Goal: Task Accomplishment & Management: Manage account settings

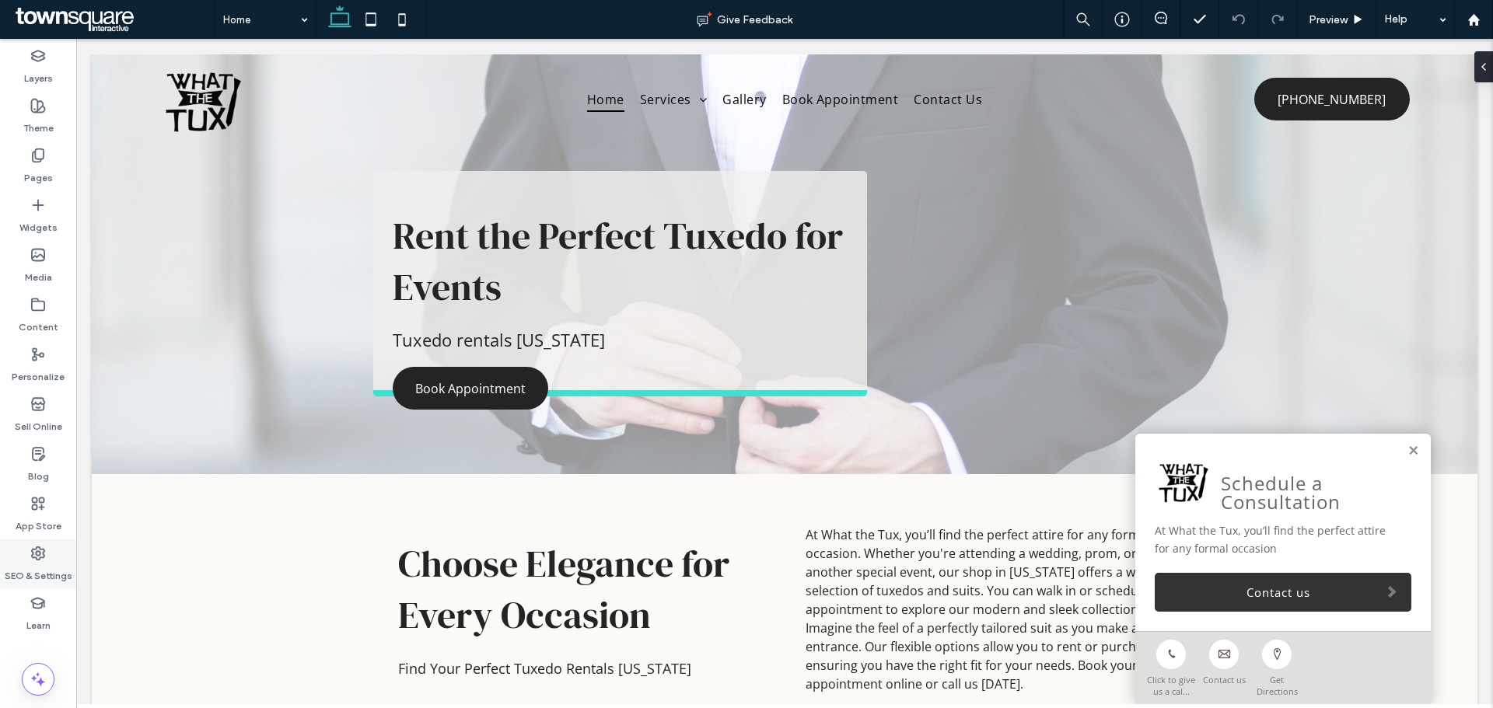
click at [31, 557] on icon at bounding box center [38, 554] width 16 height 16
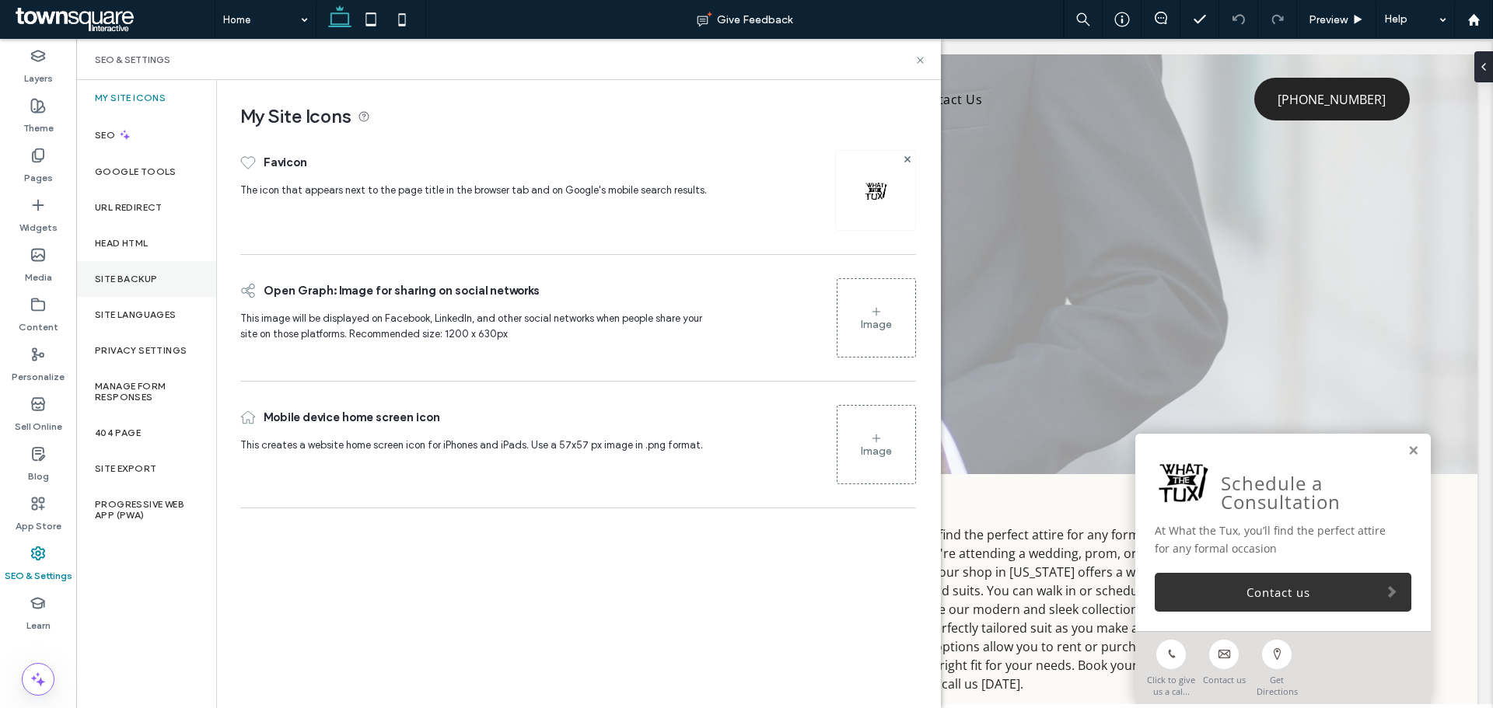
click at [131, 267] on div "Site Backup" at bounding box center [146, 279] width 140 height 36
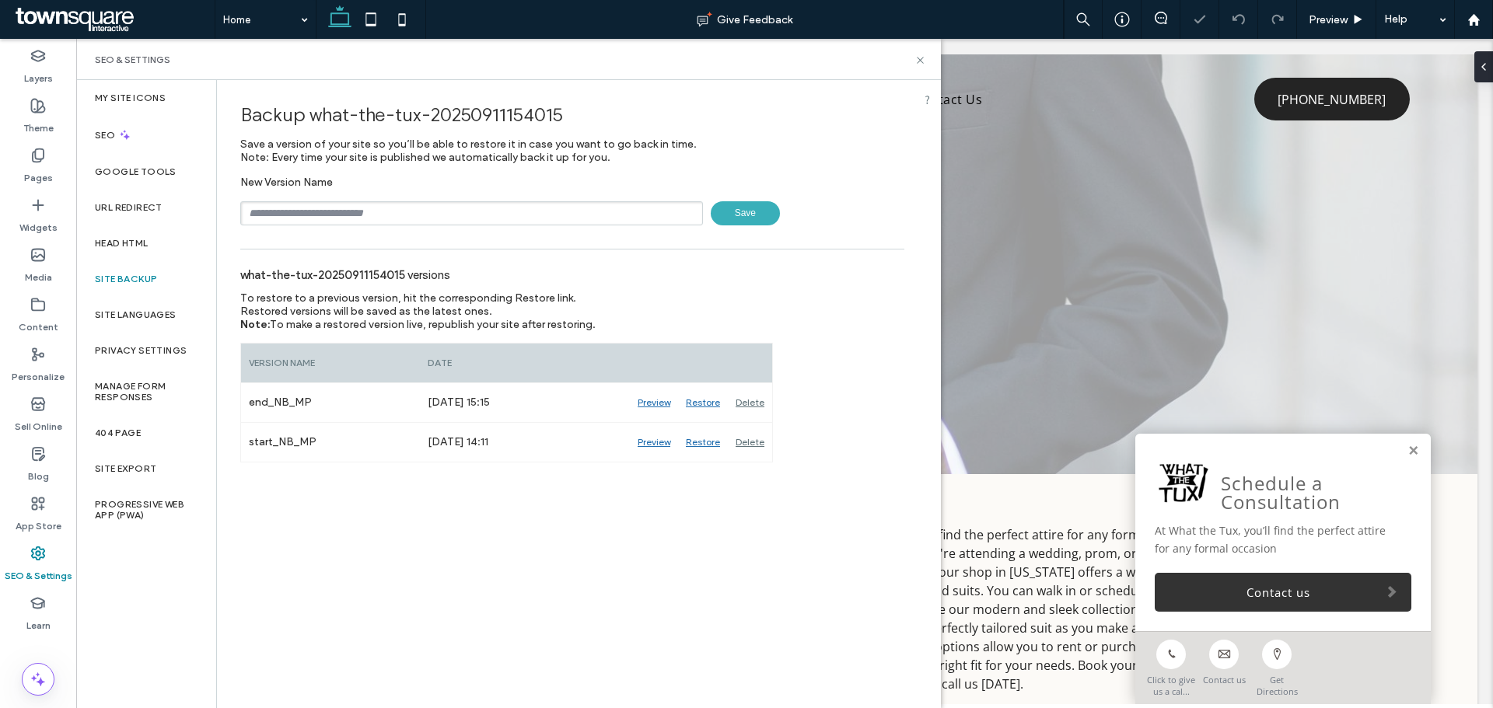
click at [320, 190] on div "New Version Name Save" at bounding box center [572, 201] width 664 height 50
click at [324, 206] on input "text" at bounding box center [471, 213] width 463 height 24
type input "******"
click at [31, 326] on label "Content" at bounding box center [39, 324] width 40 height 22
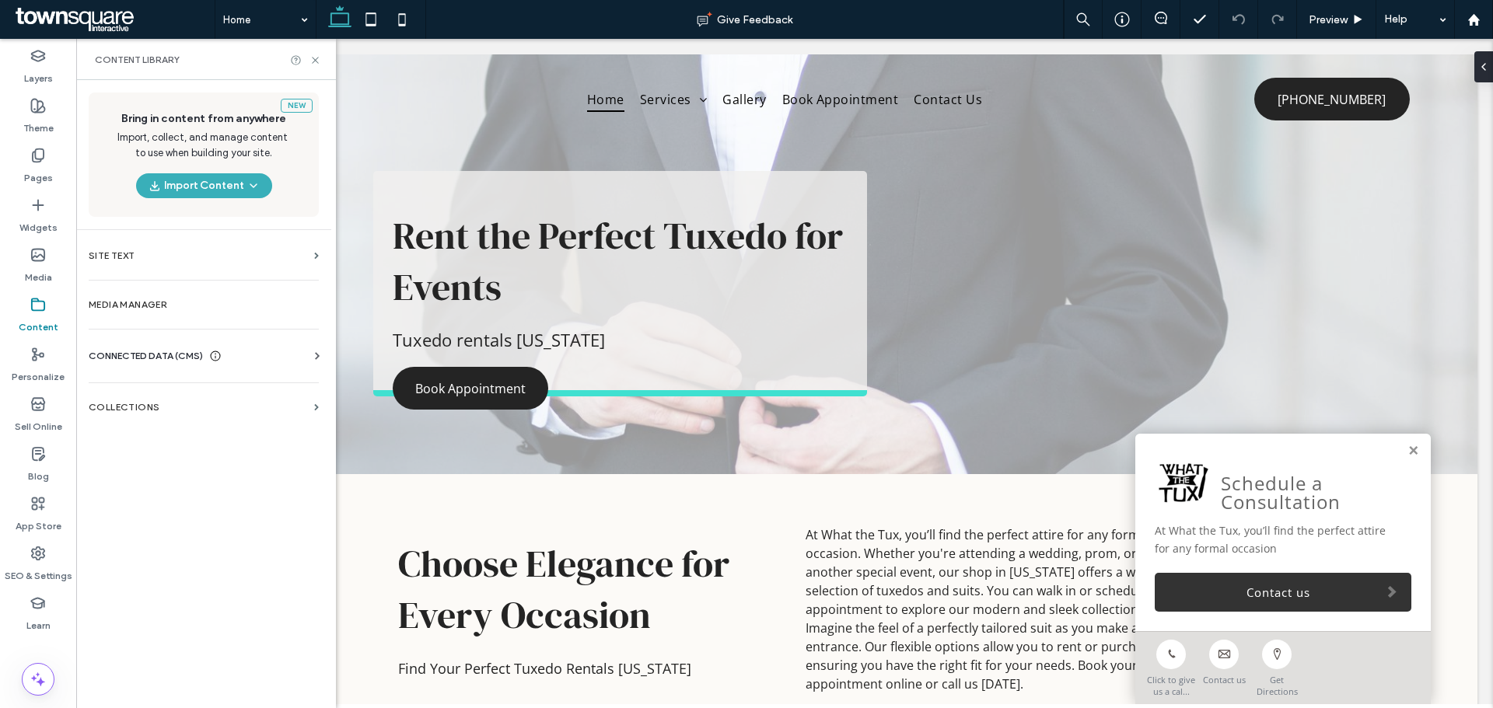
click at [143, 362] on span "CONNECTED DATA (CMS)" at bounding box center [146, 356] width 114 height 16
click at [162, 395] on label "Business Info" at bounding box center [206, 394] width 211 height 11
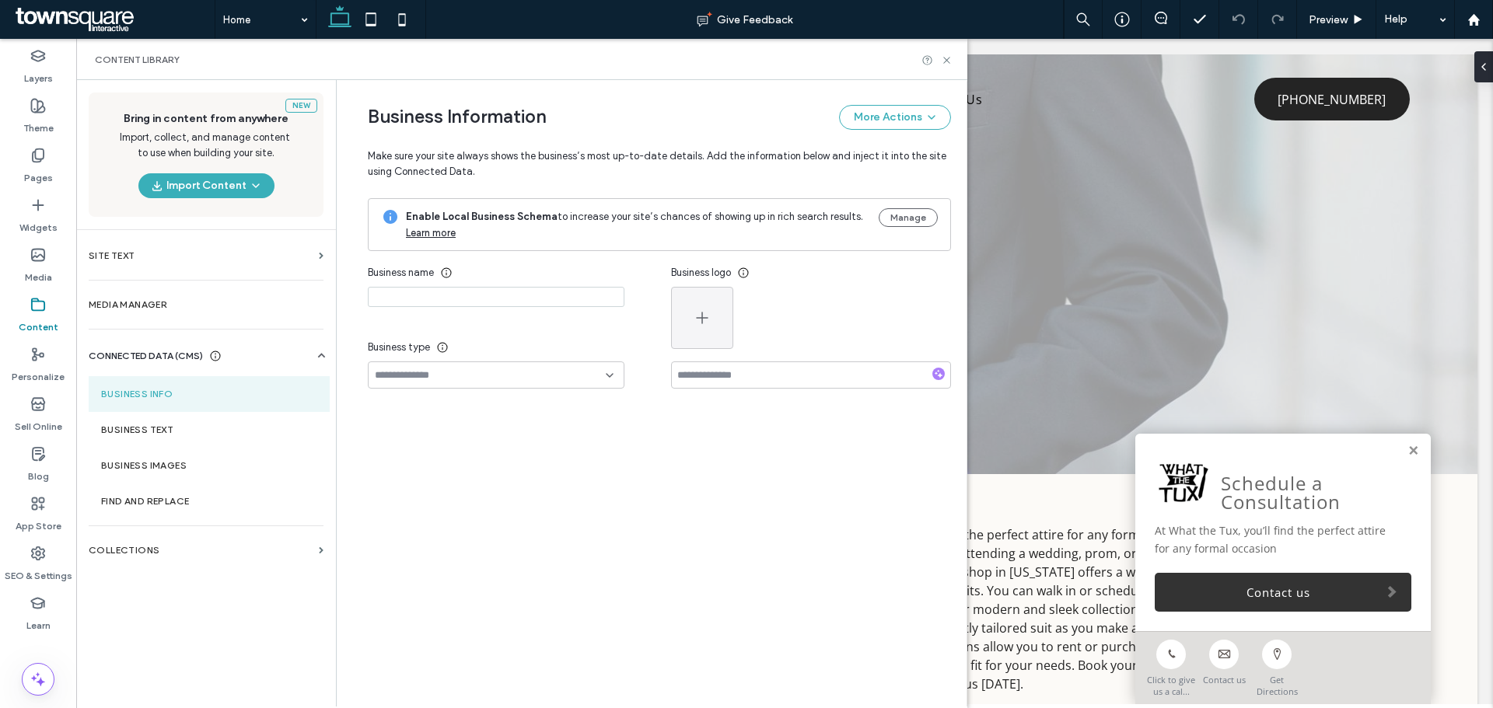
type input "**********"
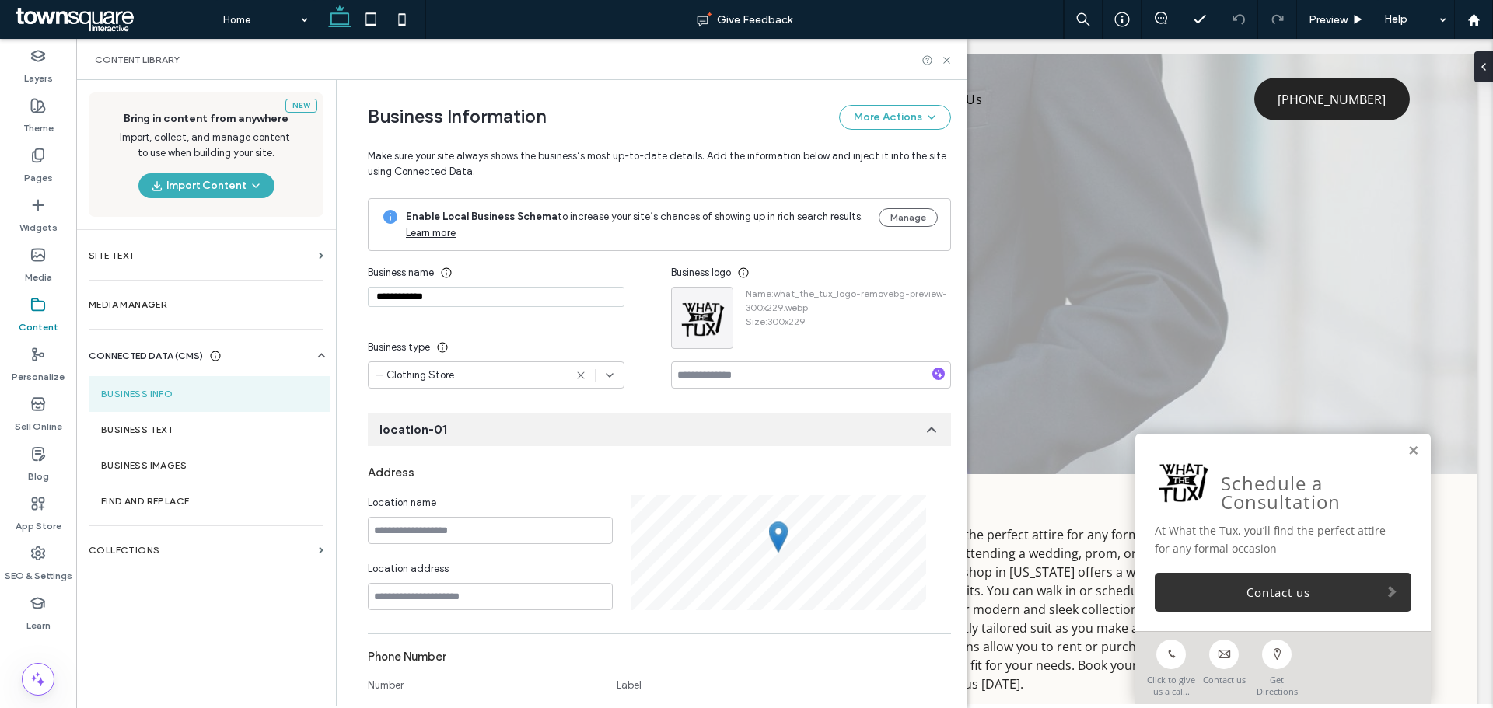
scroll to position [162, 0]
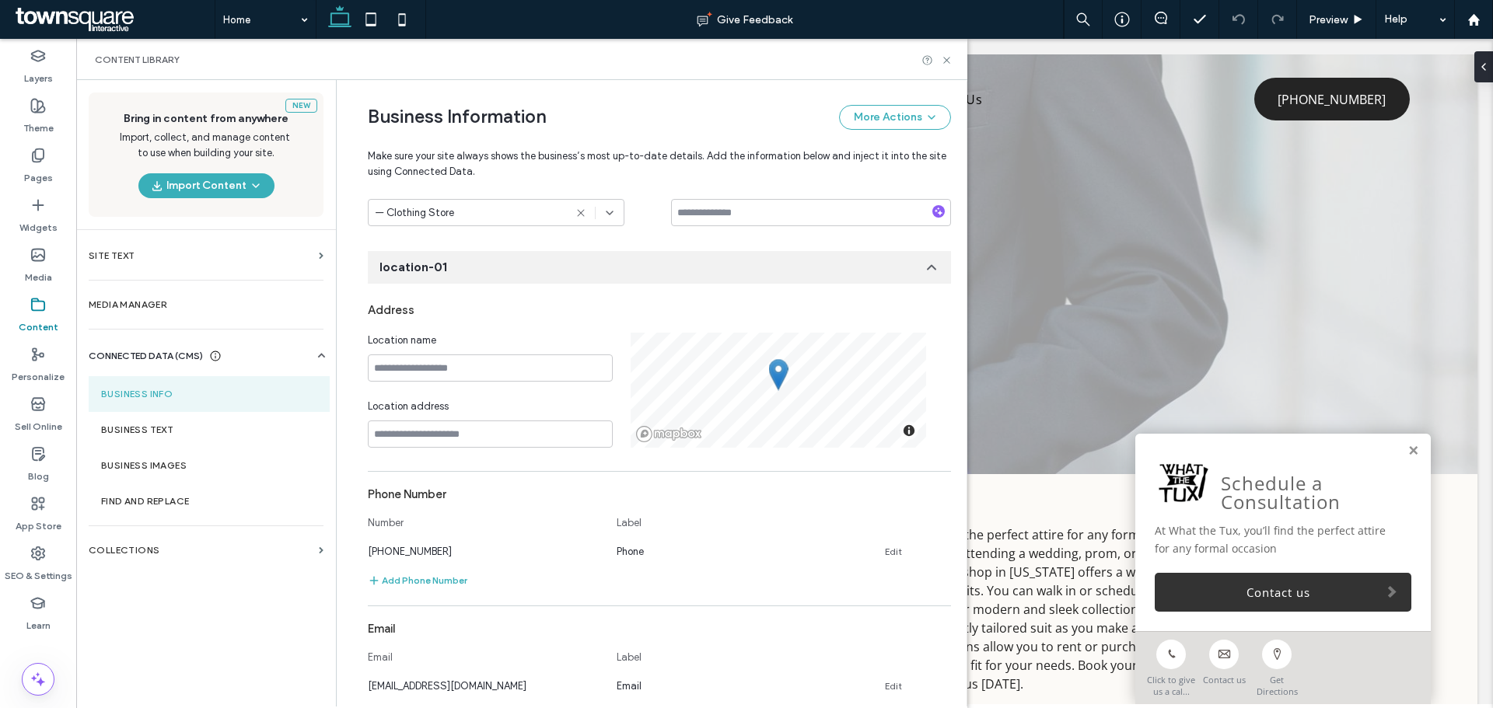
click at [565, 235] on div "**********" at bounding box center [647, 627] width 606 height 1419
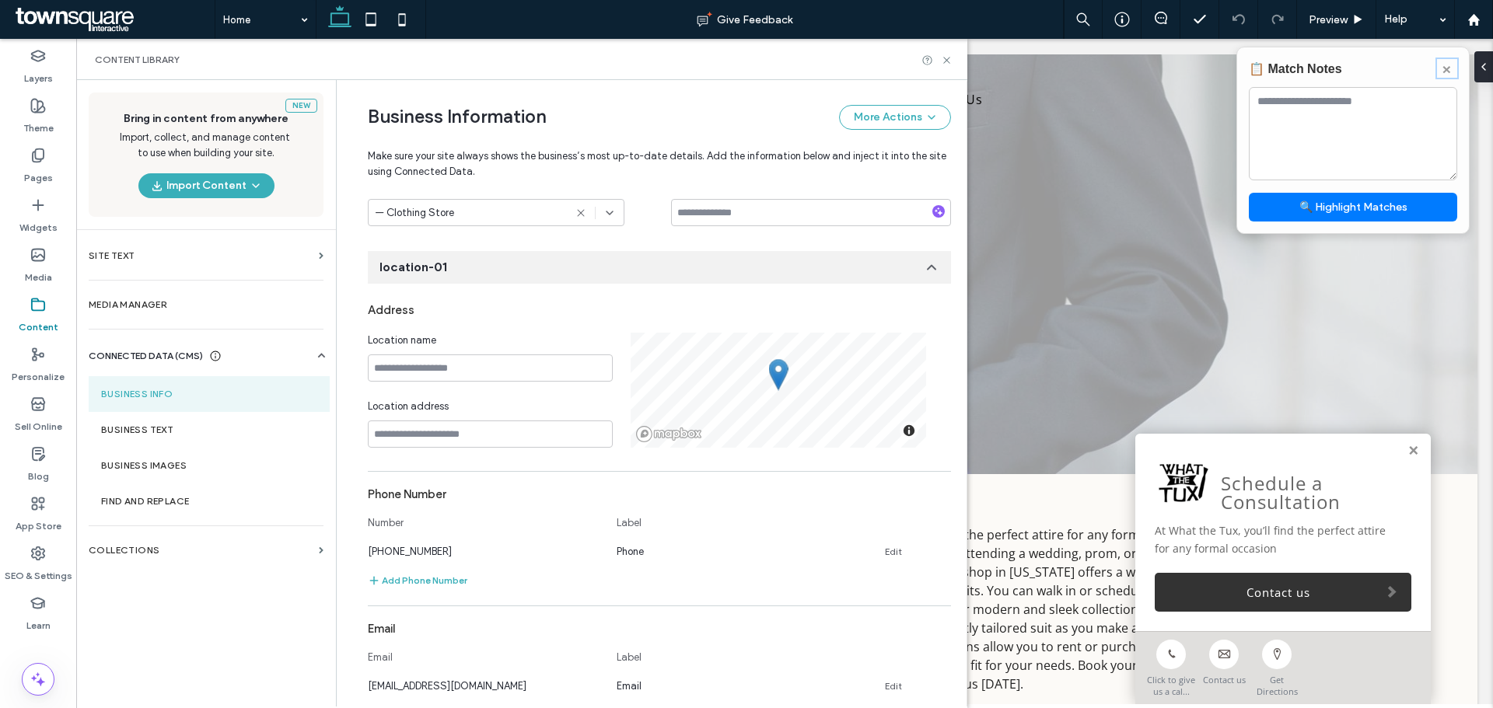
click at [1451, 69] on button "×" at bounding box center [1447, 68] width 20 height 19
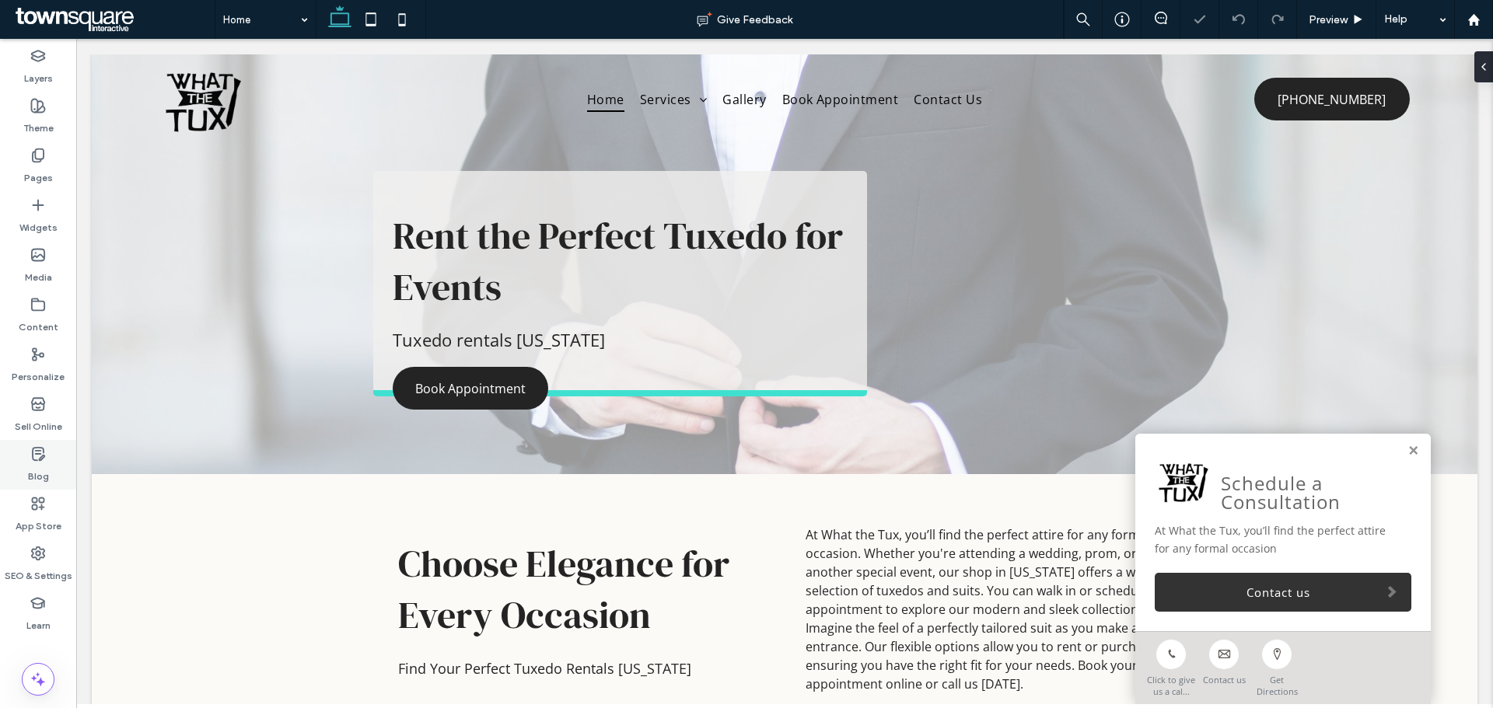
scroll to position [0, 0]
click at [35, 310] on use at bounding box center [38, 305] width 12 height 12
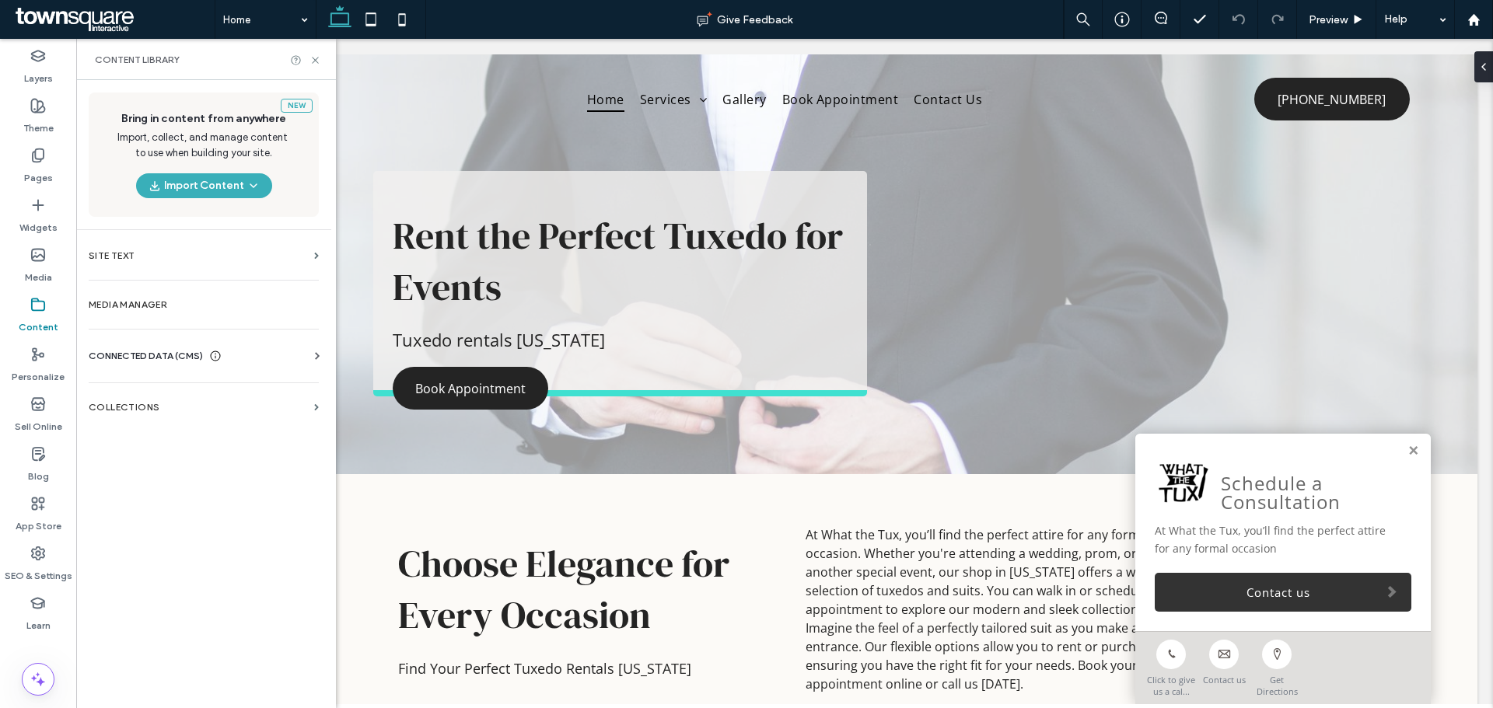
click at [172, 357] on span "CONNECTED DATA (CMS)" at bounding box center [146, 356] width 114 height 16
click at [212, 396] on label "Business Info" at bounding box center [206, 394] width 211 height 11
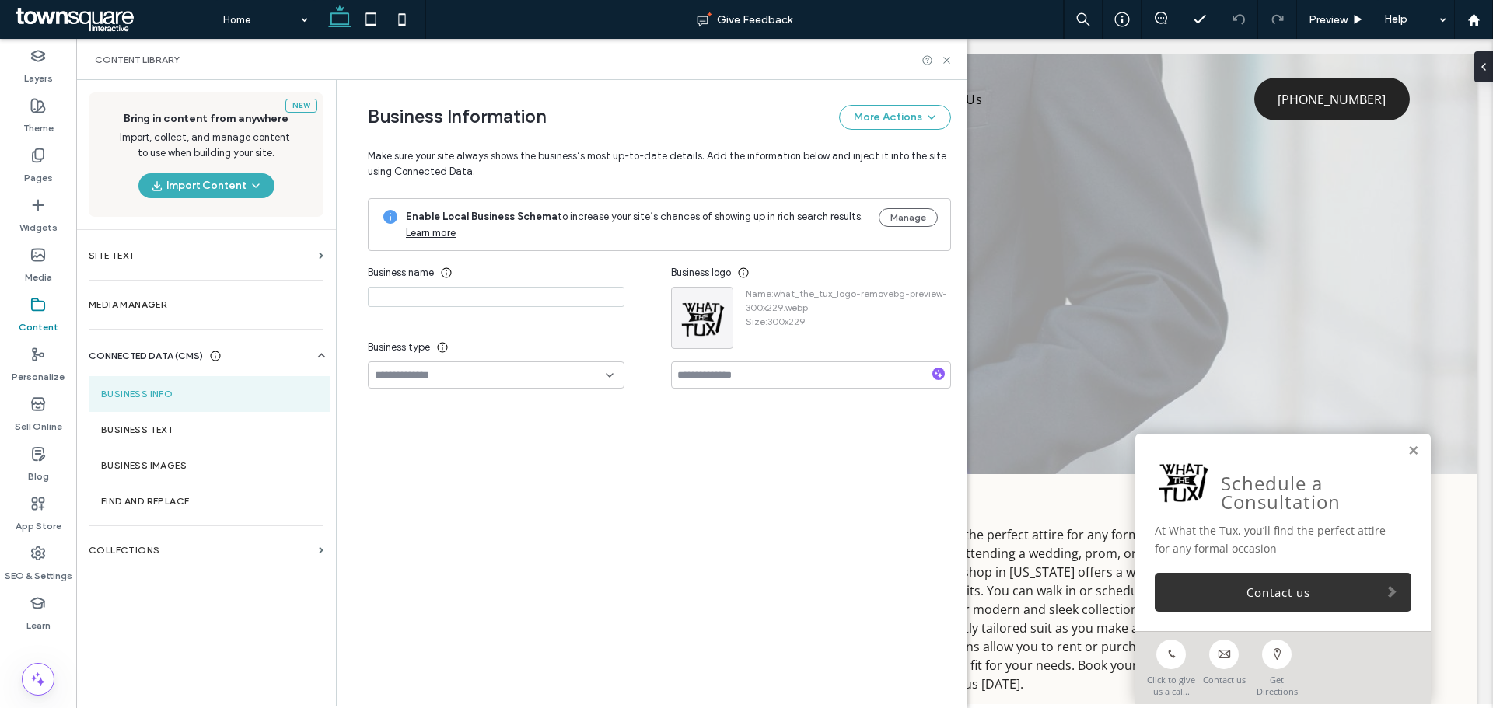
type input "**********"
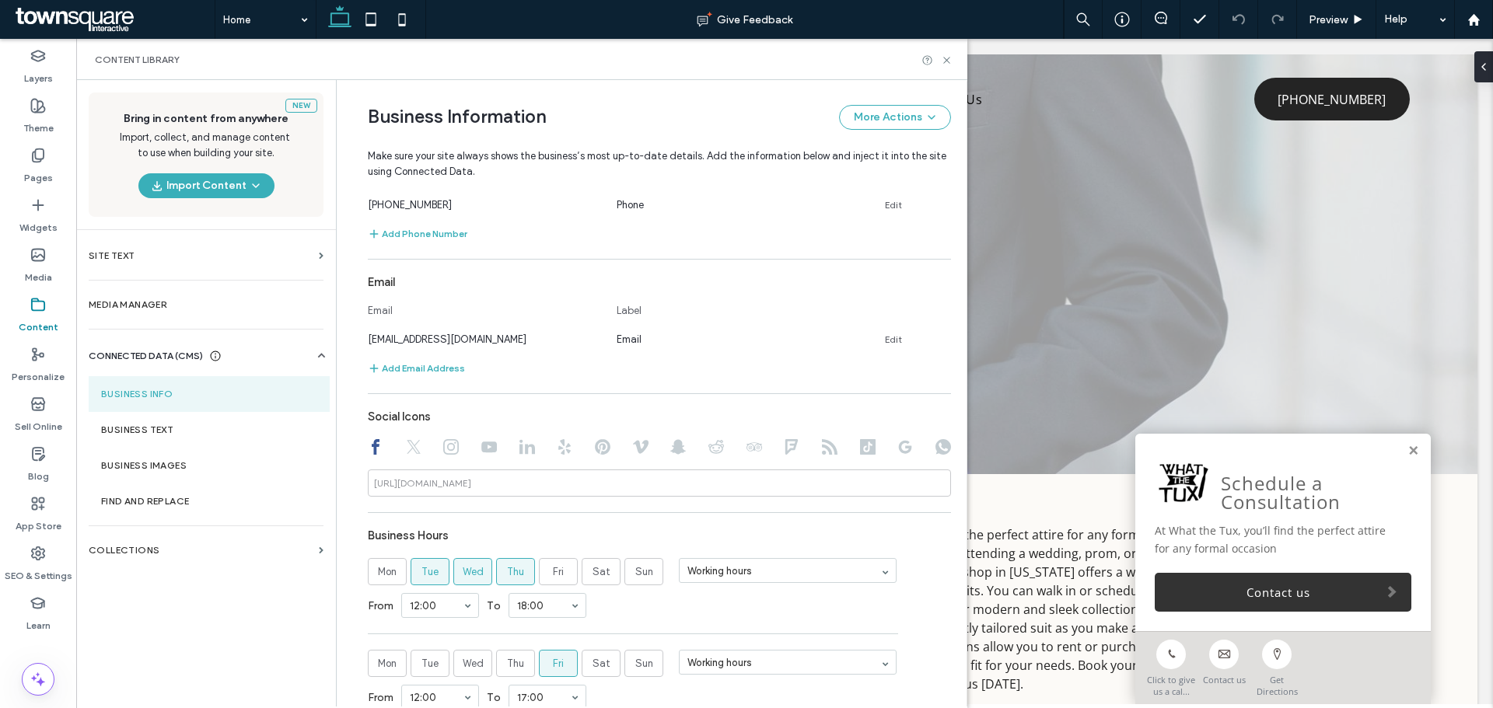
scroll to position [533, 0]
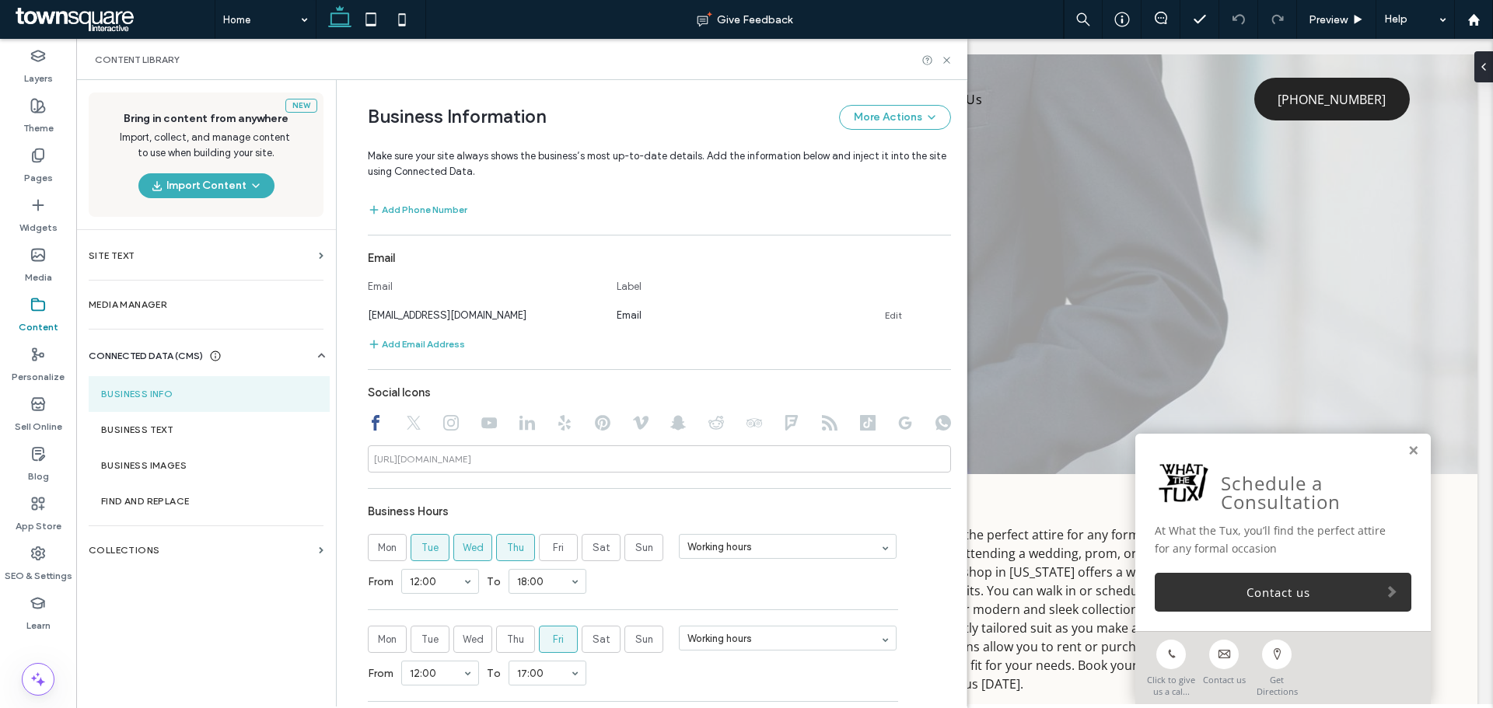
drag, startPoint x: 410, startPoint y: 423, endPoint x: 432, endPoint y: 424, distance: 22.6
click at [409, 423] on icon at bounding box center [414, 423] width 16 height 16
click at [445, 422] on icon at bounding box center [451, 423] width 16 height 16
drag, startPoint x: 484, startPoint y: 423, endPoint x: 462, endPoint y: 423, distance: 21.8
click at [483, 423] on icon at bounding box center [489, 423] width 16 height 16
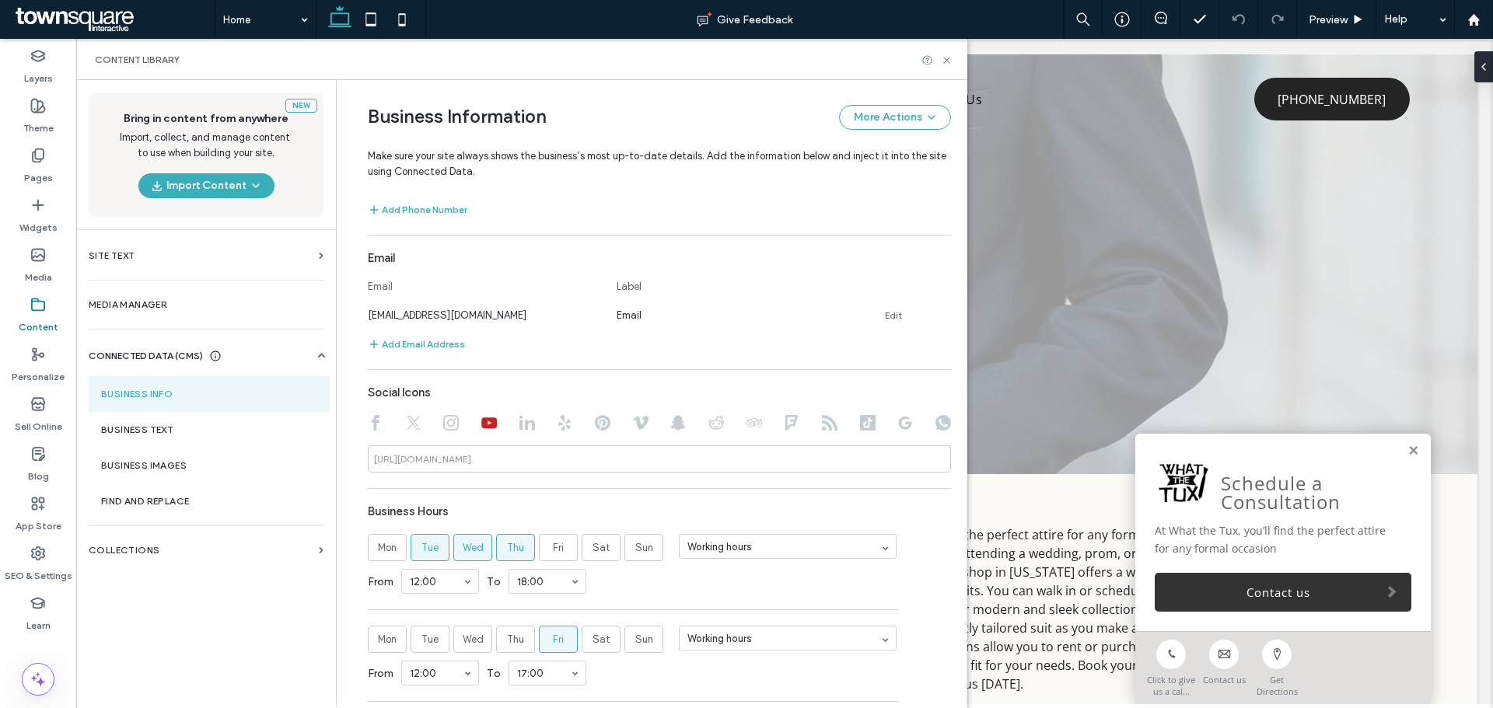
click at [369, 419] on icon at bounding box center [376, 423] width 16 height 16
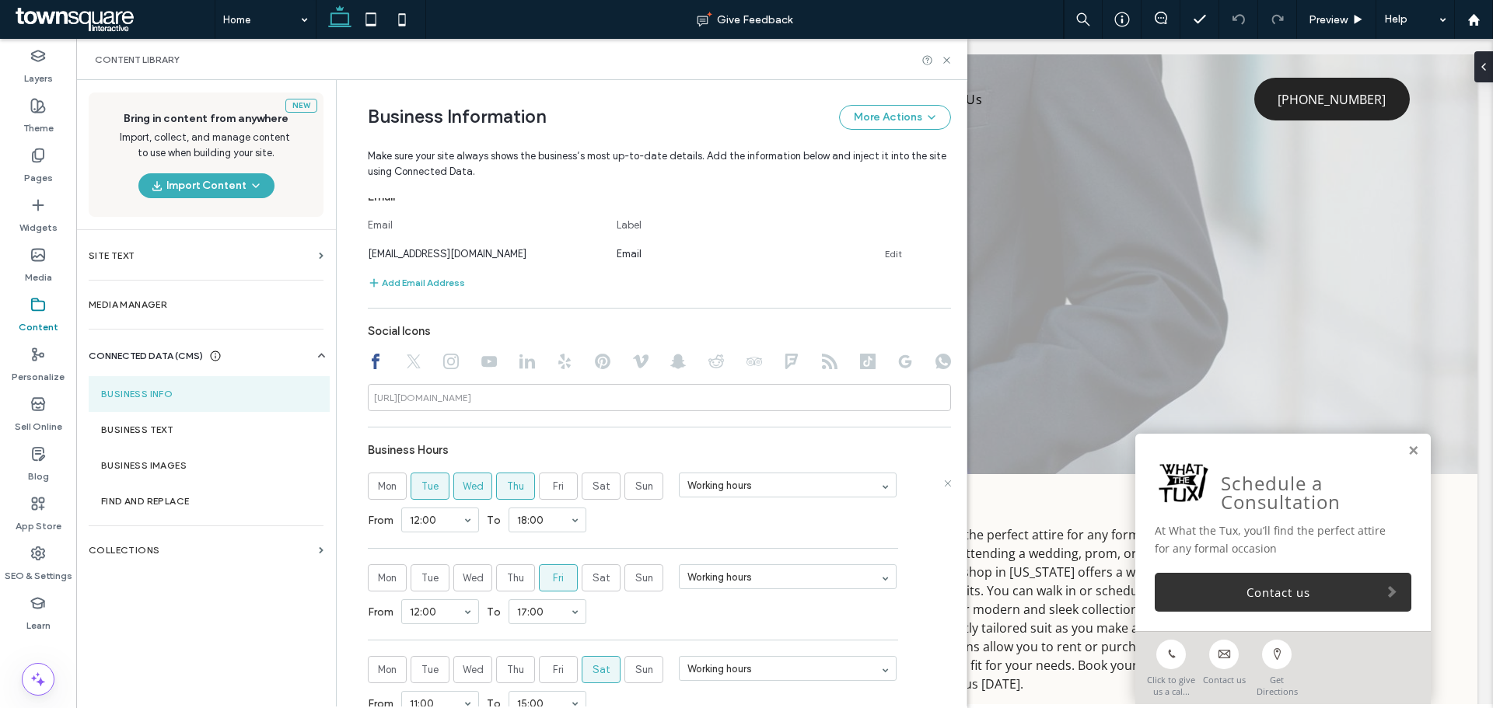
scroll to position [792, 0]
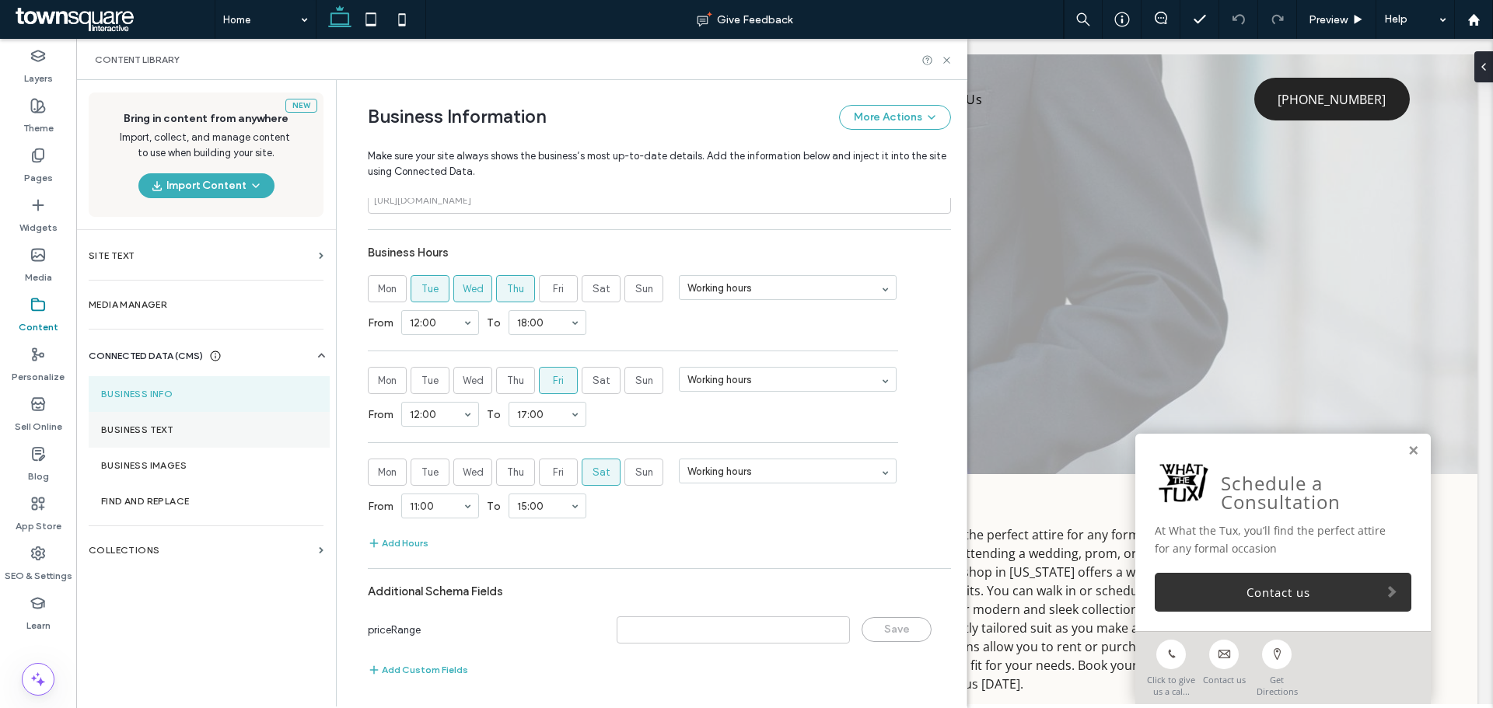
click at [179, 423] on section "Business Text" at bounding box center [209, 430] width 241 height 36
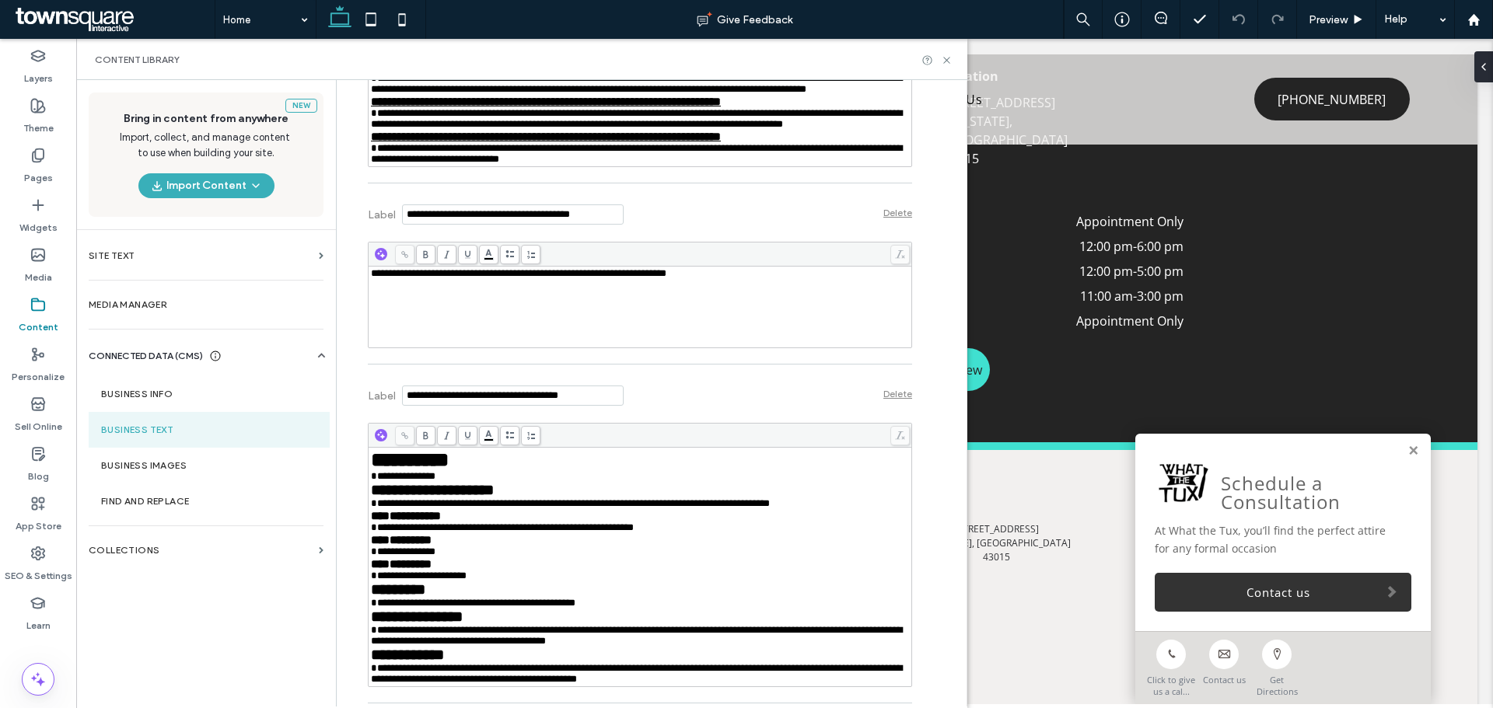
scroll to position [900, 0]
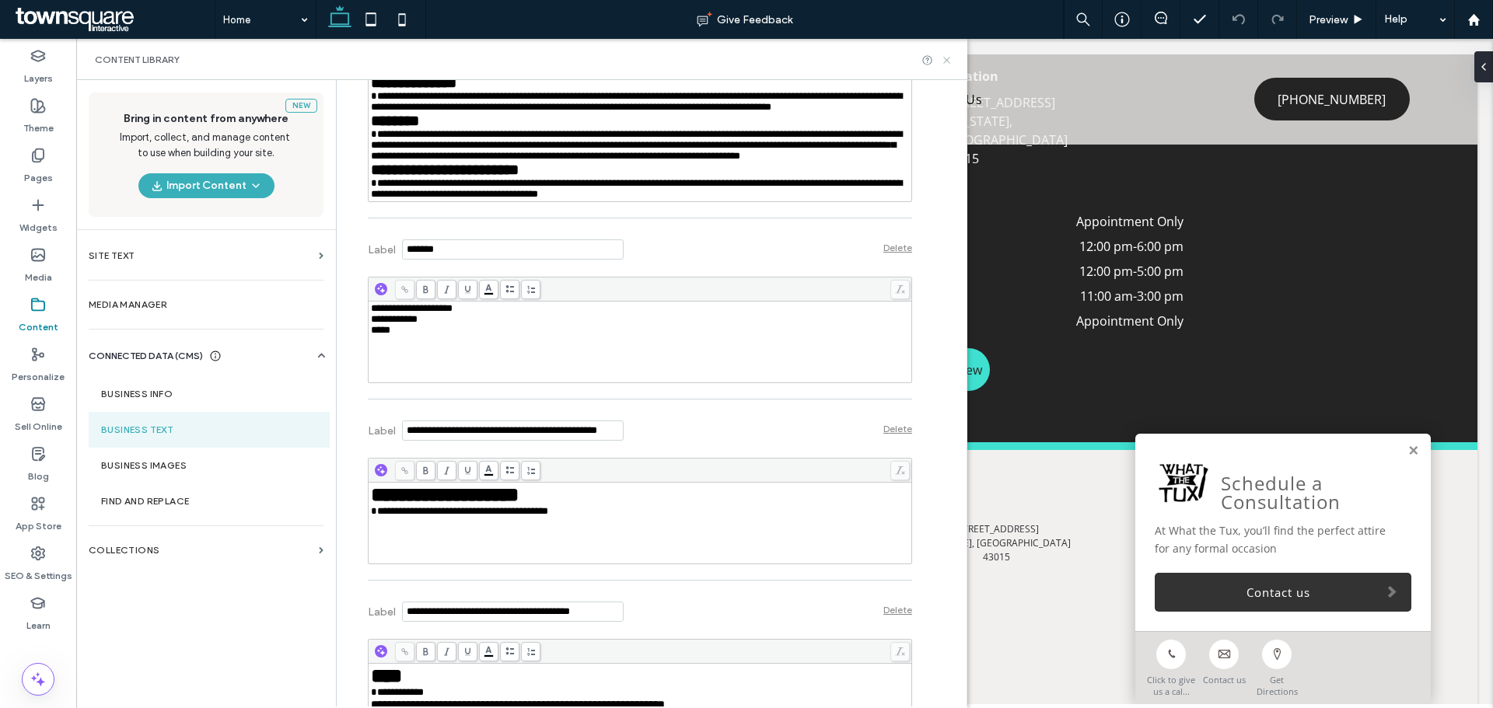
click at [947, 64] on icon at bounding box center [947, 60] width 12 height 12
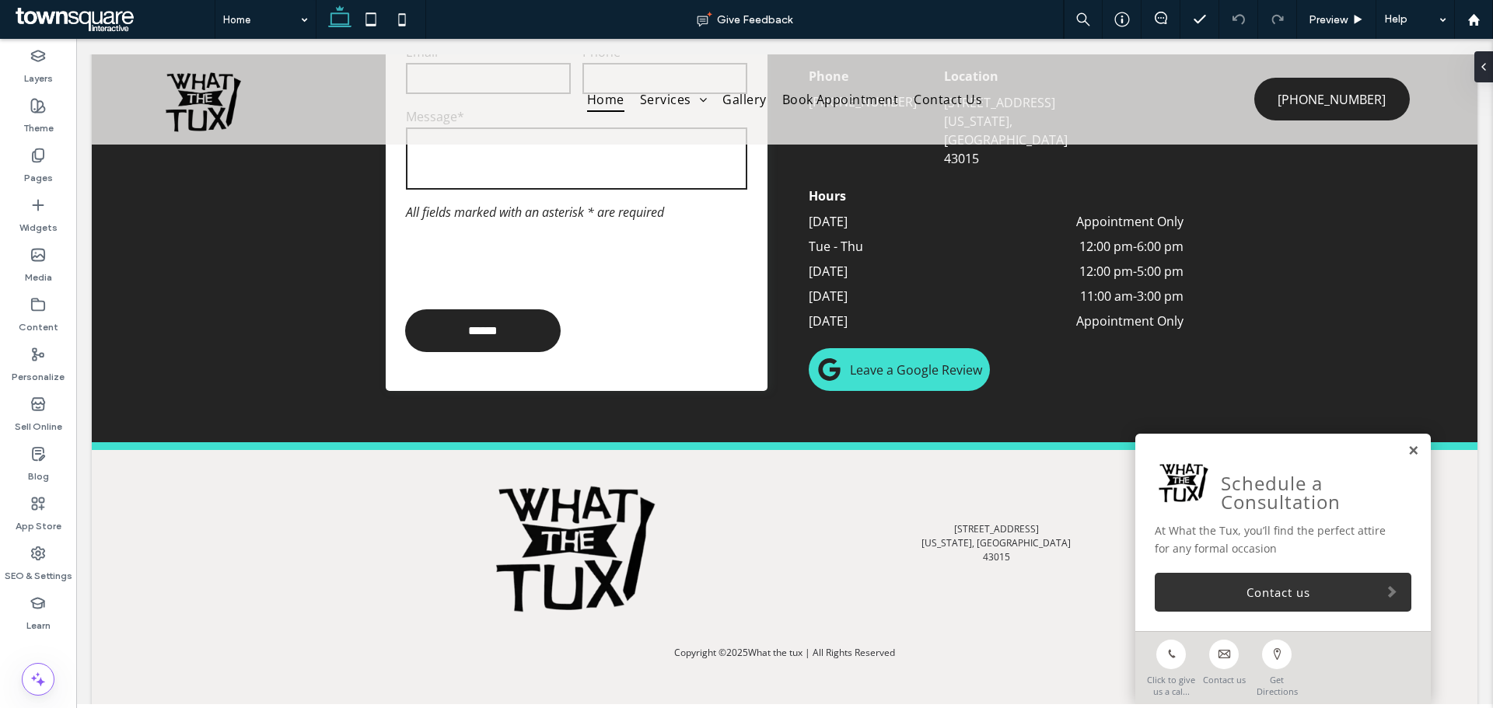
click at [1407, 451] on link at bounding box center [1413, 451] width 12 height 13
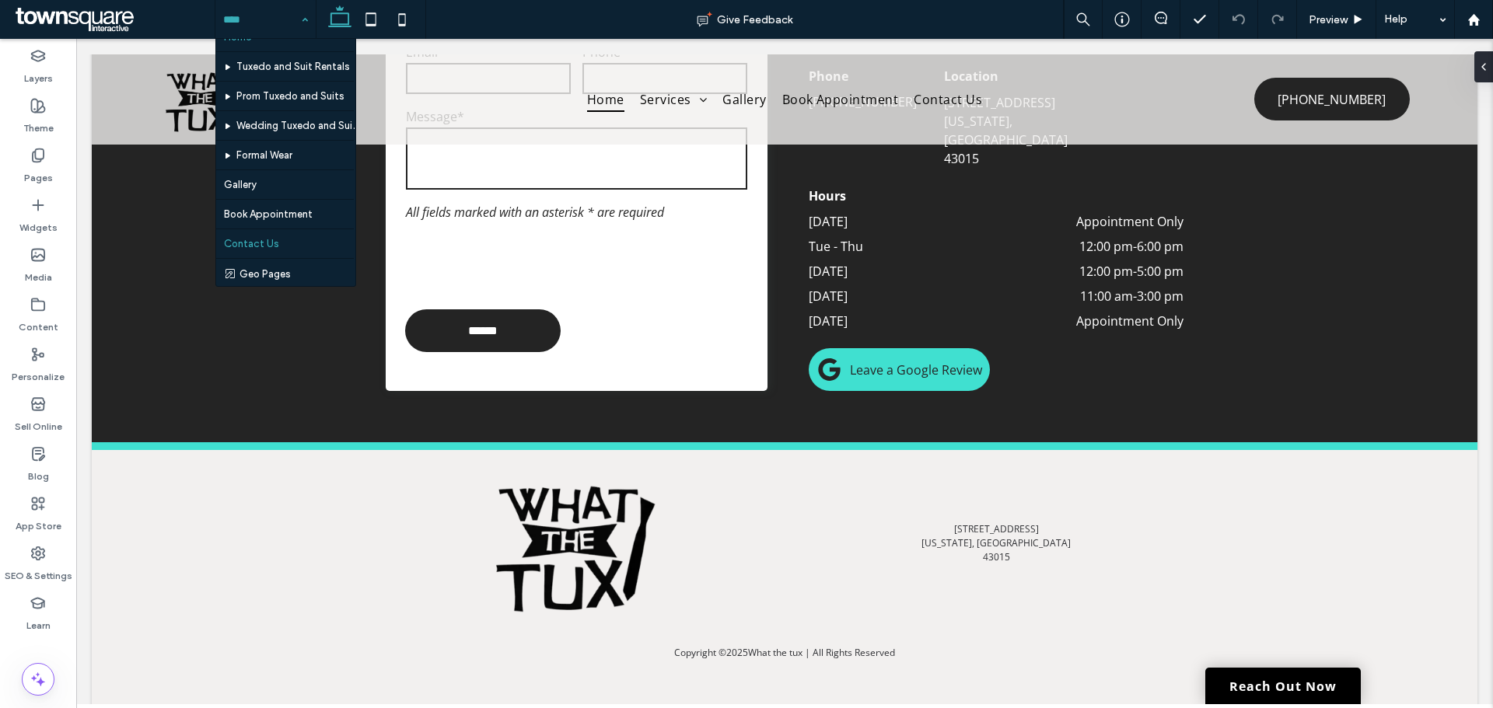
scroll to position [17, 0]
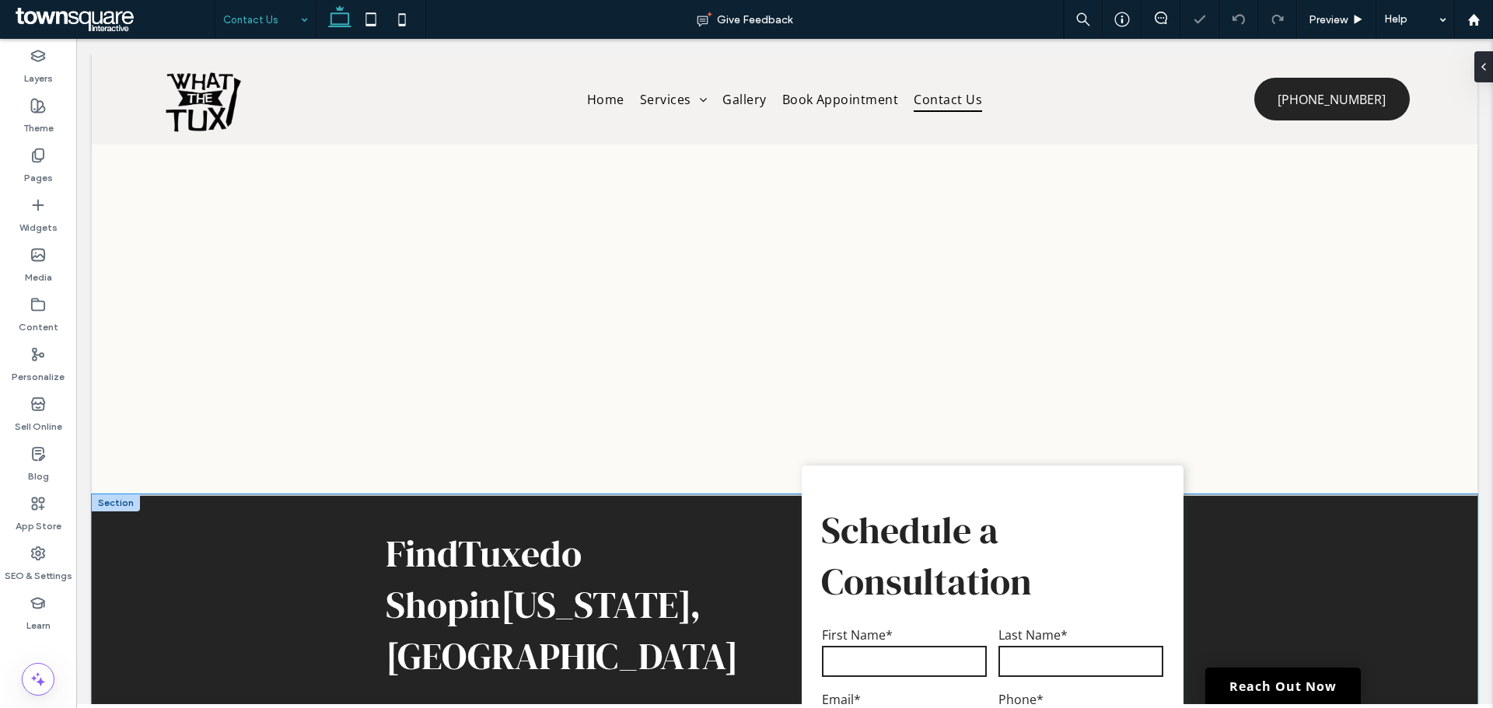
scroll to position [311, 0]
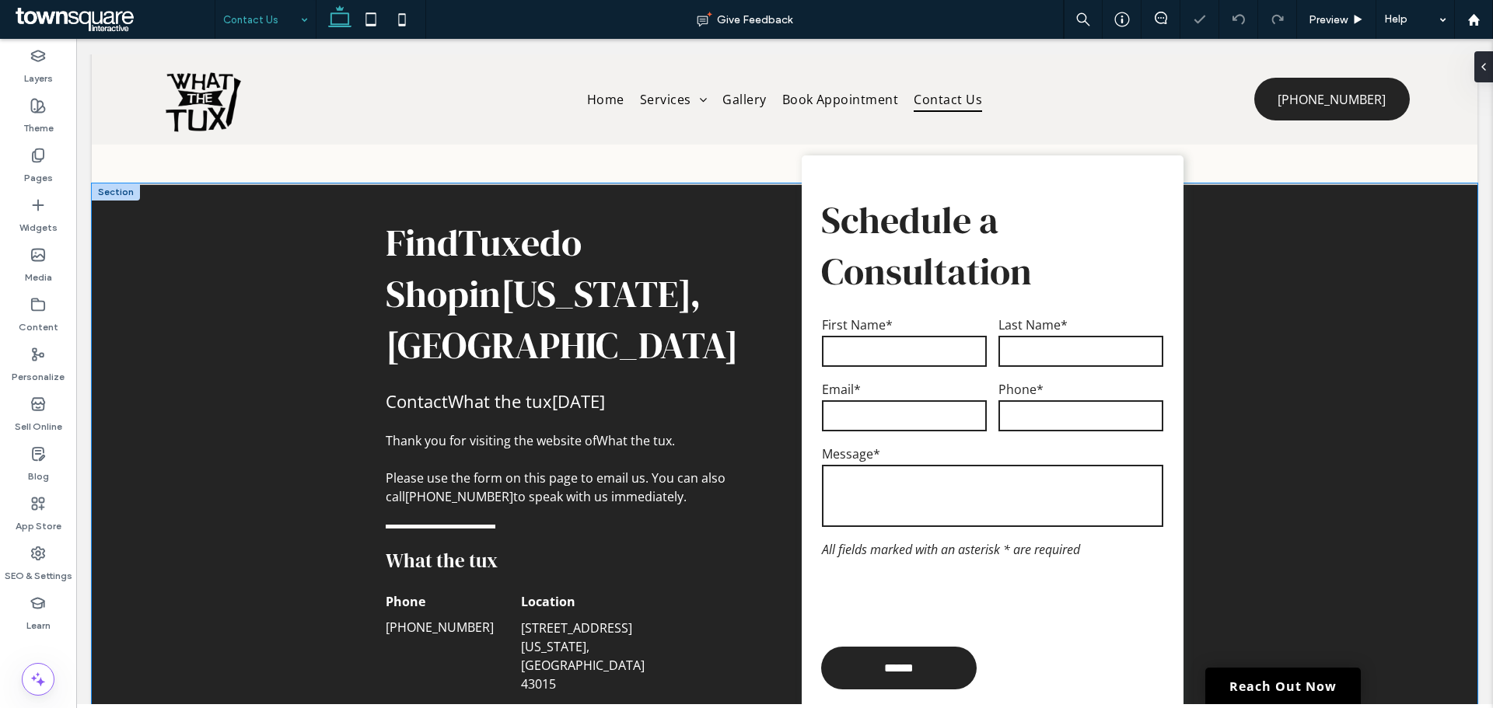
click at [1324, 367] on div "Find Tuxedo Shop in Delaware, OH Contact What the tux today Thank you for visit…" at bounding box center [784, 565] width 1385 height 765
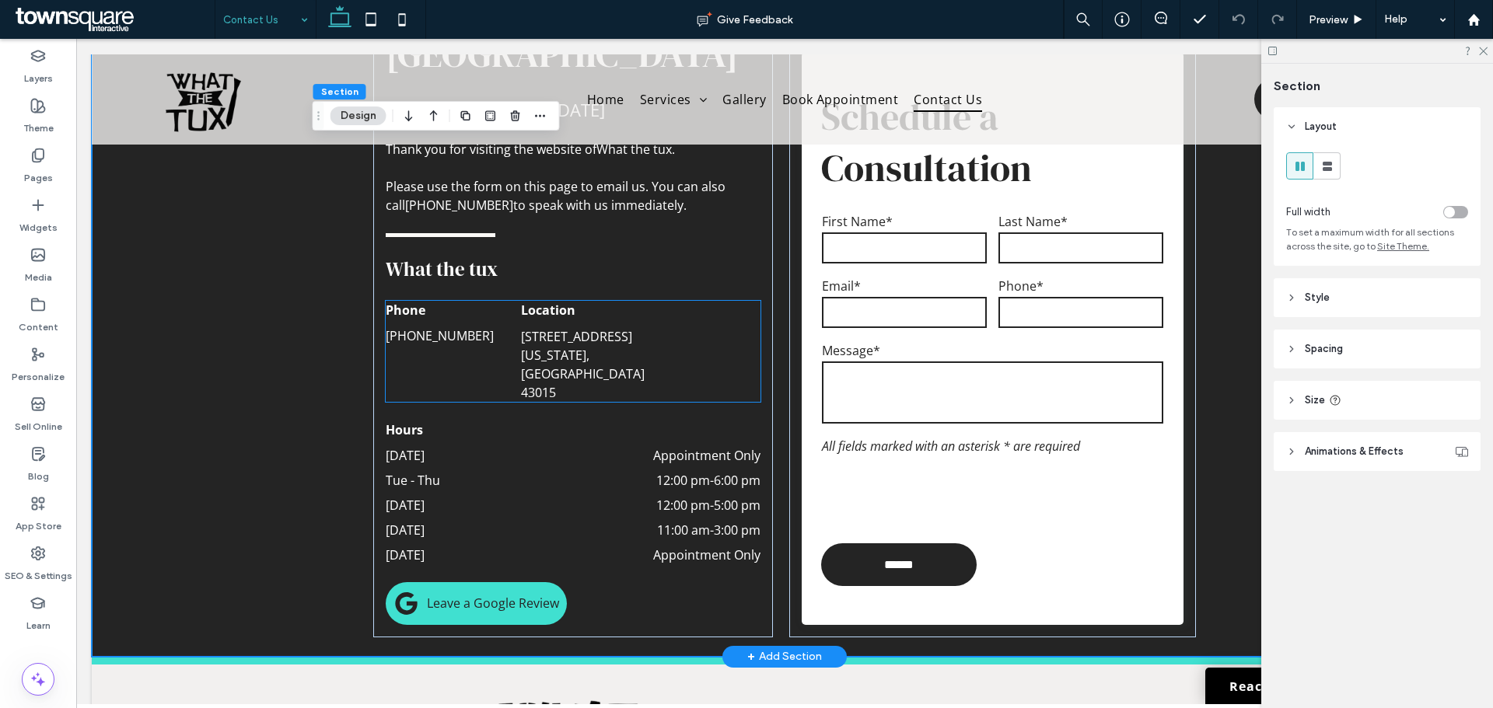
scroll to position [622, 0]
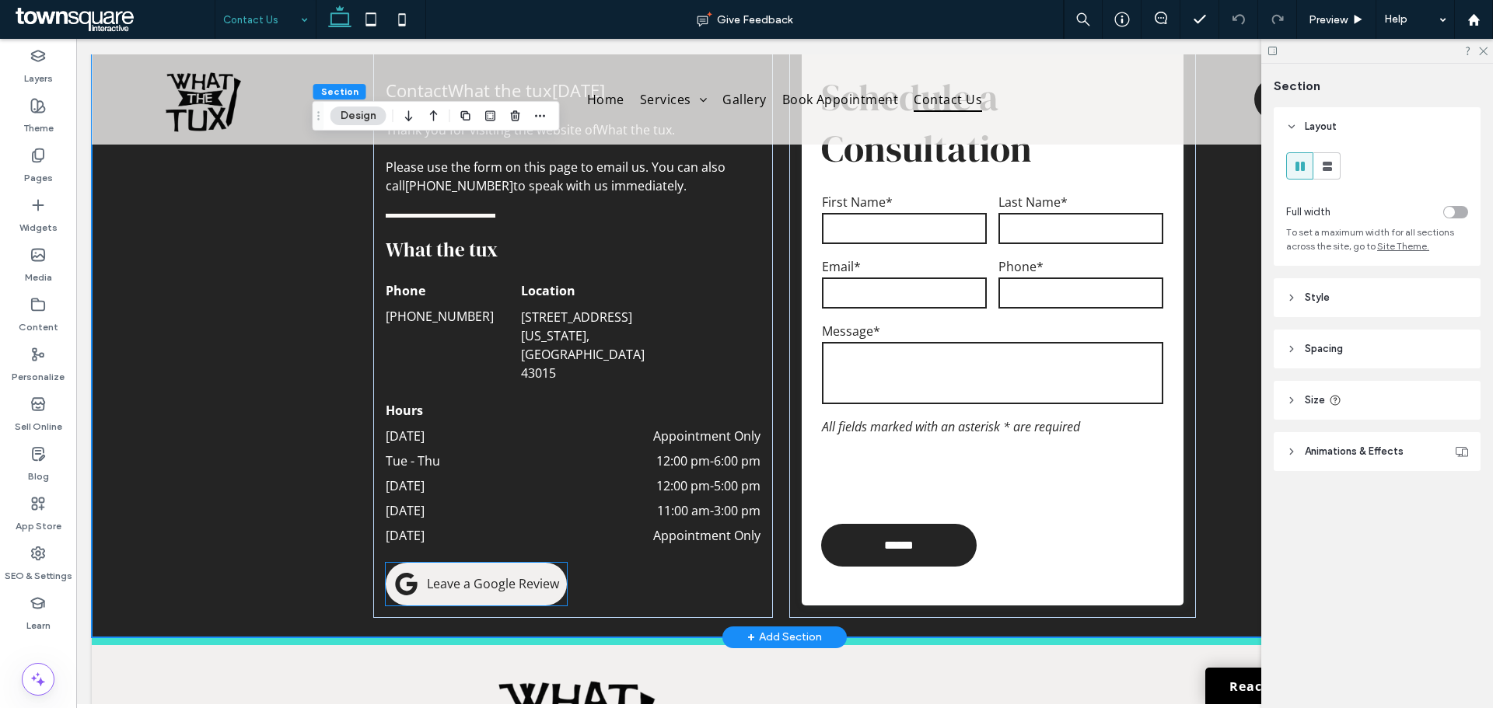
click at [486, 563] on link "Leave a Google Review" at bounding box center [476, 584] width 181 height 43
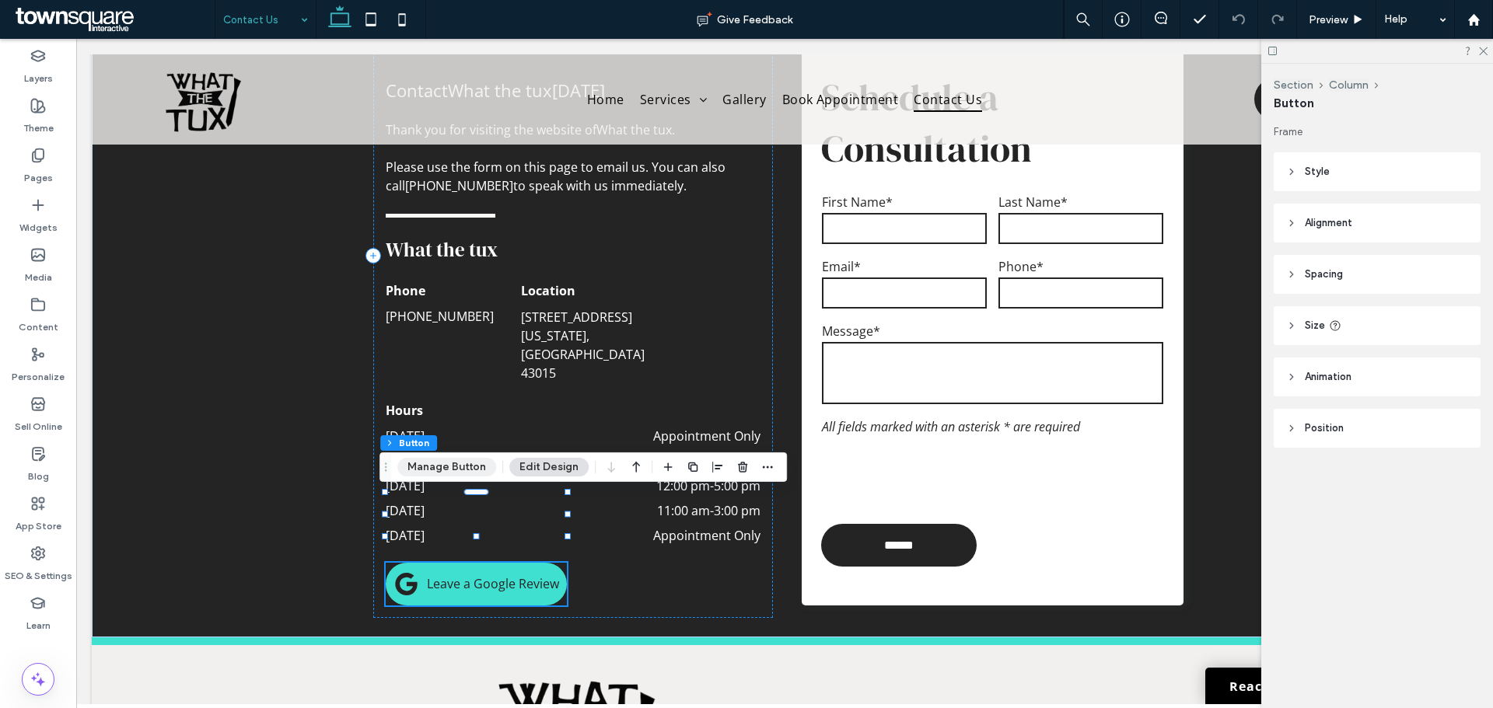
click at [454, 460] on button "Manage Button" at bounding box center [446, 467] width 99 height 19
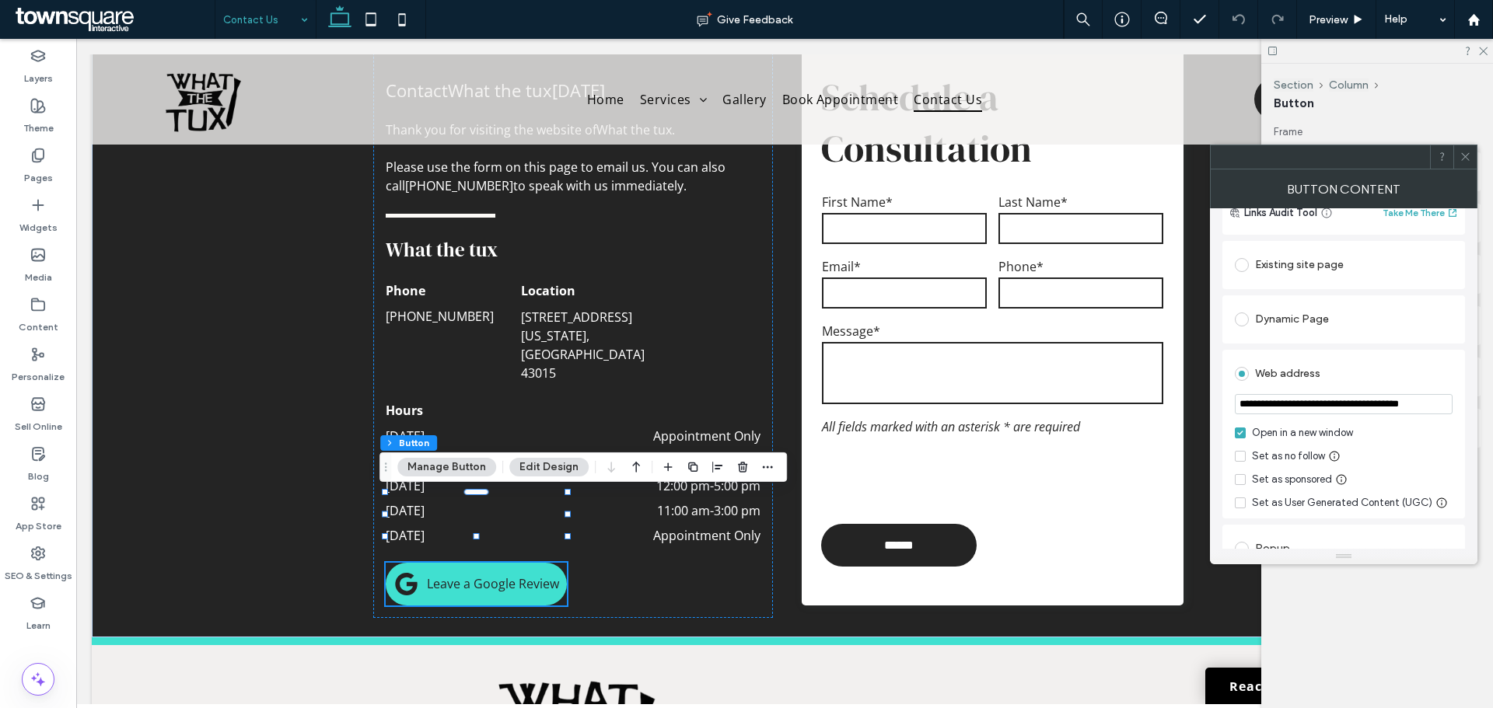
scroll to position [233, 0]
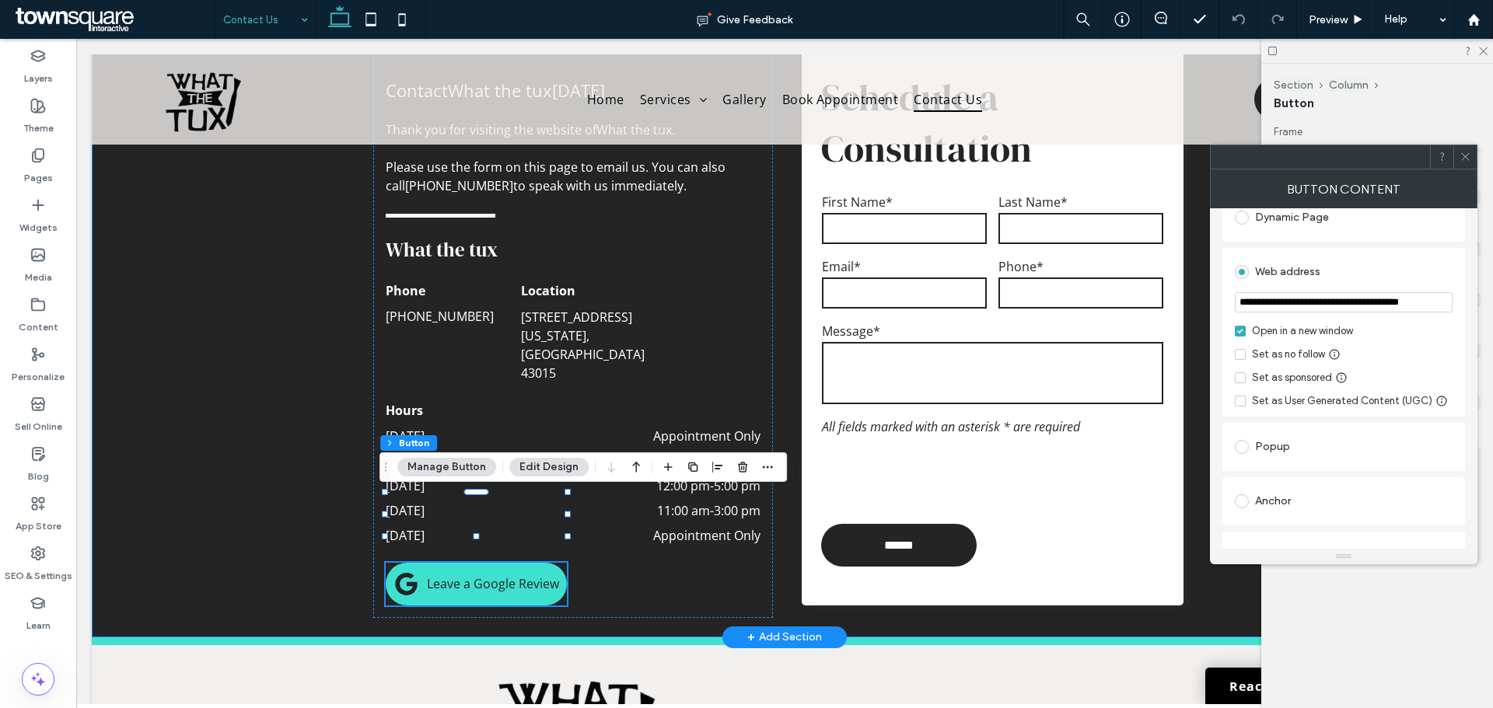
click at [270, 362] on div "Find Tuxedo Shop in Delaware, OH Contact What the tux today Thank you for visit…" at bounding box center [784, 254] width 1385 height 765
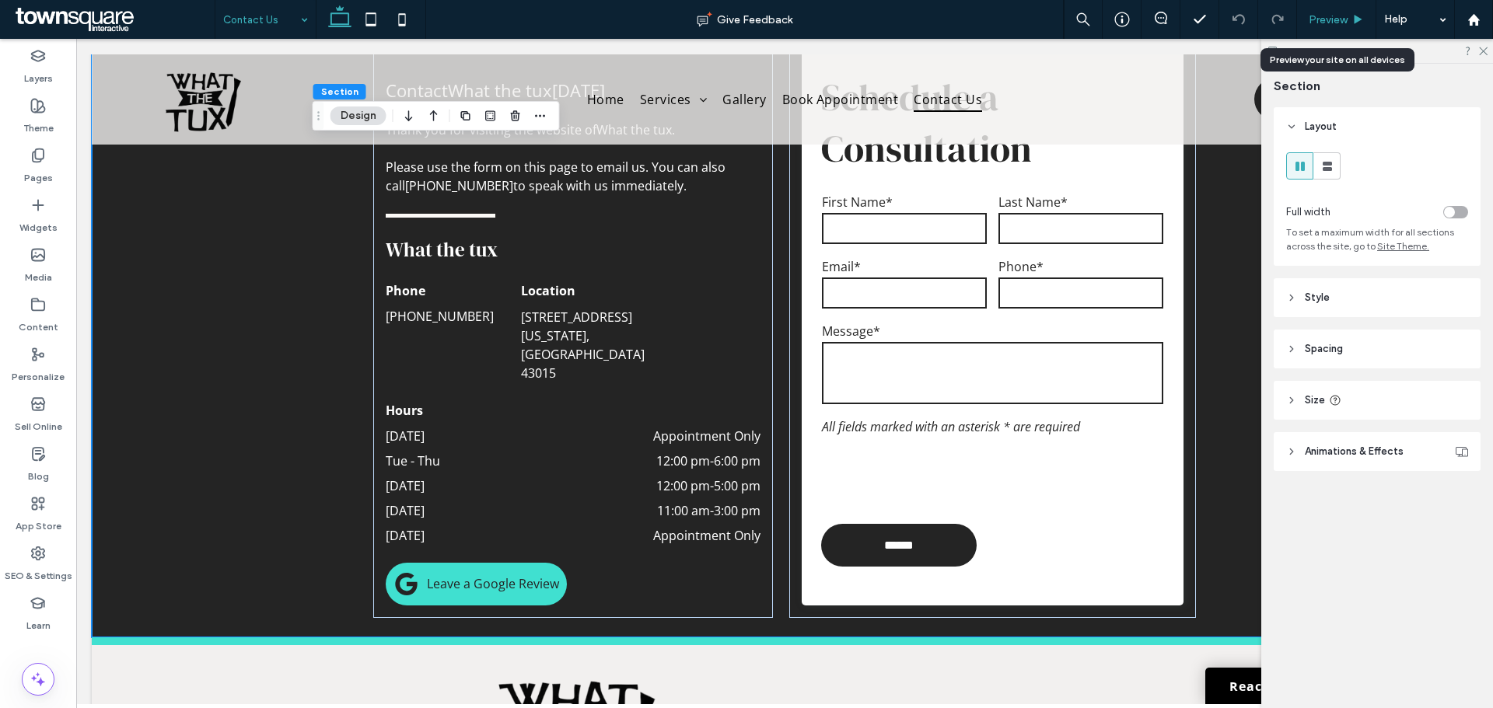
click at [1330, 19] on span "Preview" at bounding box center [1327, 19] width 39 height 13
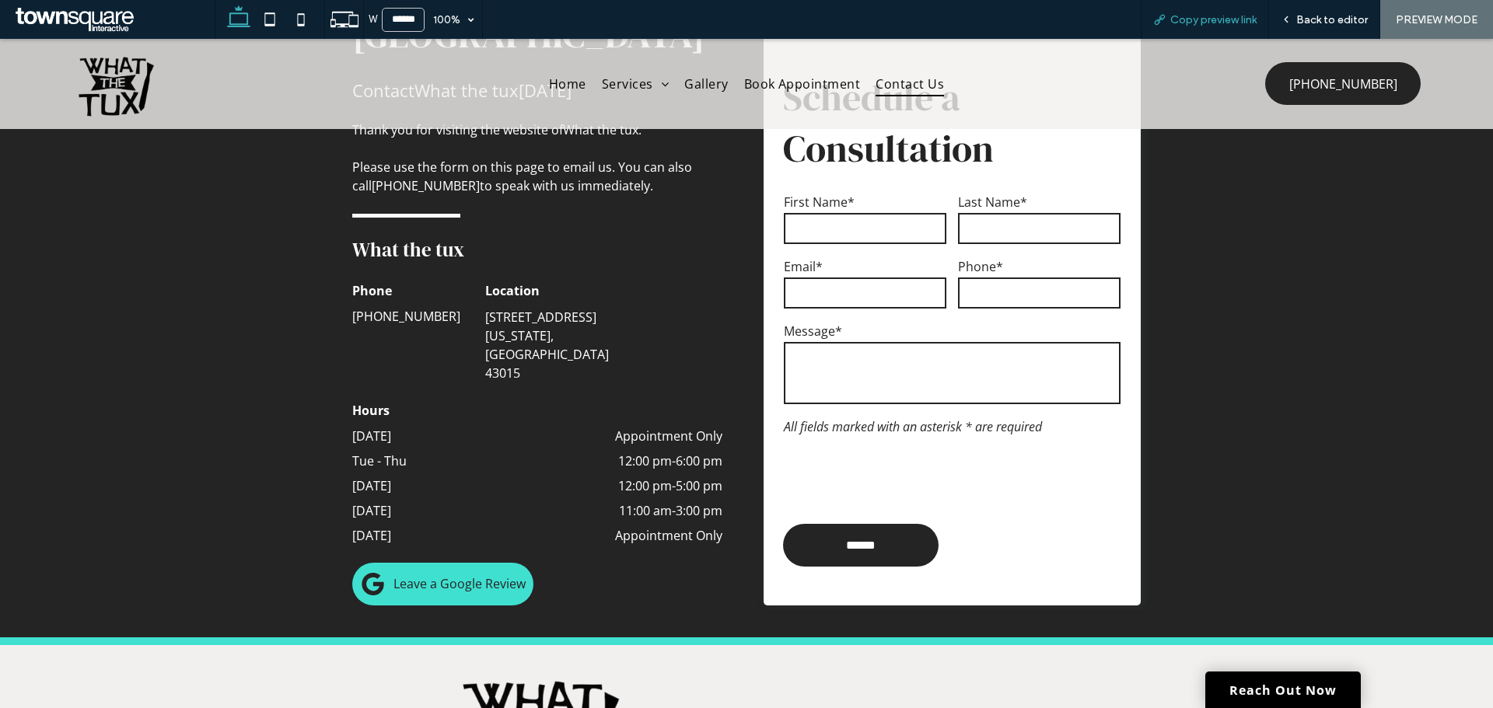
click at [1235, 17] on span "Copy preview link" at bounding box center [1213, 19] width 86 height 13
click at [799, 84] on span "Book Appointment" at bounding box center [802, 84] width 117 height 25
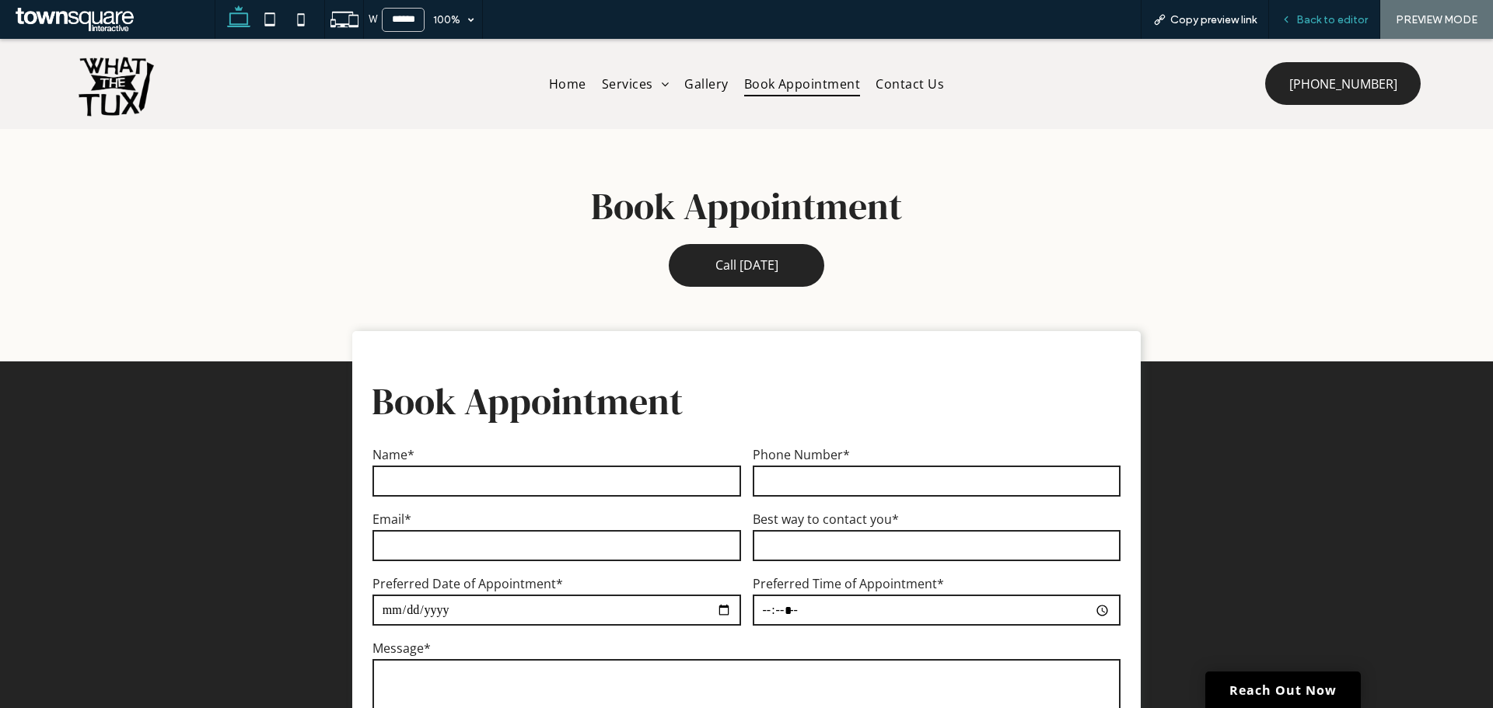
click at [1322, 25] on span "Back to editor" at bounding box center [1332, 19] width 72 height 13
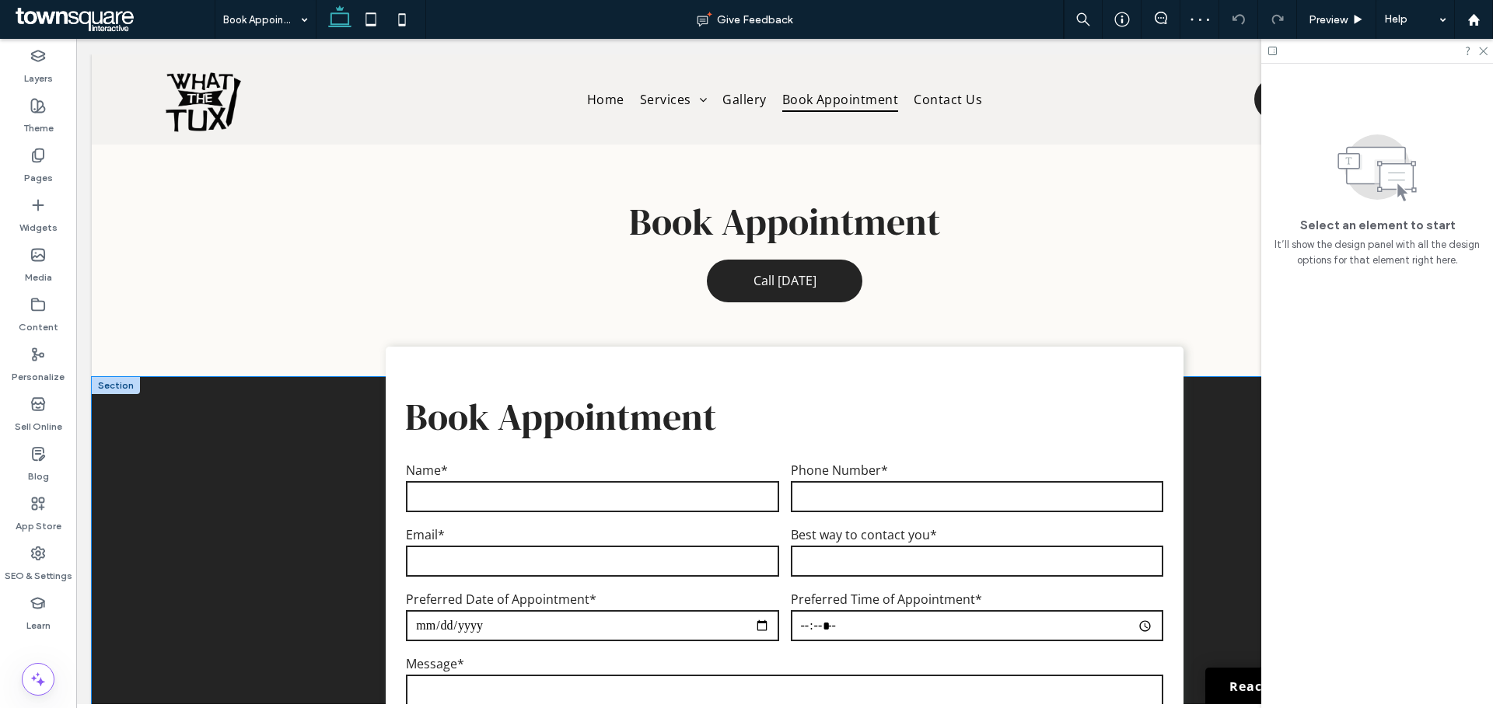
scroll to position [155, 0]
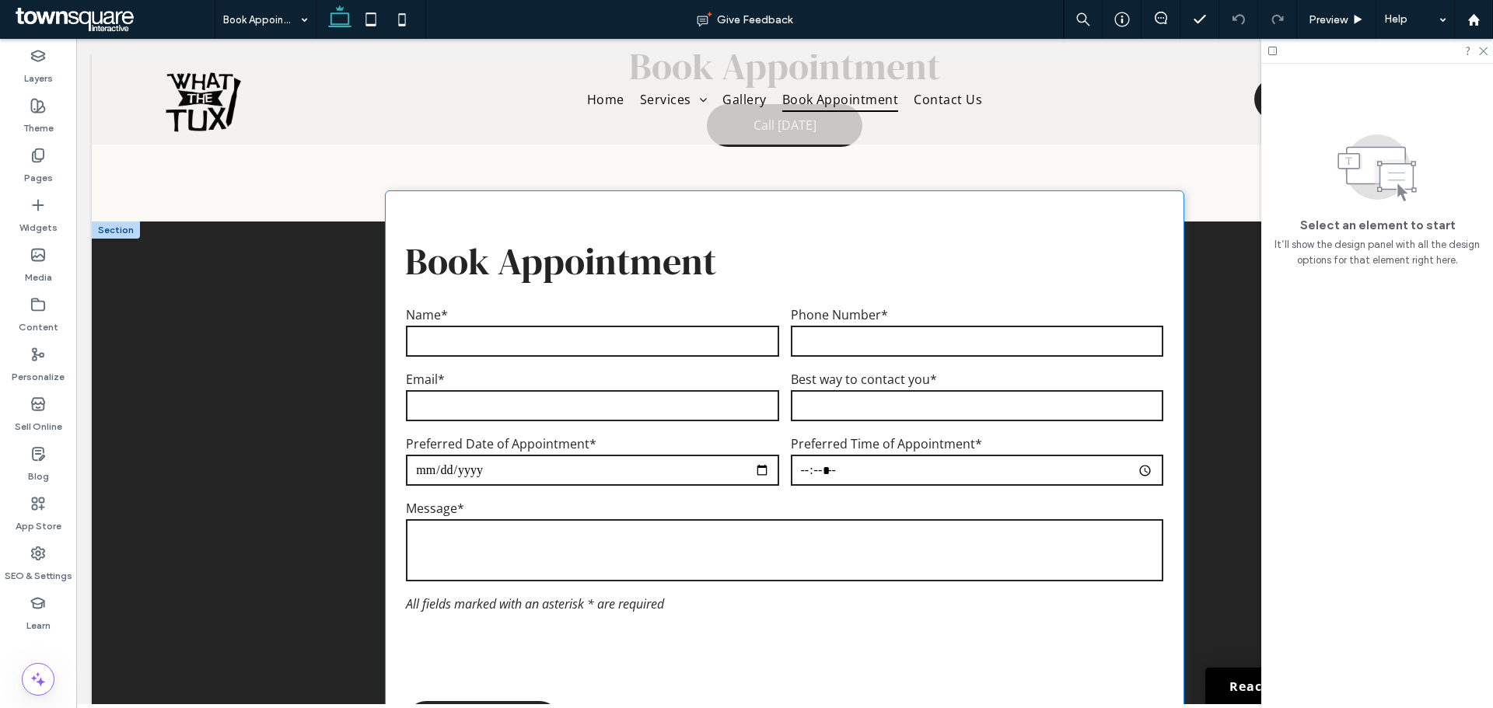
click at [468, 420] on input "email" at bounding box center [592, 405] width 372 height 31
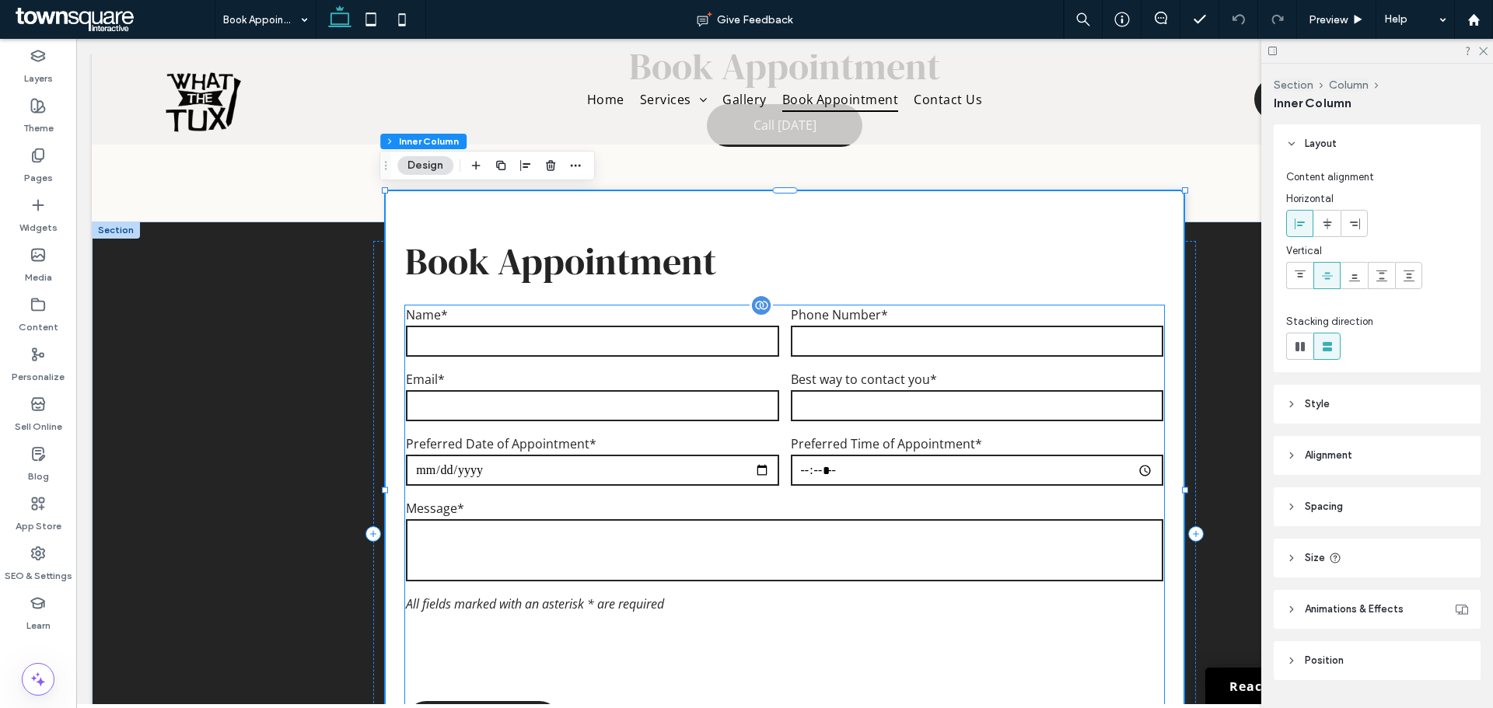
click at [538, 330] on input "text" at bounding box center [592, 341] width 372 height 31
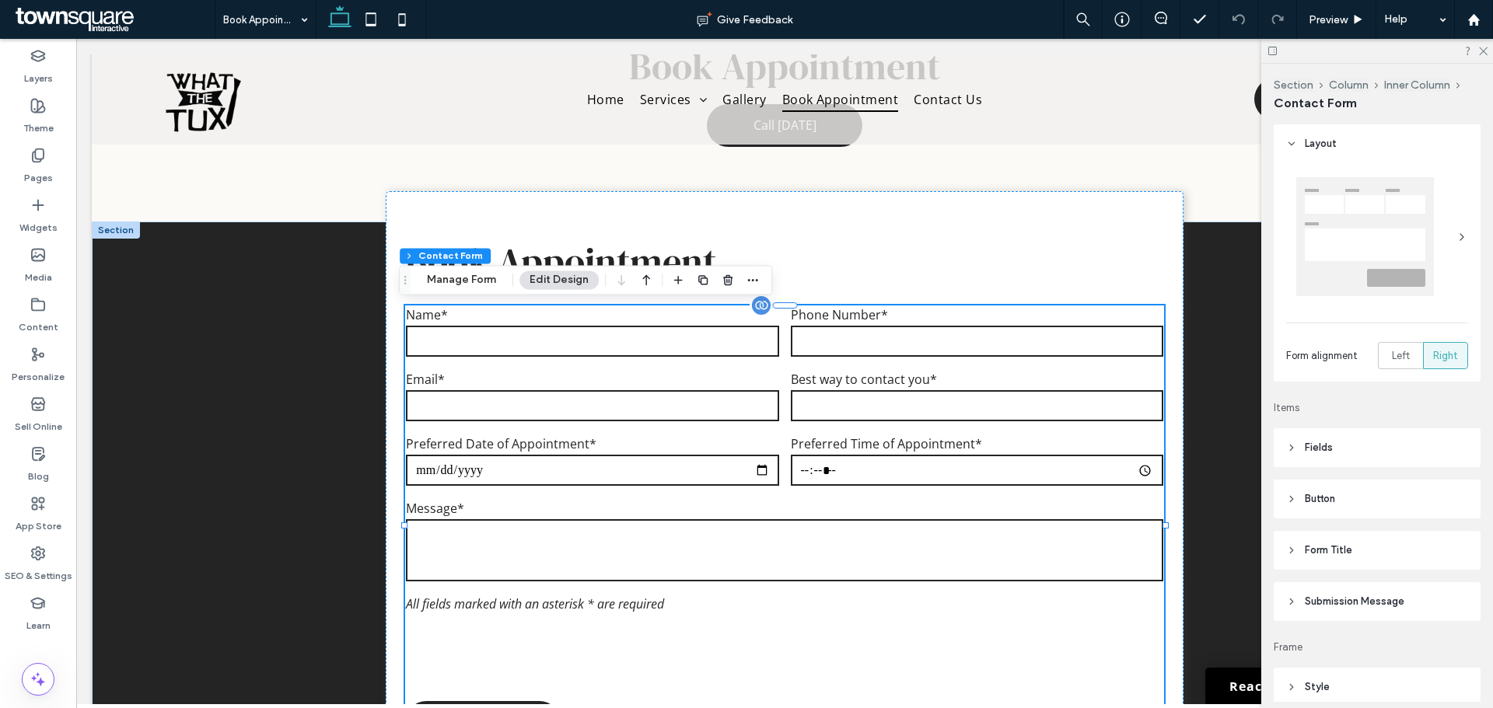
type input "*"
type input "***"
type input "*"
type input "***"
click at [376, 282] on div "Book Appointment Contact Us Name* Phone Number* Email* Best way to contact you*…" at bounding box center [784, 534] width 822 height 587
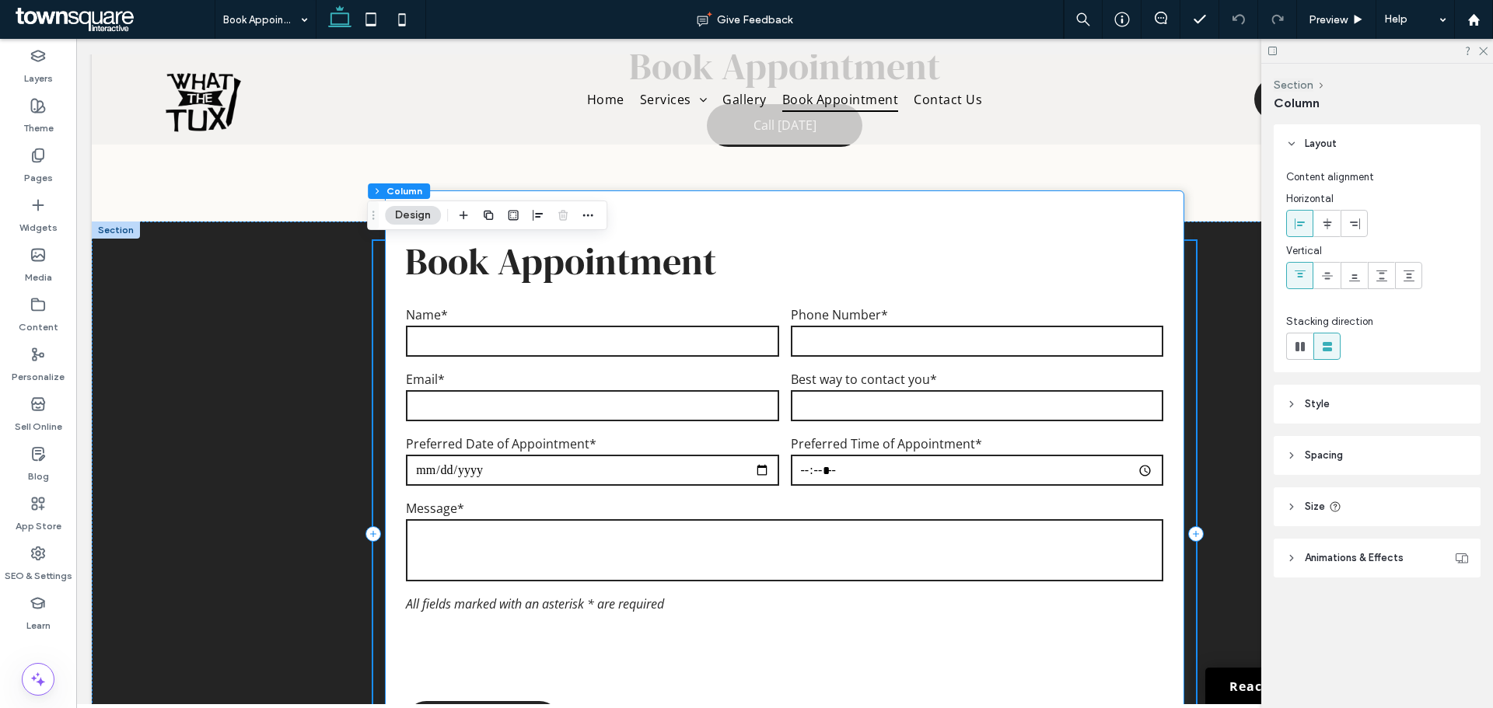
click at [386, 288] on div "Book Appointment Contact Us Name* Phone Number* Email* Best way to contact you*…" at bounding box center [784, 490] width 797 height 598
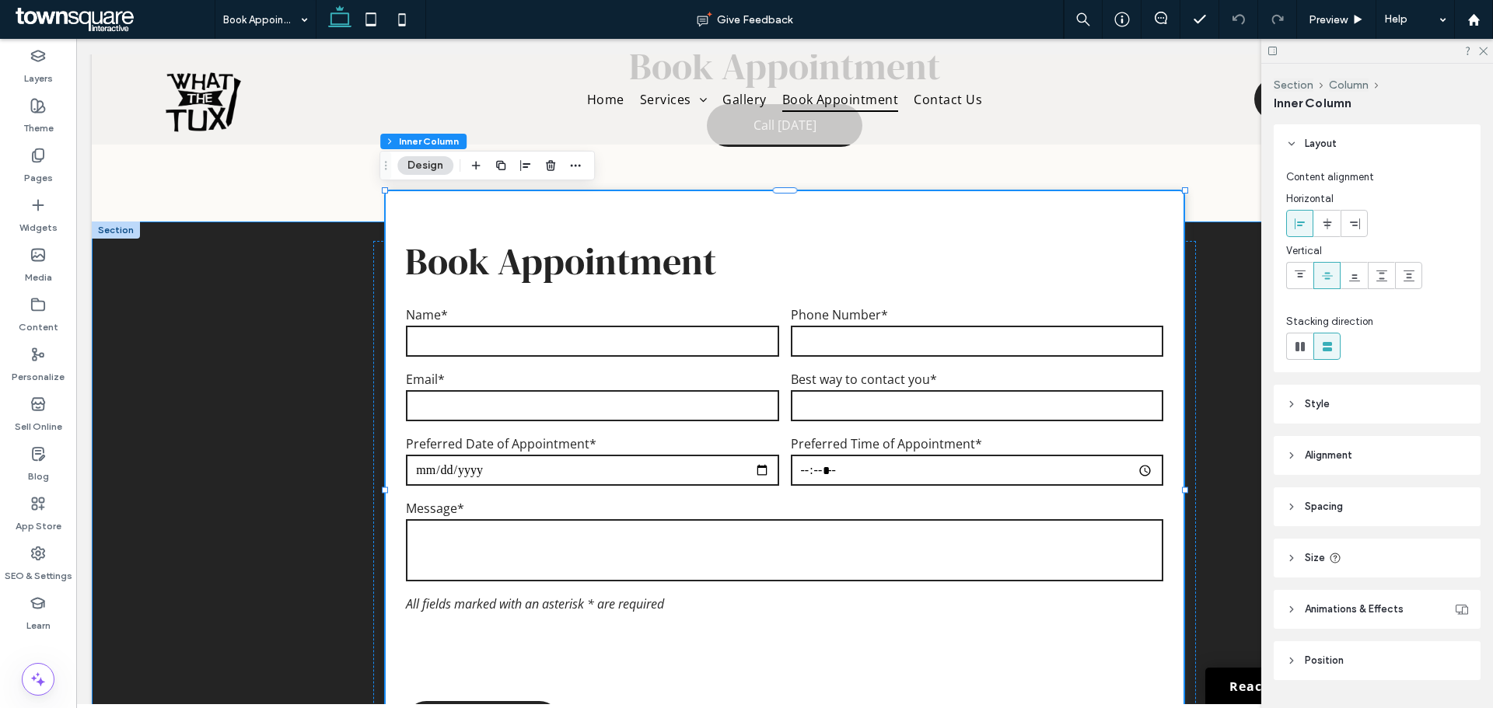
click at [250, 364] on div "Book Appointment Contact Us Name* Phone Number* Email* Best way to contact you*…" at bounding box center [784, 525] width 1385 height 606
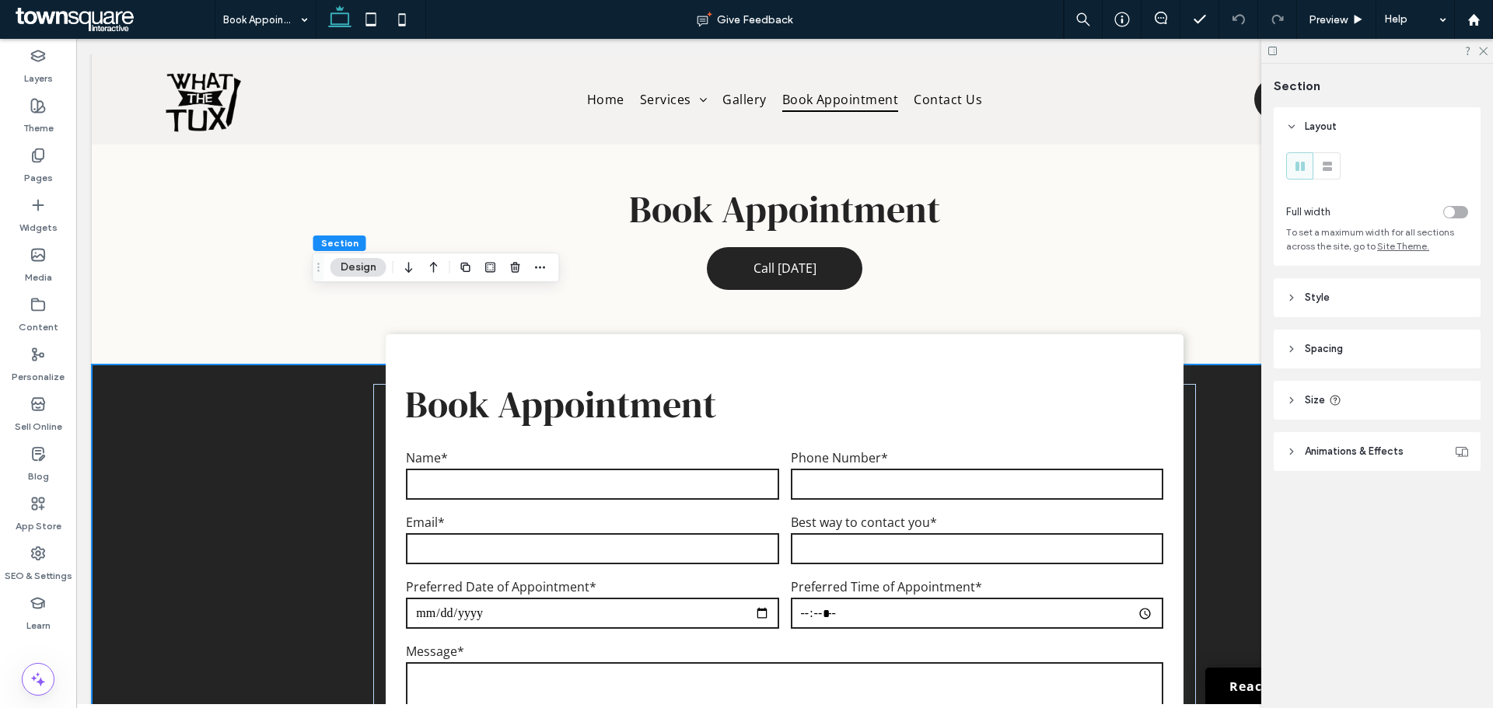
scroll to position [0, 0]
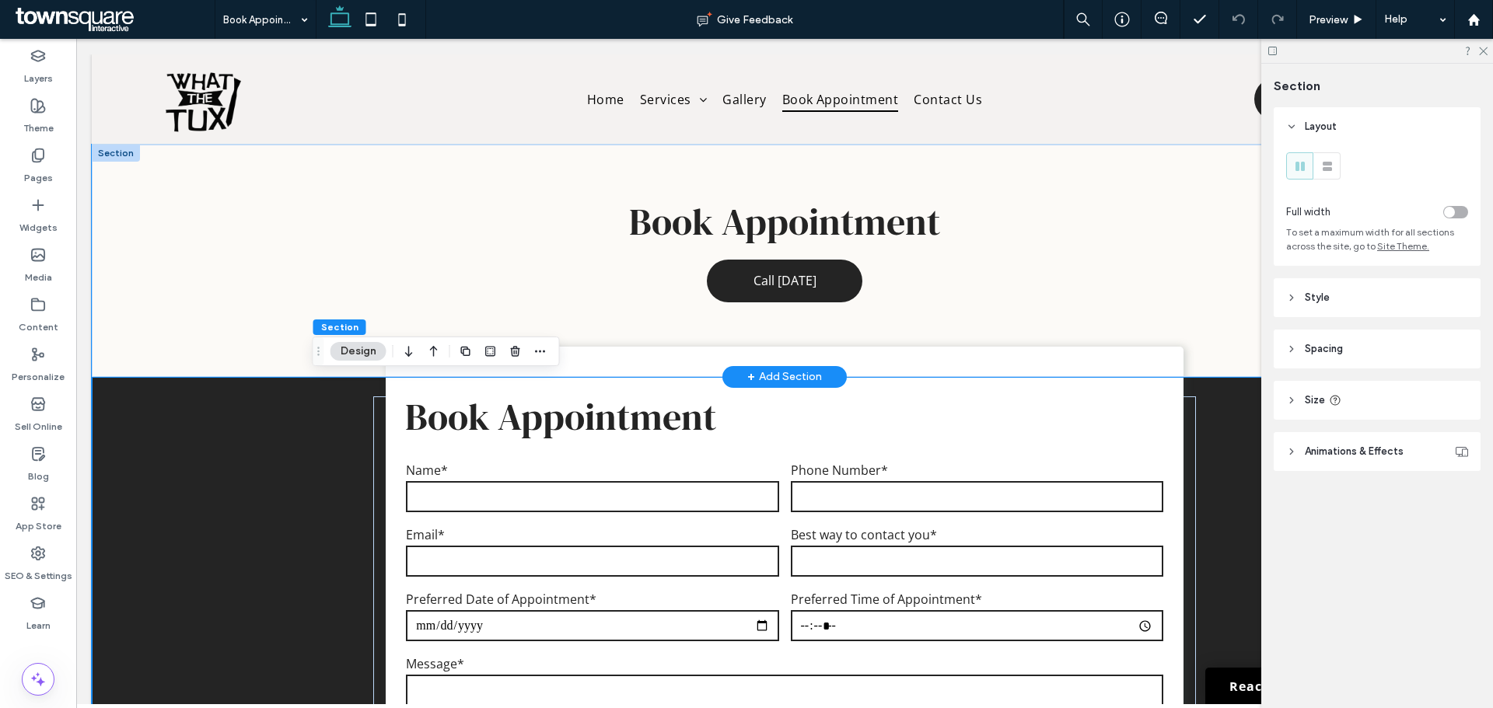
click at [1206, 261] on div "Book Appointment Call Today" at bounding box center [784, 261] width 933 height 232
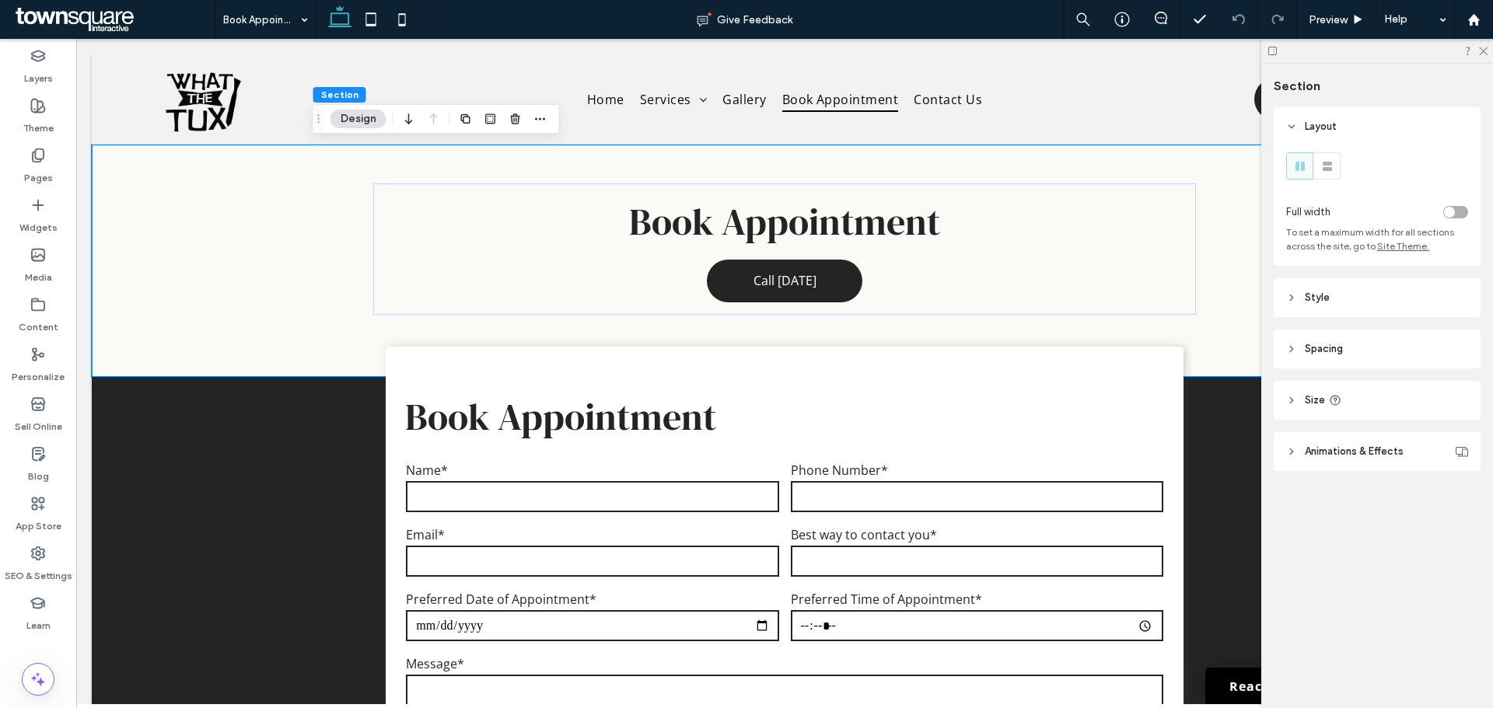
click at [1273, 51] on icon at bounding box center [1272, 51] width 12 height 12
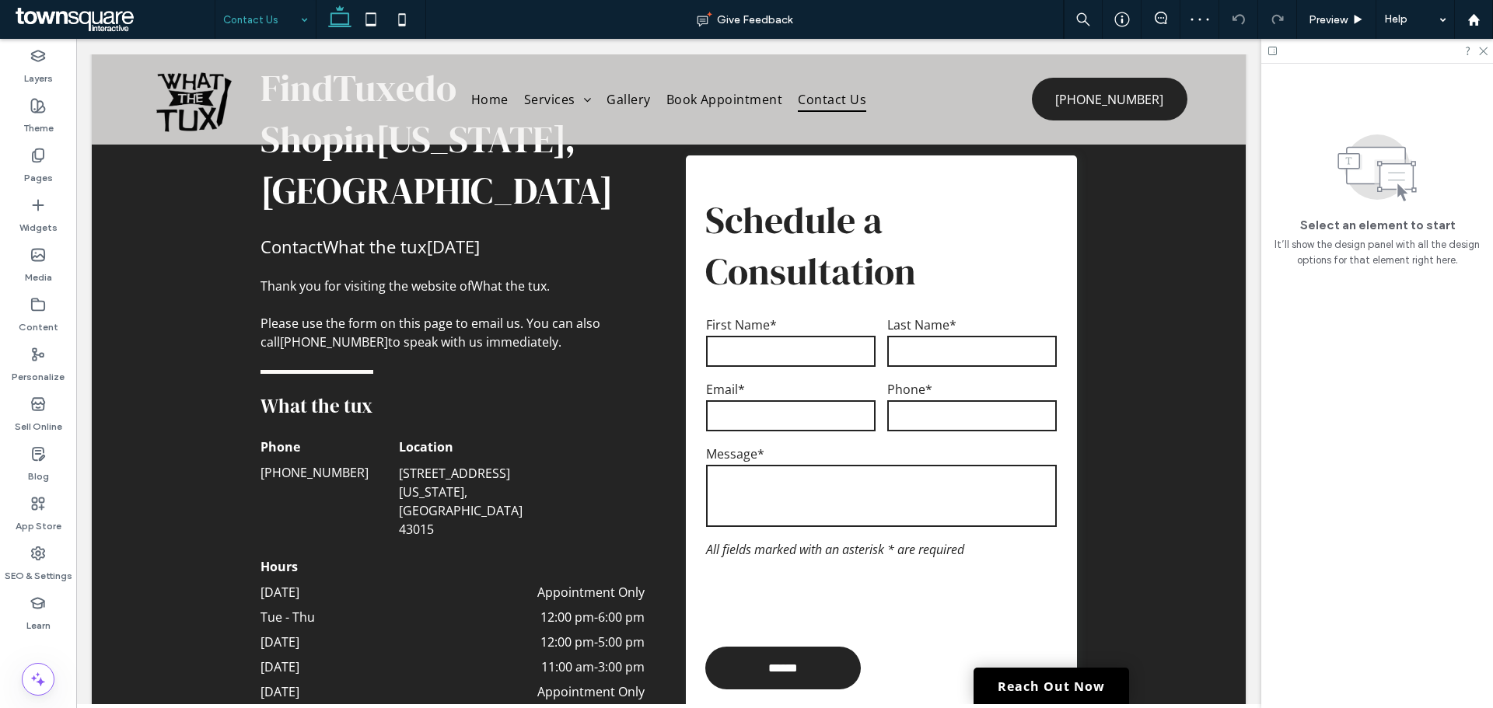
scroll to position [466, 0]
click at [905, 400] on input "tel" at bounding box center [971, 415] width 169 height 31
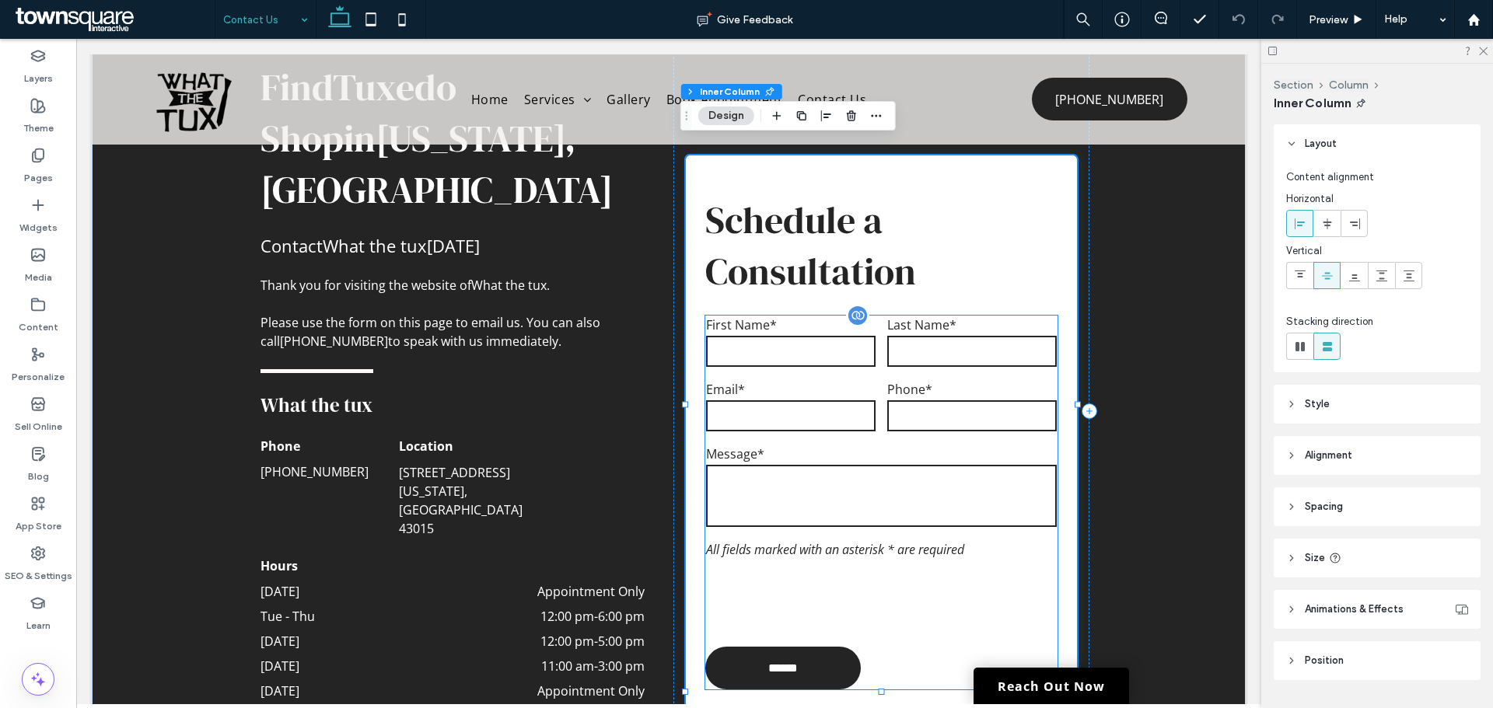
click at [987, 400] on input "tel" at bounding box center [971, 415] width 169 height 31
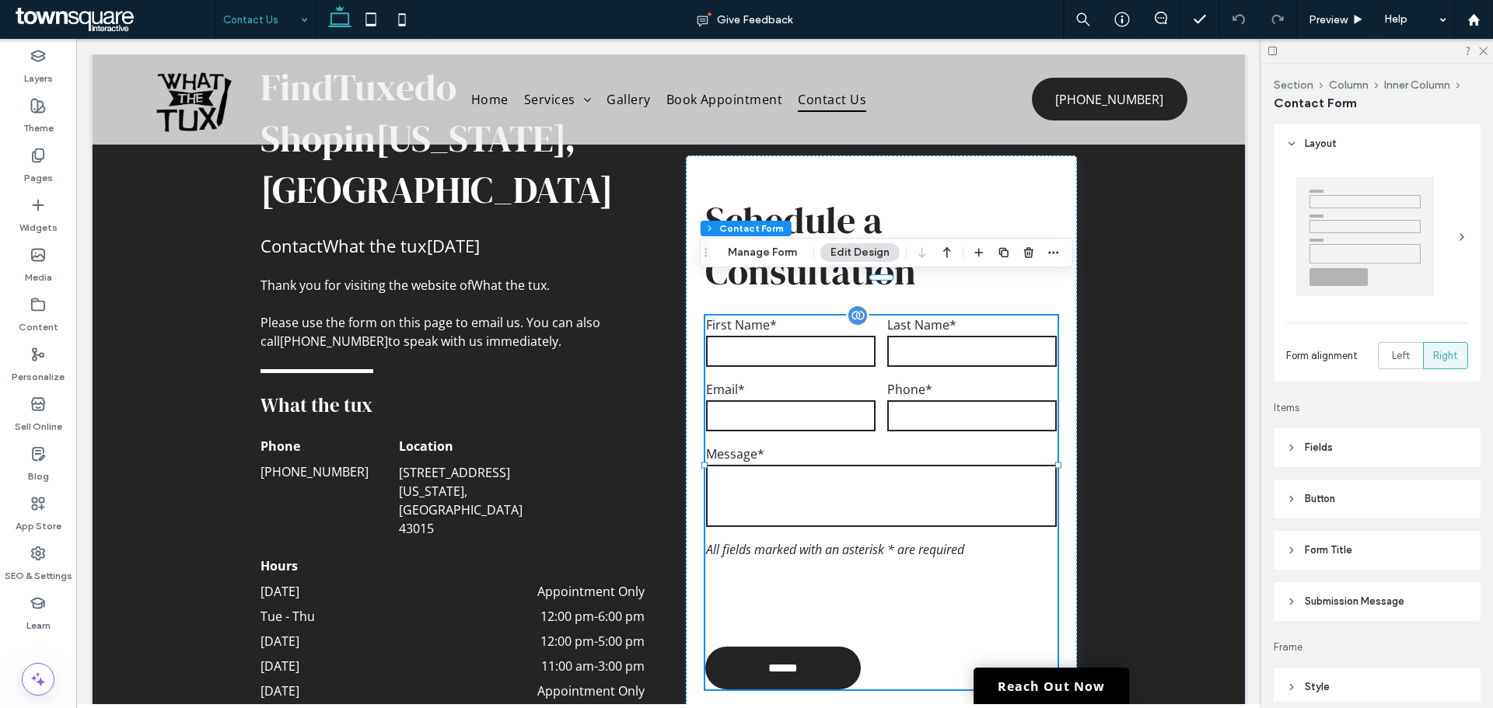
type input "*"
type input "***"
type input "*"
type input "***"
click at [1175, 375] on div "Find Tuxedo Shop in Delaware, OH Contact What the tux today Thank you for visit…" at bounding box center [669, 410] width 1154 height 765
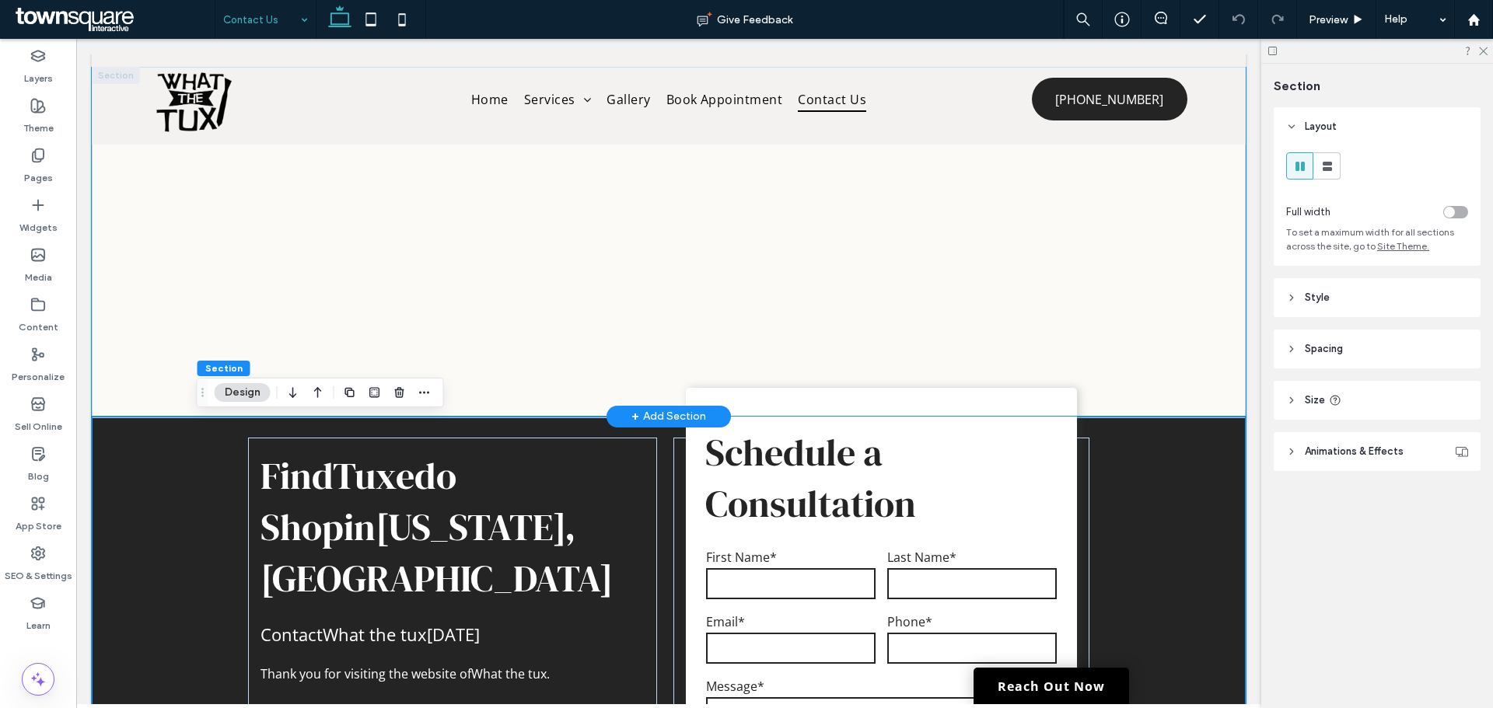
scroll to position [0, 0]
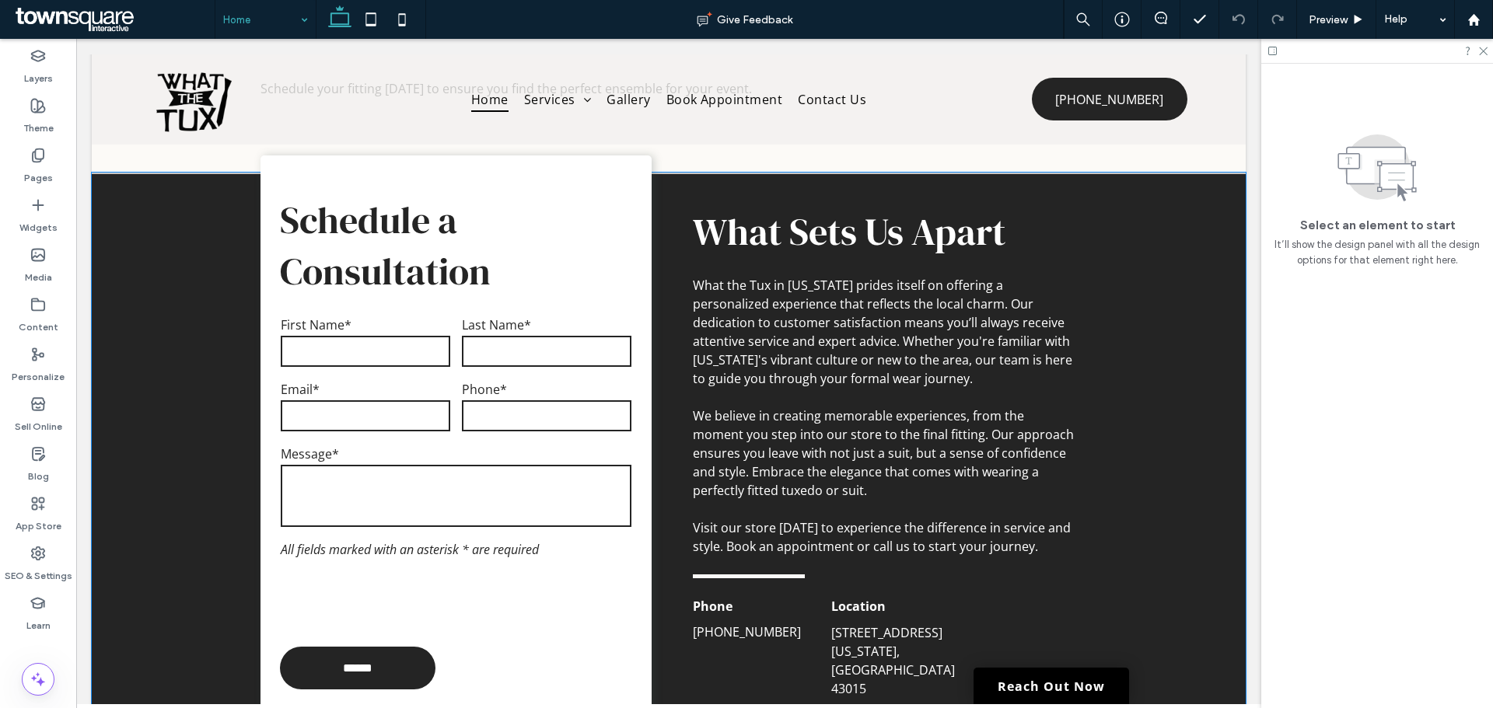
scroll to position [1944, 0]
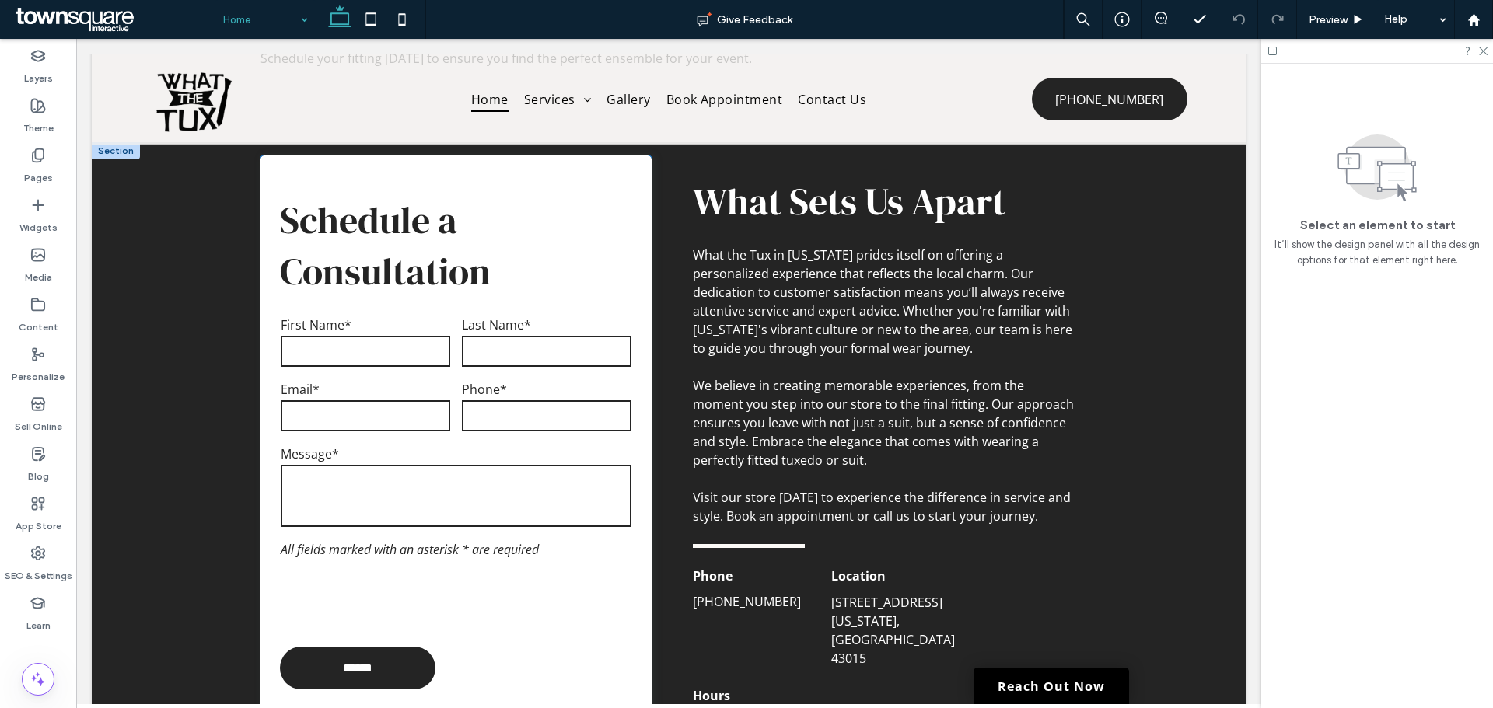
click at [483, 380] on div "Phone*" at bounding box center [546, 408] width 181 height 65
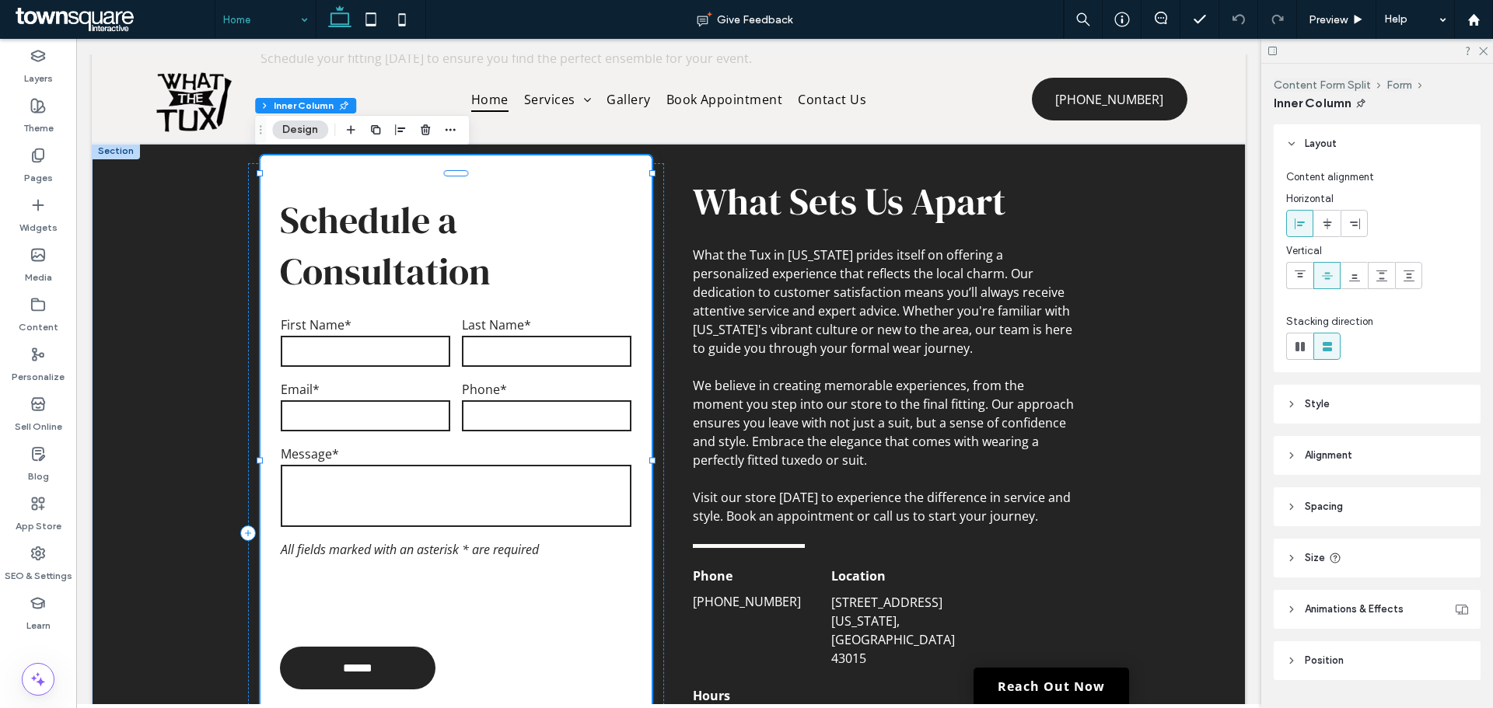
click at [483, 380] on div "Phone*" at bounding box center [546, 408] width 181 height 65
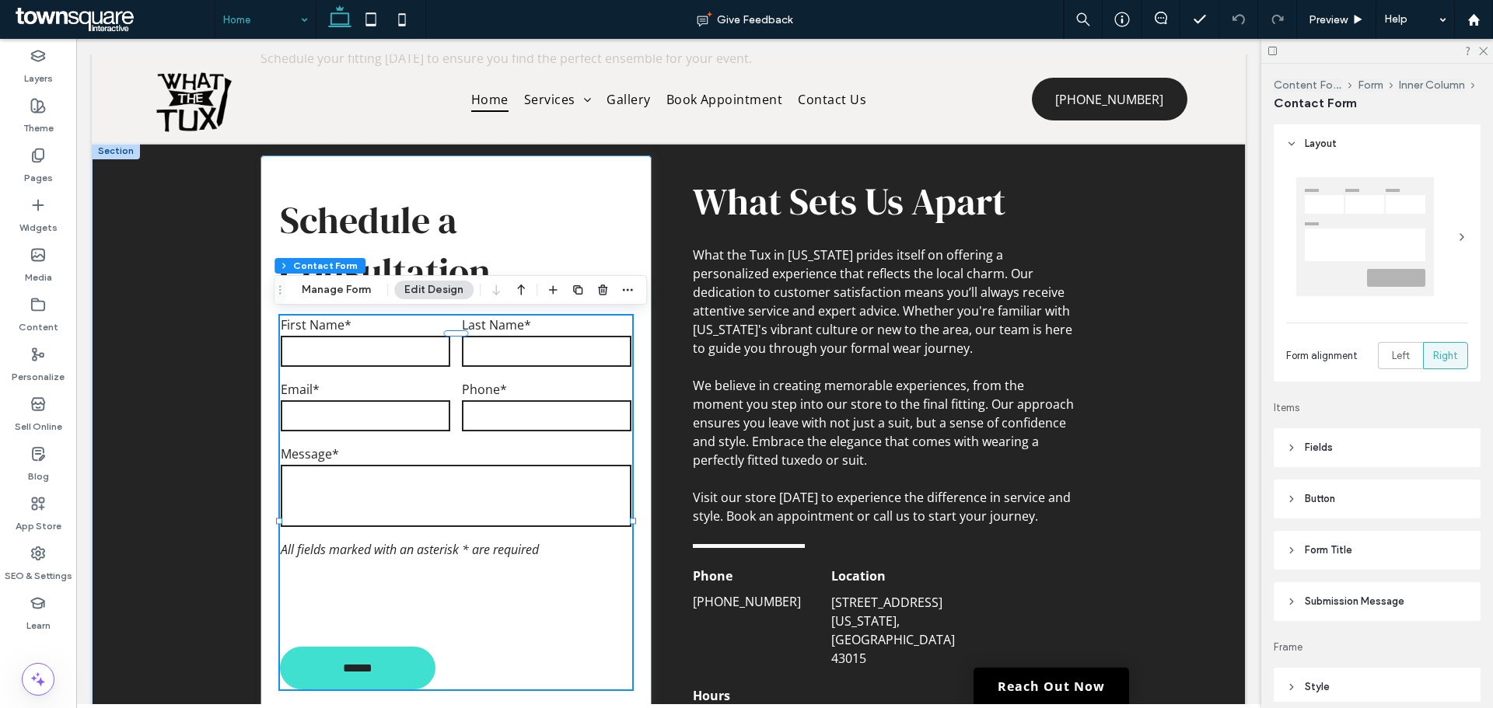
type input "*"
type input "***"
type input "*"
type input "***"
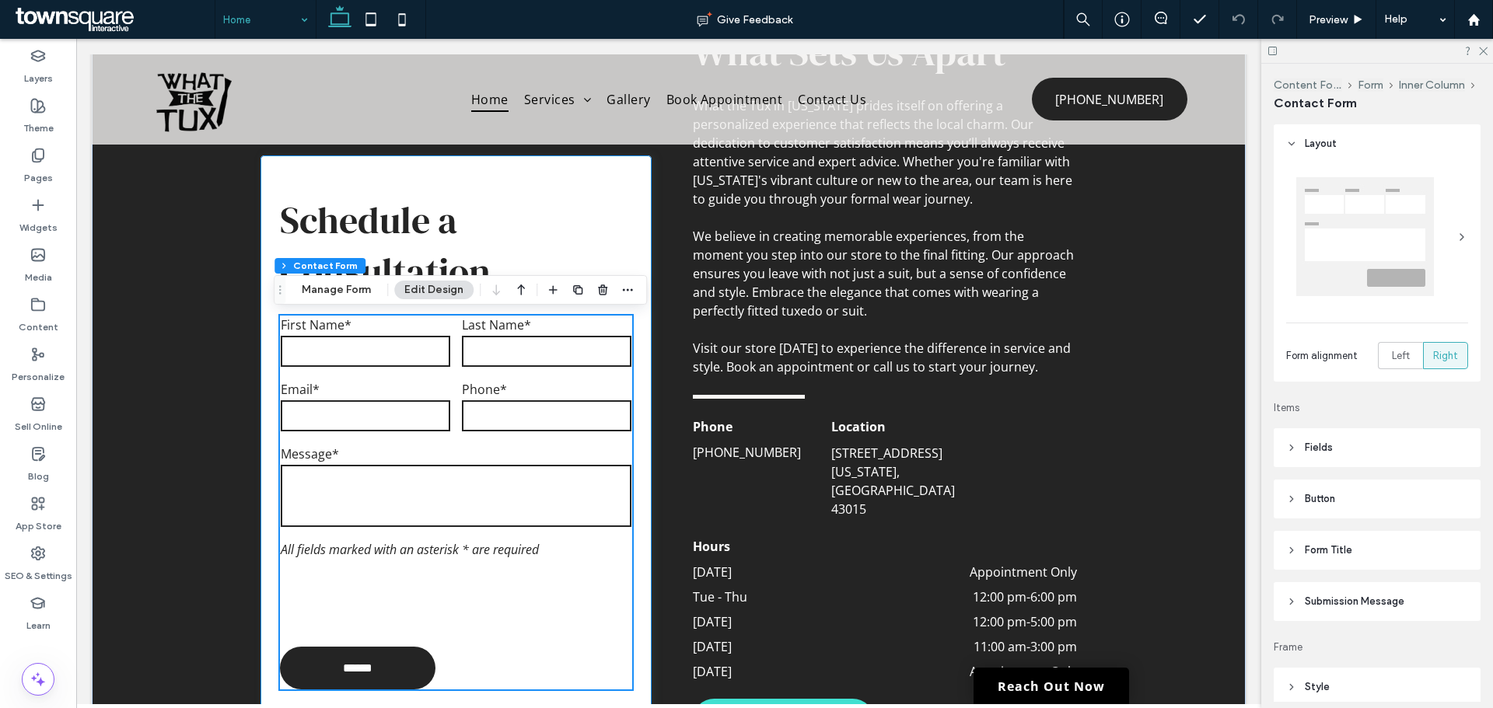
scroll to position [2099, 0]
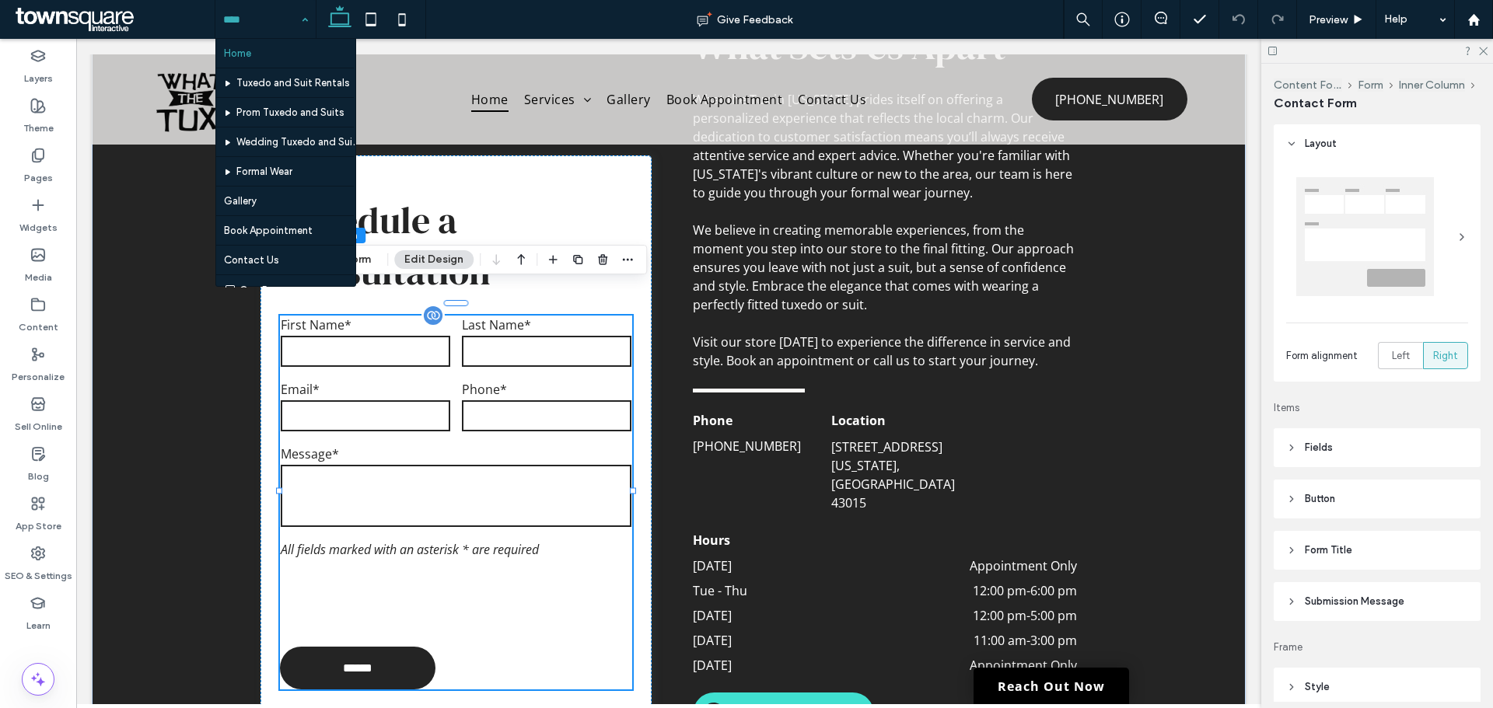
click at [517, 336] on input "text" at bounding box center [546, 351] width 169 height 31
drag, startPoint x: 634, startPoint y: 301, endPoint x: 597, endPoint y: 302, distance: 37.3
click at [634, 300] on div "Schedule a Consultation Contact Us First Name* Last Name* Email* Phone* Message…" at bounding box center [455, 441] width 390 height 573
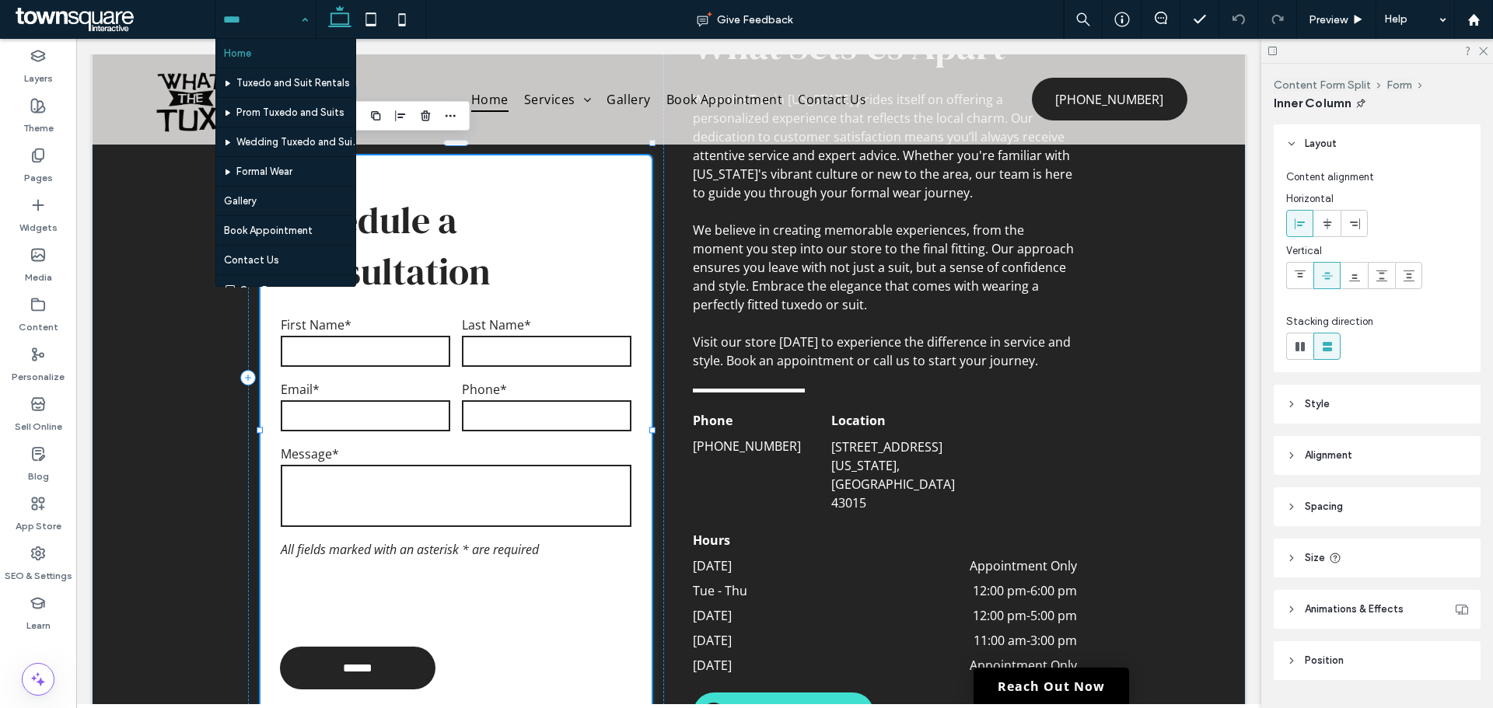
click at [303, 21] on div "Home Tuxedo and Suit Rentals Prom Tuxedo and Suits Wedding Tuxedo and Suits For…" at bounding box center [265, 19] width 100 height 39
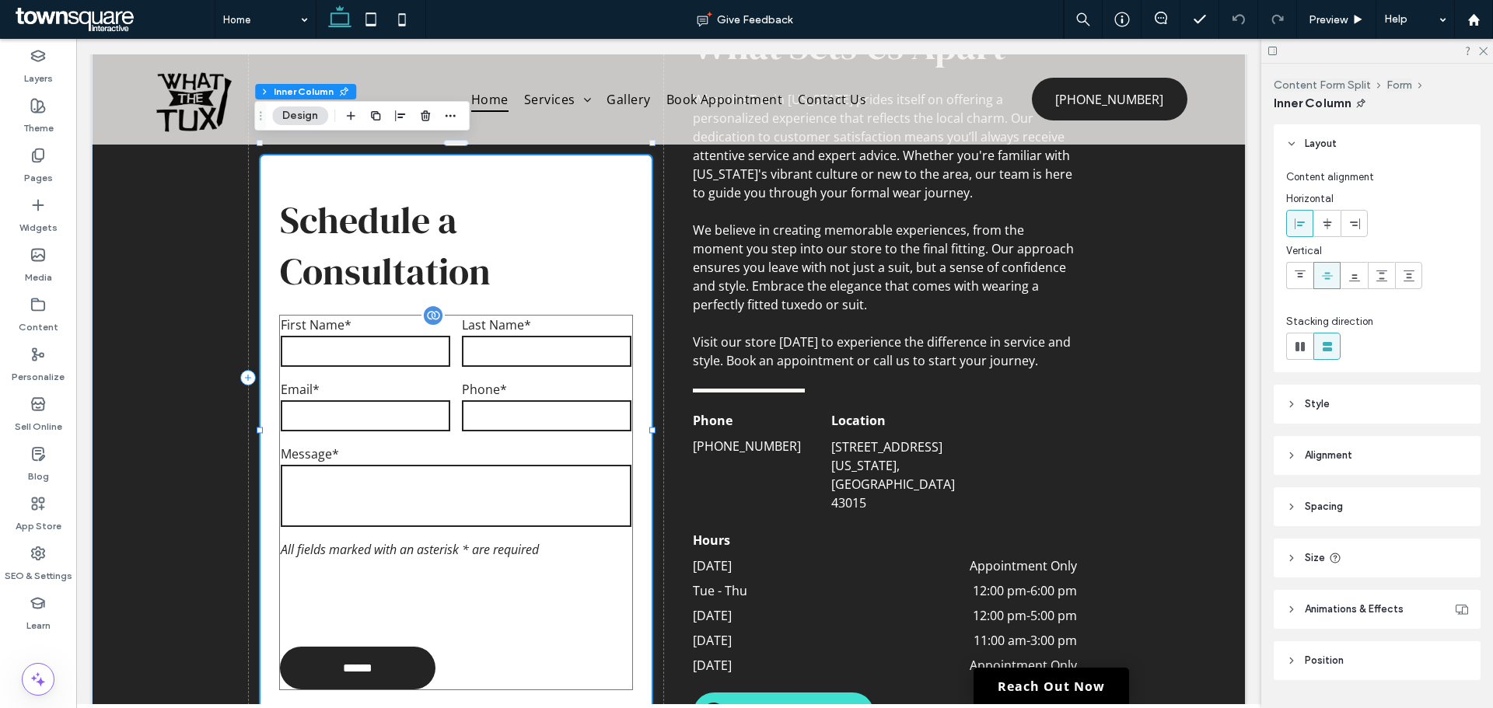
click at [607, 337] on div "Last Name*" at bounding box center [546, 343] width 181 height 65
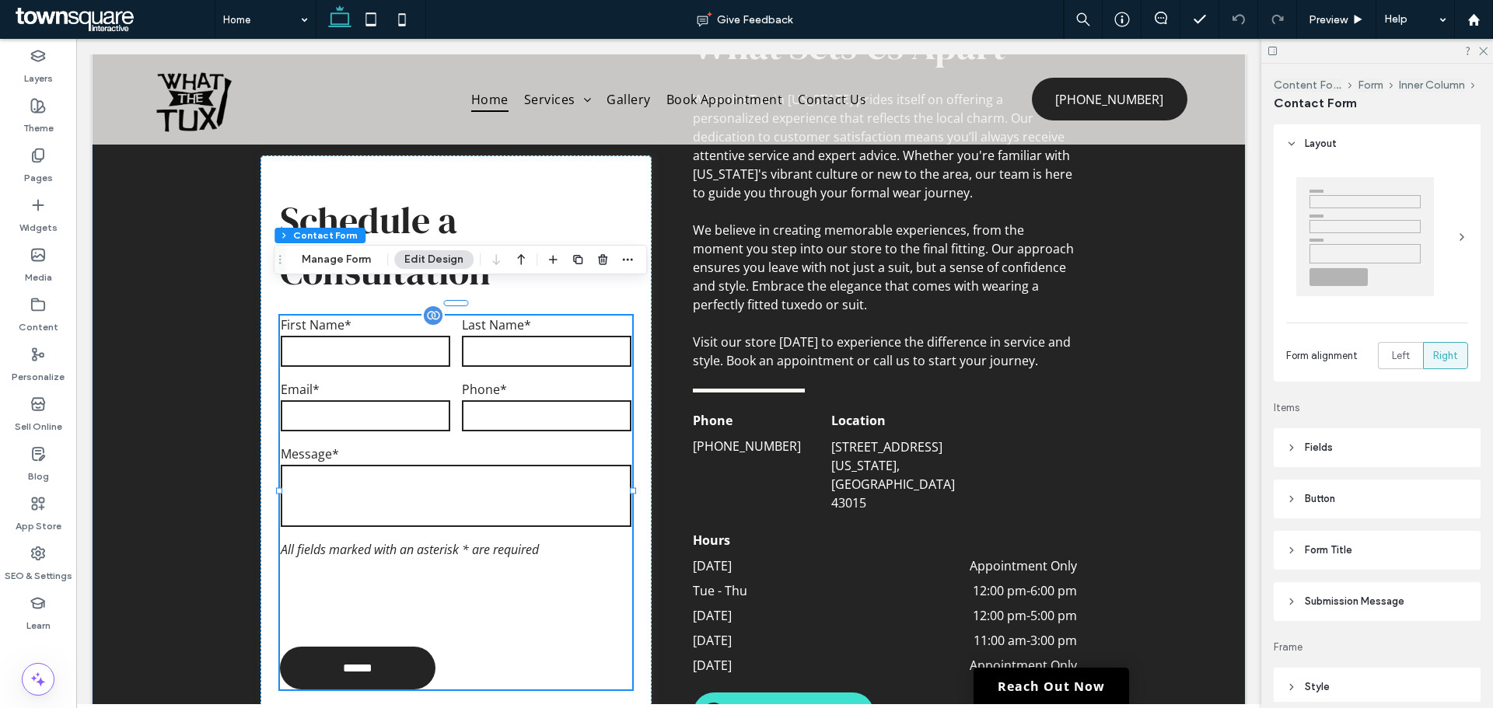
type input "*"
type input "***"
type input "*"
type input "***"
click at [629, 261] on icon "button" at bounding box center [627, 259] width 12 height 12
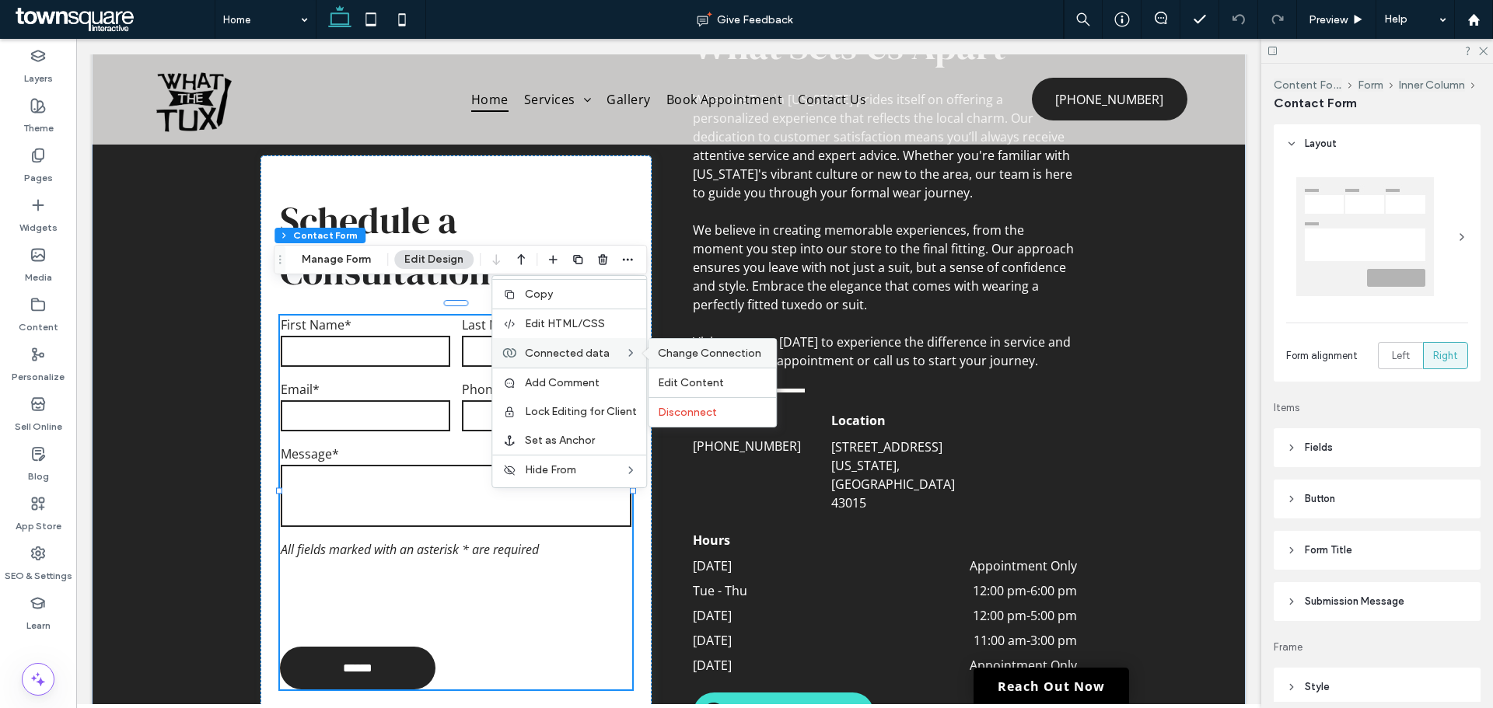
click at [677, 352] on span "Change Connection" at bounding box center [709, 353] width 103 height 13
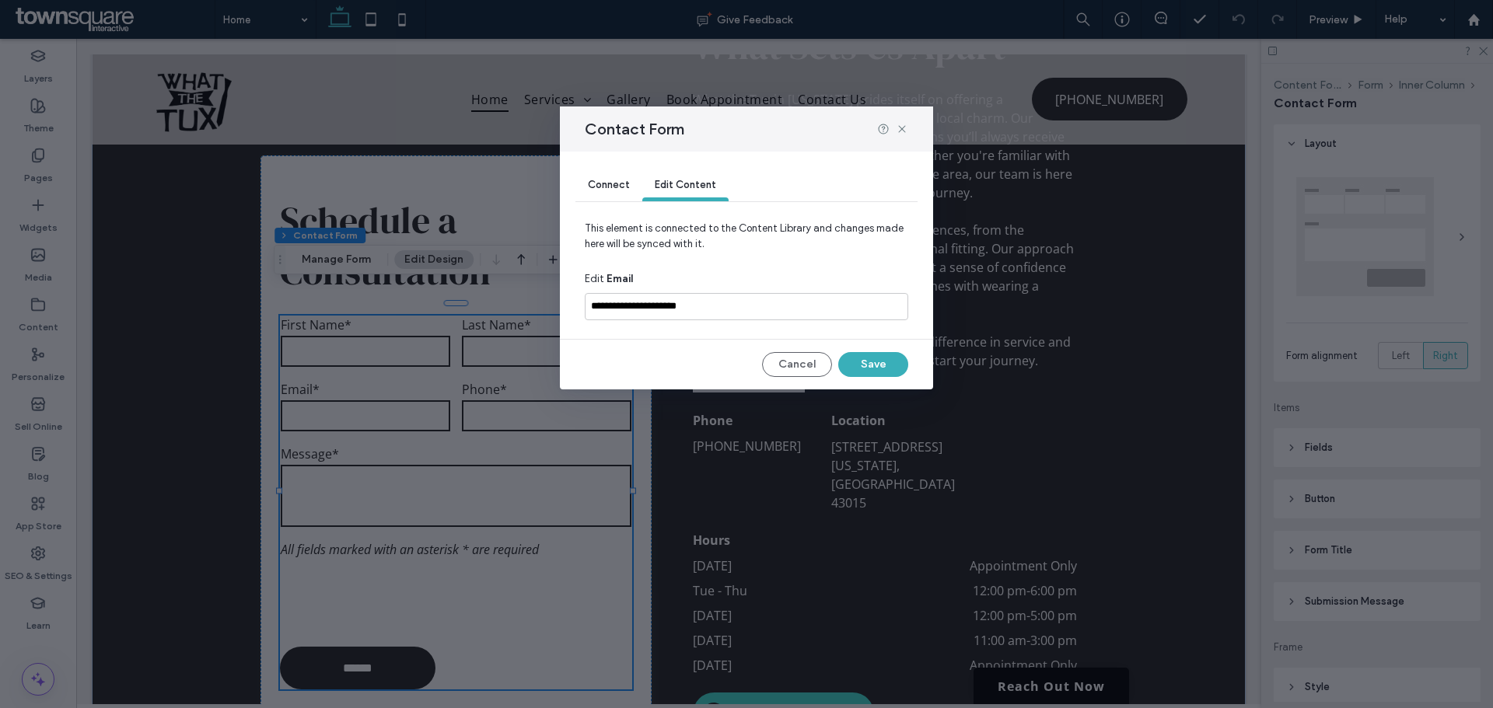
click at [605, 182] on span "Connect" at bounding box center [609, 185] width 42 height 12
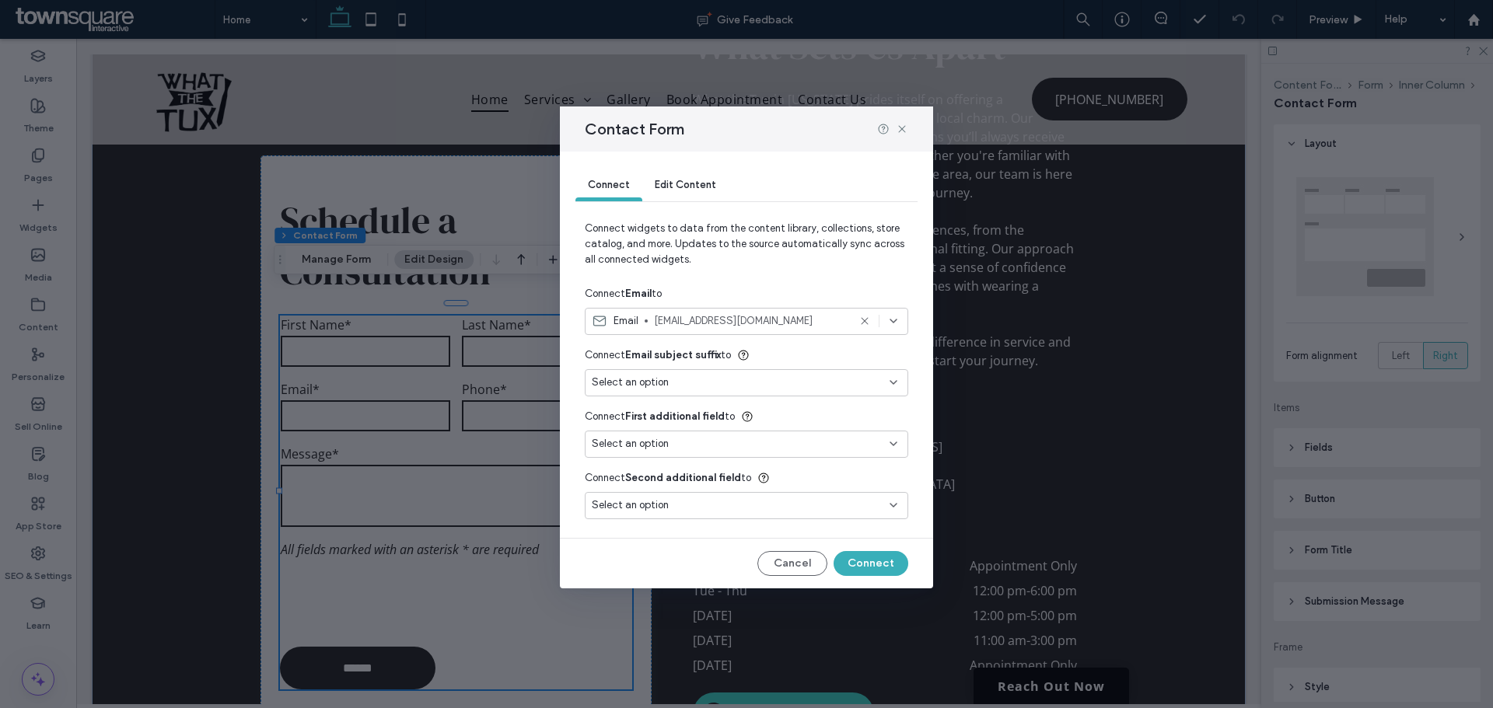
click at [676, 181] on span "Edit Content" at bounding box center [685, 185] width 61 height 12
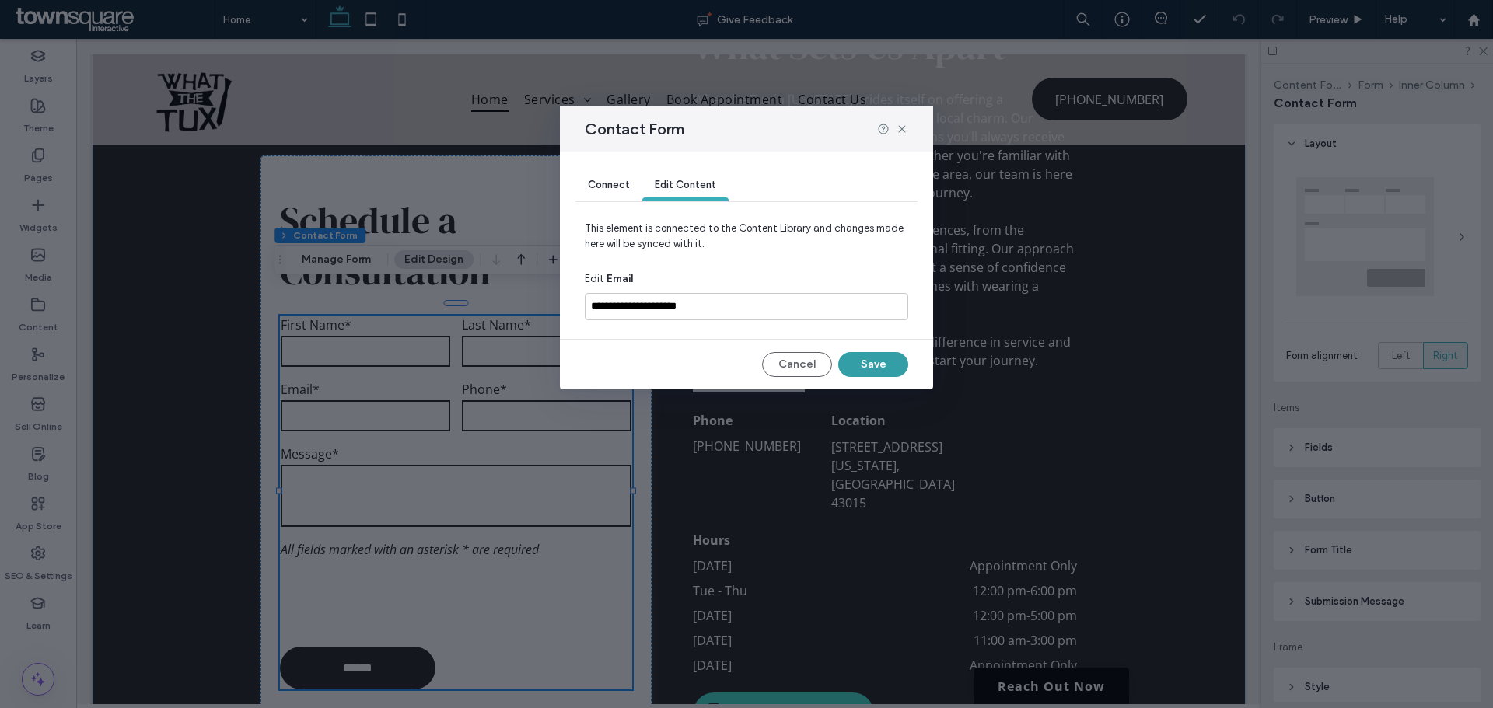
click at [872, 355] on button "Save" at bounding box center [873, 364] width 70 height 25
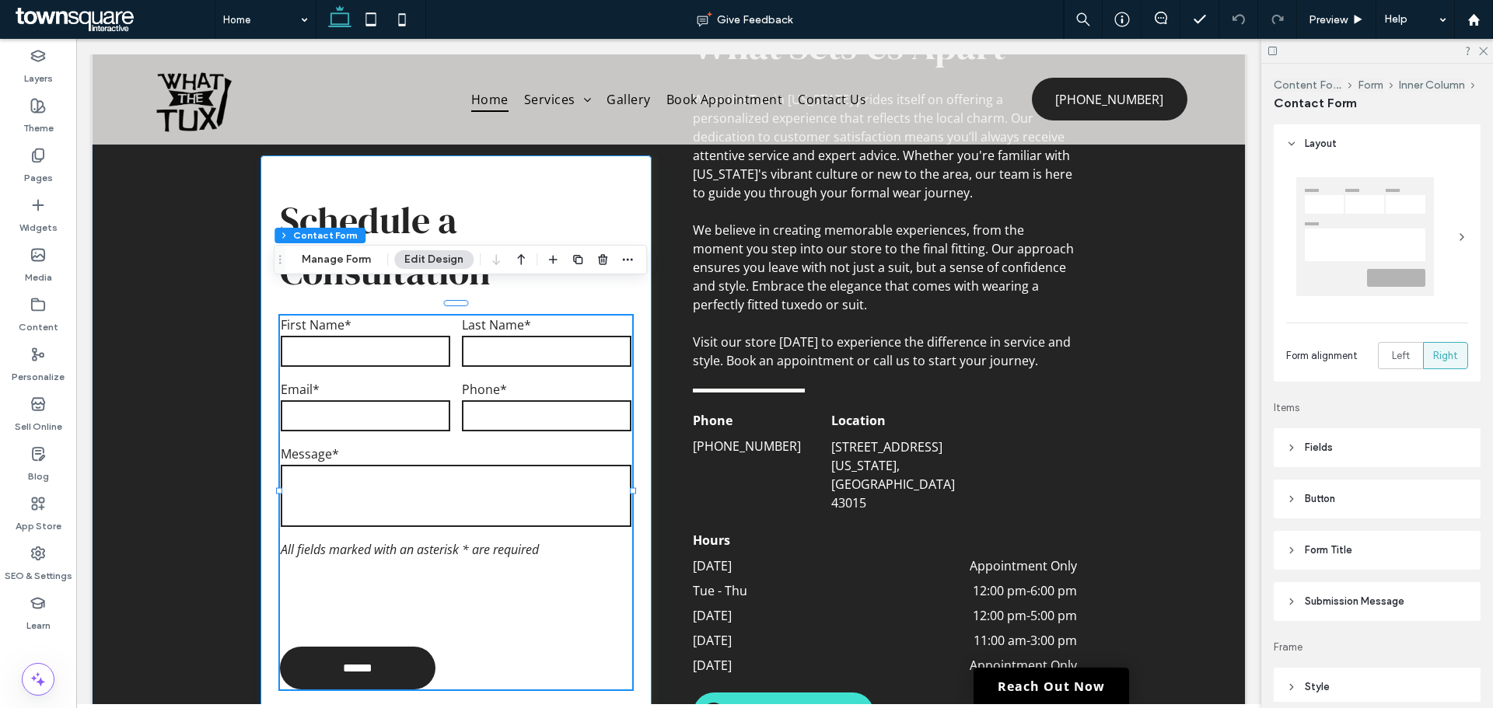
click at [638, 417] on div "Schedule a Consultation Contact Us First Name* Last Name* Email* Phone* Message…" at bounding box center [455, 441] width 390 height 573
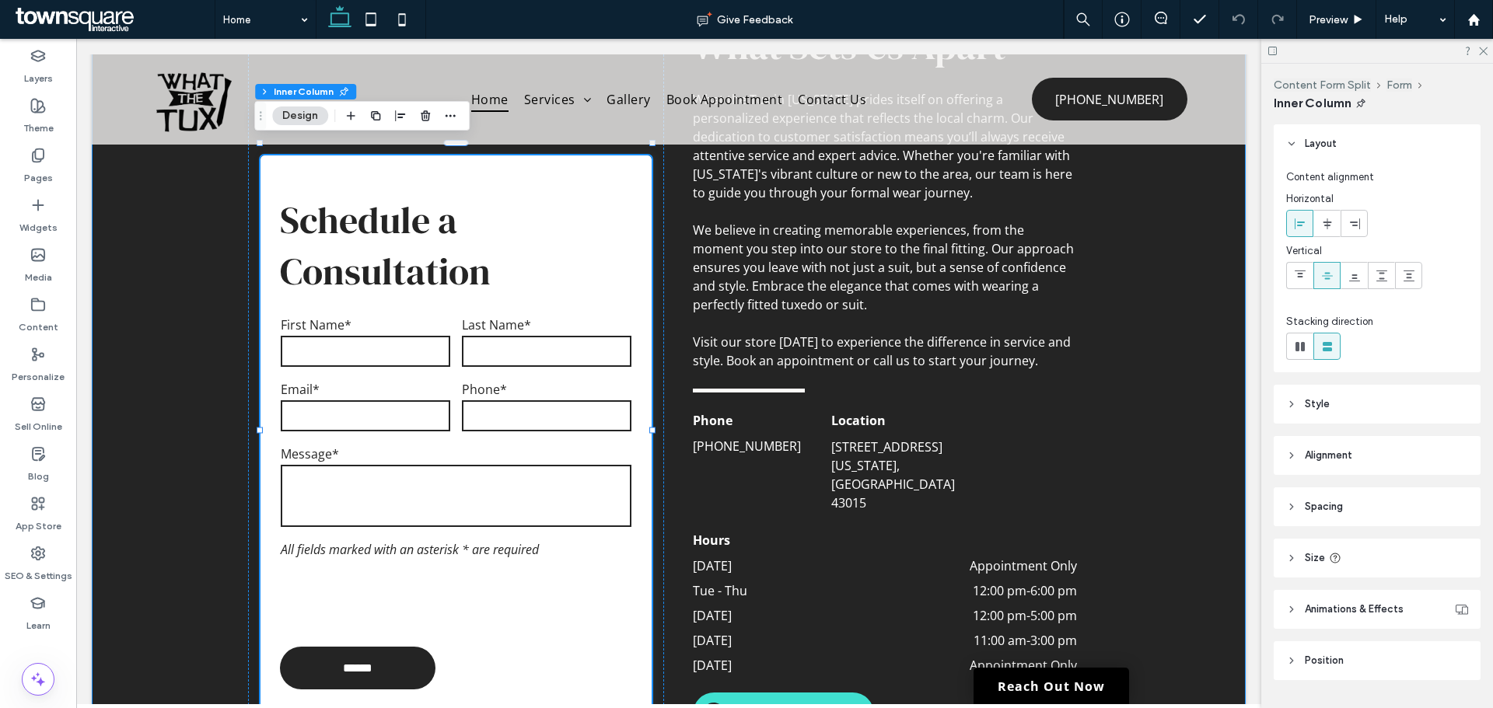
click at [669, 427] on div "Schedule a Consultation Contact Us First Name* Last Name* Email* Phone* Message…" at bounding box center [668, 387] width 933 height 798
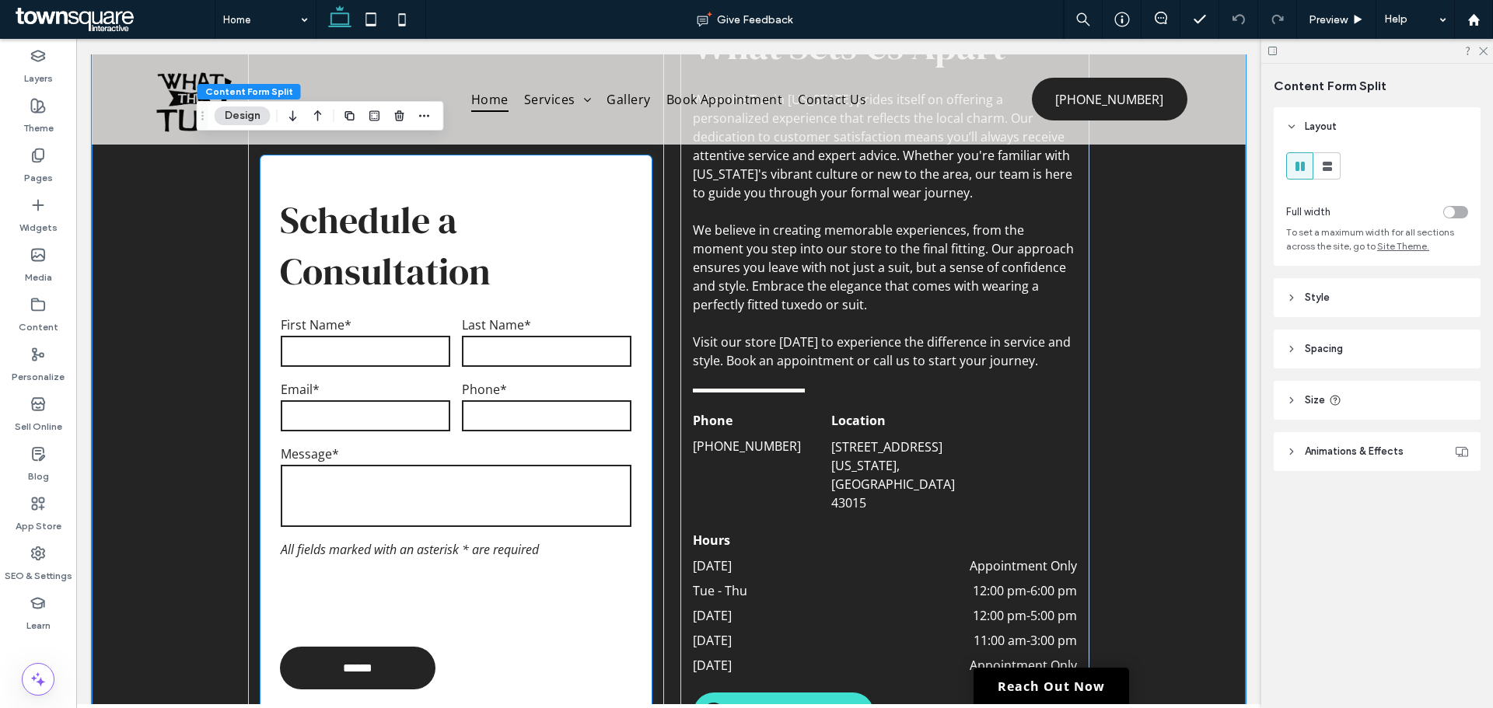
click at [456, 405] on div "Phone*" at bounding box center [546, 408] width 181 height 65
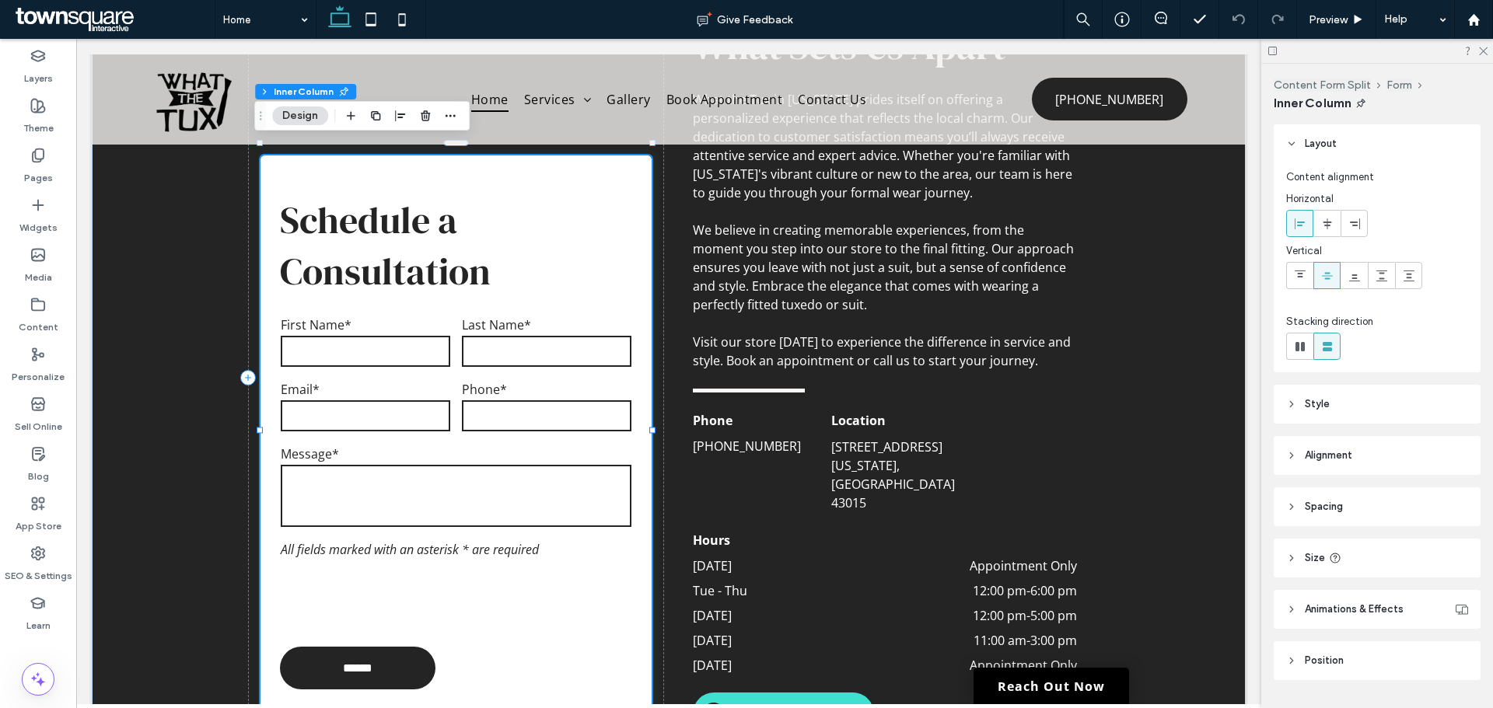
click at [456, 405] on div "Phone*" at bounding box center [546, 408] width 181 height 65
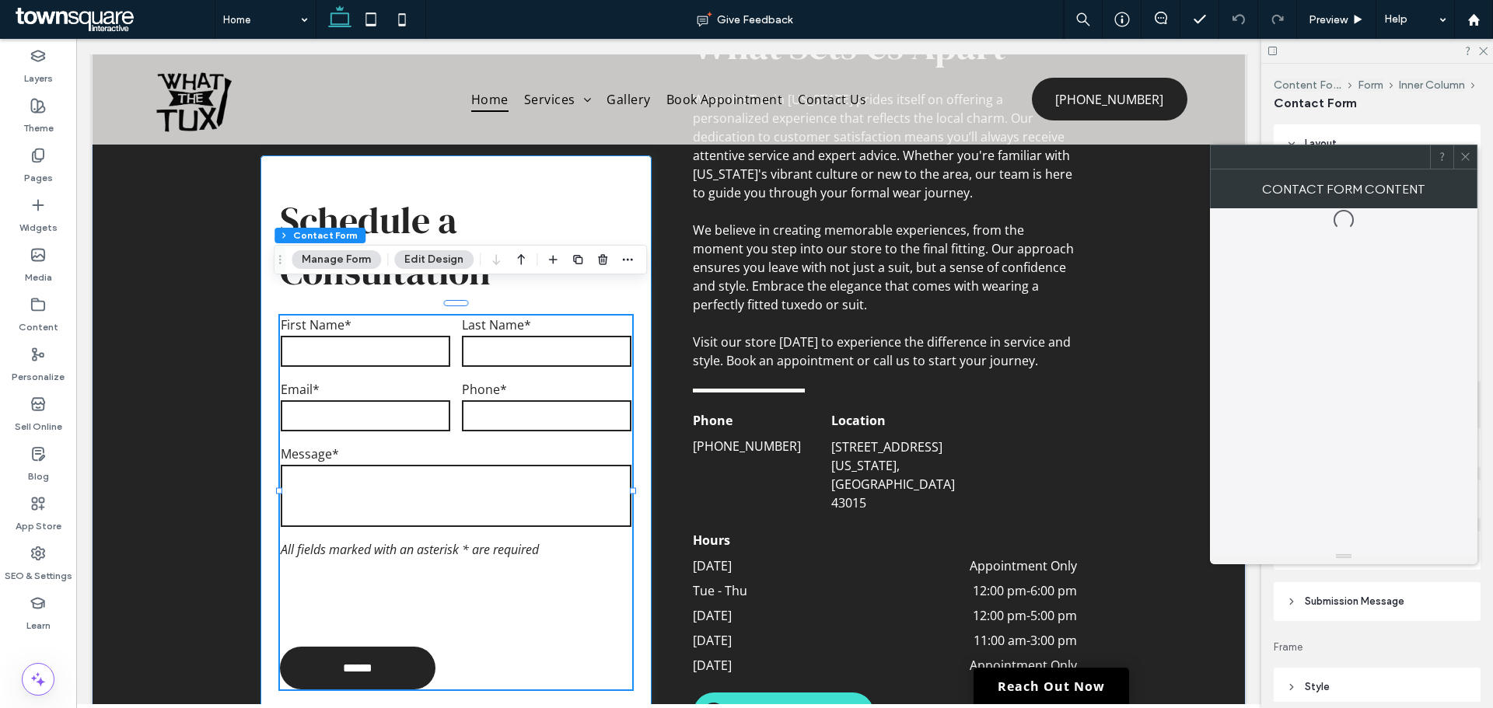
type input "*"
type input "***"
type input "*"
type input "***"
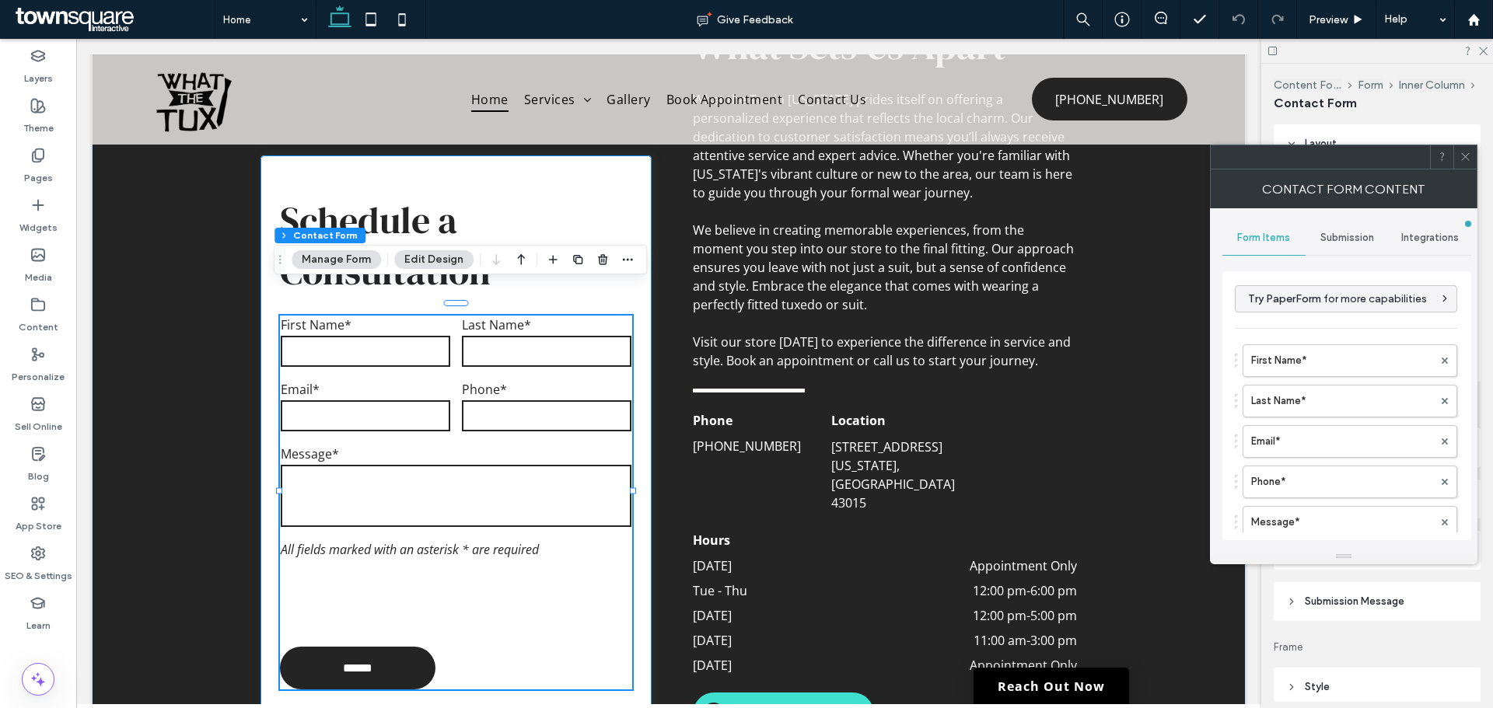
click at [429, 337] on div "First Name*" at bounding box center [365, 343] width 181 height 65
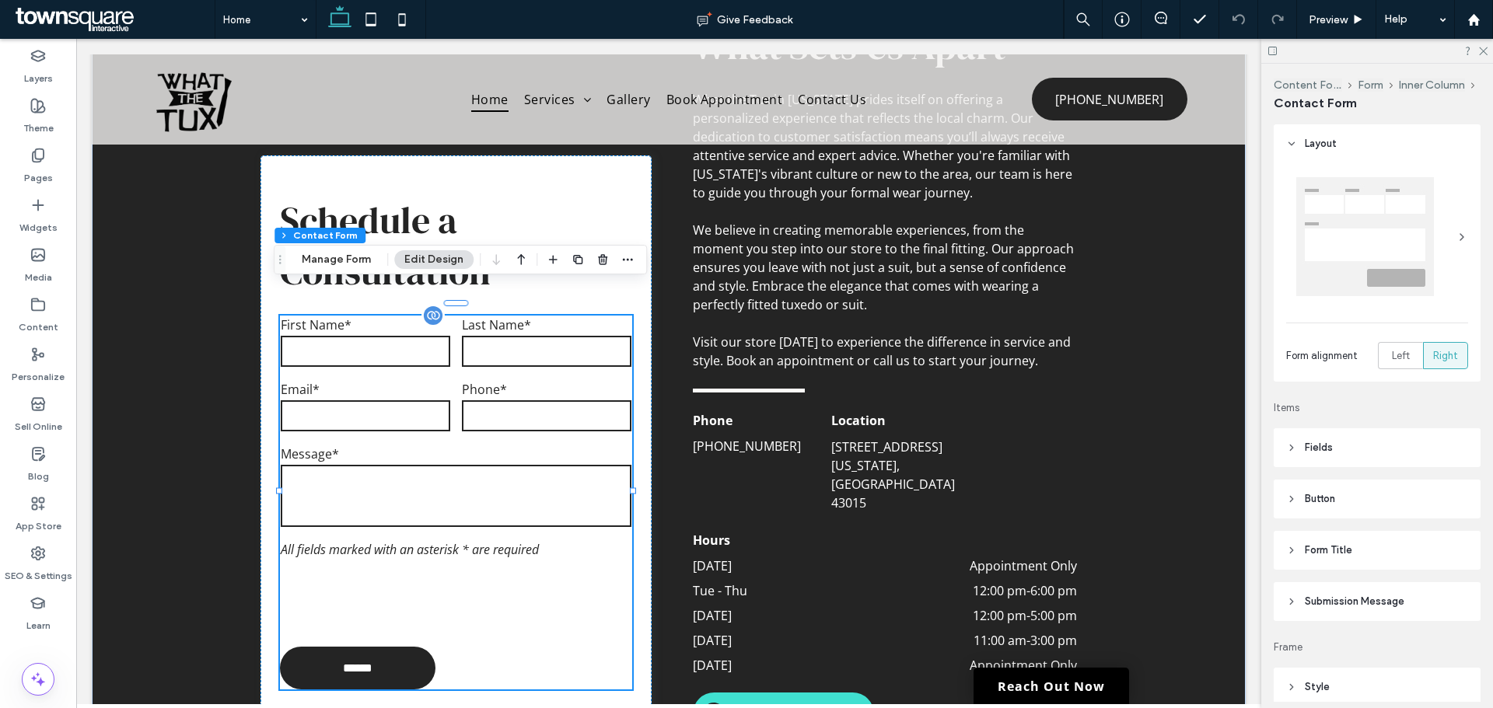
click at [470, 381] on label "Phone*" at bounding box center [546, 389] width 169 height 17
click at [537, 381] on label "Phone*" at bounding box center [546, 389] width 169 height 17
click at [1135, 446] on div "Schedule a Consultation Contact Us First Name* Last Name* Email* Phone* Message…" at bounding box center [669, 387] width 1154 height 800
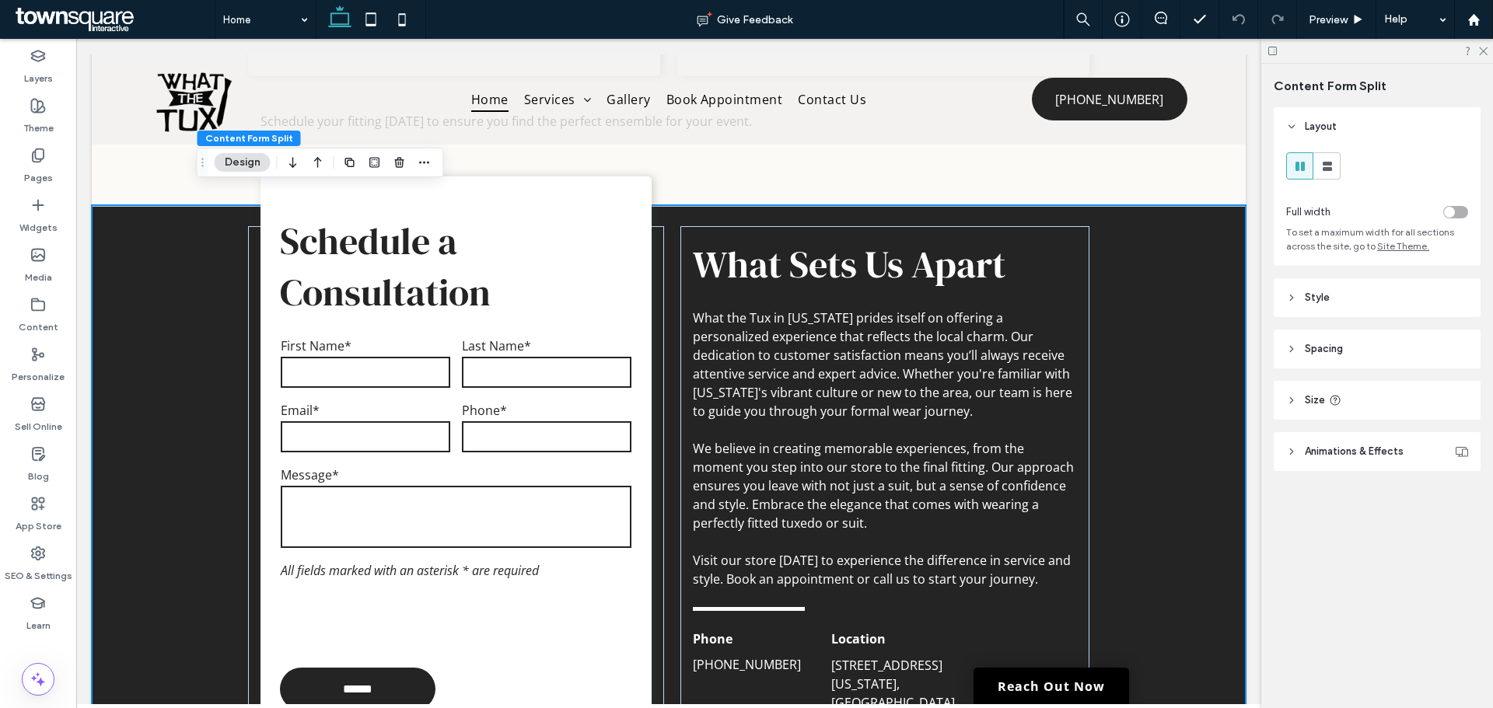
click at [1182, 393] on div "Schedule a Consultation Contact Us First Name* Last Name* Email* Phone* Message…" at bounding box center [669, 605] width 1154 height 800
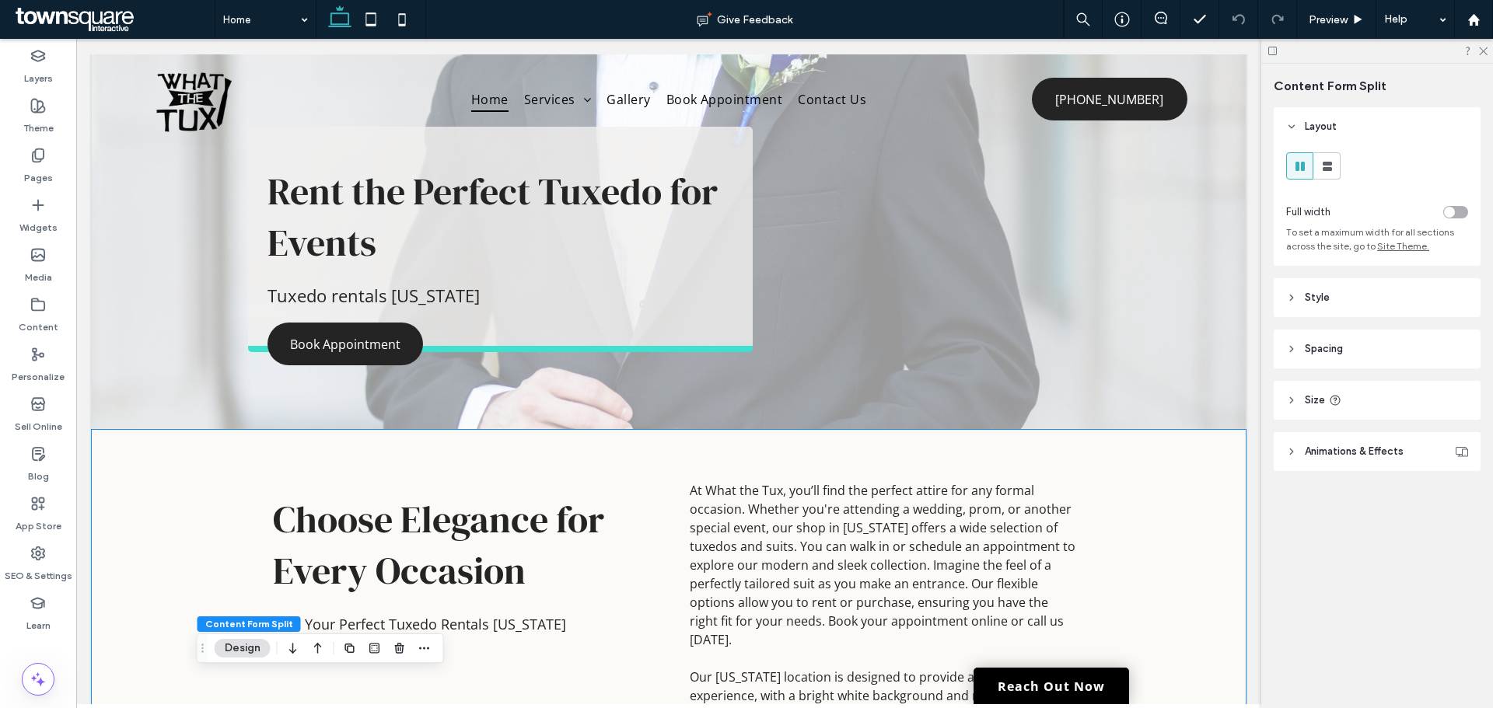
scroll to position [0, 0]
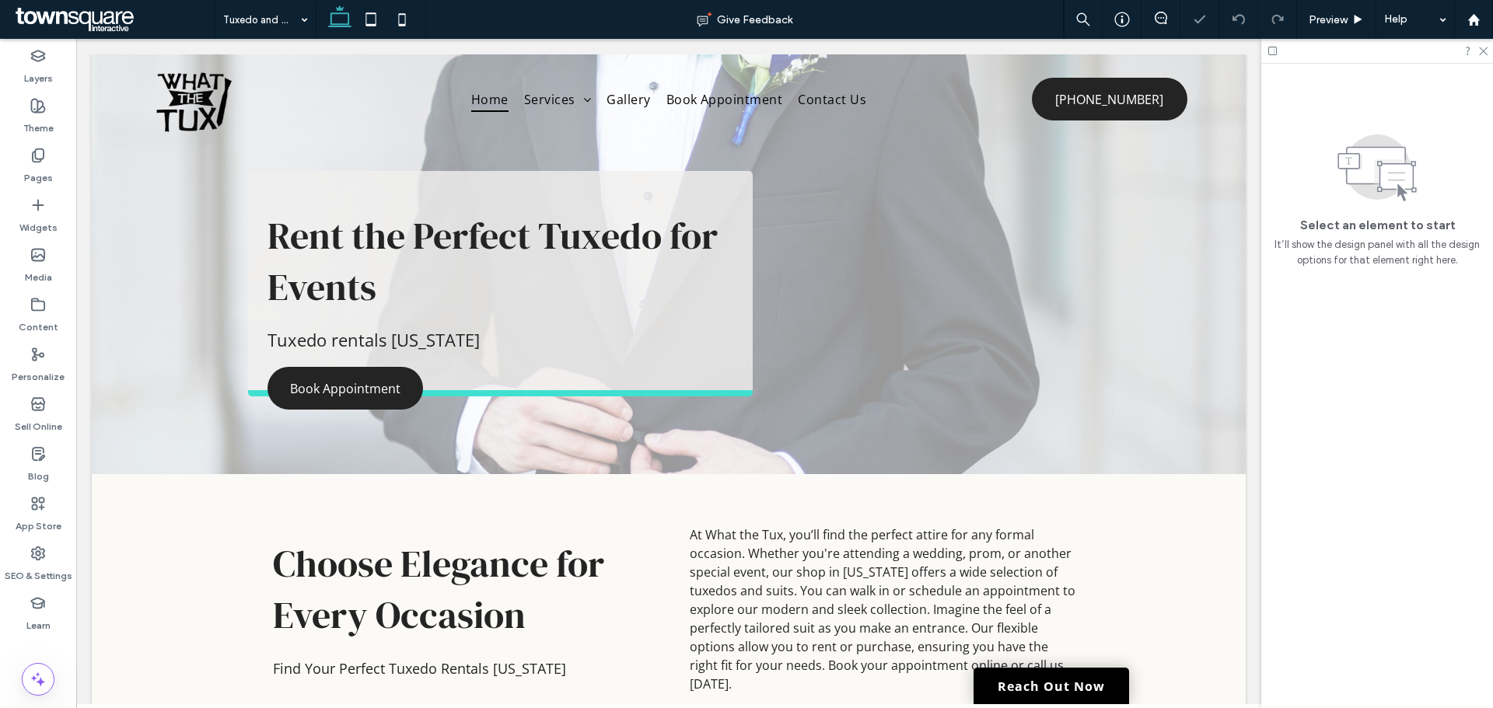
click at [295, 22] on div "Tuxedo and Suit Rentals" at bounding box center [265, 19] width 100 height 39
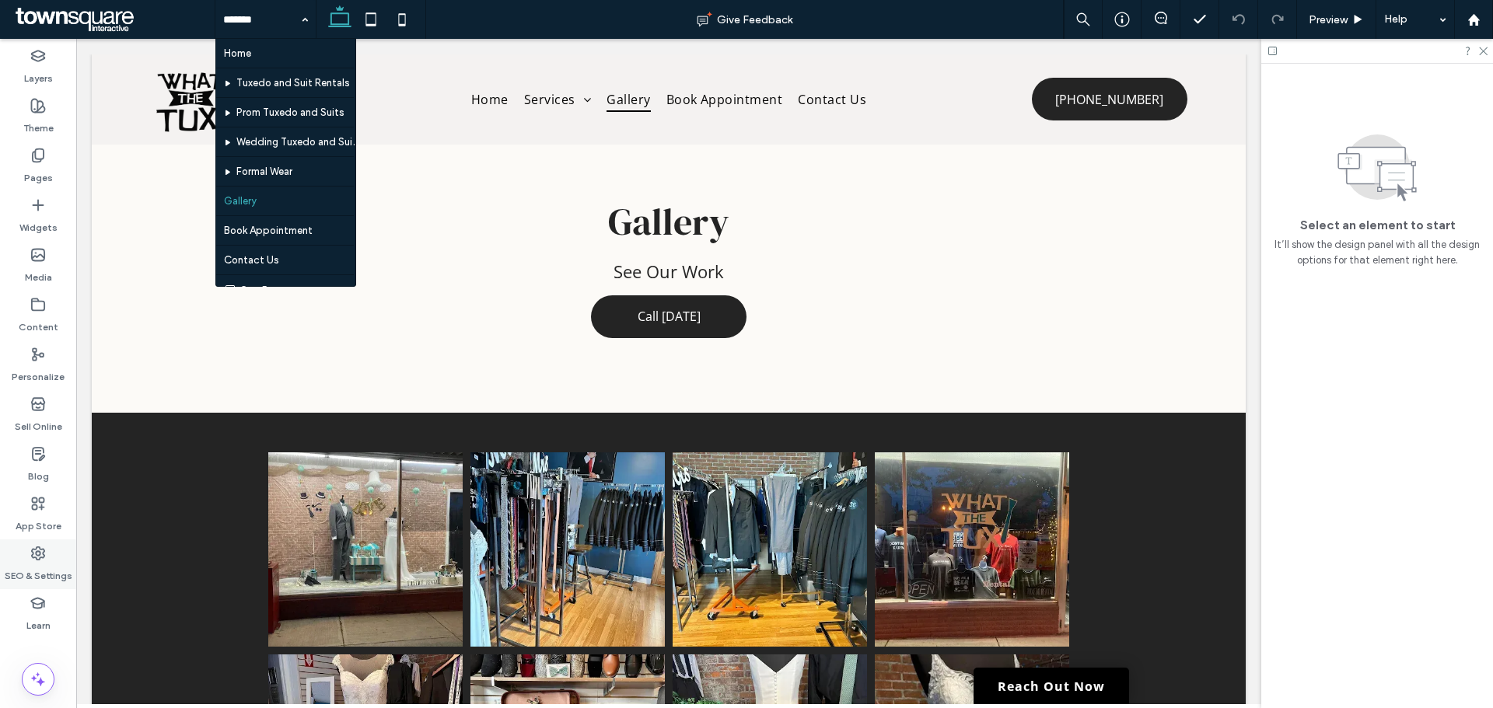
click at [26, 562] on label "SEO & Settings" at bounding box center [39, 572] width 68 height 22
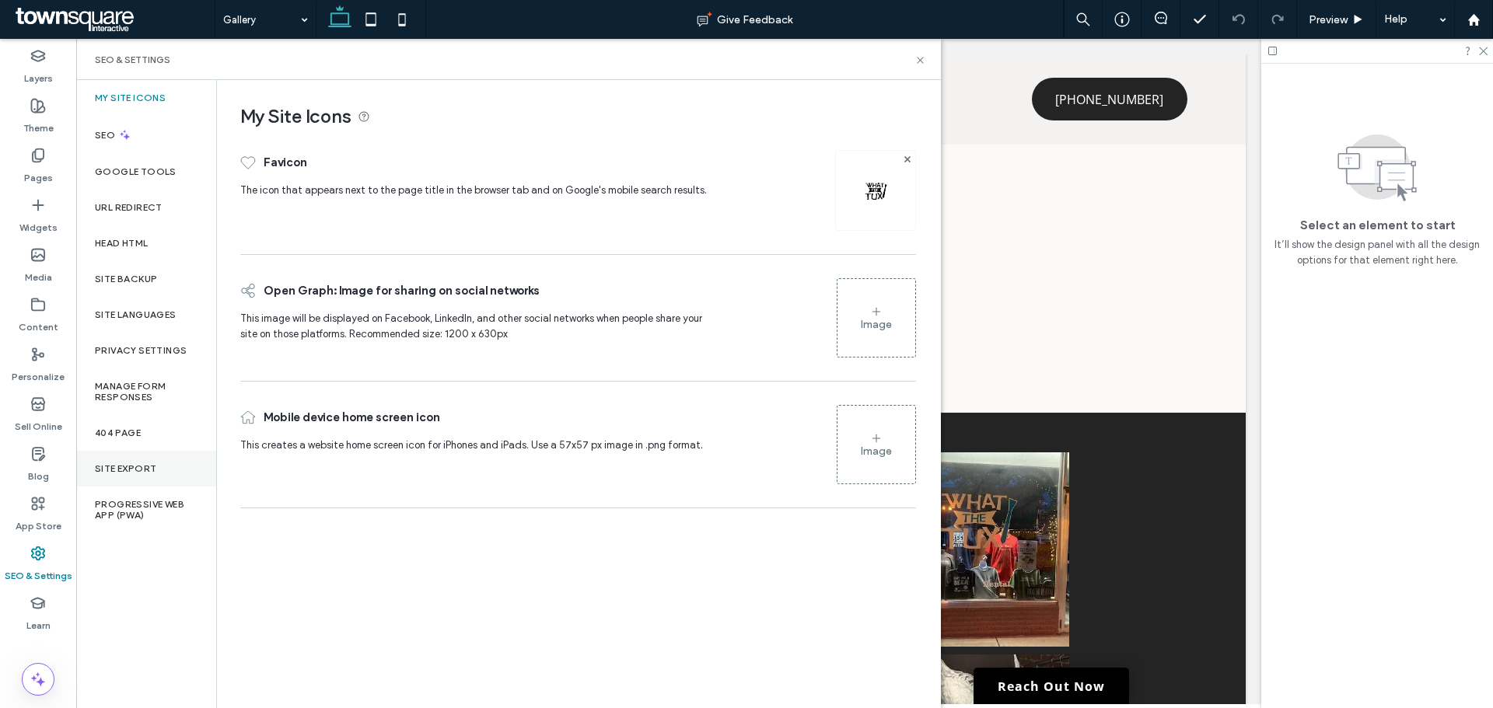
click at [127, 465] on label "Site Export" at bounding box center [125, 468] width 61 height 11
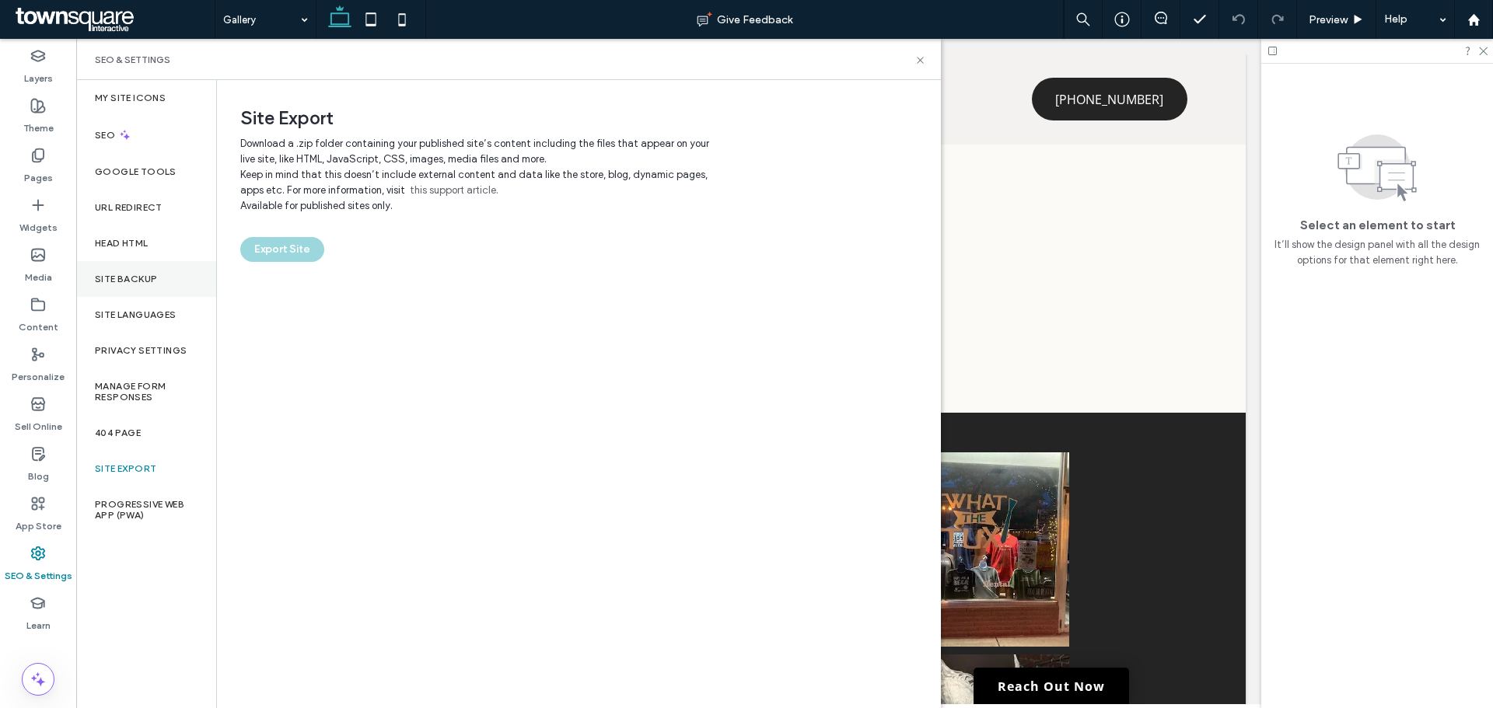
click at [138, 293] on div "Site Backup" at bounding box center [146, 279] width 140 height 36
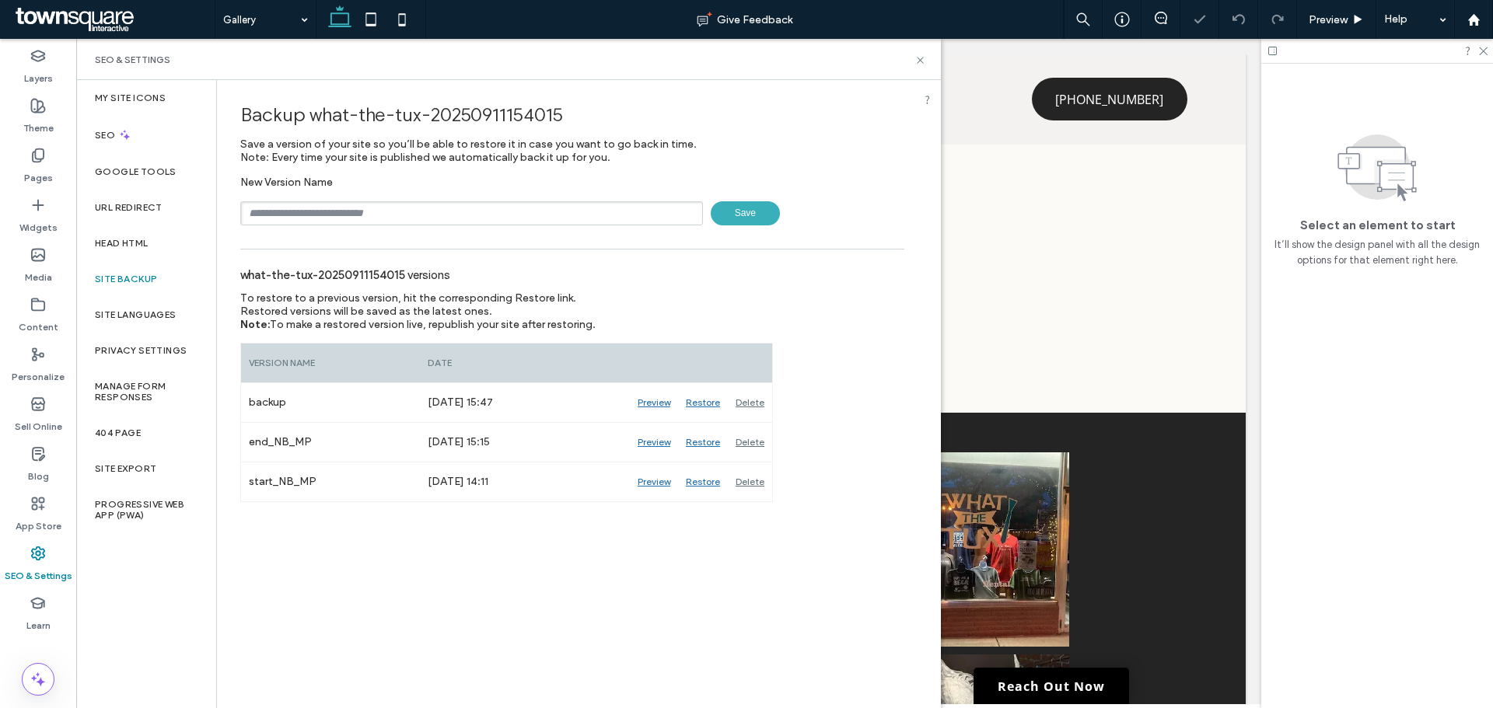
click at [397, 217] on input "text" at bounding box center [471, 213] width 463 height 24
type input "**********"
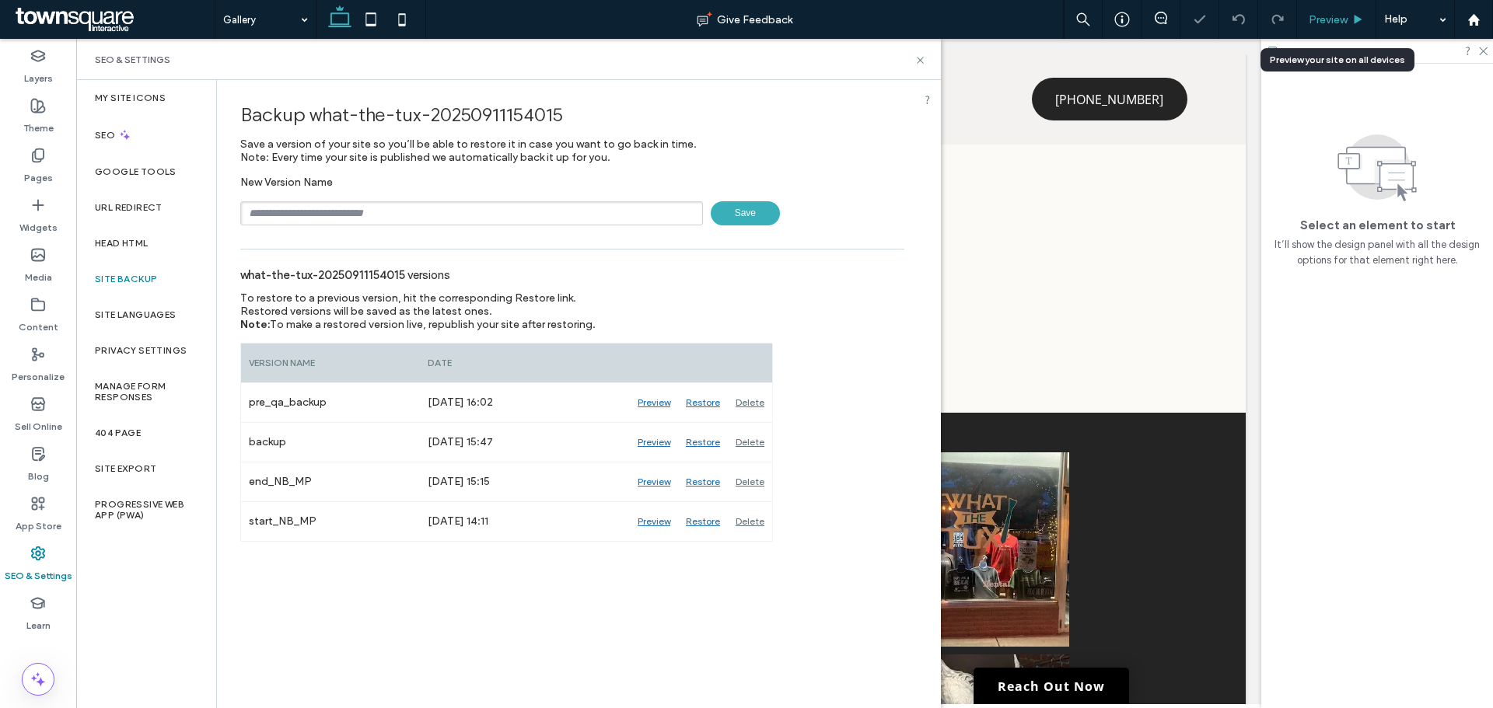
click at [1334, 19] on span "Preview" at bounding box center [1327, 19] width 39 height 13
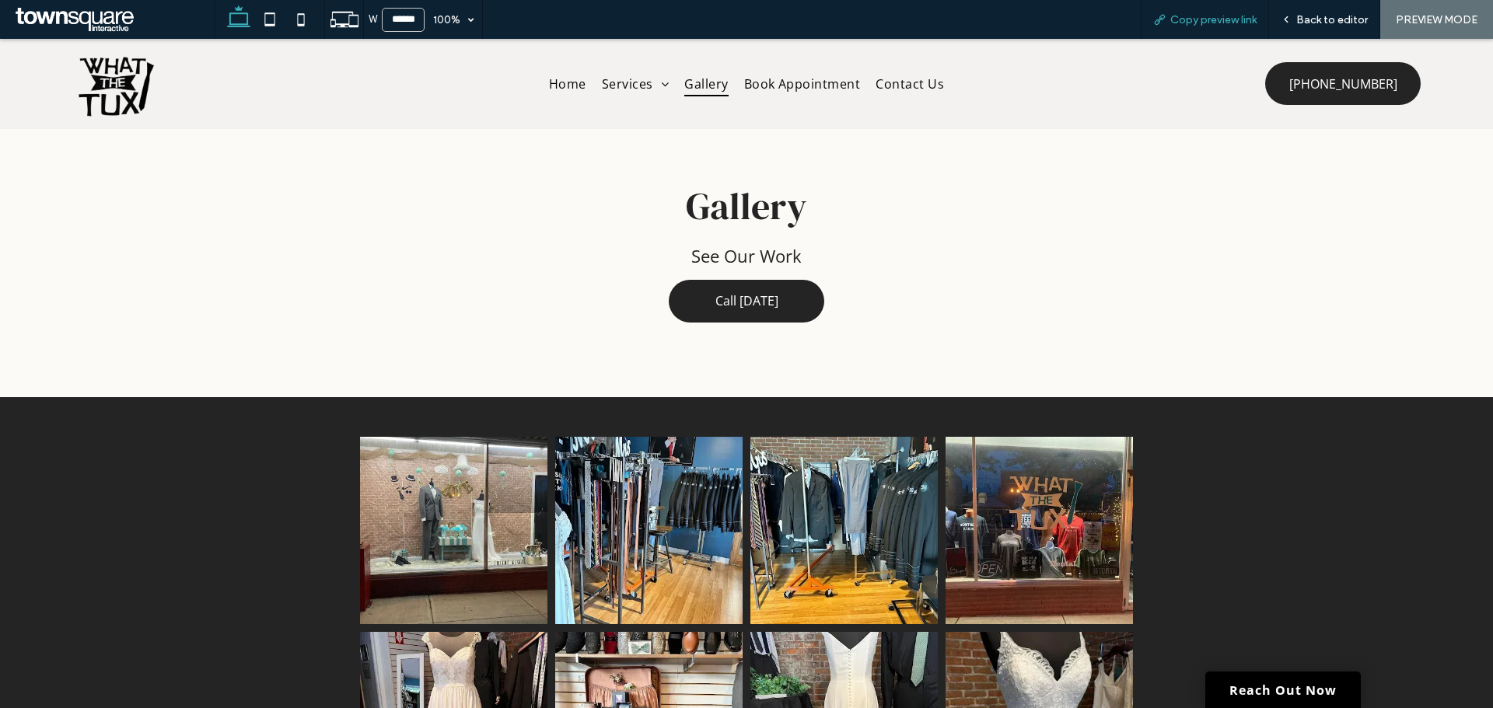
click at [1203, 17] on span "Copy preview link" at bounding box center [1213, 19] width 86 height 13
drag, startPoint x: 551, startPoint y: 78, endPoint x: 575, endPoint y: 127, distance: 54.6
click at [551, 78] on span "Home" at bounding box center [567, 84] width 37 height 25
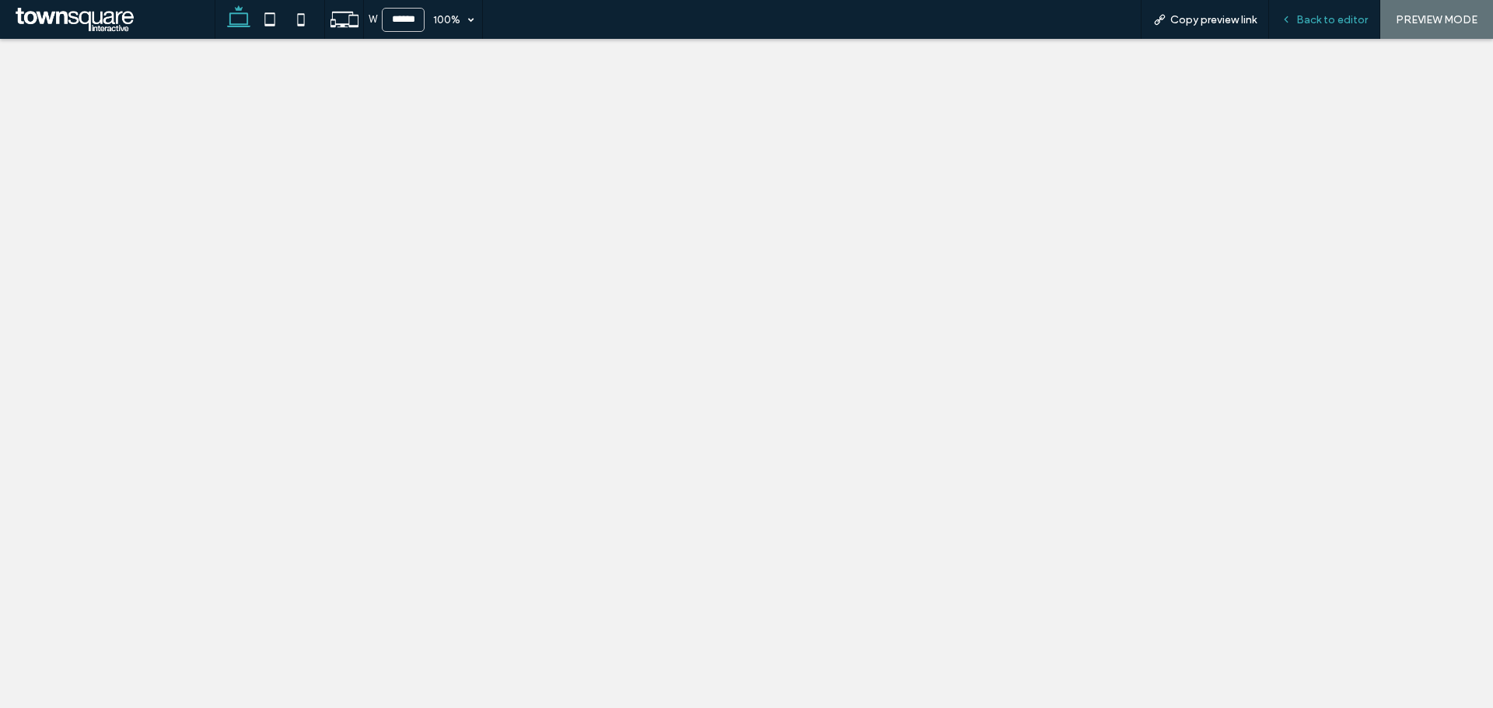
click at [1319, 21] on span "Back to editor" at bounding box center [1332, 19] width 72 height 13
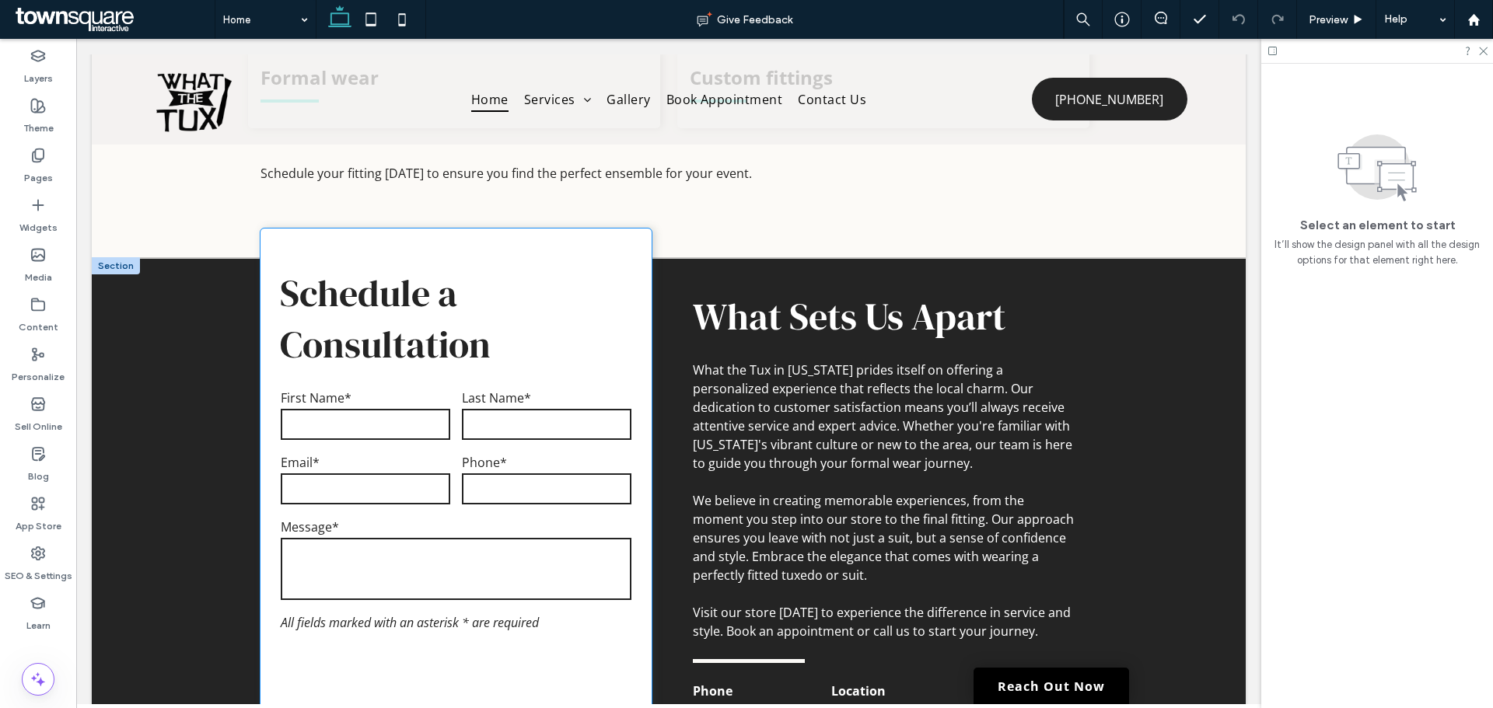
scroll to position [1959, 0]
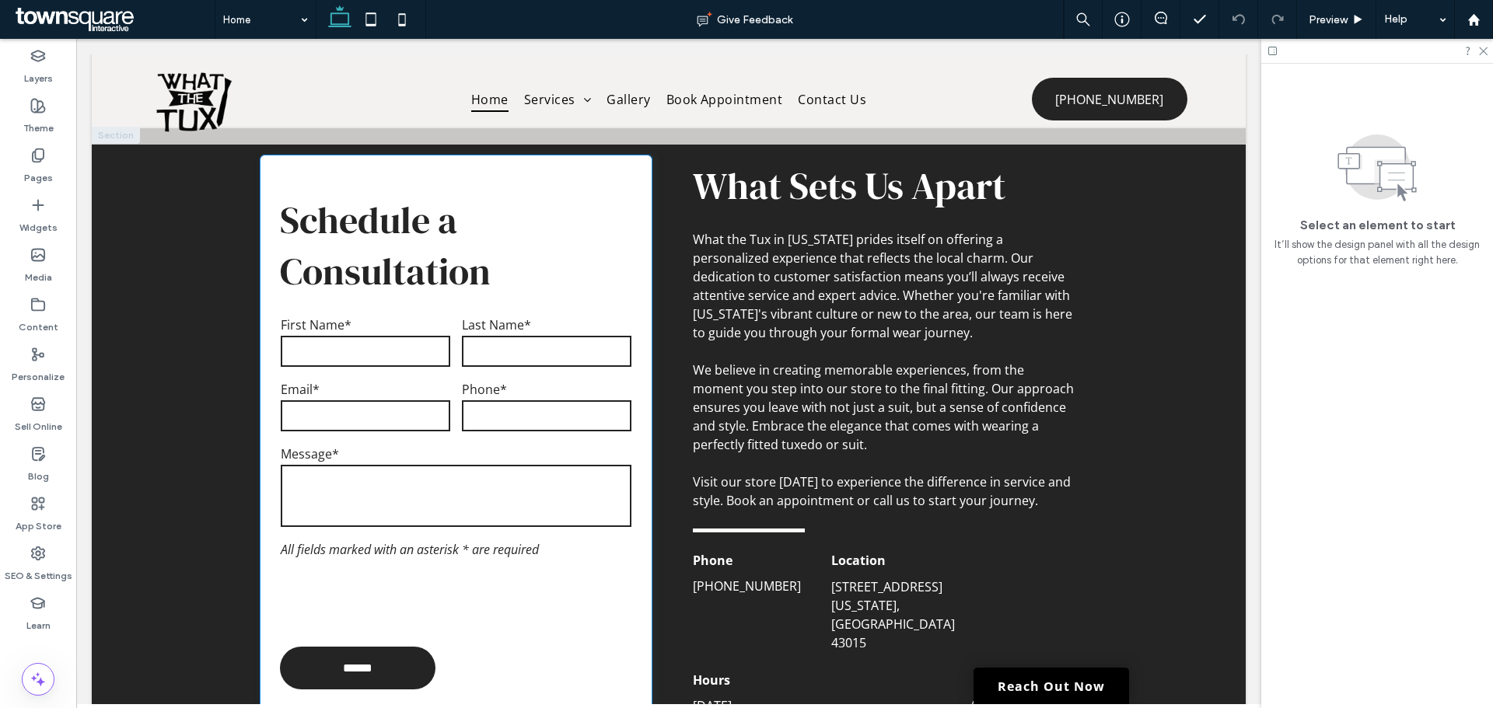
click at [592, 401] on input "tel" at bounding box center [546, 415] width 169 height 31
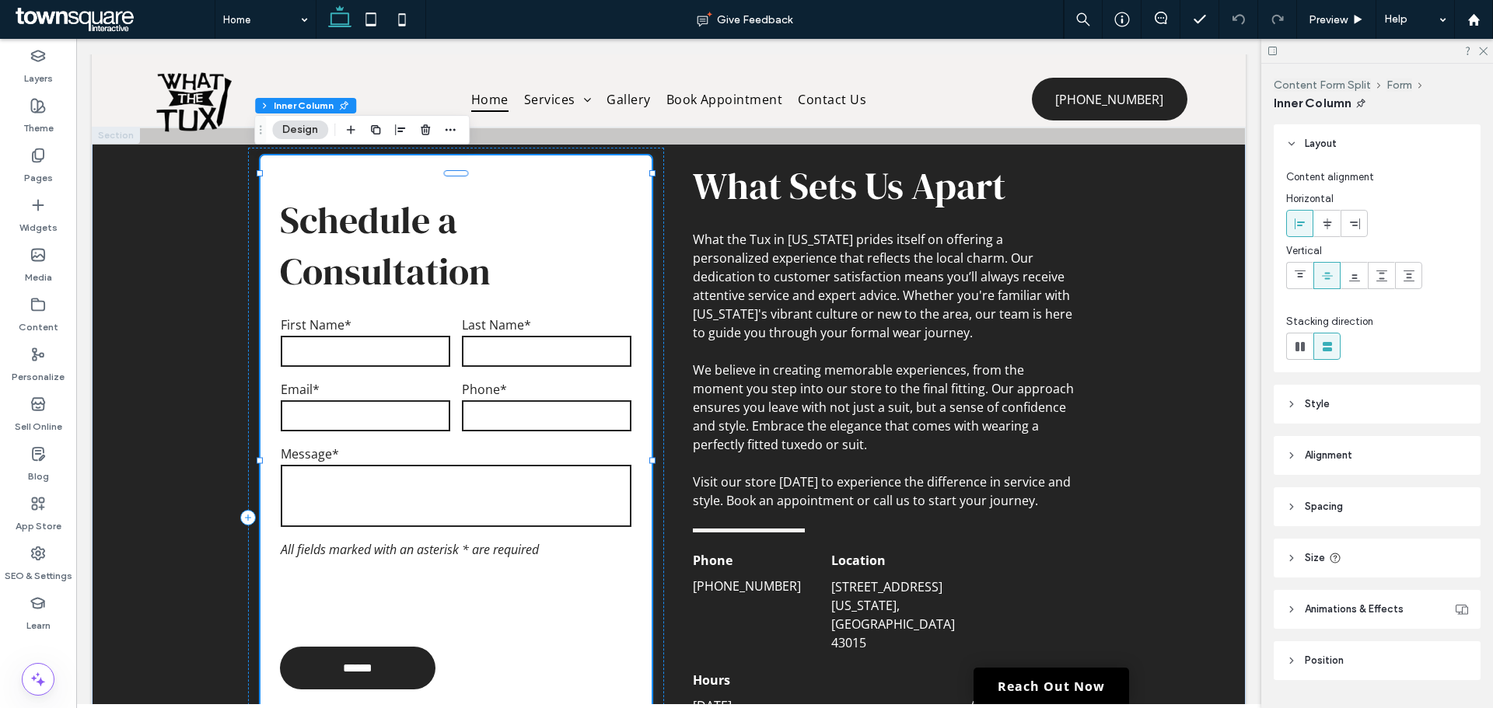
click at [544, 410] on input "tel" at bounding box center [546, 415] width 169 height 31
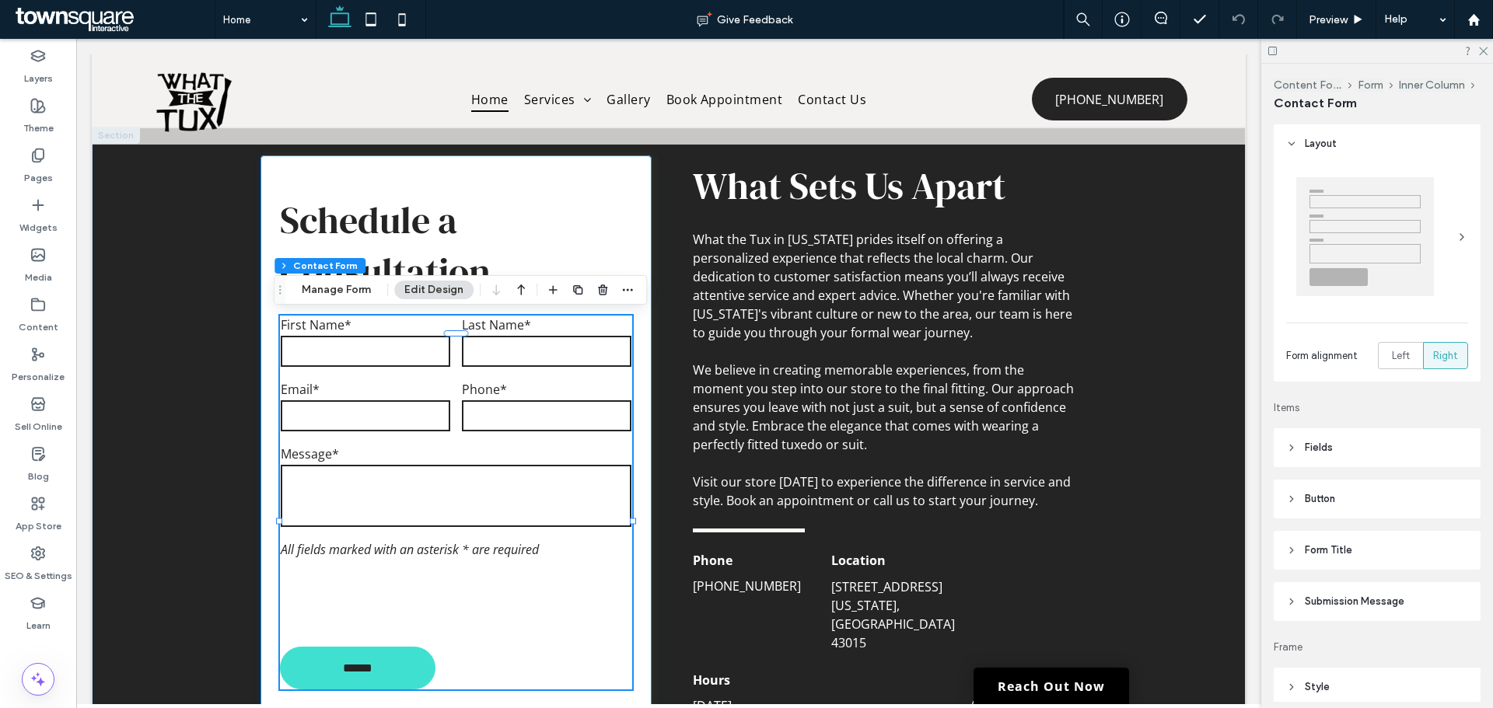
type input "*"
type input "***"
type input "*"
type input "***"
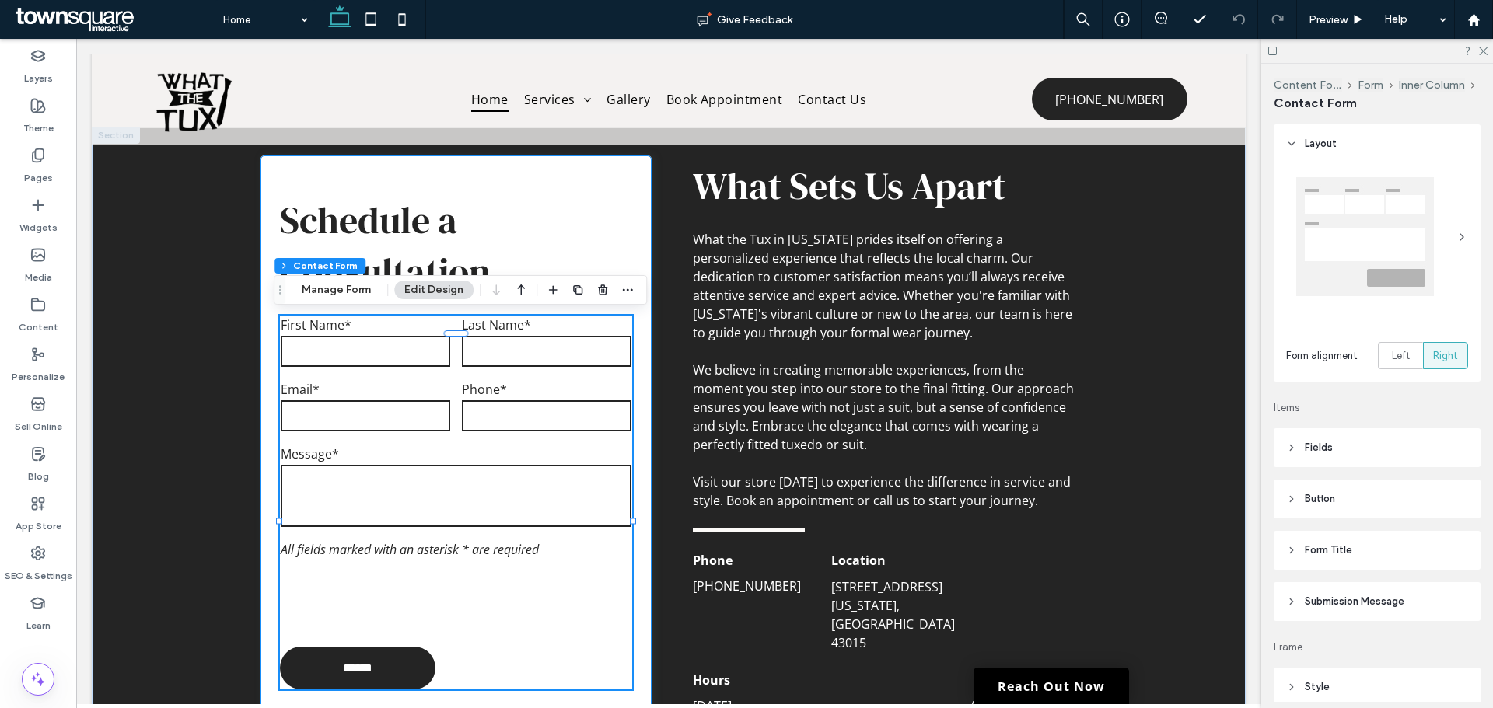
click at [507, 410] on input "tel" at bounding box center [546, 415] width 169 height 31
click at [627, 291] on use "button" at bounding box center [628, 290] width 10 height 2
click at [586, 421] on div "Add Comment" at bounding box center [569, 413] width 154 height 30
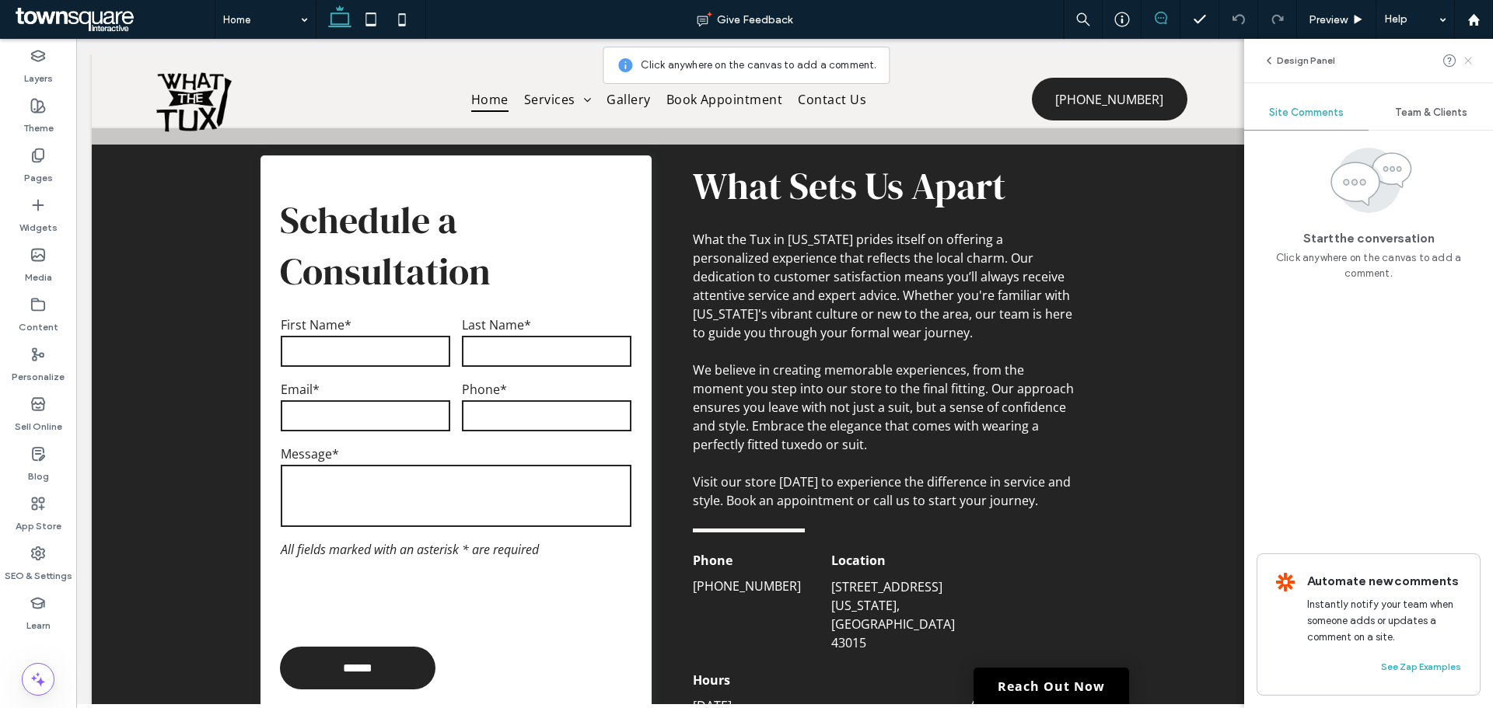
click at [1472, 55] on icon at bounding box center [1468, 60] width 12 height 12
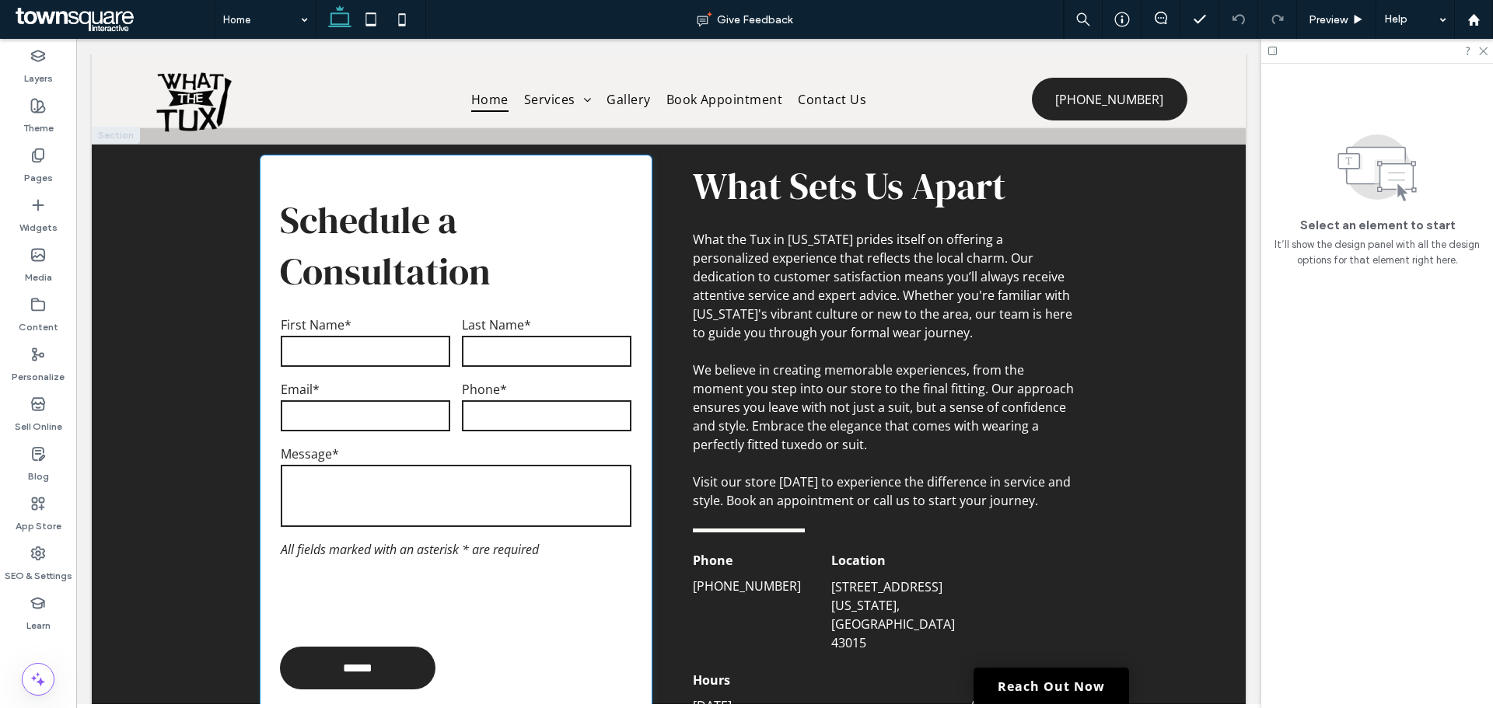
click at [463, 436] on div "Phone*" at bounding box center [546, 408] width 181 height 65
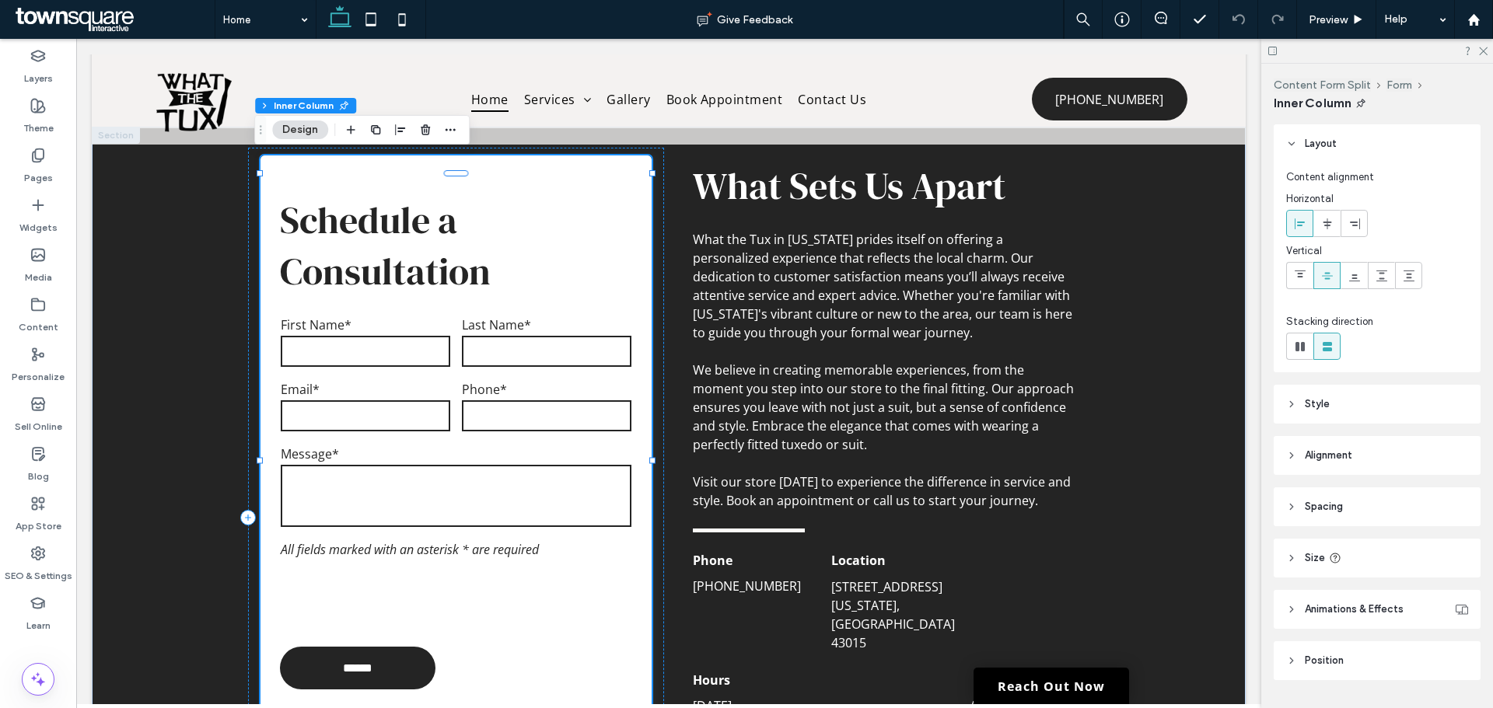
click at [463, 436] on div "Phone*" at bounding box center [546, 408] width 181 height 65
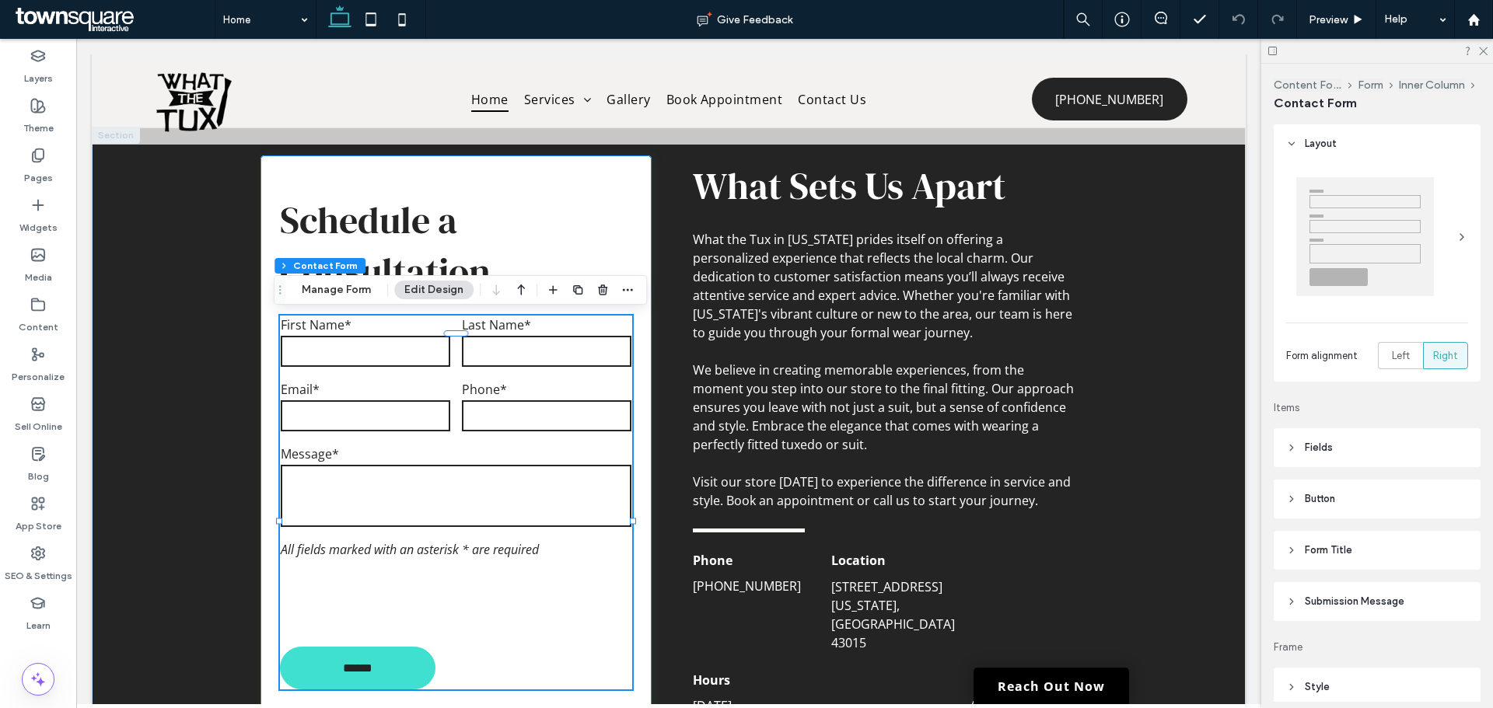
type input "*"
type input "***"
type input "*"
type input "***"
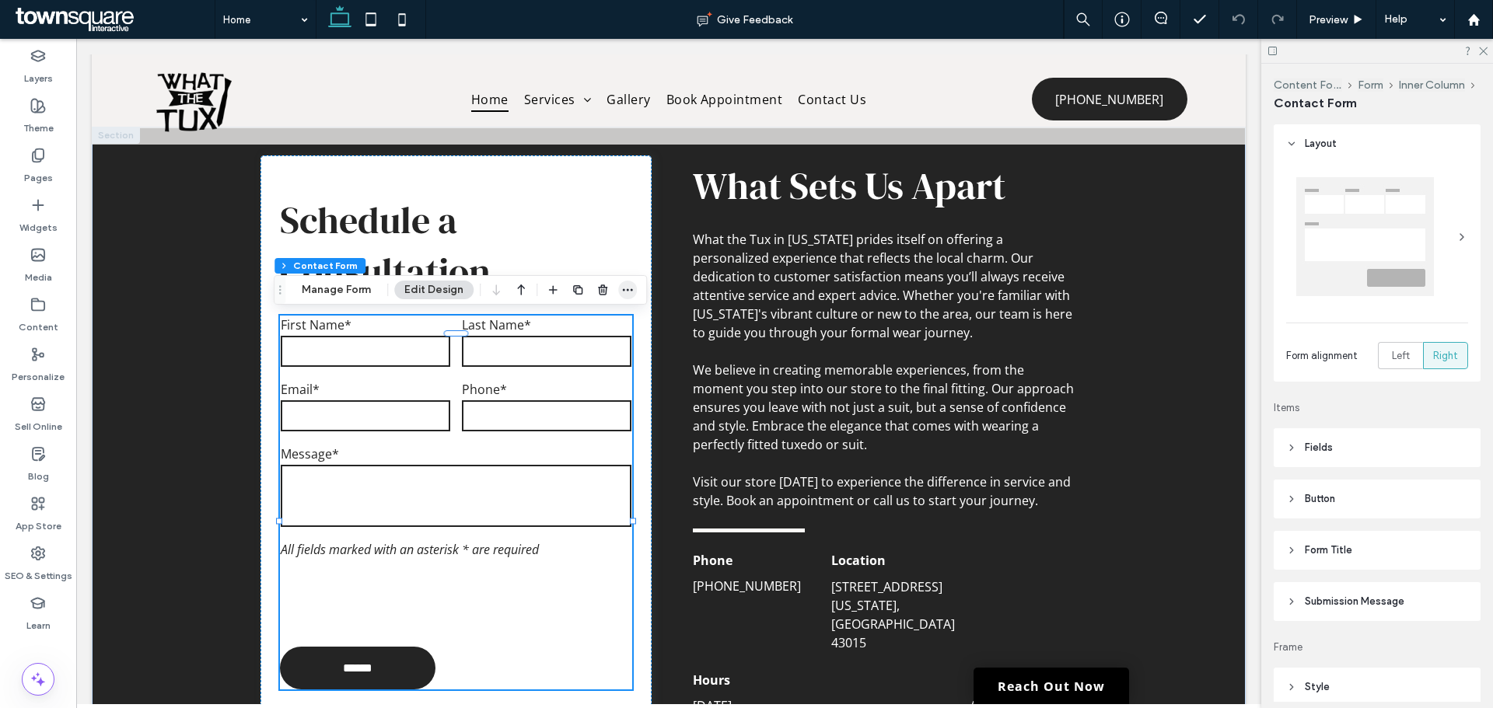
click at [631, 290] on use "button" at bounding box center [628, 290] width 10 height 2
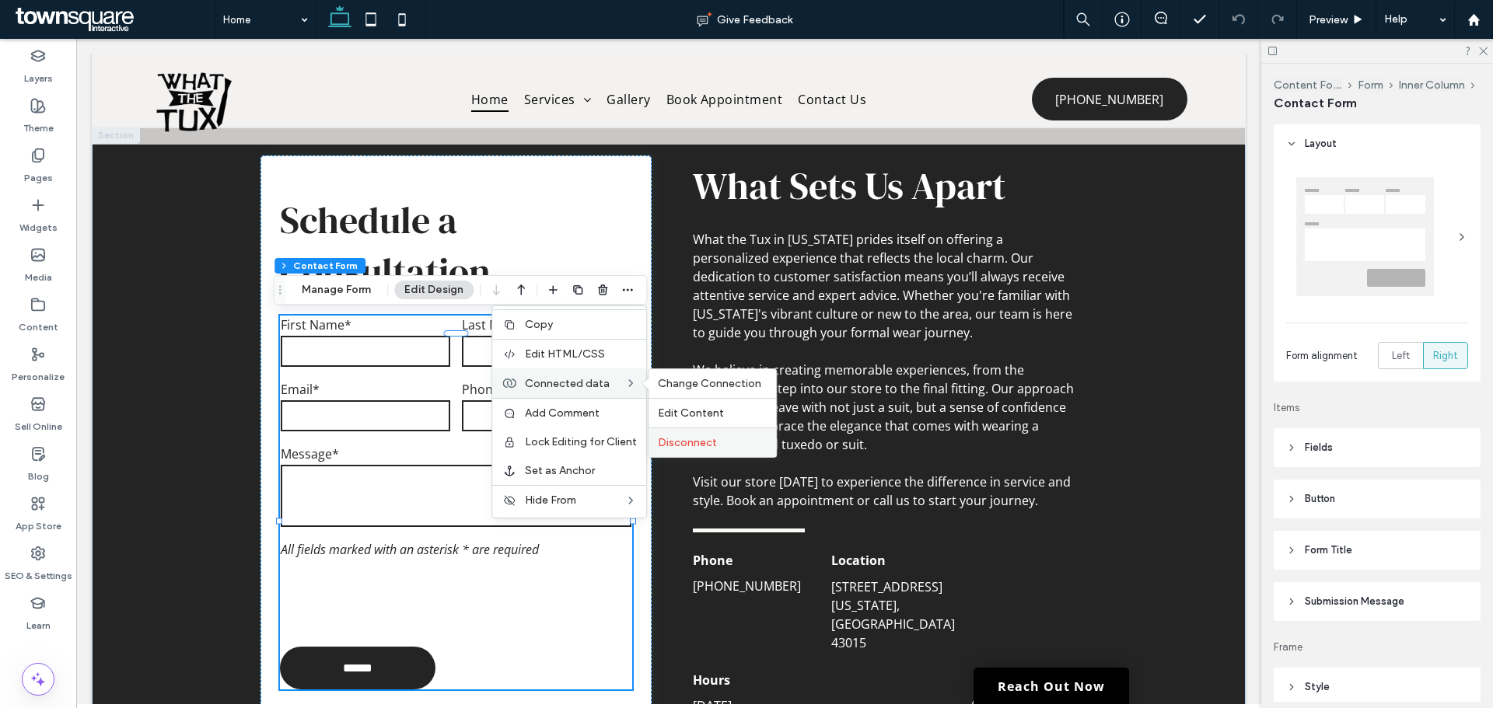
click at [680, 446] on span "Disconnect" at bounding box center [687, 442] width 59 height 13
type input "***"
click at [674, 438] on span "Disconnect" at bounding box center [687, 442] width 59 height 13
click at [582, 382] on span "Connected data" at bounding box center [567, 383] width 85 height 13
click at [681, 386] on span "Change Connection" at bounding box center [709, 383] width 103 height 13
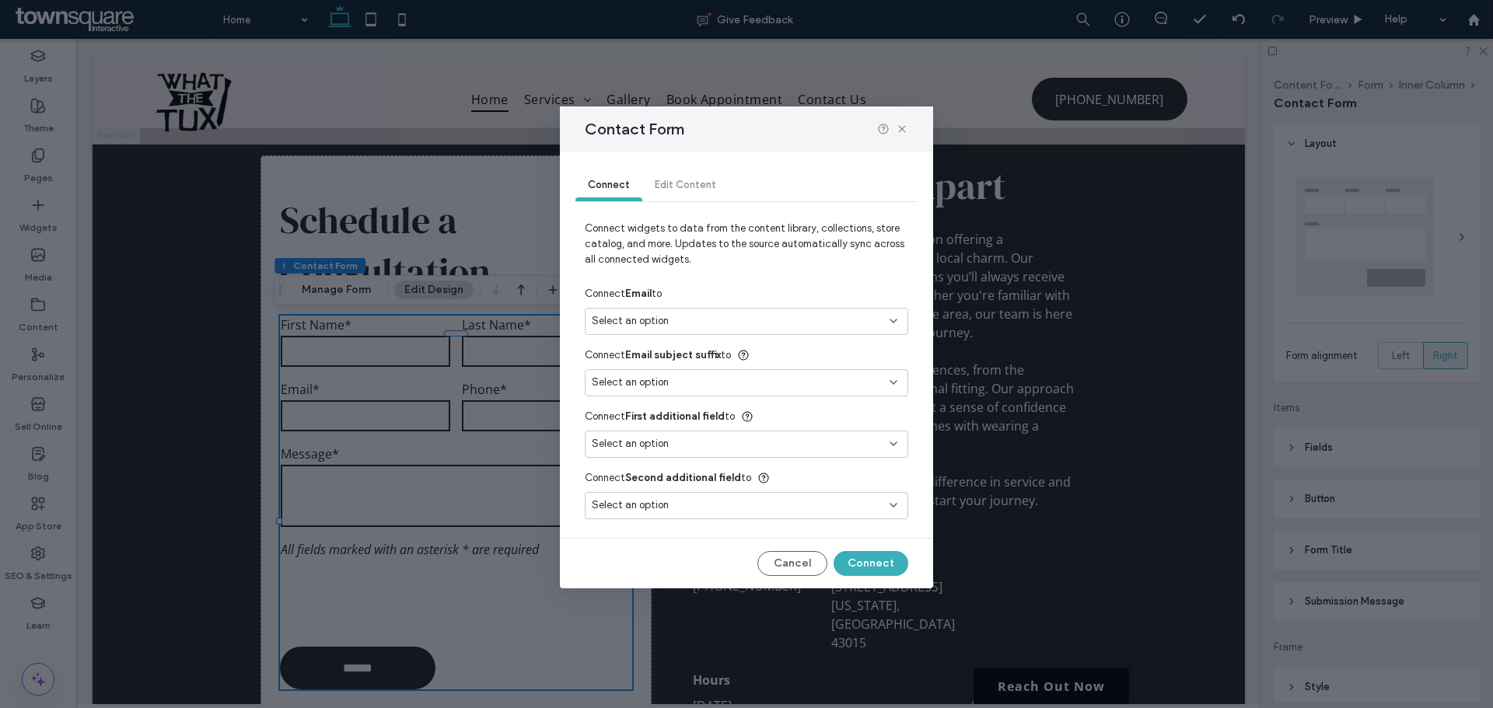
click at [755, 313] on div "Select an option" at bounding box center [746, 321] width 323 height 27
click at [731, 373] on span "whatthetuxoh@gmail.com" at bounding box center [777, 377] width 235 height 16
click at [728, 502] on div "Select an option" at bounding box center [737, 506] width 291 height 16
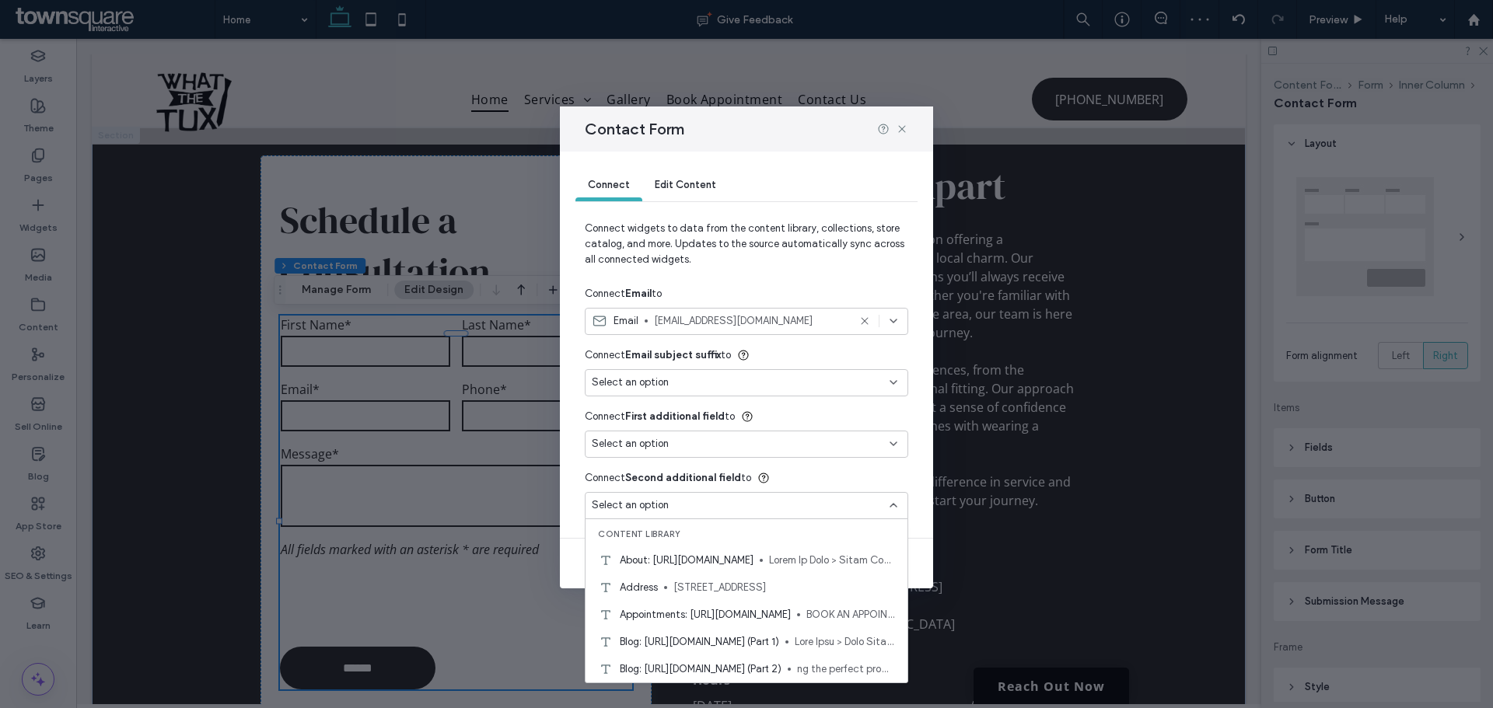
click at [728, 502] on div "Select an option" at bounding box center [737, 506] width 291 height 16
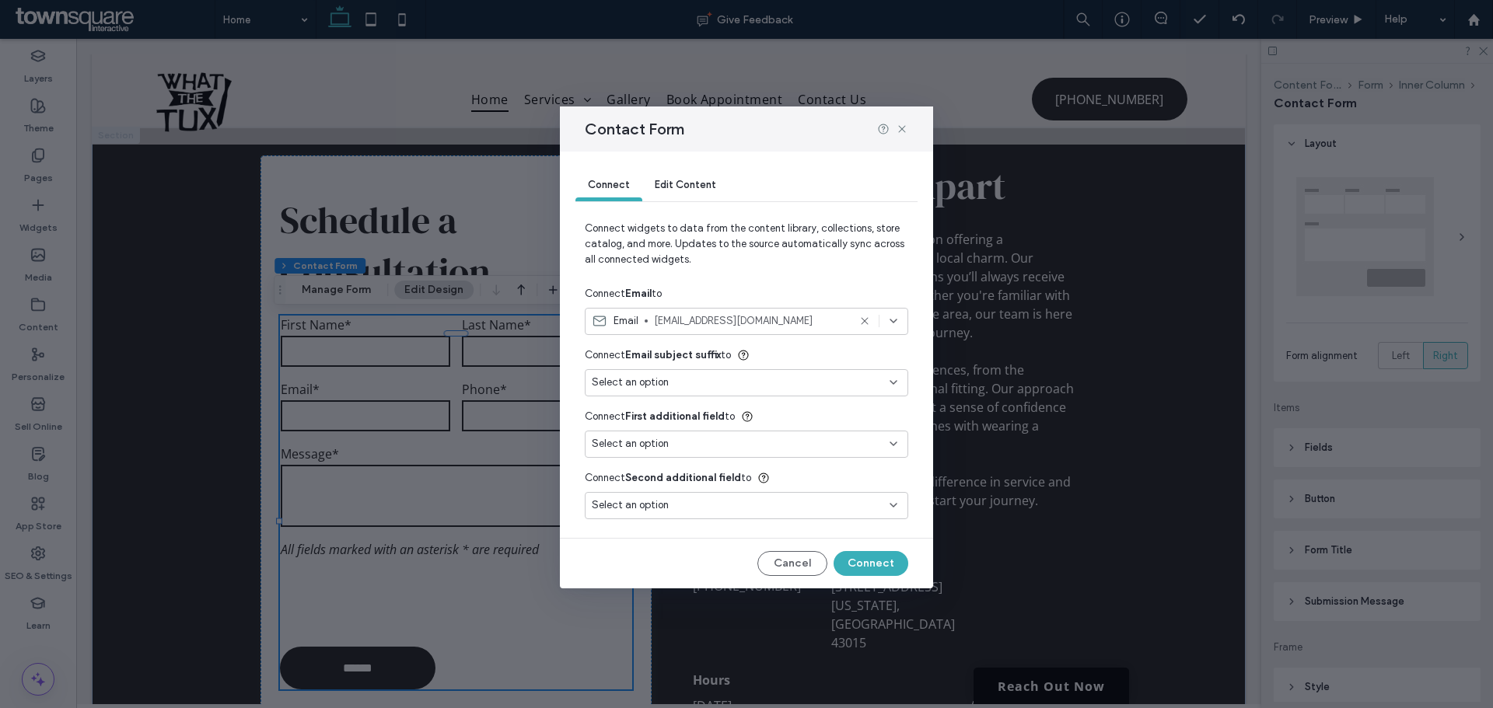
click at [693, 181] on span "Edit Content" at bounding box center [685, 185] width 61 height 12
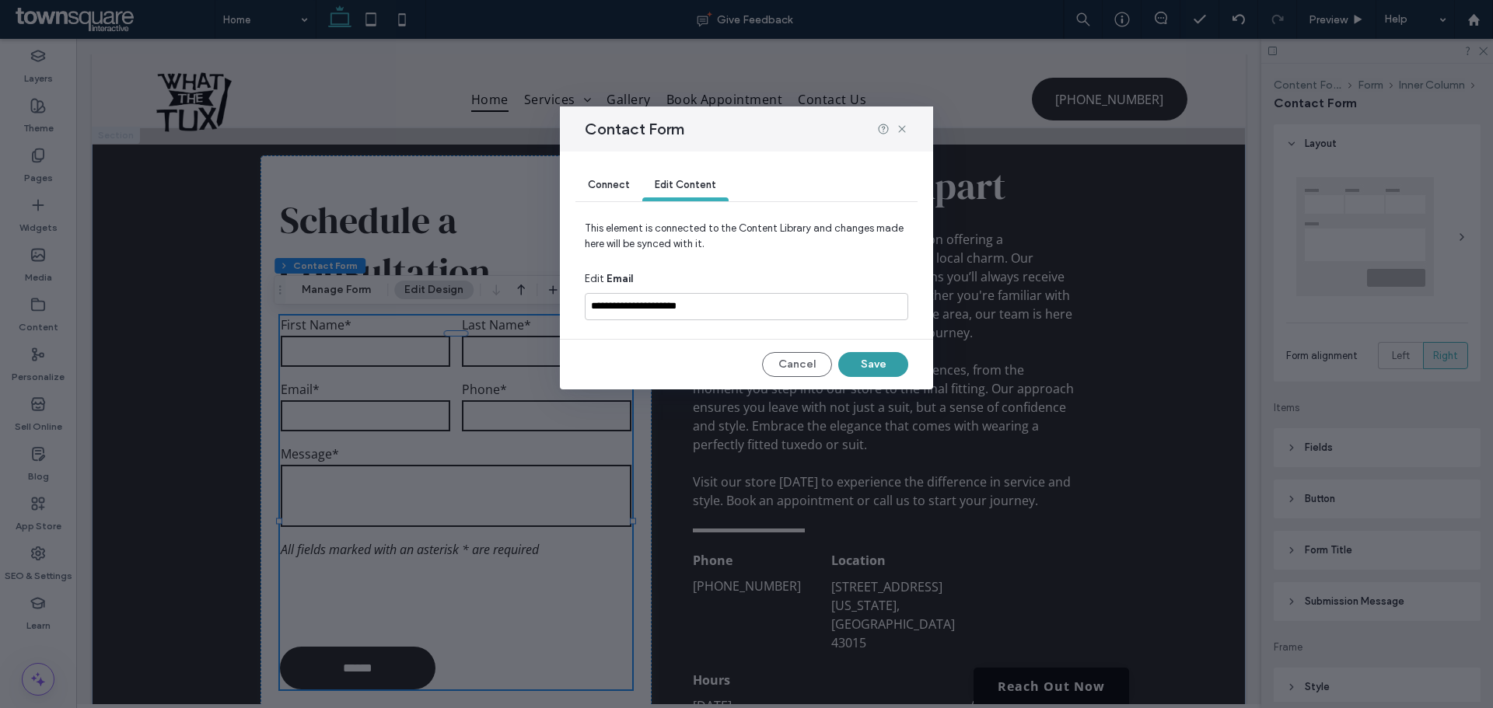
click at [874, 365] on button "Save" at bounding box center [873, 364] width 70 height 25
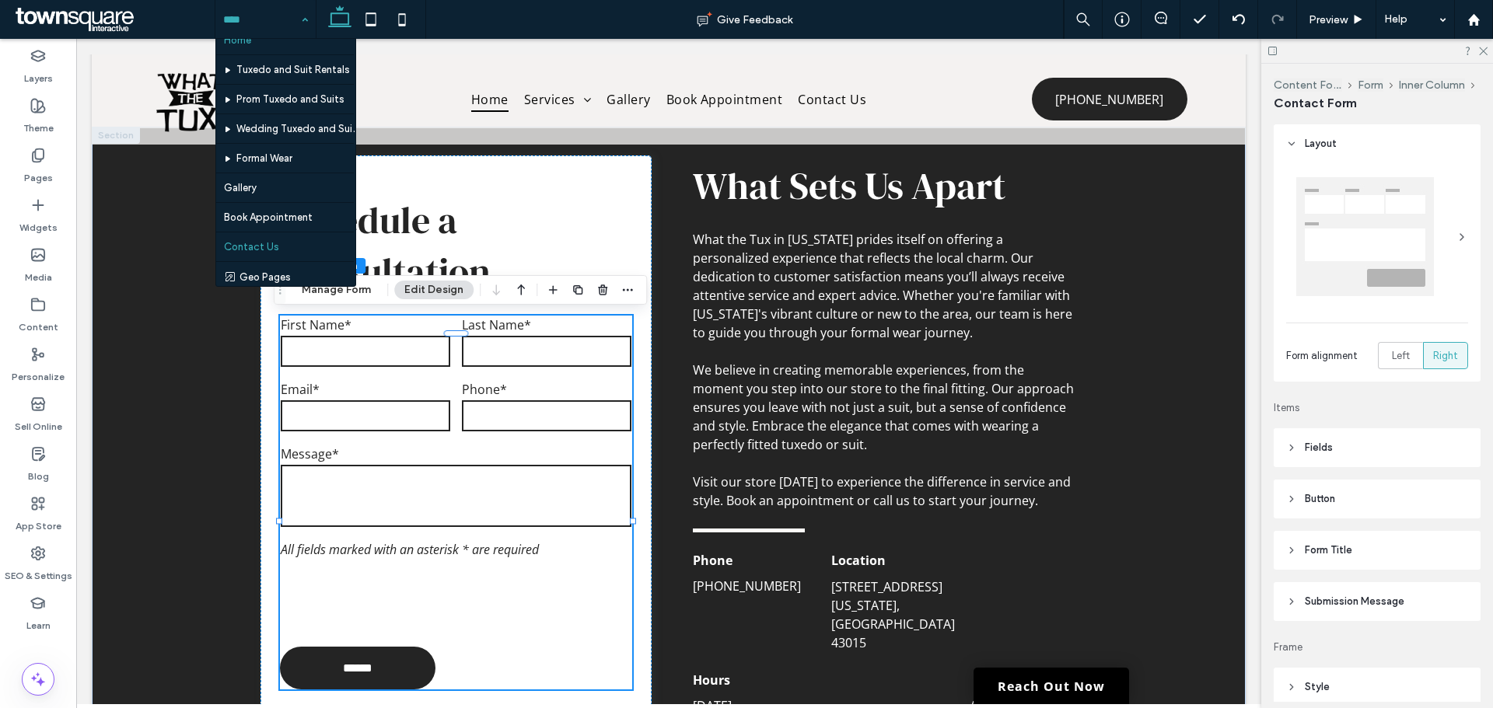
scroll to position [17, 0]
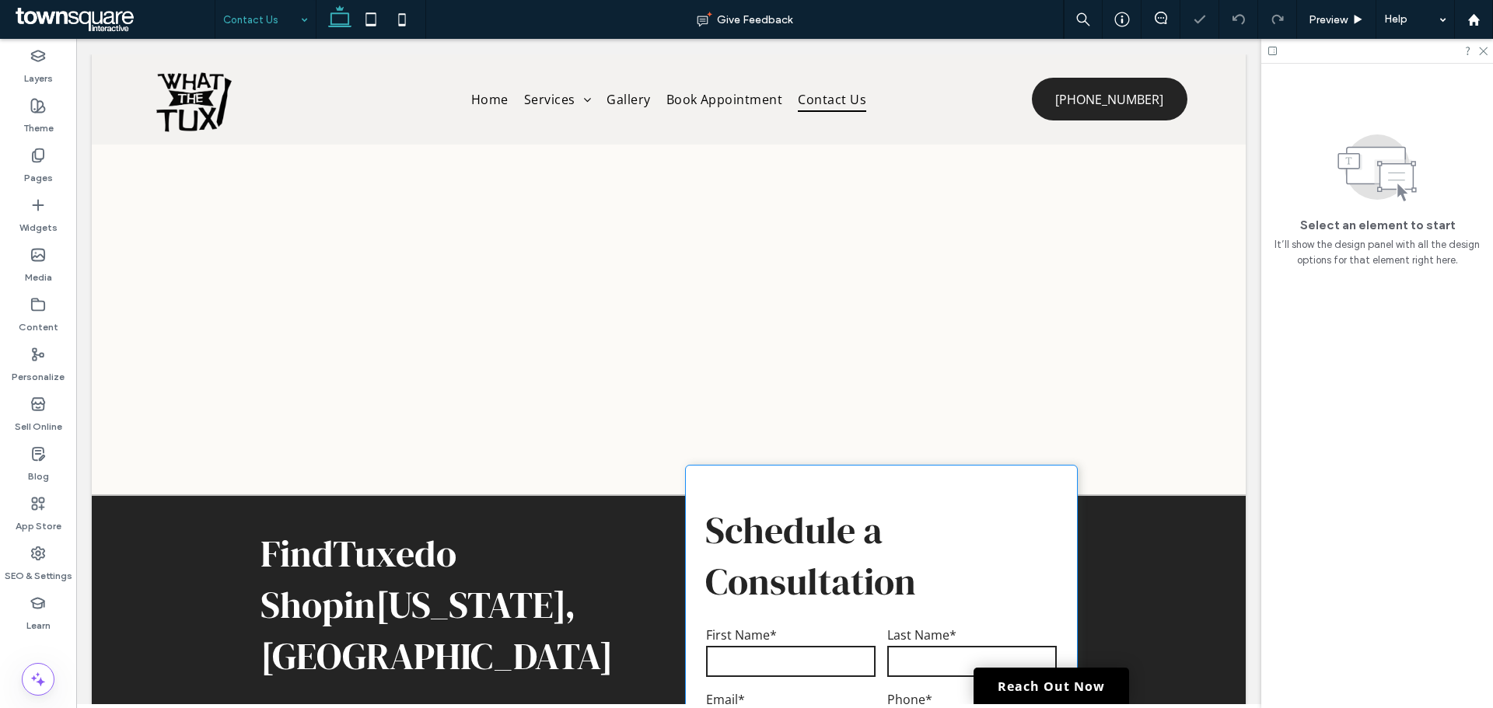
scroll to position [311, 0]
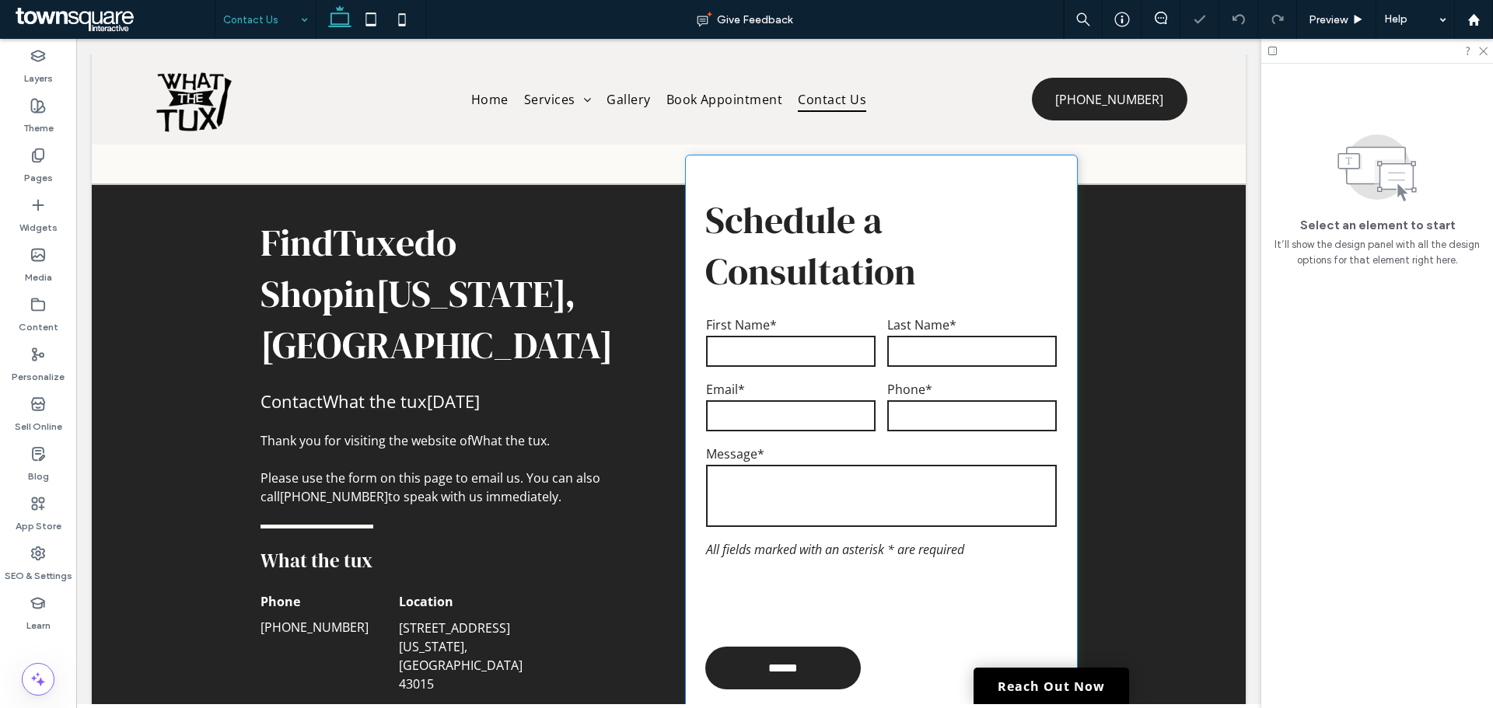
click at [843, 393] on label "Email*" at bounding box center [790, 389] width 169 height 17
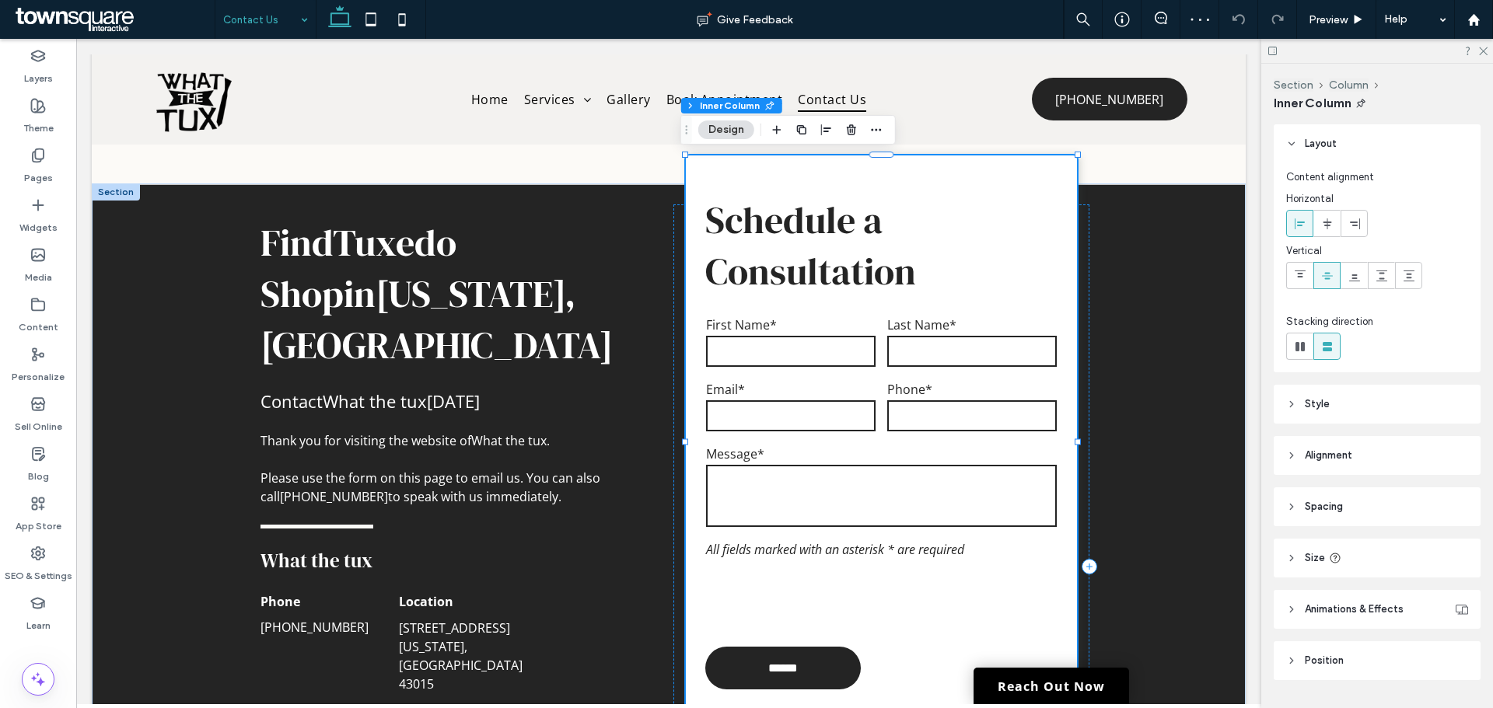
click at [843, 393] on label "Email*" at bounding box center [790, 389] width 169 height 17
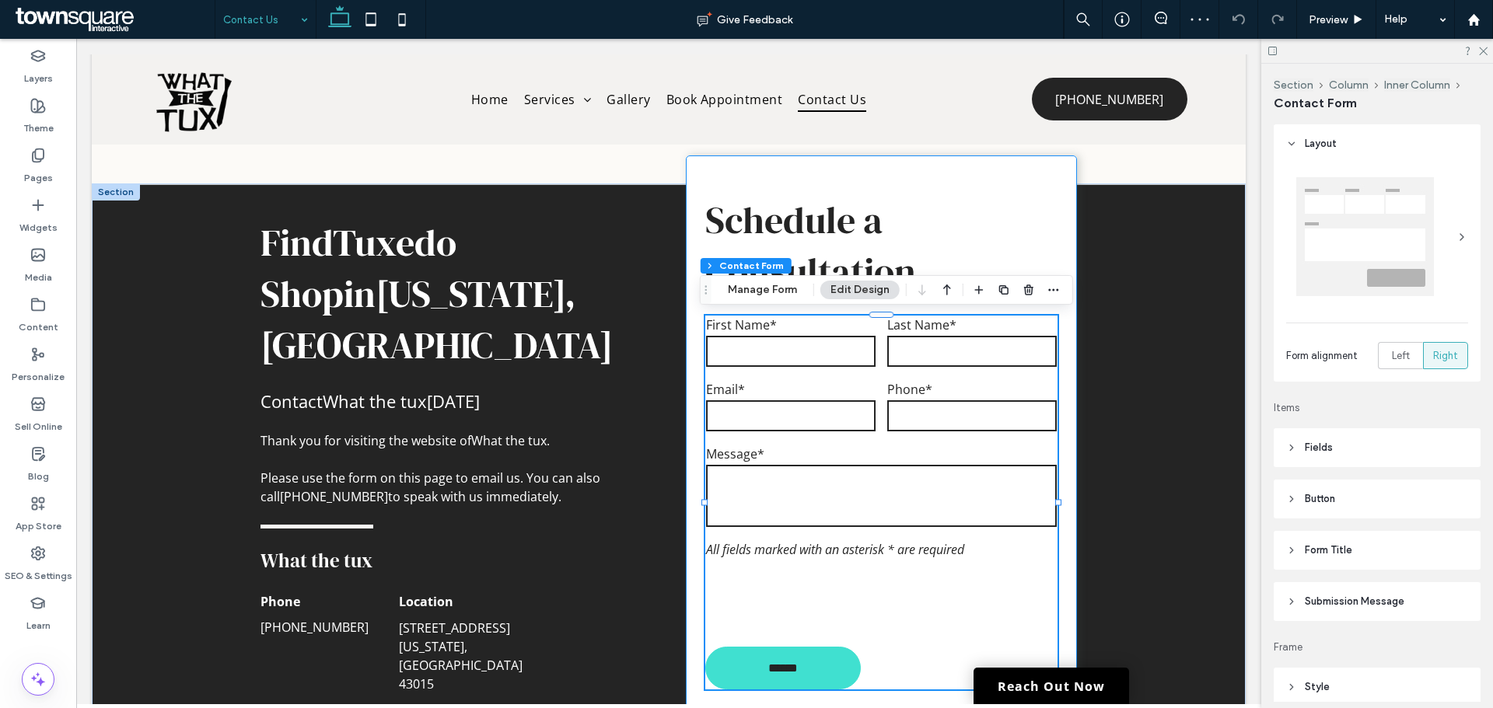
type input "*"
type input "***"
type input "*"
type input "***"
click at [1051, 296] on span "button" at bounding box center [1053, 290] width 19 height 19
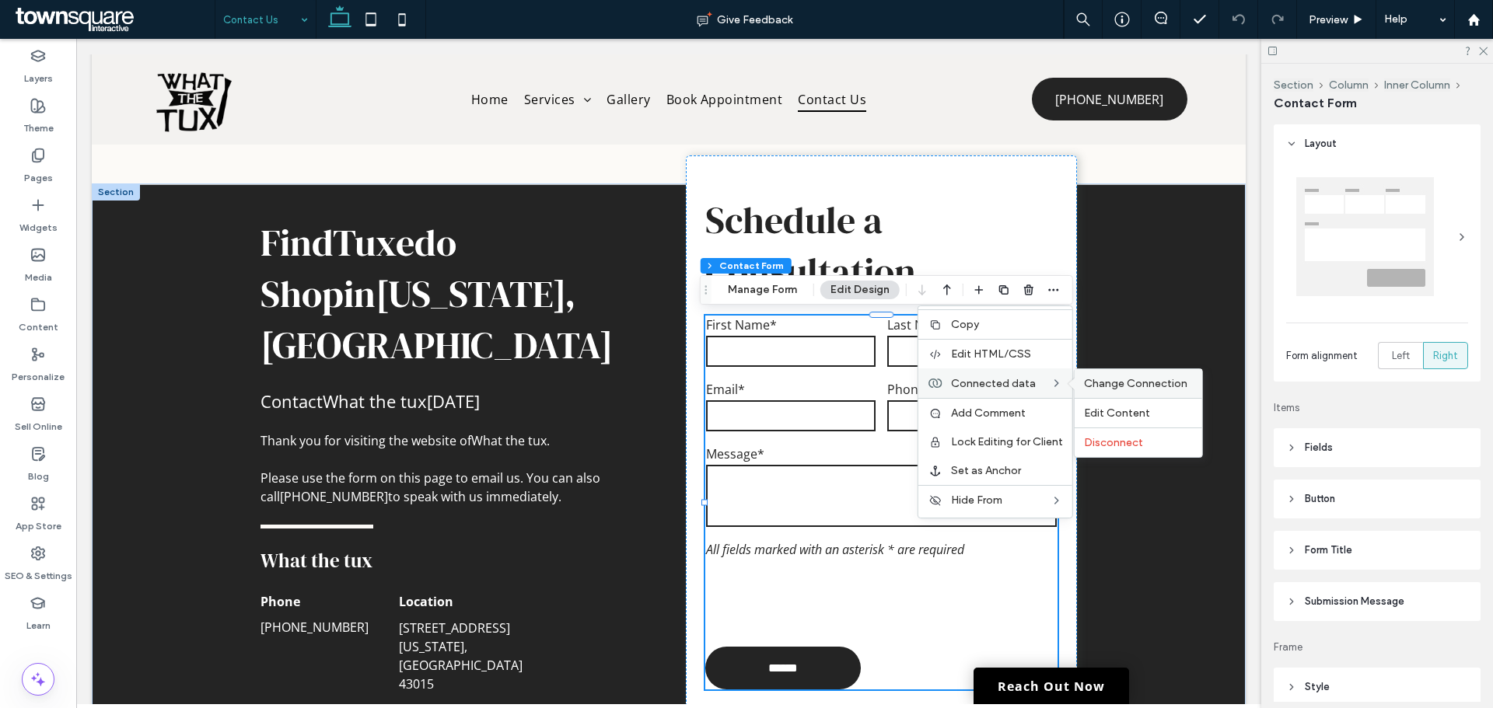
click at [1098, 382] on span "Change Connection" at bounding box center [1135, 383] width 103 height 13
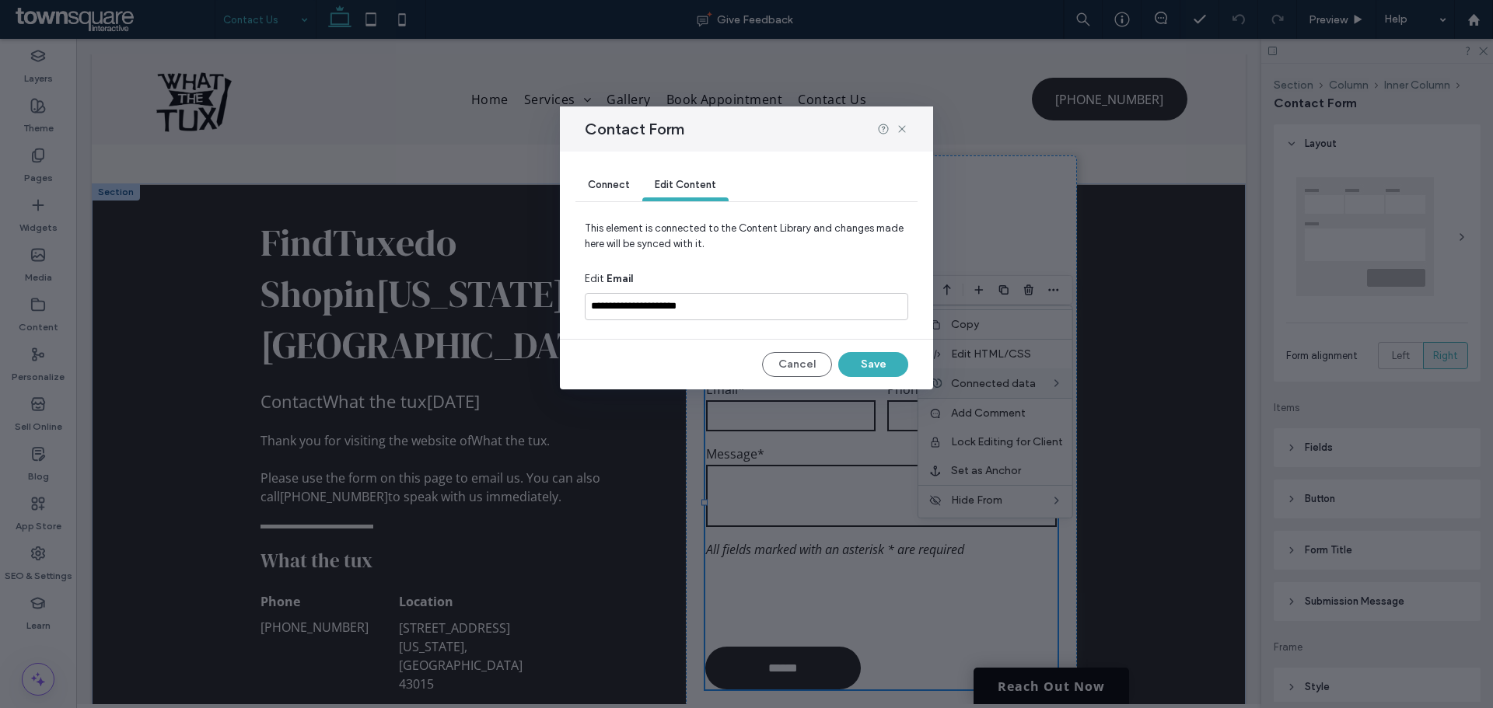
click at [598, 180] on span "Connect" at bounding box center [609, 185] width 42 height 12
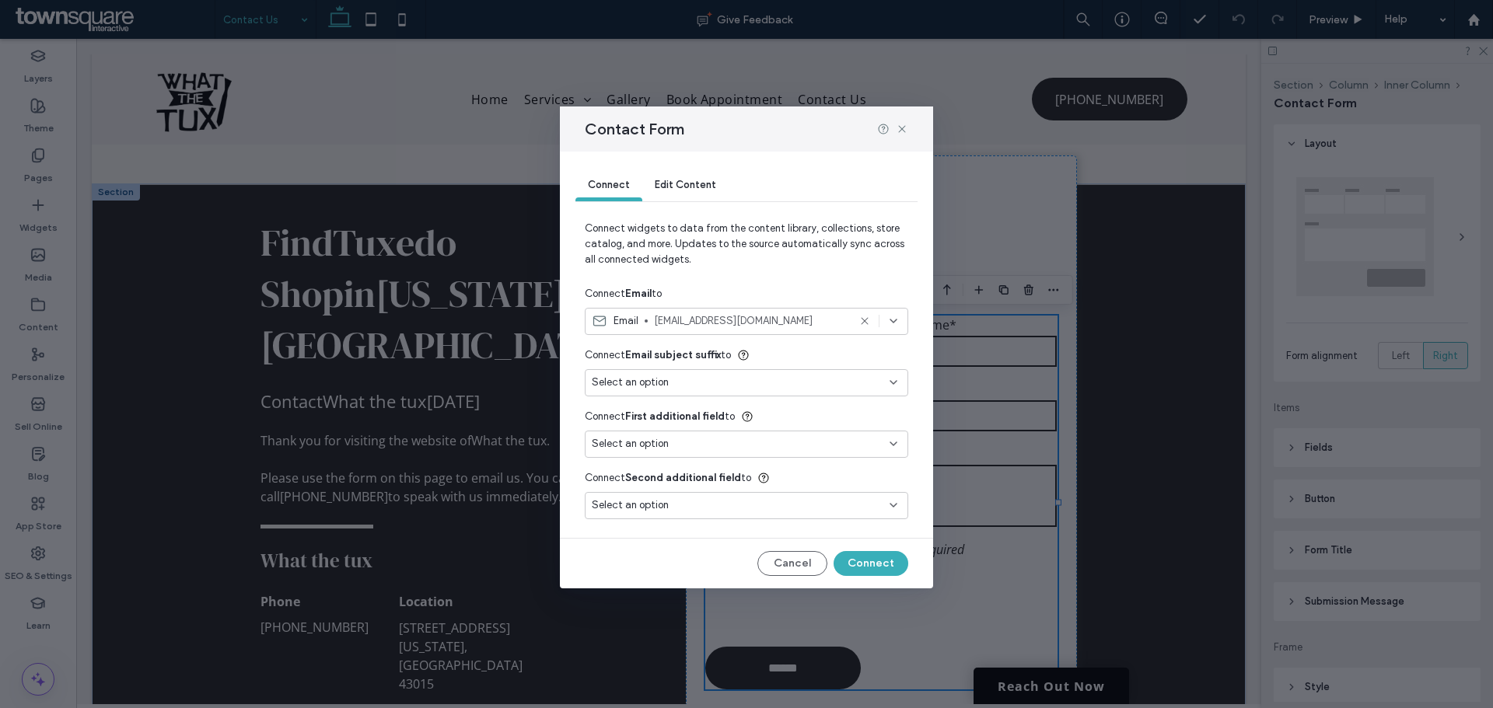
click at [683, 187] on span "Edit Content" at bounding box center [685, 185] width 61 height 12
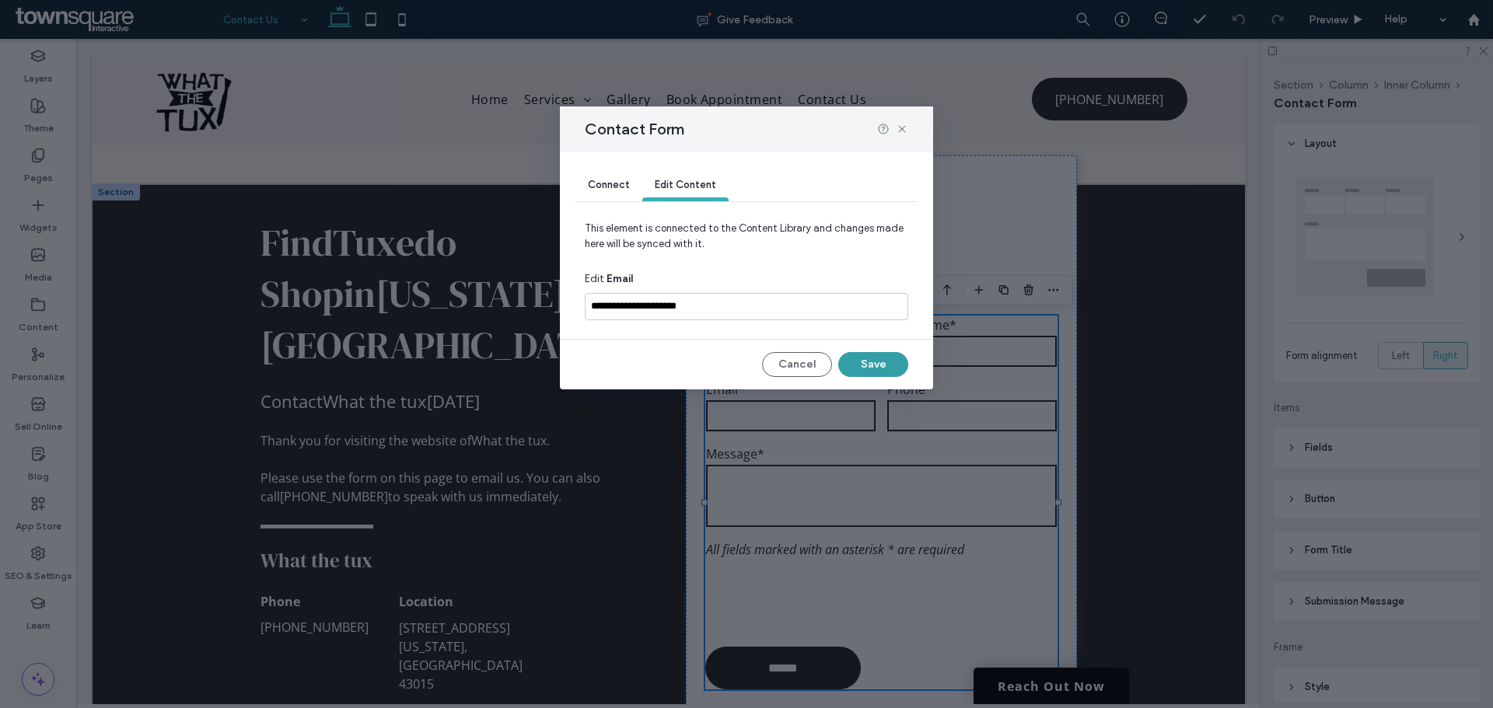
click at [868, 372] on button "Save" at bounding box center [873, 364] width 70 height 25
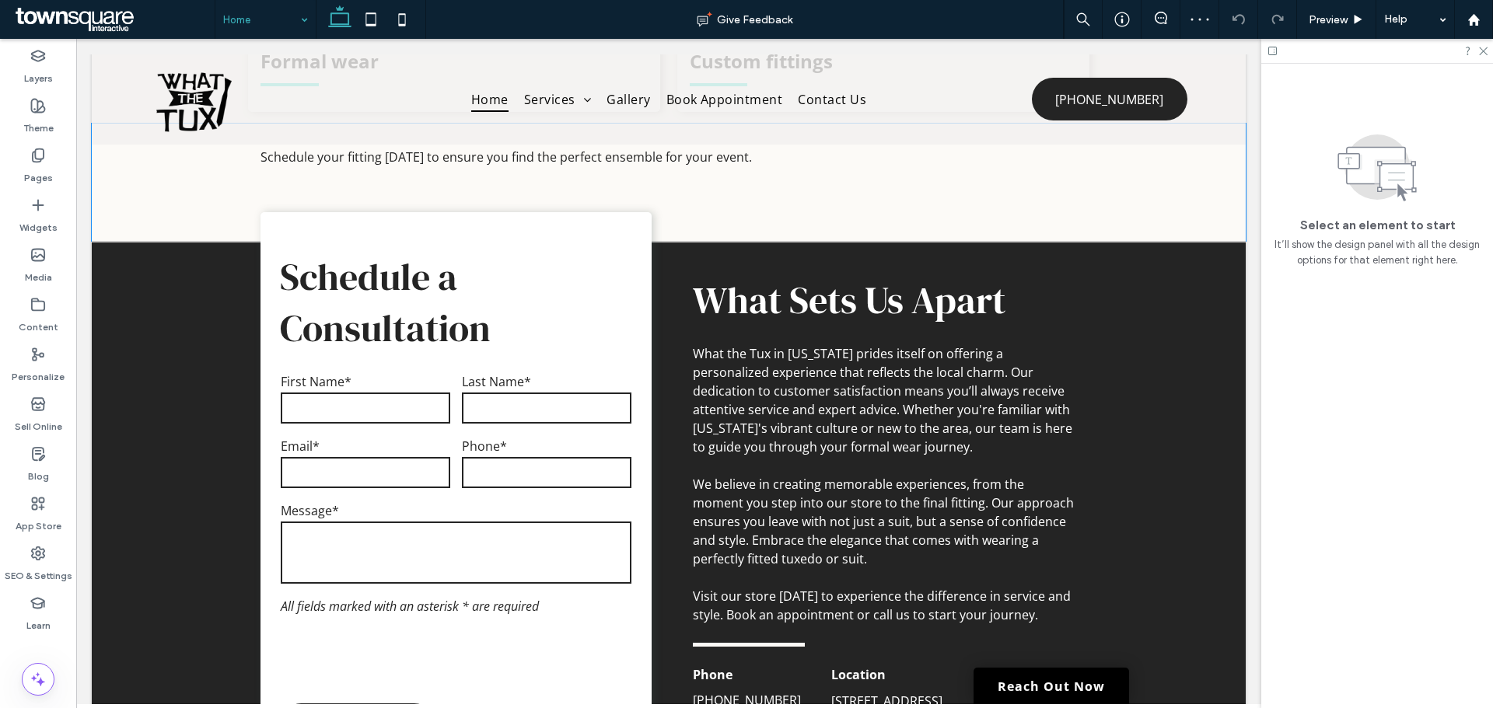
scroll to position [1866, 0]
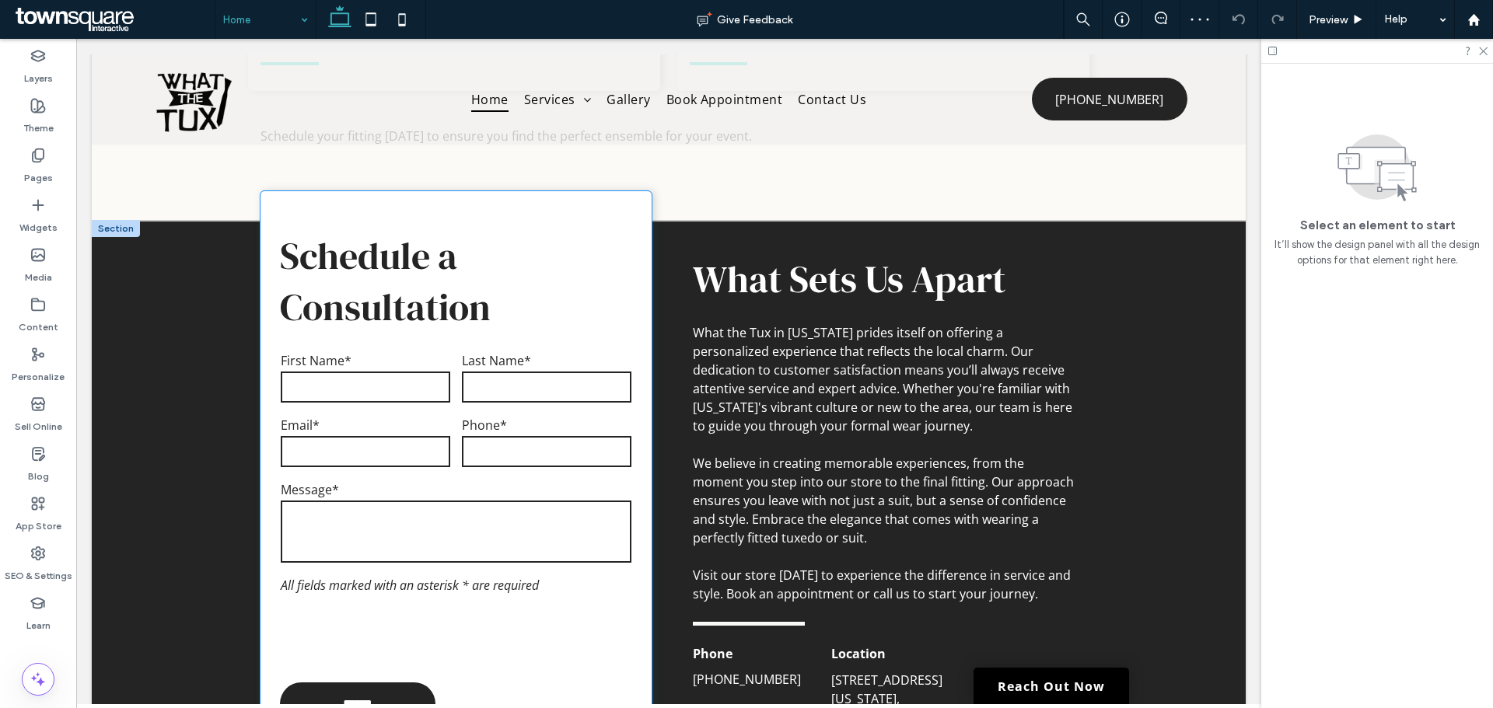
click at [493, 476] on div "Message*" at bounding box center [456, 524] width 362 height 96
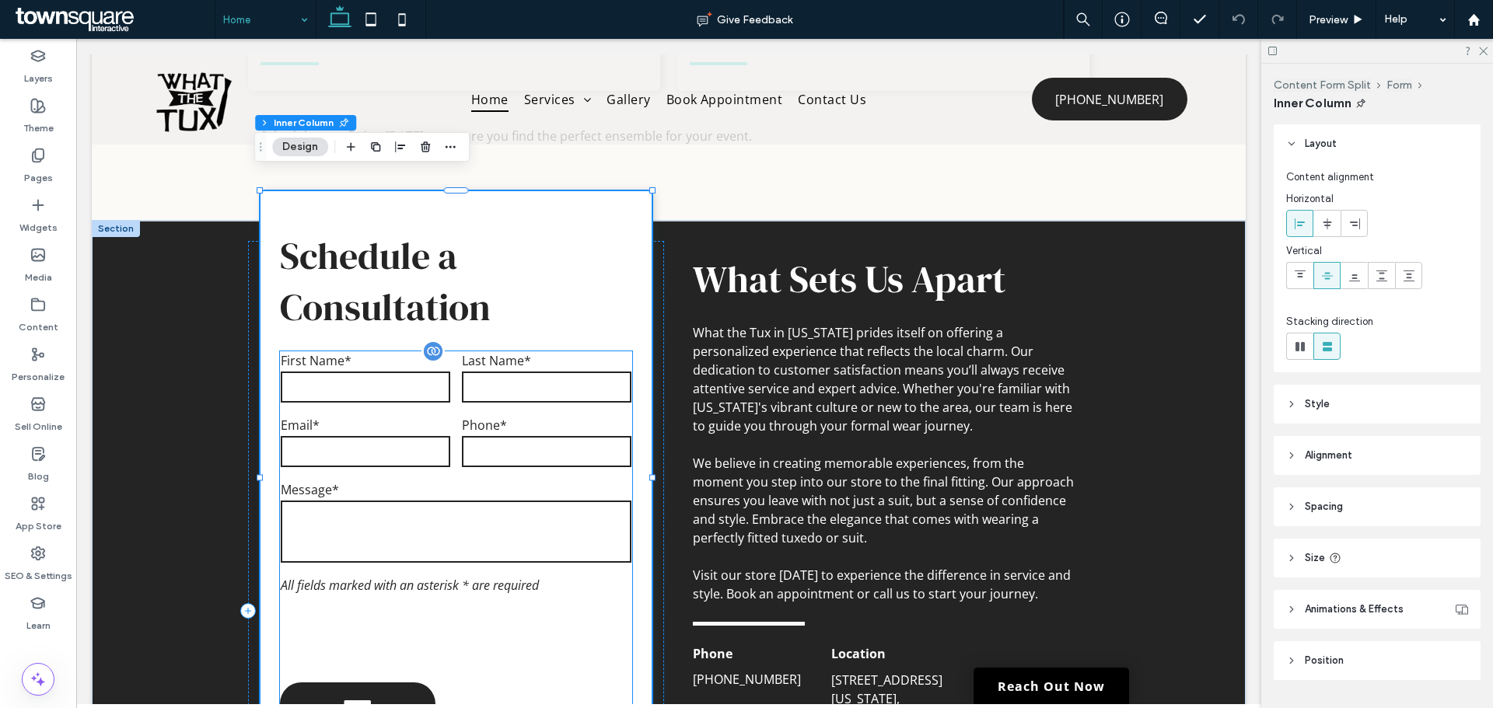
click at [483, 436] on input "tel" at bounding box center [546, 451] width 169 height 31
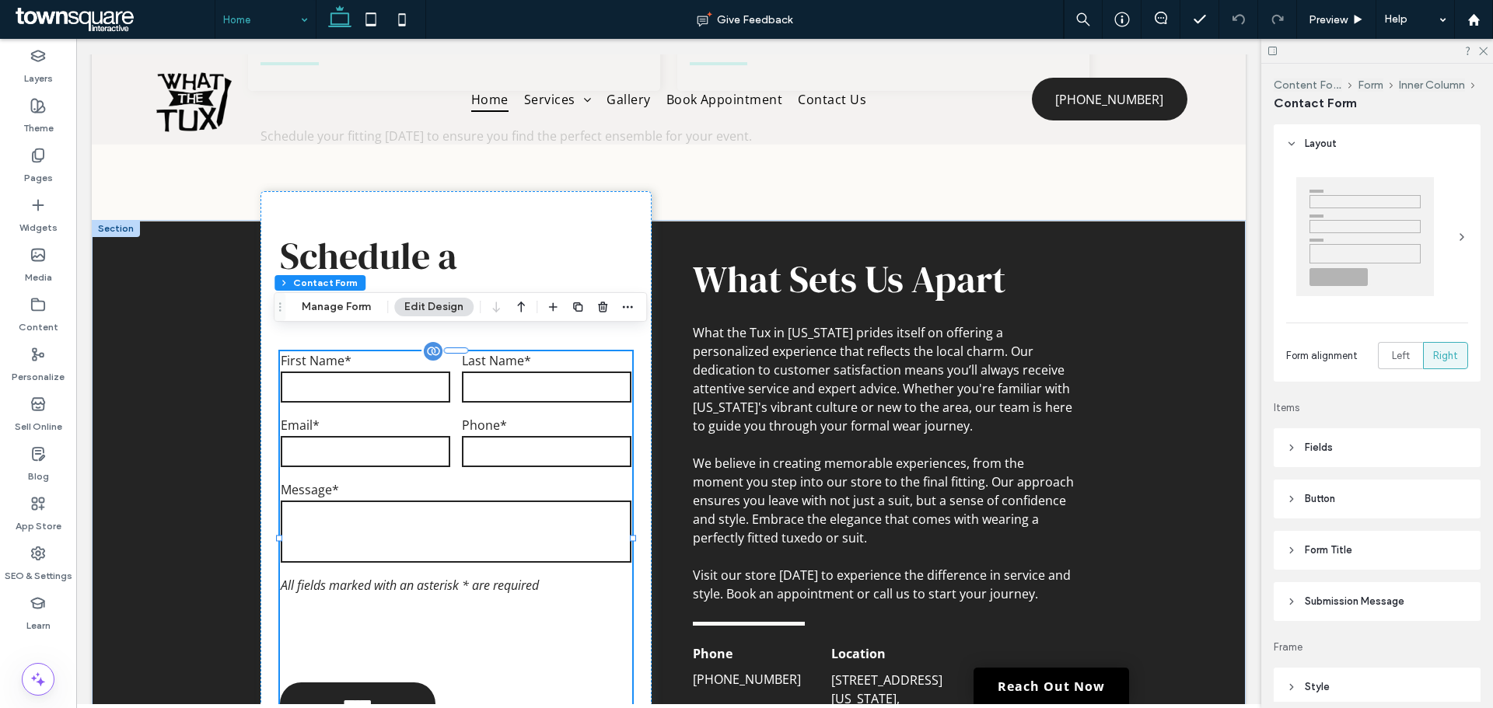
type input "*"
type input "***"
type input "*"
type input "***"
click at [631, 303] on icon "button" at bounding box center [627, 307] width 12 height 12
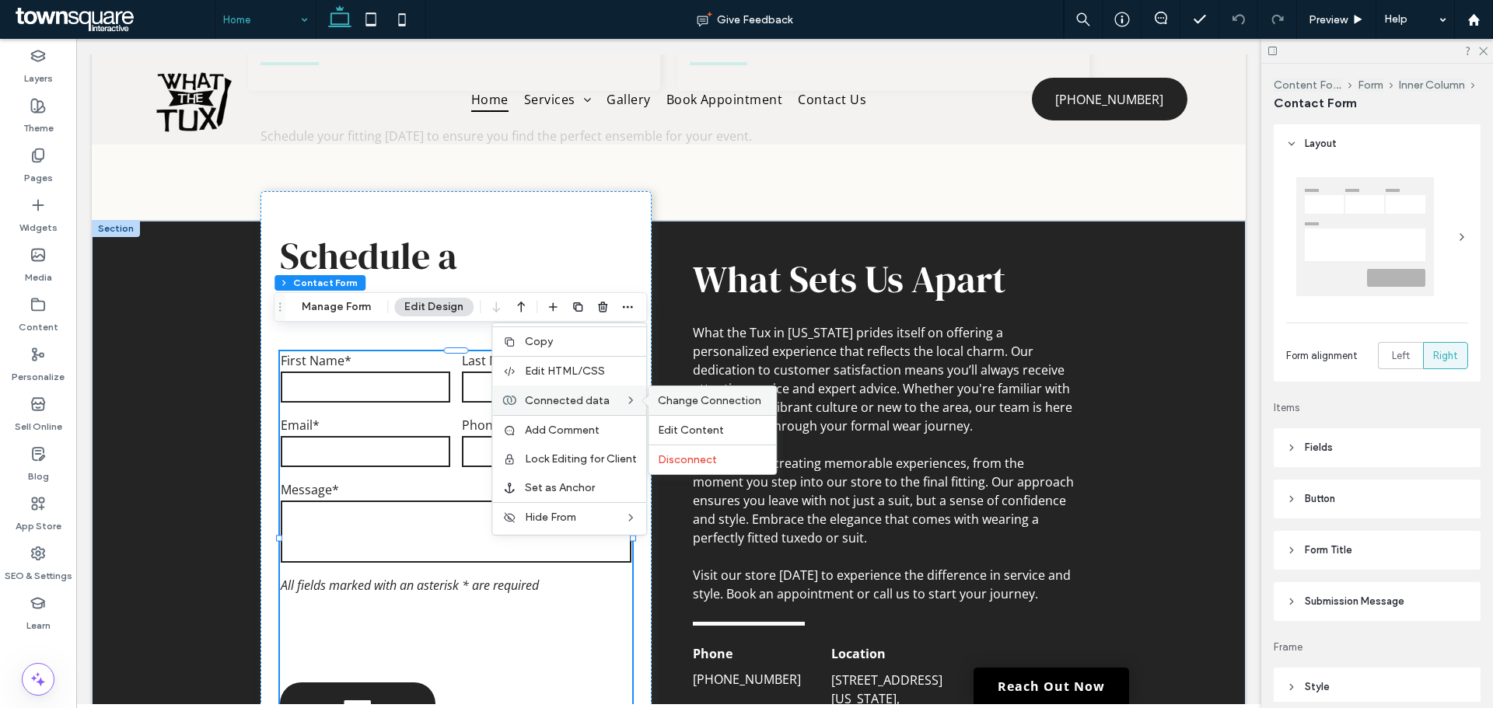
click at [684, 403] on span "Change Connection" at bounding box center [709, 400] width 103 height 13
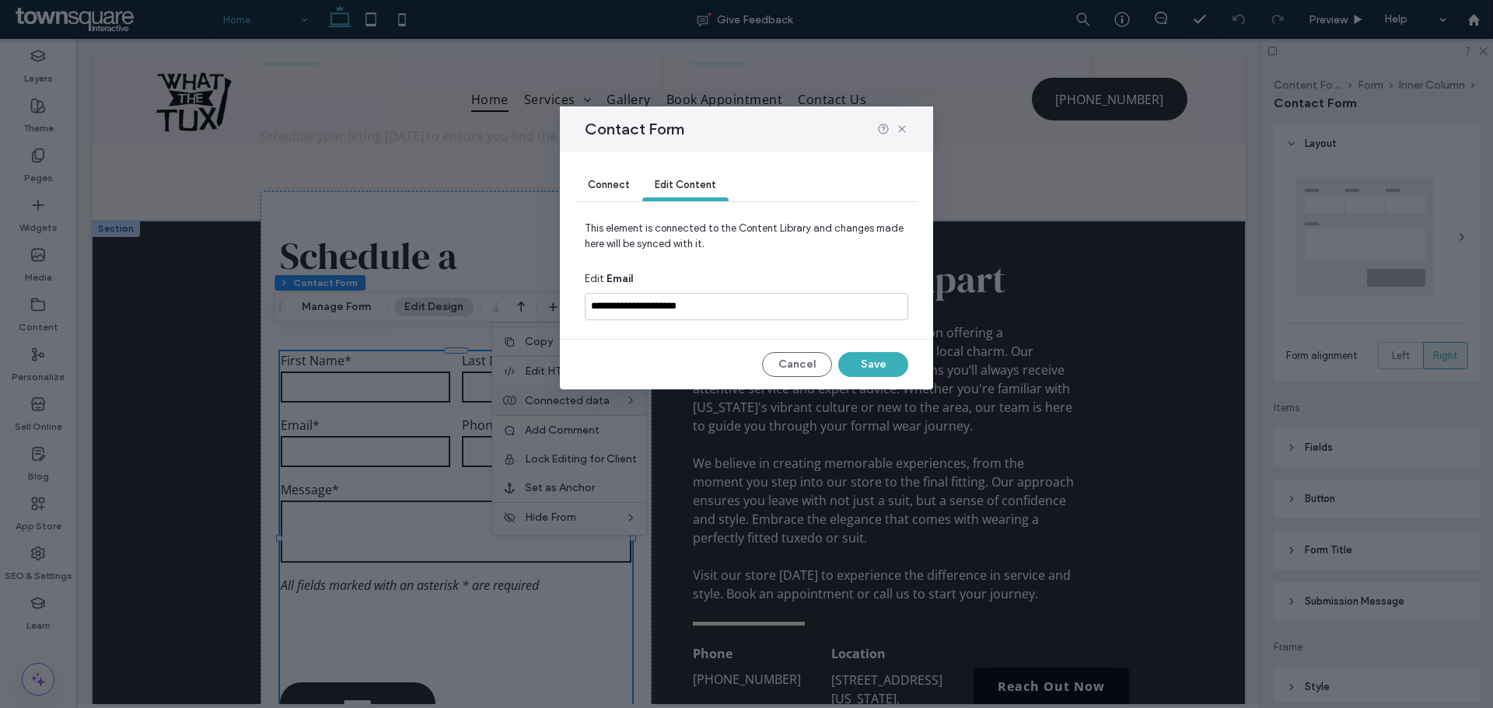
click at [623, 187] on span "Connect" at bounding box center [609, 185] width 42 height 12
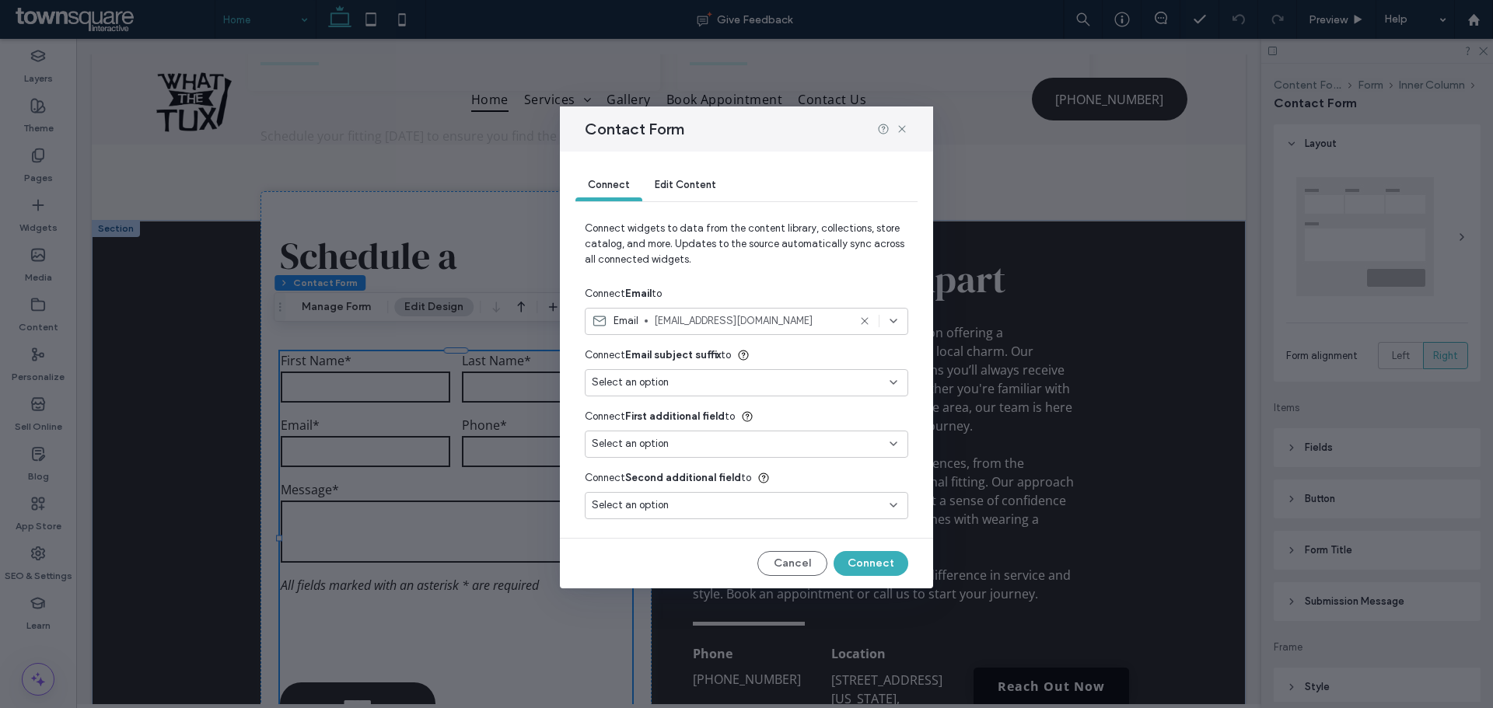
click at [679, 175] on div "Edit Content" at bounding box center [685, 185] width 86 height 31
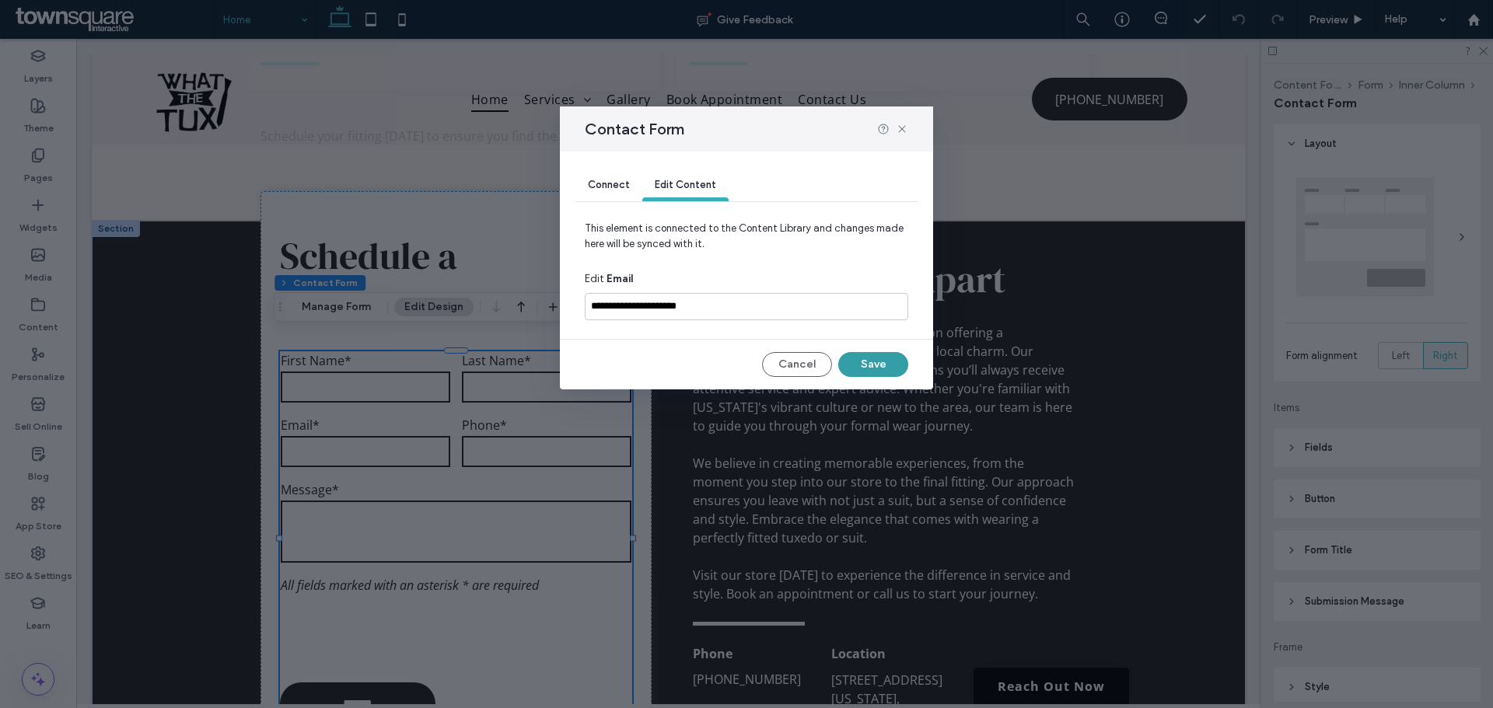
click at [868, 367] on button "Save" at bounding box center [873, 364] width 70 height 25
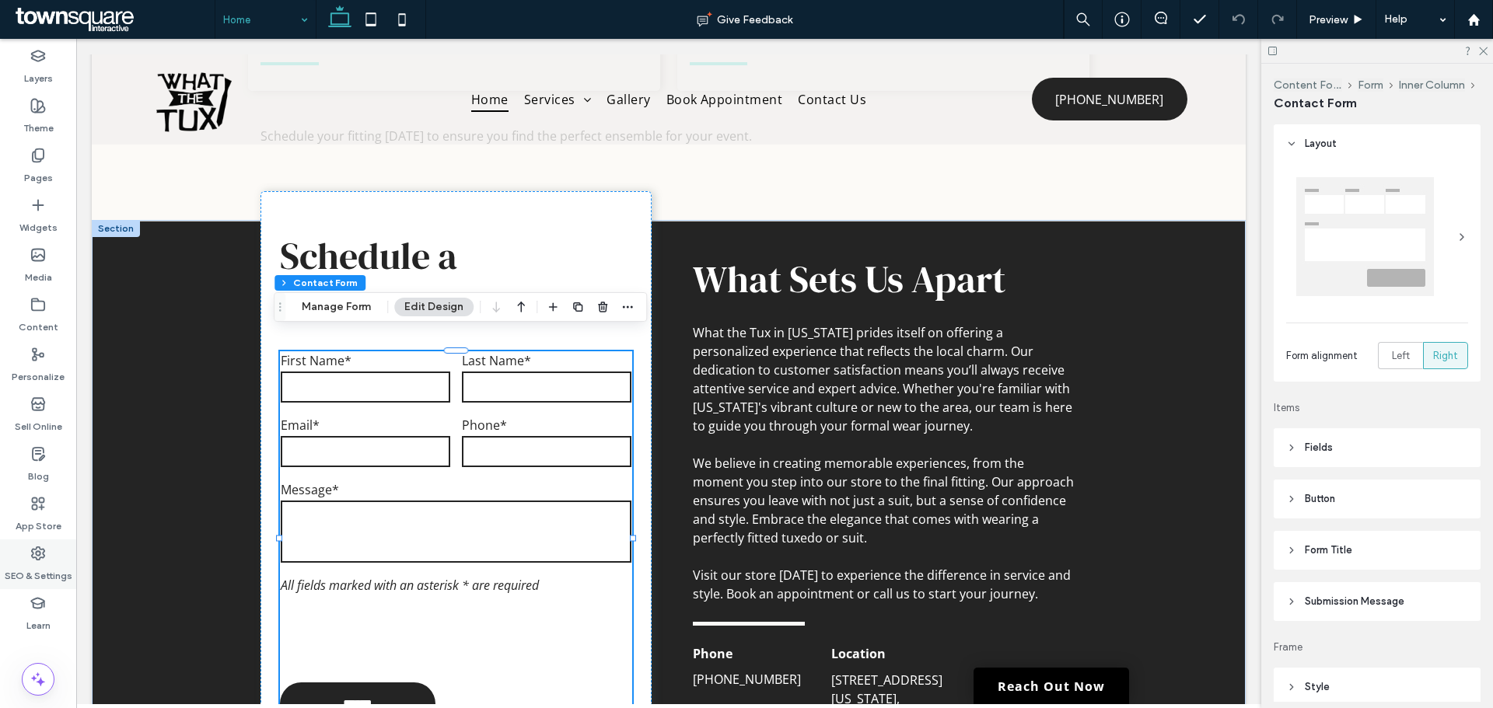
click at [47, 563] on label "SEO & Settings" at bounding box center [39, 572] width 68 height 22
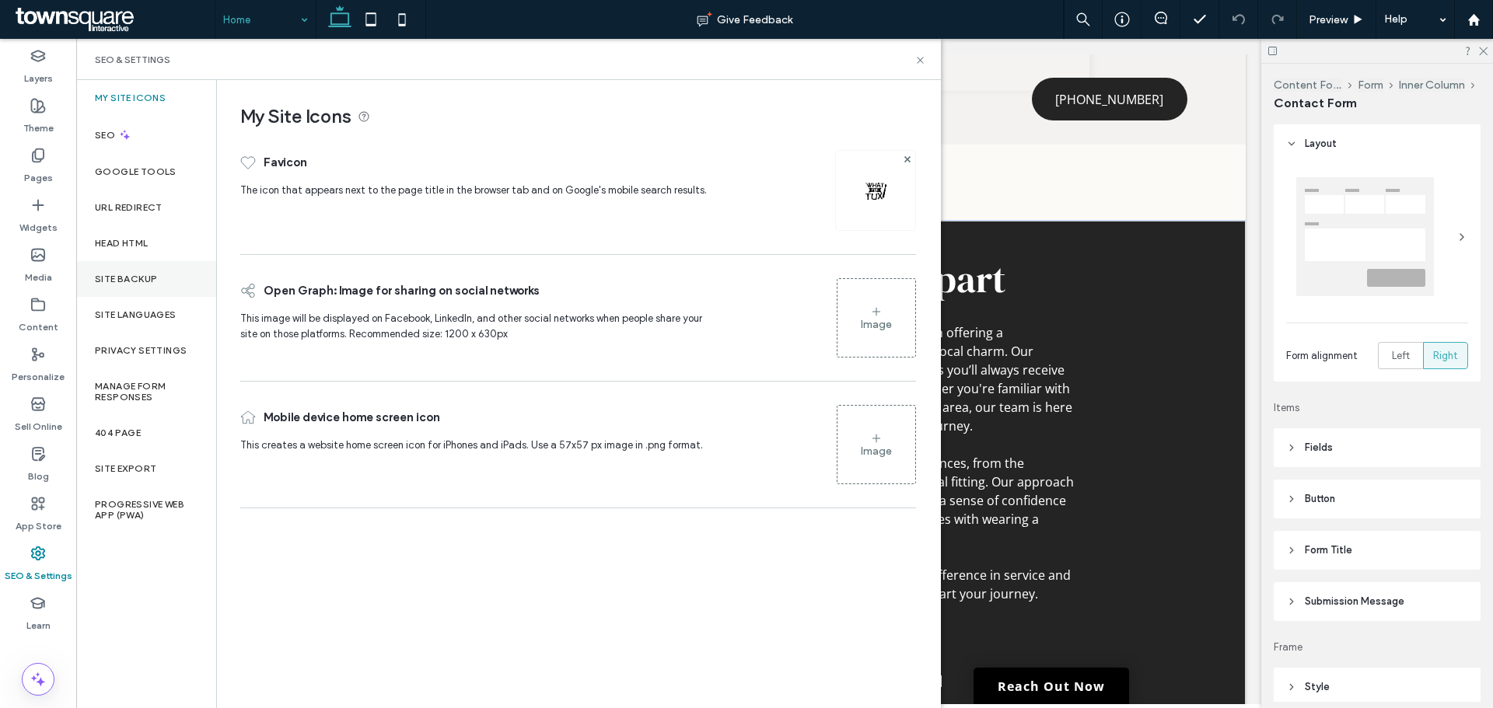
click at [113, 277] on label "Site Backup" at bounding box center [126, 279] width 62 height 11
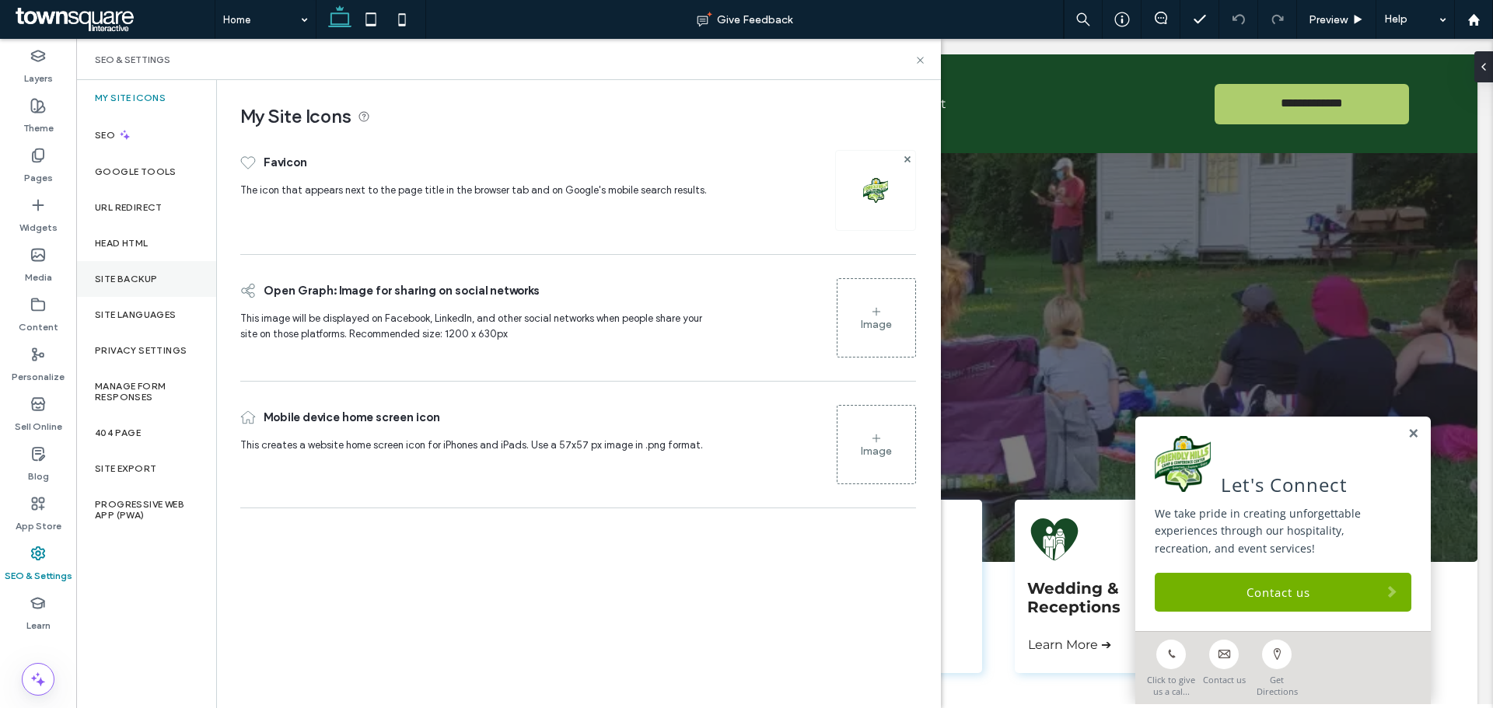
click at [136, 286] on div "Site Backup" at bounding box center [146, 279] width 140 height 36
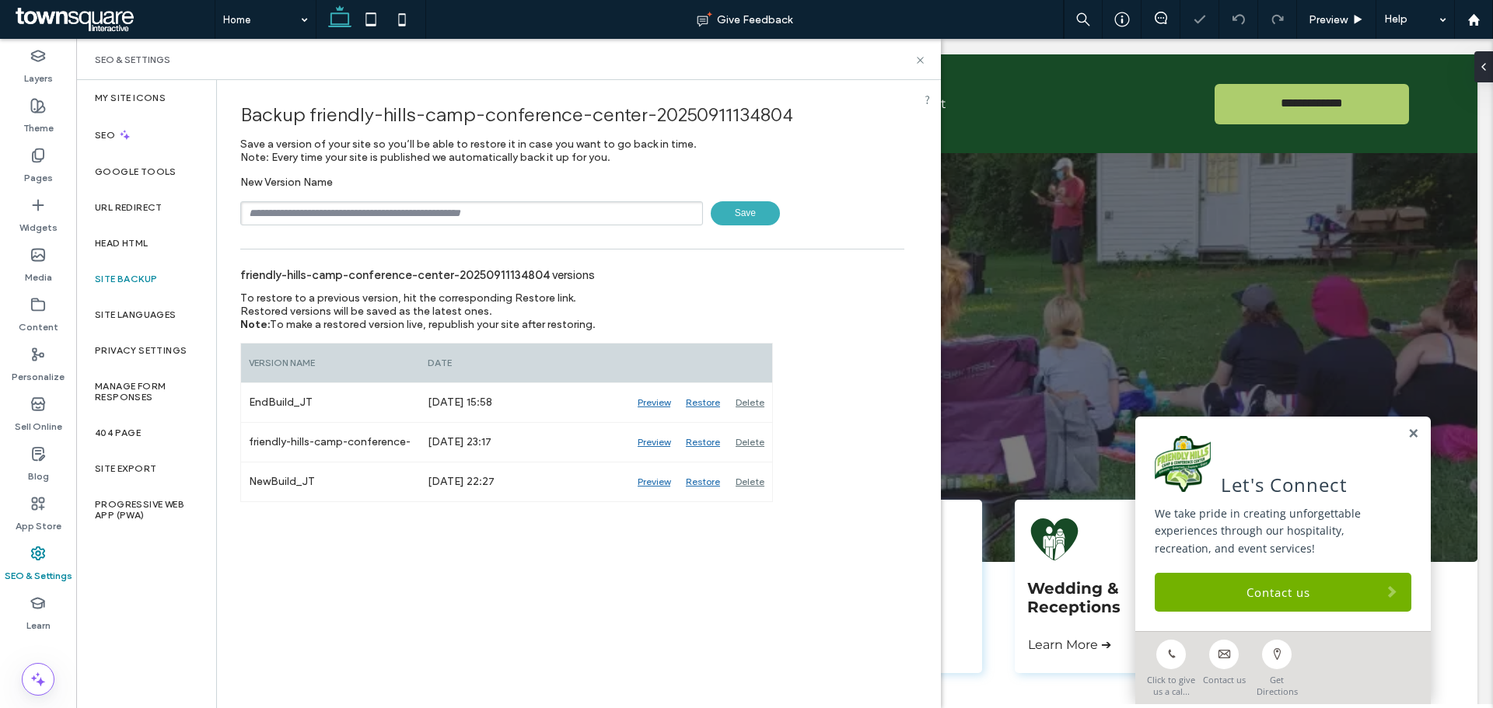
click at [473, 216] on input "text" at bounding box center [471, 213] width 463 height 24
type input "******"
click at [46, 318] on label "Content" at bounding box center [39, 324] width 40 height 22
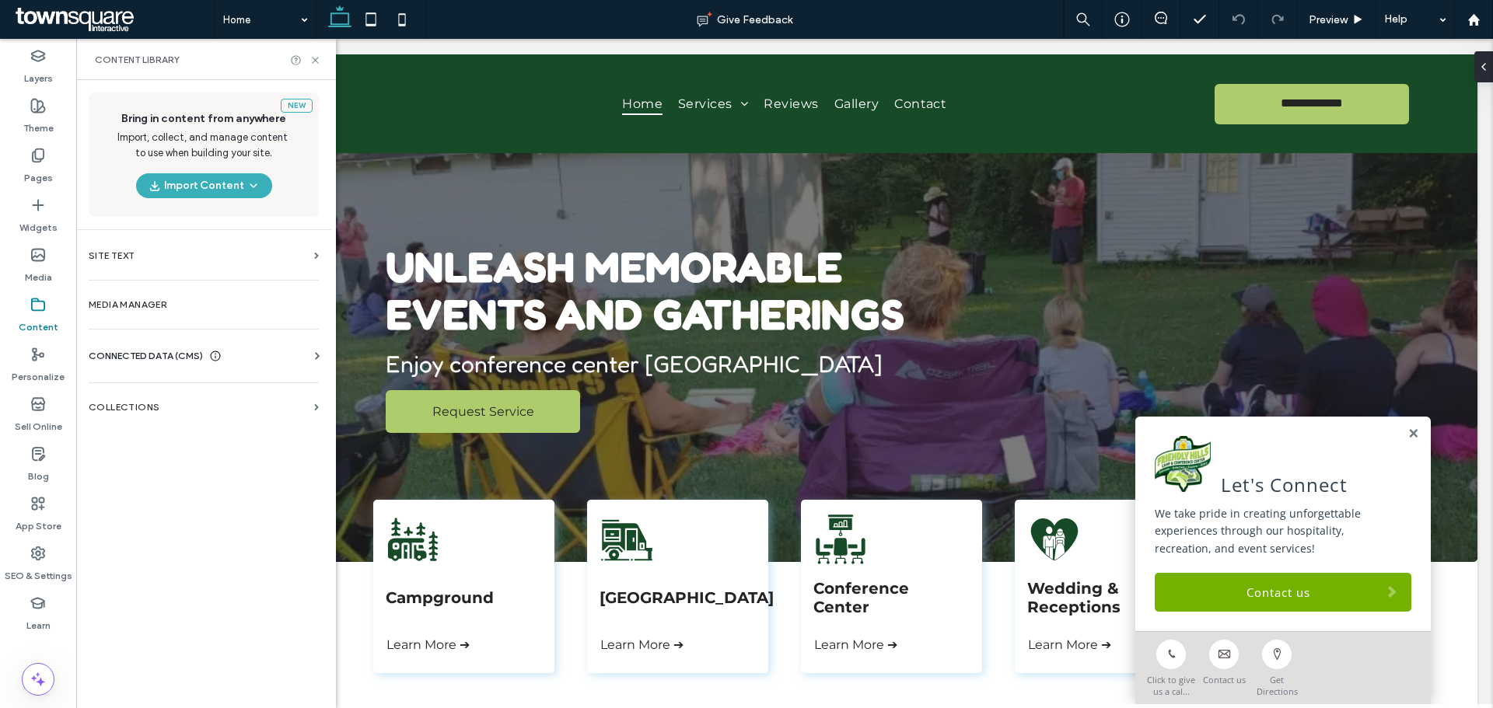
click at [173, 362] on span "CONNECTED DATA (CMS)" at bounding box center [146, 356] width 114 height 16
click at [218, 394] on label "Business Info" at bounding box center [206, 394] width 211 height 11
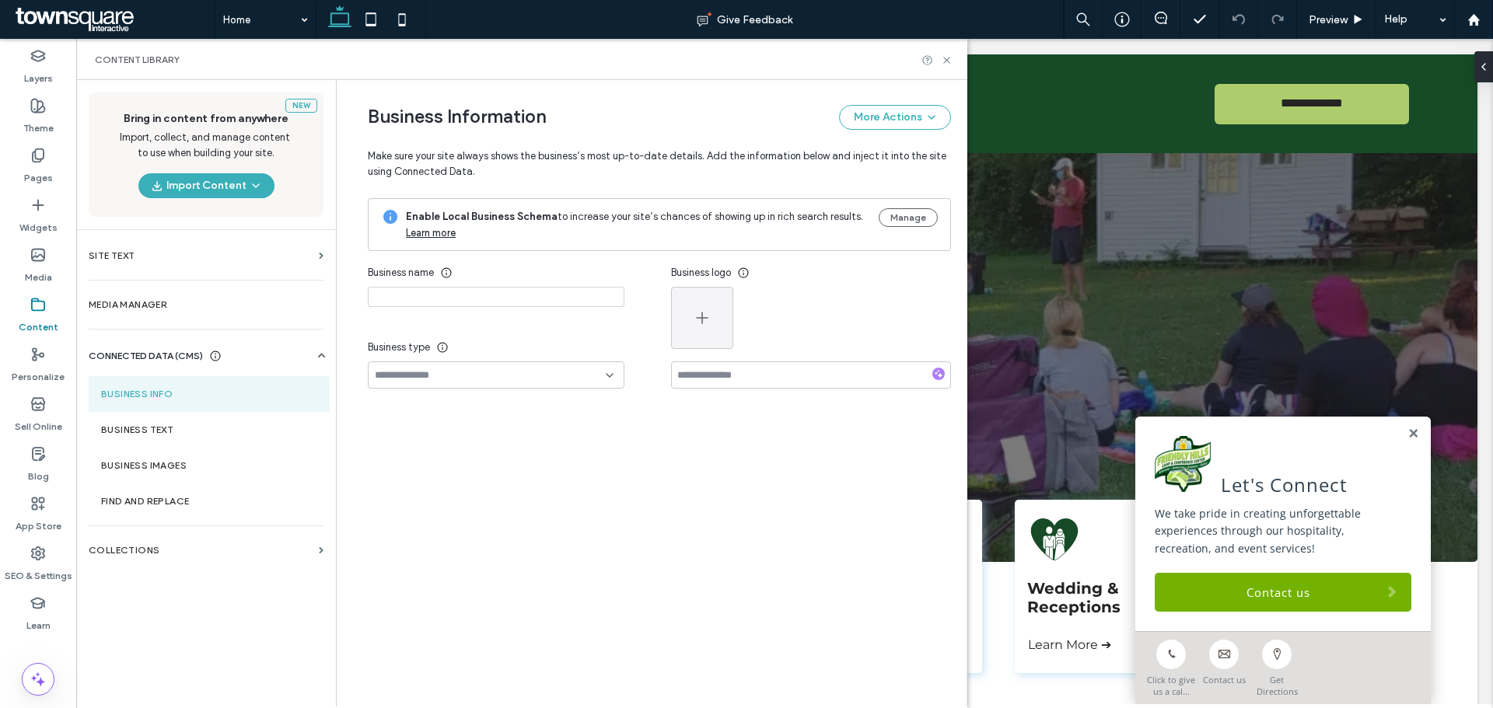
type input "**********"
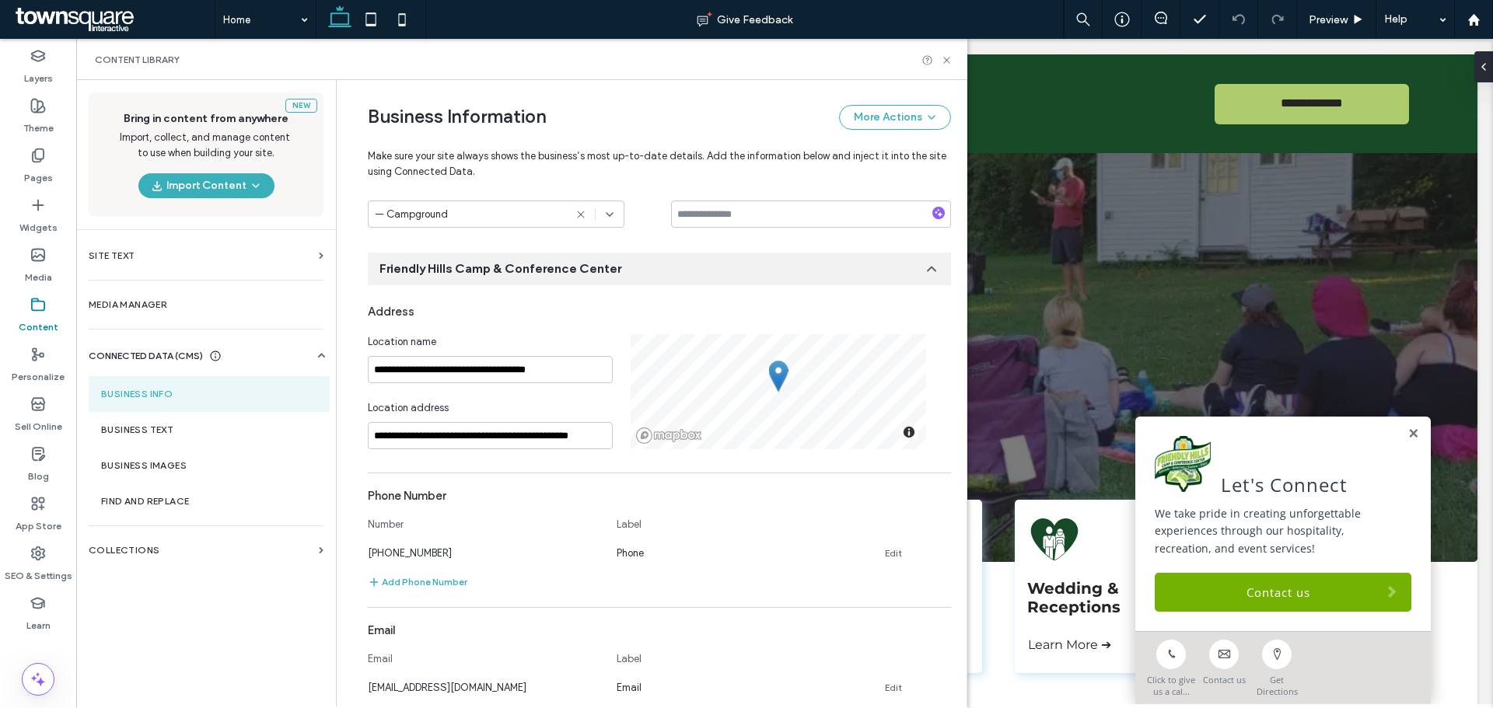
scroll to position [162, 0]
click at [585, 315] on div "Address" at bounding box center [659, 310] width 583 height 30
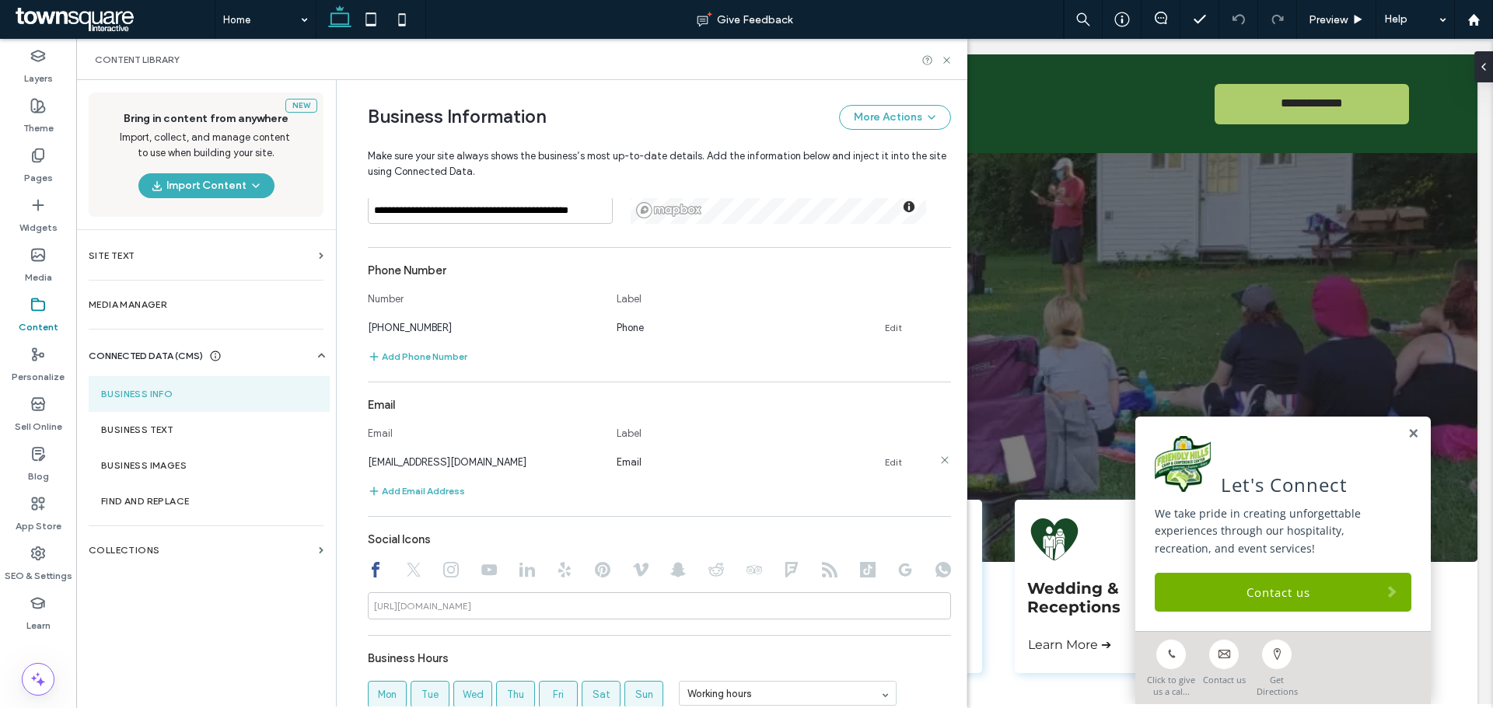
scroll to position [298, 0]
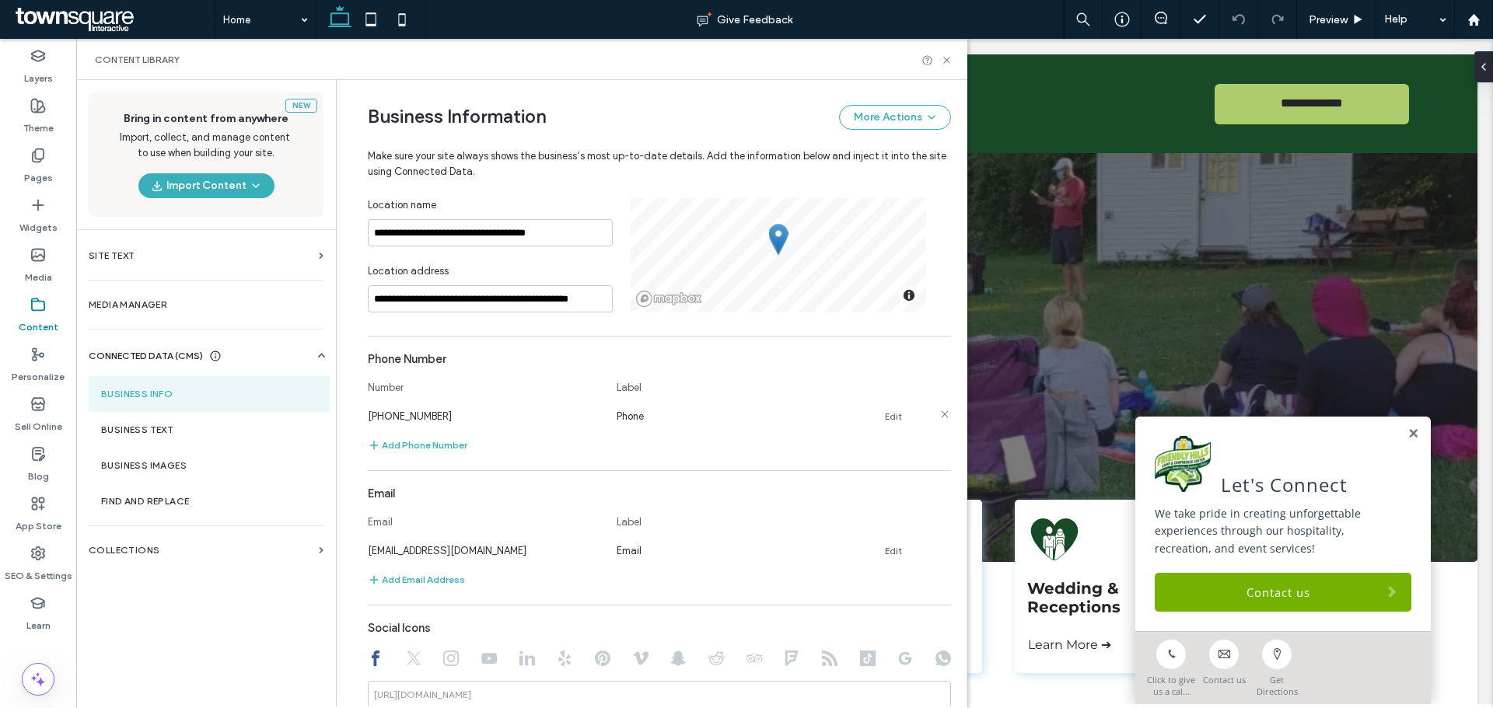
click at [886, 416] on link "Edit" at bounding box center [893, 416] width 17 height 12
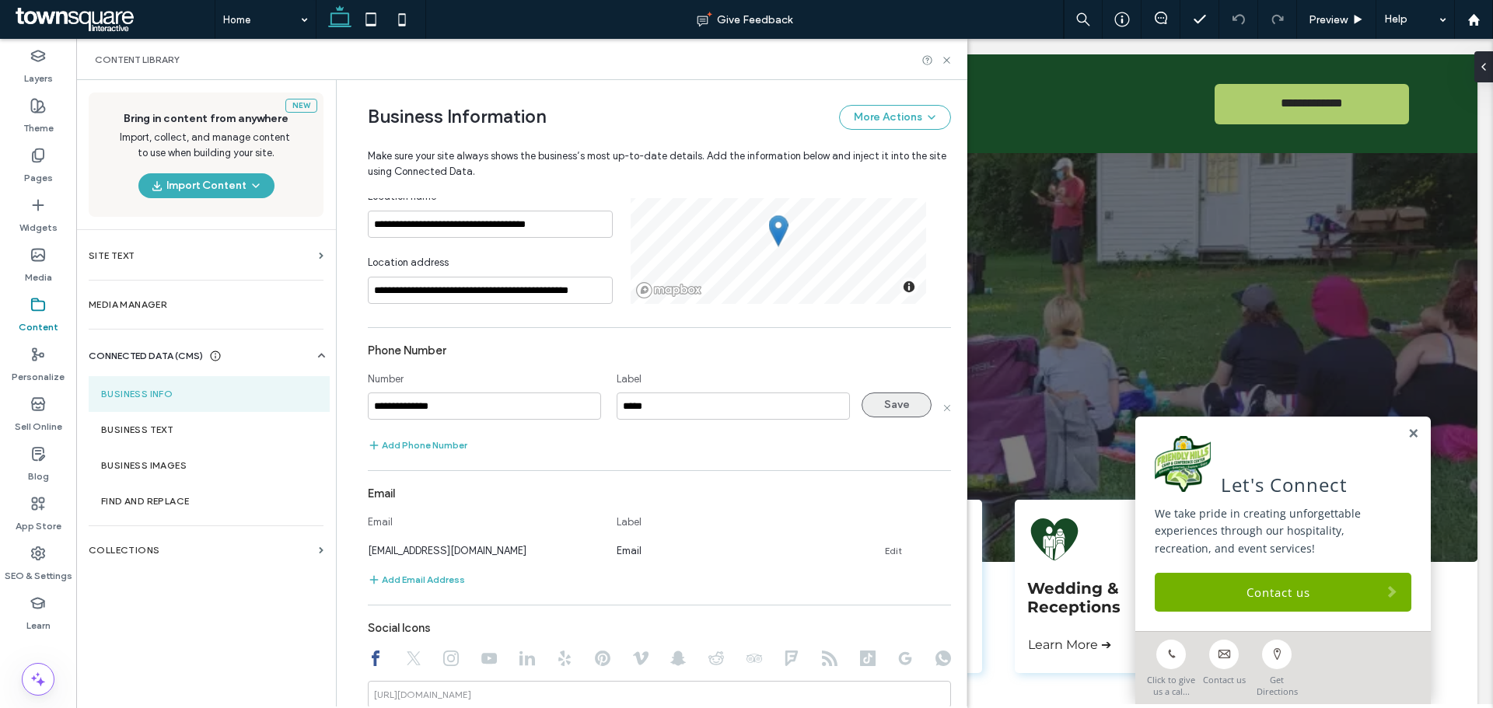
type input "**********"
click at [865, 414] on button "Save" at bounding box center [896, 405] width 70 height 25
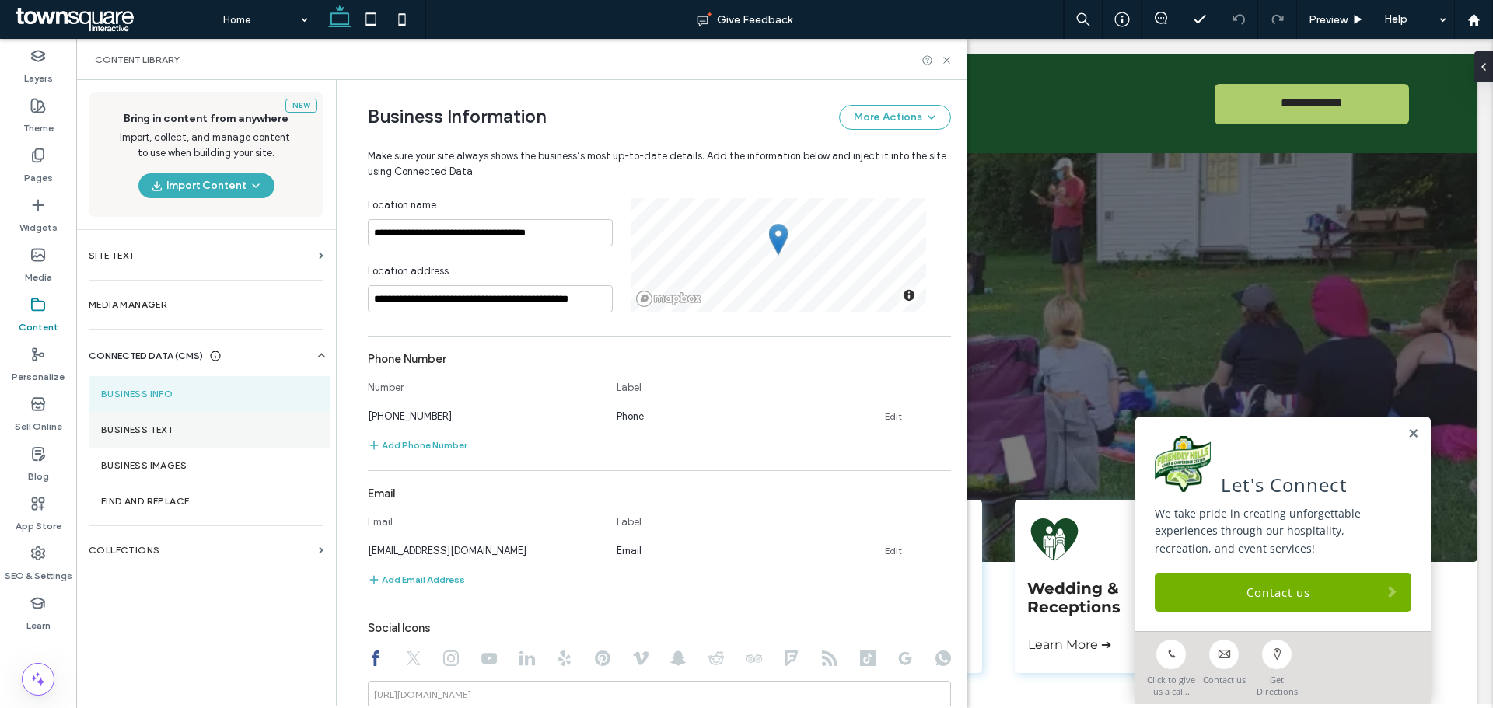
drag, startPoint x: 227, startPoint y: 440, endPoint x: 278, endPoint y: 417, distance: 56.4
click at [227, 439] on section "Business Text" at bounding box center [209, 430] width 241 height 36
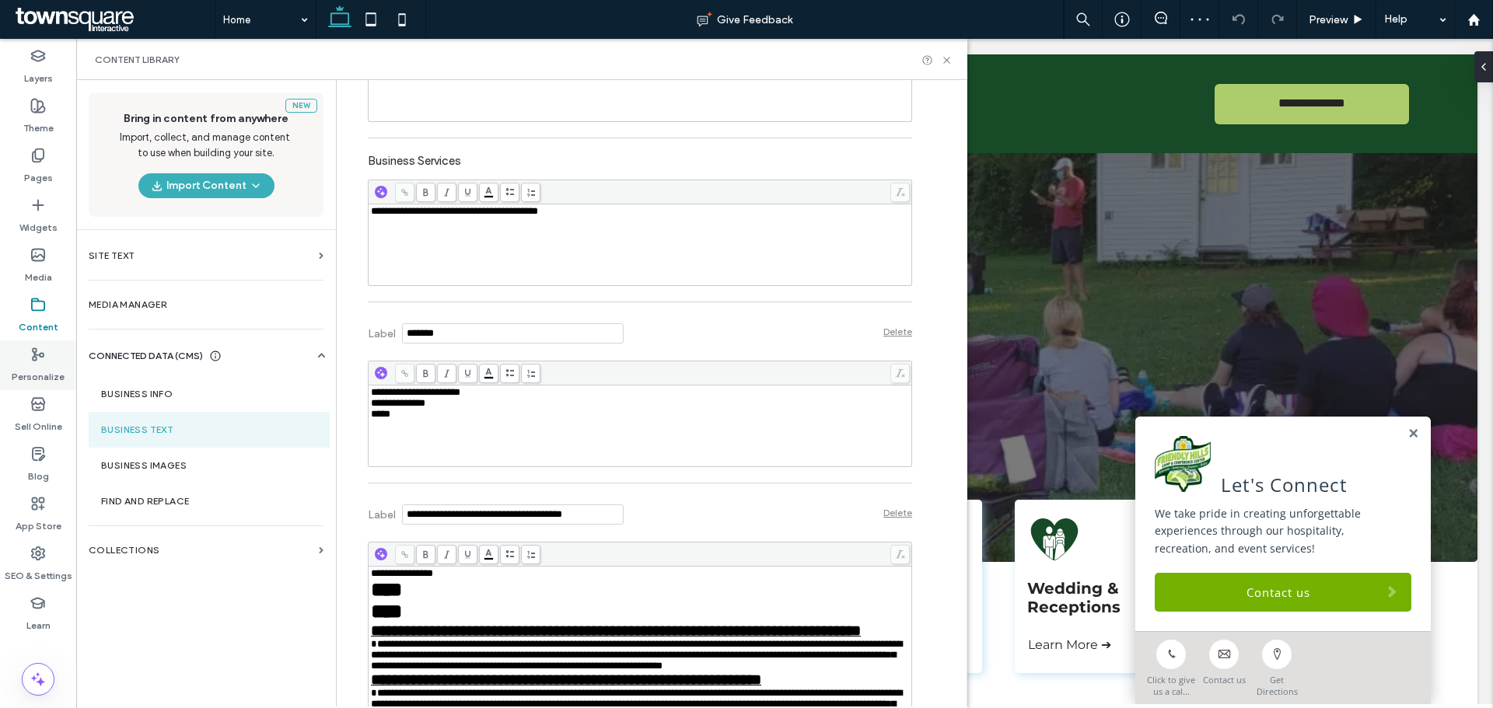
scroll to position [0, 0]
click at [478, 395] on div "**********" at bounding box center [640, 392] width 539 height 11
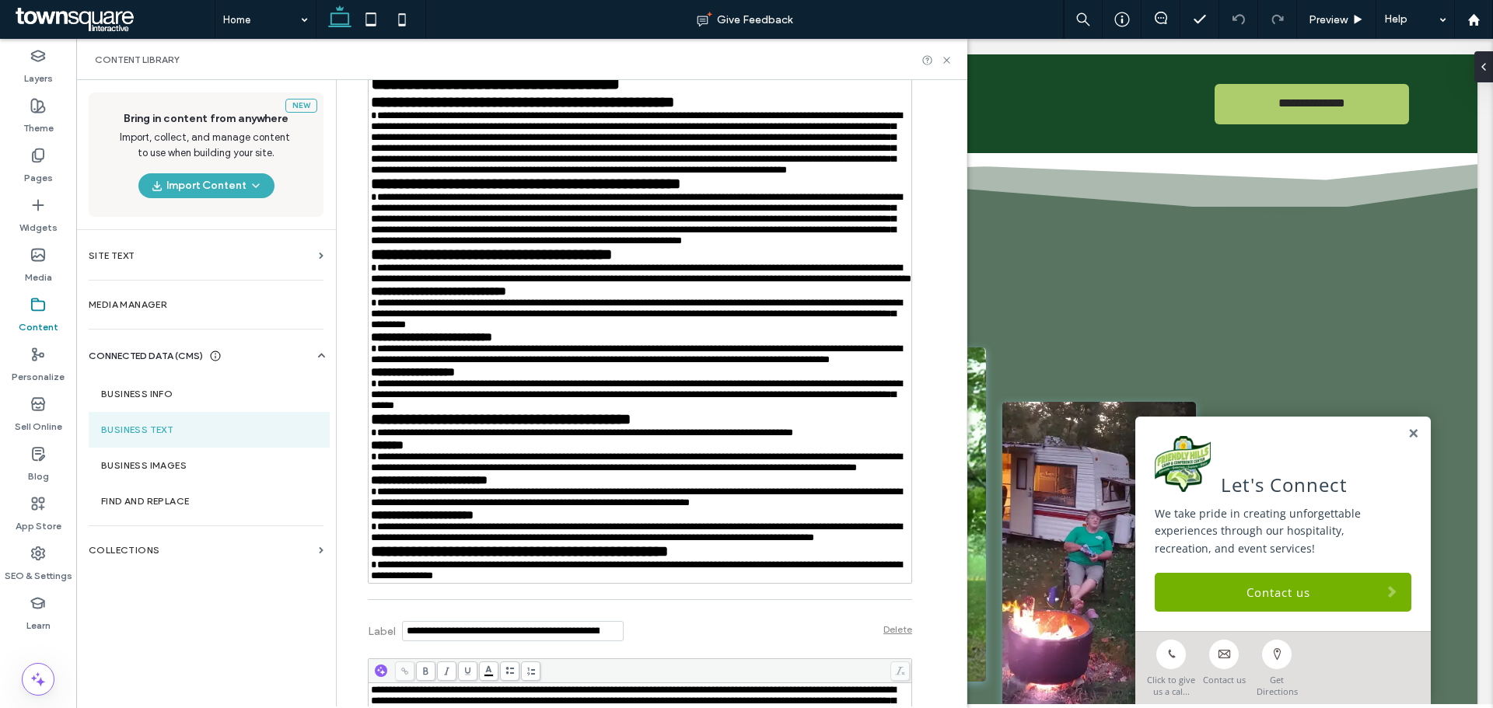
scroll to position [9709, 0]
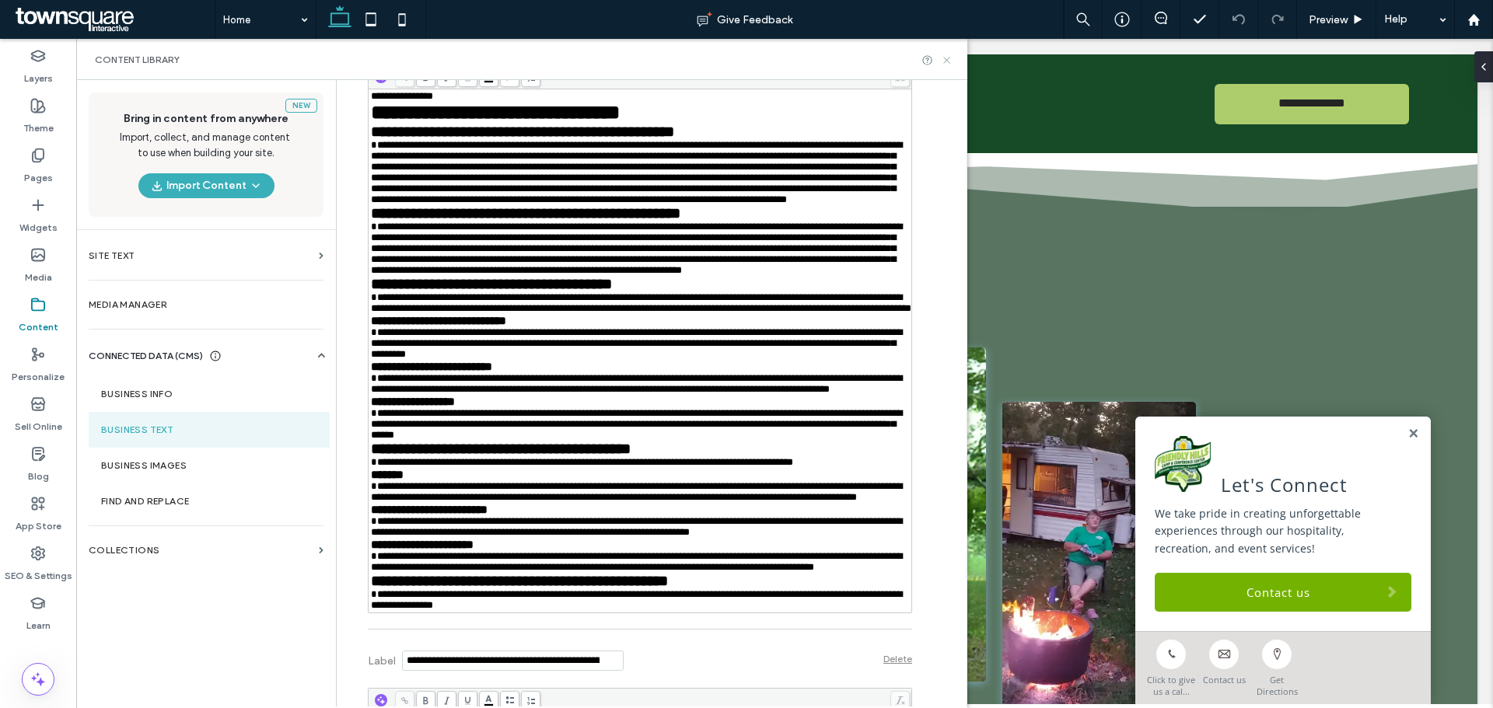
click at [943, 59] on icon at bounding box center [947, 60] width 12 height 12
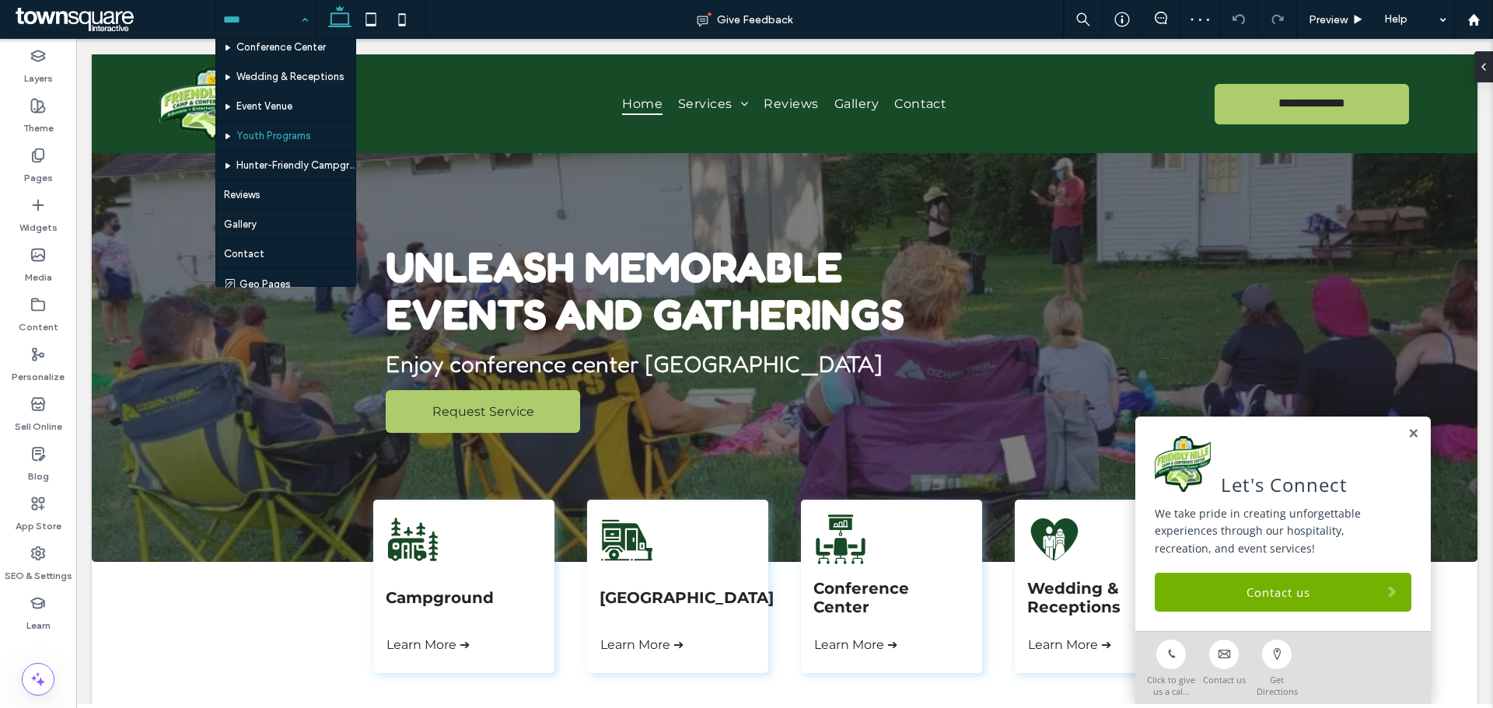
scroll to position [106, 0]
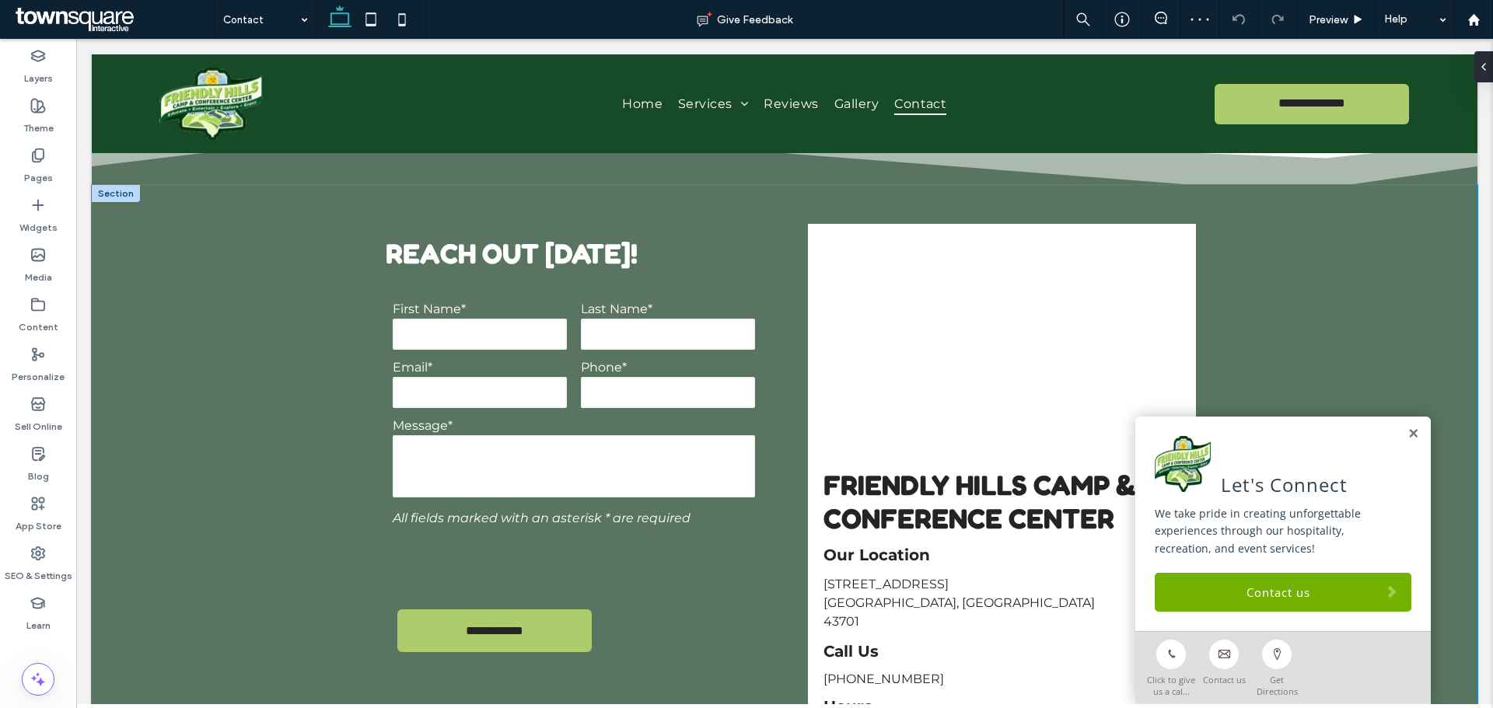
scroll to position [700, 0]
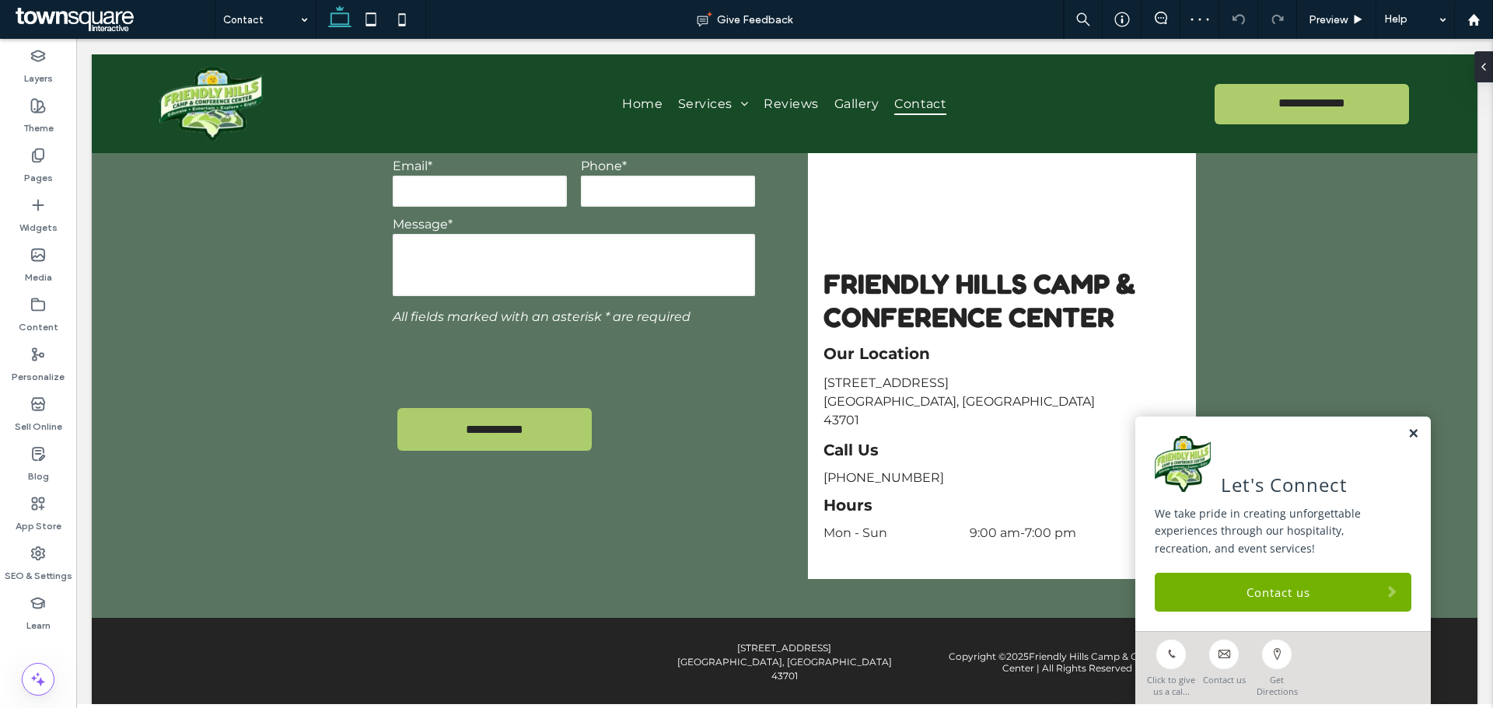
click at [1407, 435] on link at bounding box center [1413, 434] width 12 height 13
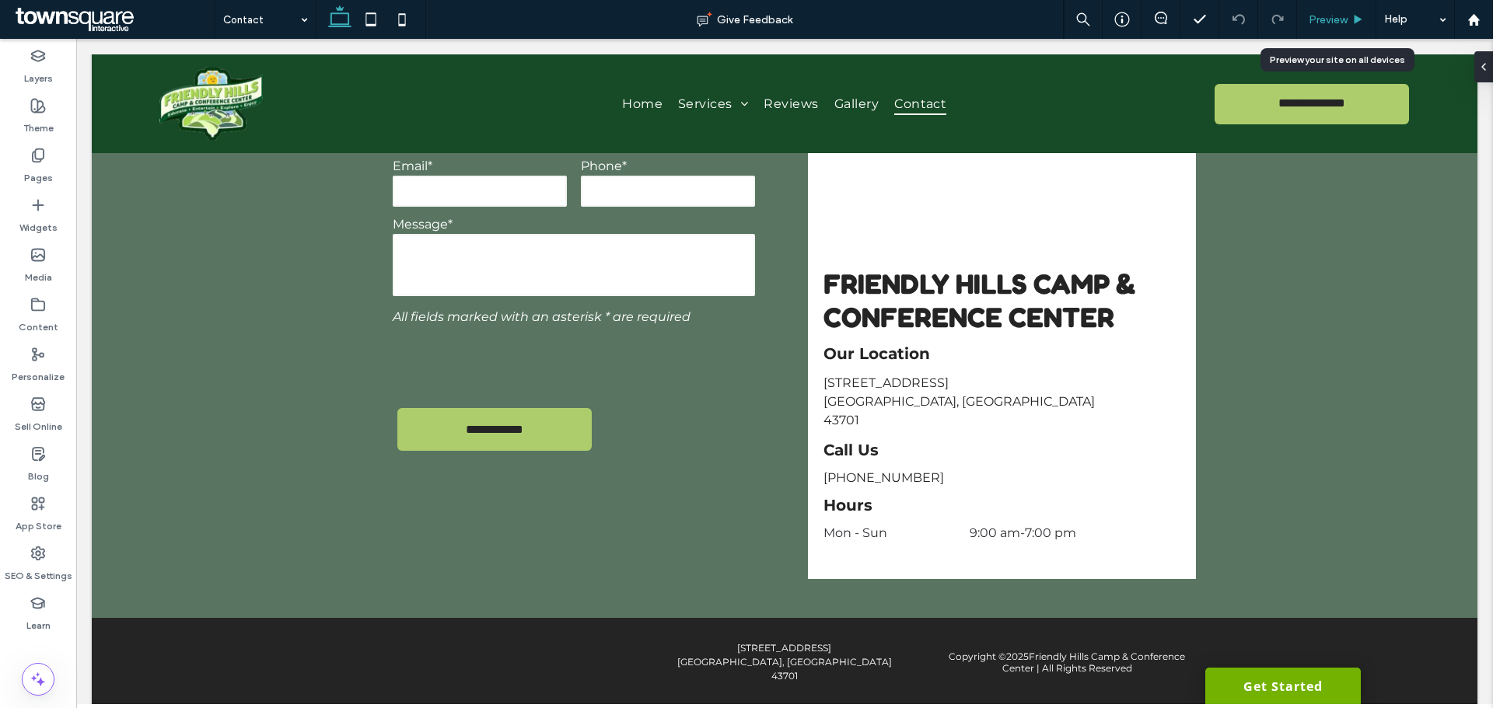
click at [1315, 14] on span "Preview" at bounding box center [1327, 19] width 39 height 13
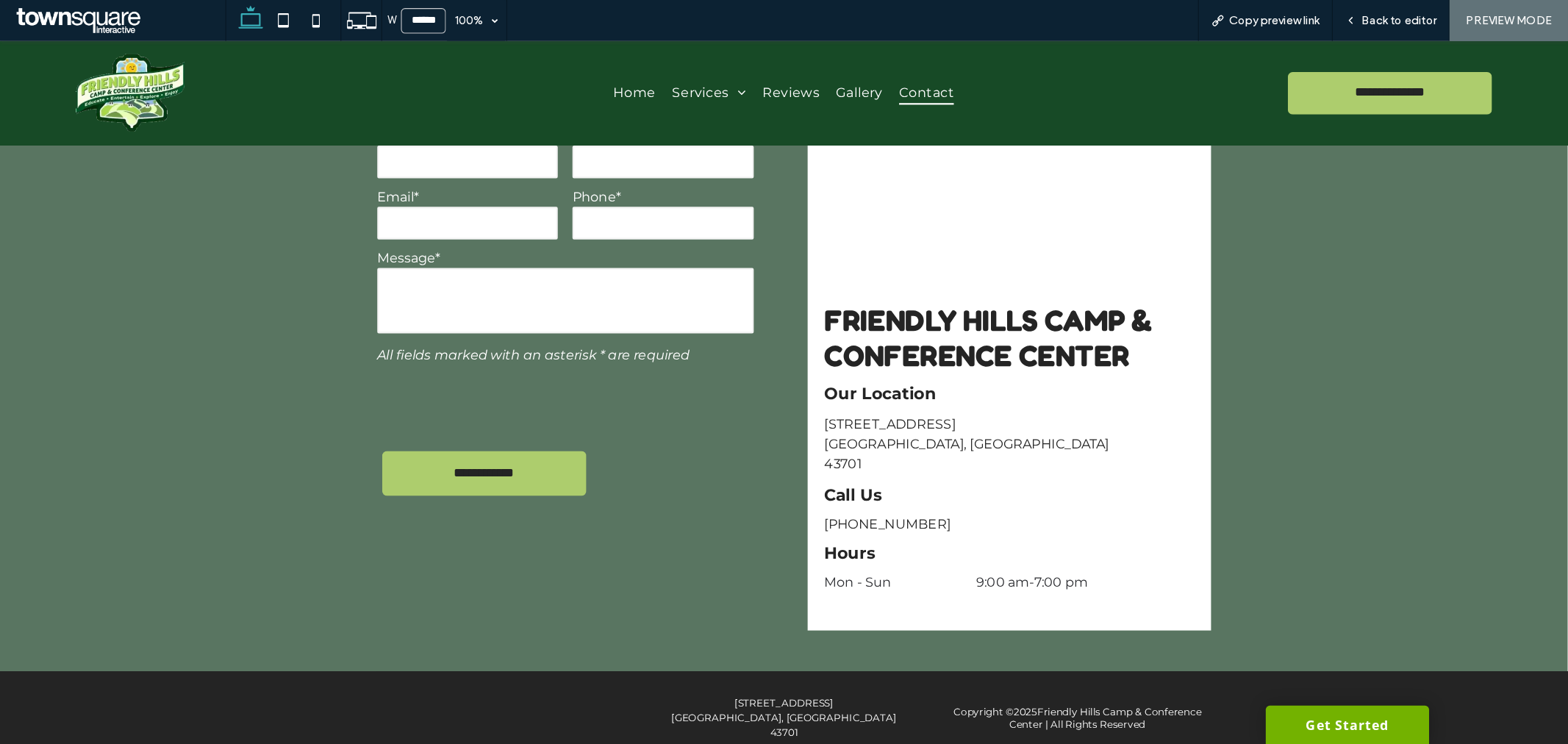
scroll to position [647, 0]
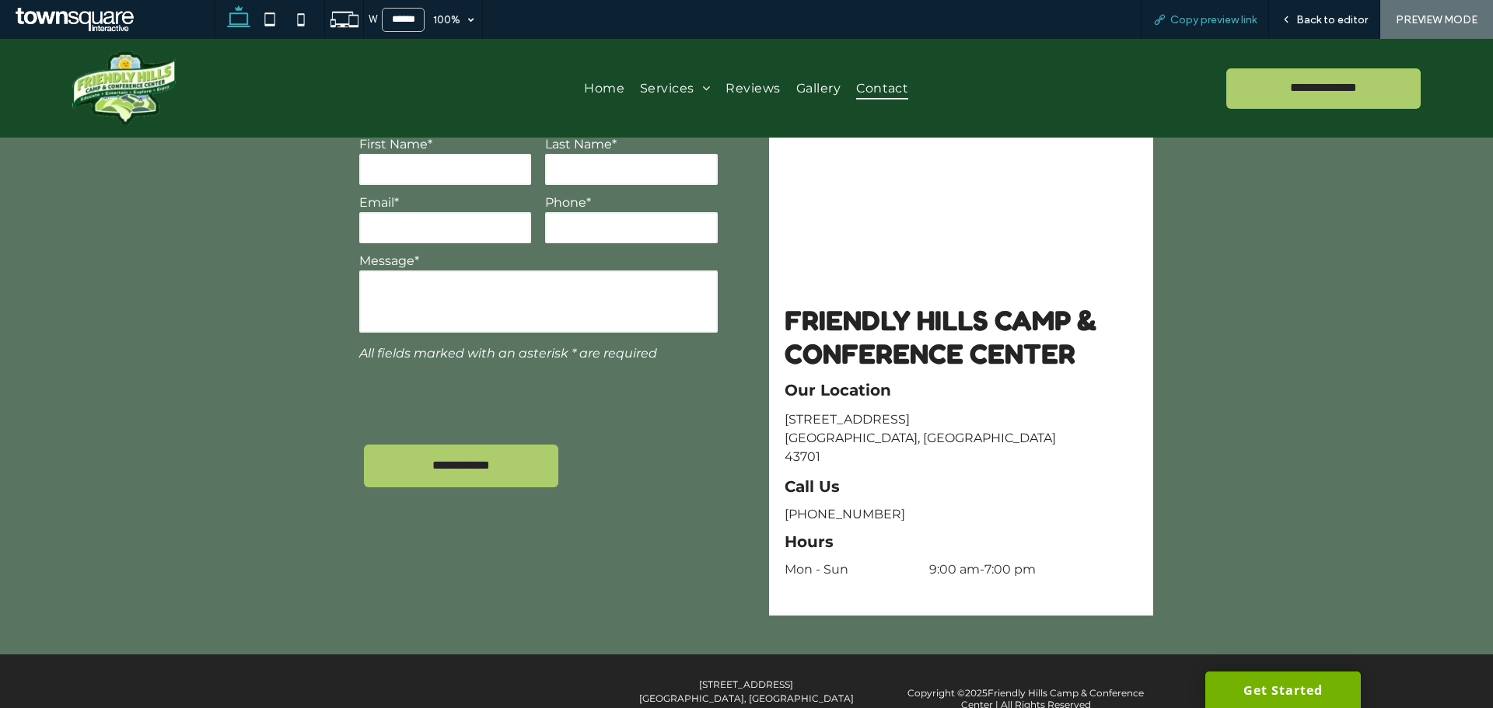
click at [1227, 11] on div "Copy preview link" at bounding box center [1205, 19] width 128 height 39
click at [1195, 20] on span "Copy preview link" at bounding box center [1213, 19] width 86 height 13
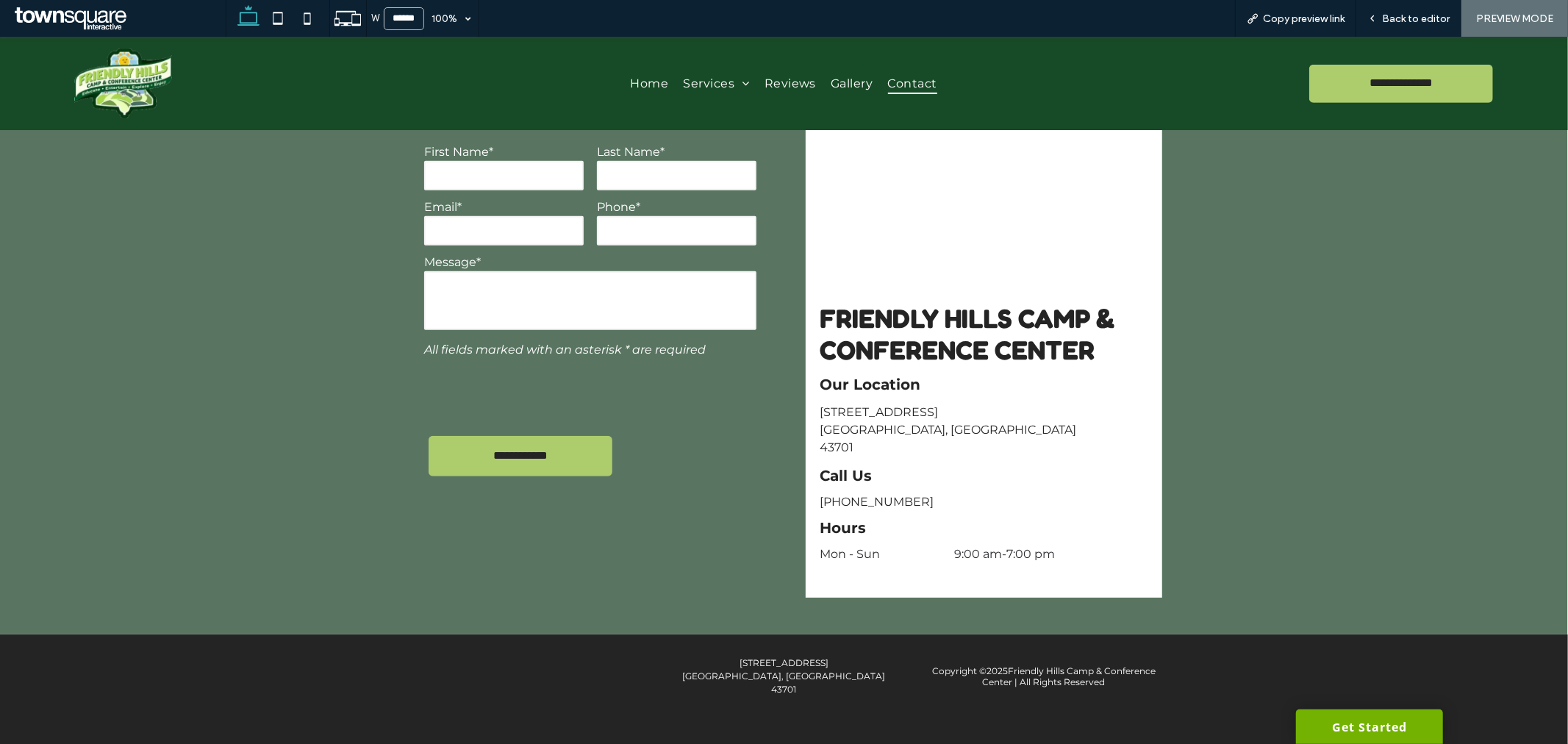
scroll to position [588, 0]
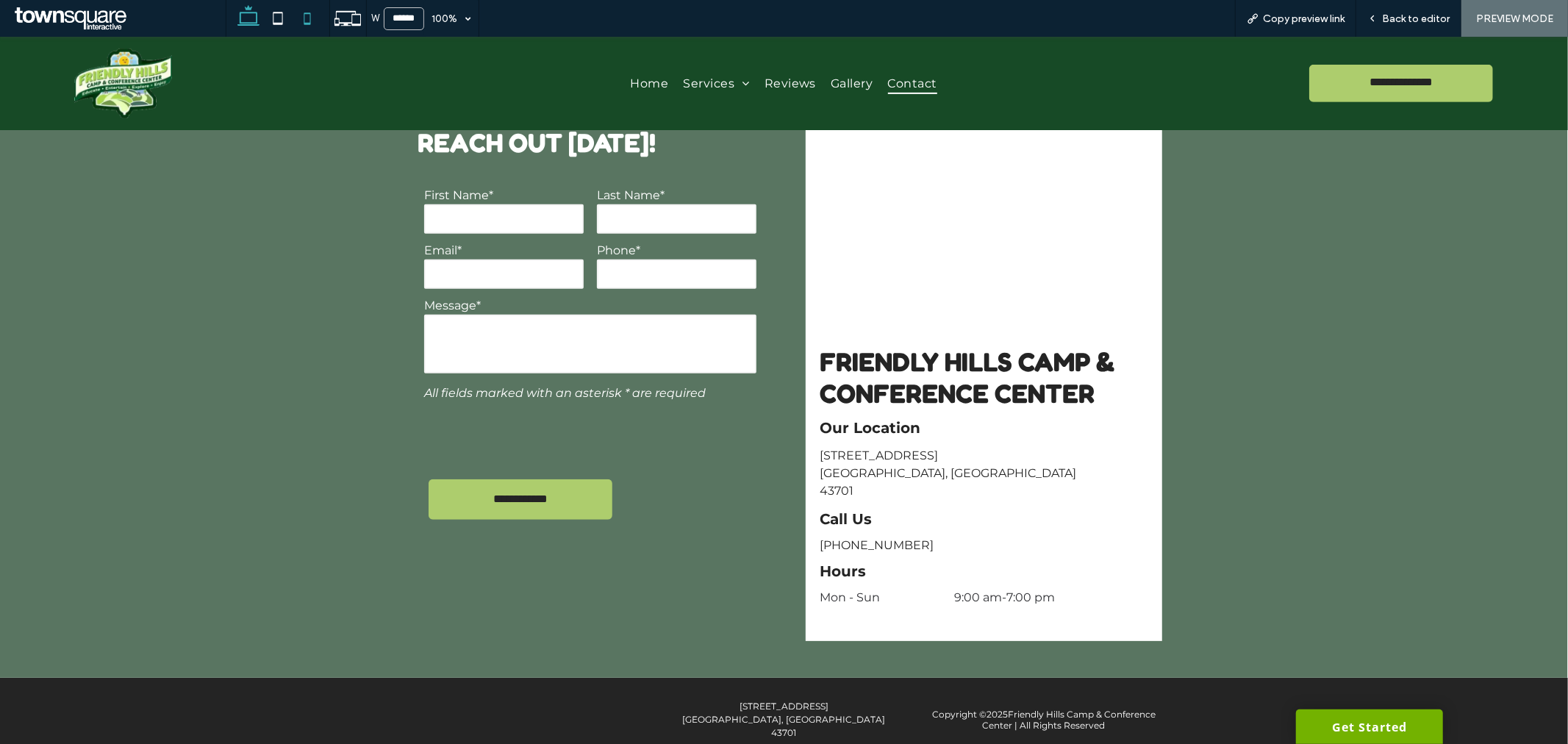
click at [310, 16] on use at bounding box center [306, 18] width 7 height 11
type input "*****"
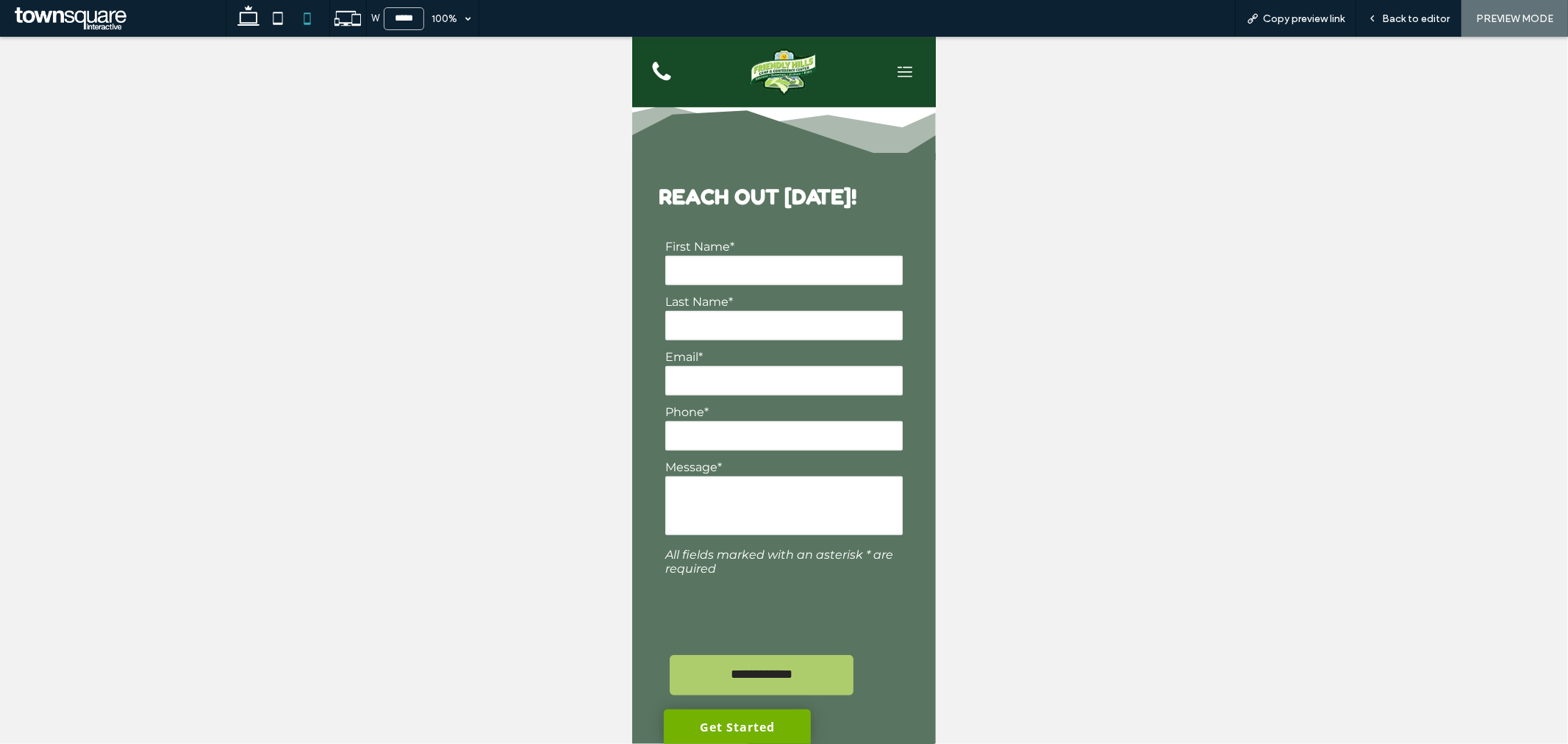
click at [892, 78] on icon at bounding box center [904, 71] width 25 height 25
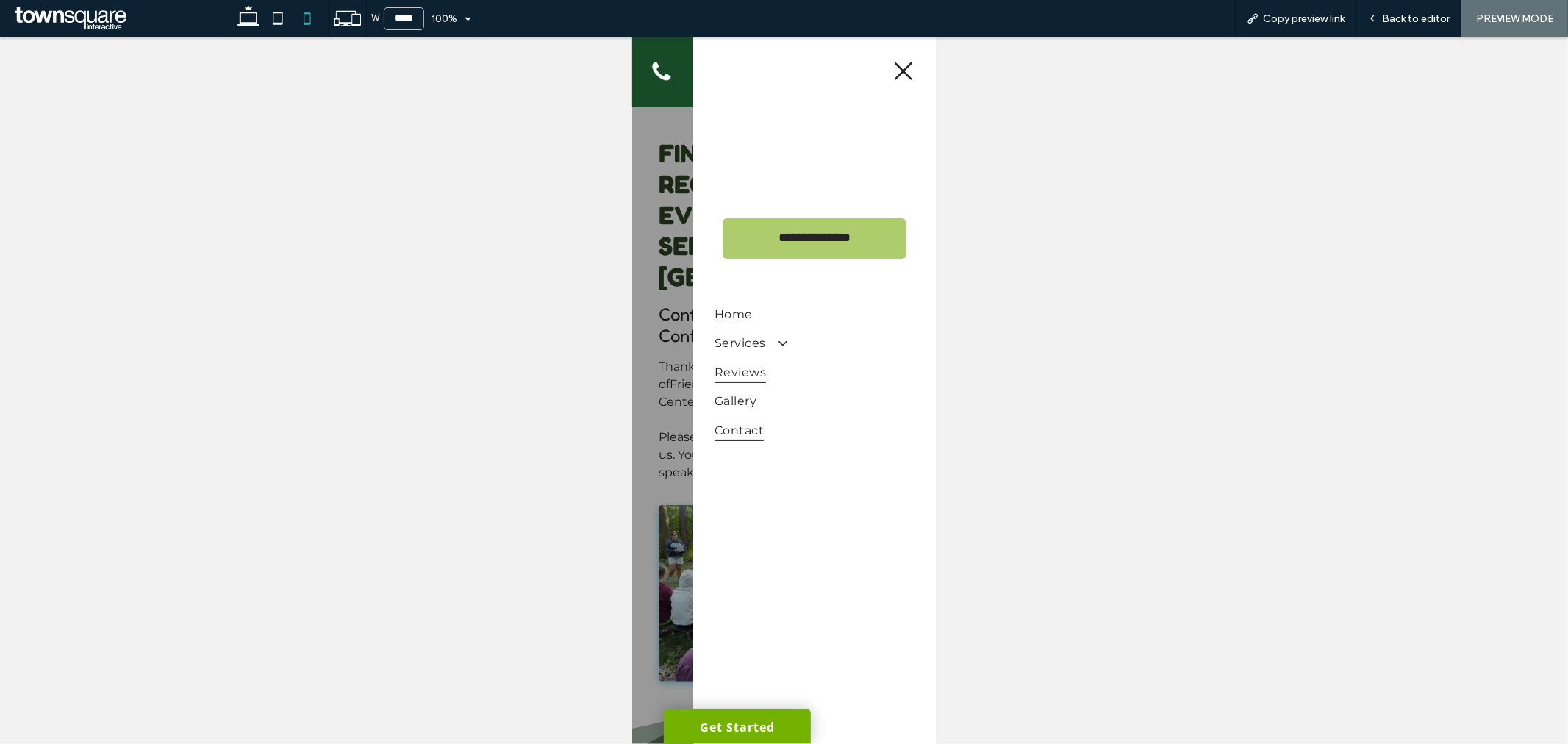
click at [745, 369] on span "Reviews" at bounding box center [740, 372] width 51 height 22
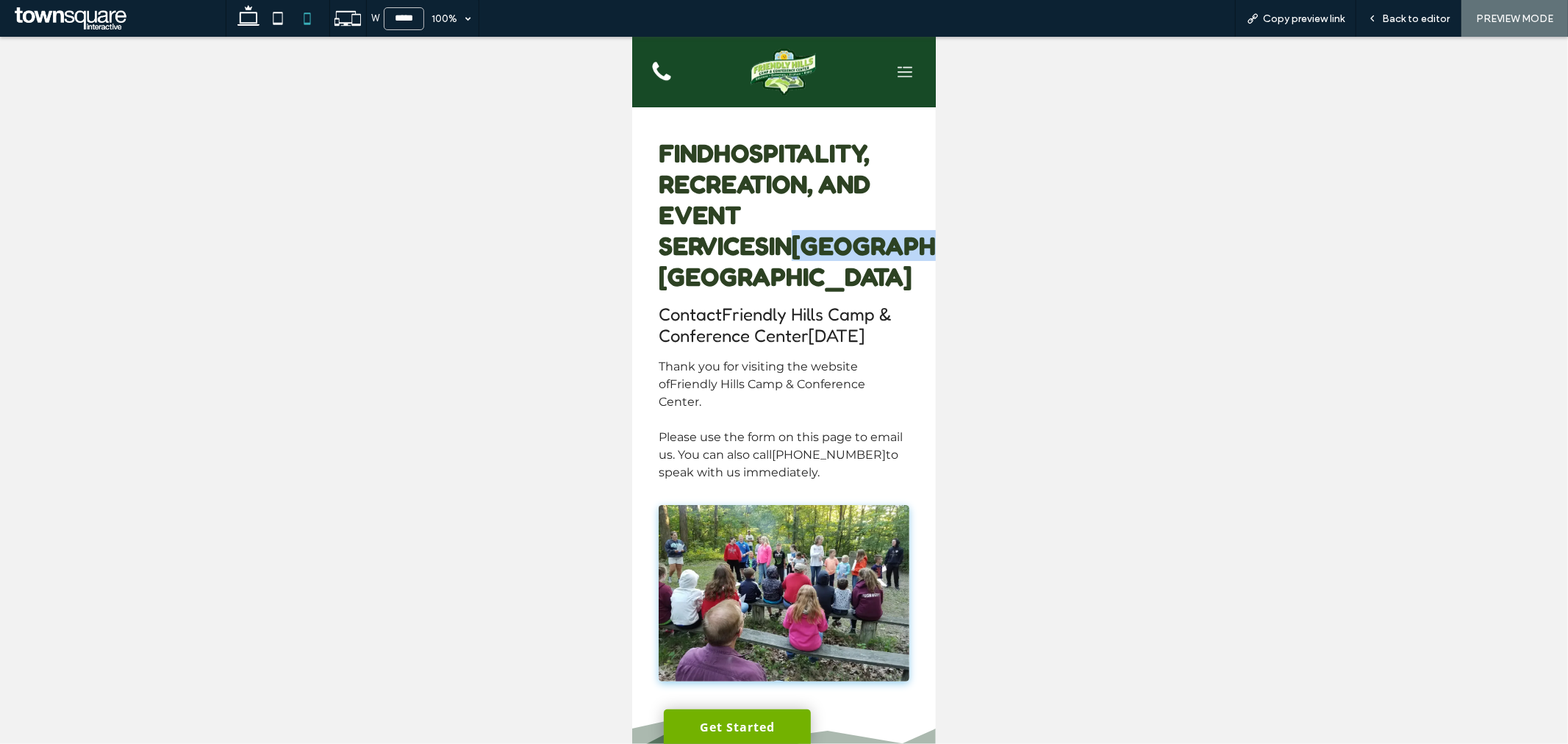
scroll to position [615, 0]
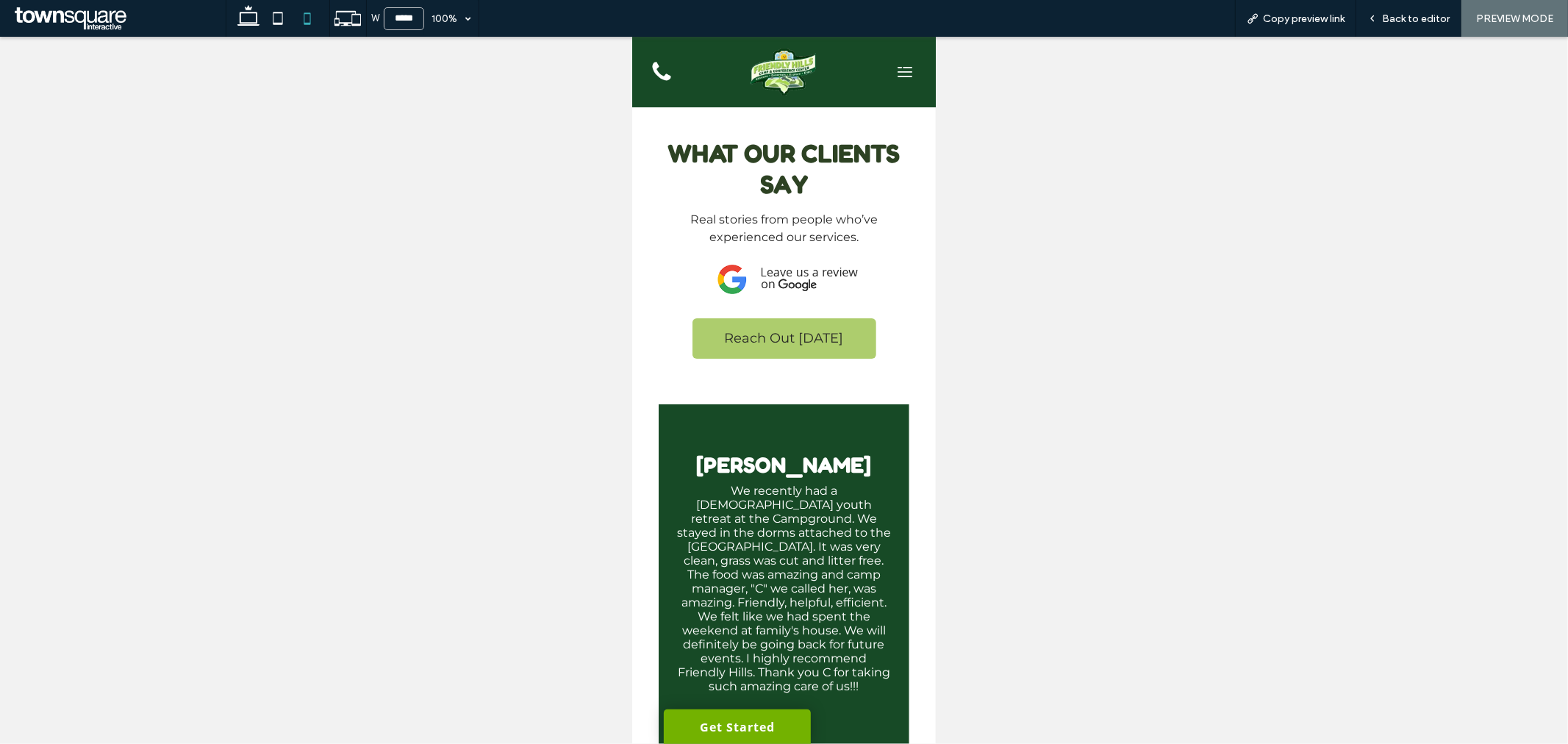
click at [892, 71] on icon at bounding box center [904, 71] width 25 height 25
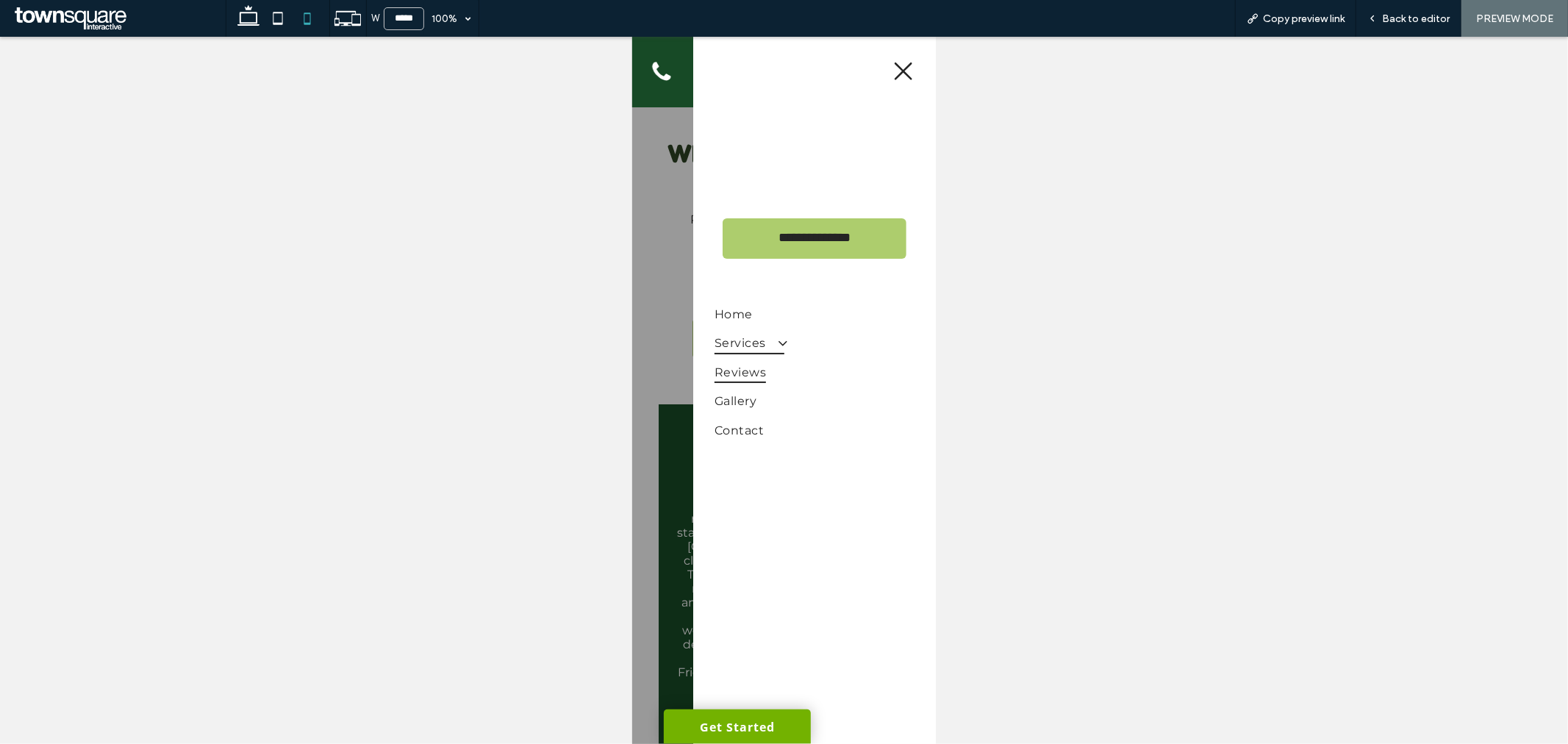
click at [756, 345] on span "Services" at bounding box center [749, 342] width 70 height 22
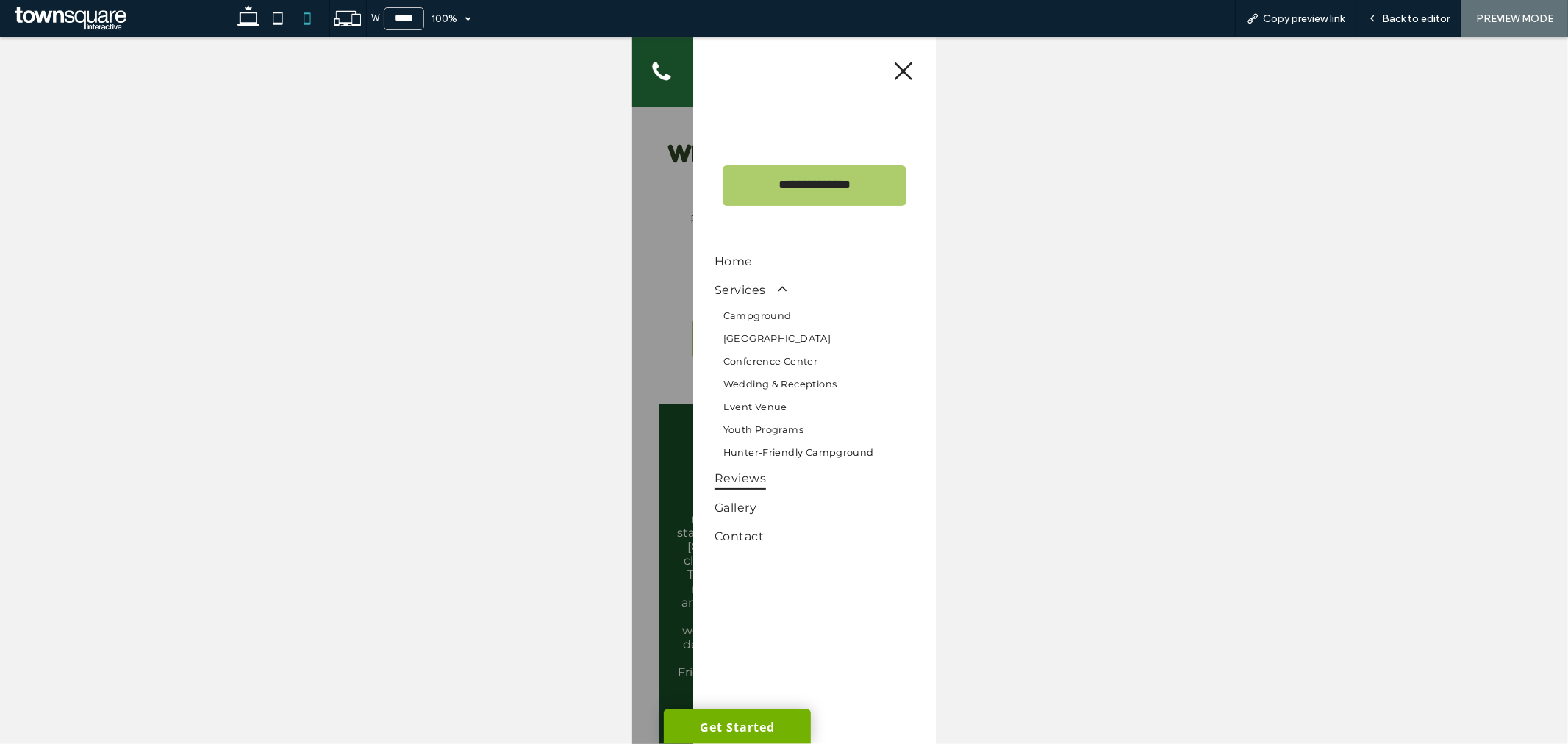
drag, startPoint x: 758, startPoint y: 386, endPoint x: 1391, endPoint y: 424, distance: 634.1
click at [758, 386] on span "Wedding & Receptions" at bounding box center [779, 384] width 114 height 11
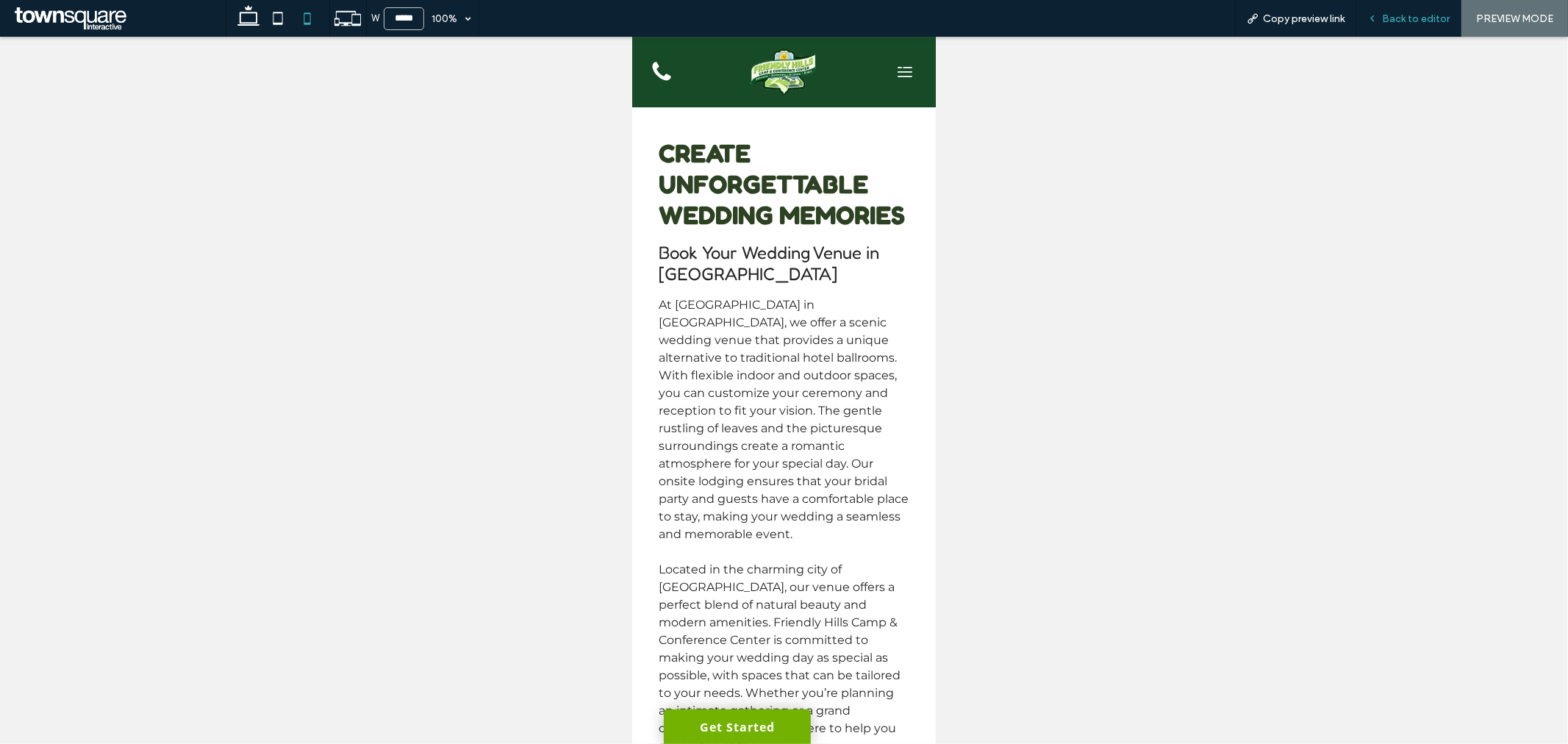
click at [1411, 17] on span "Back to editor" at bounding box center [1417, 18] width 68 height 12
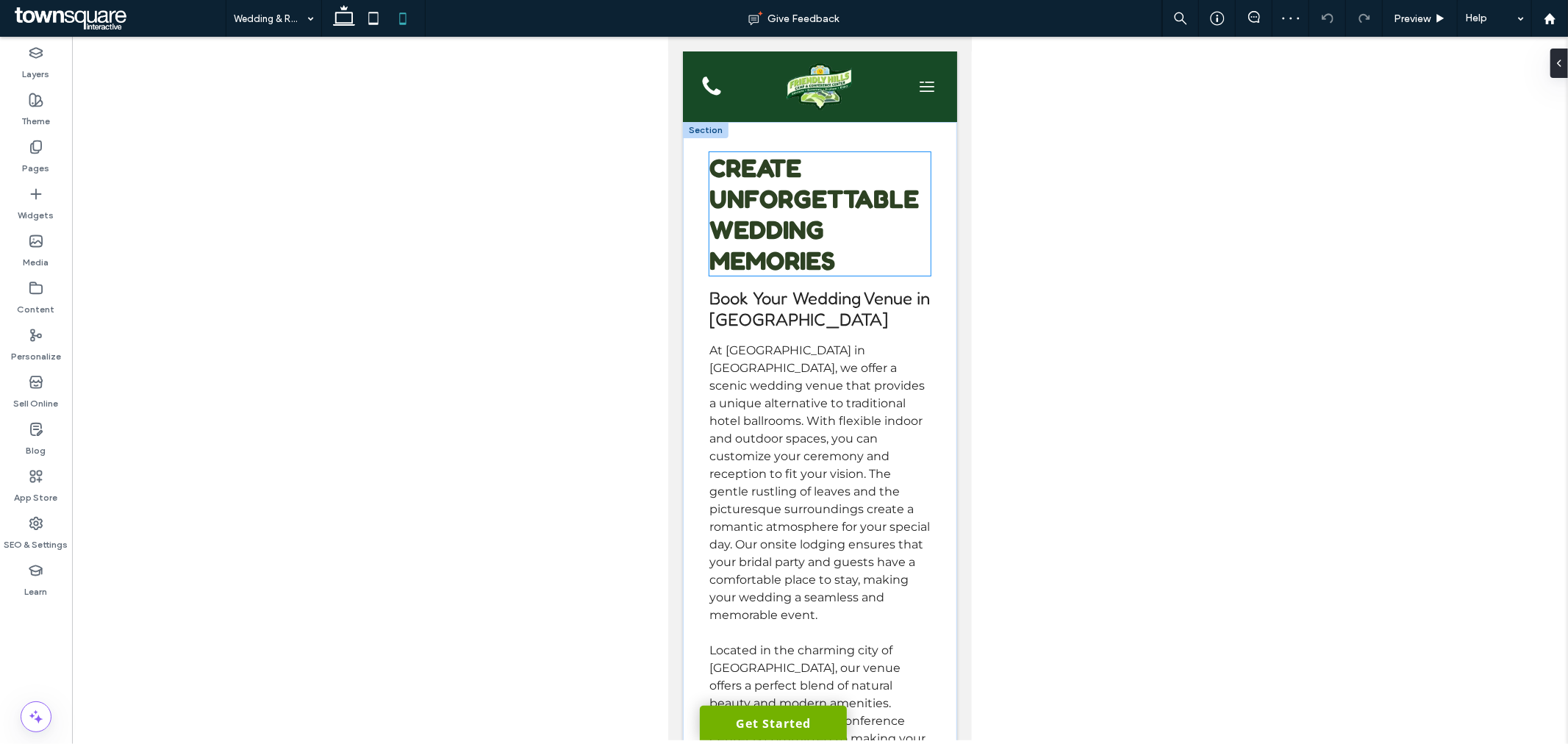
click at [893, 213] on h1 "Create Unforgettable Wedding Memories" at bounding box center [819, 213] width 221 height 124
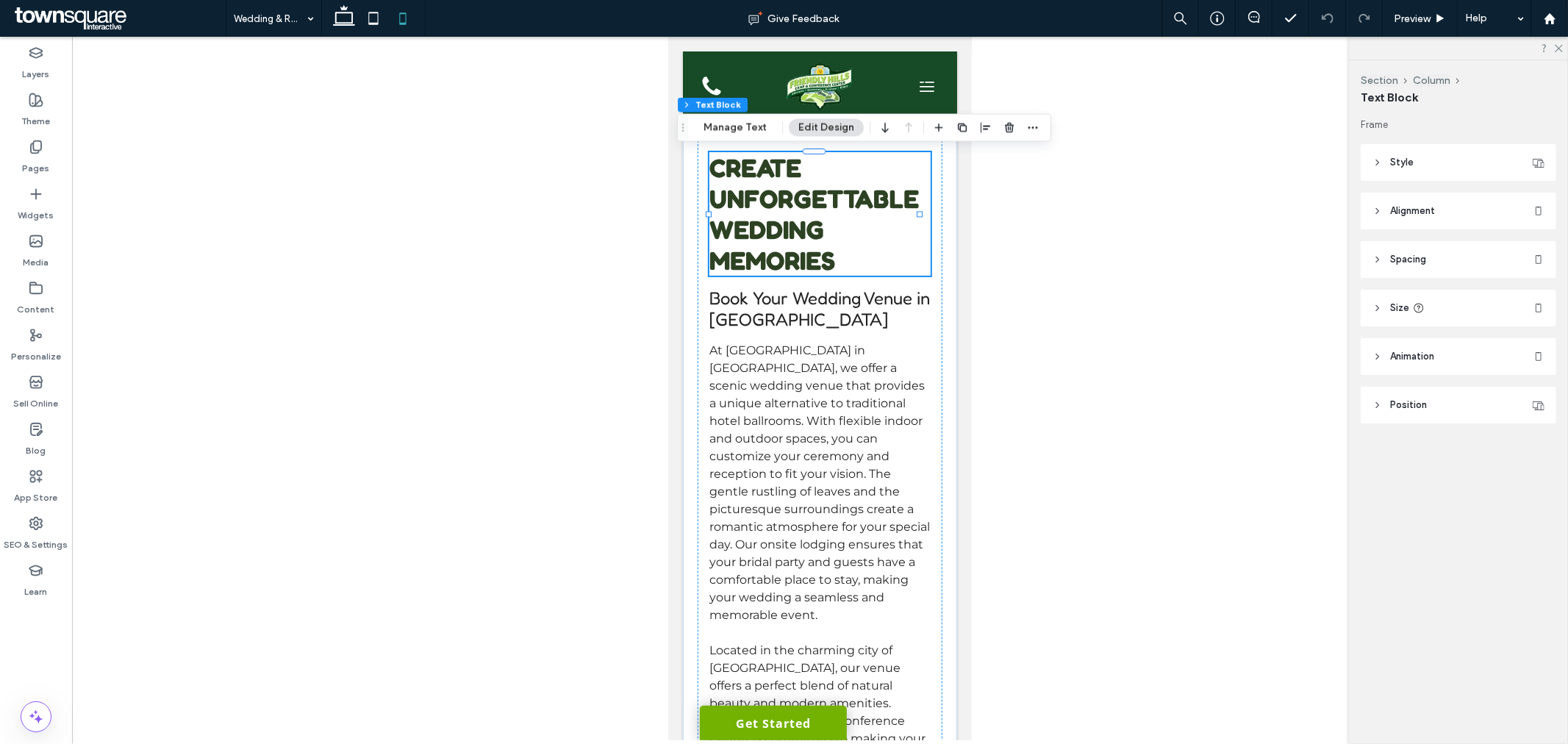
click at [893, 213] on div "Create Unforgettable Wedding Memories" at bounding box center [819, 213] width 221 height 124
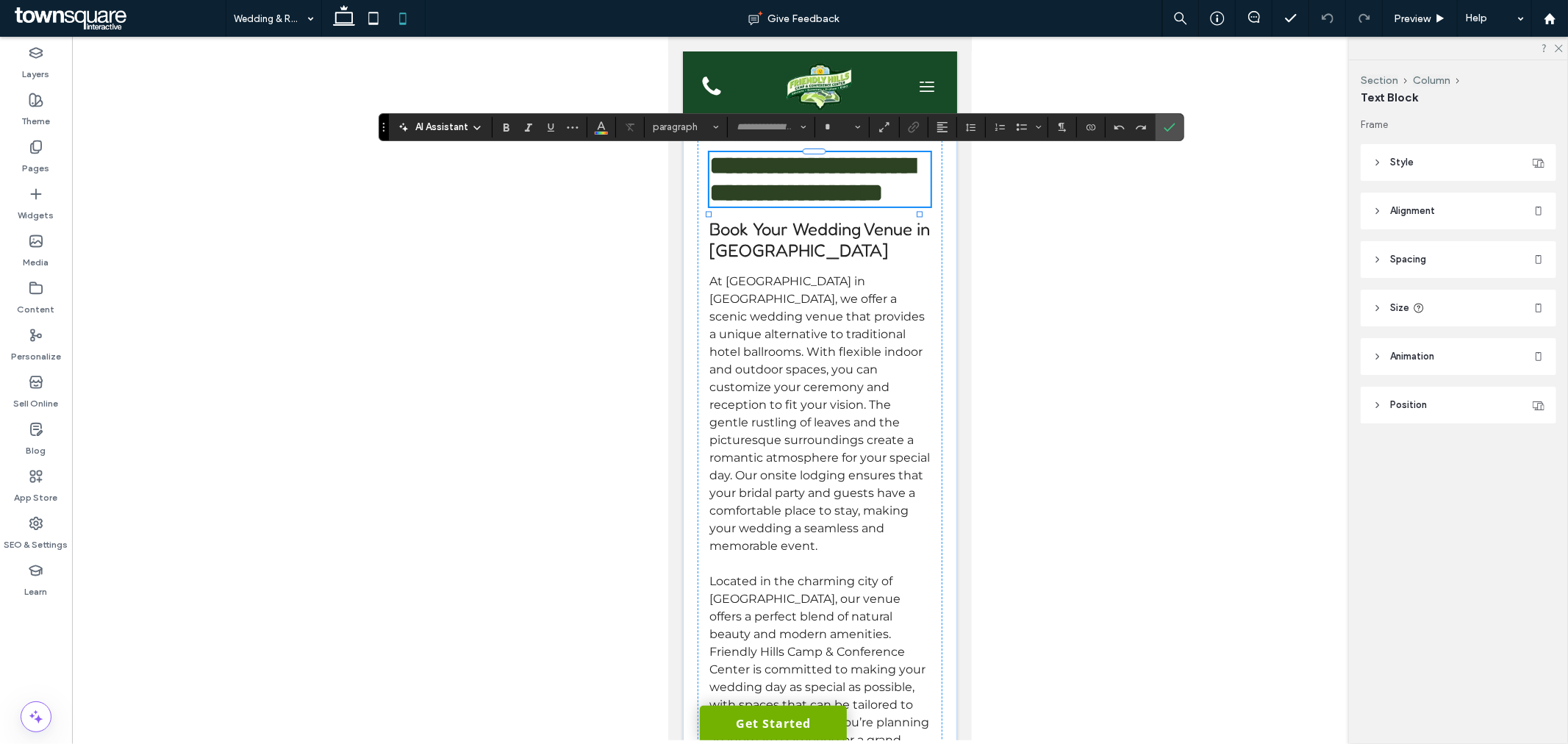
type input "*******"
type input "**"
click at [831, 135] on button "**" at bounding box center [842, 128] width 48 height 21
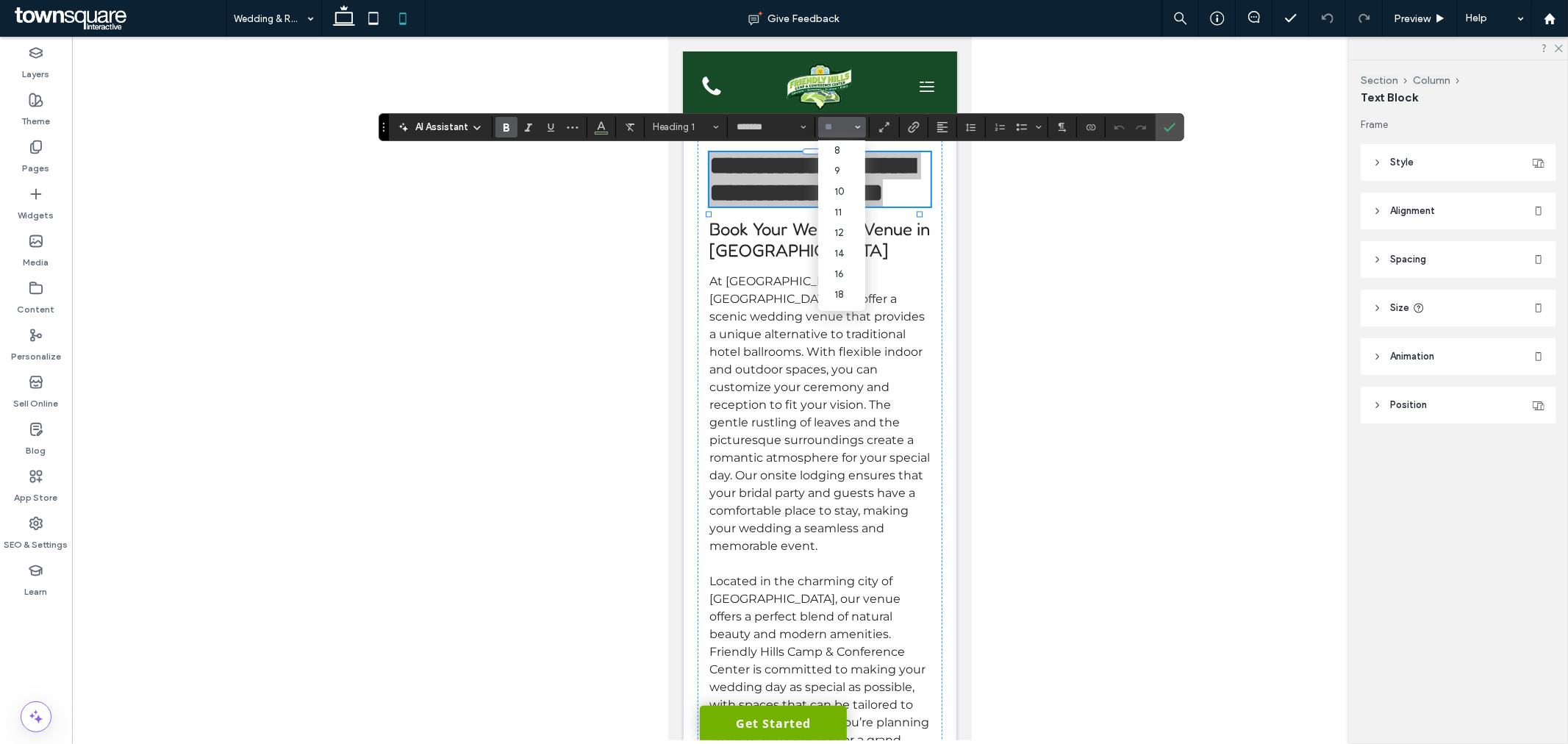
click at [835, 130] on input "Size-input" at bounding box center [838, 127] width 28 height 11
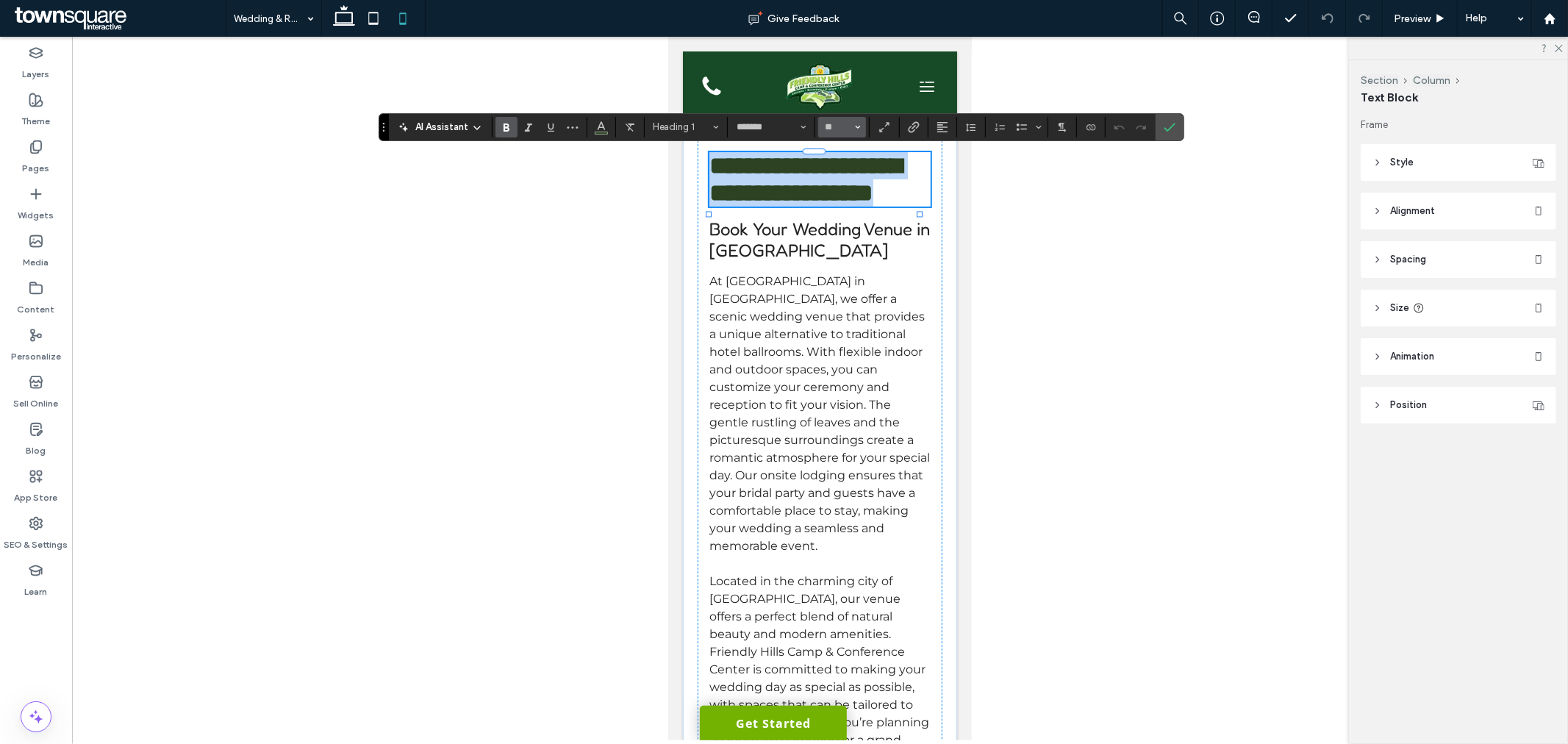
type input "**"
click at [1008, 253] on div at bounding box center [820, 389] width 1496 height 703
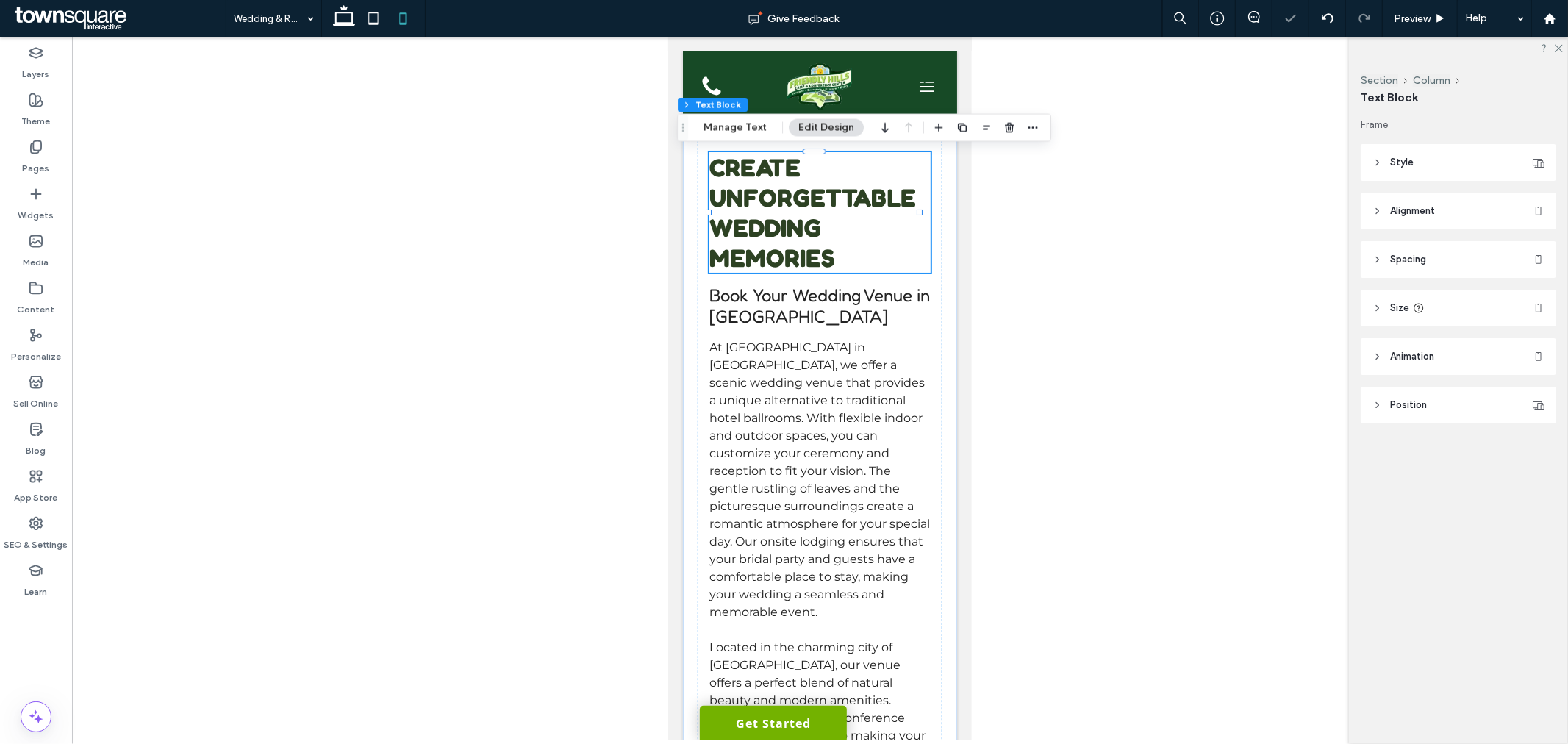
click at [867, 238] on h1 "Create Unforgettable Wedding Memories" at bounding box center [819, 212] width 221 height 121
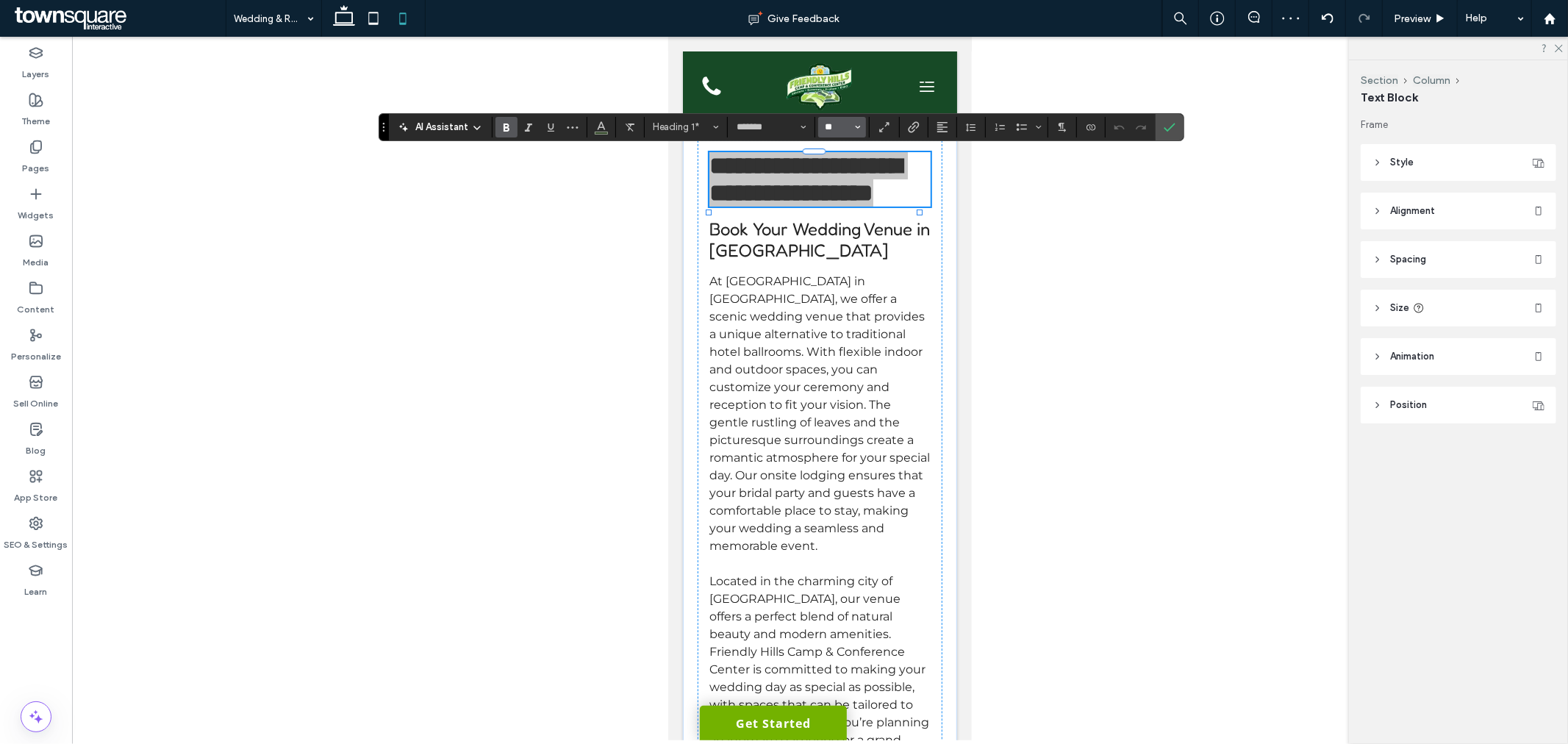
click at [838, 121] on input "**" at bounding box center [838, 127] width 28 height 11
click at [1057, 230] on div at bounding box center [820, 389] width 1496 height 703
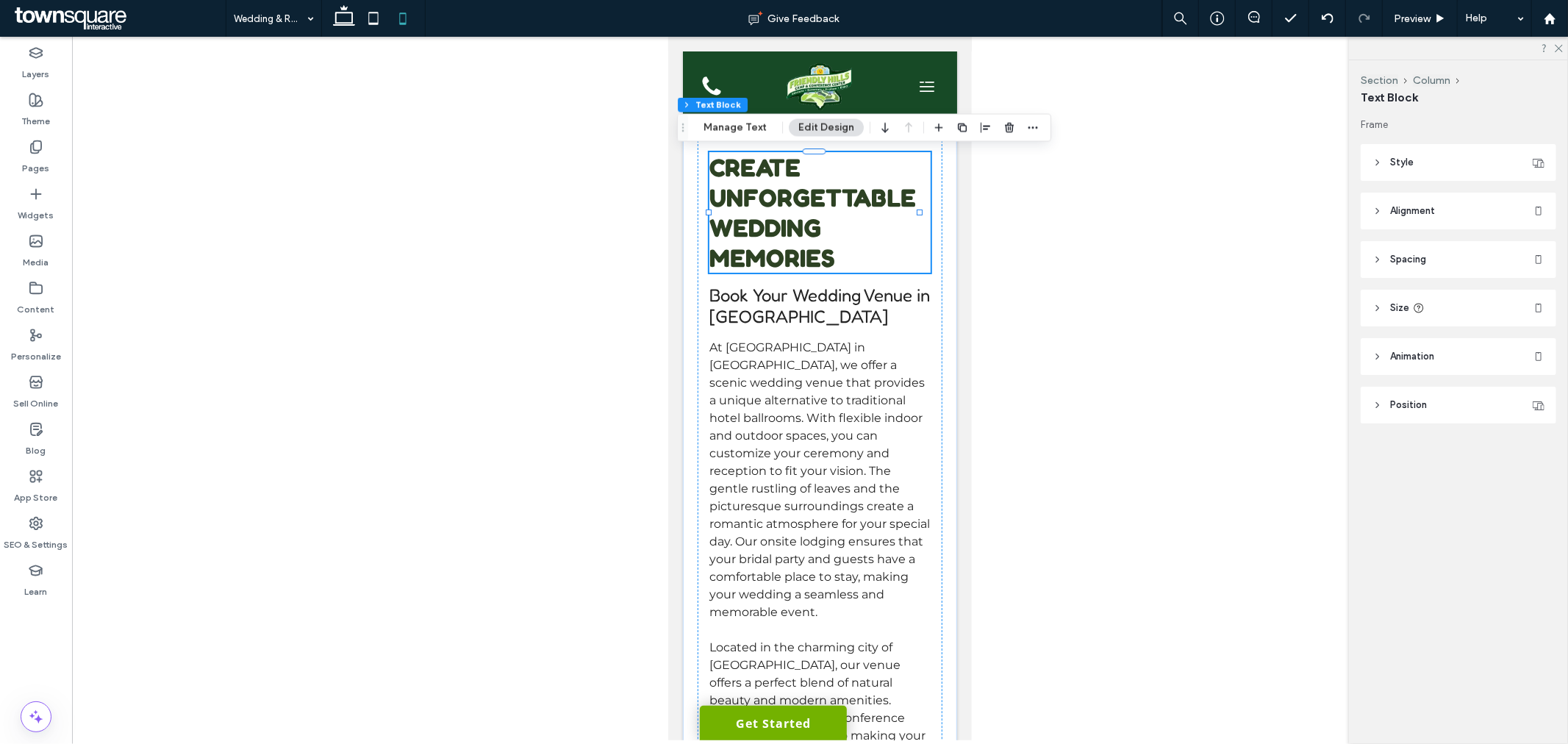
click at [574, 371] on div at bounding box center [820, 389] width 1496 height 703
click at [43, 534] on label "SEO & Settings" at bounding box center [37, 541] width 64 height 21
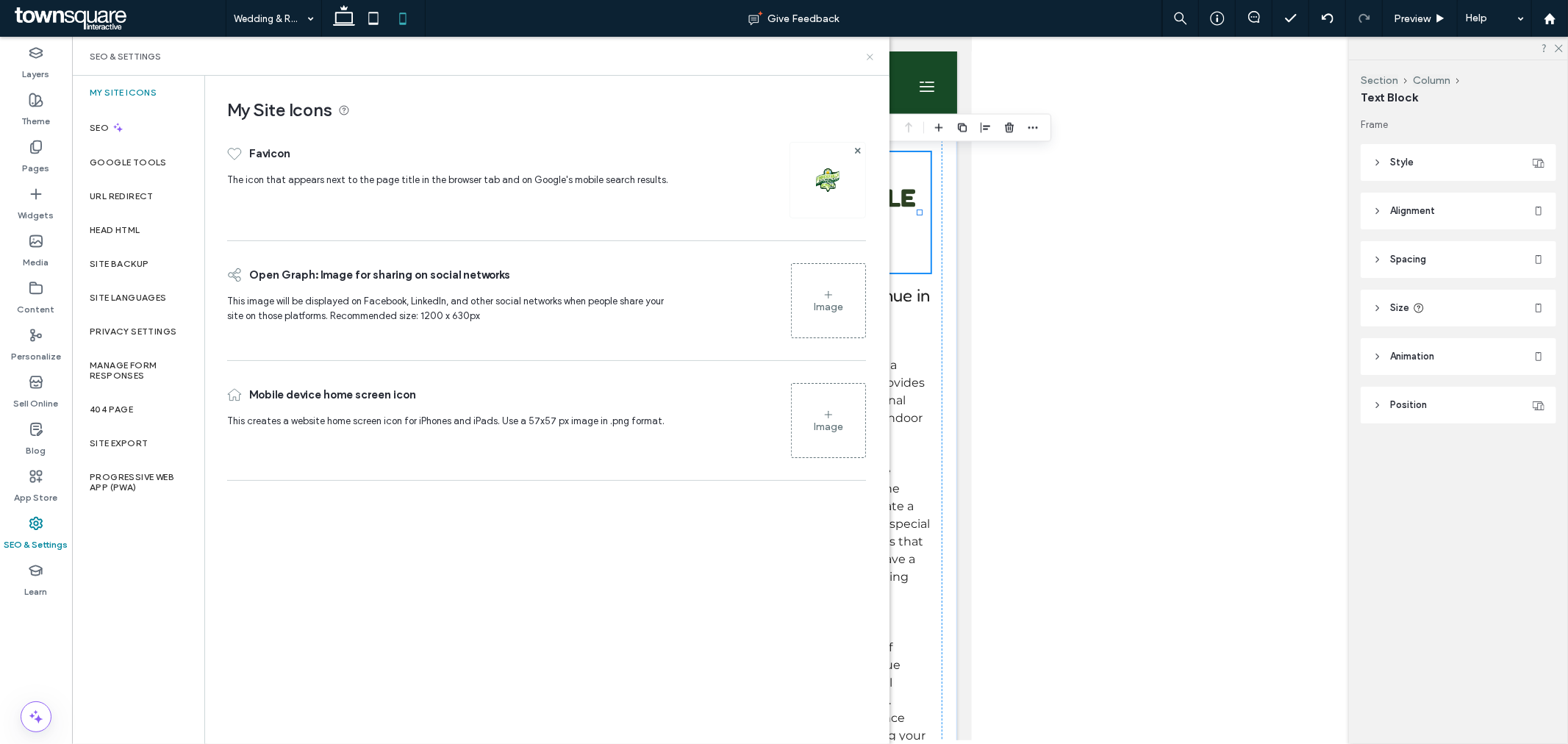
click at [870, 52] on icon at bounding box center [870, 57] width 11 height 11
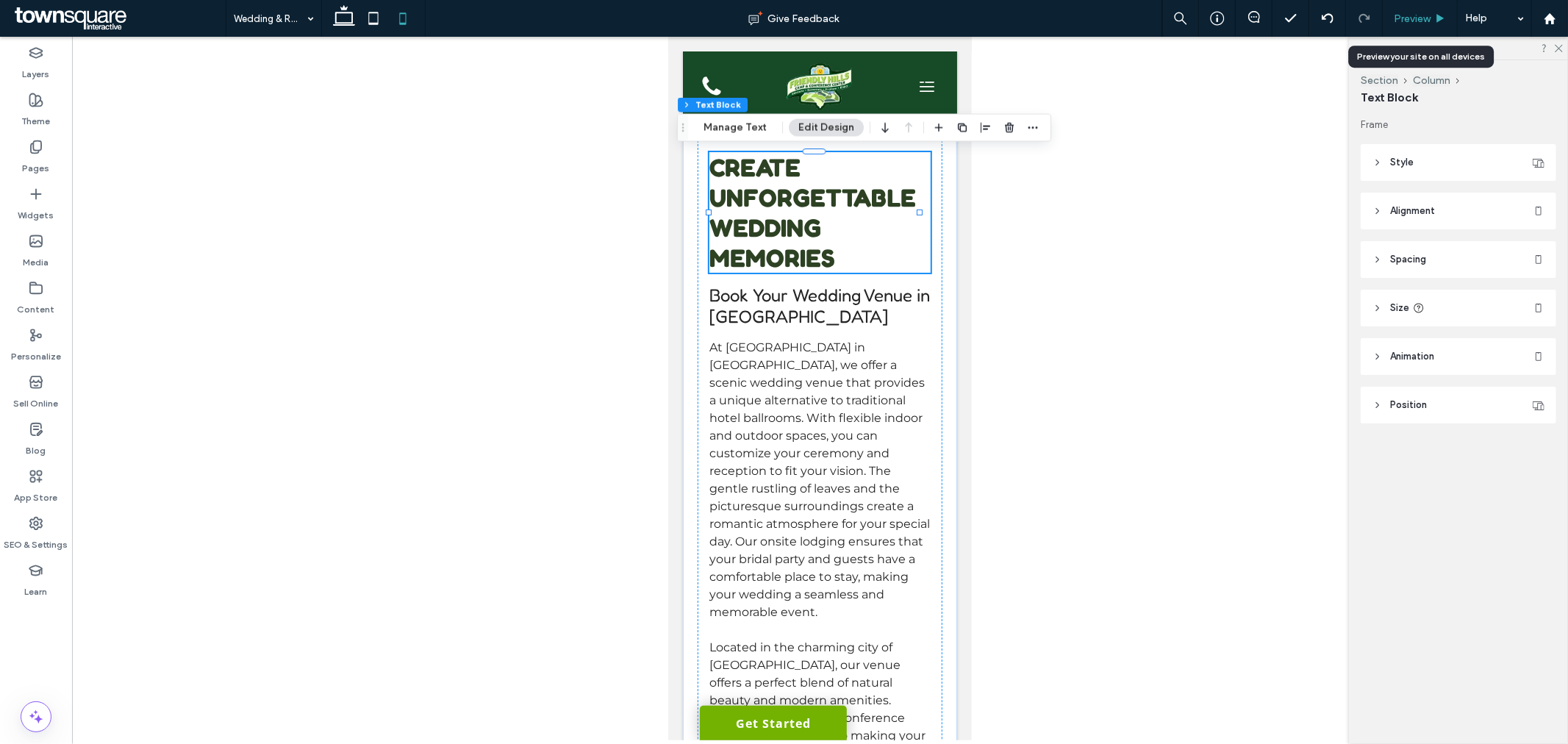
click at [1411, 30] on div "Preview" at bounding box center [1420, 18] width 75 height 37
click at [1402, 13] on span "Preview" at bounding box center [1412, 18] width 37 height 12
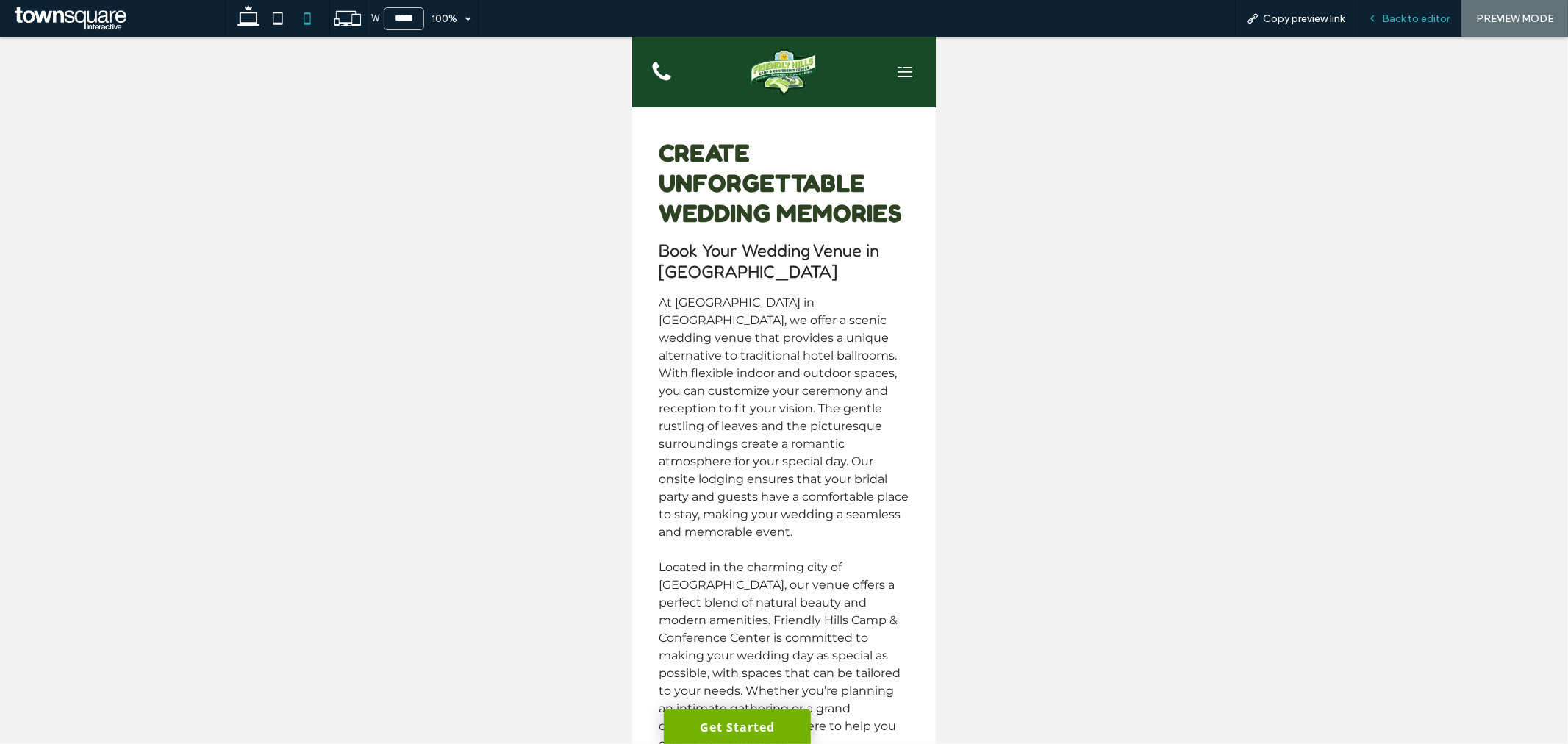
click at [1411, 28] on div "Back to editor" at bounding box center [1408, 18] width 105 height 37
click at [1404, 8] on div "Back to editor" at bounding box center [1408, 18] width 105 height 37
click at [1402, 13] on span "Back to editor" at bounding box center [1417, 18] width 68 height 12
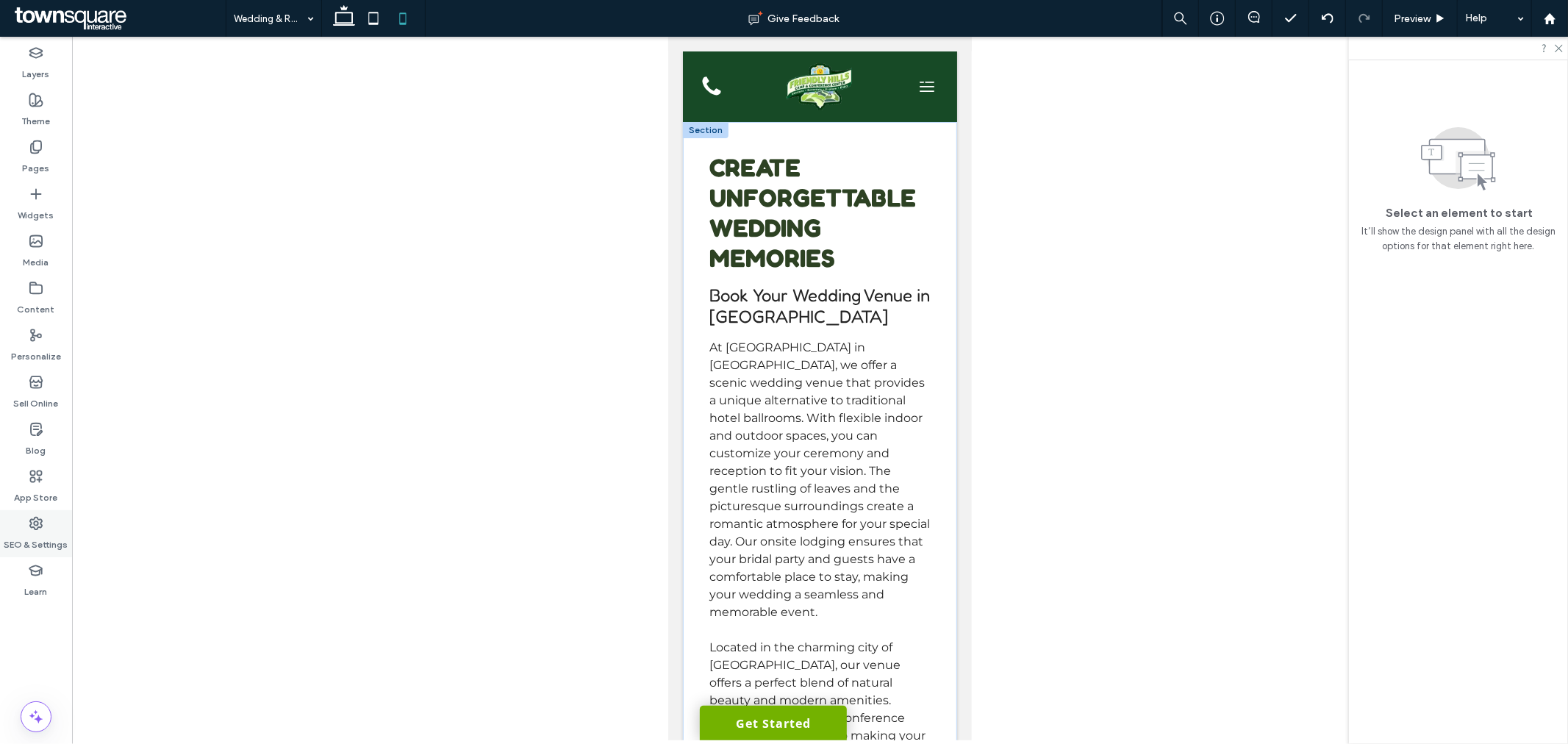
click at [20, 504] on label "App Store" at bounding box center [37, 494] width 44 height 21
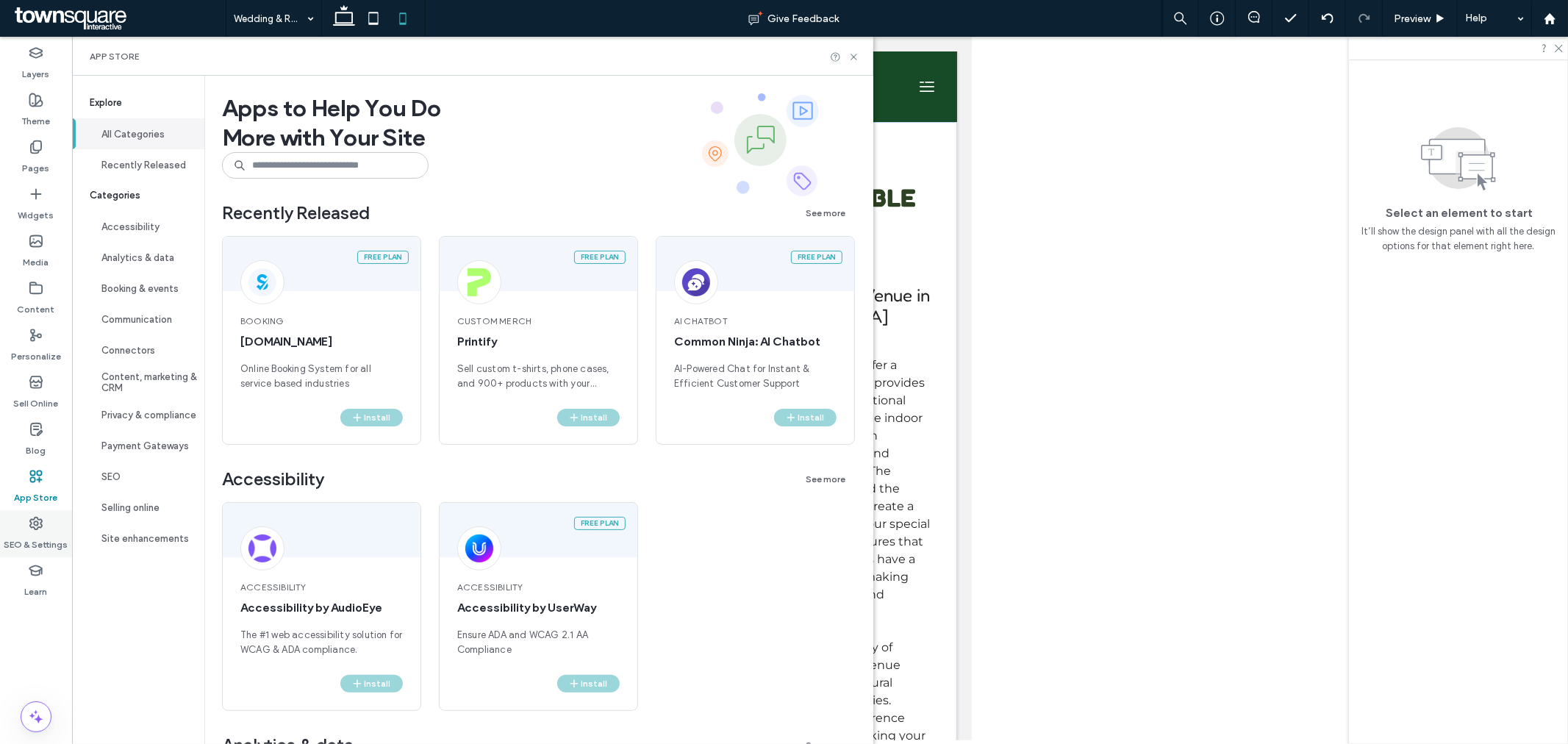
click at [44, 511] on div "SEO & Settings" at bounding box center [36, 534] width 72 height 47
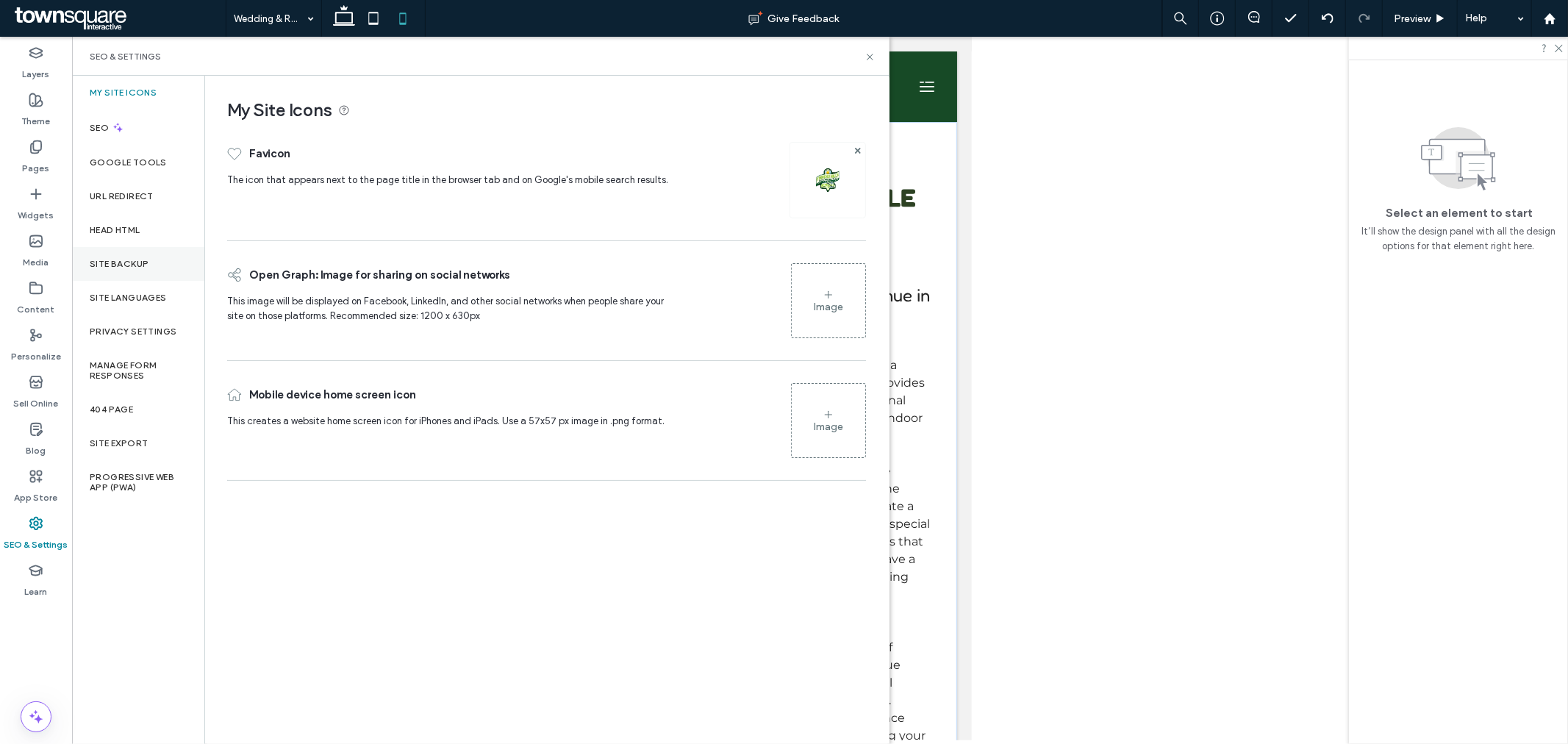
click at [114, 256] on div "Site Backup" at bounding box center [138, 264] width 132 height 34
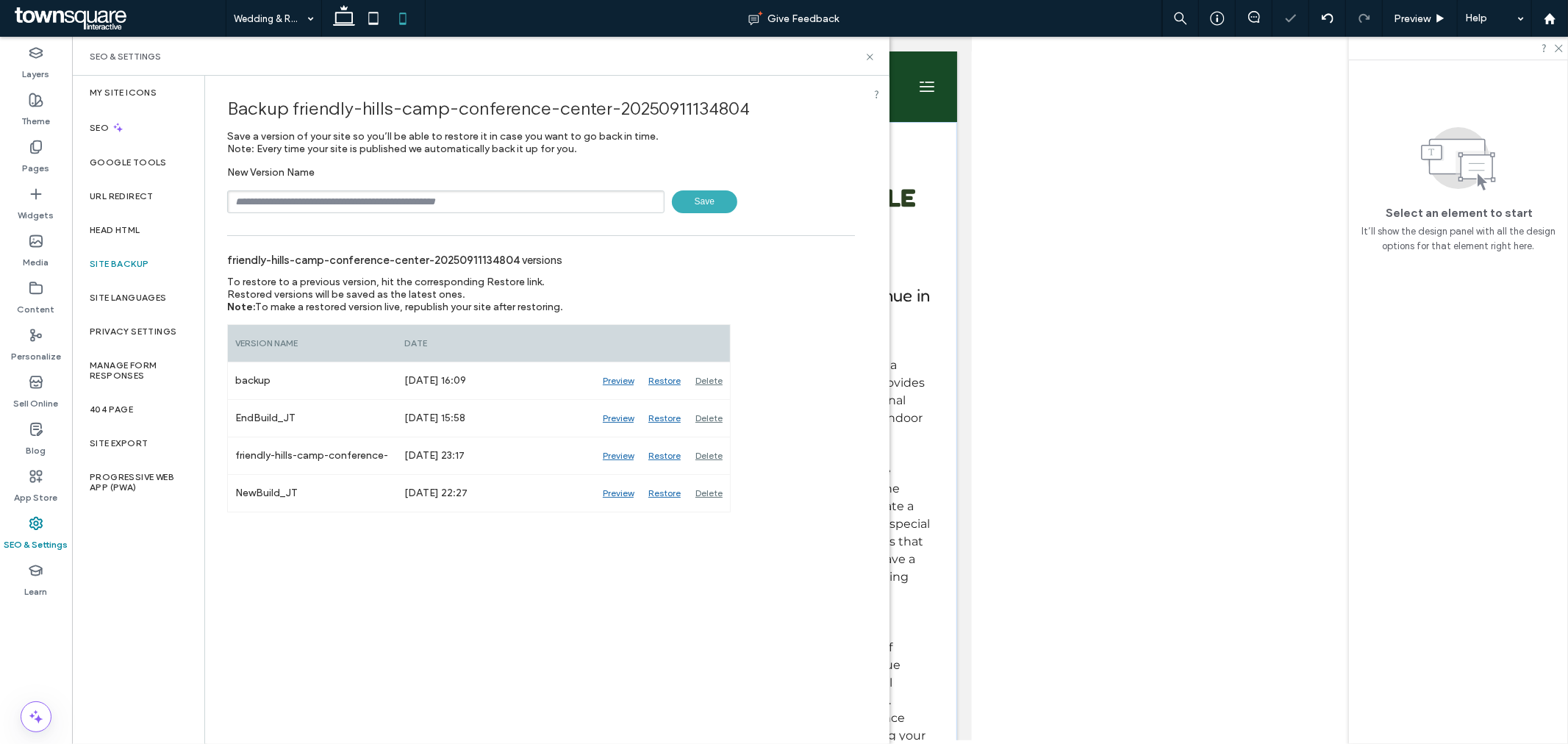
click at [401, 207] on input "text" at bounding box center [445, 201] width 438 height 23
type input "**********"
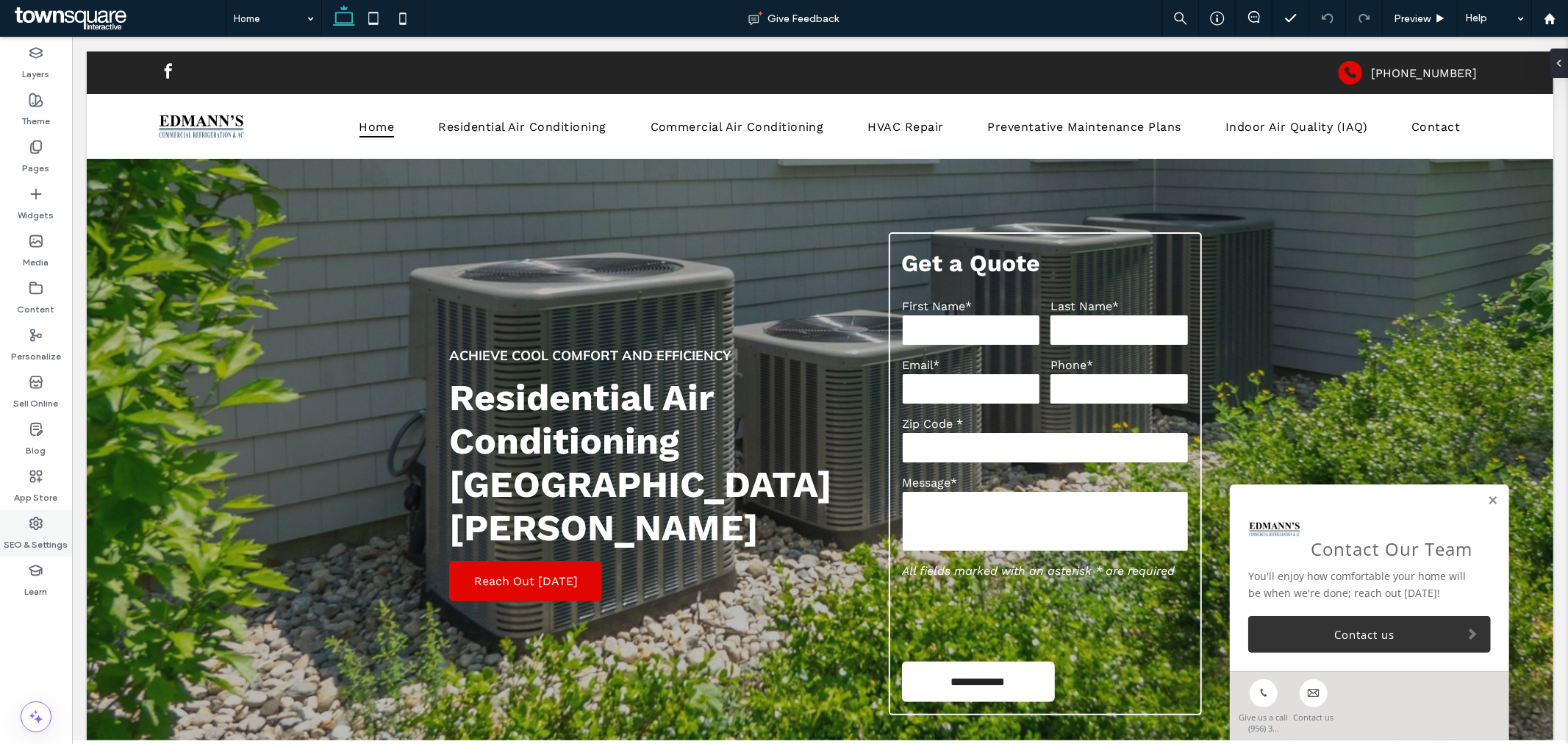
click at [38, 533] on label "SEO & Settings" at bounding box center [37, 541] width 64 height 21
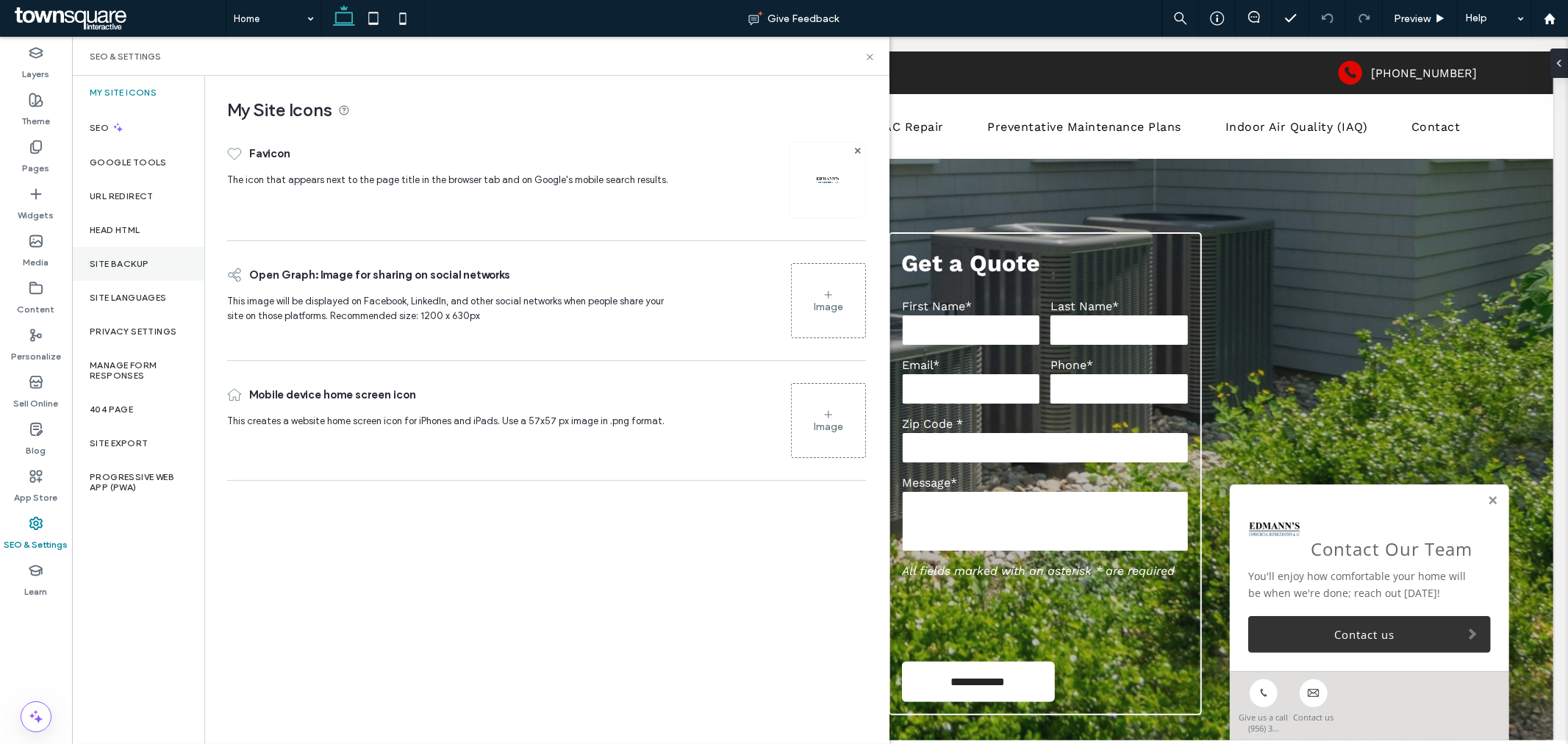
click at [119, 260] on label "Site Backup" at bounding box center [119, 264] width 59 height 10
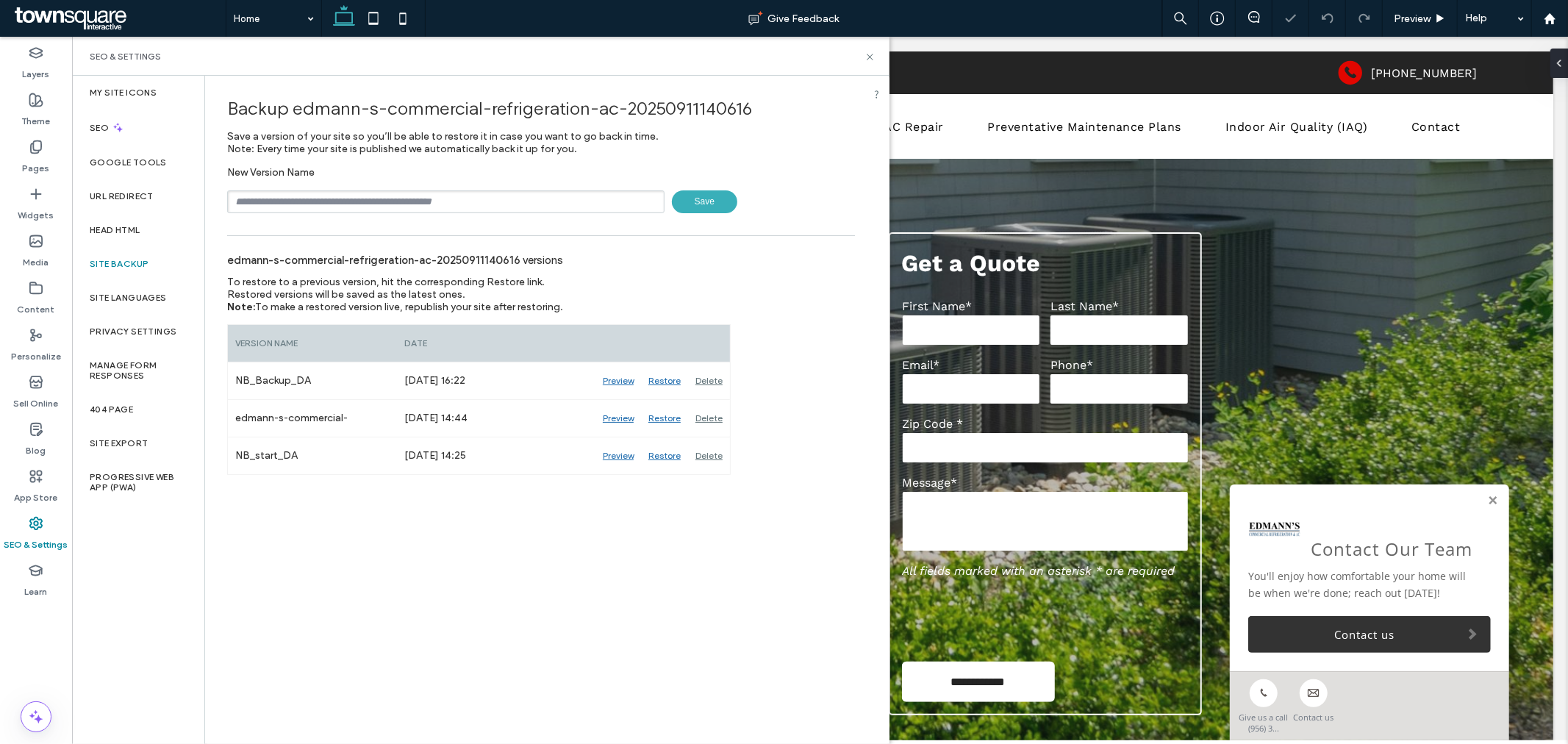
click at [375, 199] on input "text" at bounding box center [445, 201] width 438 height 23
type input "******"
click at [23, 292] on div "Content" at bounding box center [36, 299] width 72 height 47
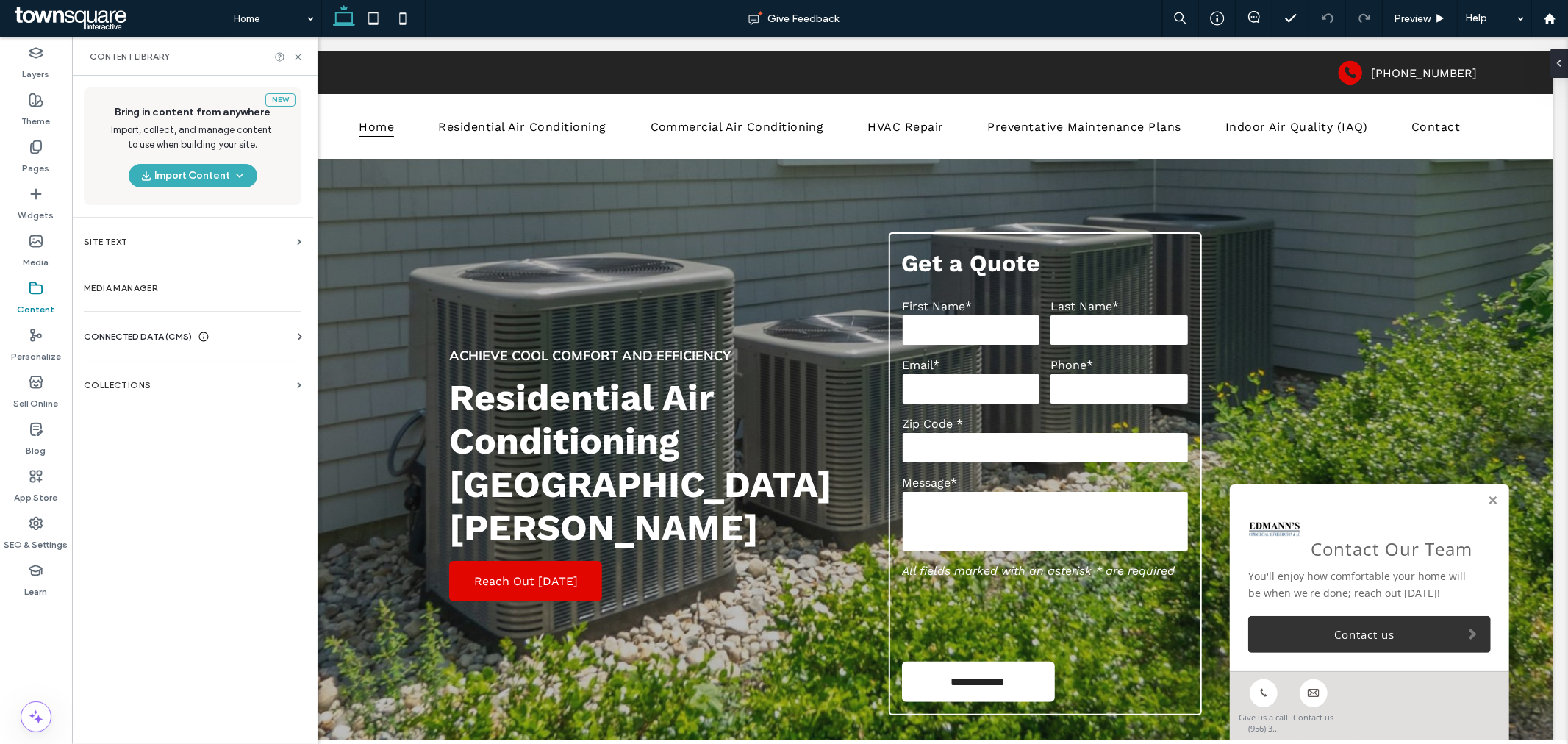
click at [140, 332] on span "CONNECTED DATA (CMS)" at bounding box center [138, 337] width 108 height 15
click at [172, 372] on label "Business Info" at bounding box center [195, 372] width 200 height 10
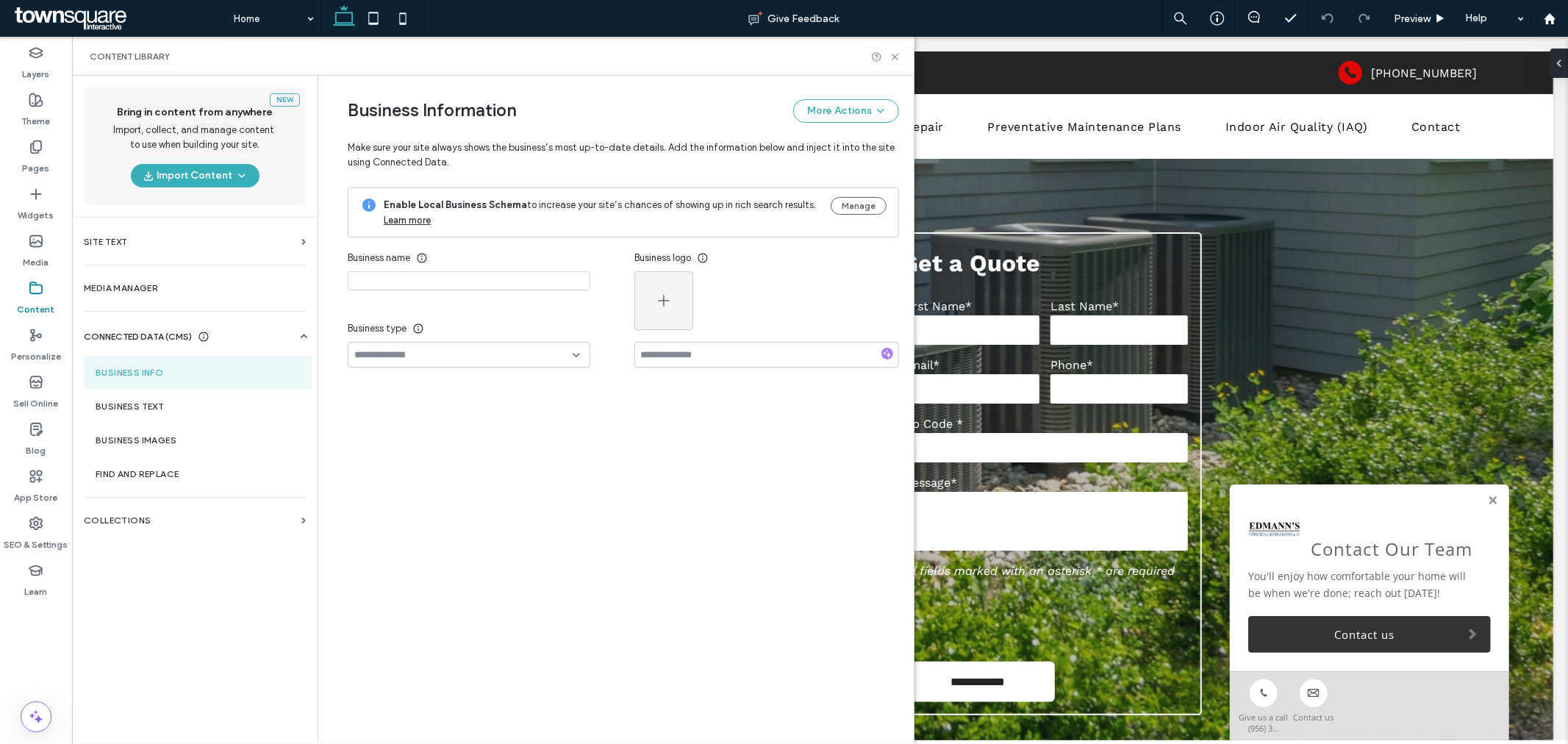
type input "**********"
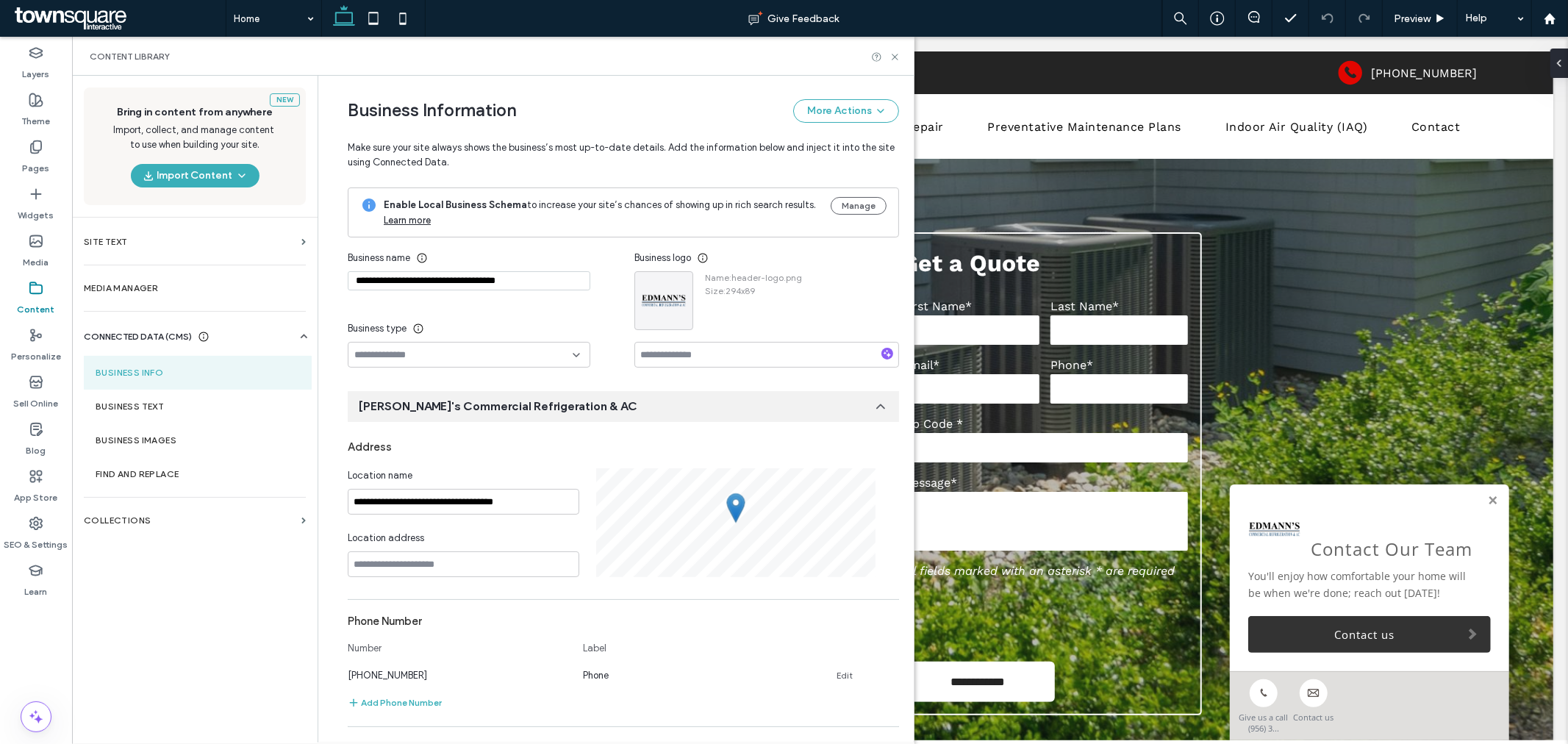
scroll to position [116, 0]
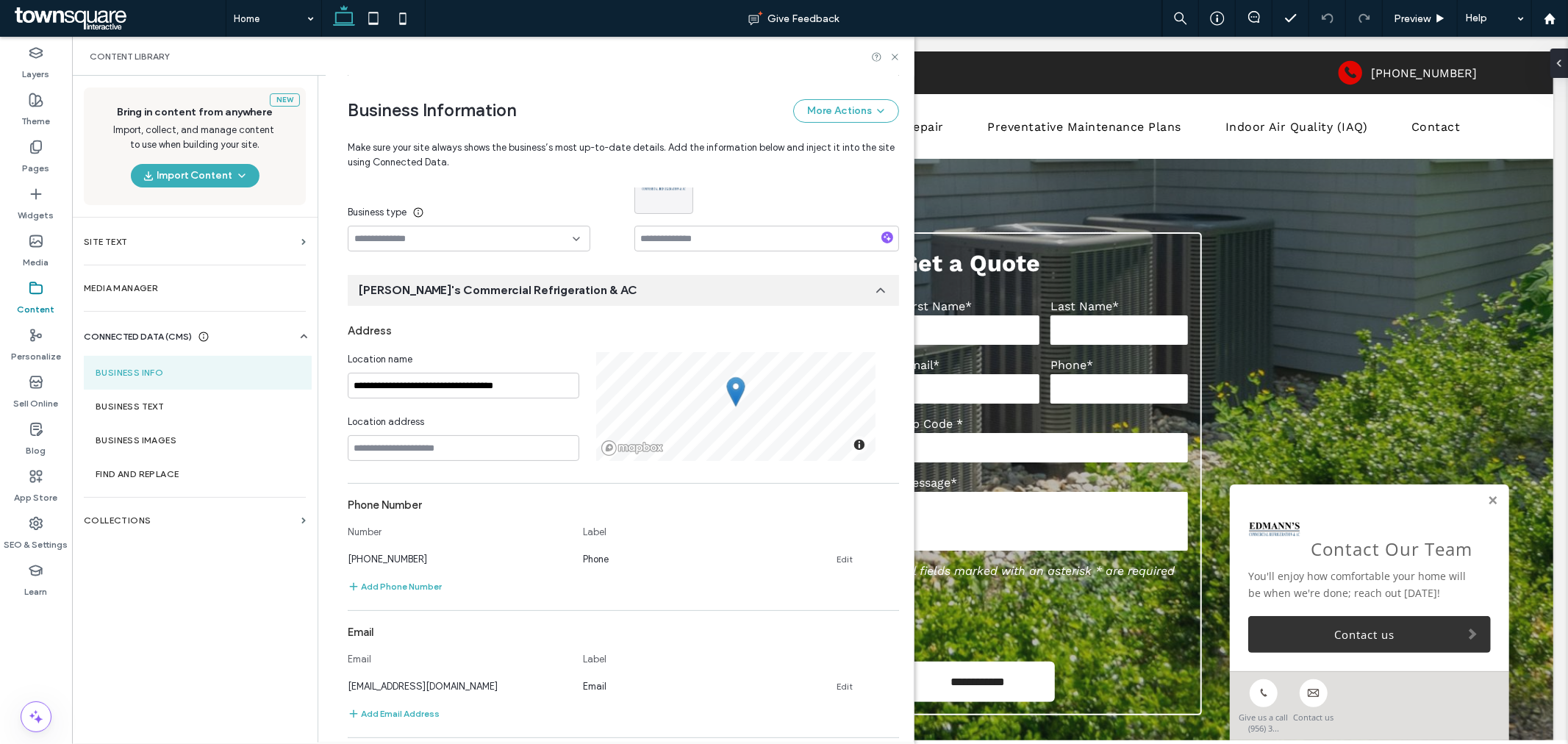
click at [504, 332] on div "Address" at bounding box center [623, 331] width 551 height 28
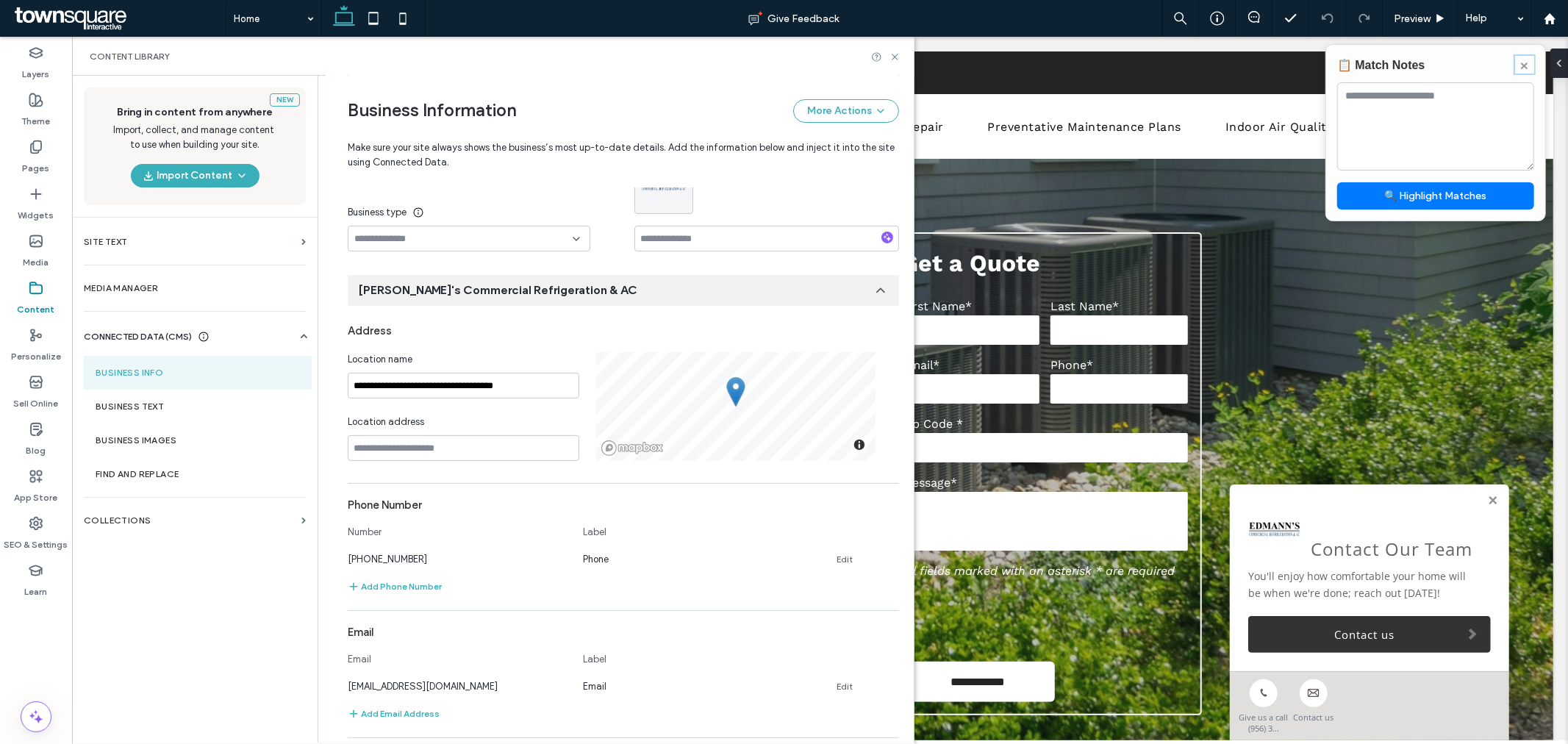
drag, startPoint x: 1523, startPoint y: 59, endPoint x: 1448, endPoint y: 24, distance: 82.8
click at [1523, 59] on button "×" at bounding box center [1524, 64] width 19 height 18
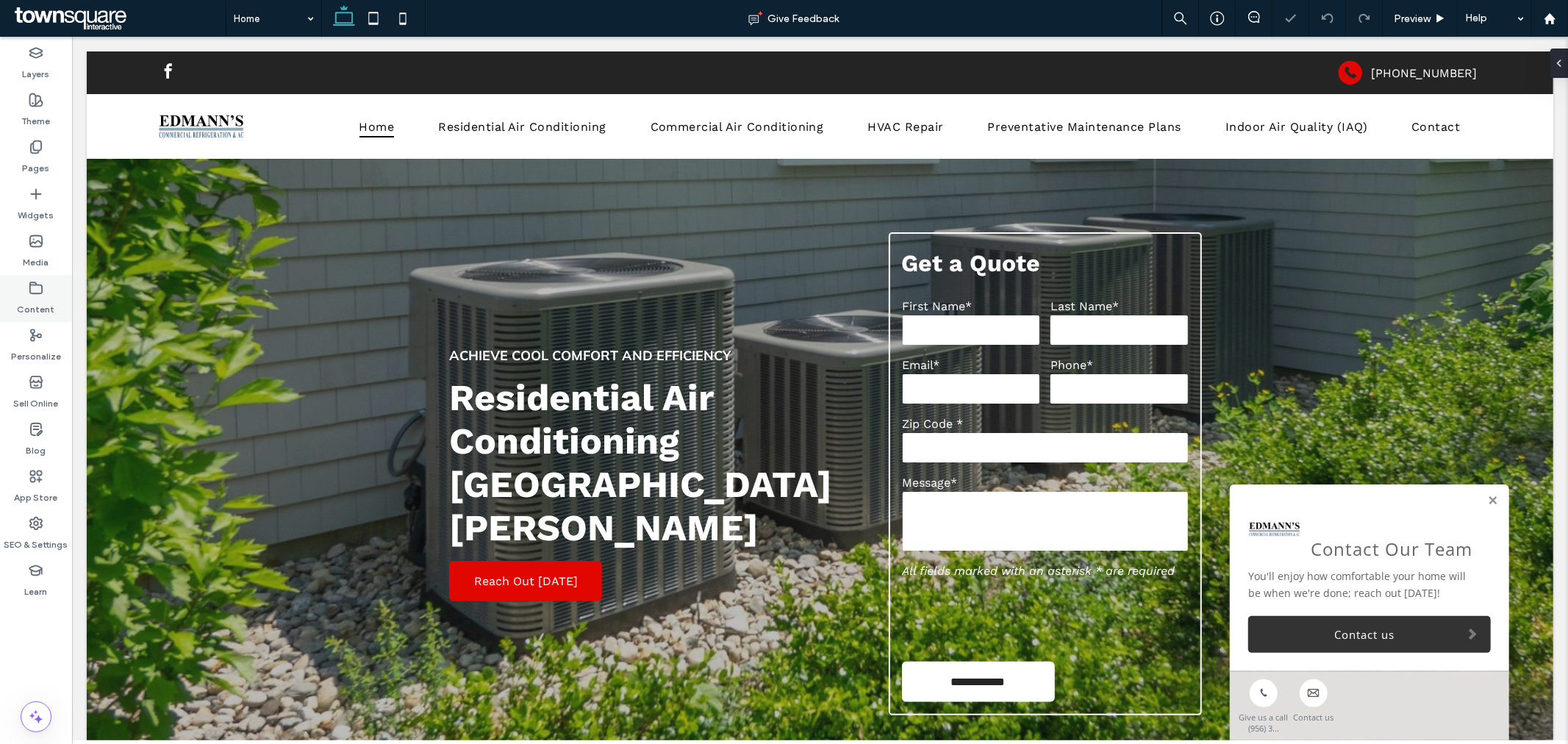
click at [31, 304] on label "Content" at bounding box center [37, 306] width 38 height 21
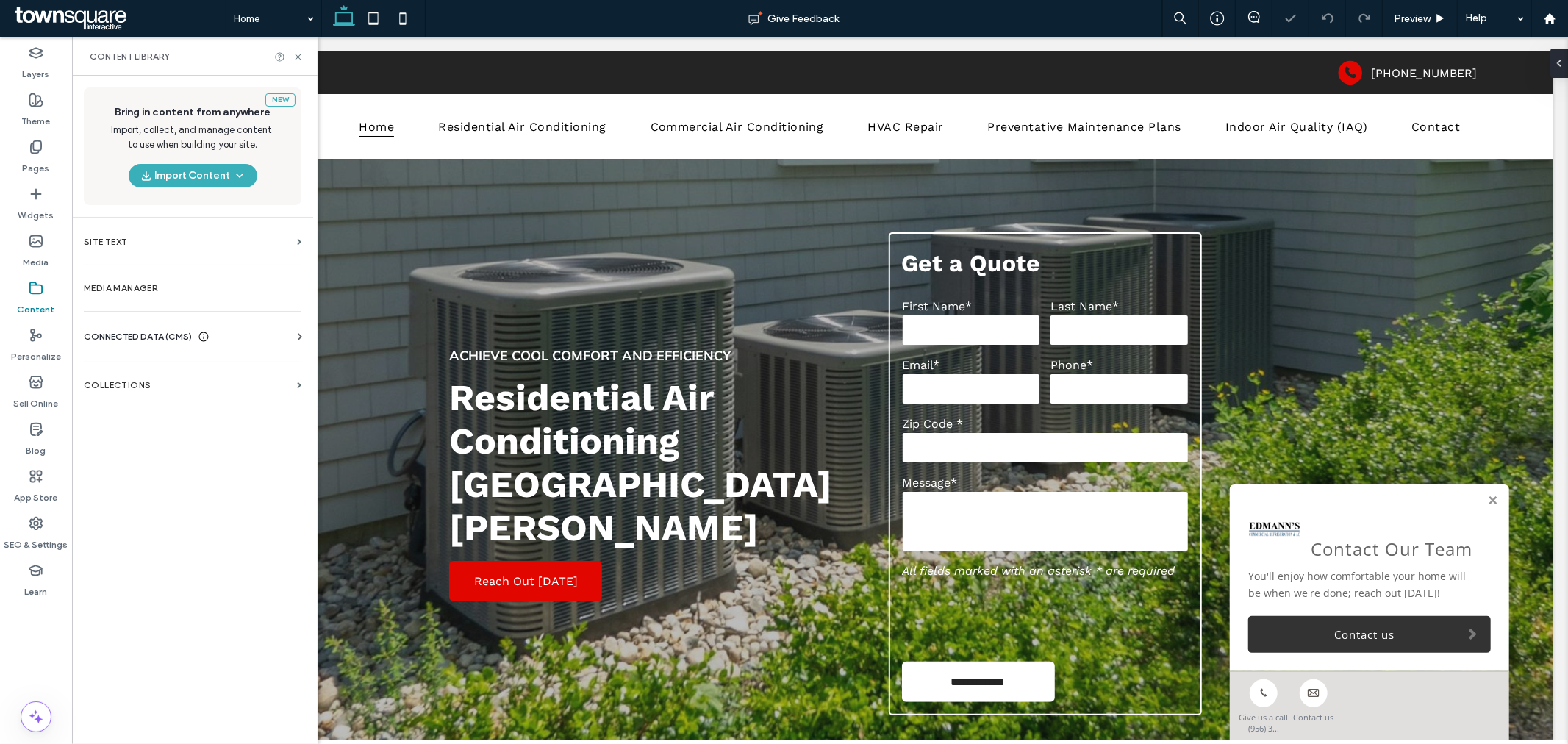
scroll to position [0, 0]
click at [140, 344] on div "Business Info Business Text Business Images Find and Replace" at bounding box center [196, 350] width 223 height 11
click at [160, 331] on span "CONNECTED DATA (CMS)" at bounding box center [138, 337] width 108 height 15
click at [185, 386] on section "Business Info" at bounding box center [196, 372] width 223 height 34
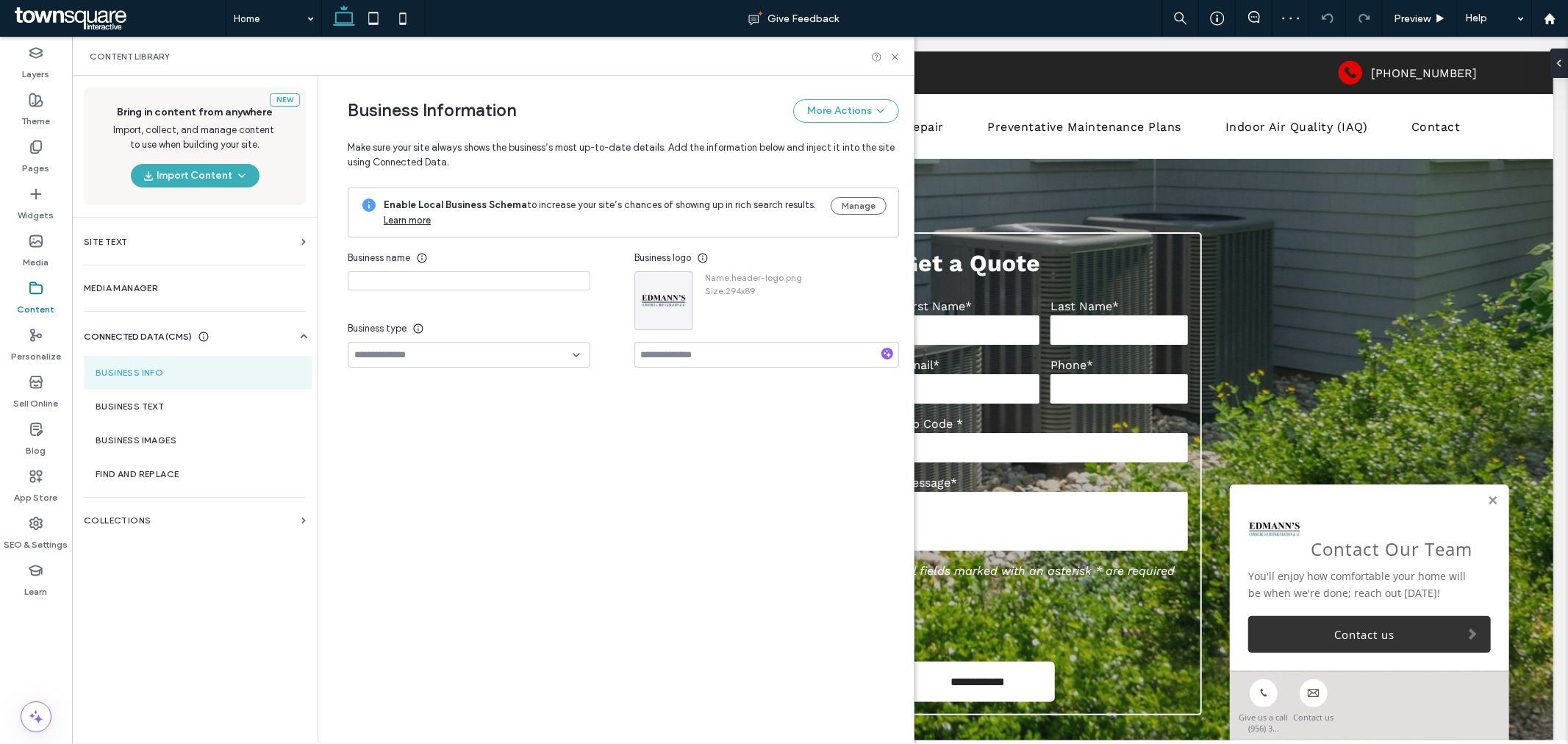
type input "**********"
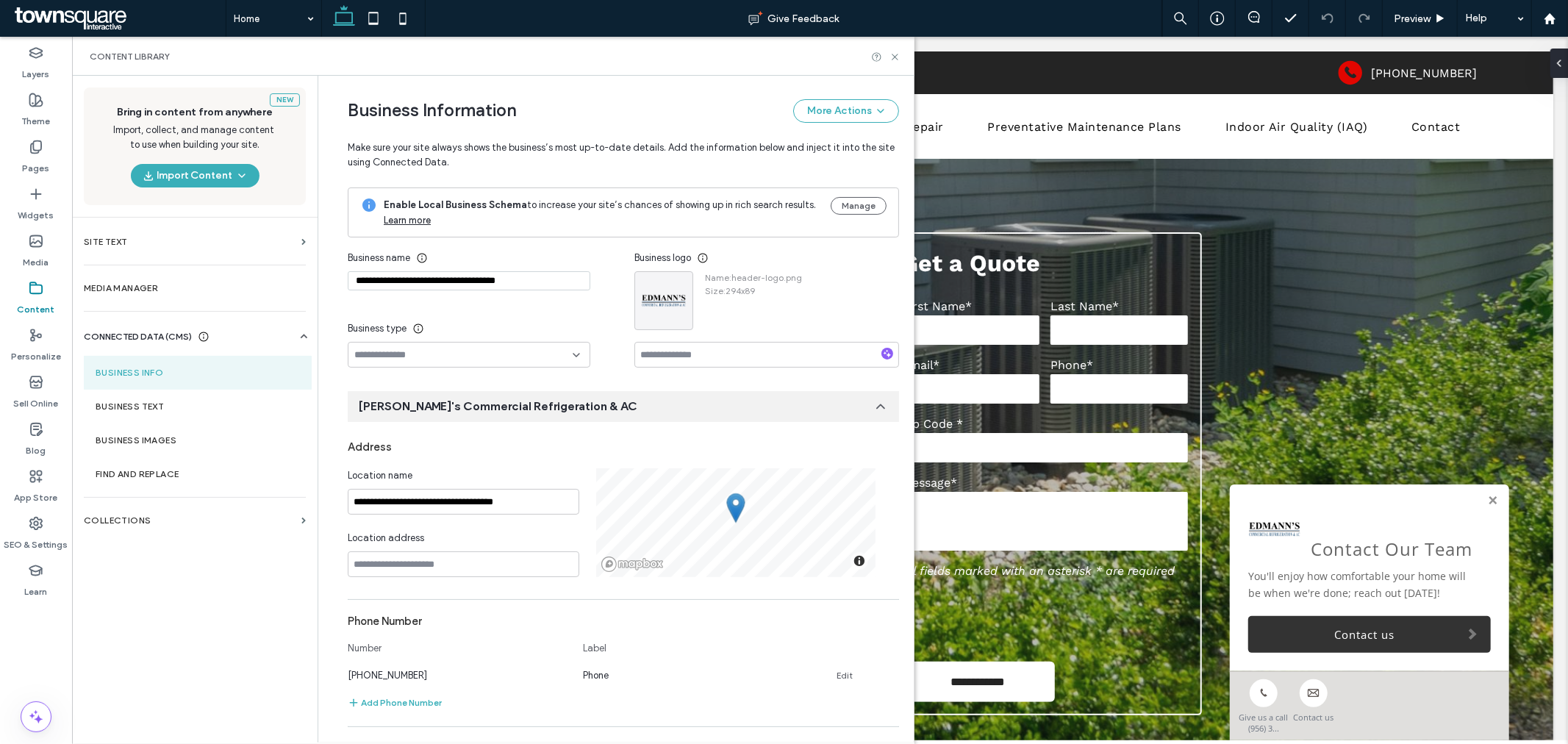
click at [497, 305] on div "**********" at bounding box center [491, 306] width 287 height 123
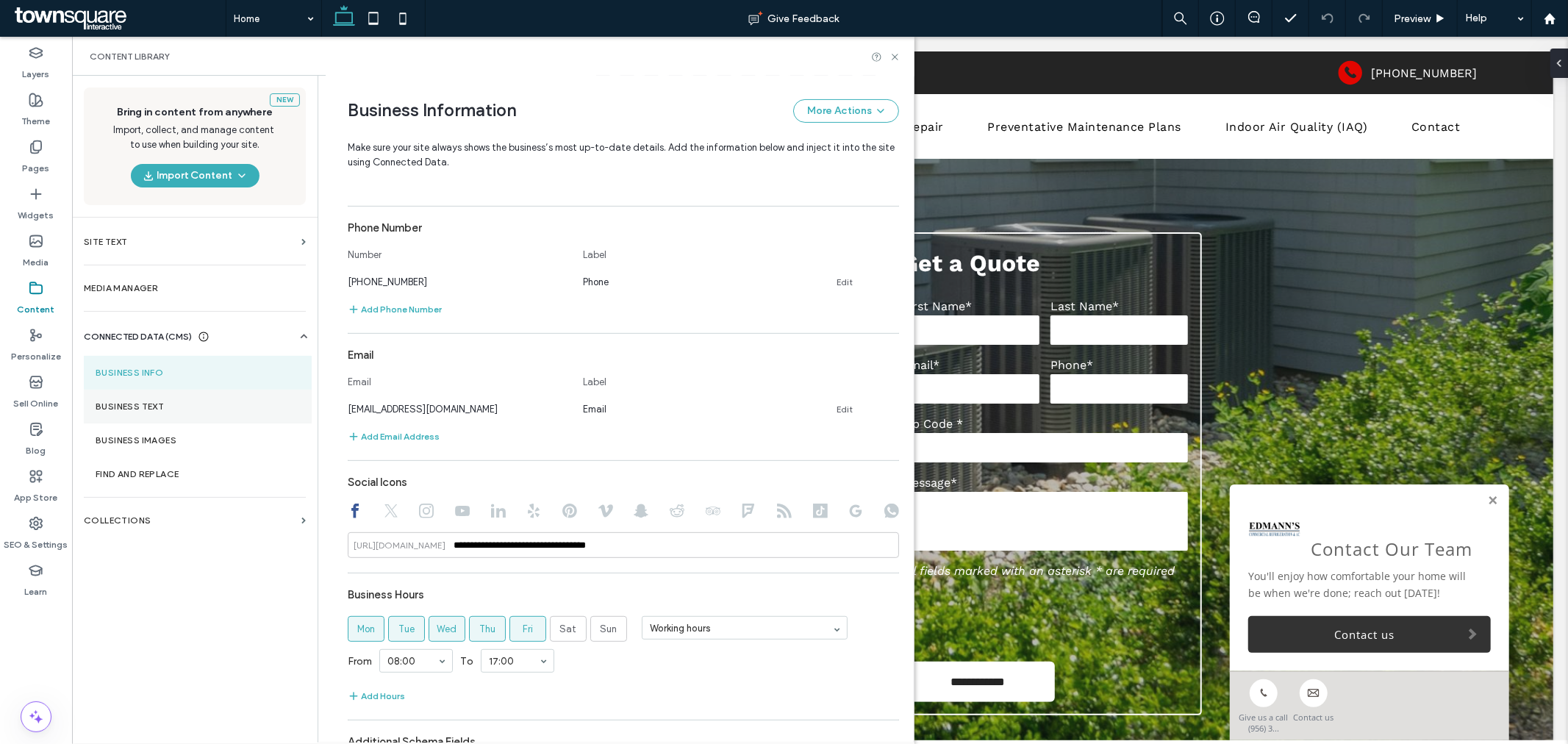
click at [152, 402] on label "Business Text" at bounding box center [198, 406] width 204 height 10
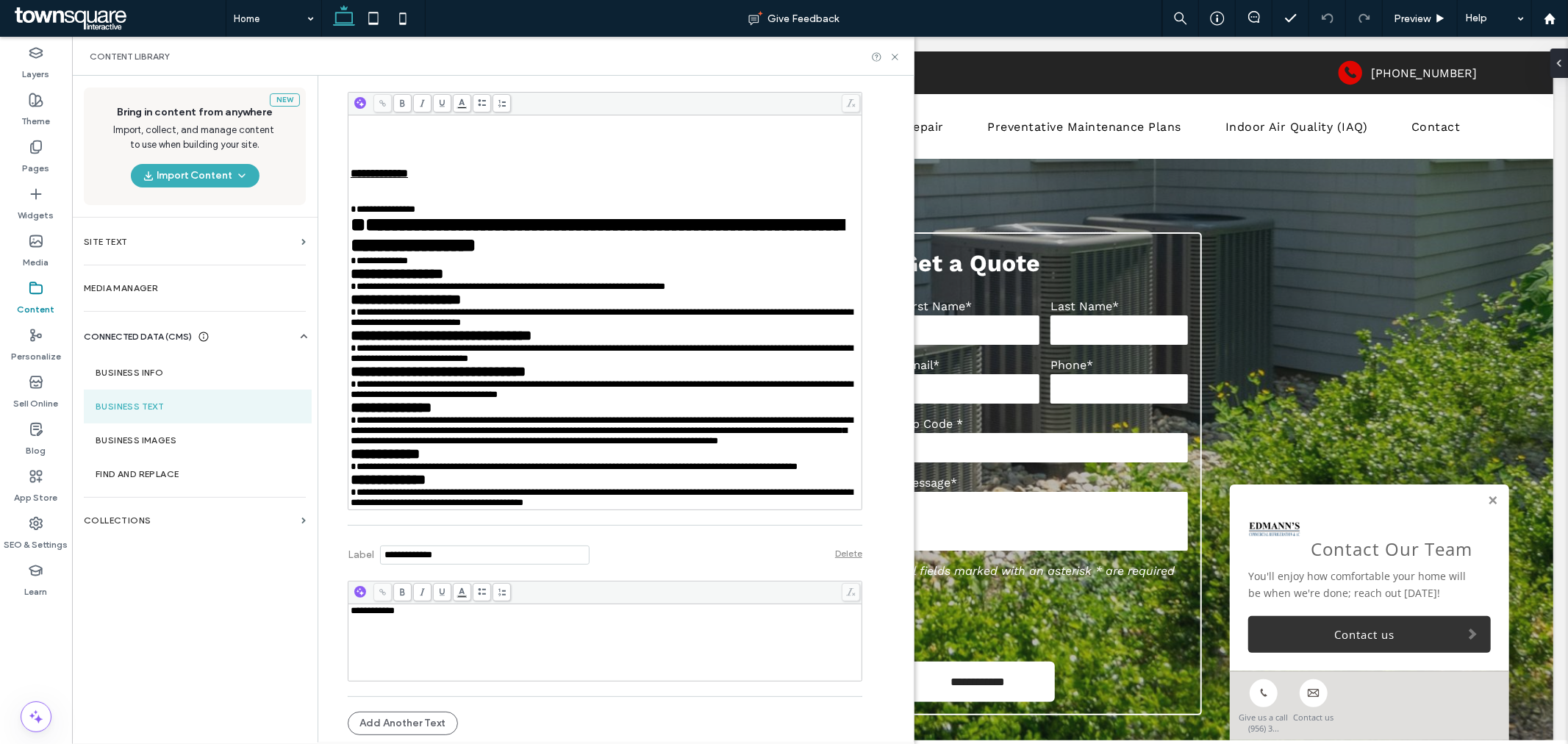
scroll to position [1524, 0]
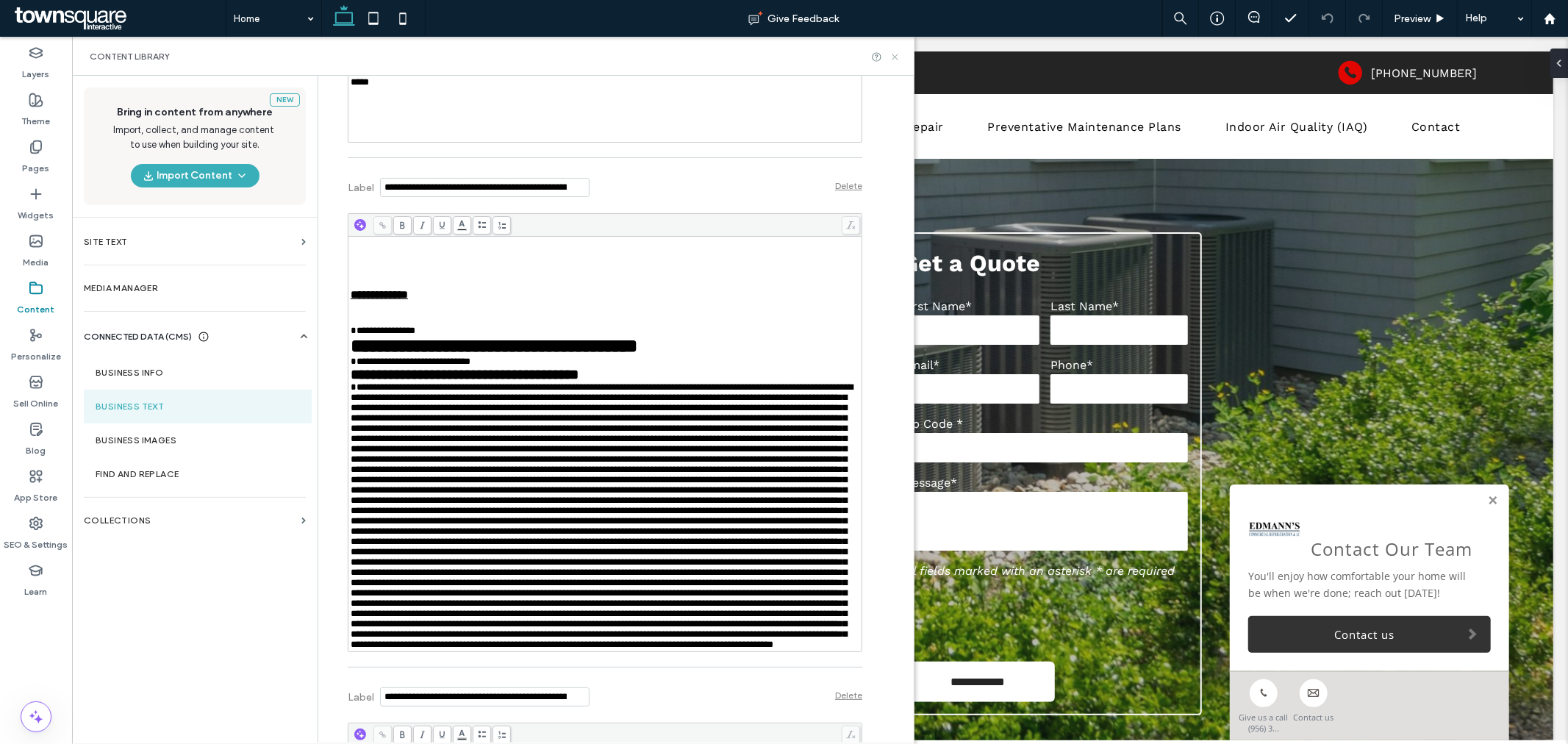
click at [895, 57] on use at bounding box center [895, 57] width 6 height 6
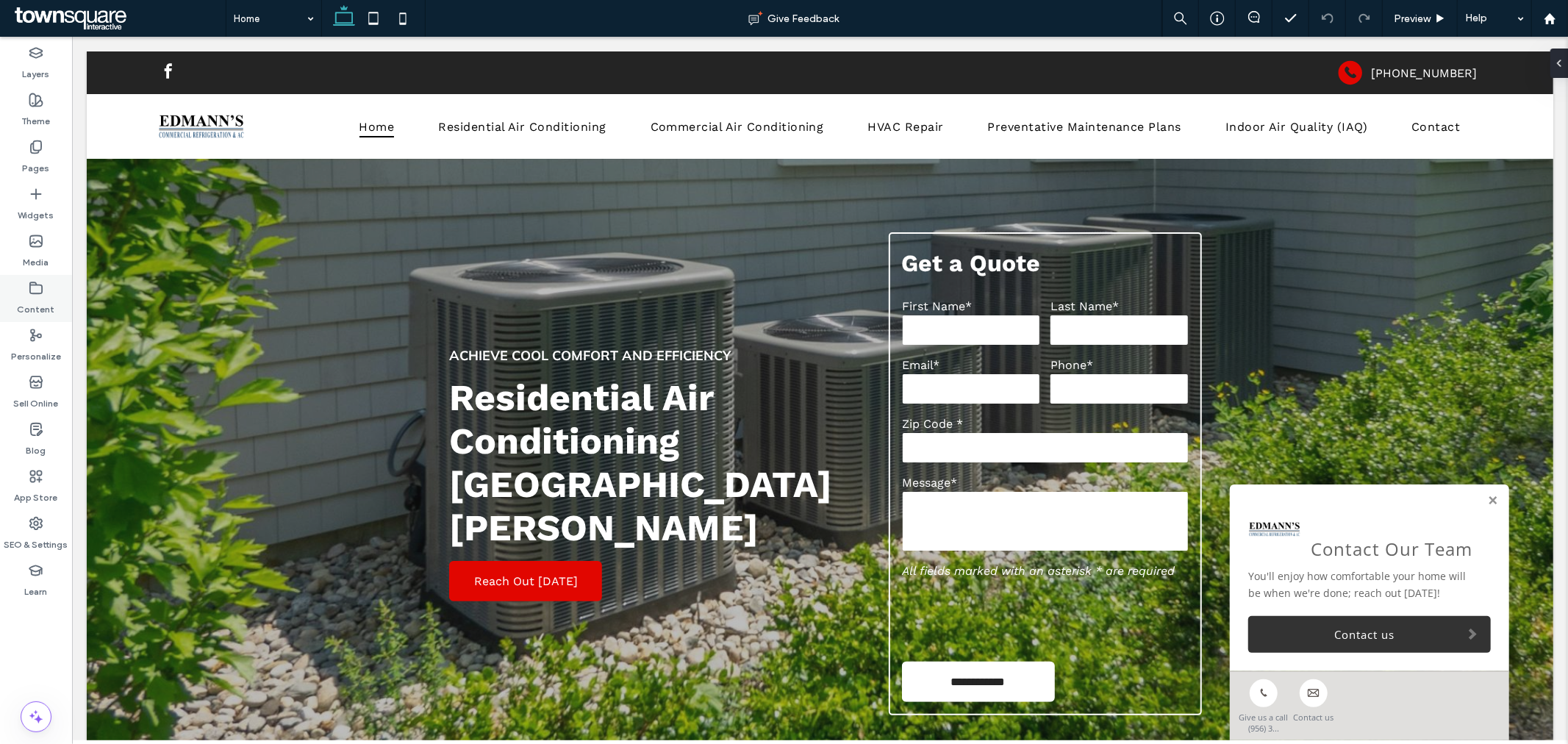
click at [38, 289] on icon at bounding box center [36, 288] width 15 height 15
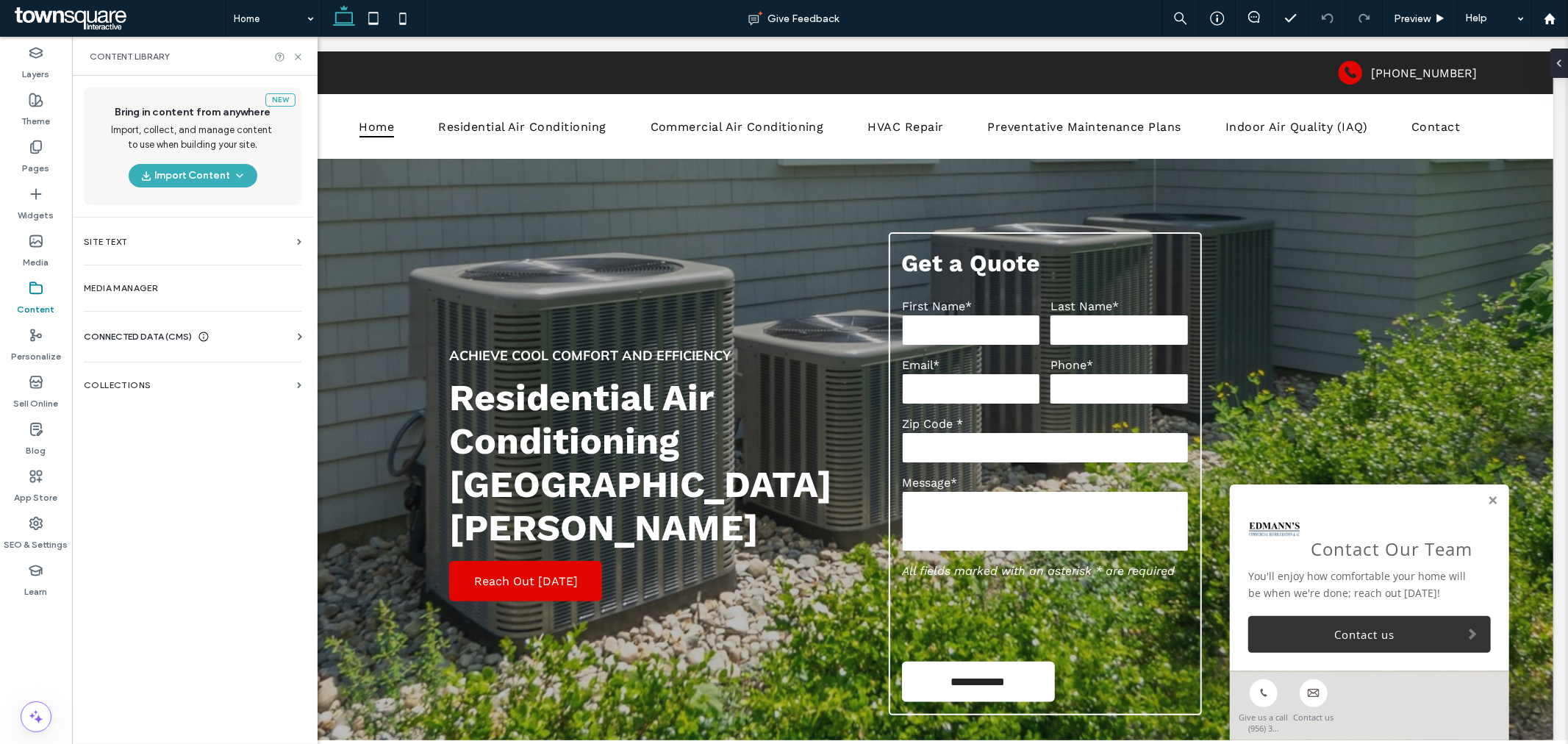
click at [140, 335] on span "CONNECTED DATA (CMS)" at bounding box center [138, 337] width 108 height 15
click at [179, 372] on label "Business Info" at bounding box center [195, 372] width 200 height 10
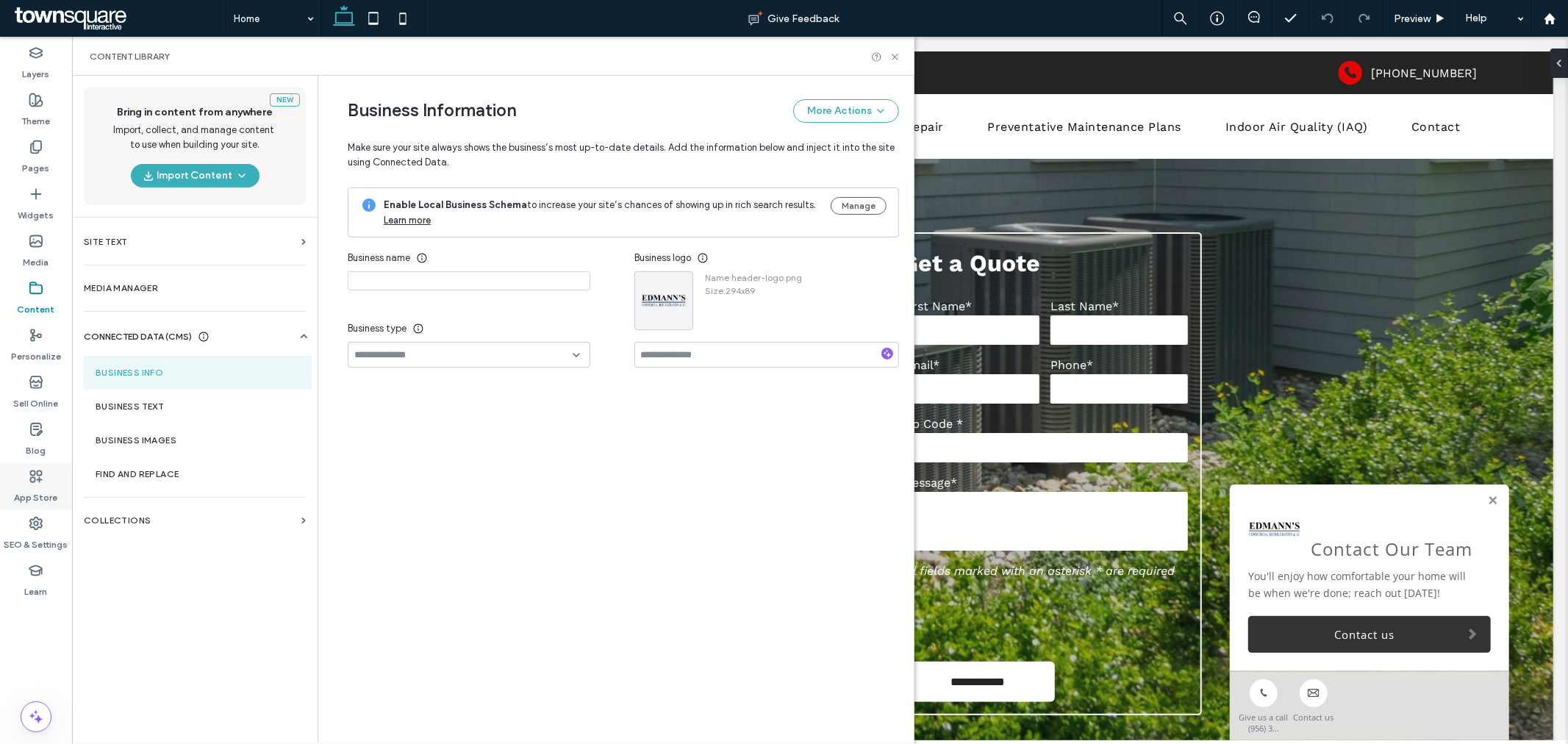
type input "**********"
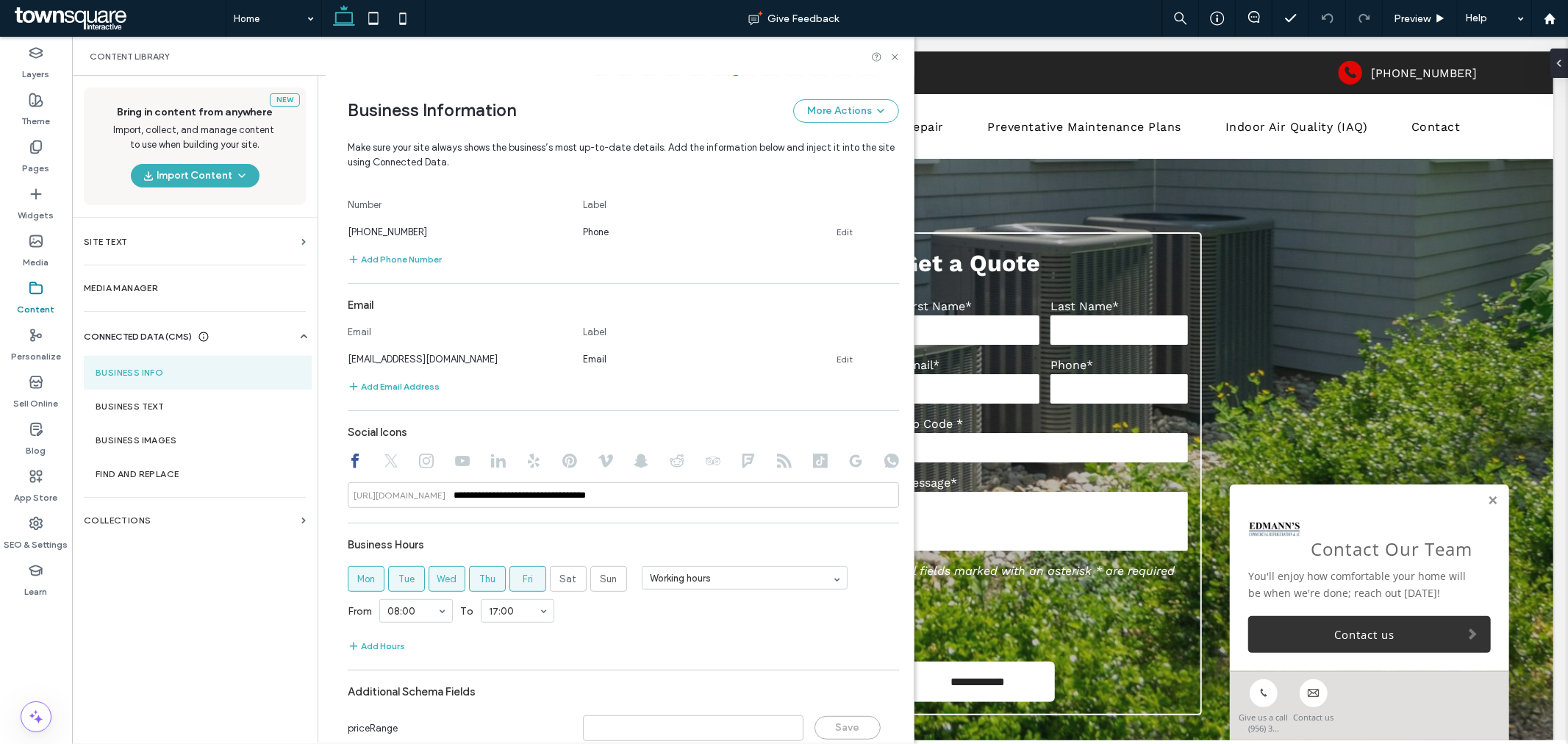
scroll to position [501, 0]
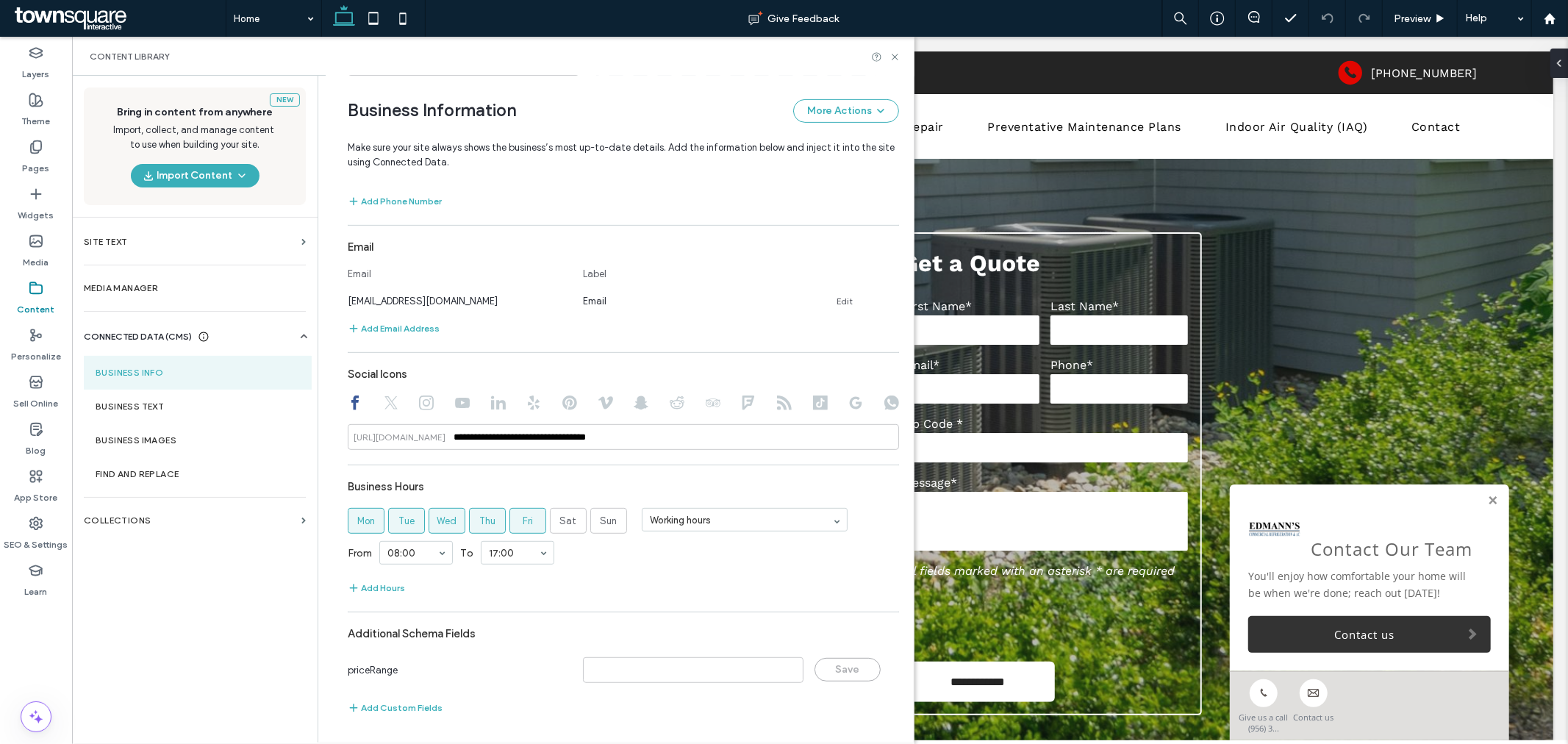
click at [384, 411] on div at bounding box center [392, 404] width 15 height 18
click at [384, 406] on icon at bounding box center [392, 403] width 15 height 15
click at [419, 395] on use at bounding box center [427, 403] width 15 height 15
click at [455, 405] on use at bounding box center [462, 403] width 15 height 10
click at [348, 405] on icon at bounding box center [356, 403] width 15 height 15
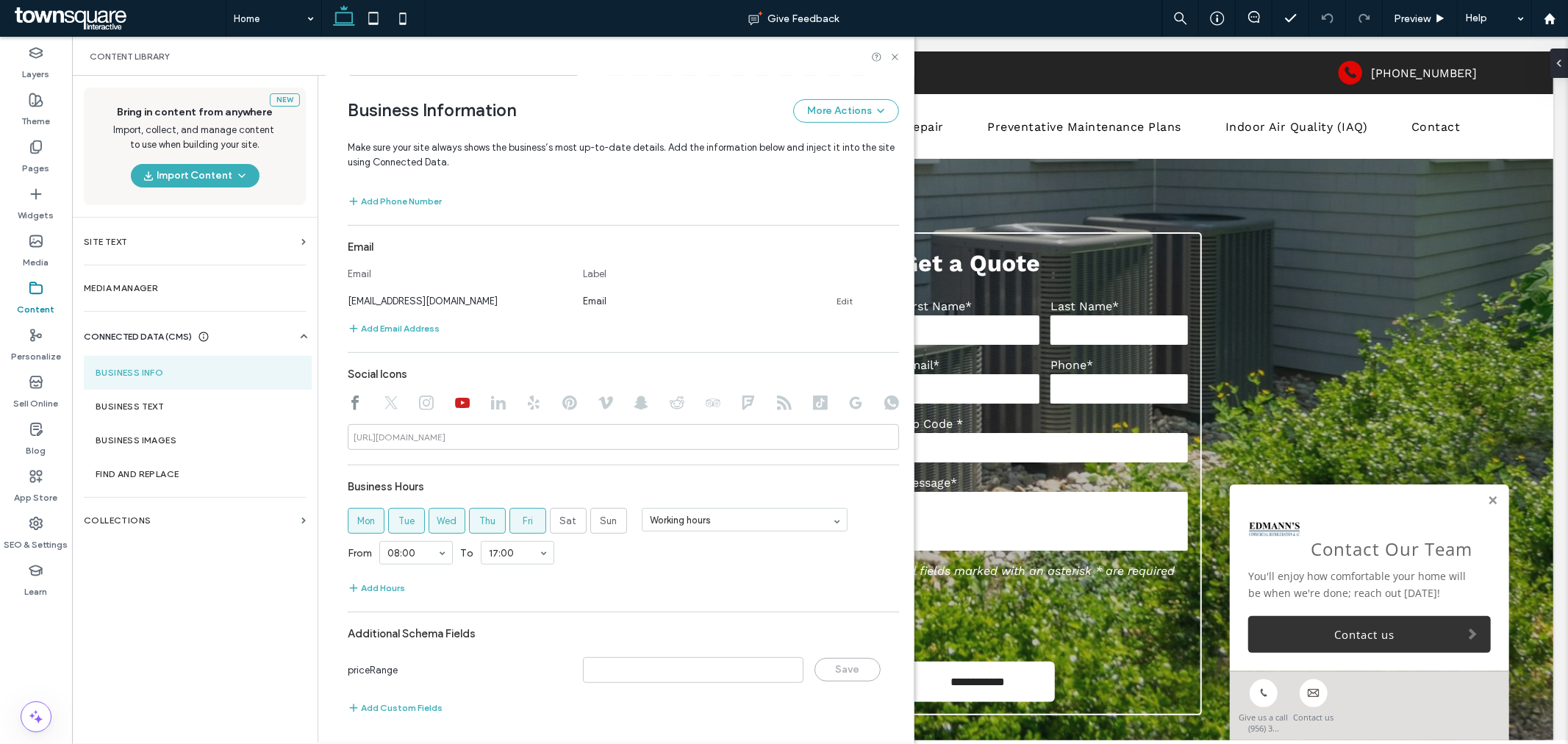
type input "**********"
click at [892, 61] on icon at bounding box center [896, 57] width 11 height 11
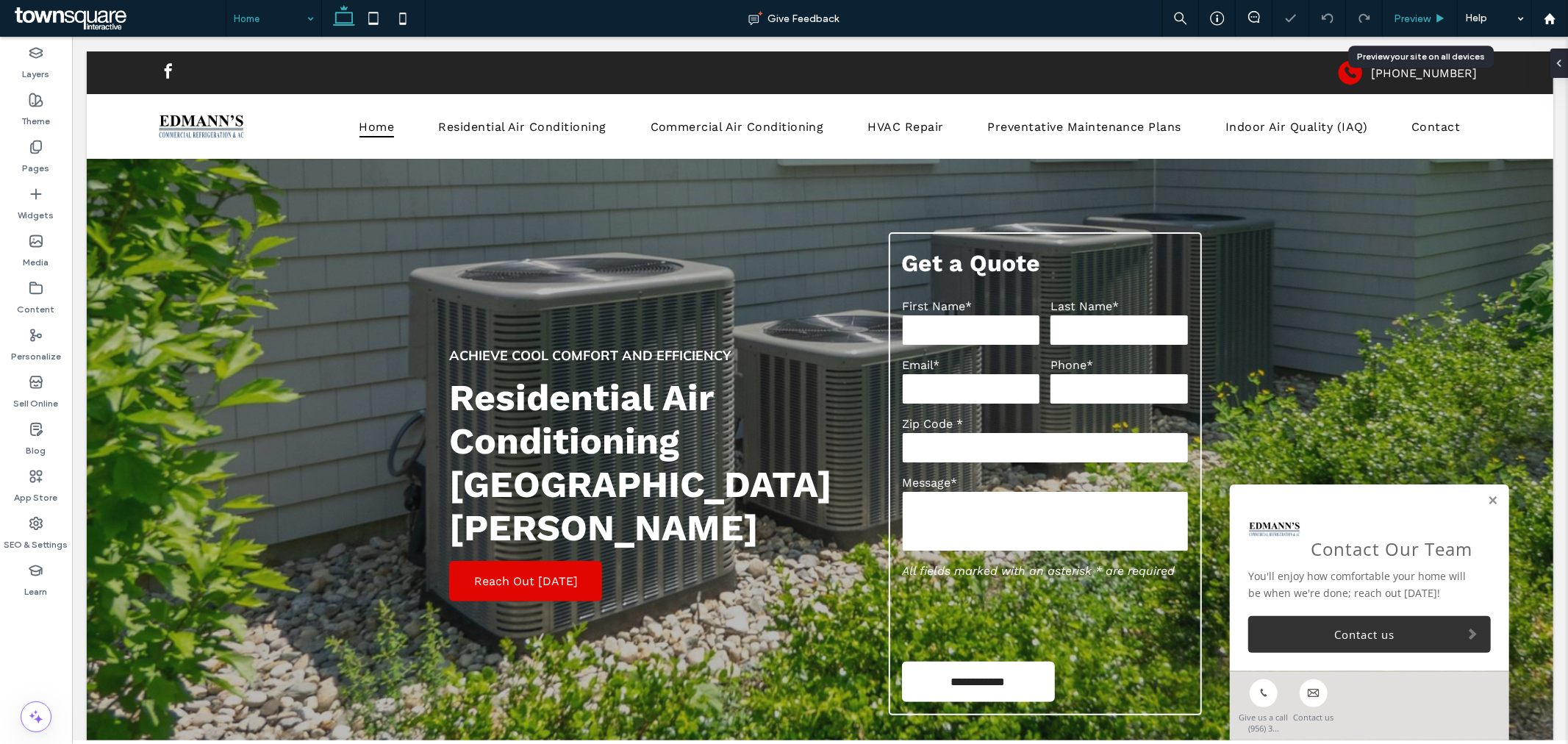
scroll to position [0, 0]
drag, startPoint x: 1401, startPoint y: 18, endPoint x: 168, endPoint y: 78, distance: 1234.5
click at [1401, 18] on span "Preview" at bounding box center [1412, 18] width 37 height 12
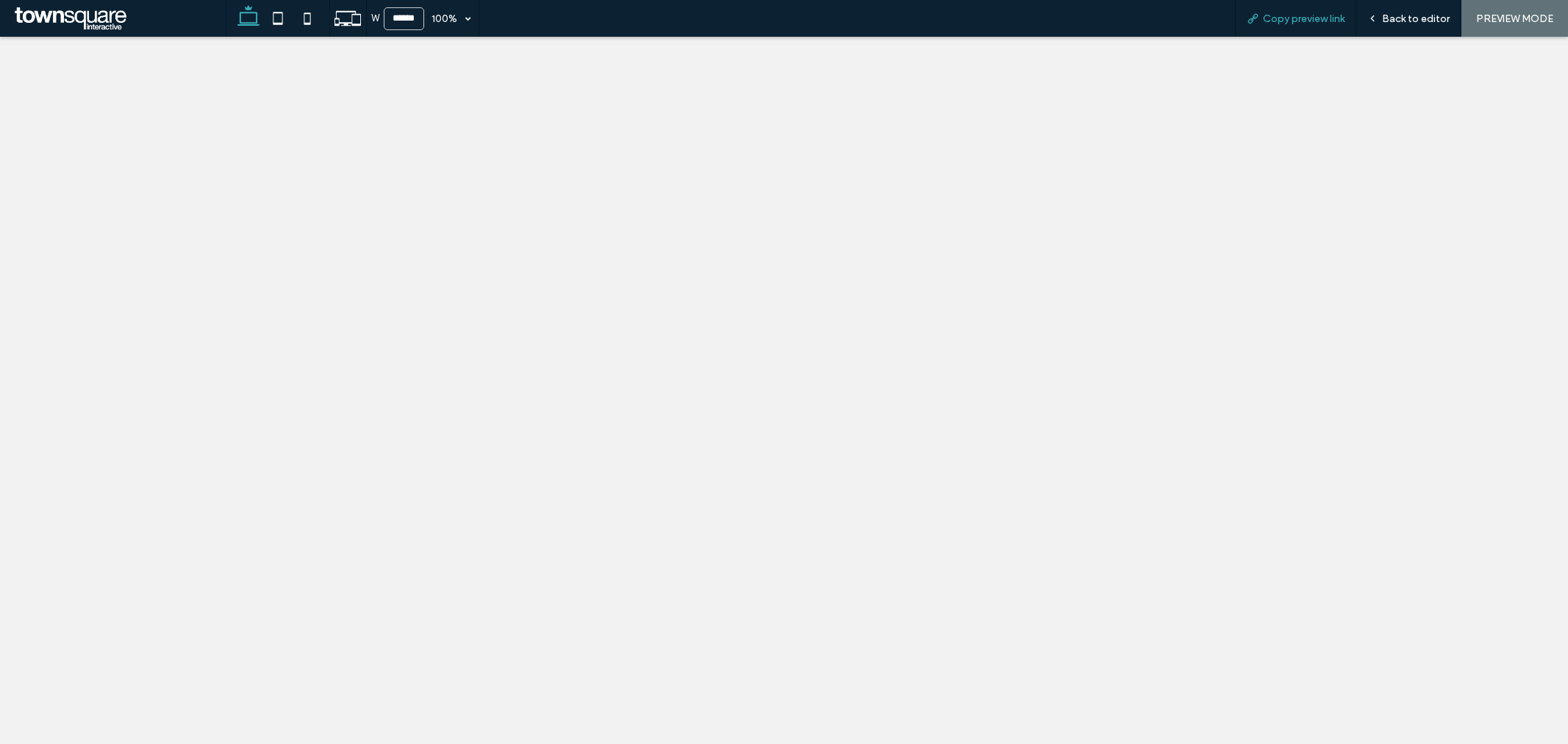
click at [1288, 11] on div "Copy preview link" at bounding box center [1296, 18] width 121 height 37
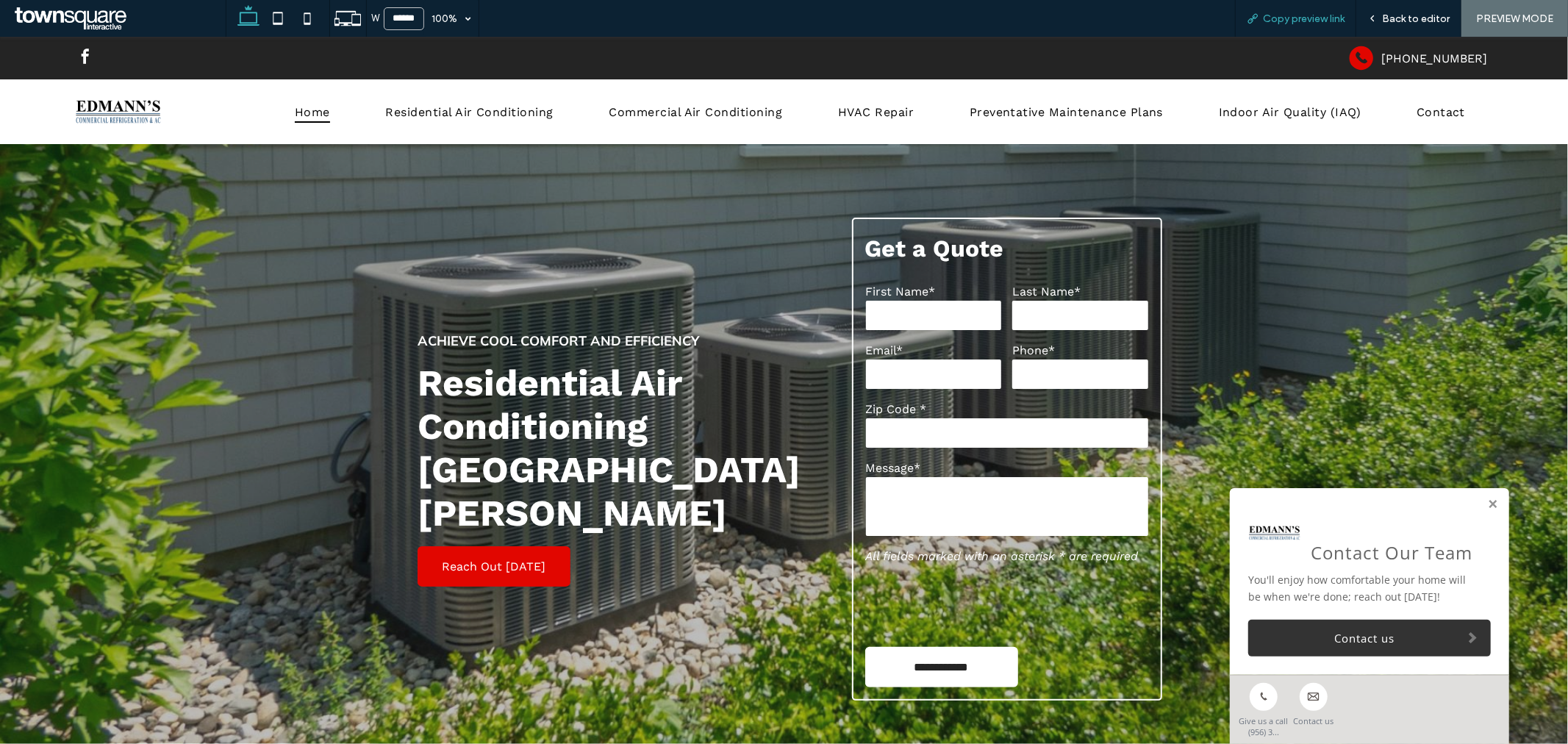
click at [1281, 16] on span "Copy preview link" at bounding box center [1304, 18] width 81 height 12
click at [314, 19] on icon at bounding box center [306, 18] width 29 height 29
type input "*****"
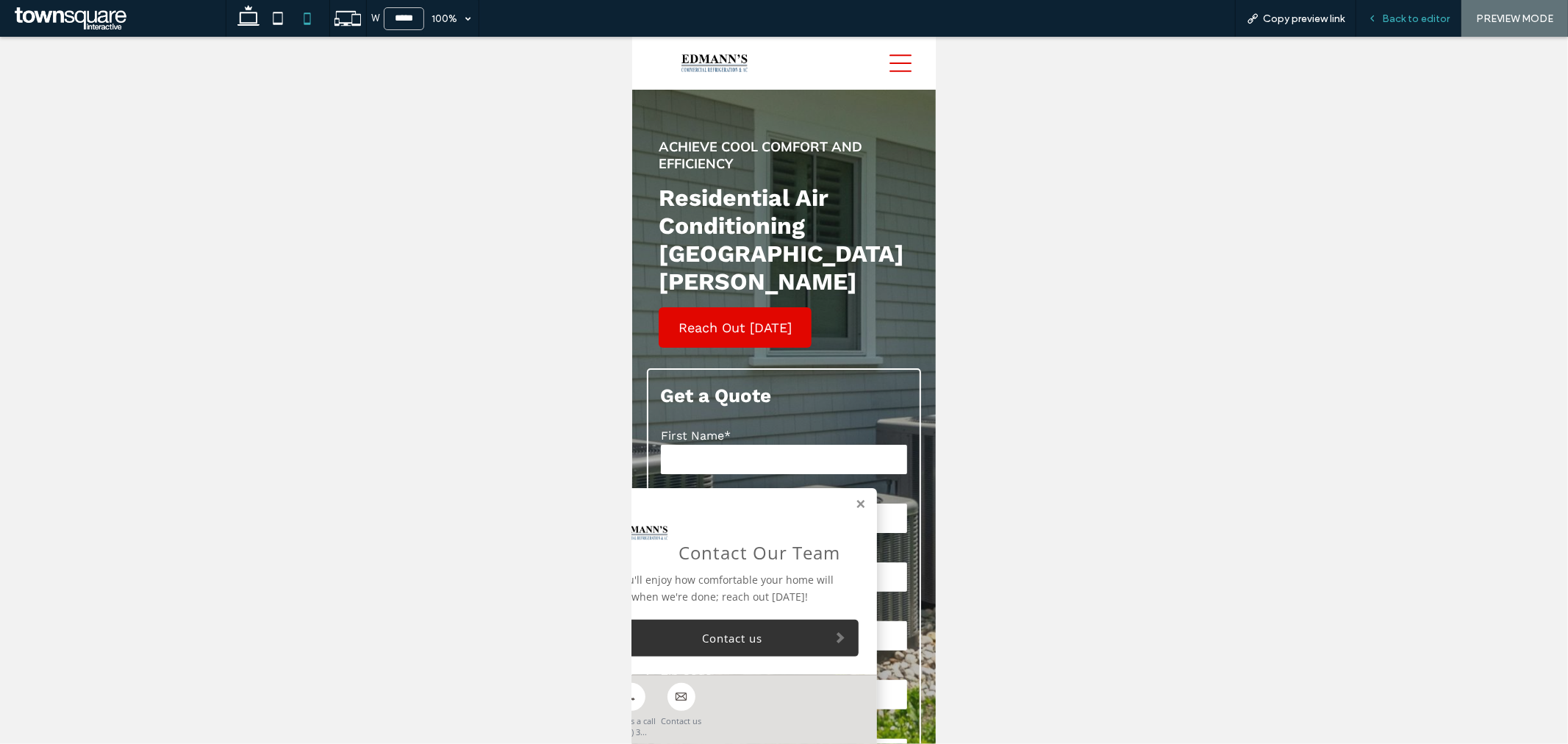
click at [1416, 25] on div "Back to editor" at bounding box center [1408, 18] width 105 height 37
click at [854, 507] on link at bounding box center [860, 503] width 11 height 12
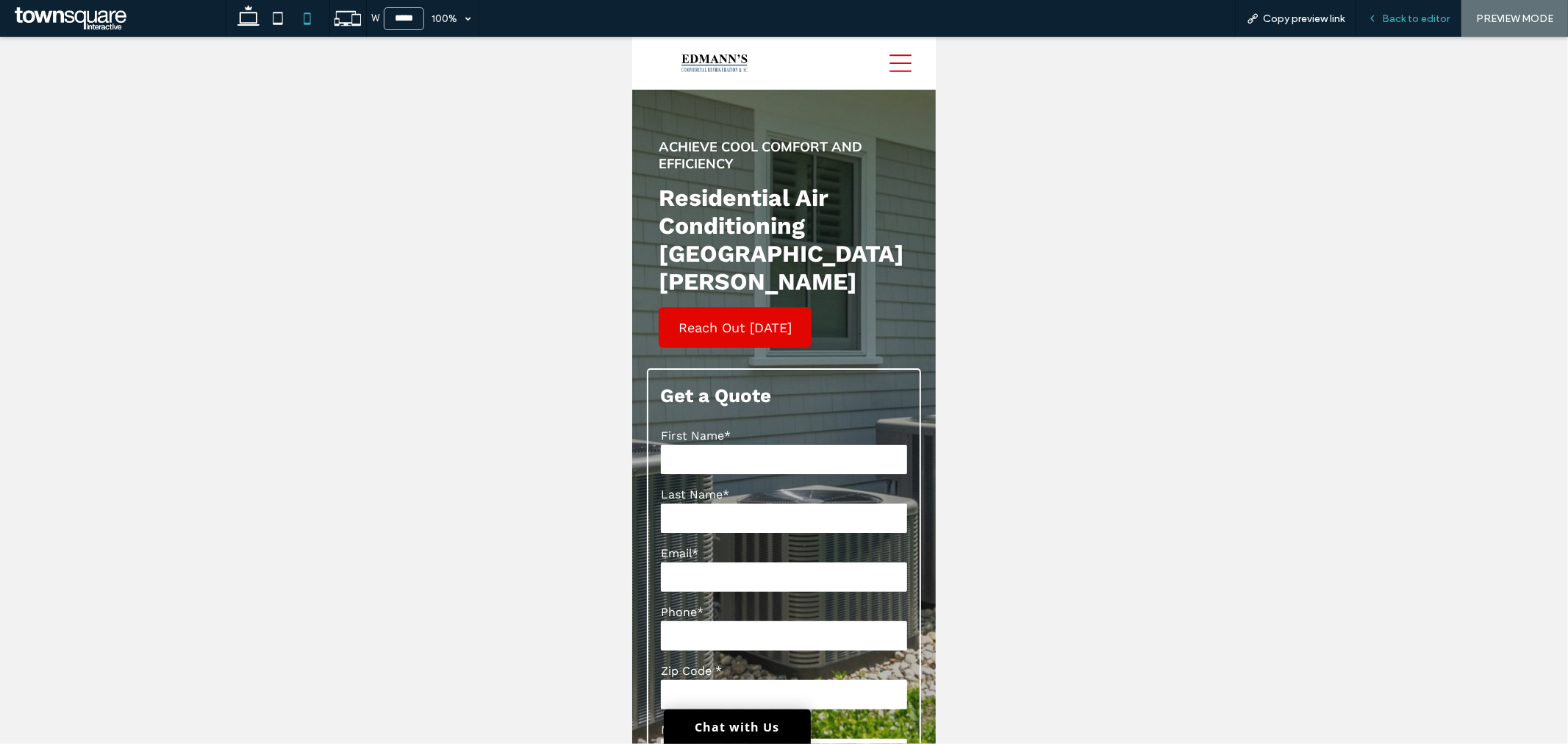
click at [1409, 18] on span "Back to editor" at bounding box center [1417, 18] width 68 height 12
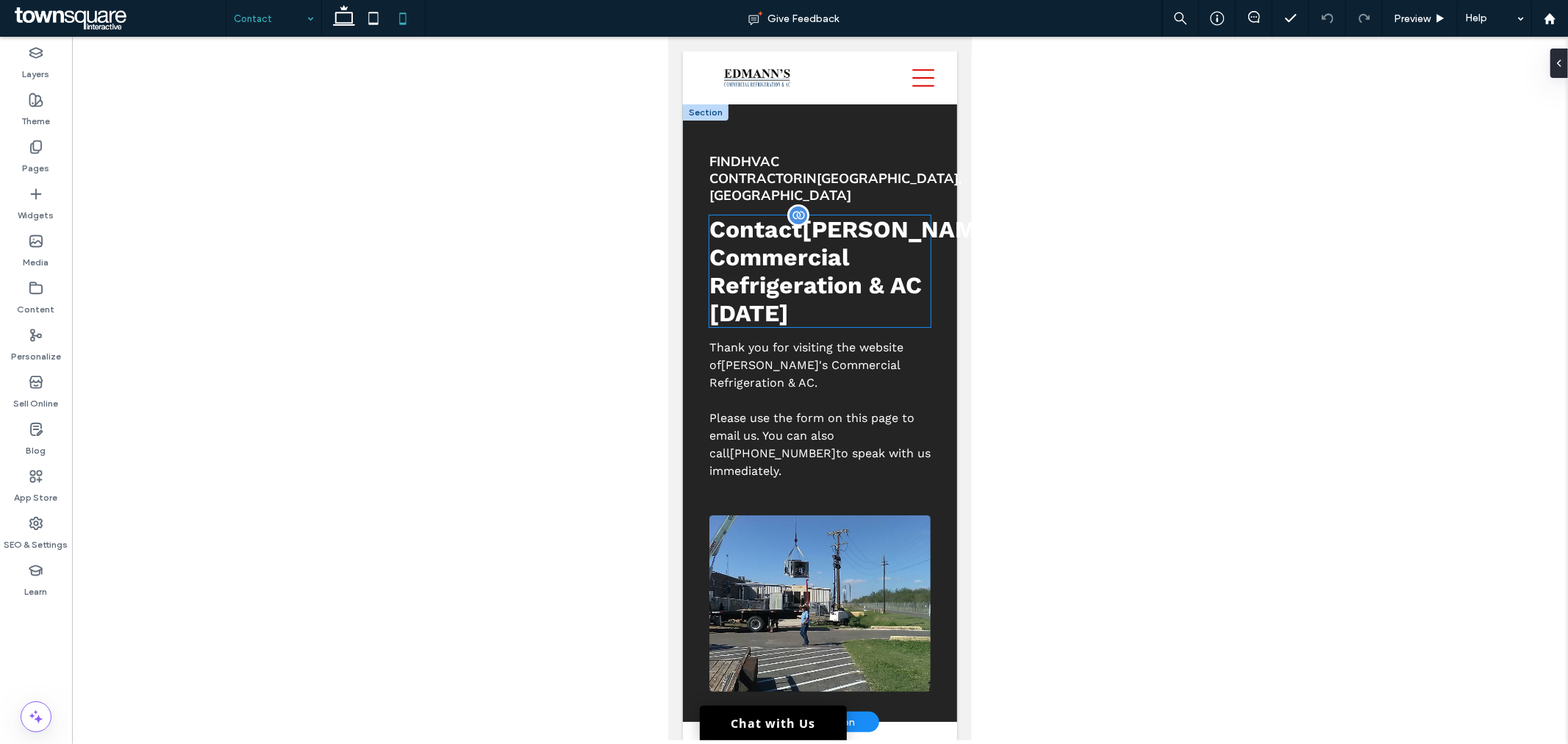
click at [829, 256] on span "Edmann's Commercial Refrigeration & AC" at bounding box center [862, 256] width 309 height 84
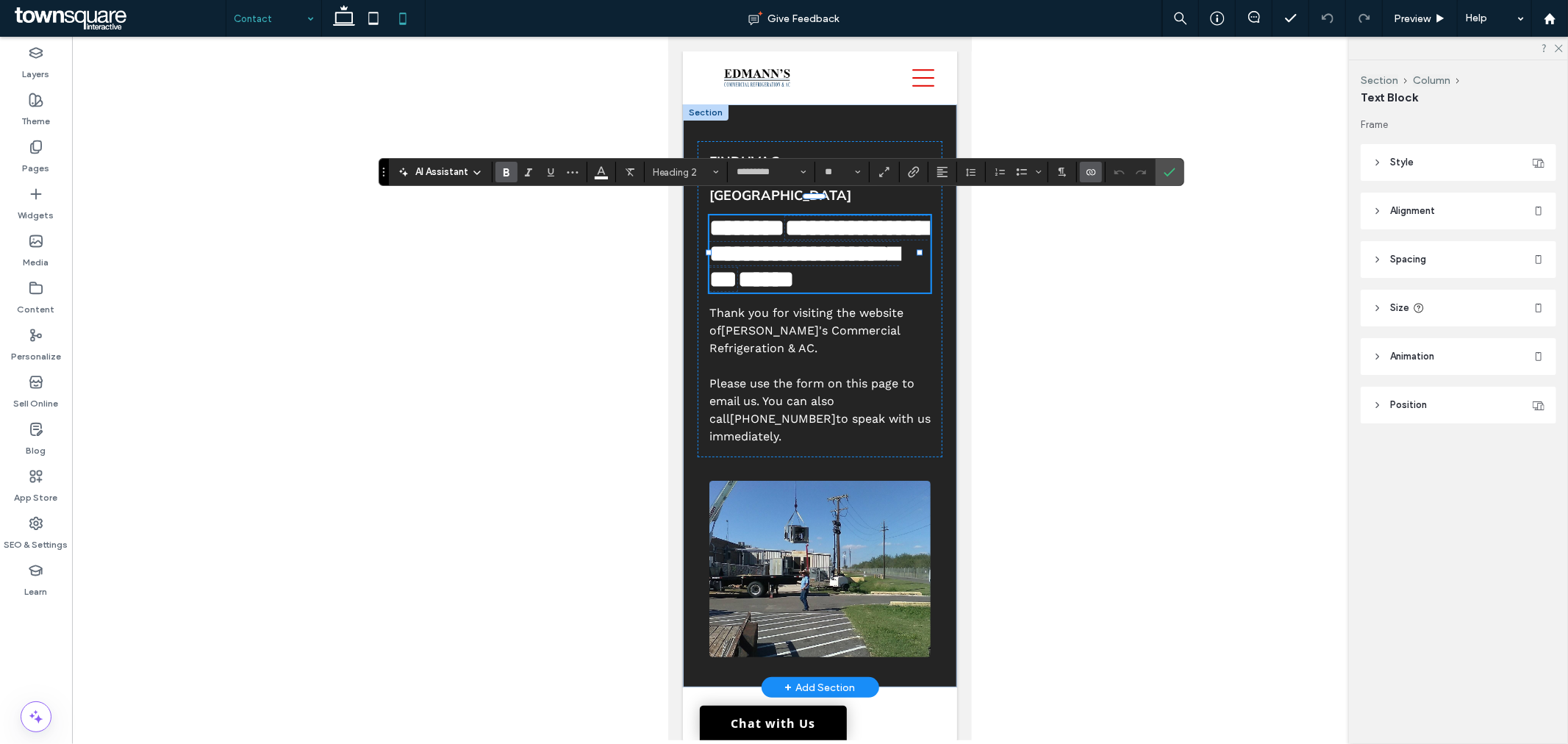
type input "*********"
type input "**"
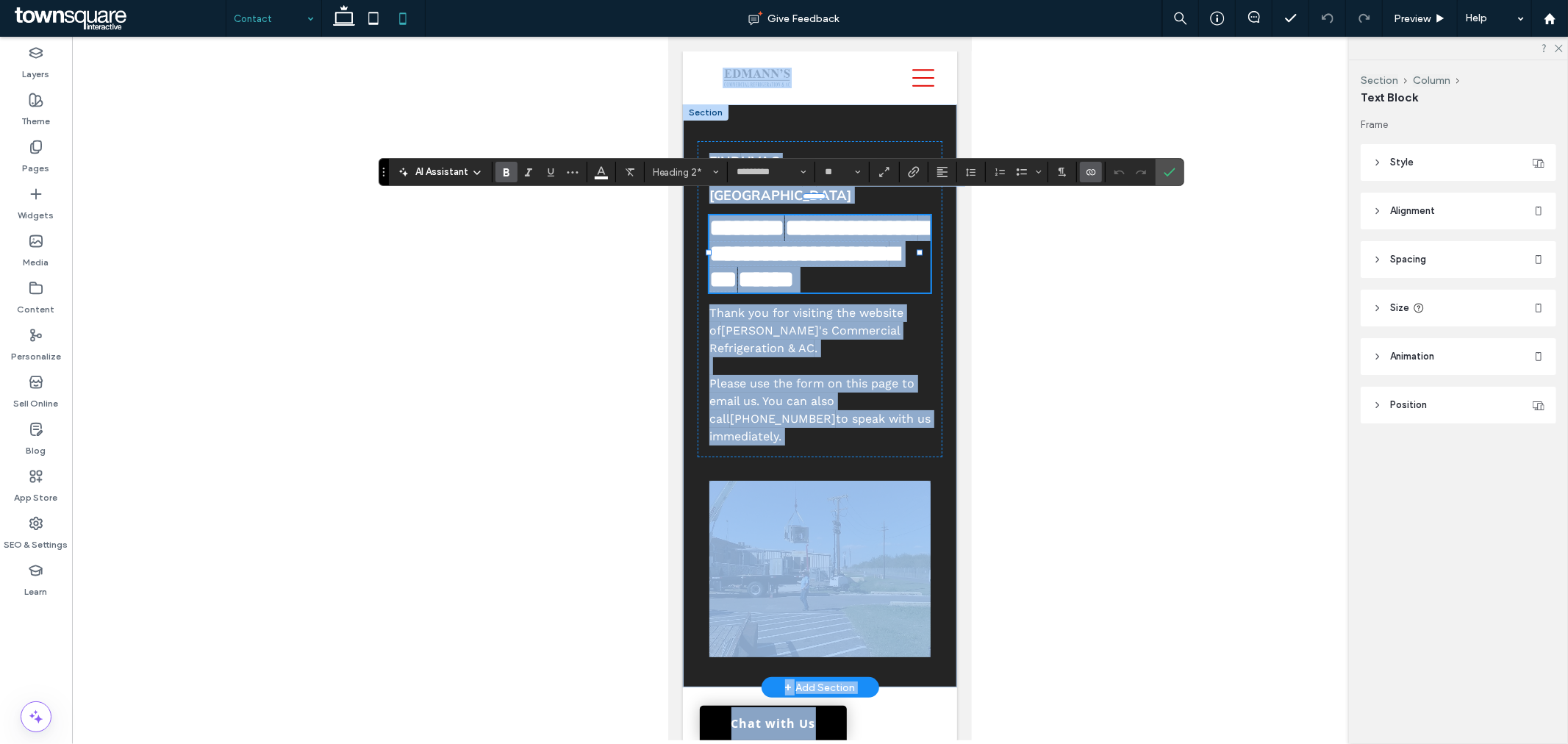
click at [848, 292] on h2 "**********" at bounding box center [819, 253] width 221 height 78
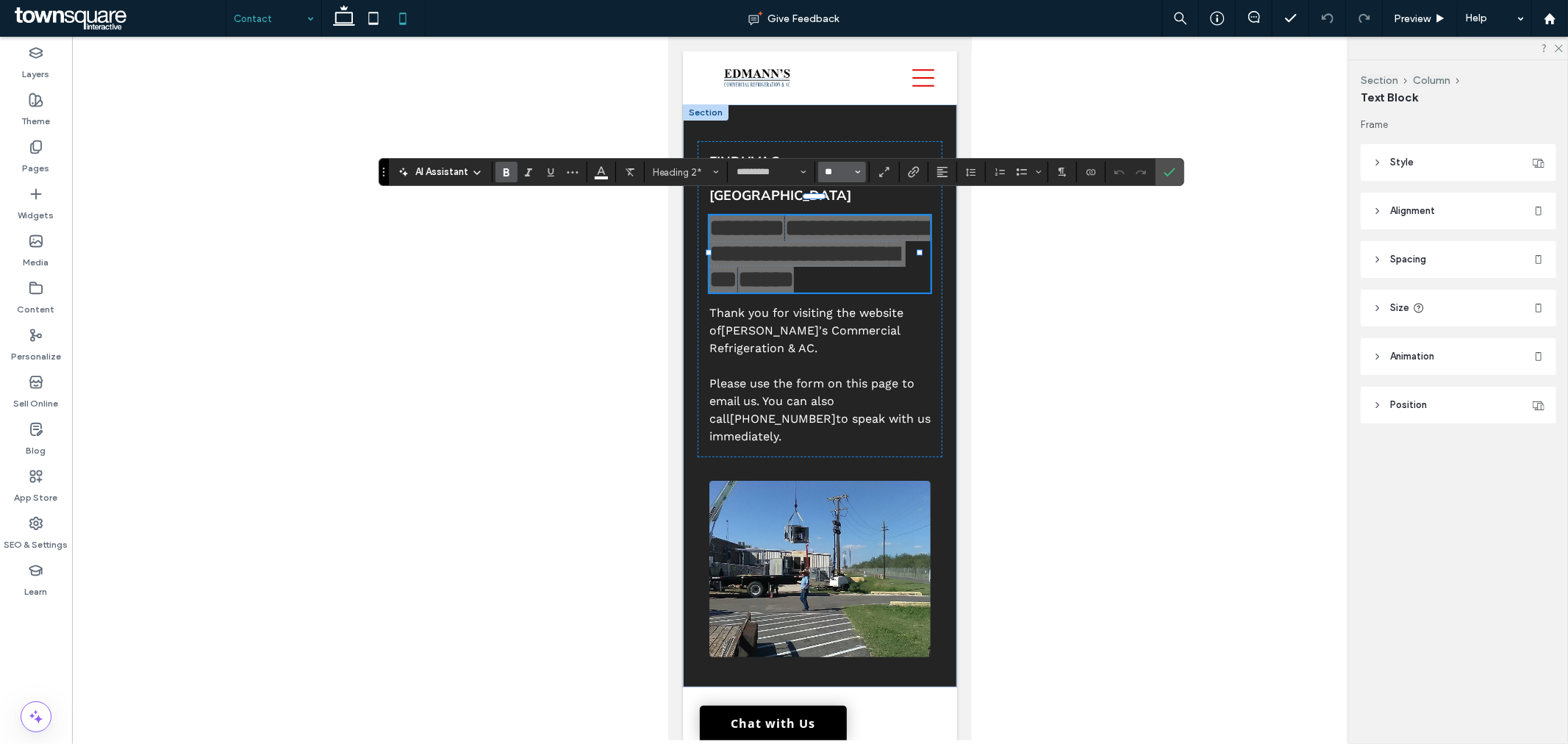
click at [841, 169] on input "**" at bounding box center [838, 172] width 28 height 11
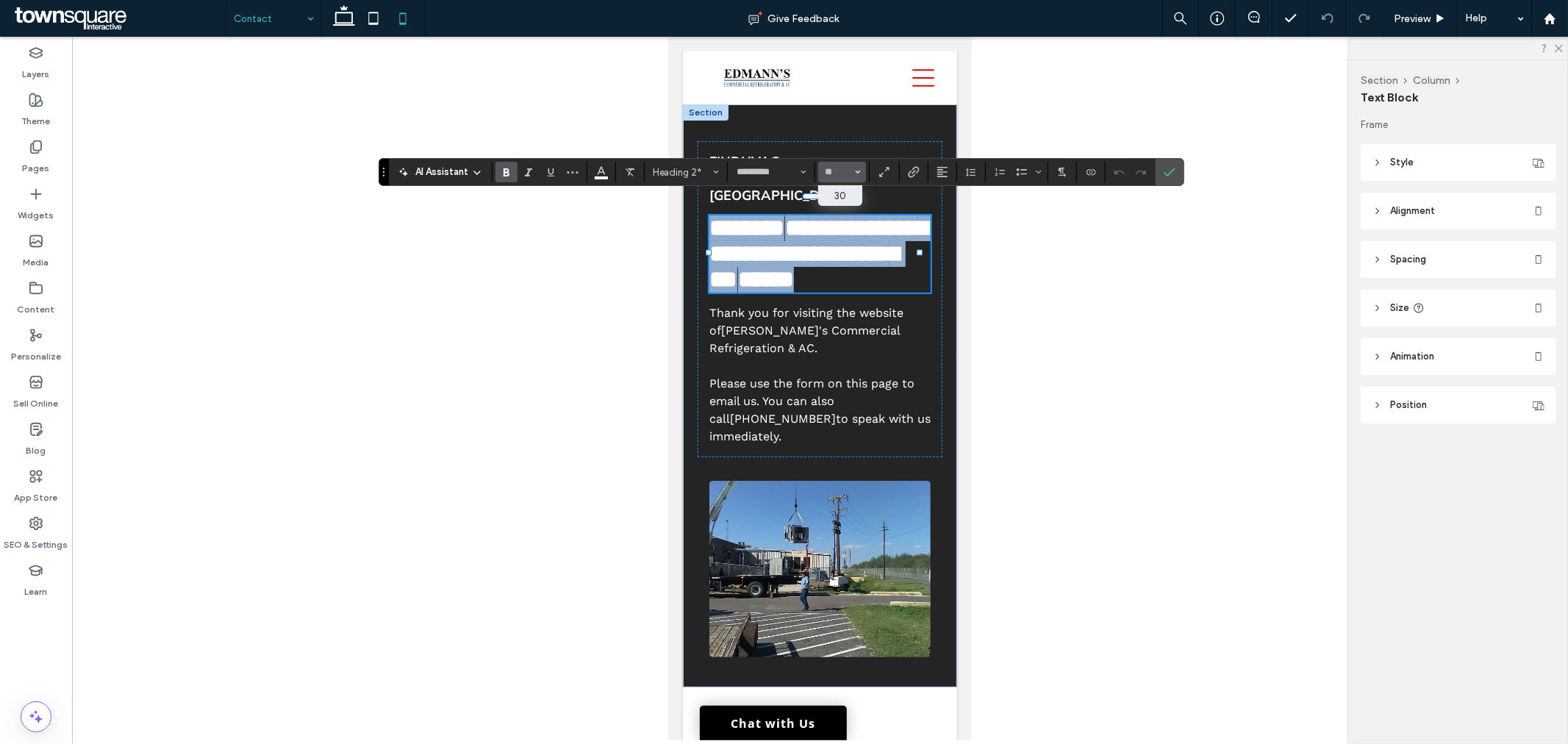
type input "**"
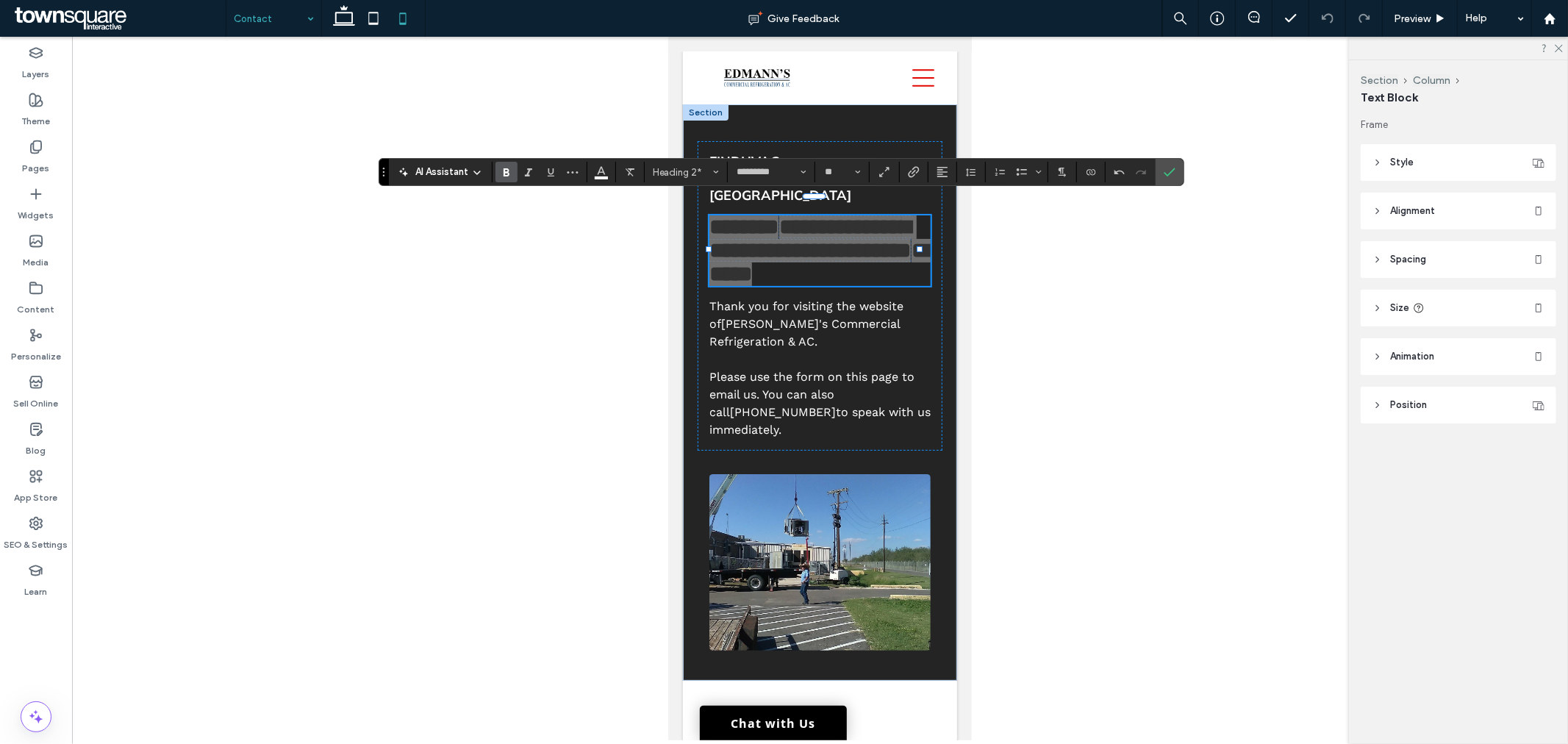
click at [1013, 266] on div at bounding box center [820, 389] width 1496 height 703
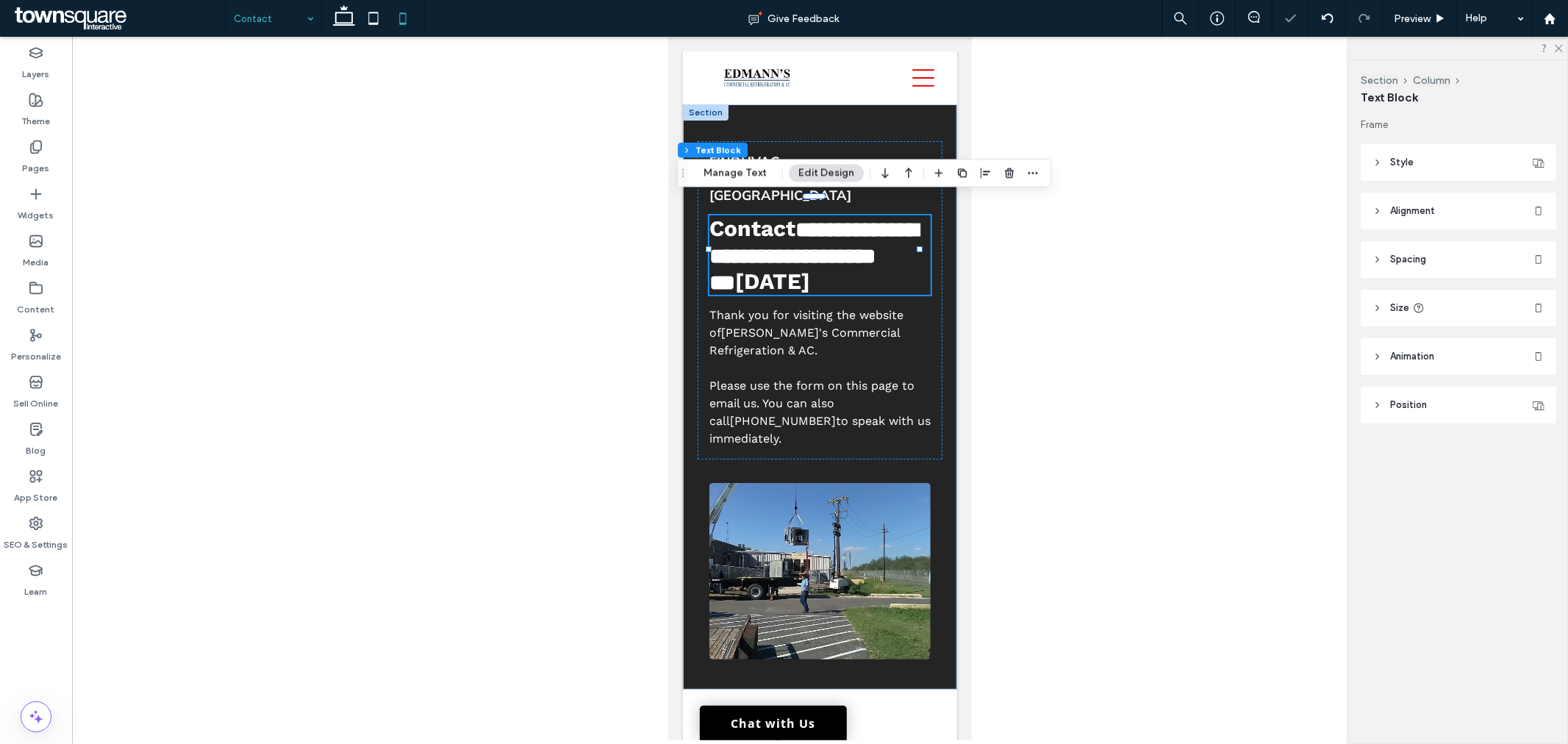
click at [1100, 174] on div at bounding box center [820, 389] width 1496 height 703
click at [1030, 342] on div at bounding box center [820, 389] width 1496 height 703
click at [353, 24] on icon at bounding box center [343, 18] width 29 height 29
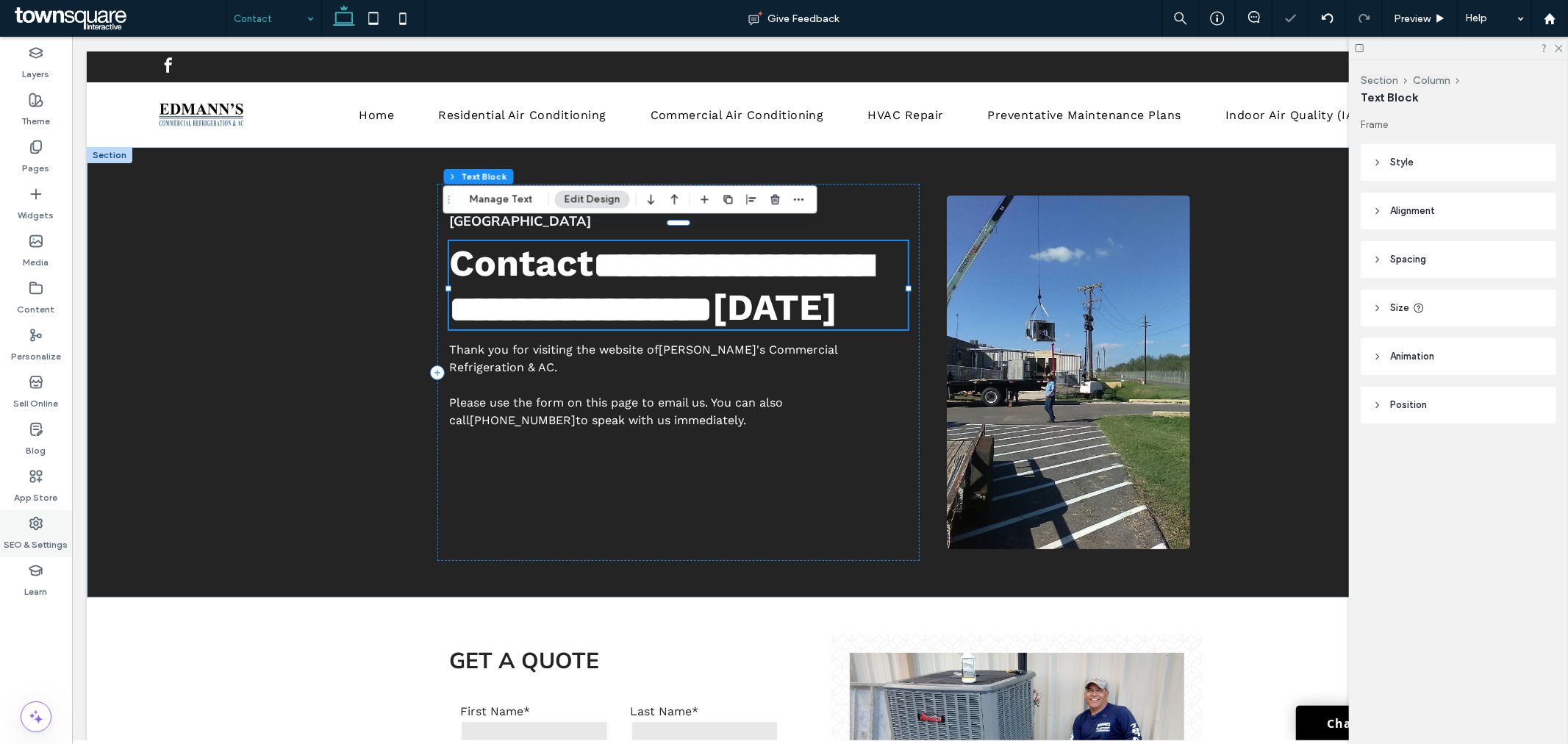
click at [27, 532] on label "SEO & Settings" at bounding box center [37, 541] width 64 height 21
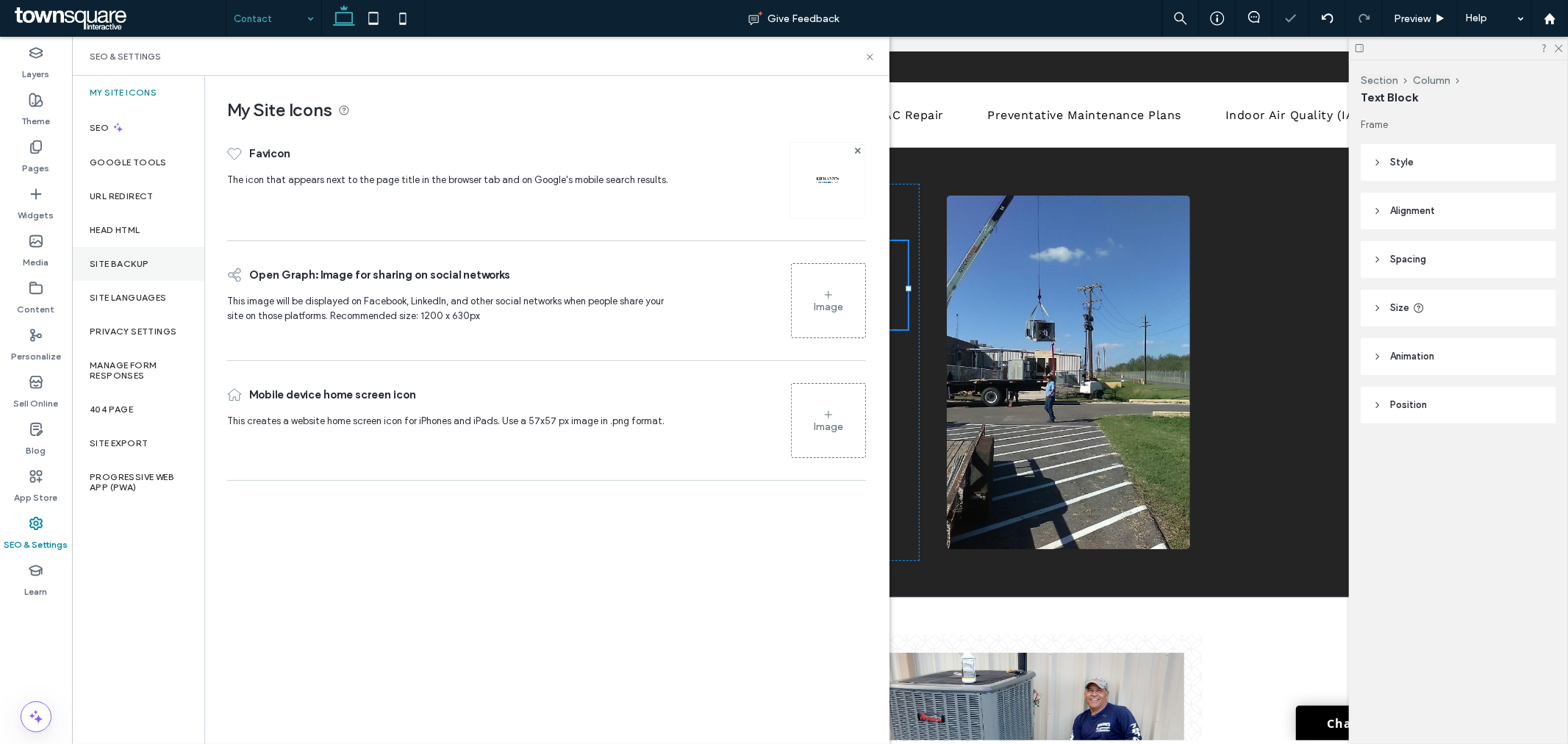
click at [154, 276] on div "Site Backup" at bounding box center [138, 264] width 132 height 34
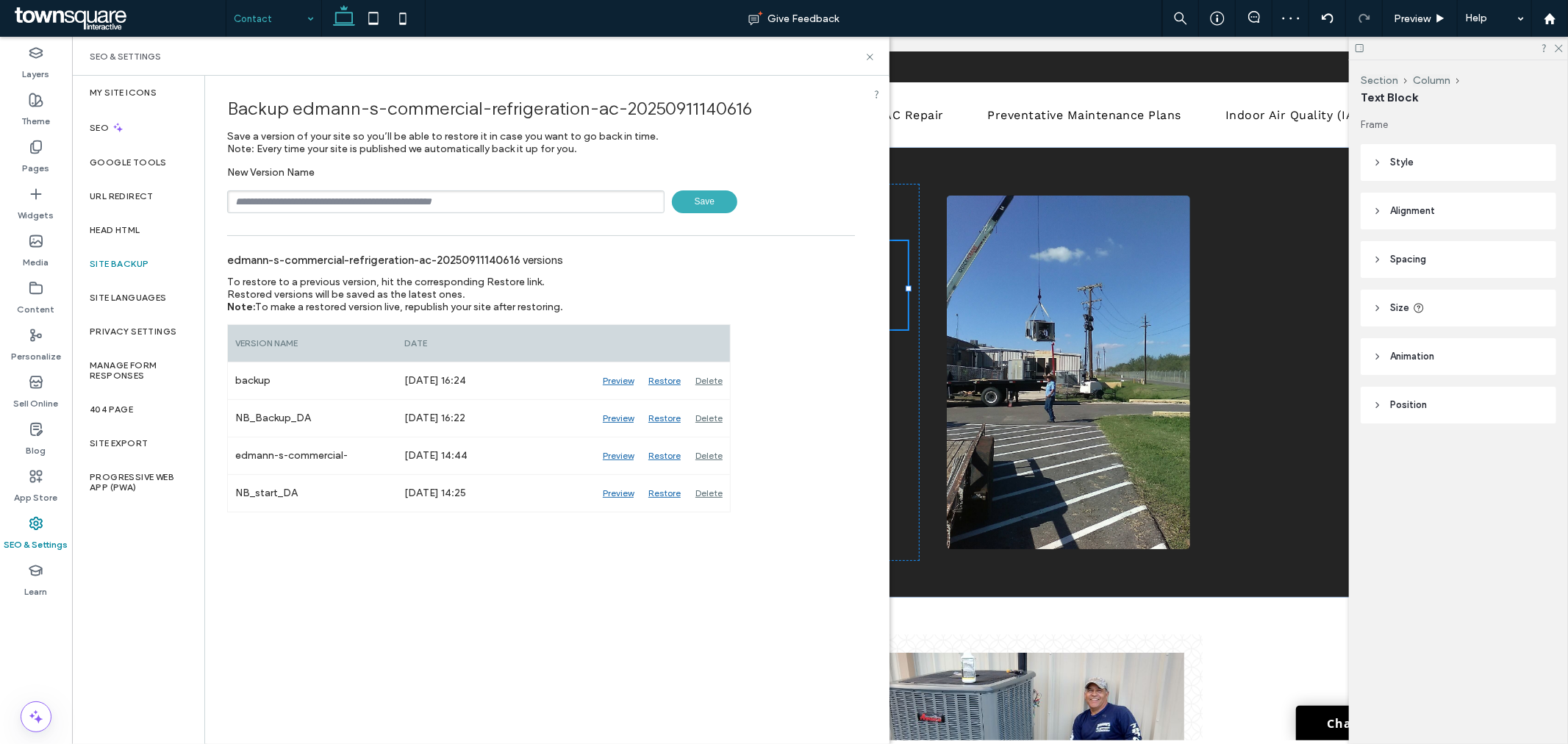
click at [388, 197] on input "text" at bounding box center [445, 201] width 438 height 23
type input "**********"
drag, startPoint x: 274, startPoint y: 18, endPoint x: 275, endPoint y: 31, distance: 13.0
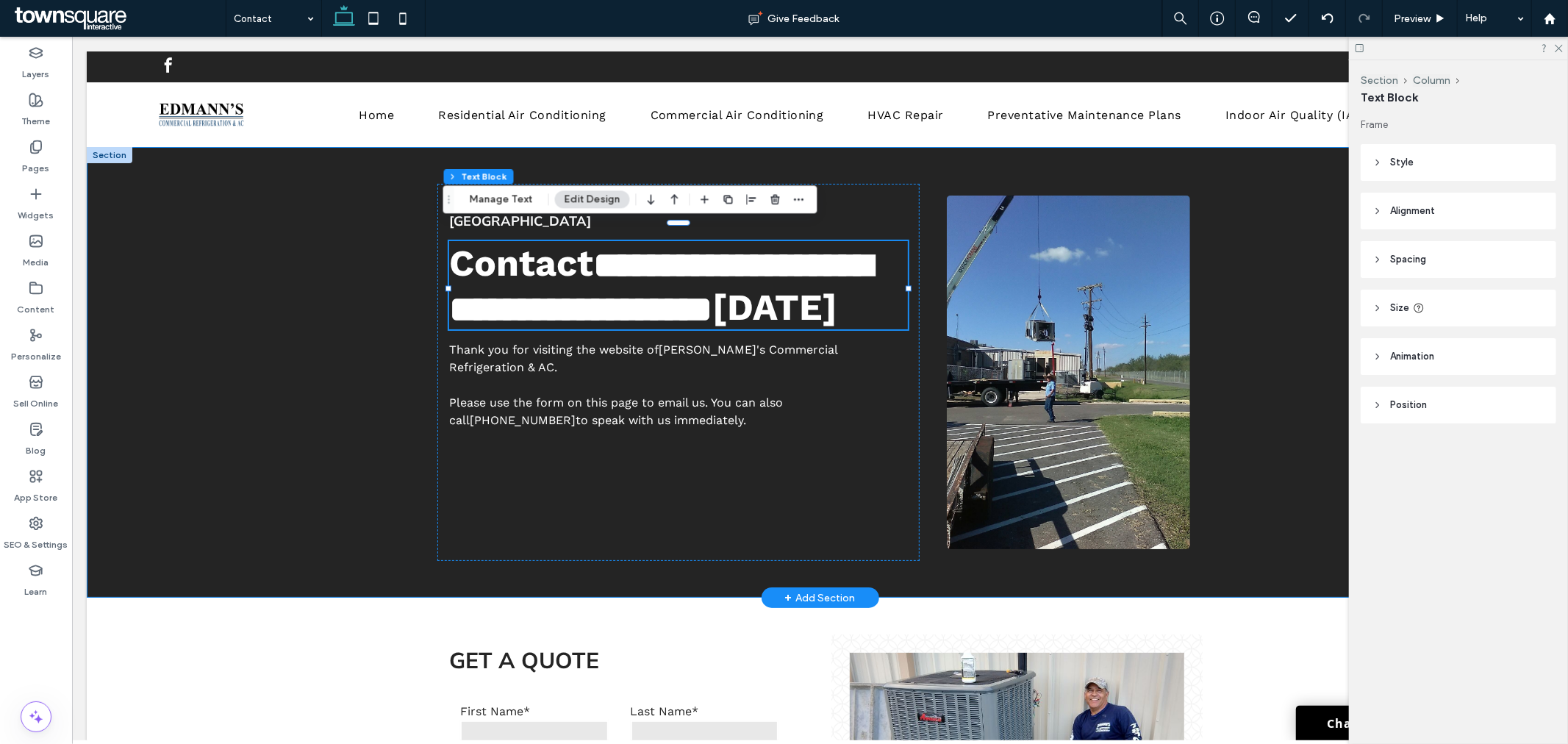
click at [296, 332] on div "**********" at bounding box center [819, 372] width 1467 height 451
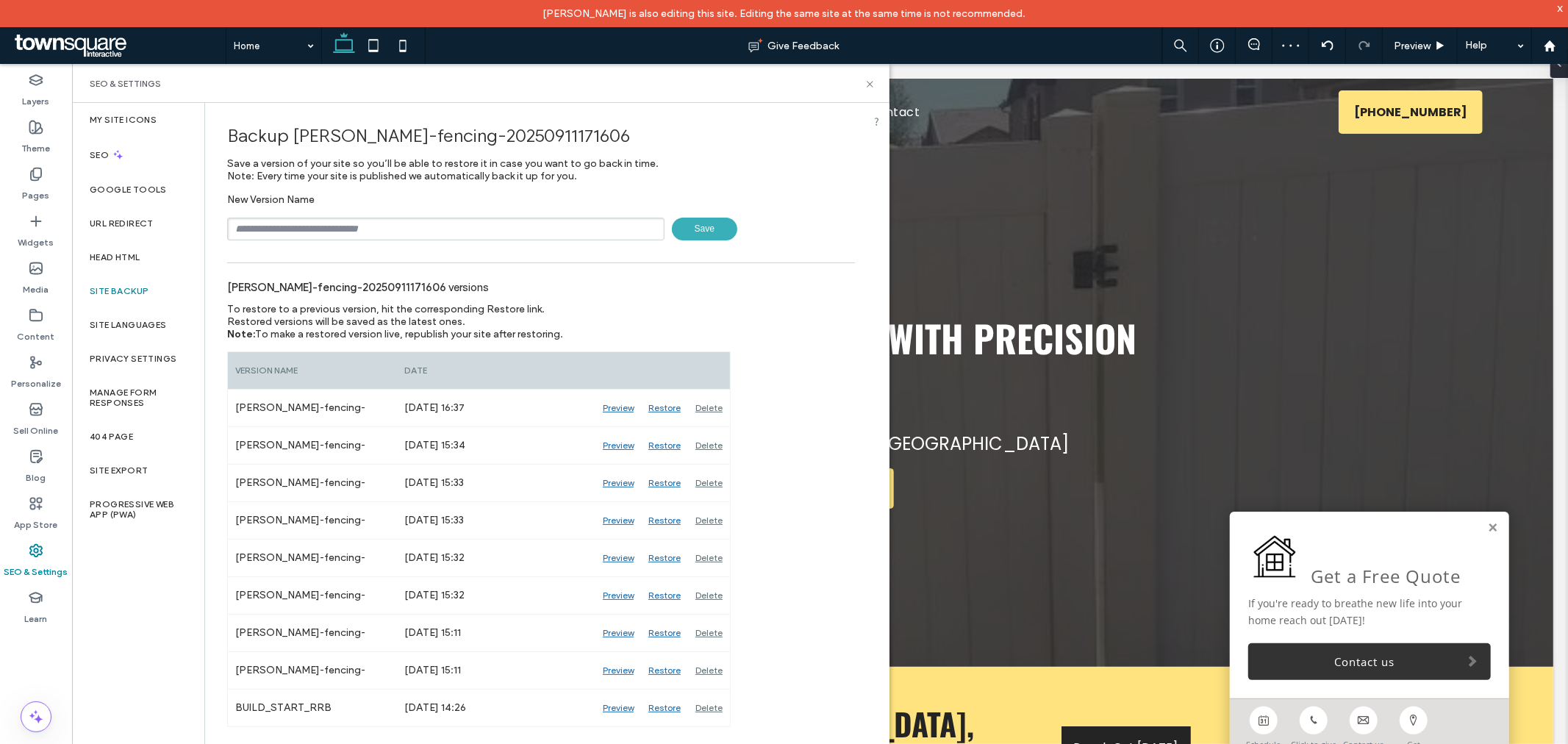
click at [363, 231] on input "text" at bounding box center [445, 229] width 438 height 23
click at [1439, 45] on use at bounding box center [1441, 45] width 8 height 9
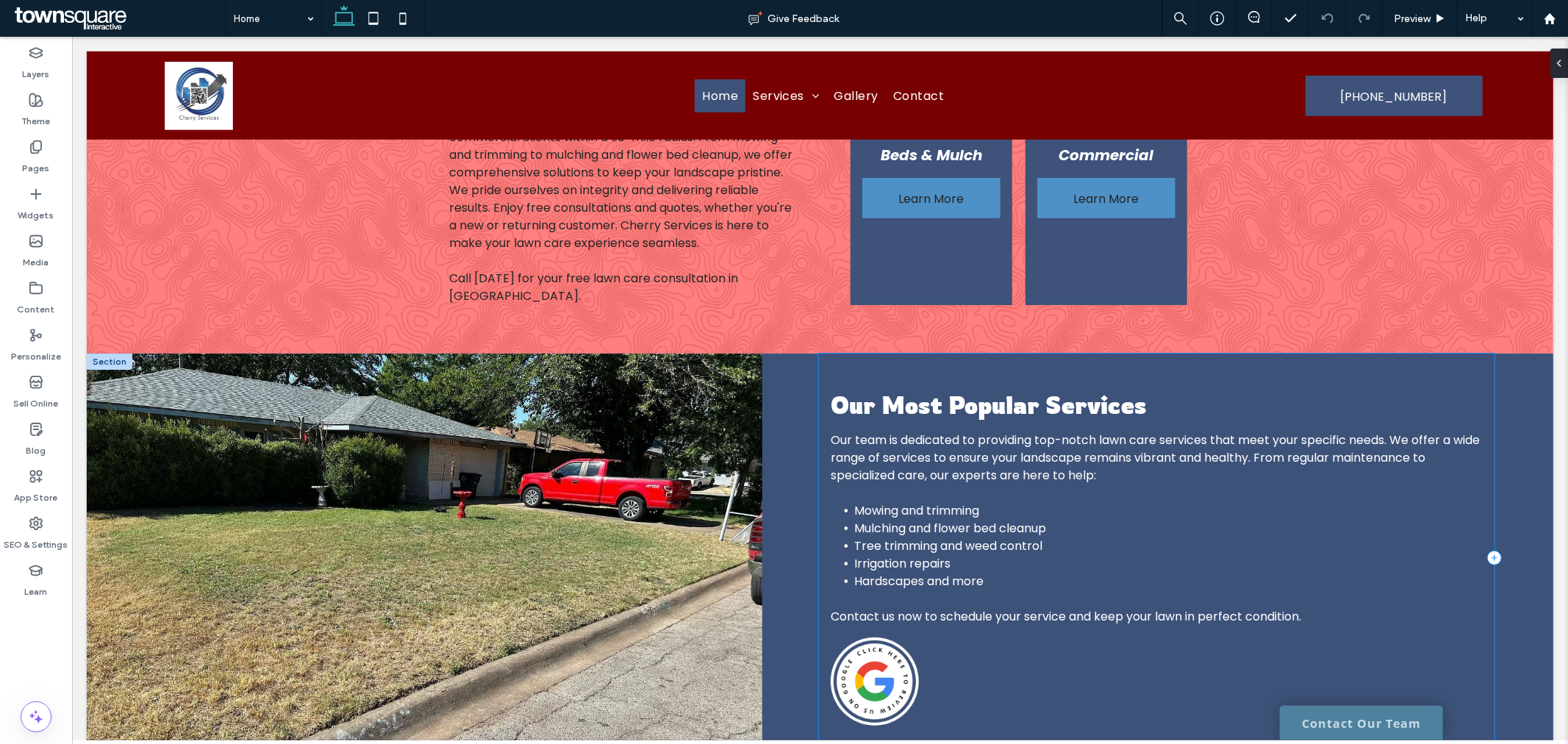
scroll to position [1203, 0]
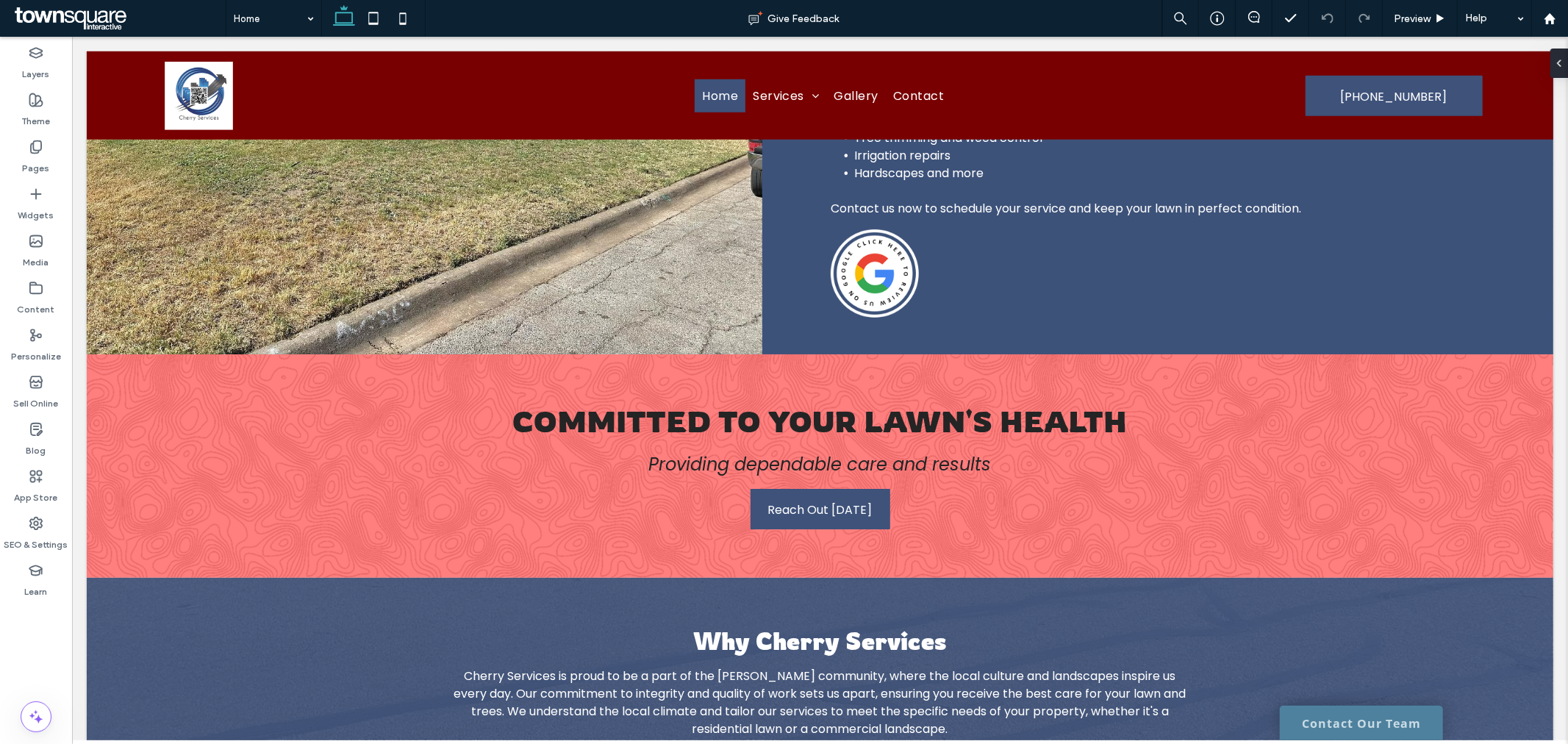
click at [1356, 716] on link "Contact Our Team" at bounding box center [1361, 722] width 164 height 35
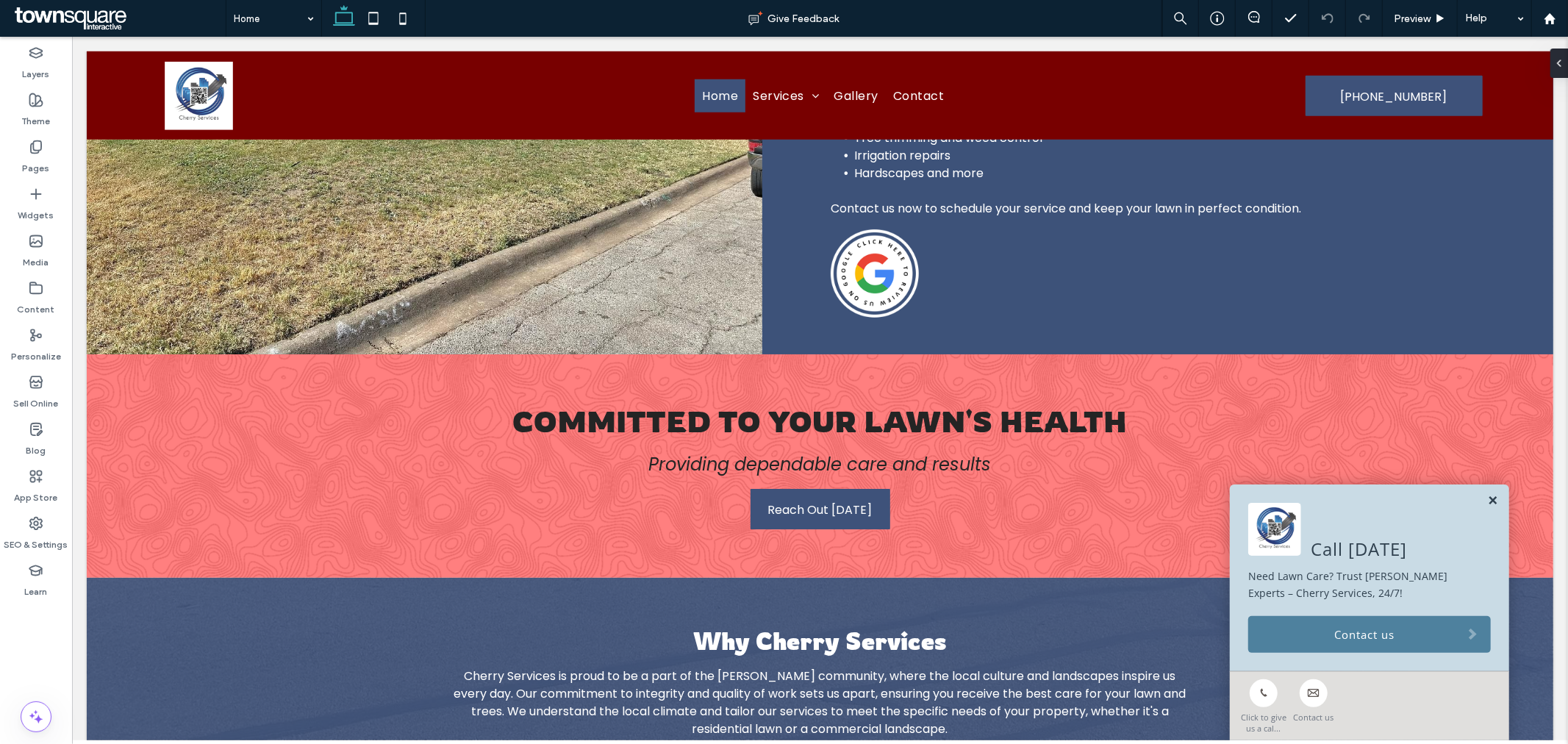
click at [1487, 497] on link at bounding box center [1492, 499] width 11 height 12
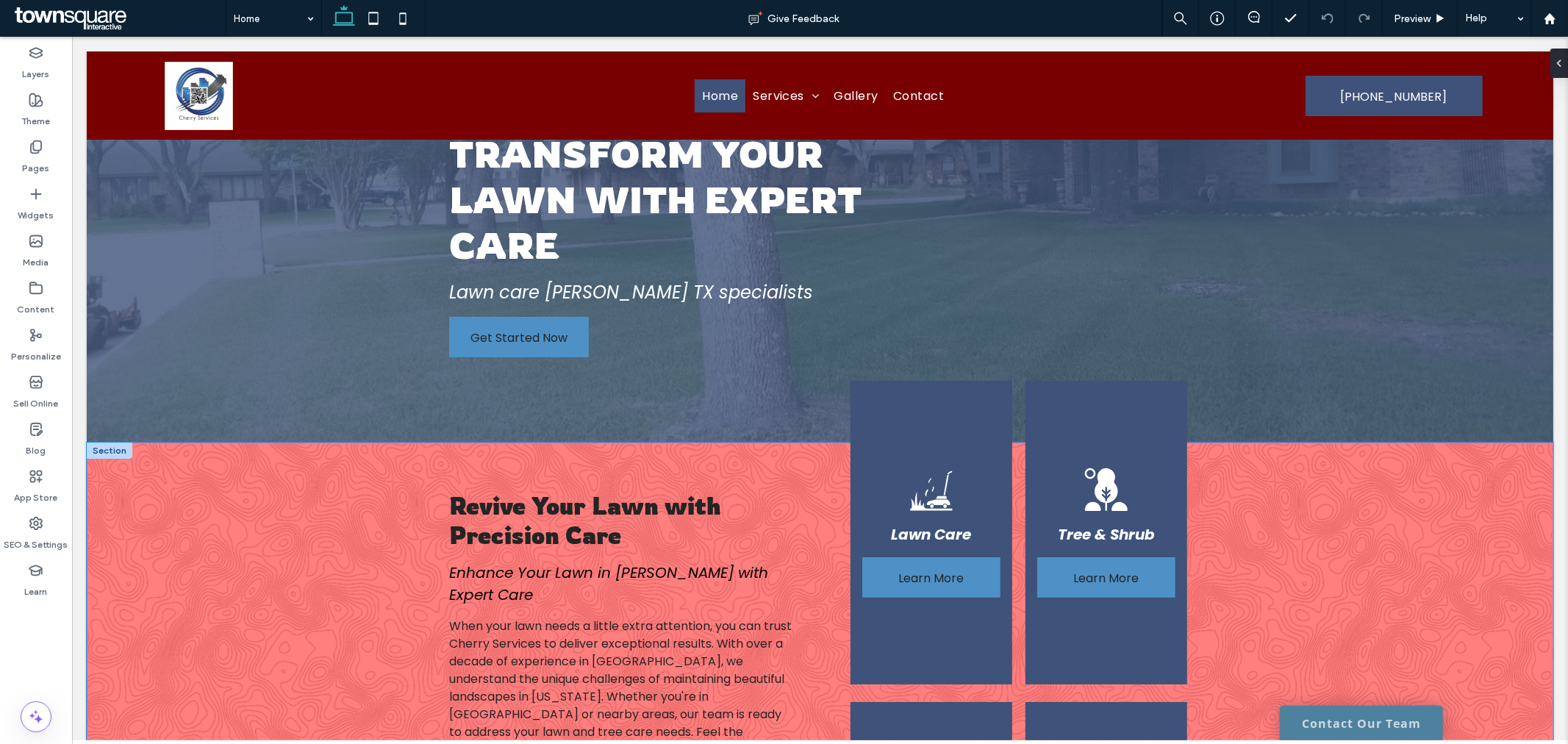
scroll to position [0, 0]
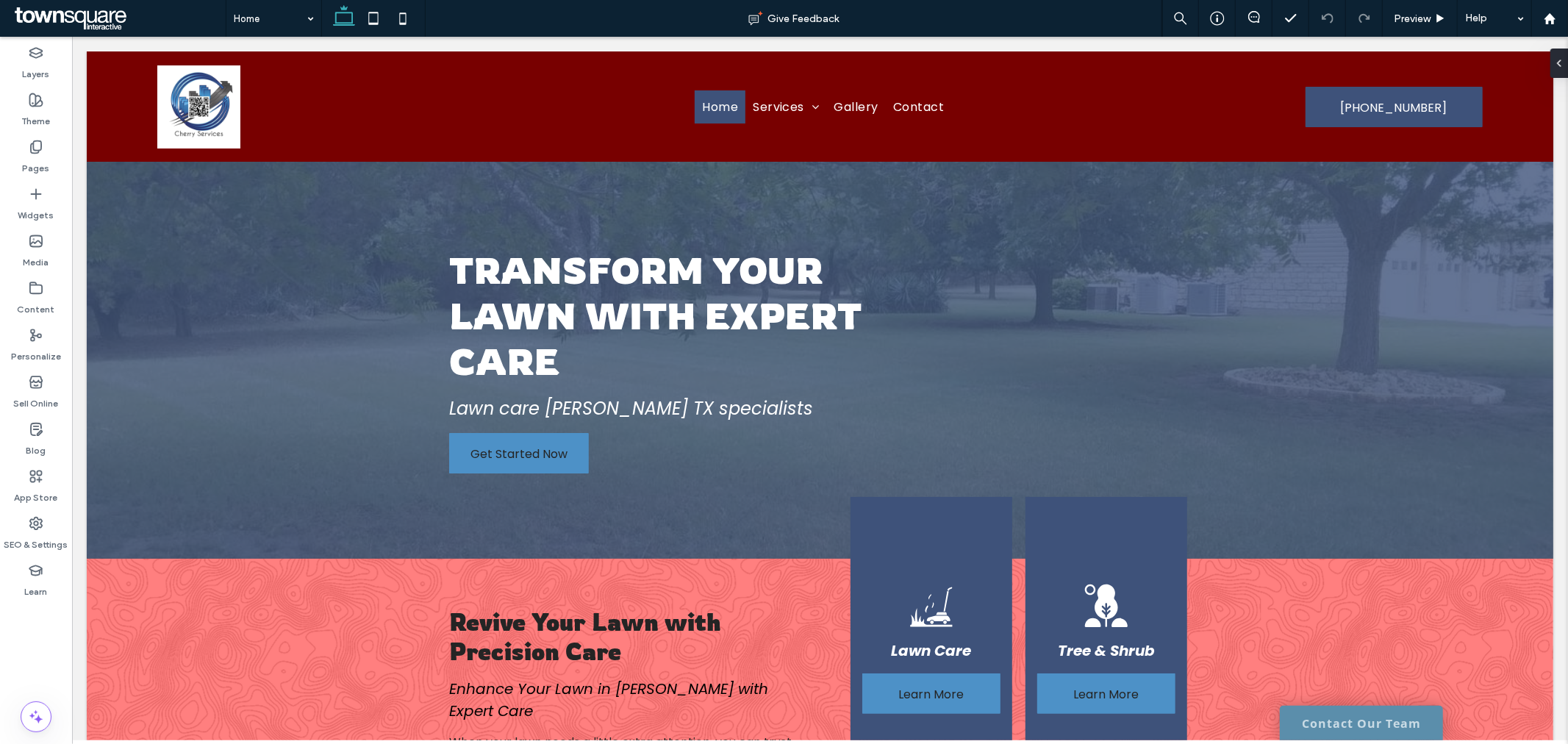
click at [1340, 705] on link "Contact Our Team" at bounding box center [1361, 722] width 164 height 35
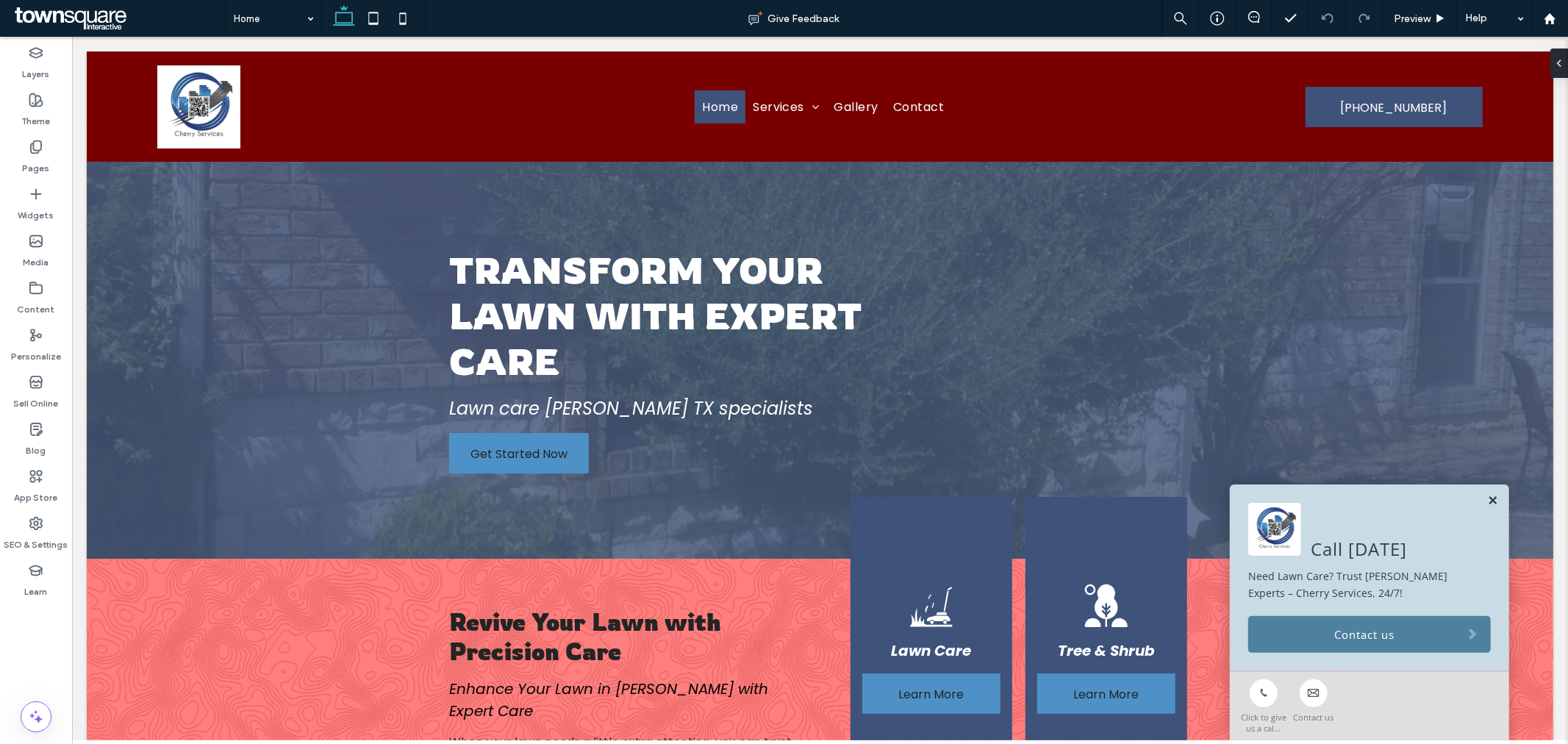
click at [1487, 497] on link at bounding box center [1492, 499] width 11 height 12
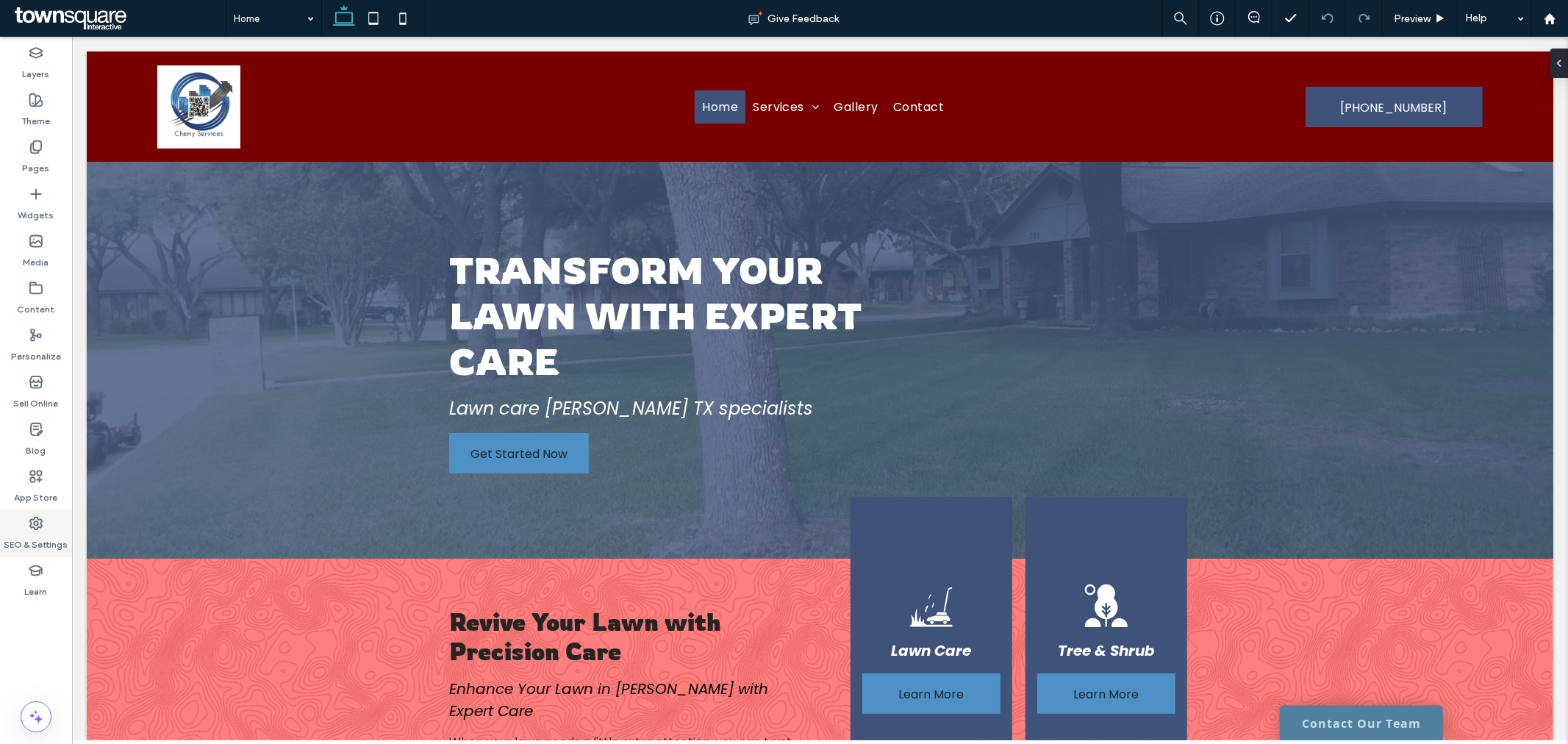
drag, startPoint x: 15, startPoint y: 533, endPoint x: 26, endPoint y: 525, distance: 13.6
click at [16, 533] on label "SEO & Settings" at bounding box center [37, 541] width 64 height 21
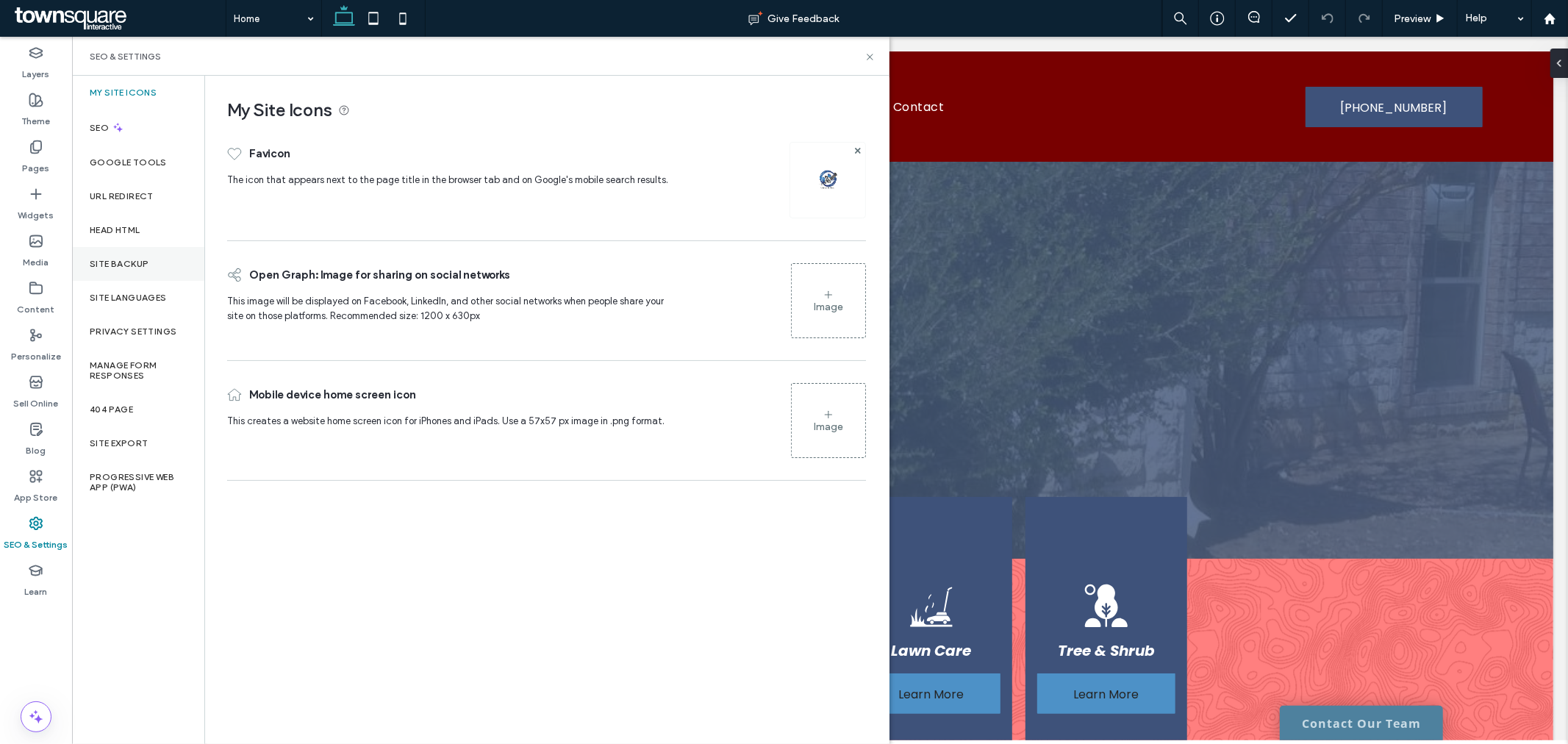
click at [144, 275] on div "Site Backup" at bounding box center [138, 264] width 132 height 34
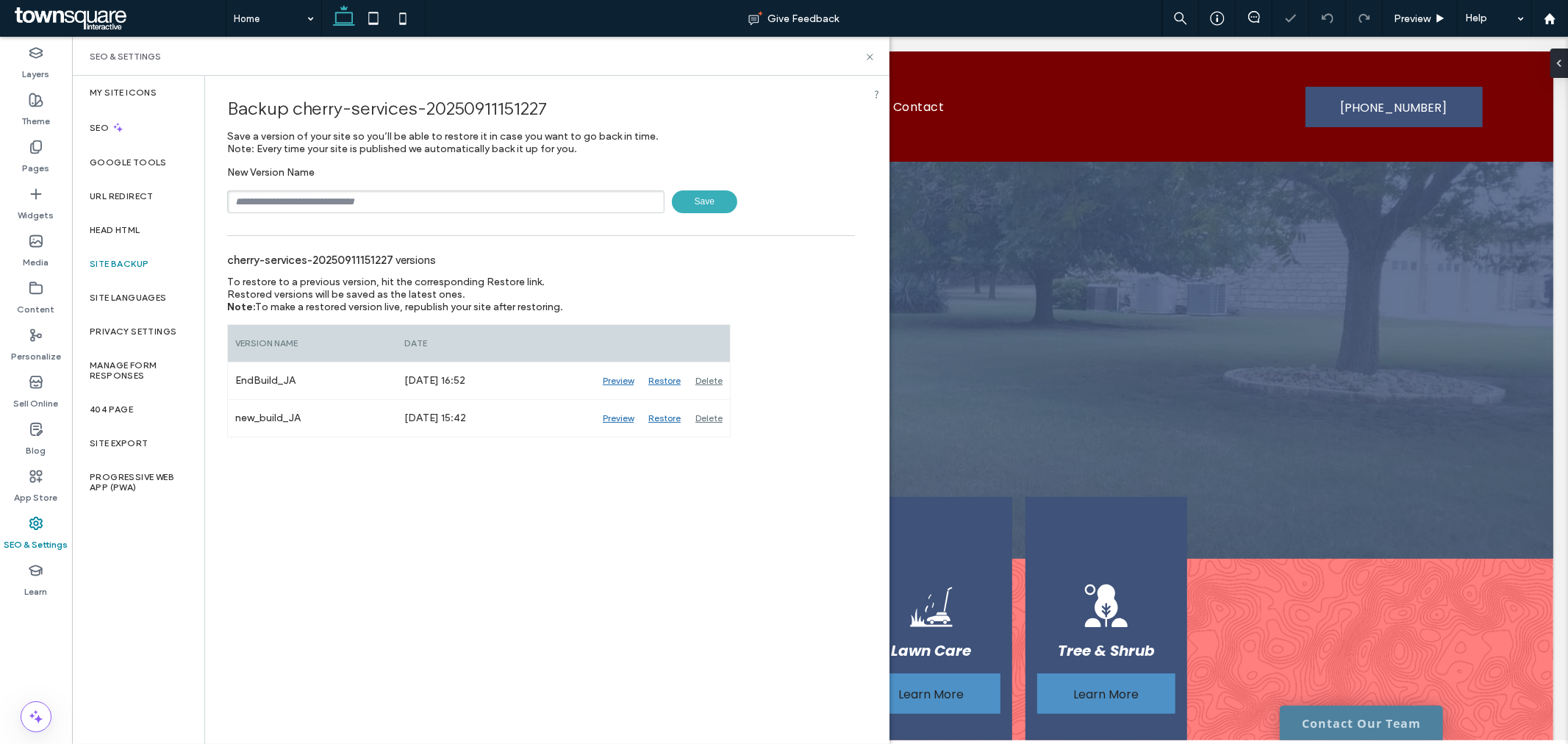
click at [398, 206] on input "text" at bounding box center [445, 201] width 438 height 23
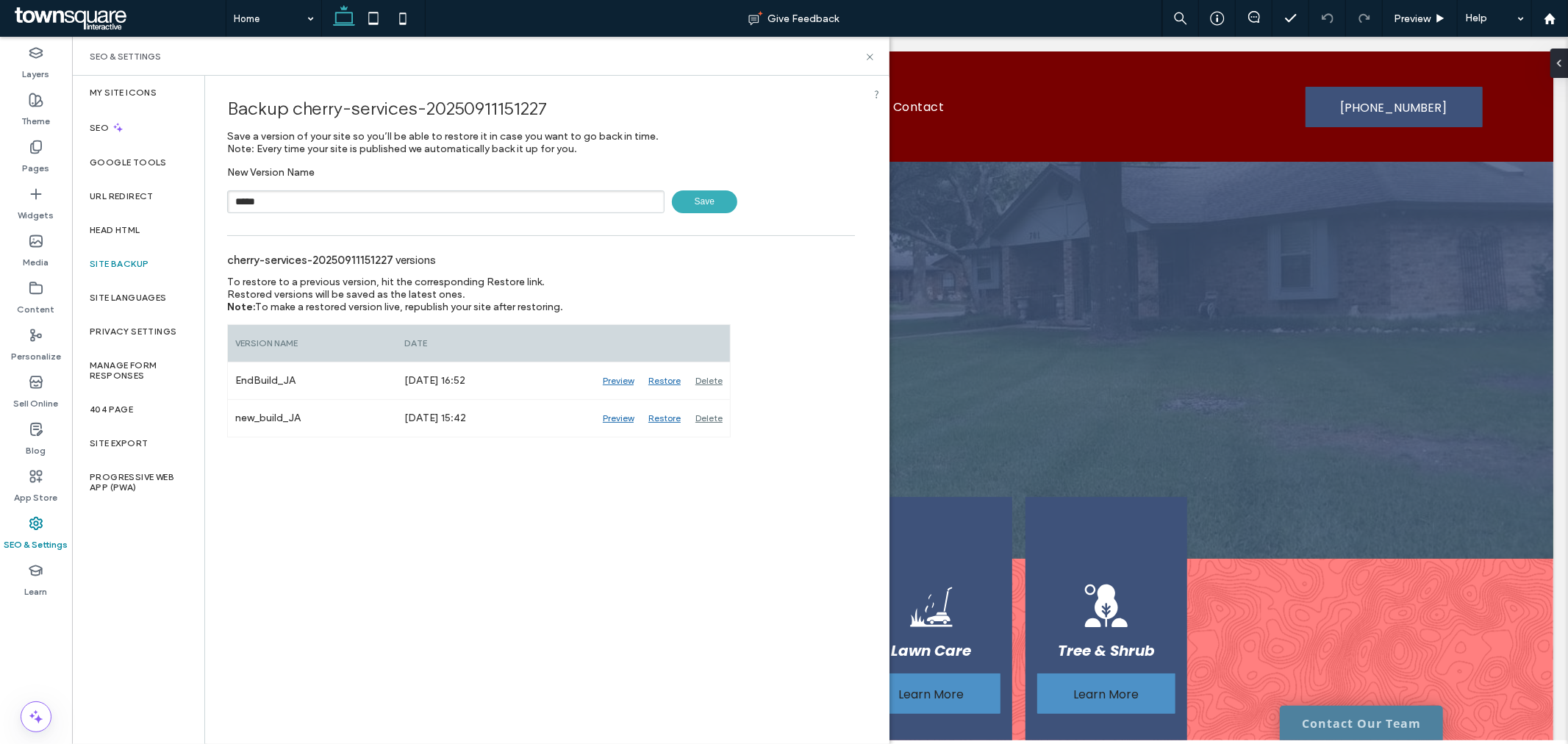
type input "*****"
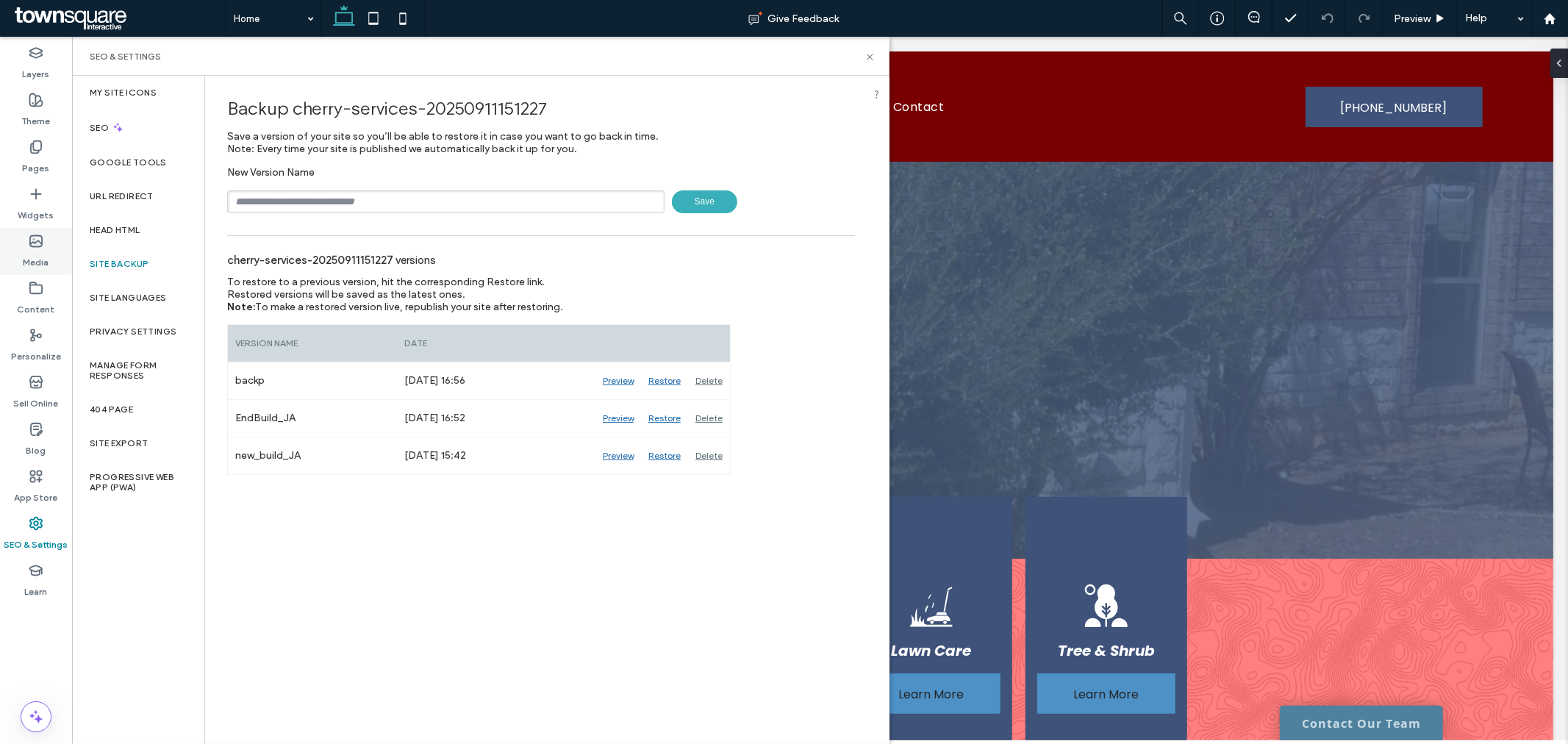
click at [33, 259] on label "Media" at bounding box center [36, 259] width 26 height 21
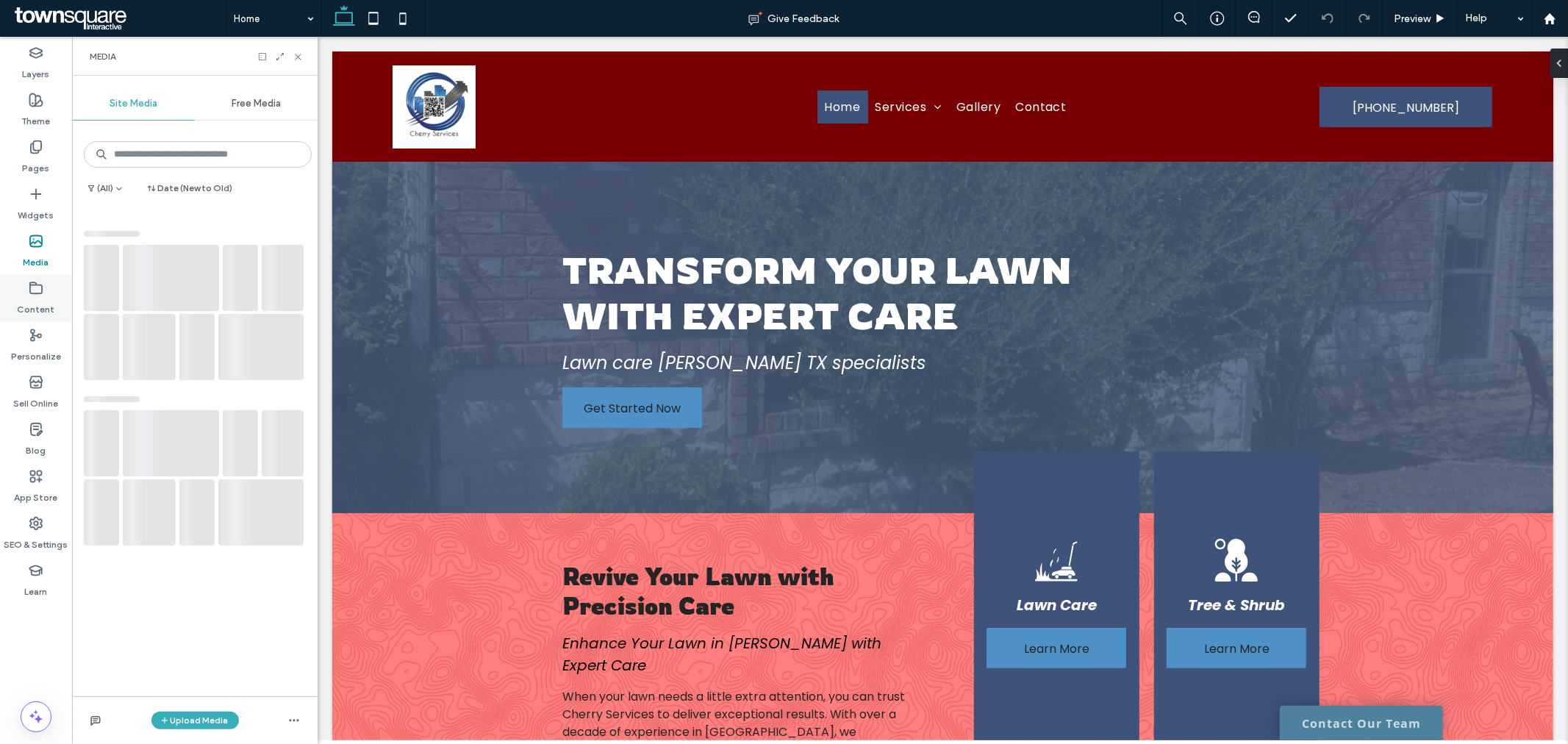
click at [37, 299] on label "Content" at bounding box center [37, 306] width 38 height 21
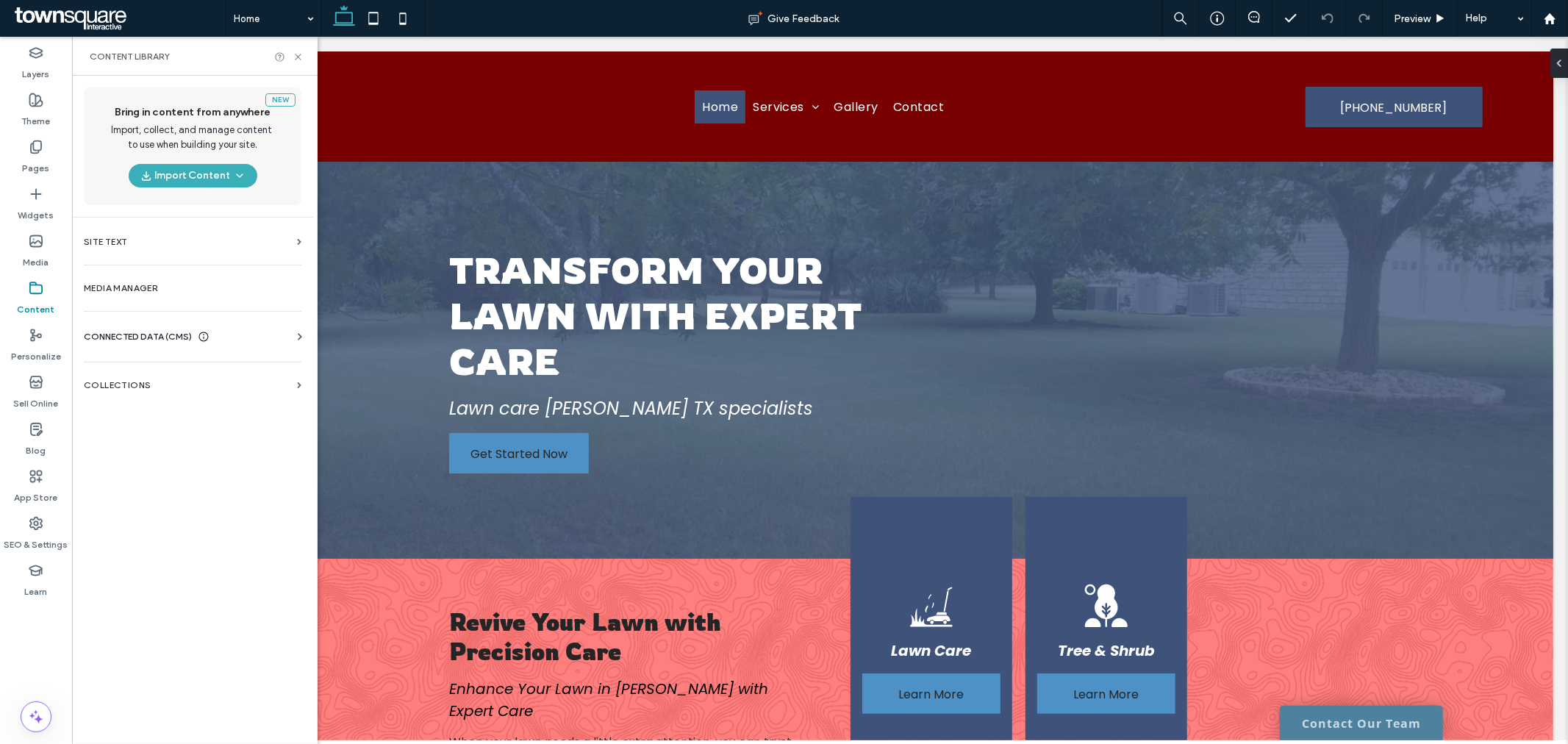
click at [186, 340] on span "CONNECTED DATA (CMS)" at bounding box center [138, 337] width 108 height 15
click at [183, 371] on label "Business Info" at bounding box center [195, 372] width 200 height 10
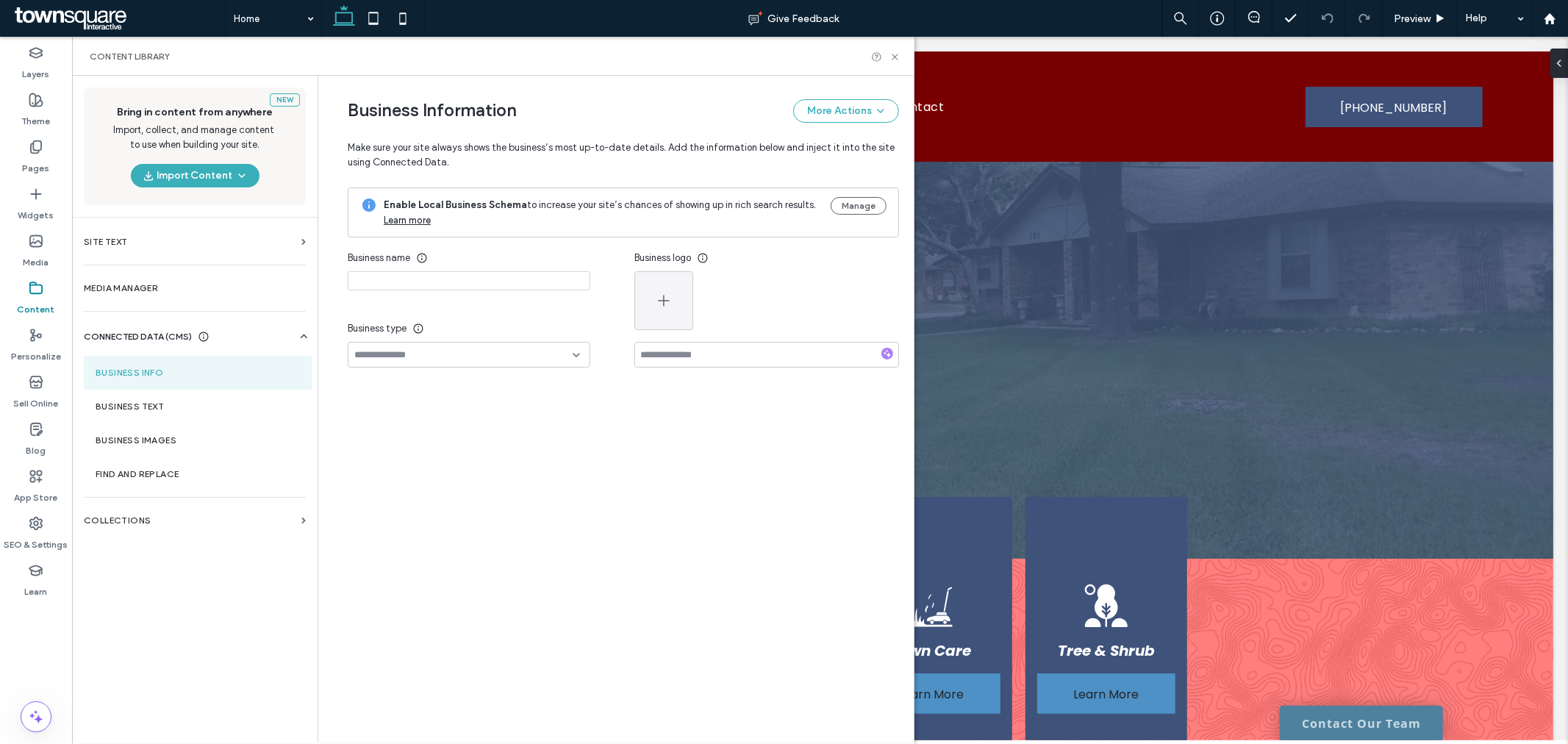
type input "**********"
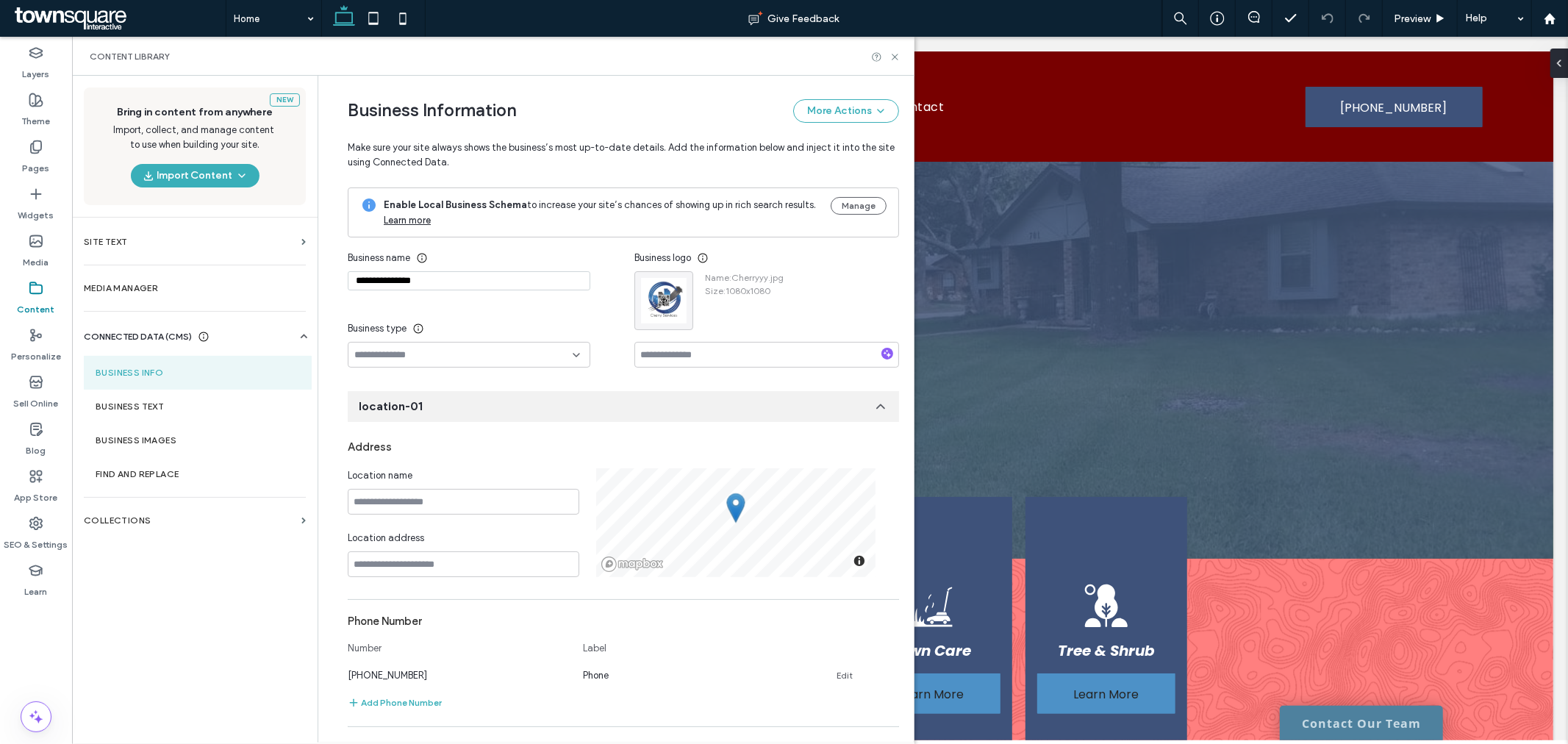
click at [511, 332] on div "Business type" at bounding box center [469, 329] width 243 height 26
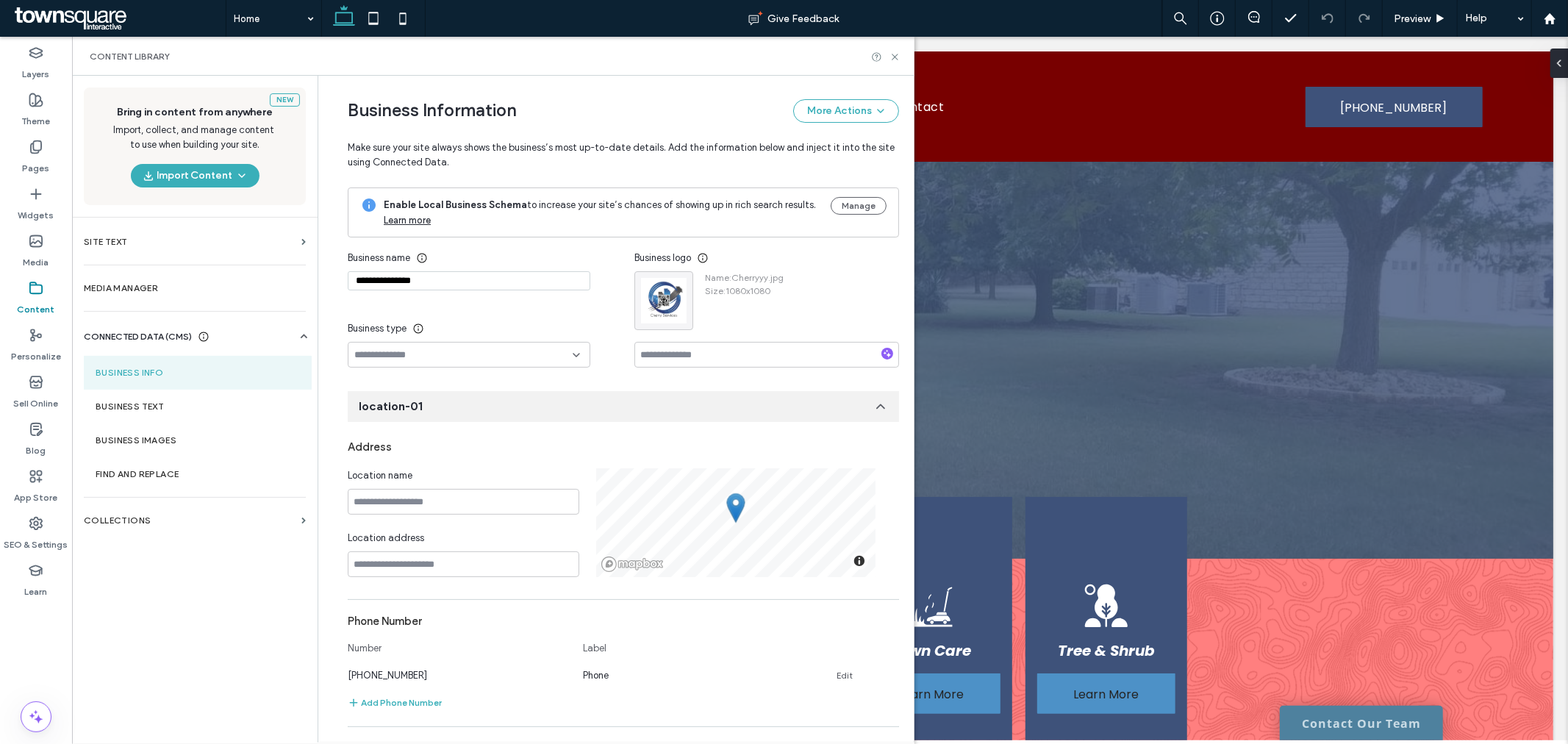
click at [537, 309] on div "**********" at bounding box center [491, 306] width 287 height 123
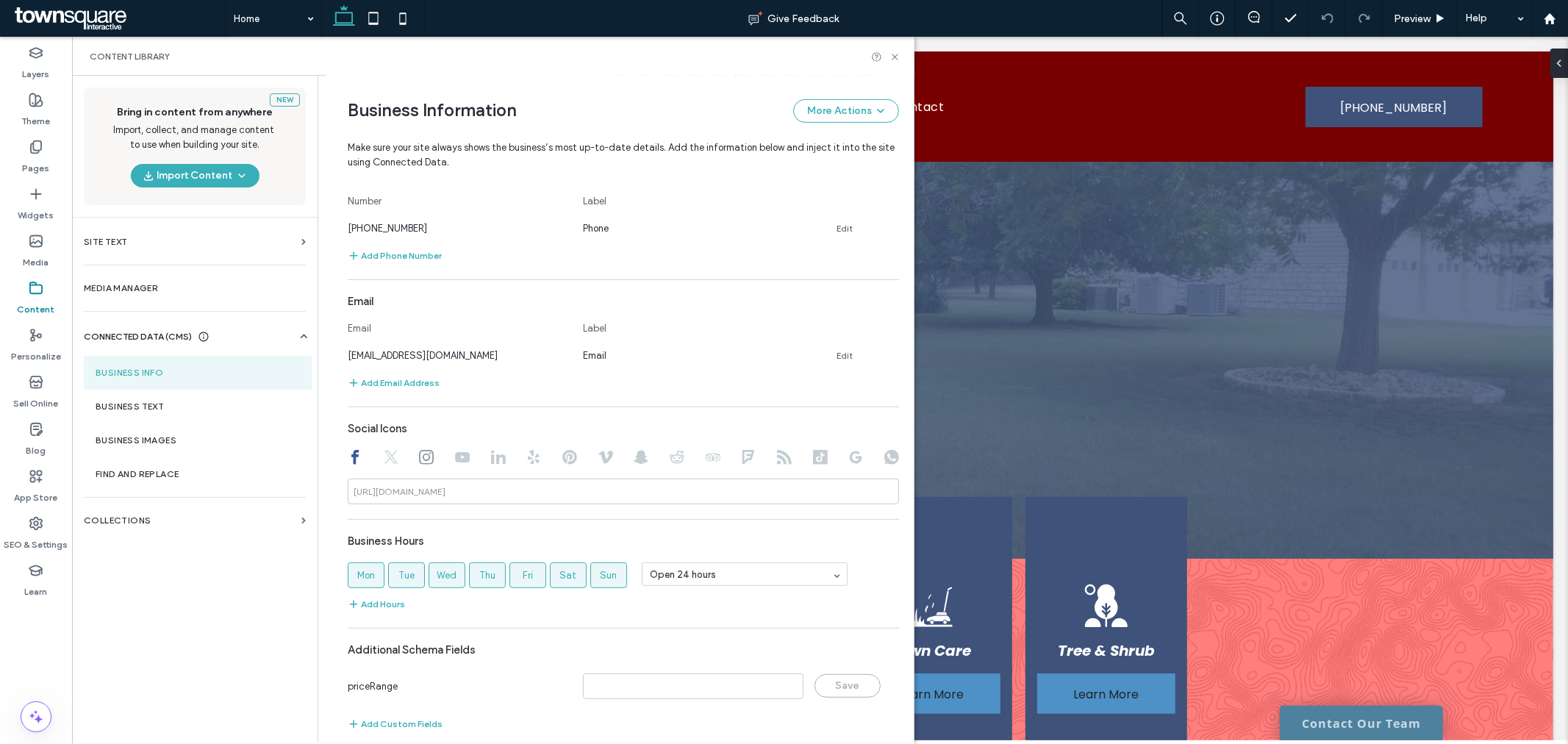
scroll to position [463, 0]
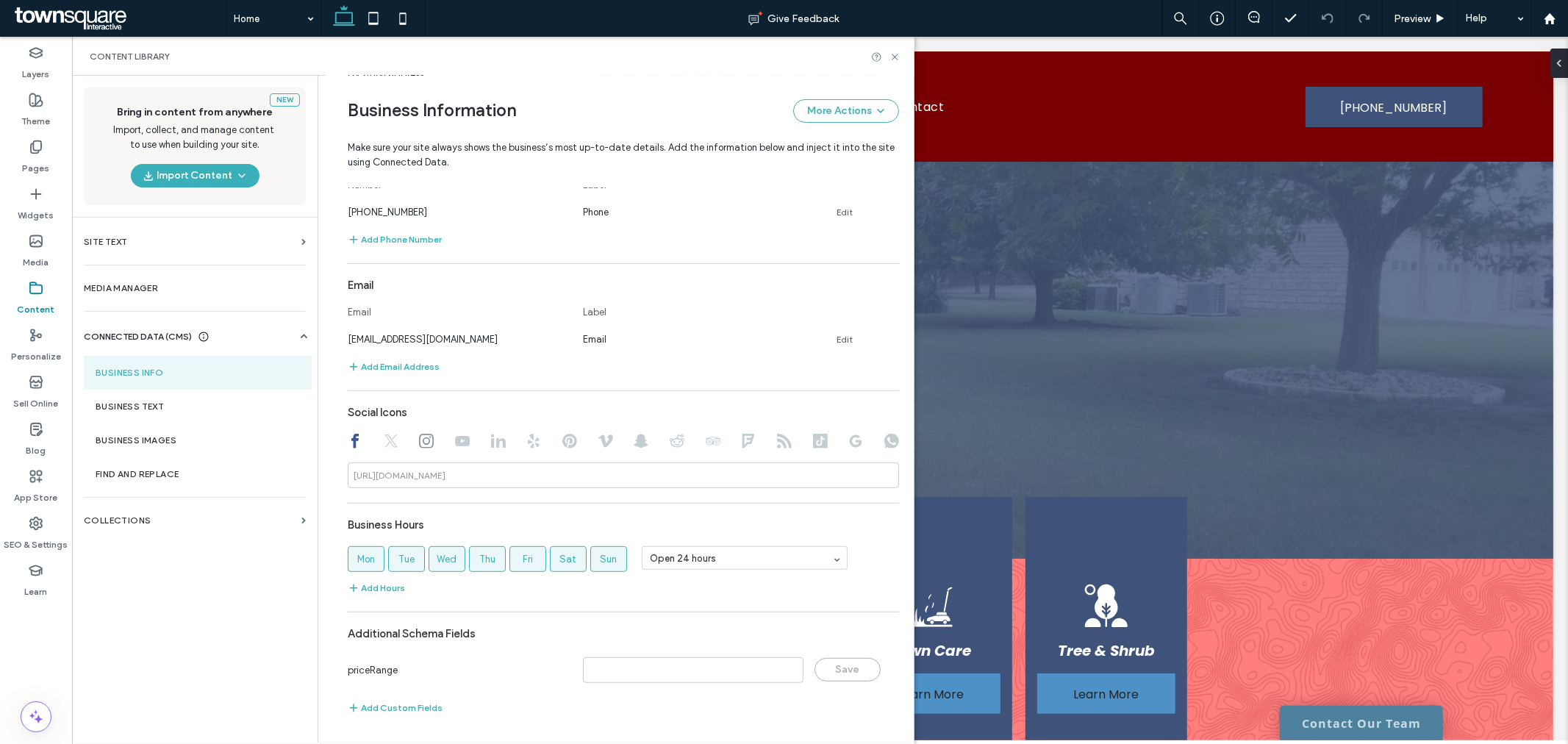
click at [386, 445] on use at bounding box center [392, 441] width 13 height 13
click at [419, 444] on use at bounding box center [427, 441] width 15 height 15
type input "**********"
drag, startPoint x: 211, startPoint y: 397, endPoint x: 218, endPoint y: 387, distance: 12.2
click at [211, 395] on section "Business Text" at bounding box center [198, 407] width 228 height 34
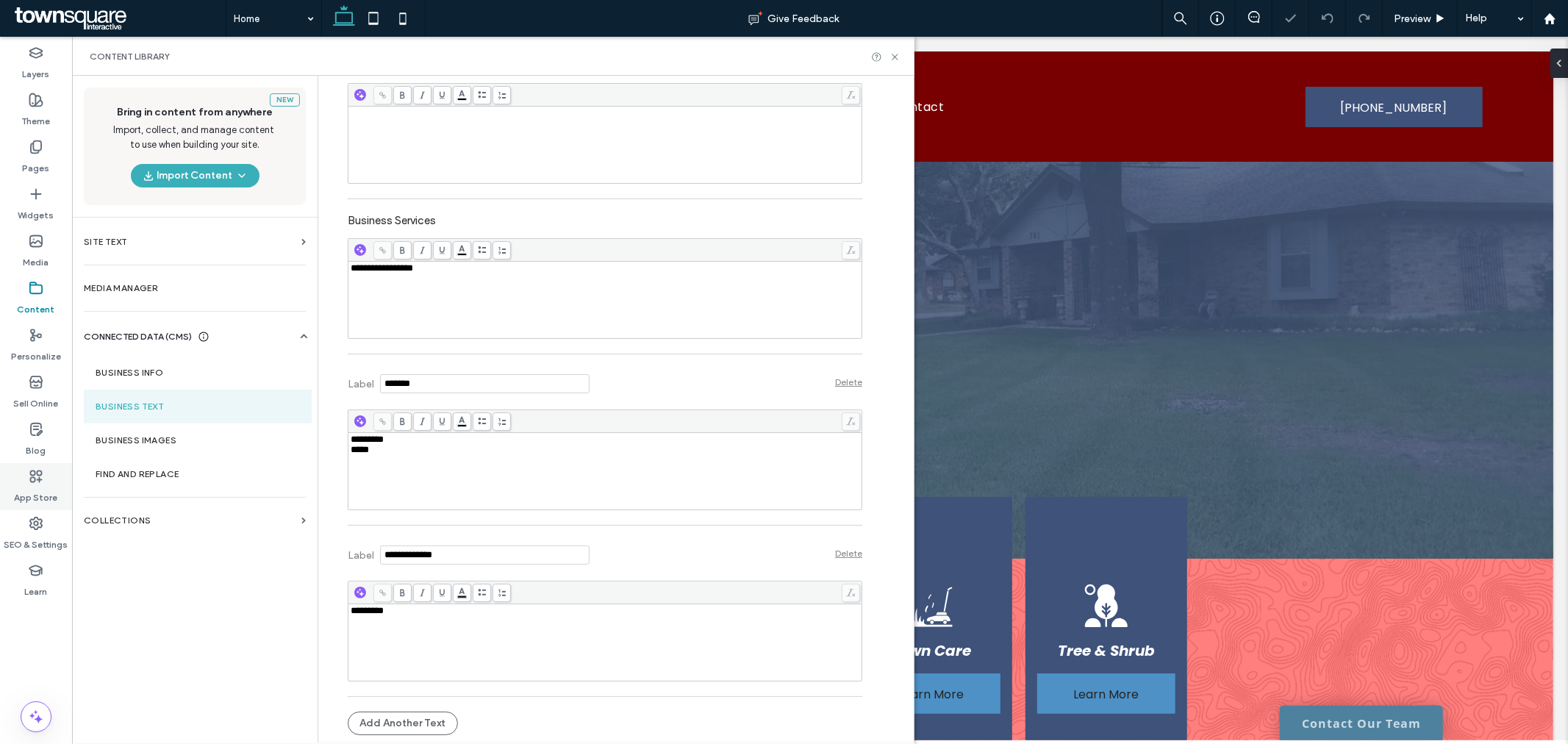
scroll to position [0, 0]
click at [166, 374] on label "Business Info" at bounding box center [198, 372] width 204 height 10
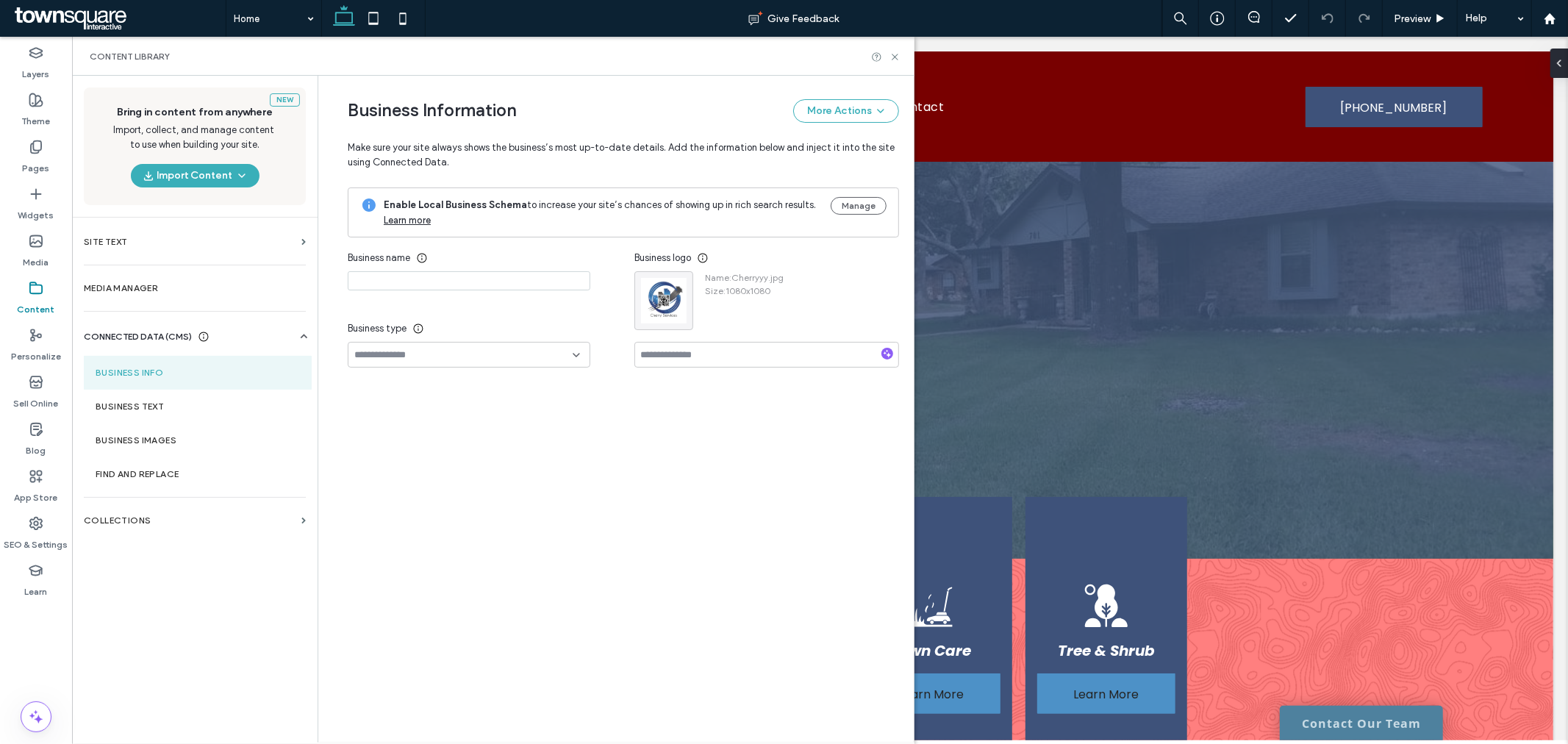
type input "**********"
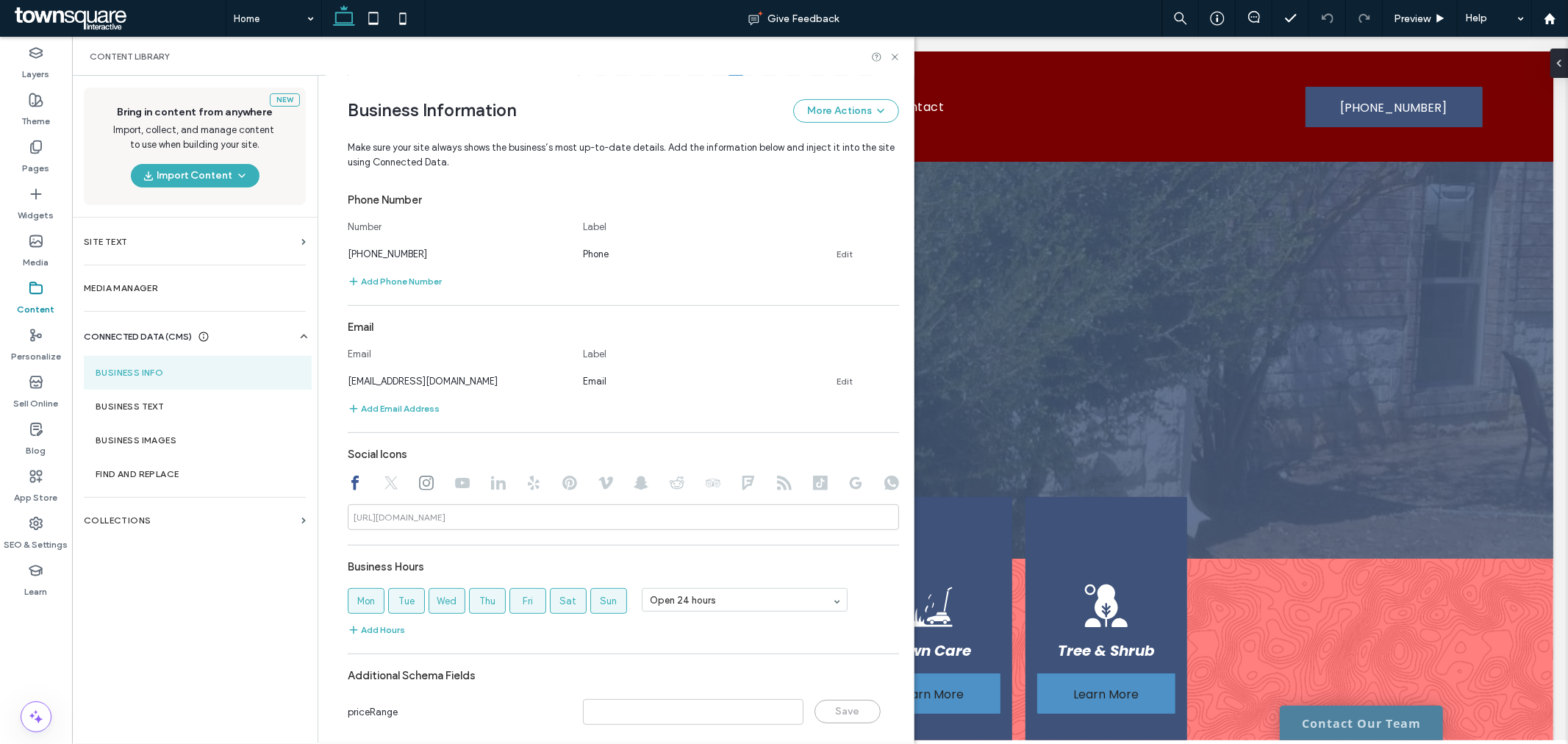
scroll to position [463, 0]
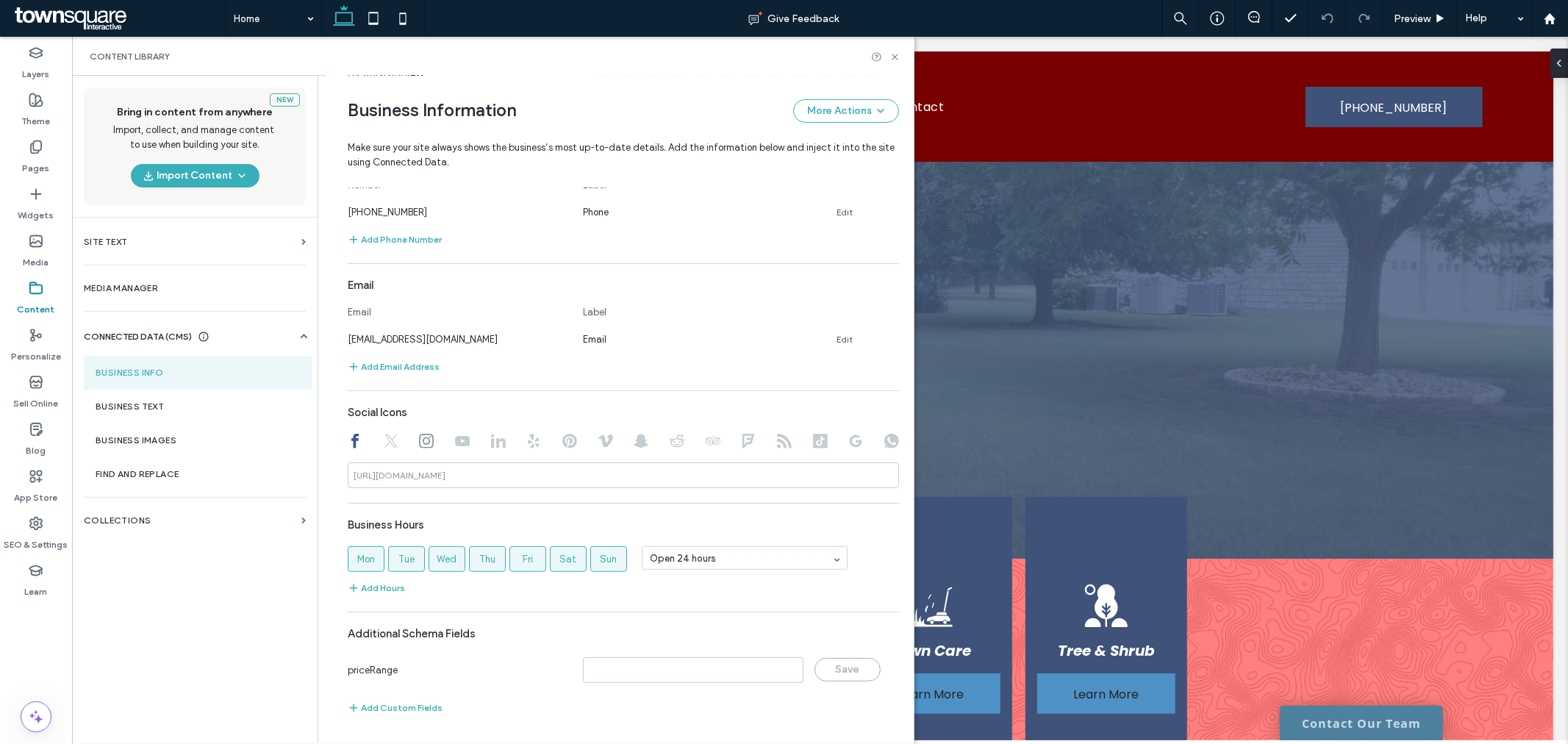
click at [419, 444] on icon at bounding box center [427, 441] width 15 height 15
type input "**********"
drag, startPoint x: 891, startPoint y: 55, endPoint x: 819, endPoint y: 34, distance: 75.0
click at [891, 55] on icon at bounding box center [896, 57] width 11 height 11
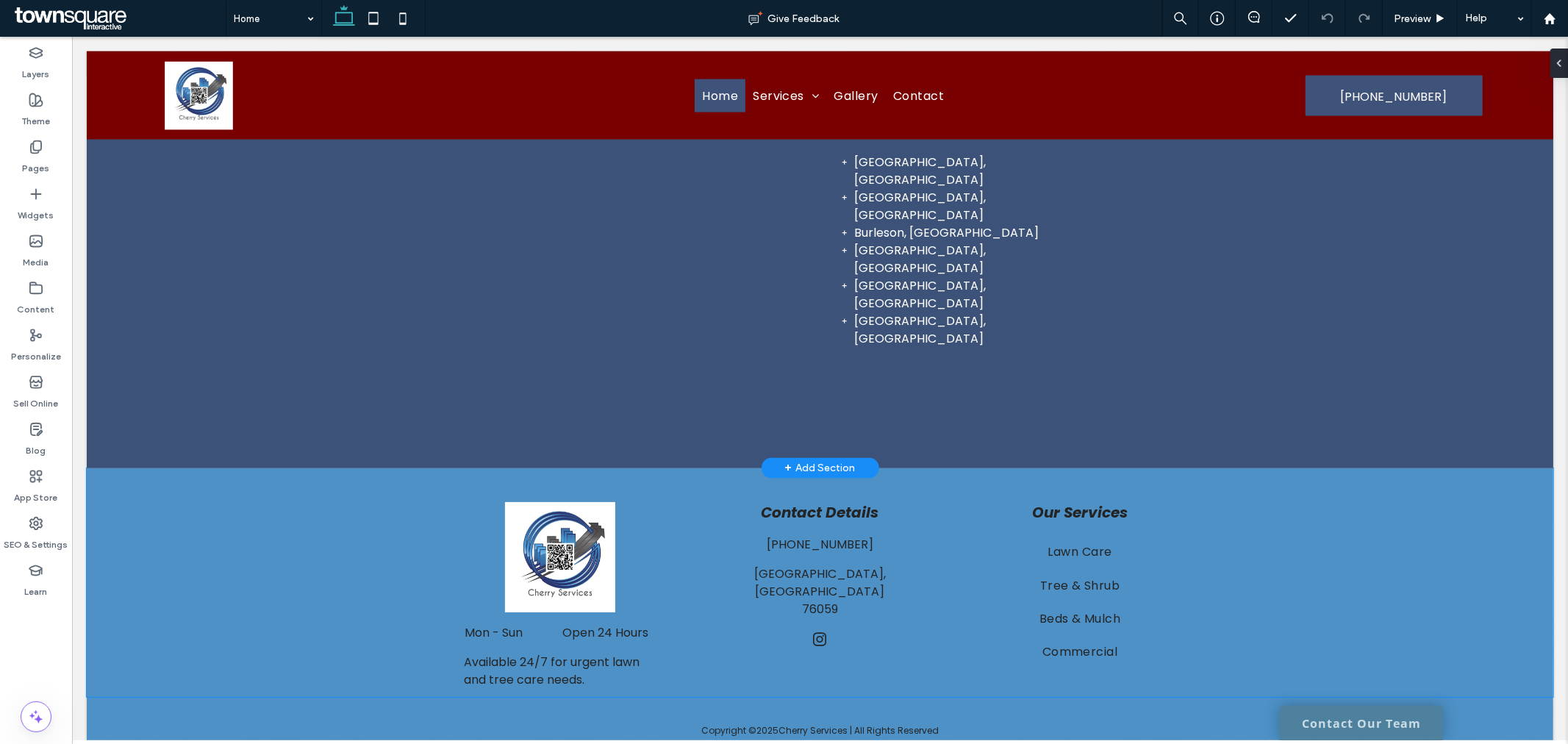
scroll to position [2050, 0]
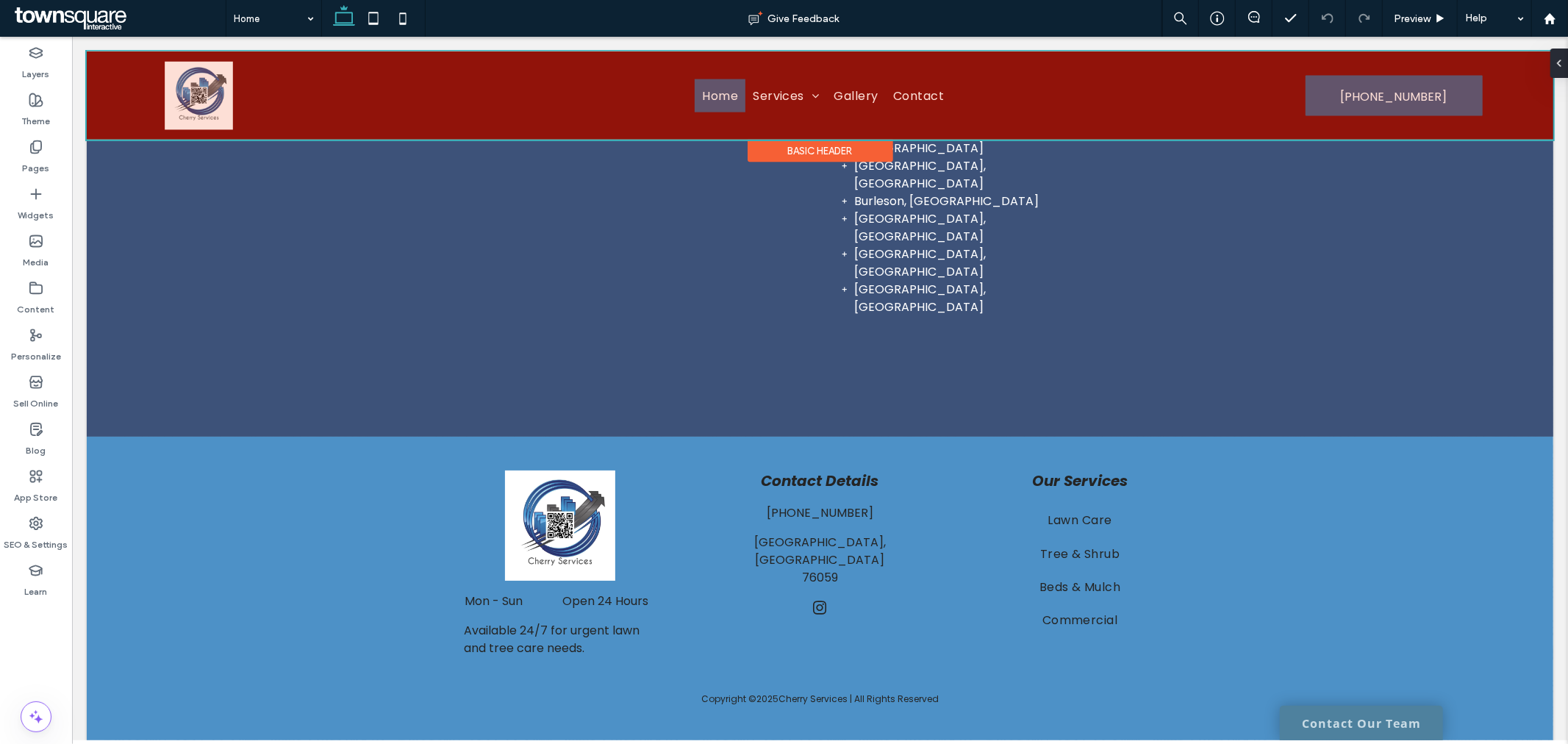
click at [114, 96] on div at bounding box center [819, 95] width 1467 height 88
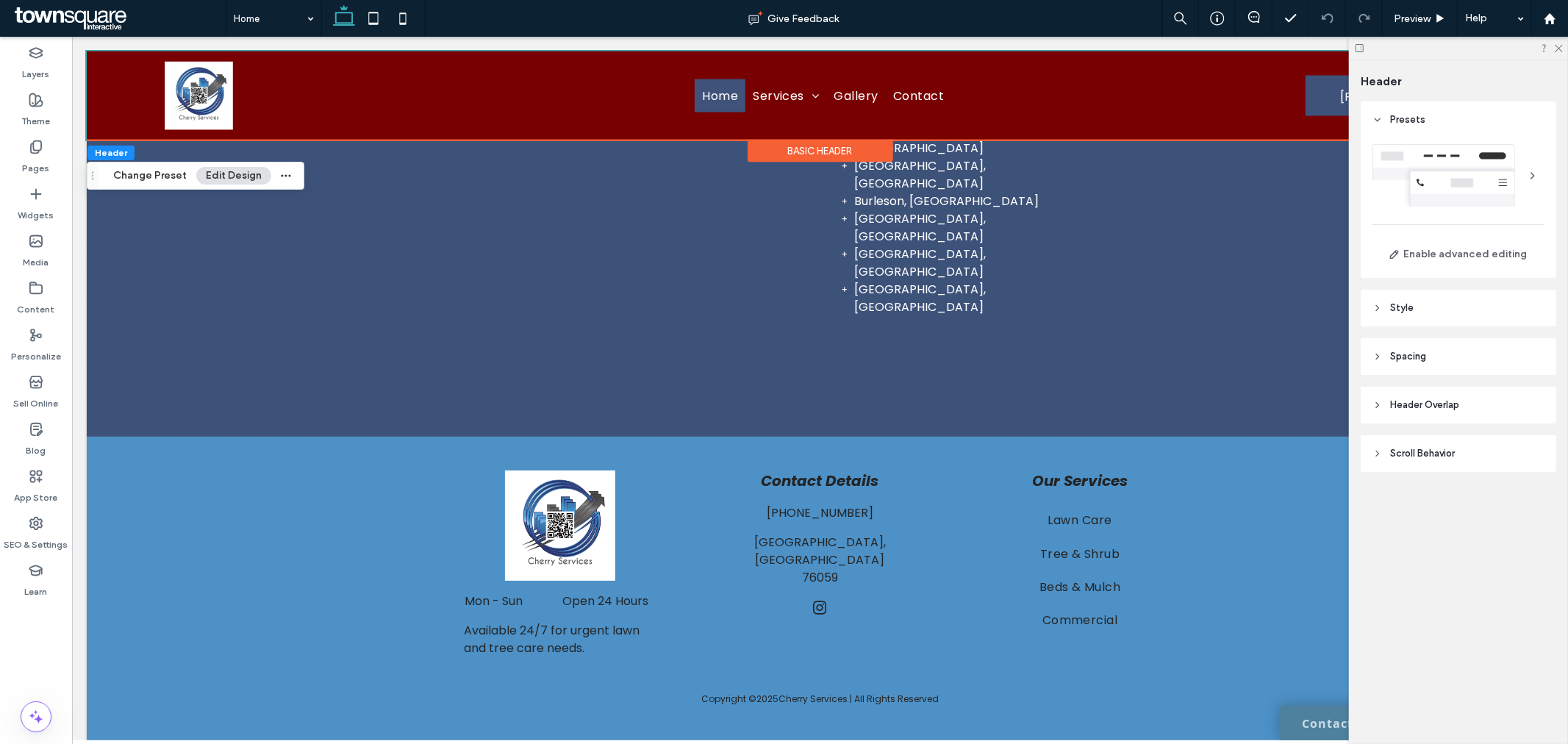
click at [1464, 355] on header "Spacing" at bounding box center [1458, 356] width 196 height 37
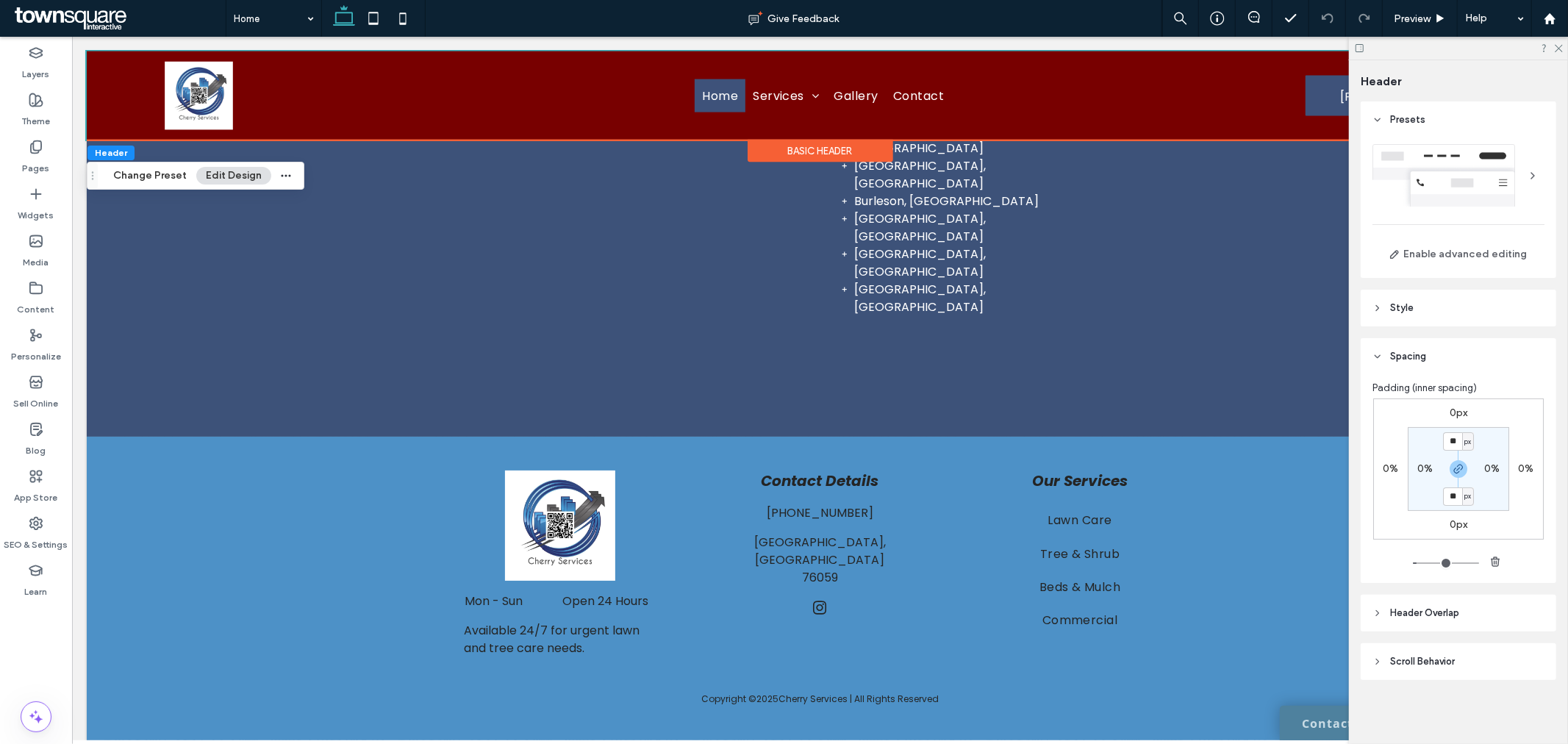
click at [1466, 364] on header "Spacing" at bounding box center [1458, 356] width 196 height 37
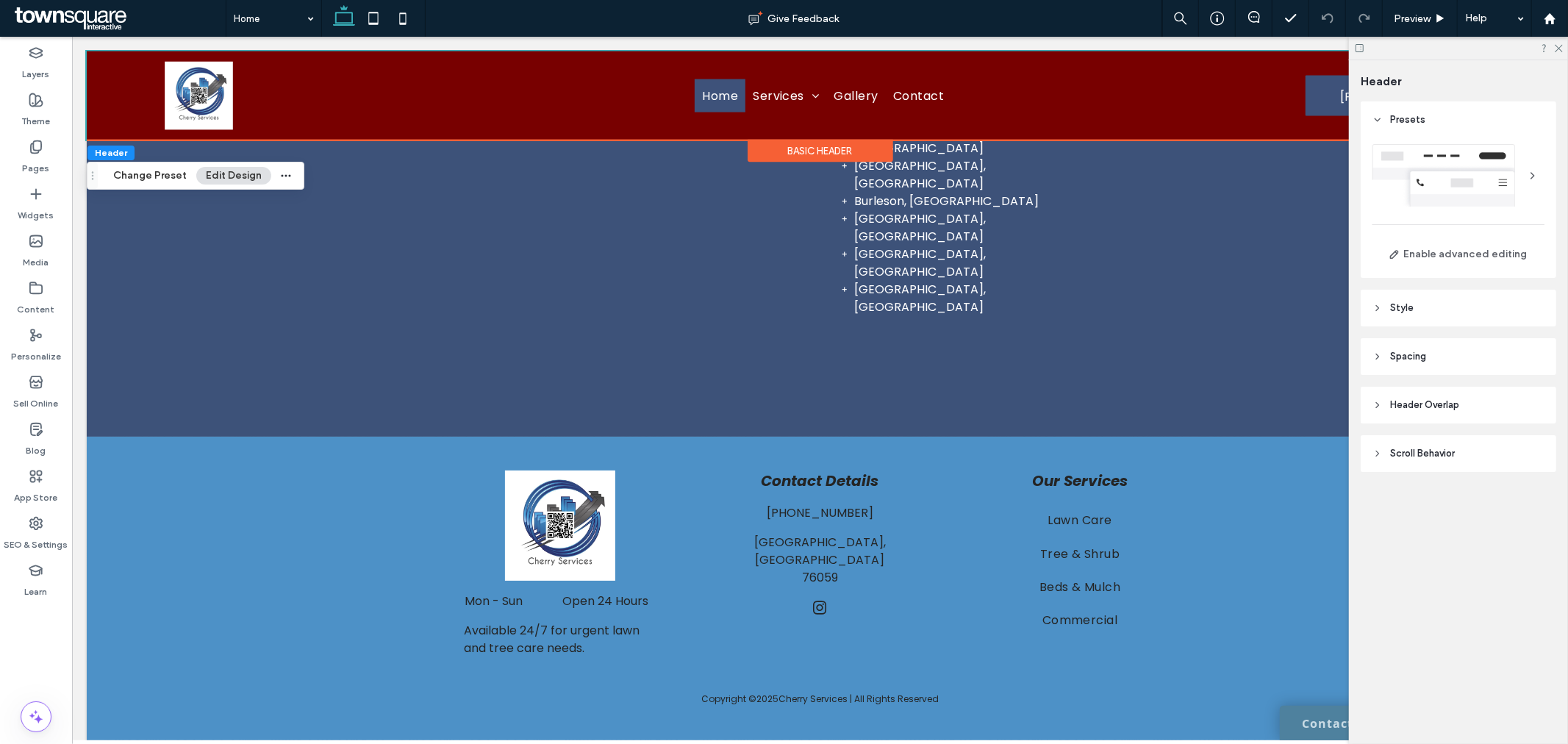
click at [1473, 405] on header "Header Overlap" at bounding box center [1458, 405] width 196 height 37
click at [1471, 365] on header "Spacing" at bounding box center [1458, 356] width 196 height 37
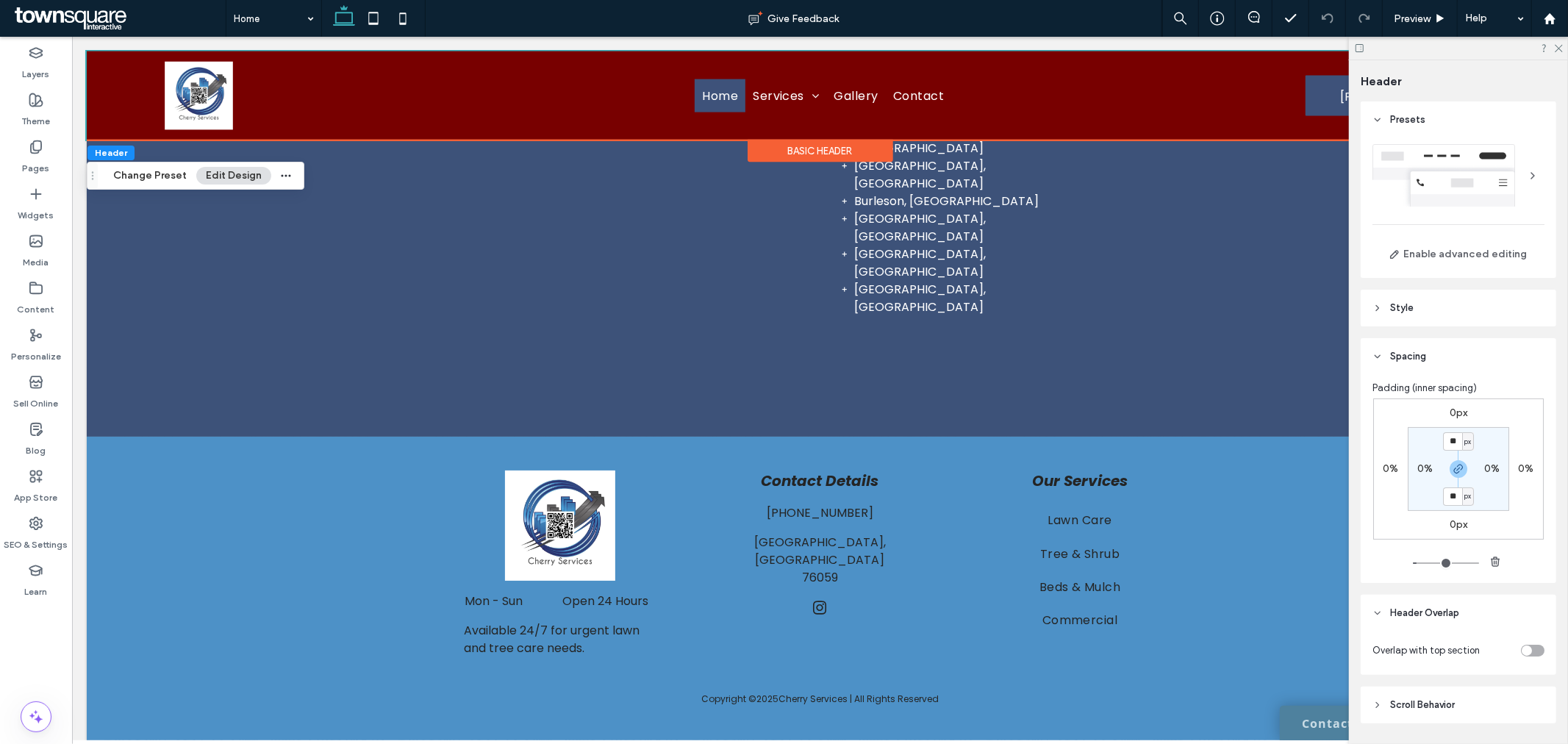
click at [1472, 373] on header "Spacing" at bounding box center [1458, 356] width 196 height 37
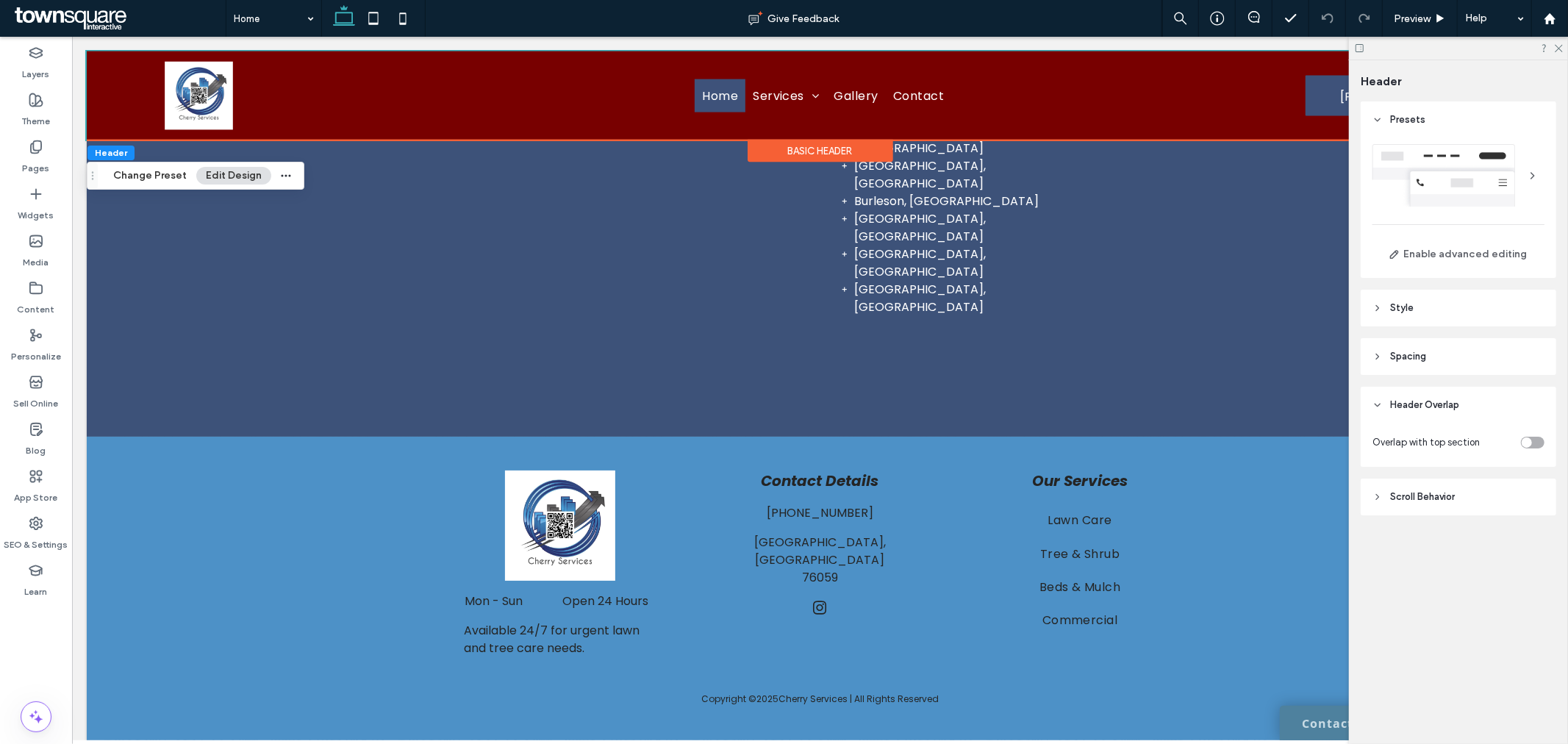
click at [1464, 405] on header "Header Overlap" at bounding box center [1458, 405] width 196 height 37
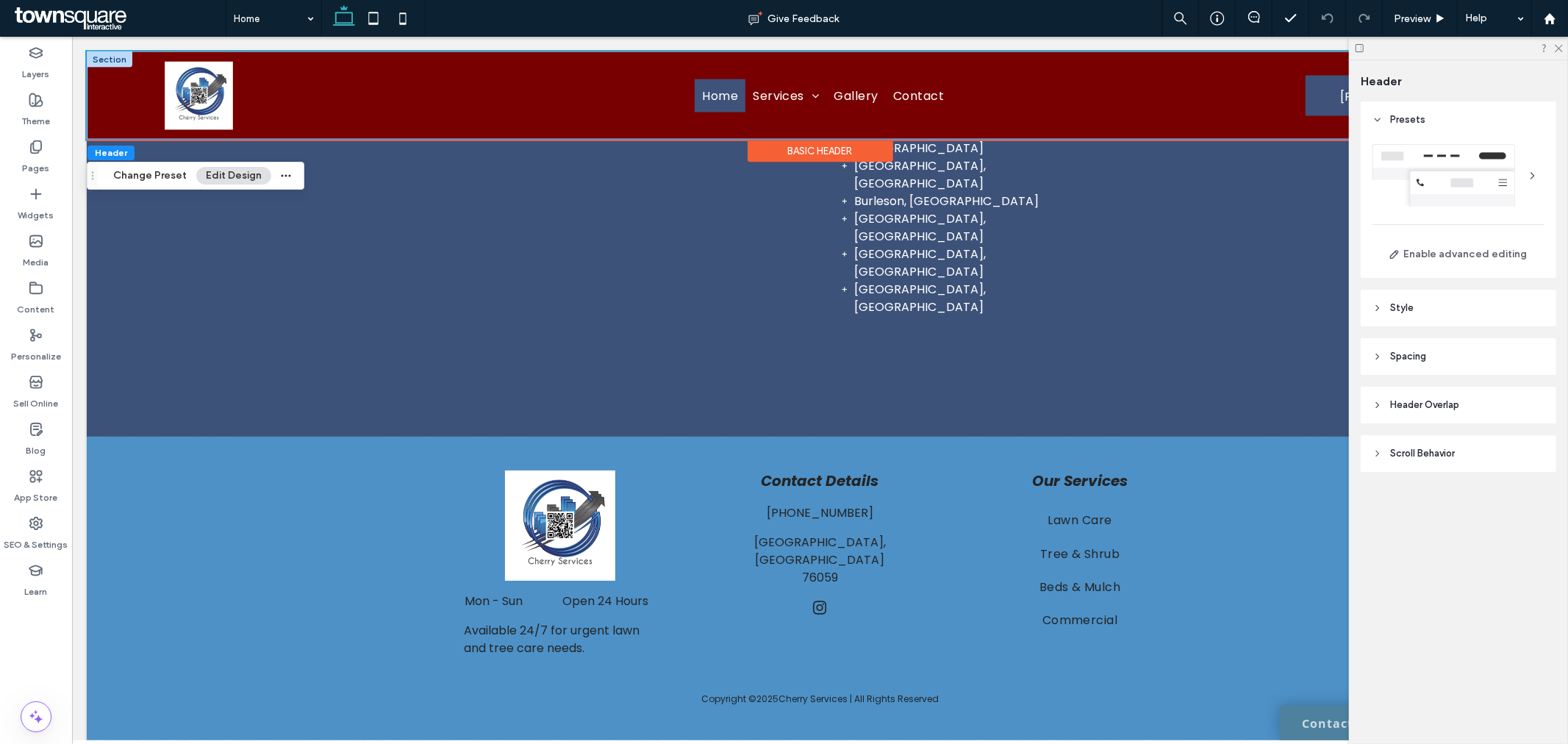
click at [133, 95] on div "Home Services Lawn Care Tree & Shrub Beds & Mulch Commercial Irrigation Hardsca…" at bounding box center [819, 95] width 1467 height 88
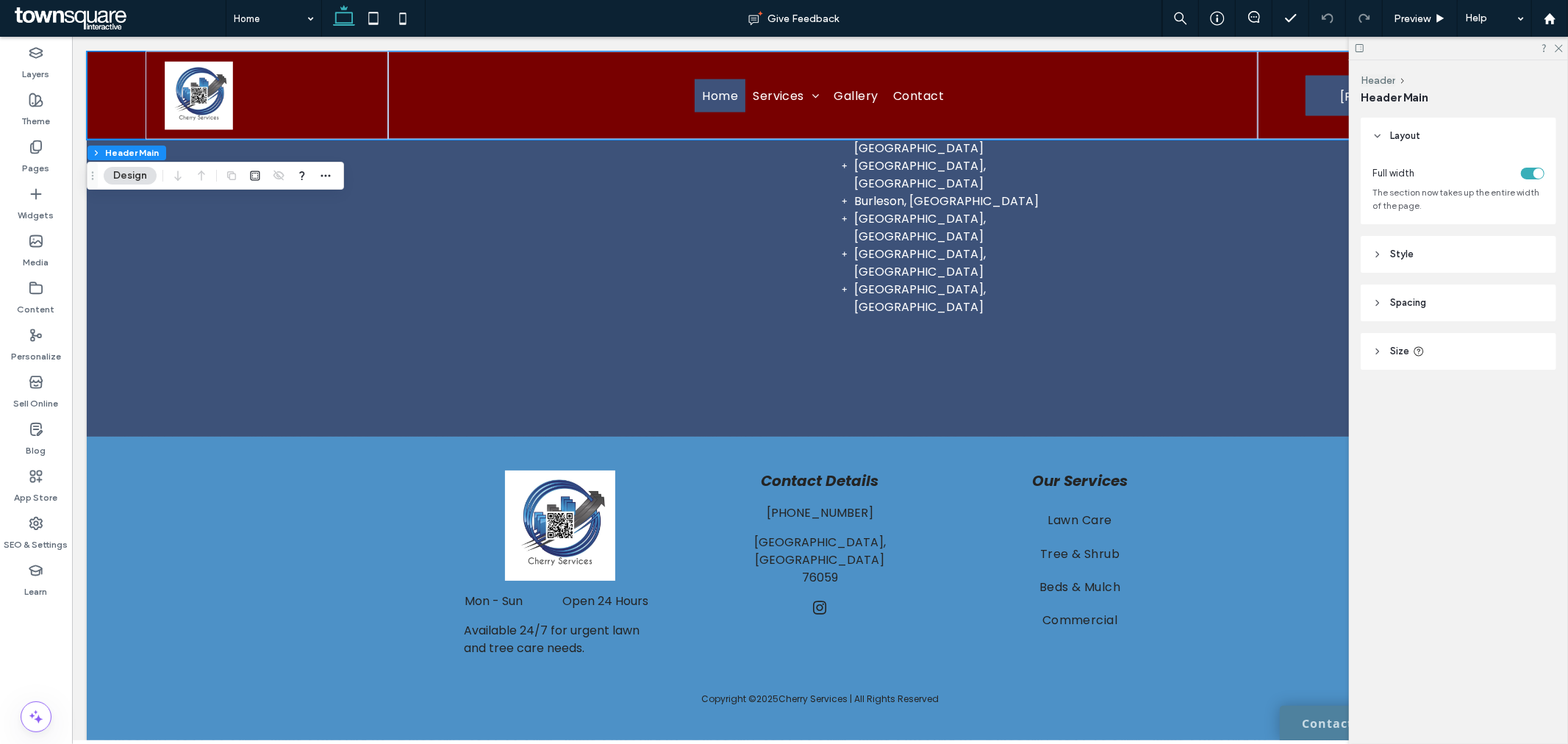
click at [1472, 266] on header "Style" at bounding box center [1458, 254] width 196 height 37
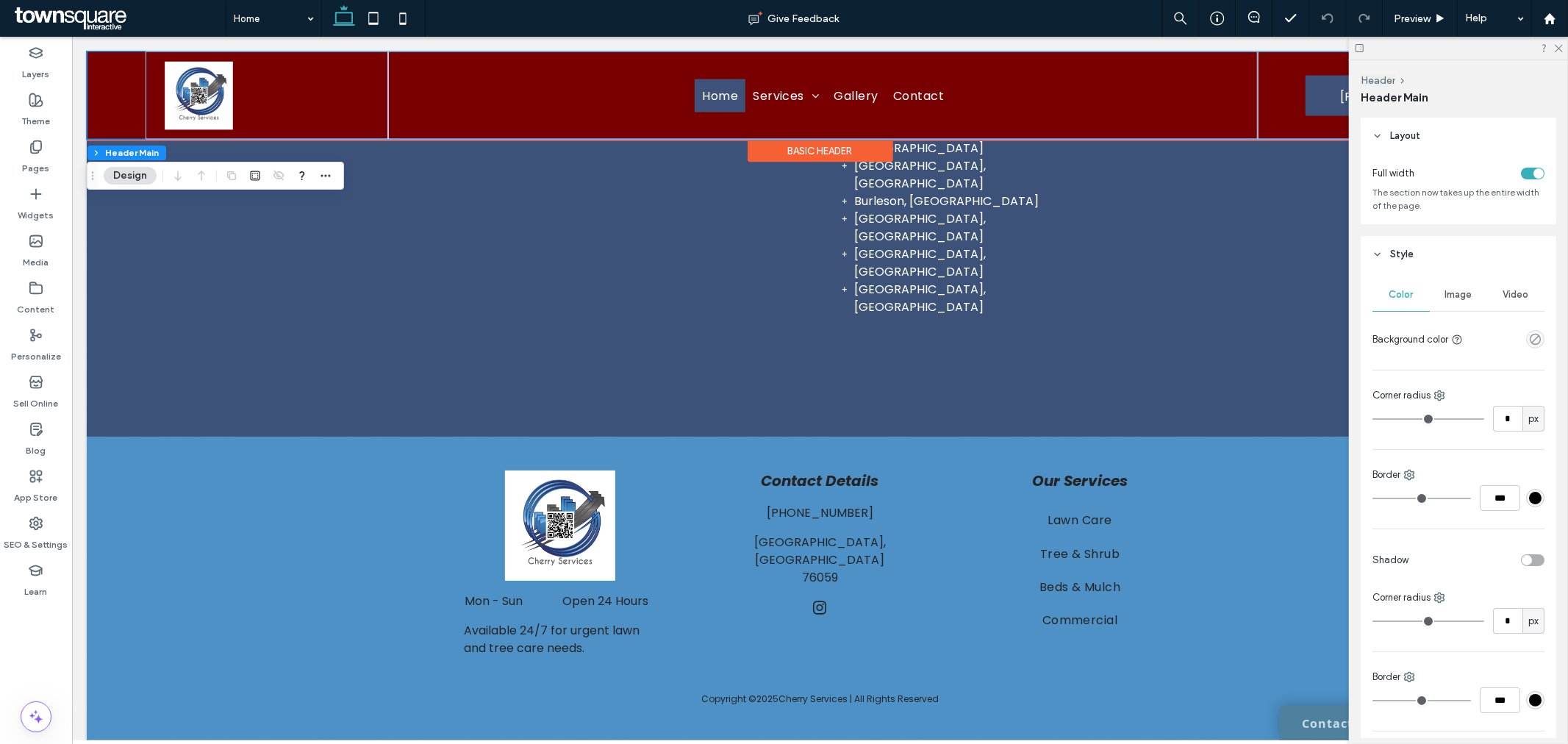
click at [115, 96] on div "Home Services Lawn Care Tree & Shrub Beds & Mulch Commercial Irrigation Hardsca…" at bounding box center [819, 95] width 1467 height 88
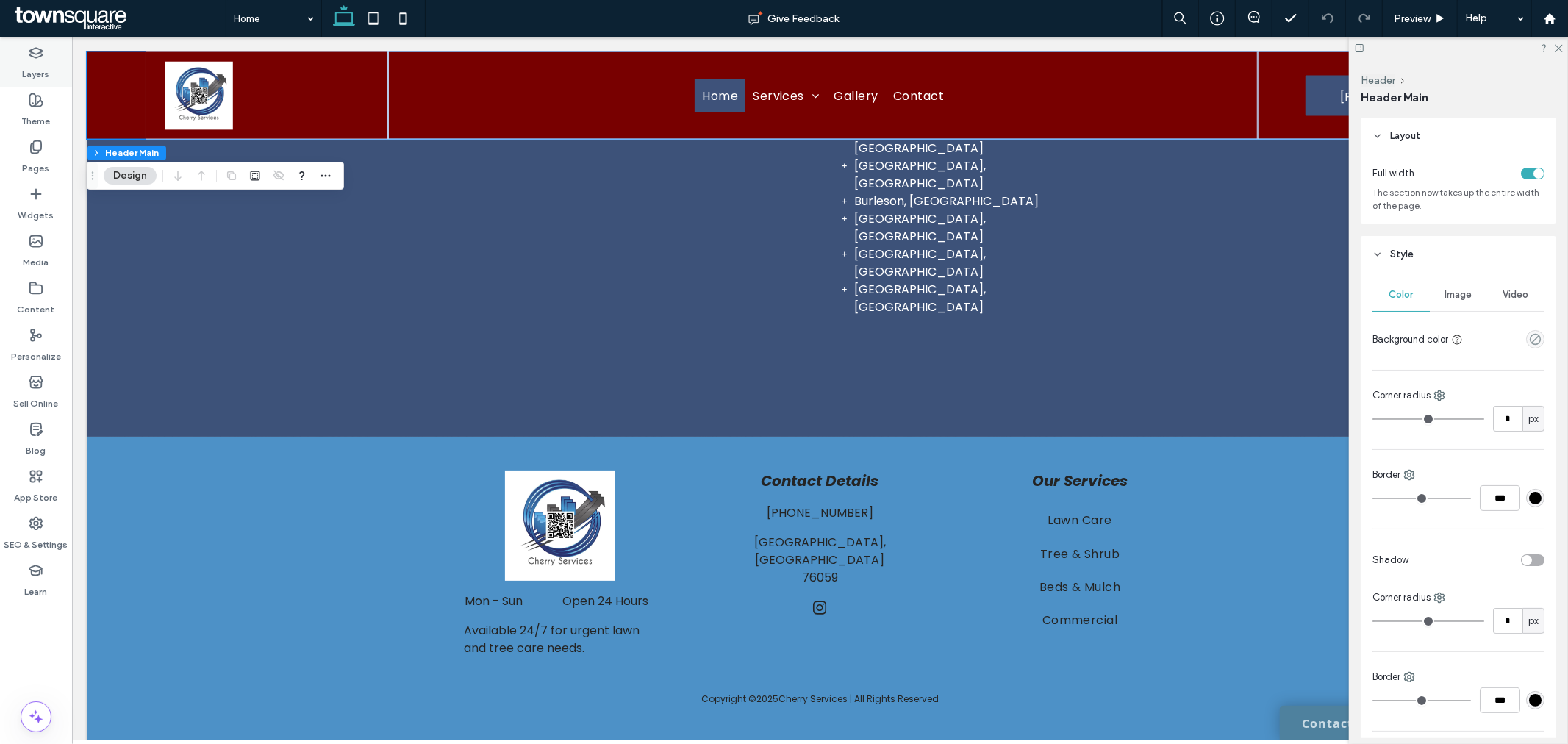
click at [37, 61] on label "Layers" at bounding box center [36, 71] width 27 height 21
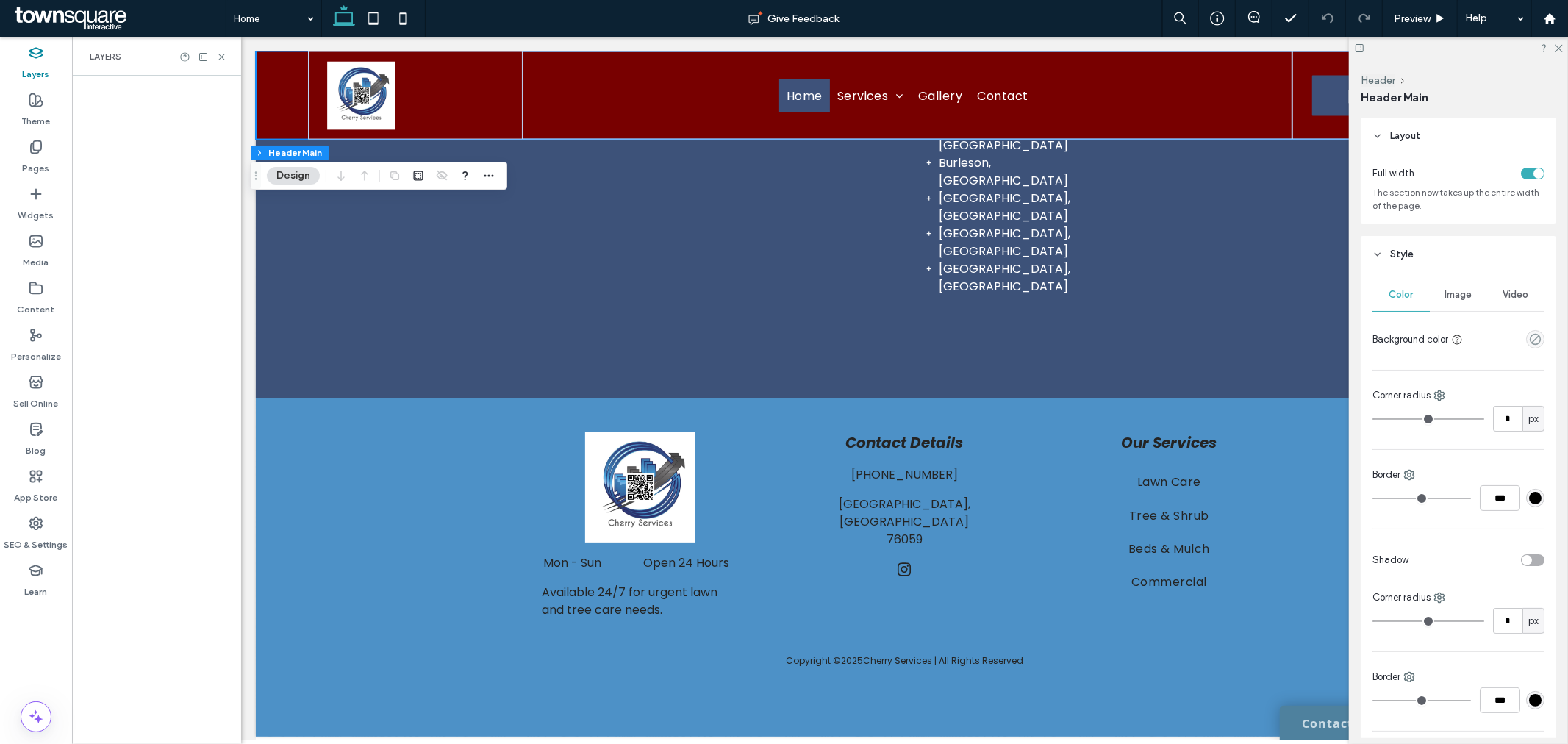
scroll to position [1987, 0]
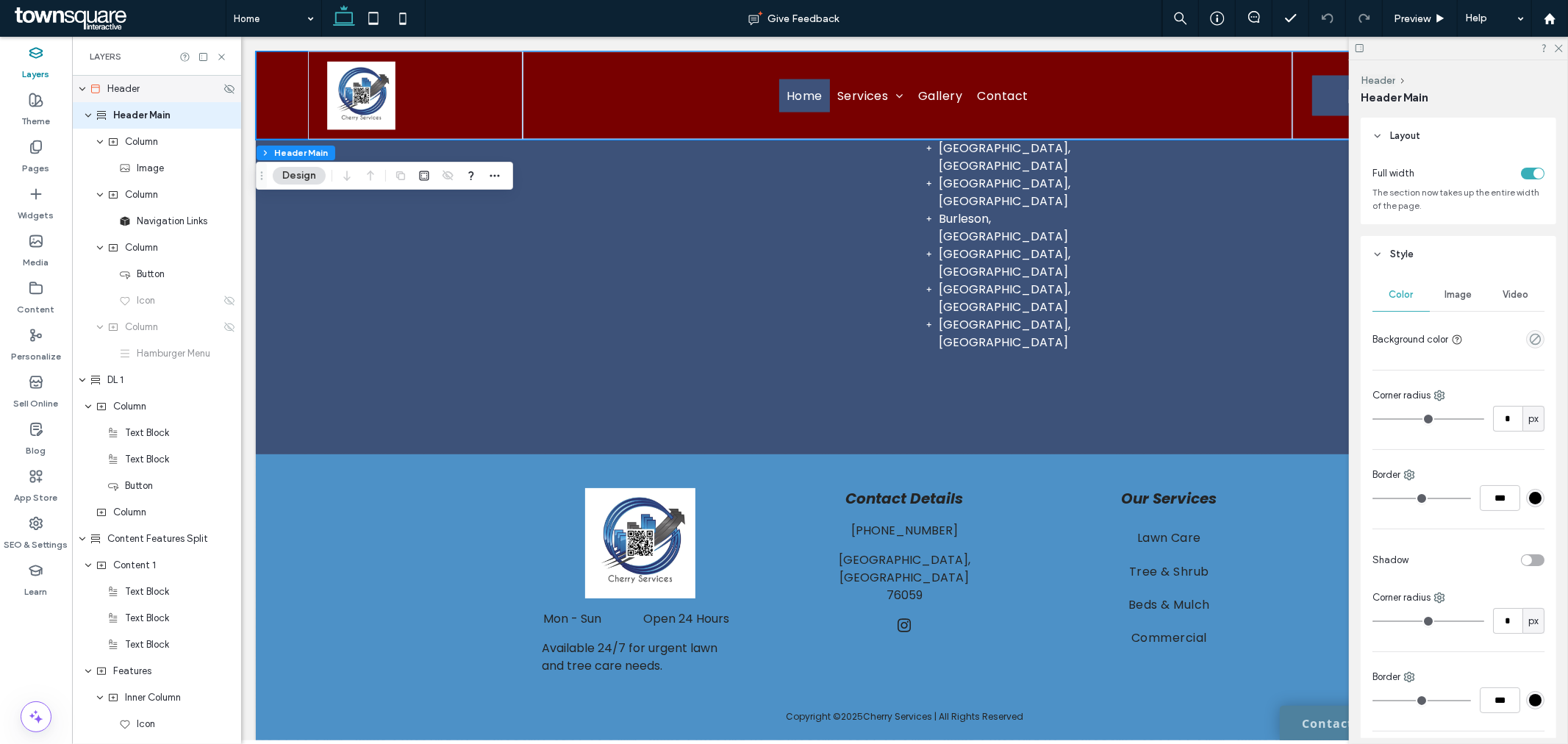
click at [144, 96] on div "Header" at bounding box center [156, 89] width 169 height 26
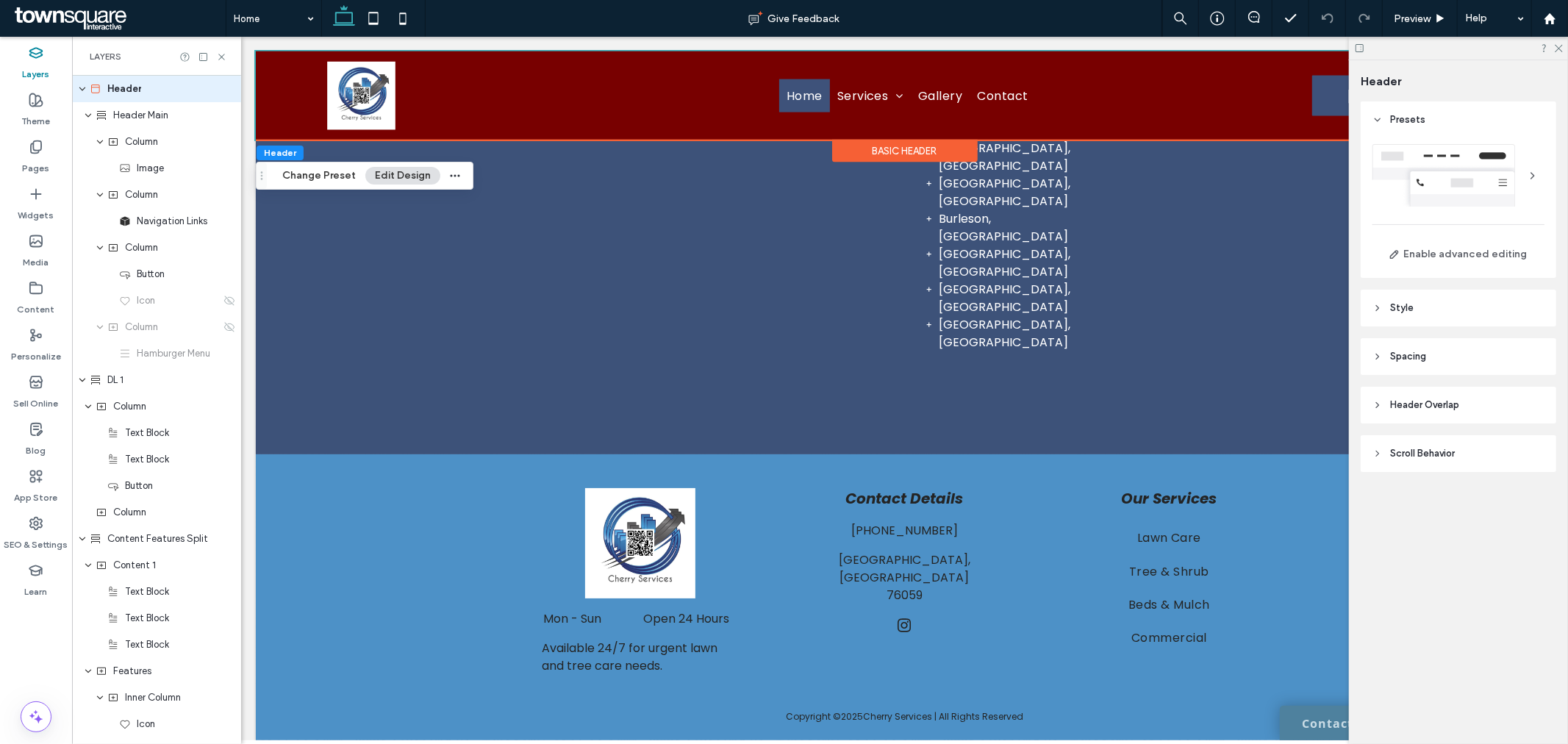
drag, startPoint x: 1568, startPoint y: 302, endPoint x: 1495, endPoint y: 310, distance: 73.4
click at [1567, 302] on div "Header Presets Enable advanced editing Style Color Image Background color There…" at bounding box center [1459, 402] width 219 height 683
click at [1495, 310] on header "Style" at bounding box center [1458, 307] width 196 height 37
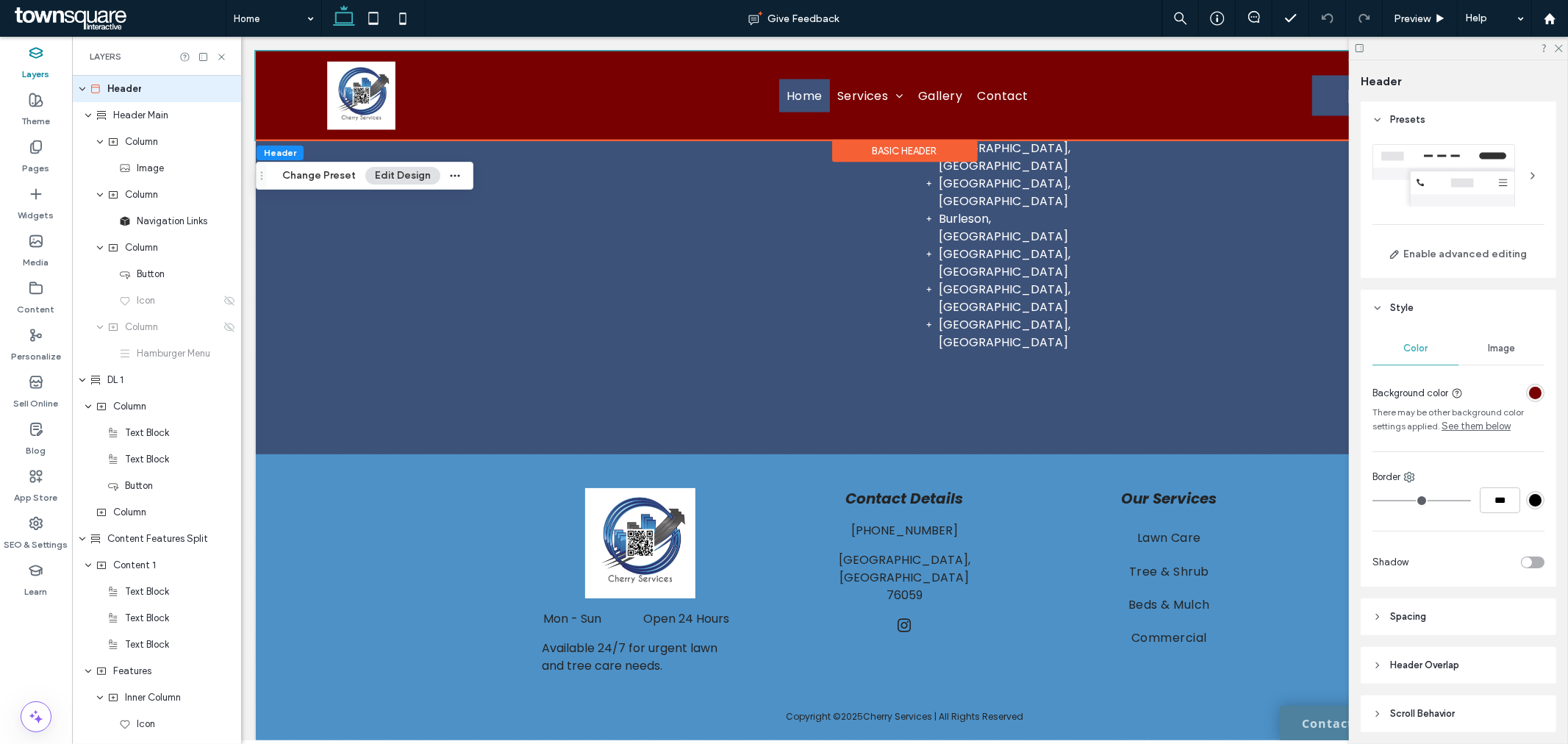
click at [1532, 401] on div "rgba(120, 0, 0, 1)" at bounding box center [1535, 392] width 18 height 18
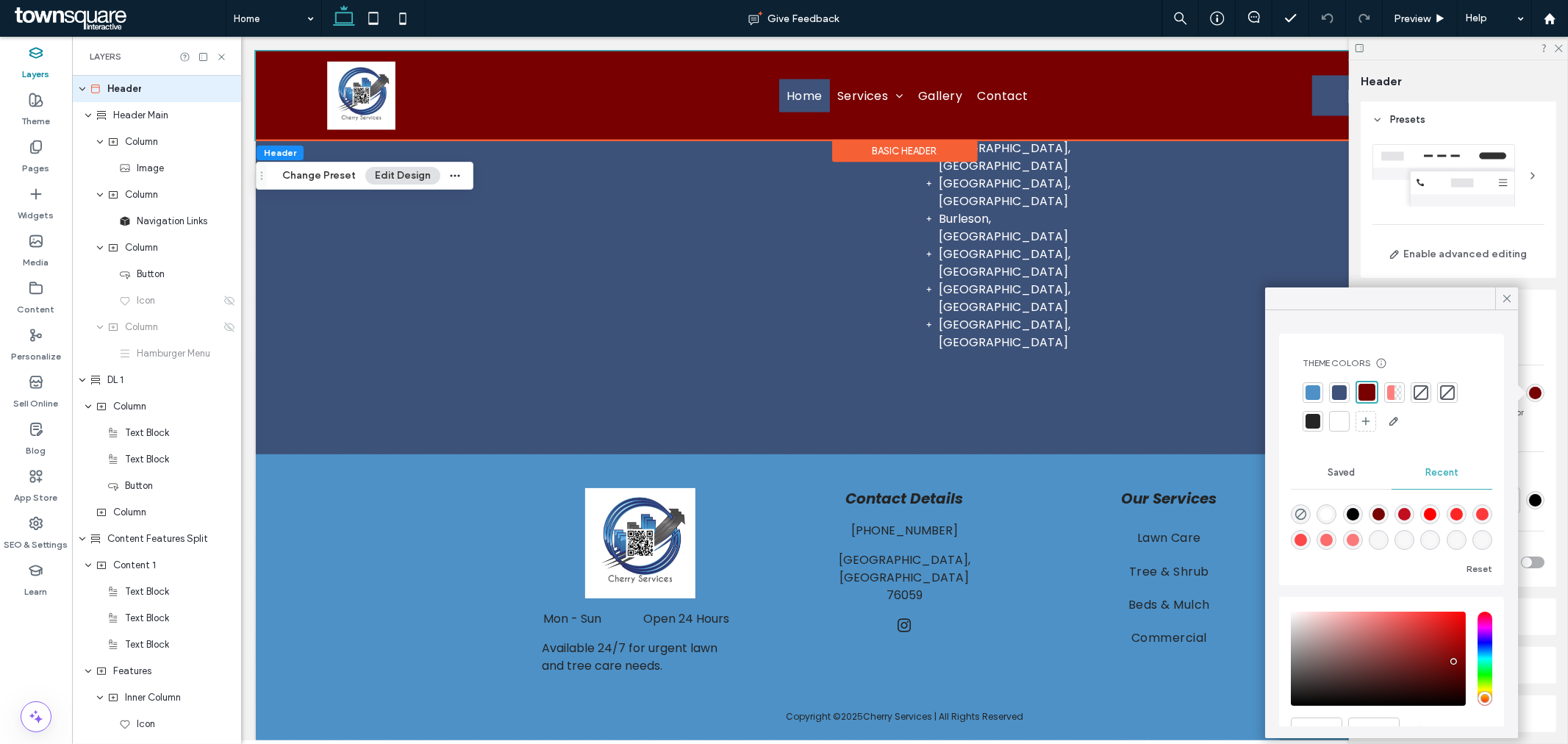
click at [1344, 423] on div at bounding box center [1340, 422] width 15 height 15
click at [1504, 304] on icon at bounding box center [1507, 299] width 13 height 13
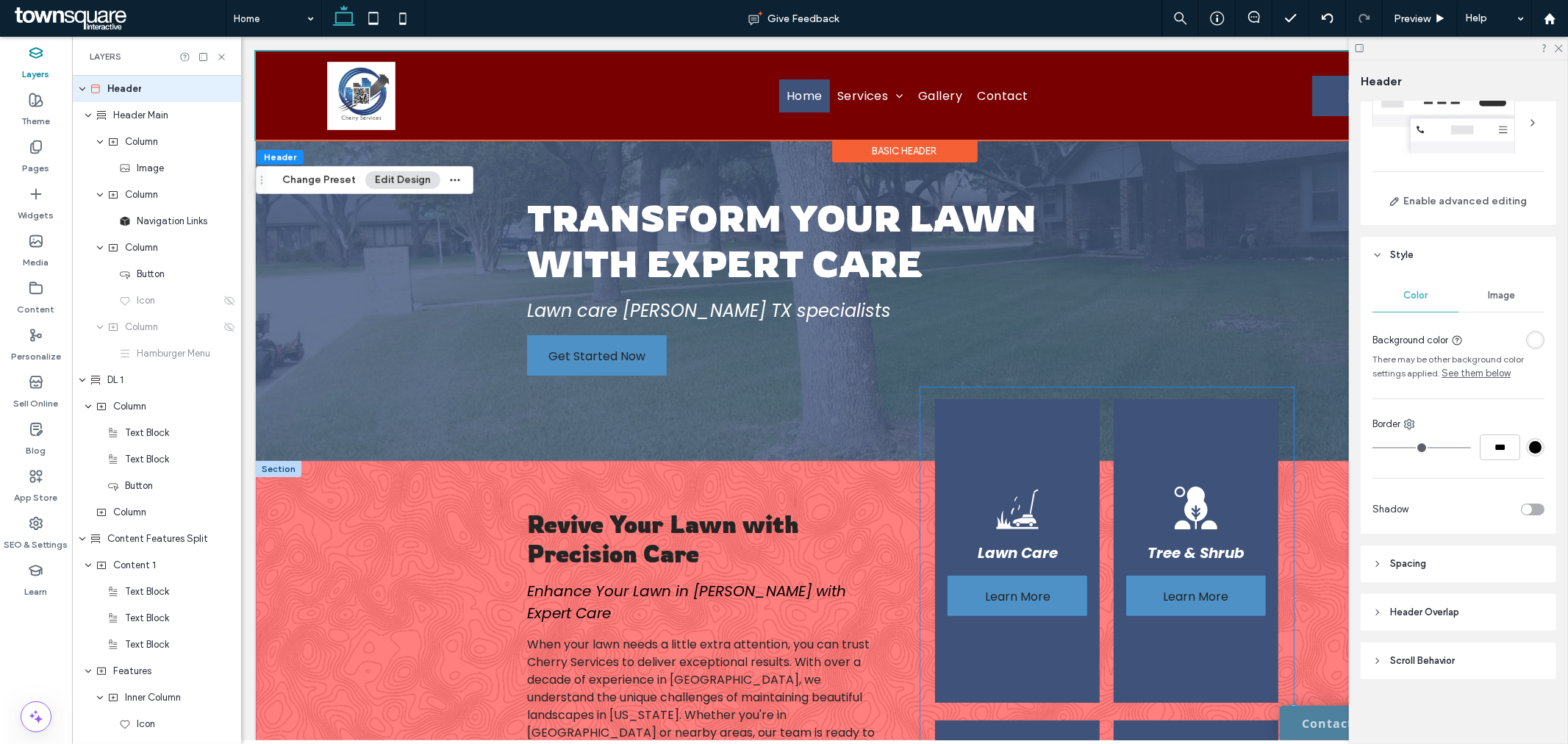
scroll to position [141, 0]
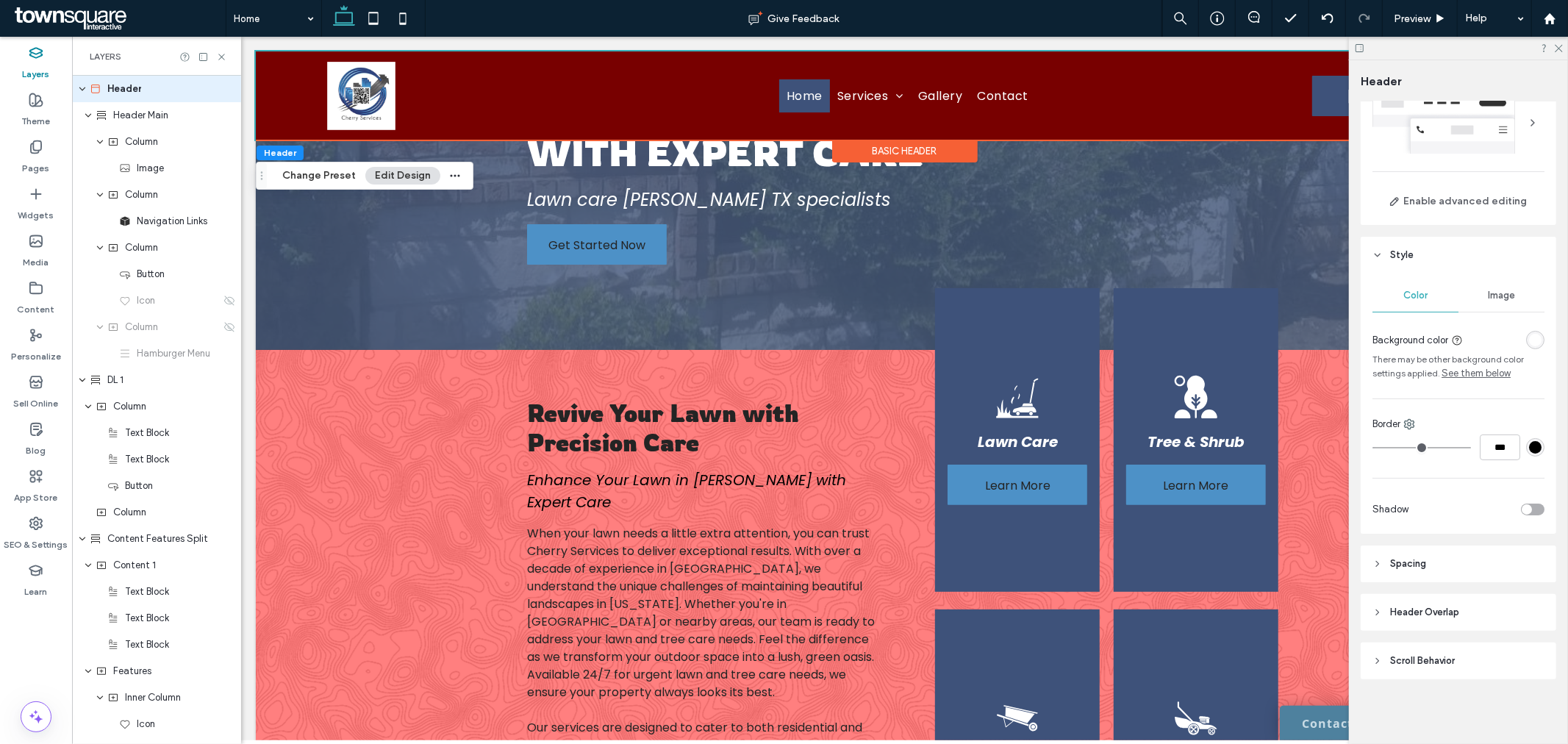
click at [1424, 555] on header "Spacing" at bounding box center [1458, 563] width 196 height 37
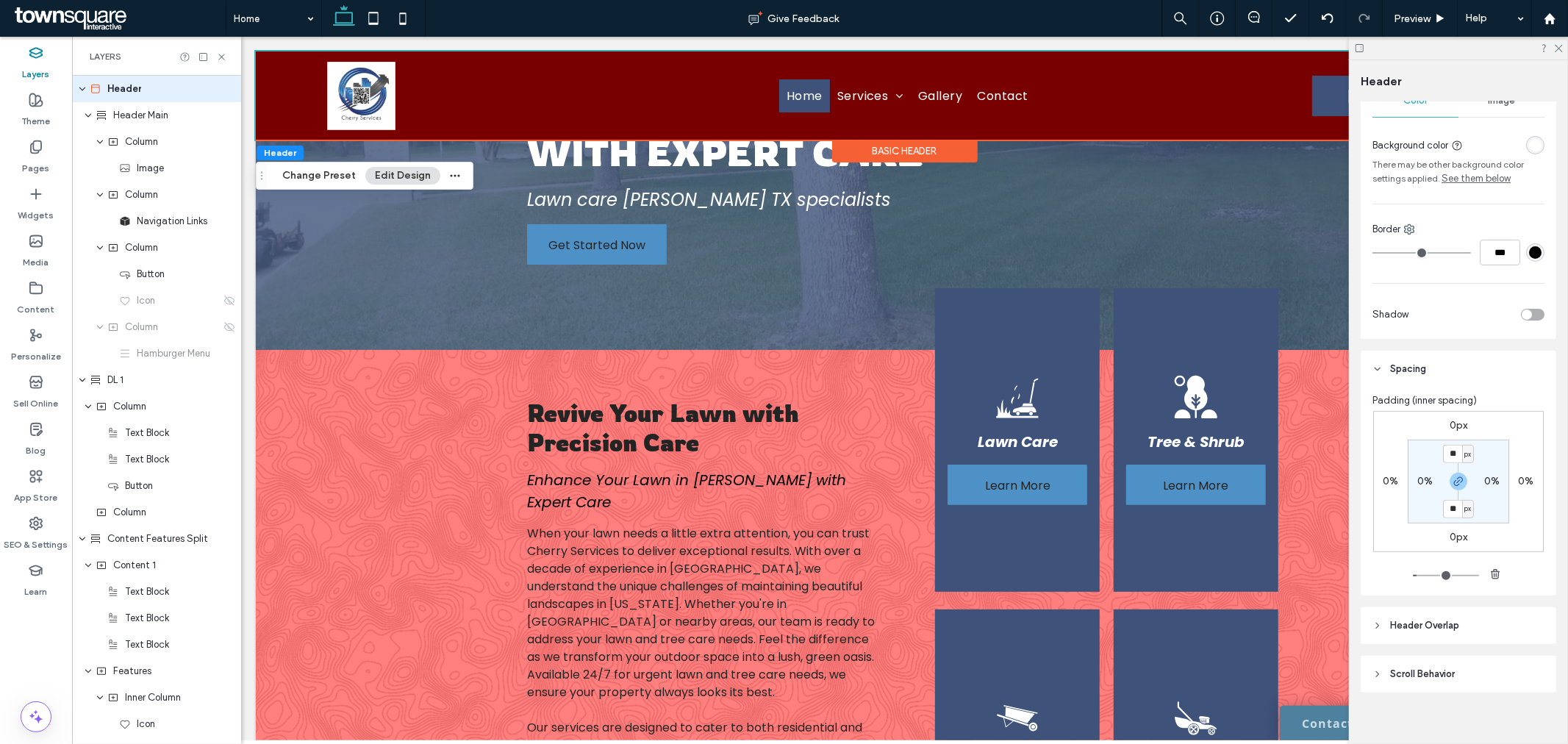
scroll to position [261, 0]
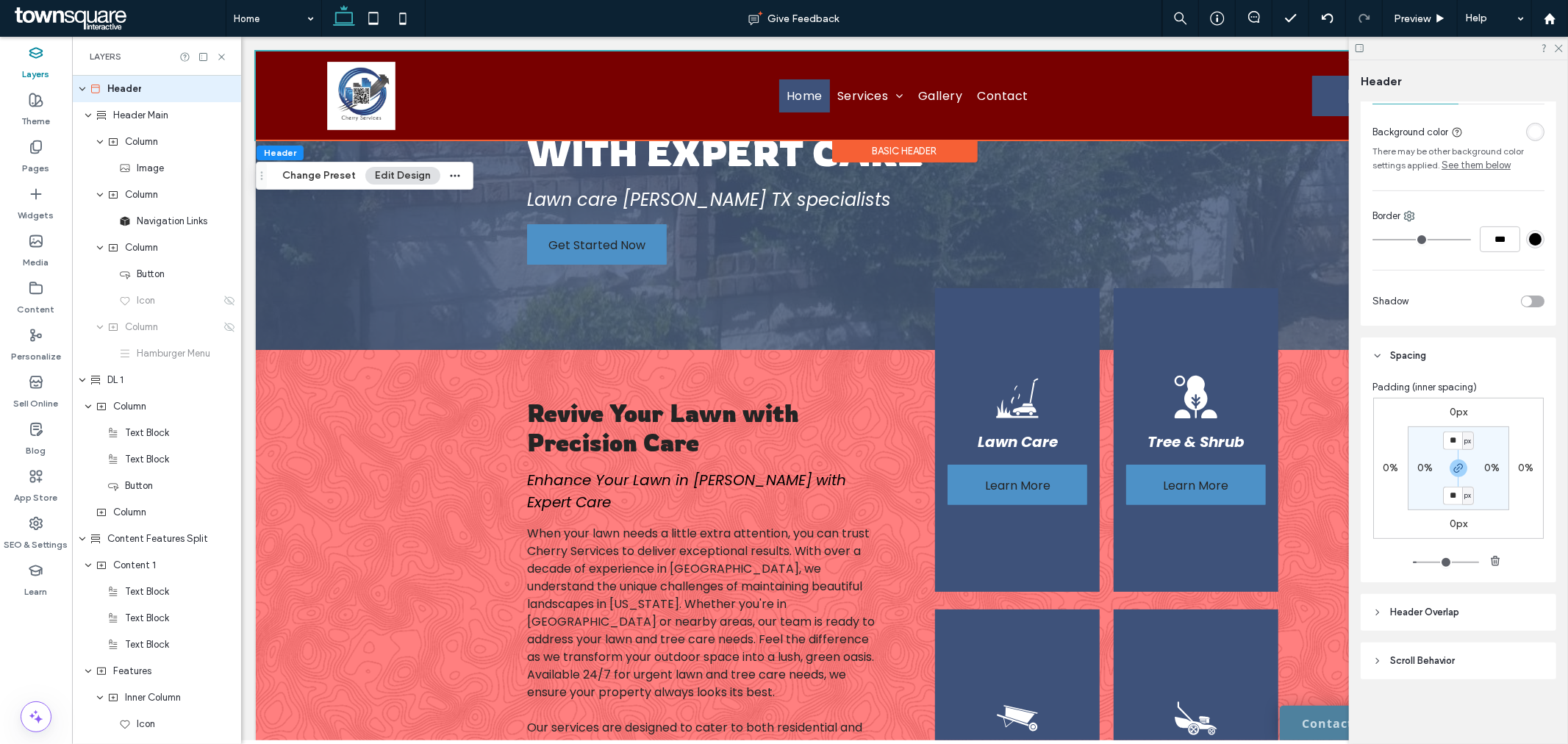
click at [1480, 651] on header "Scroll Behavior" at bounding box center [1458, 660] width 196 height 37
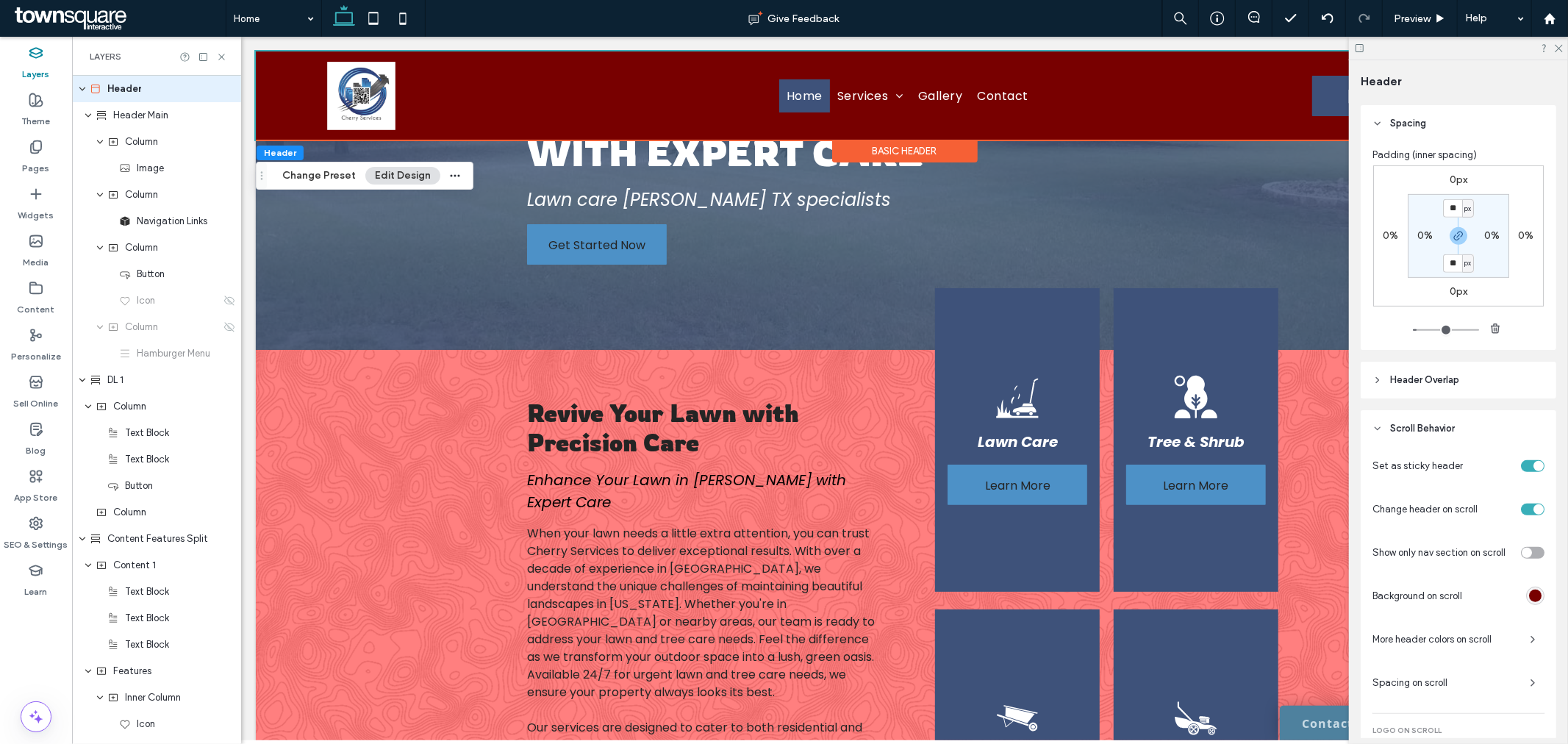
scroll to position [588, 0]
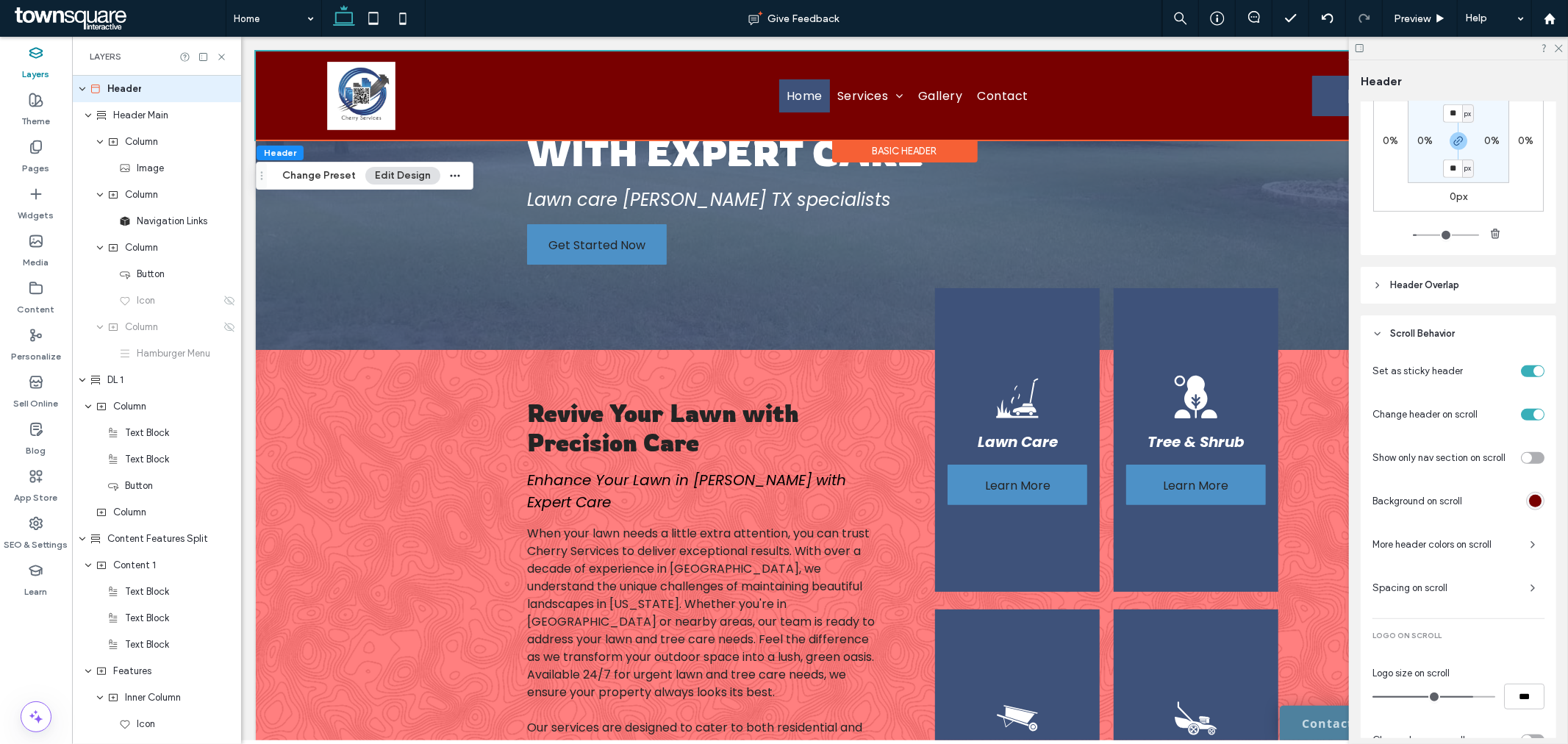
click at [1526, 497] on div "rgba(120, 0, 0, 1)" at bounding box center [1535, 500] width 18 height 18
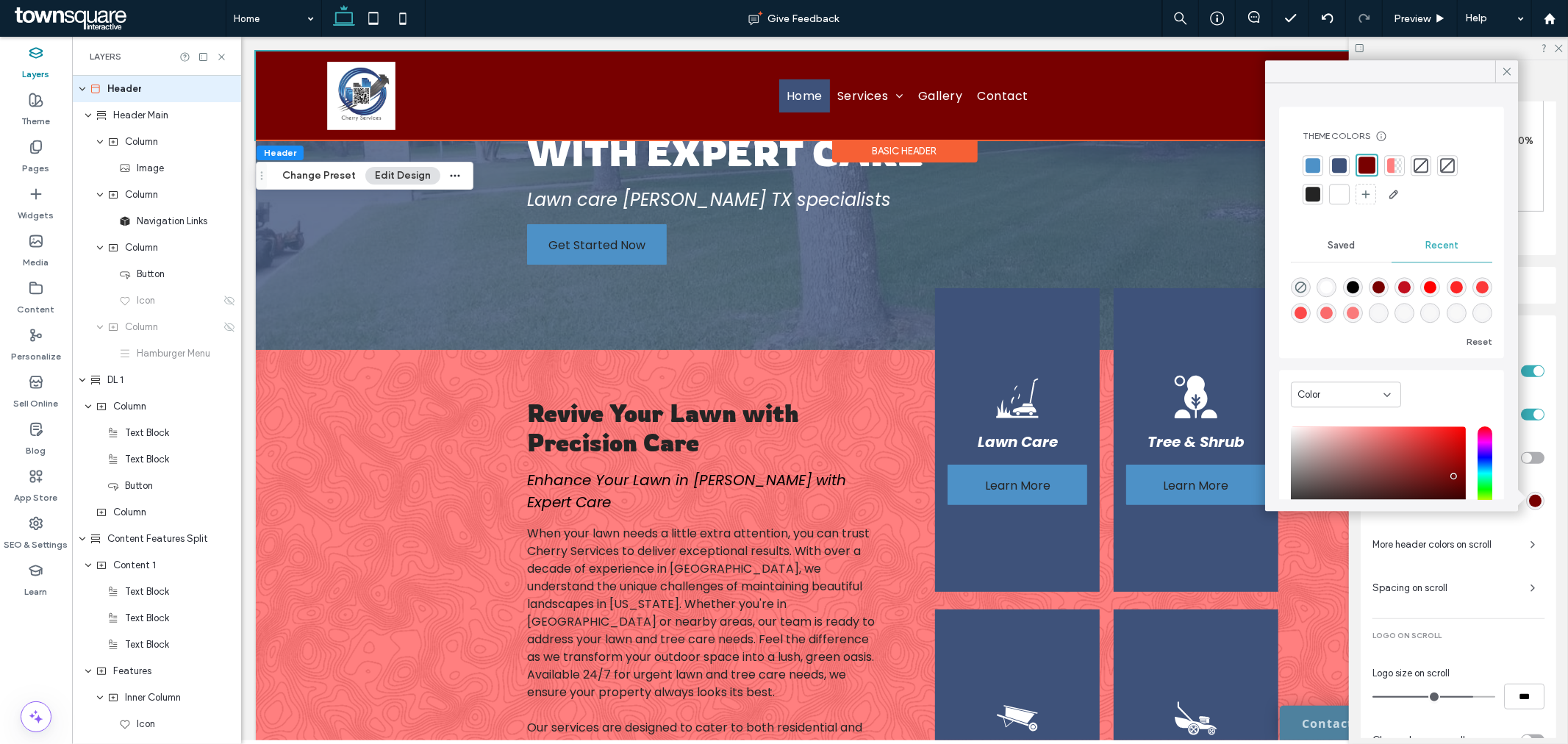
click at [1336, 195] on div at bounding box center [1340, 194] width 15 height 15
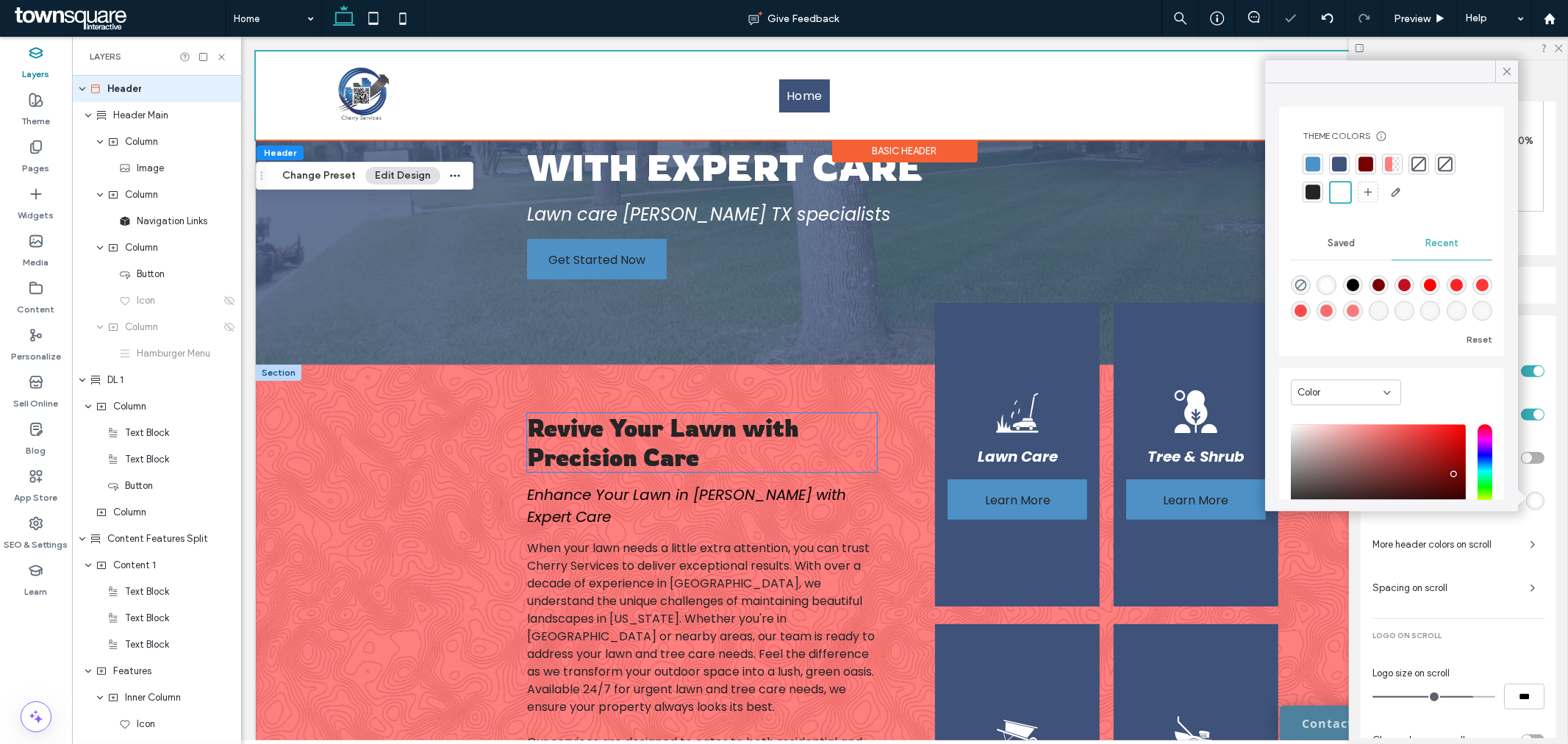
scroll to position [0, 0]
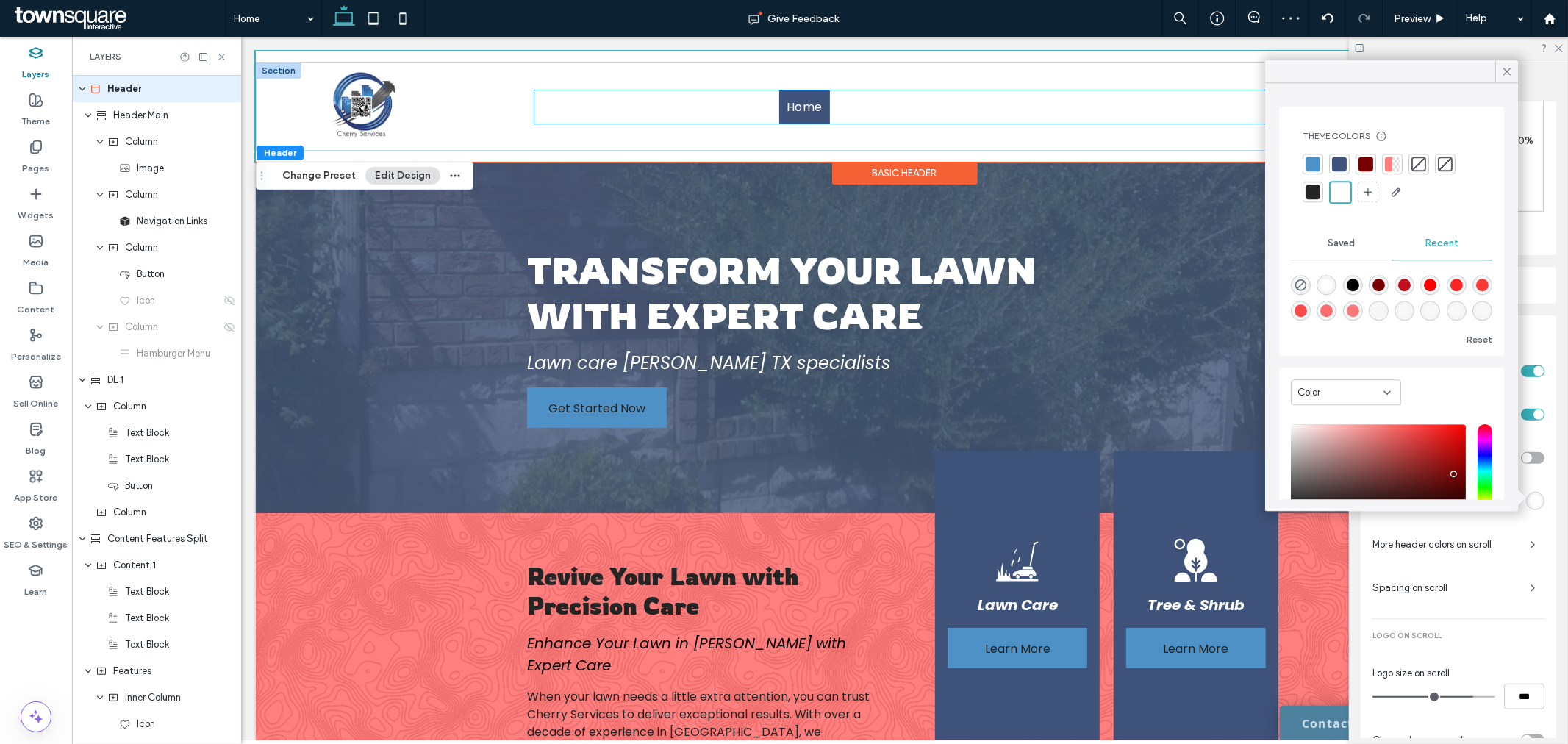
click at [768, 107] on ul "Home Services Lawn Care Tree & Shrub Beds & Mulch Commercial Irrigation Hardsca…" at bounding box center [906, 106] width 746 height 33
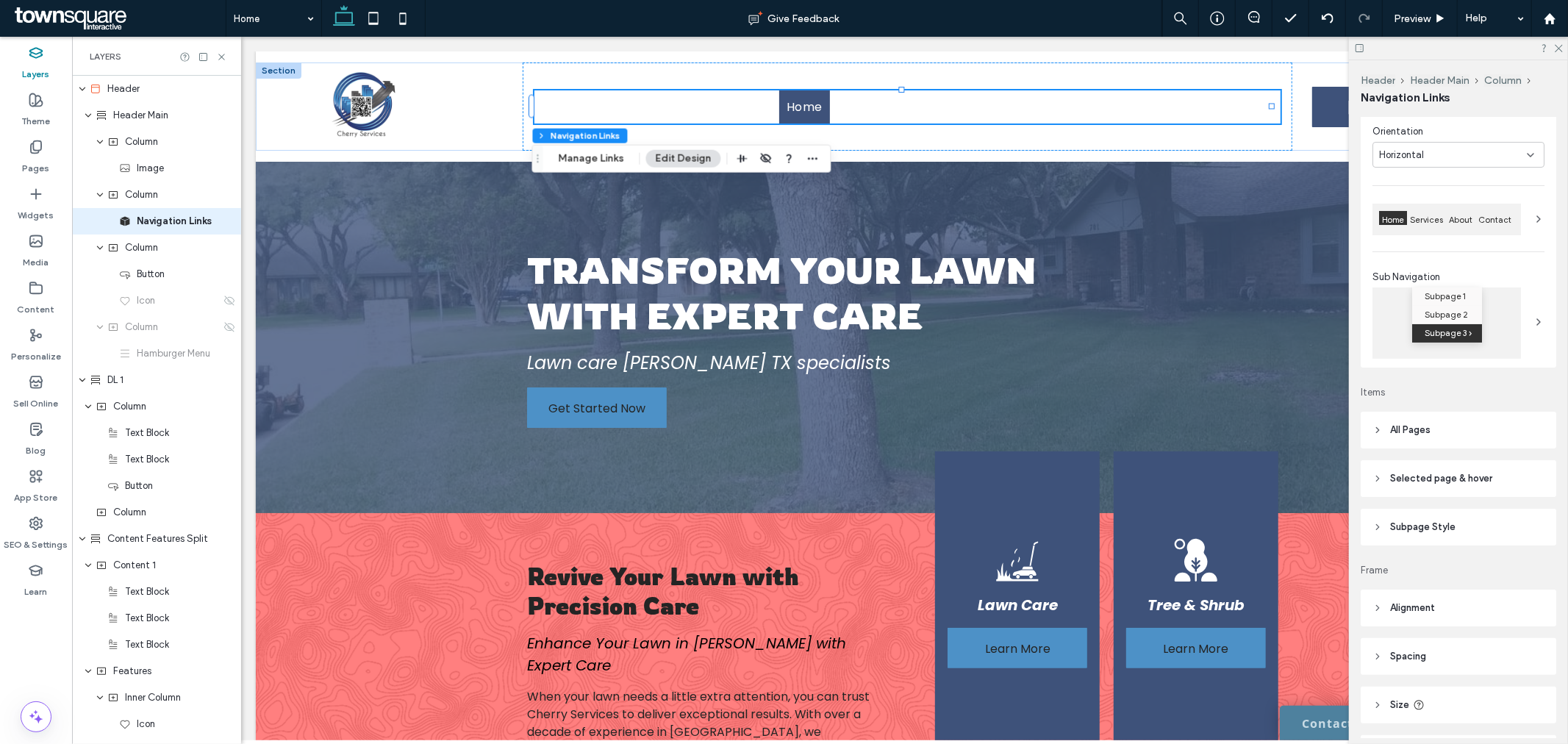
scroll to position [167, 0]
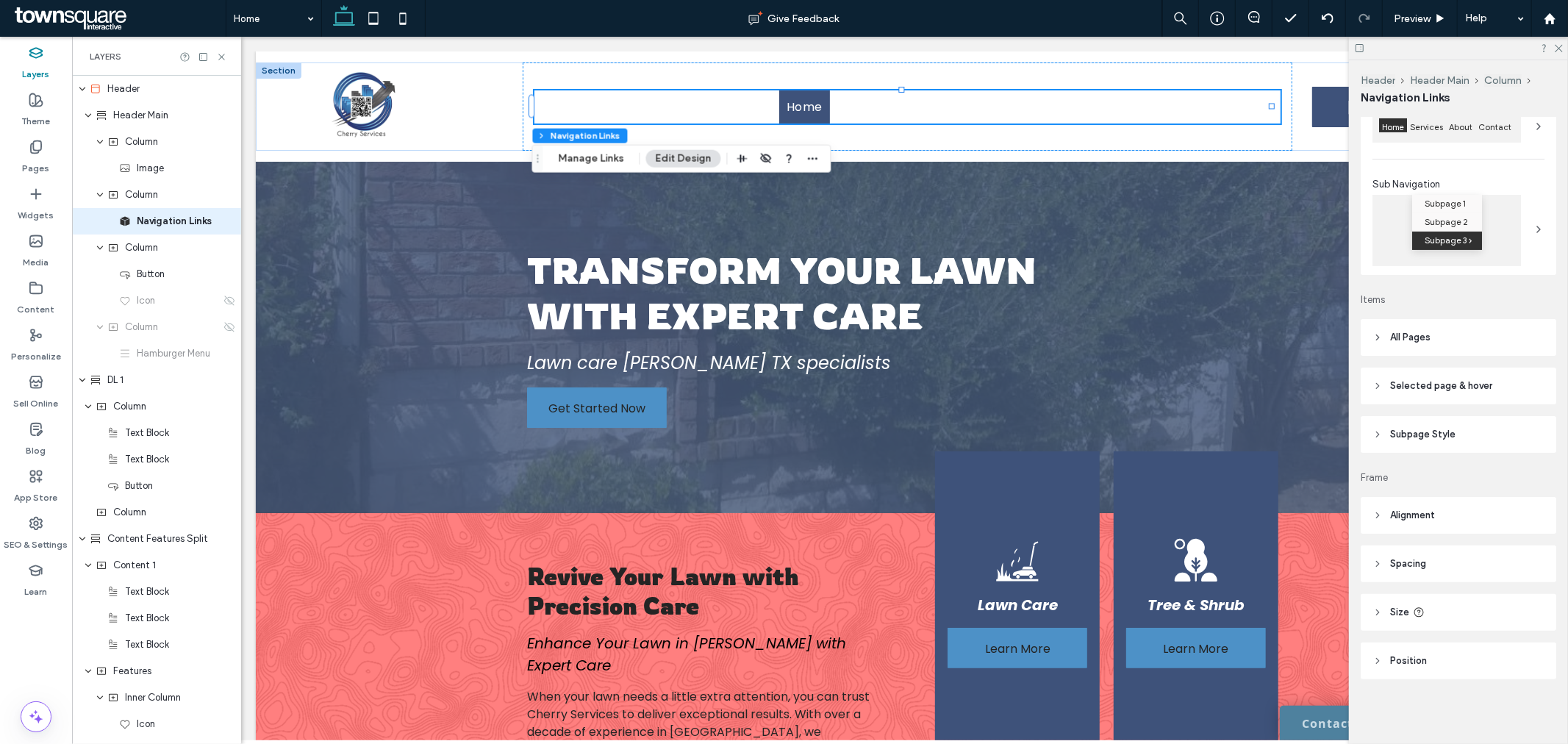
click at [1424, 337] on span "All Pages" at bounding box center [1410, 337] width 41 height 15
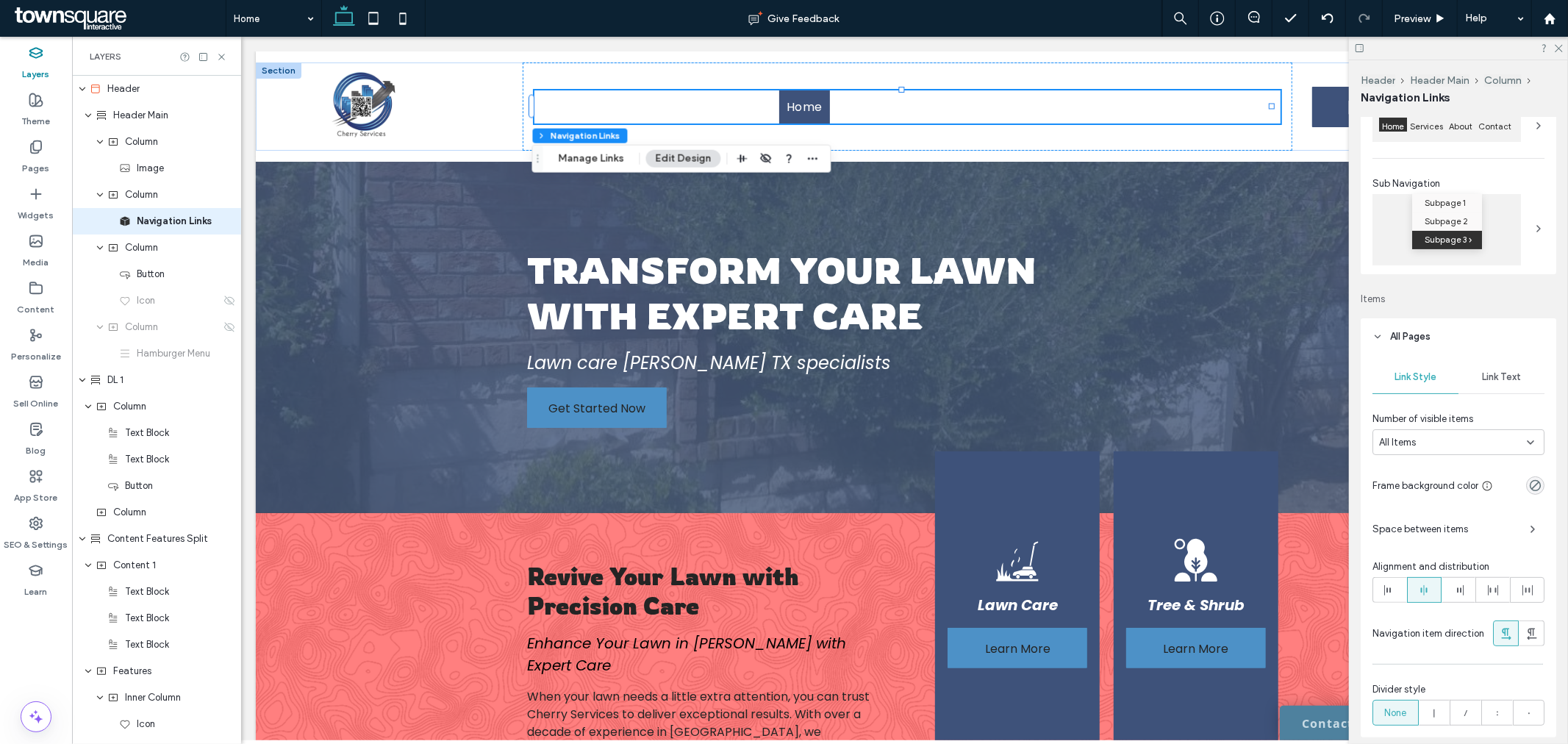
click at [1495, 382] on span "Link Text" at bounding box center [1501, 377] width 39 height 11
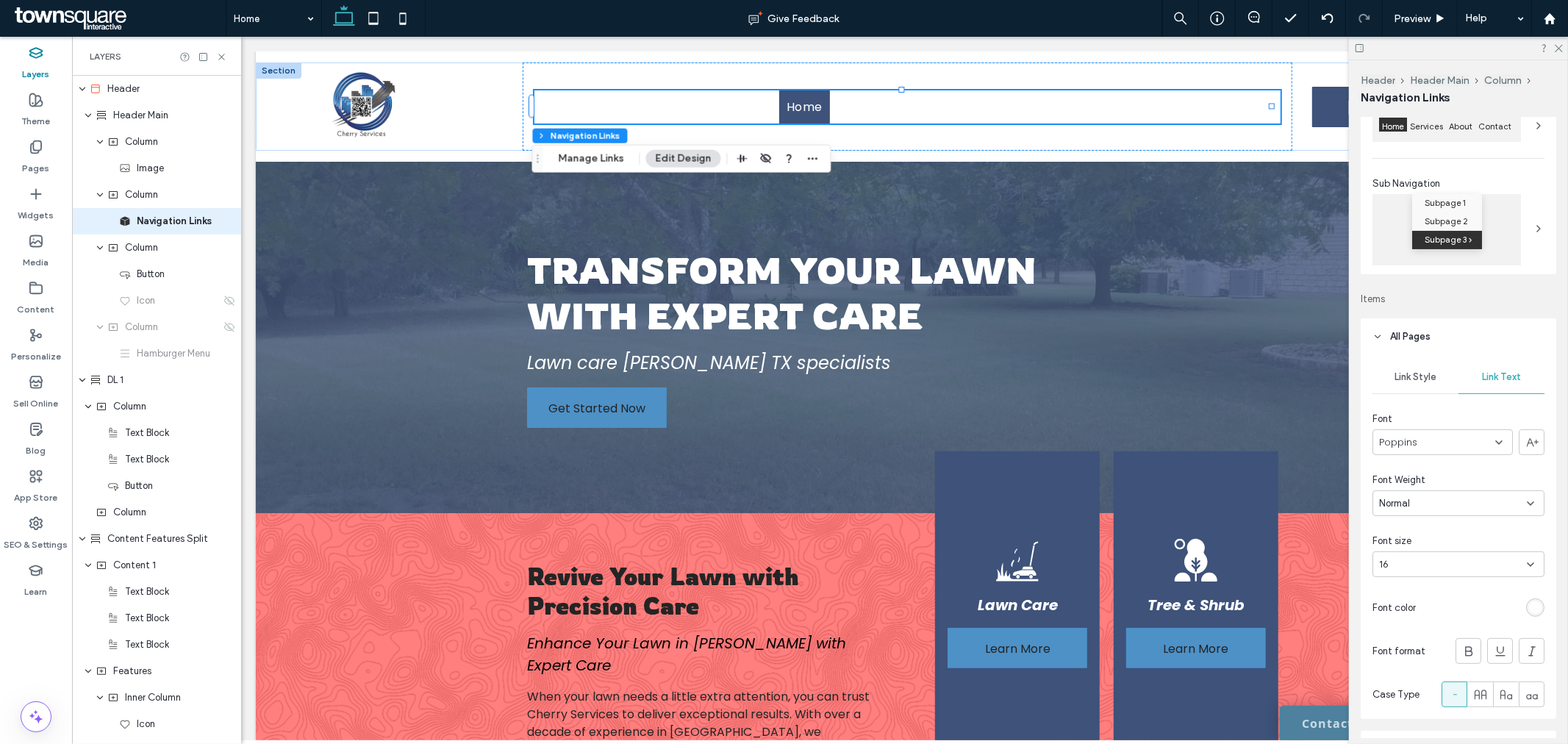
click at [1526, 599] on div "rgb(255, 255, 255)" at bounding box center [1535, 607] width 18 height 18
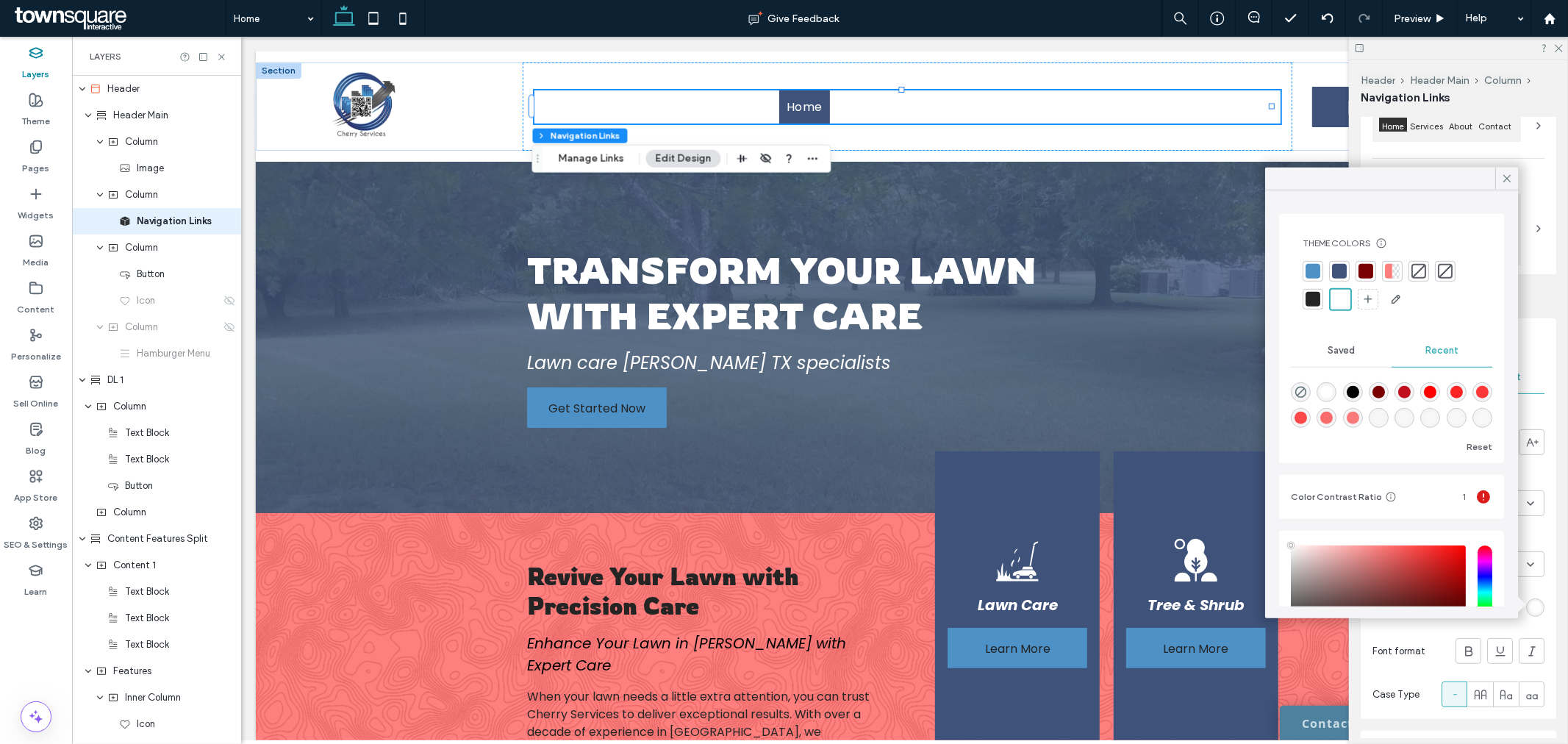
click at [1317, 303] on div at bounding box center [1314, 300] width 15 height 15
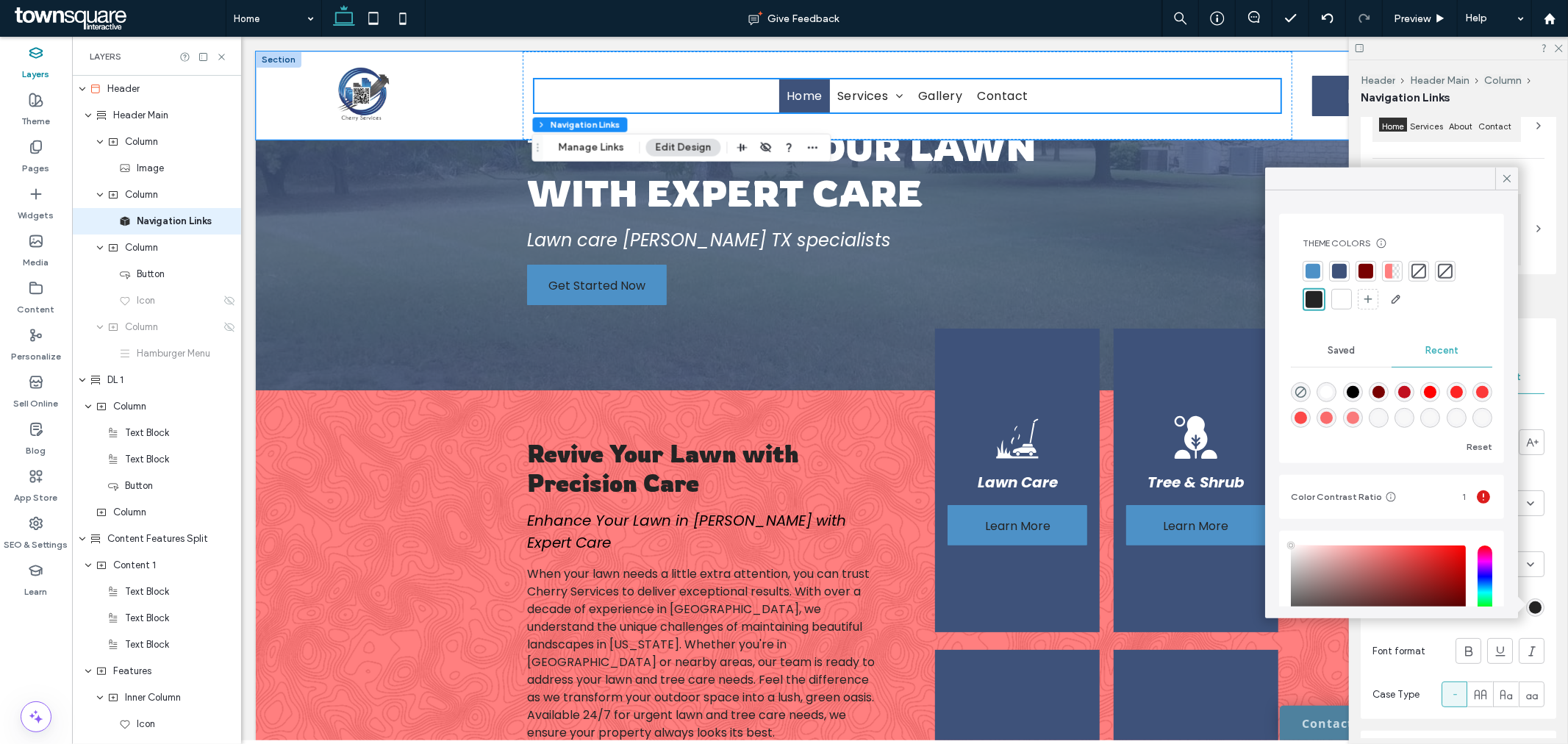
scroll to position [141, 0]
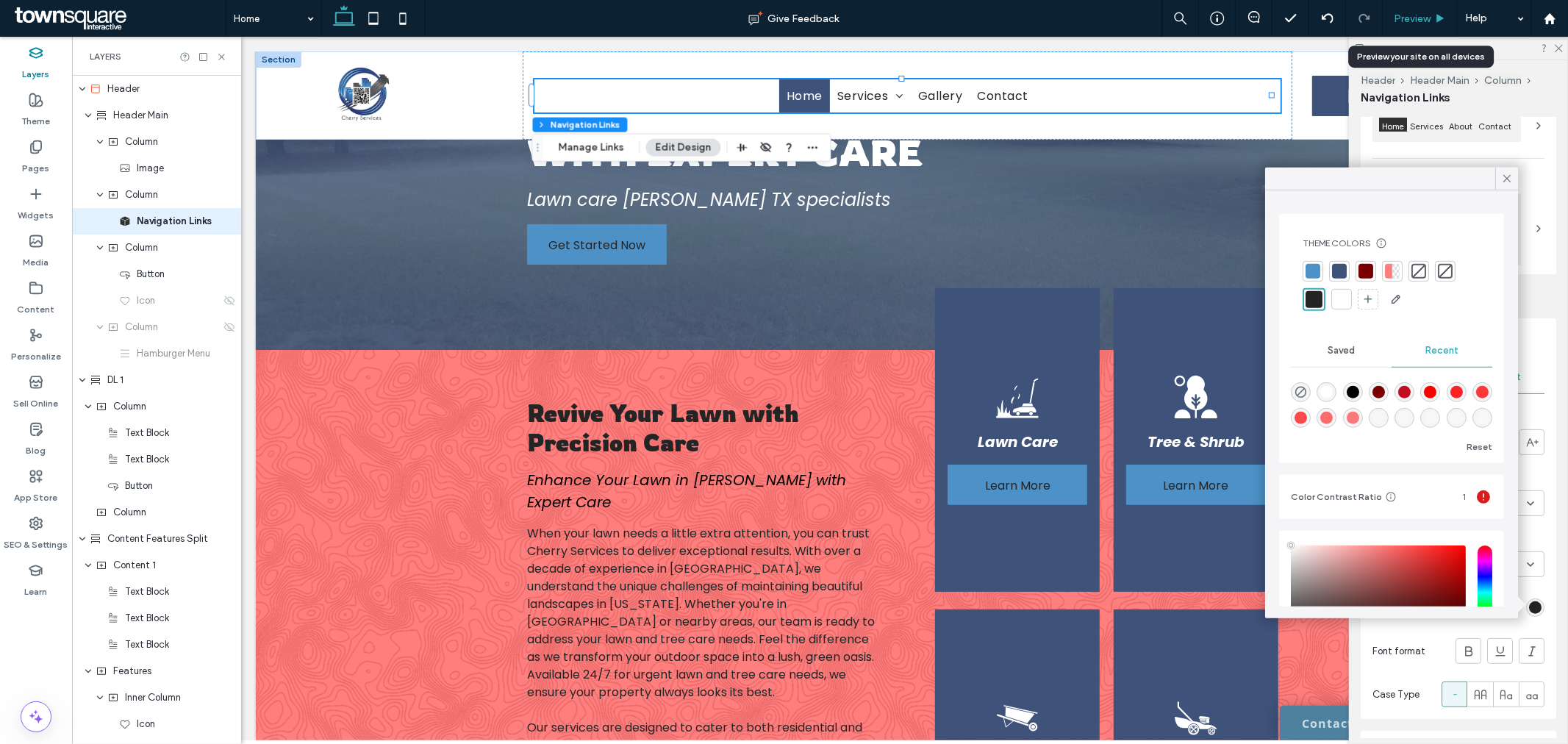
click at [1423, 22] on span "Preview" at bounding box center [1412, 18] width 37 height 12
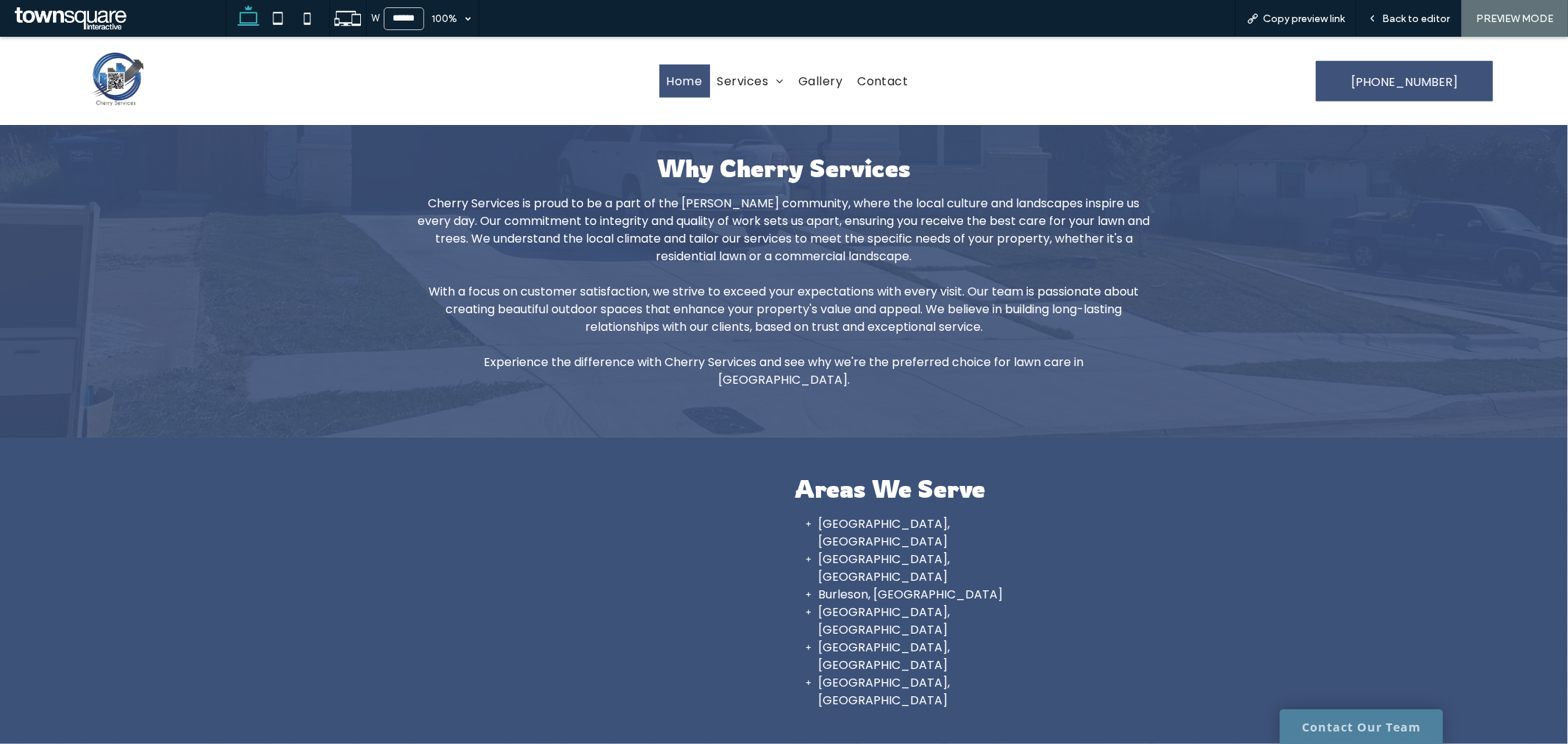
scroll to position [2029, 0]
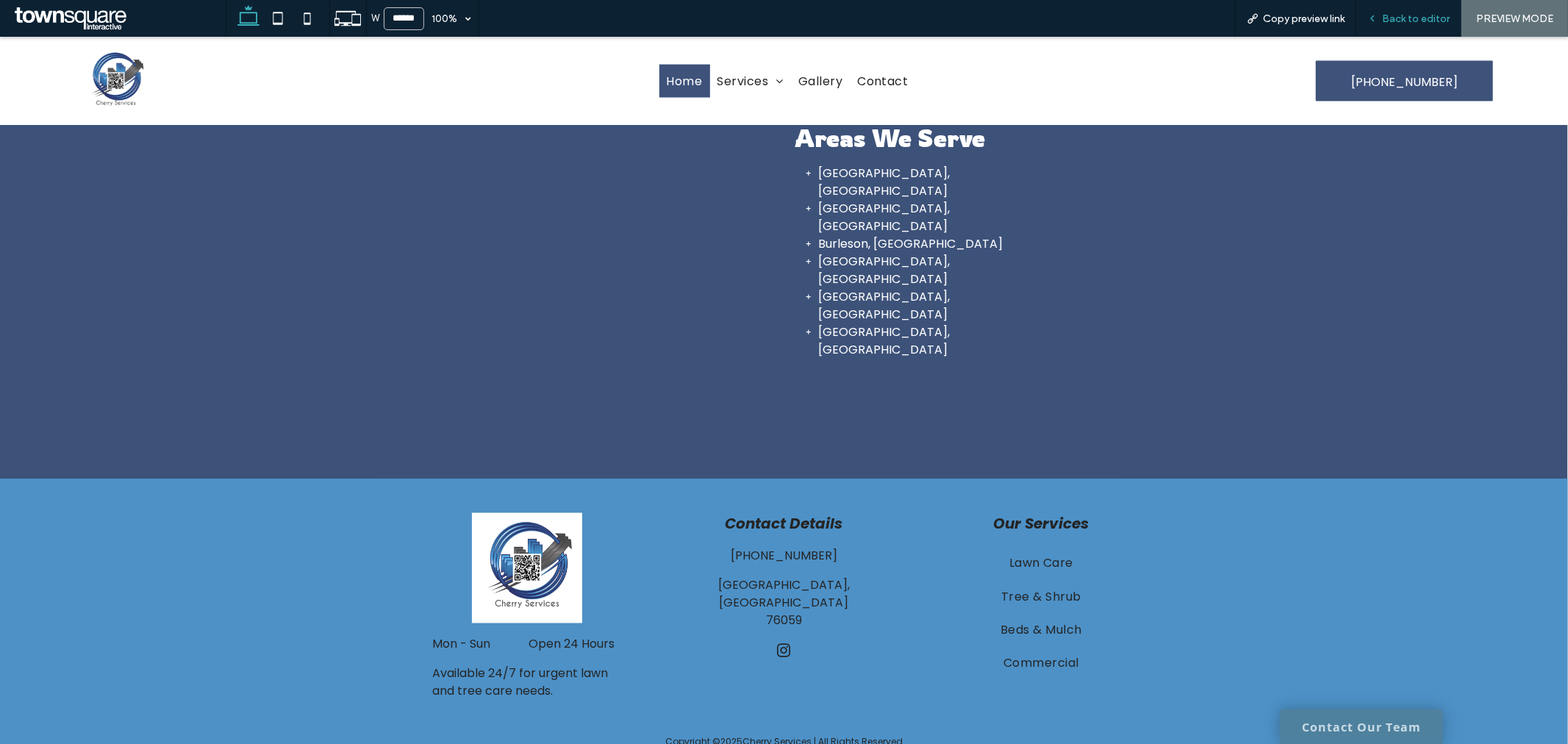
drag, startPoint x: 1381, startPoint y: 28, endPoint x: 1419, endPoint y: 18, distance: 39.3
click at [1419, 18] on span "Back to editor" at bounding box center [1417, 18] width 68 height 12
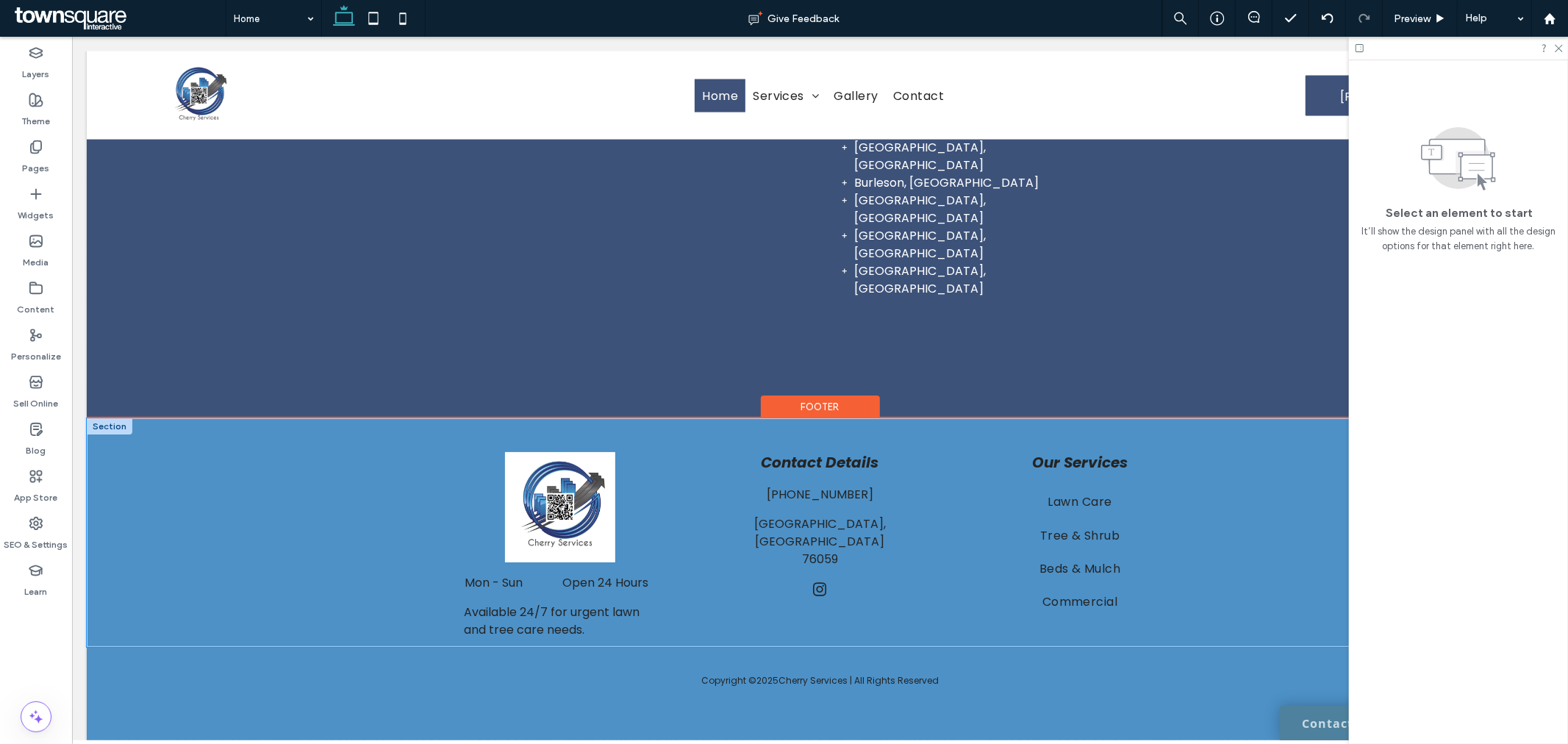
scroll to position [2063, 0]
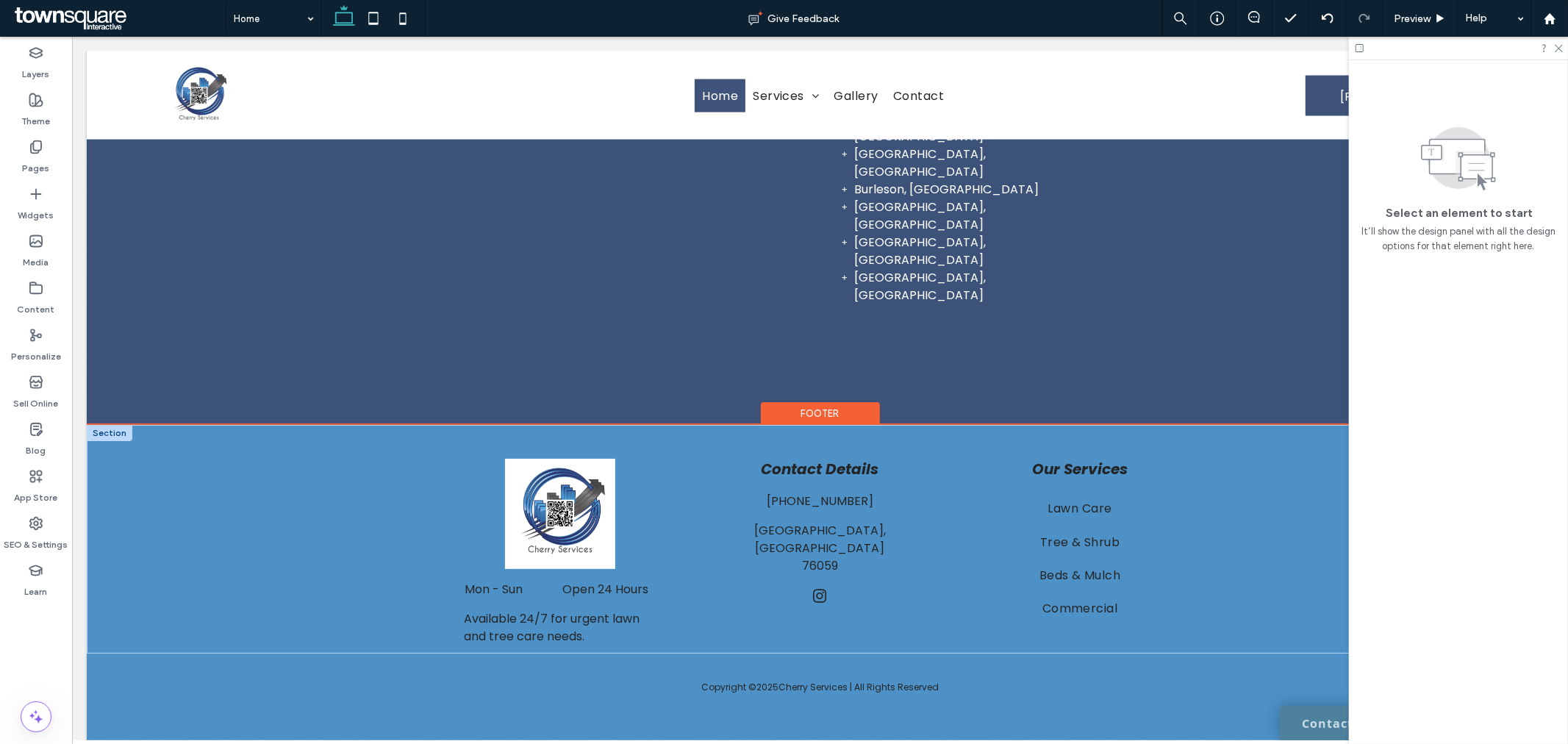
click at [104, 424] on div at bounding box center [109, 432] width 45 height 16
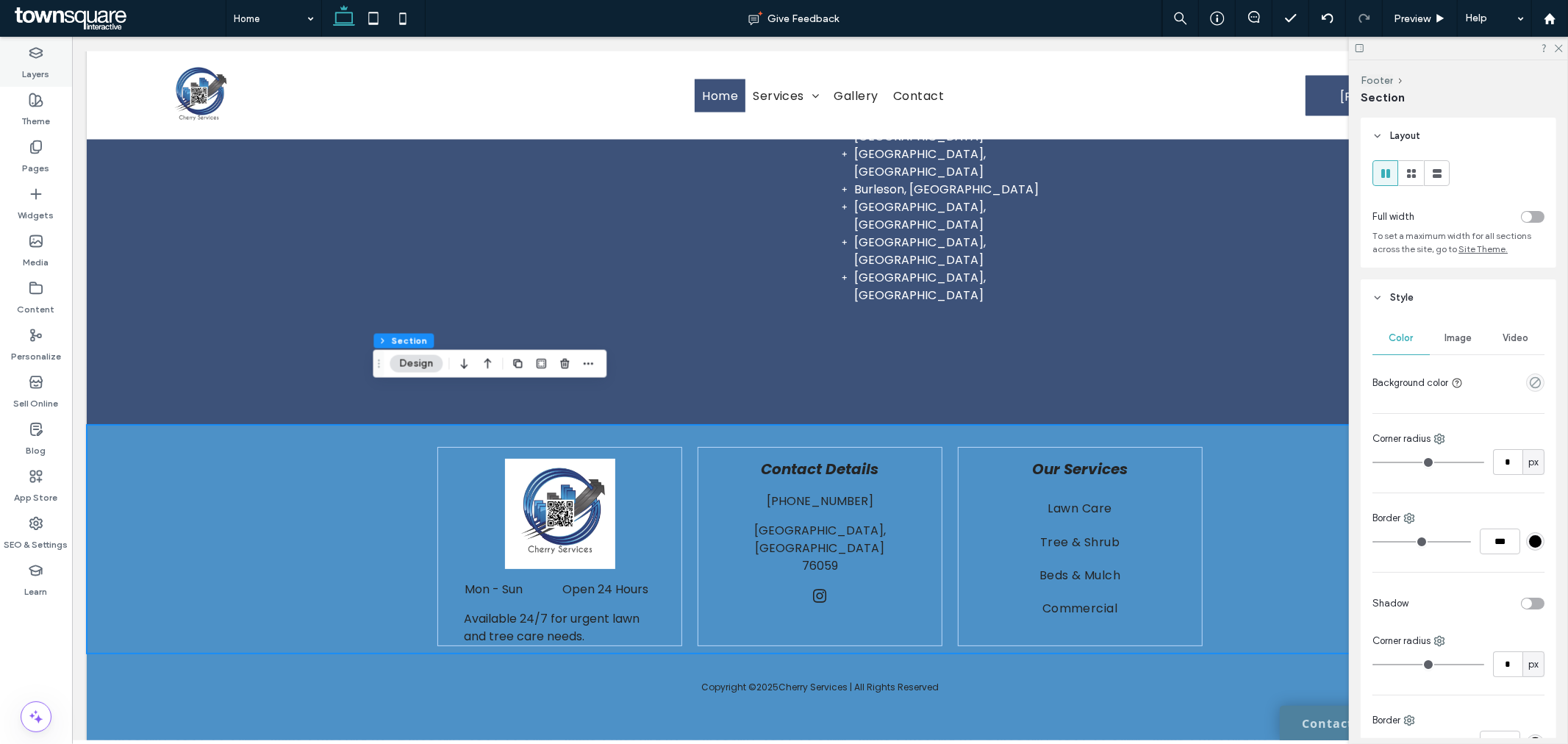
click at [38, 60] on icon at bounding box center [36, 53] width 15 height 15
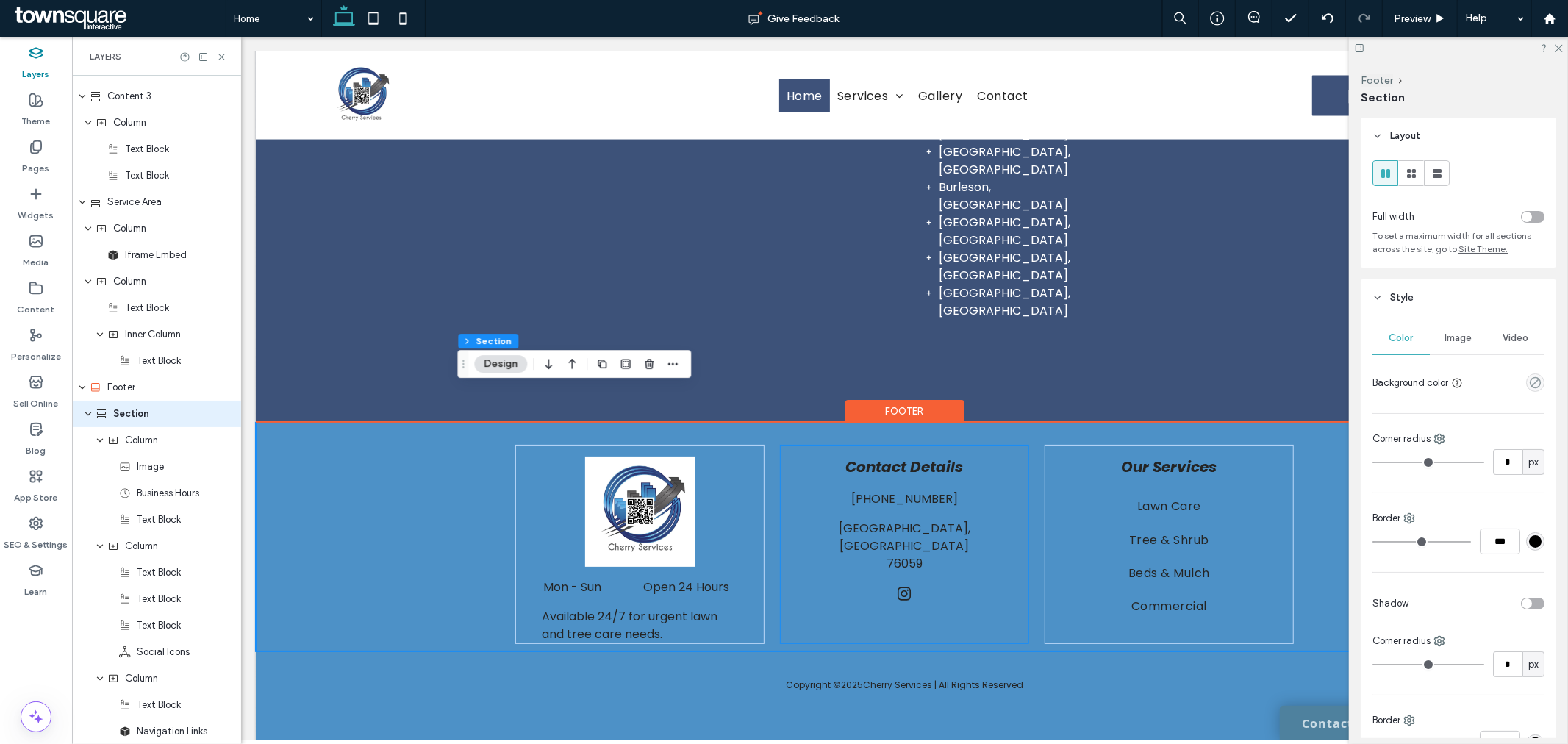
scroll to position [1999, 0]
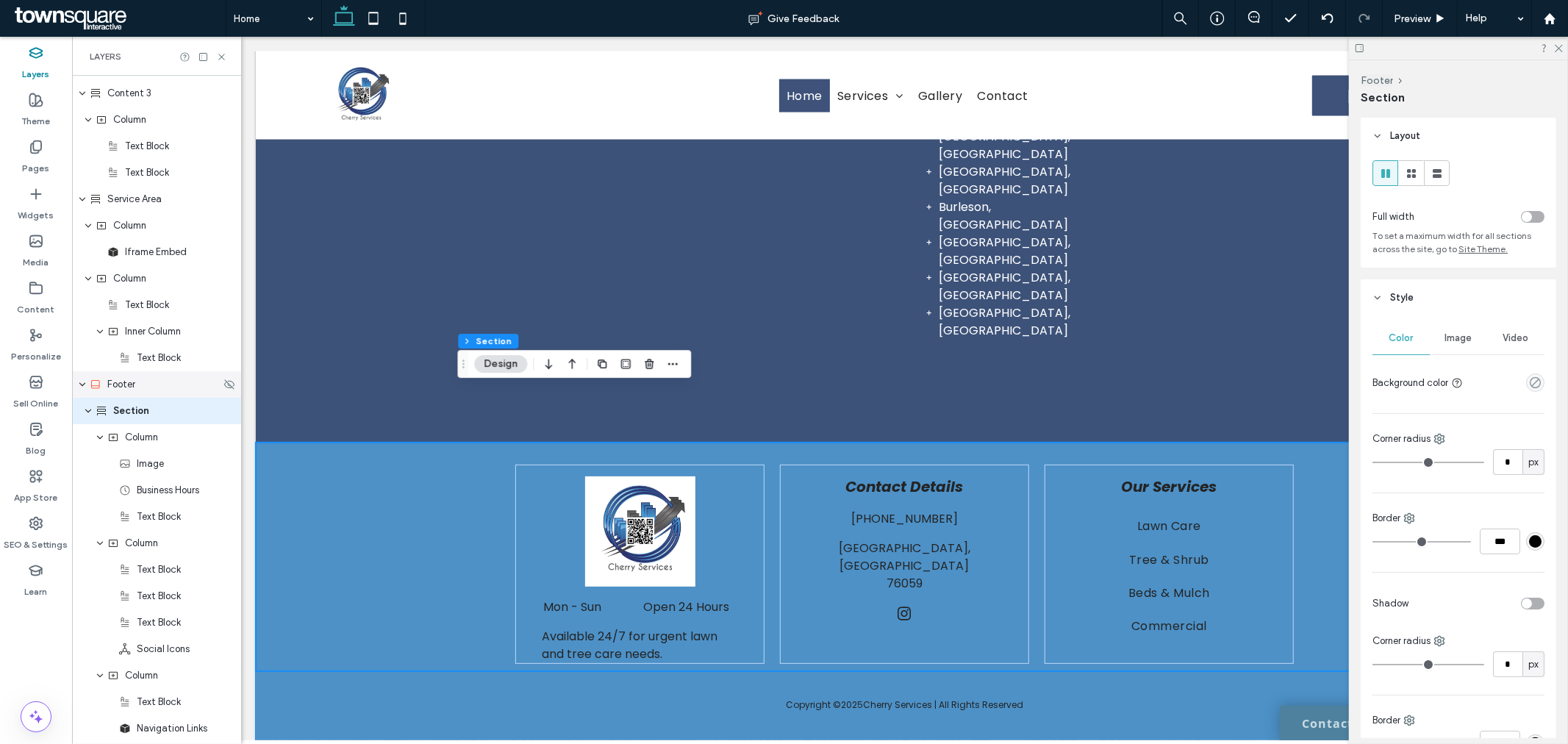
click at [141, 379] on div "Footer" at bounding box center [155, 385] width 131 height 15
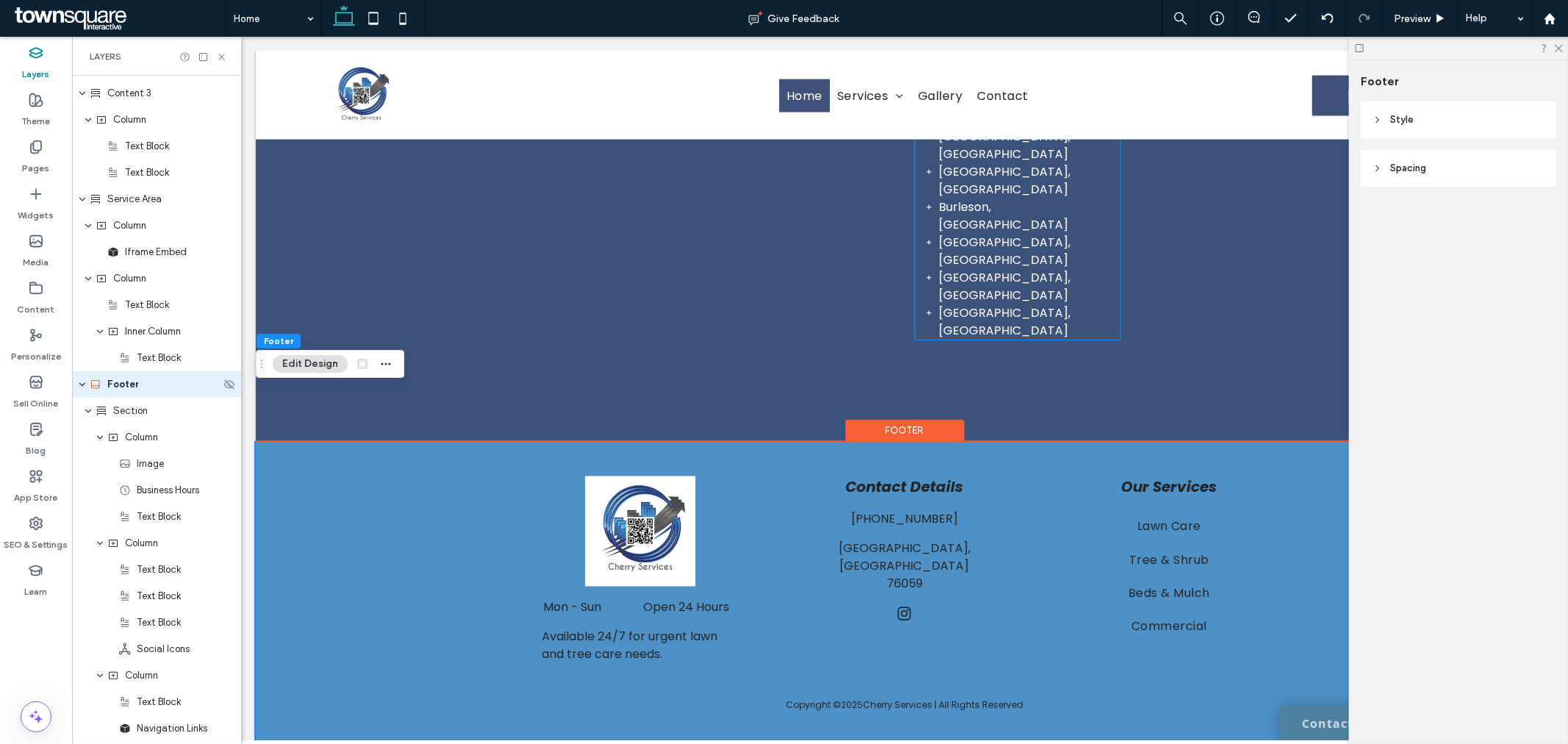
scroll to position [1292, 0]
click at [1420, 128] on header "Style" at bounding box center [1458, 119] width 196 height 37
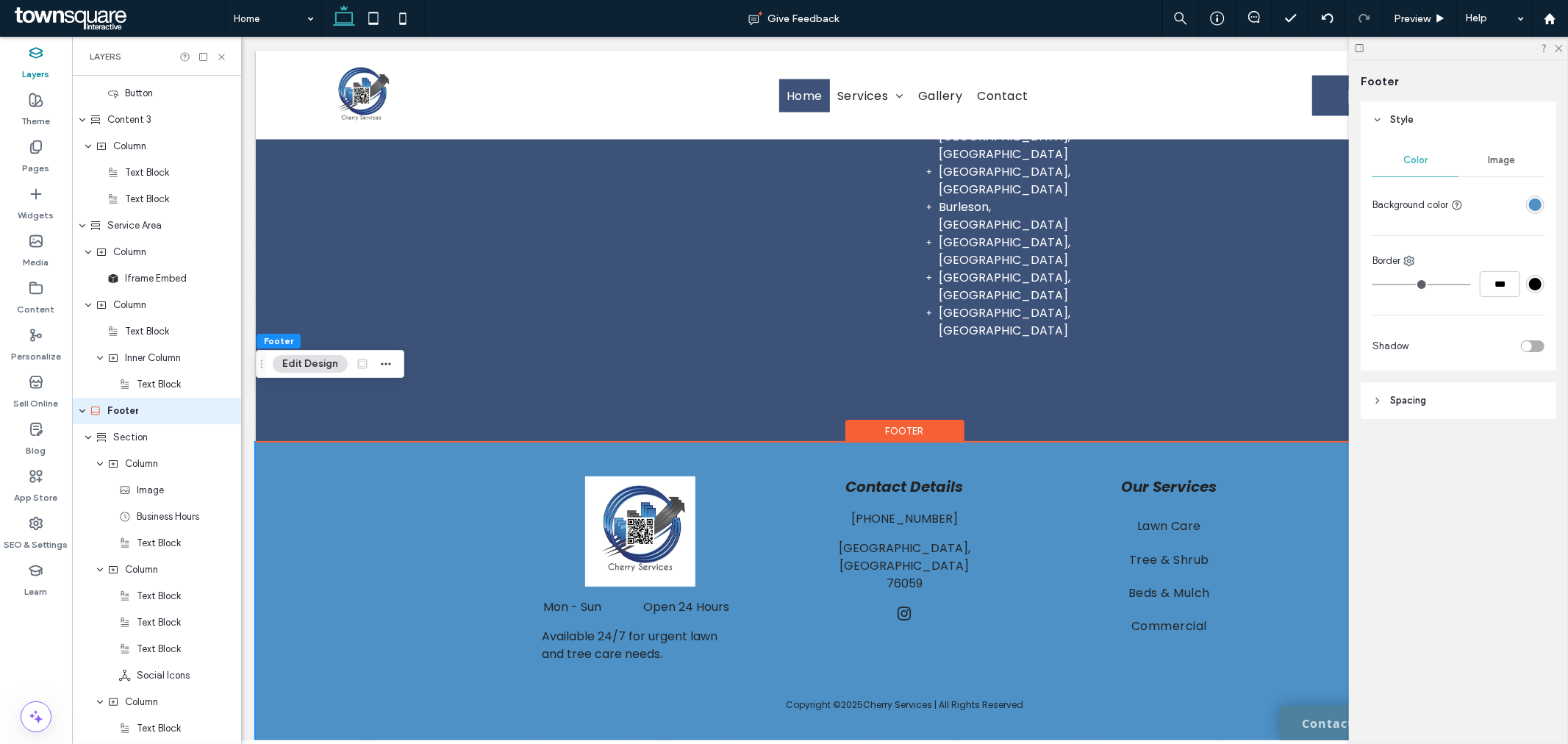
click at [1532, 206] on div "rgba(77,145,199,1)" at bounding box center [1535, 204] width 12 height 12
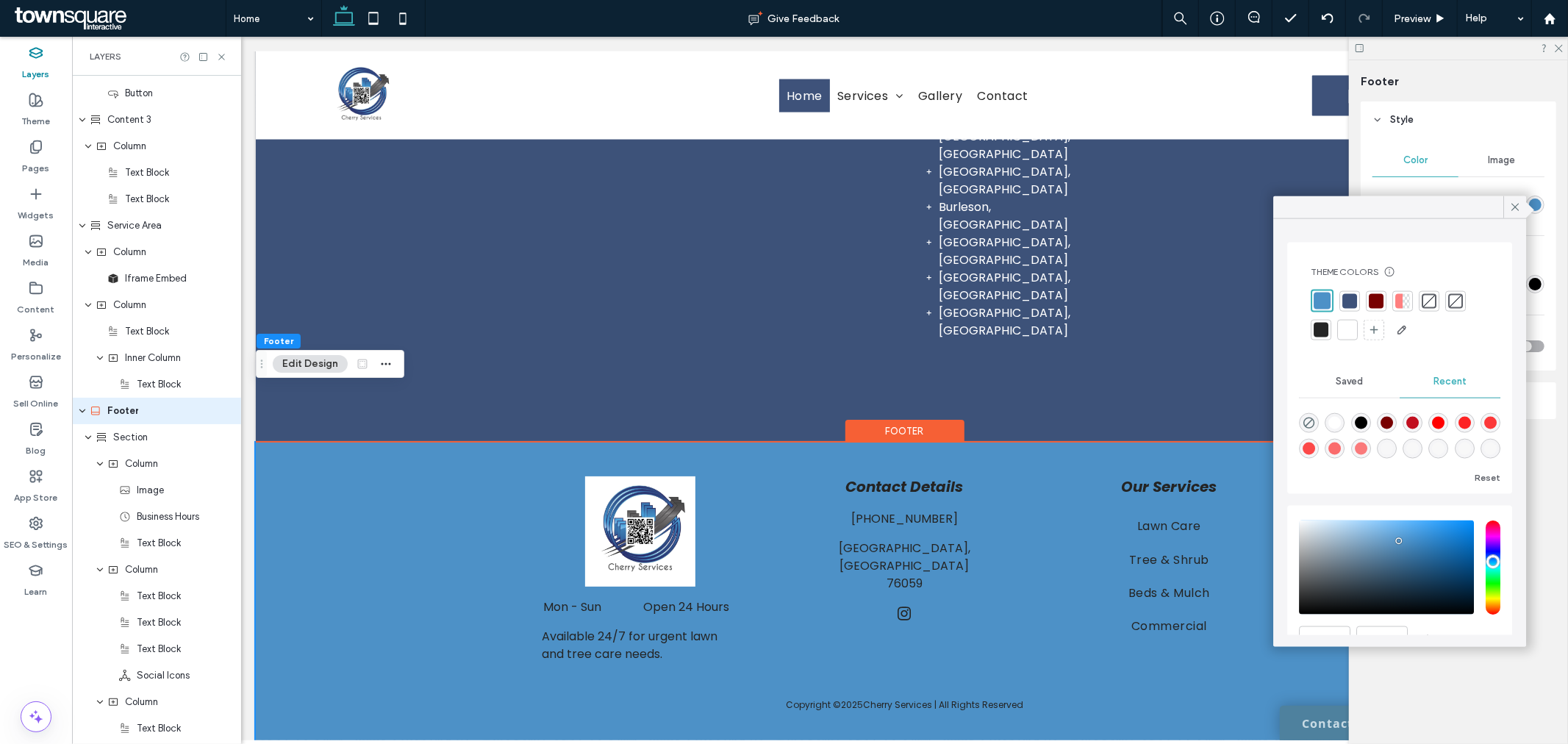
click at [1379, 296] on div at bounding box center [1377, 301] width 15 height 15
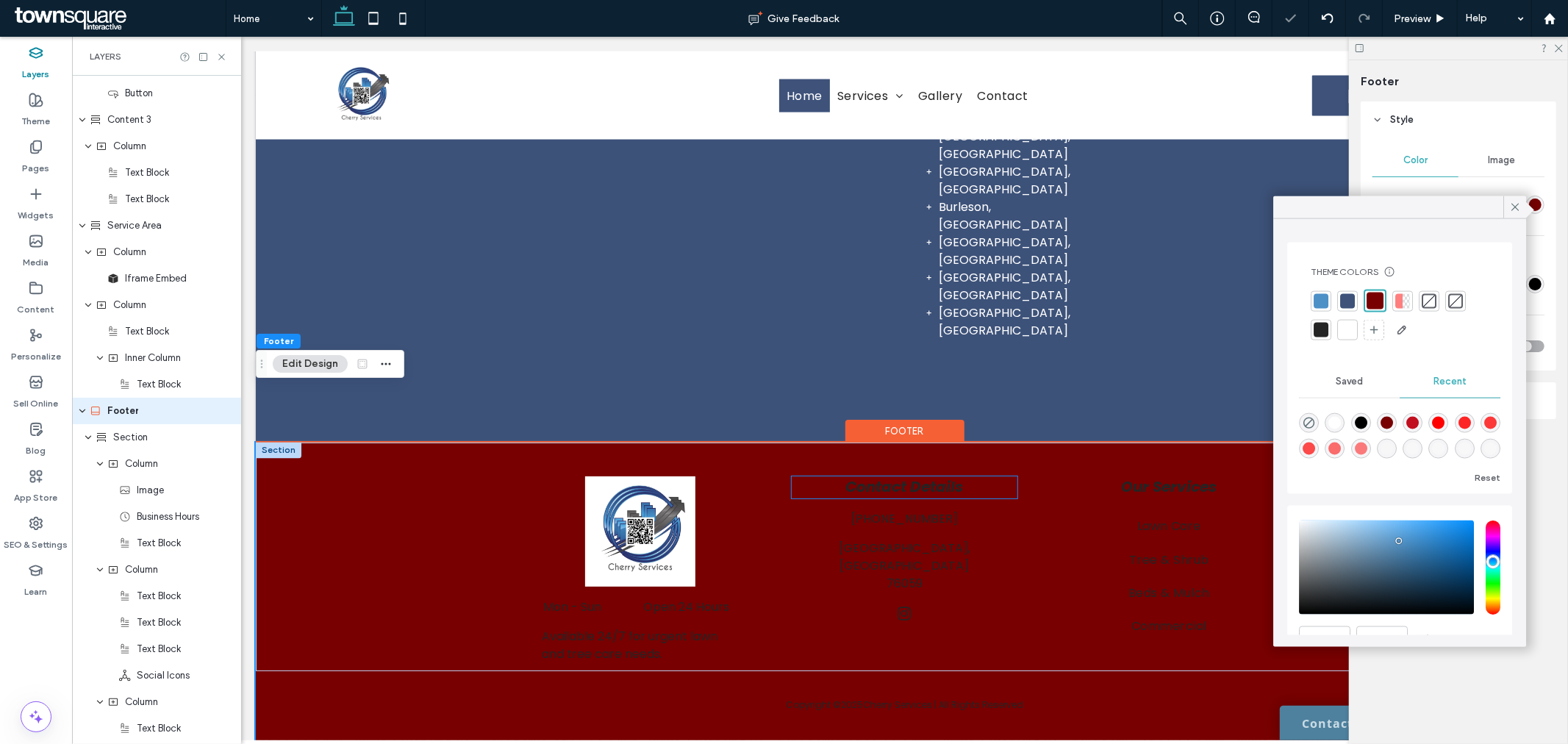
click at [909, 476] on strong "Contact Details" at bounding box center [903, 487] width 117 height 21
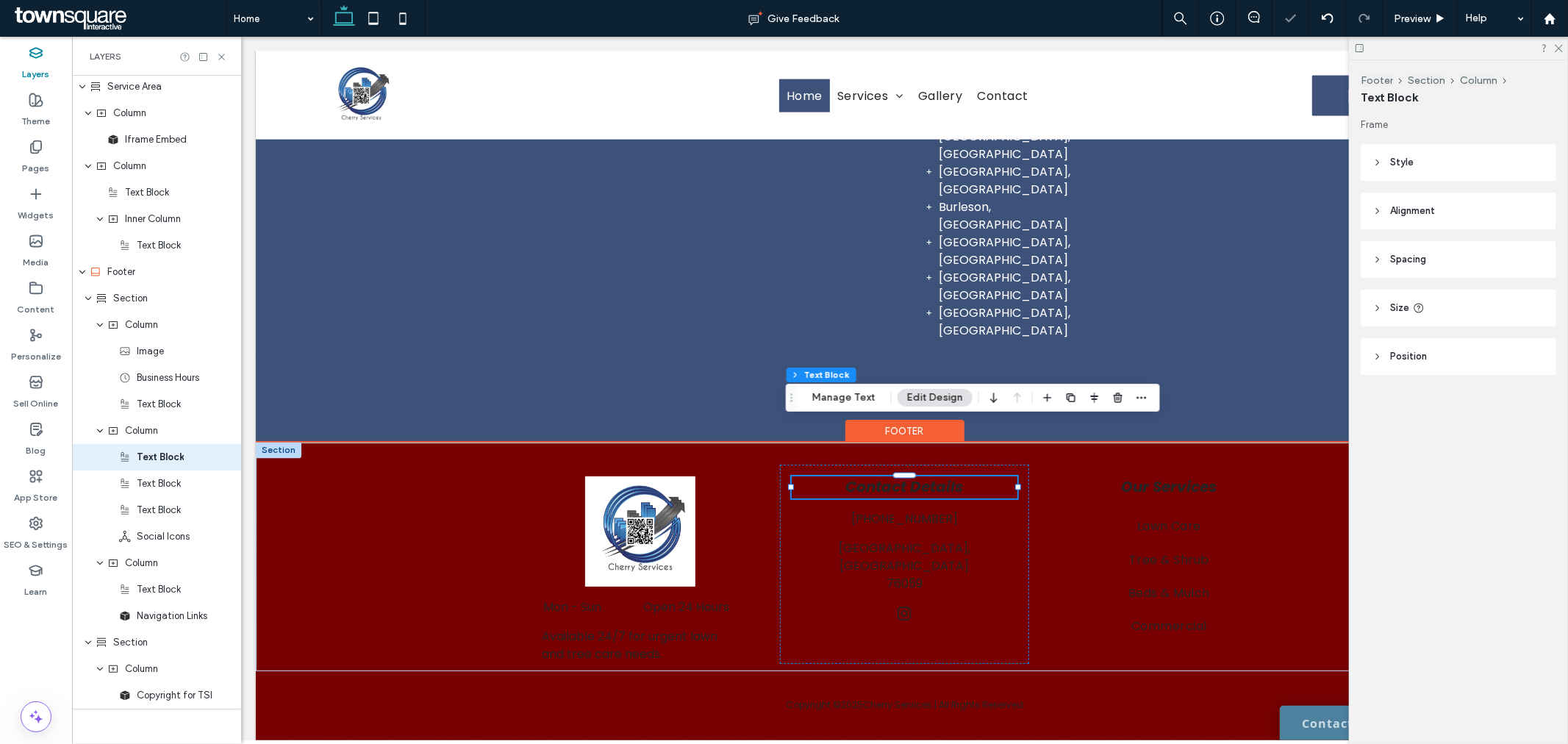
scroll to position [1453, 0]
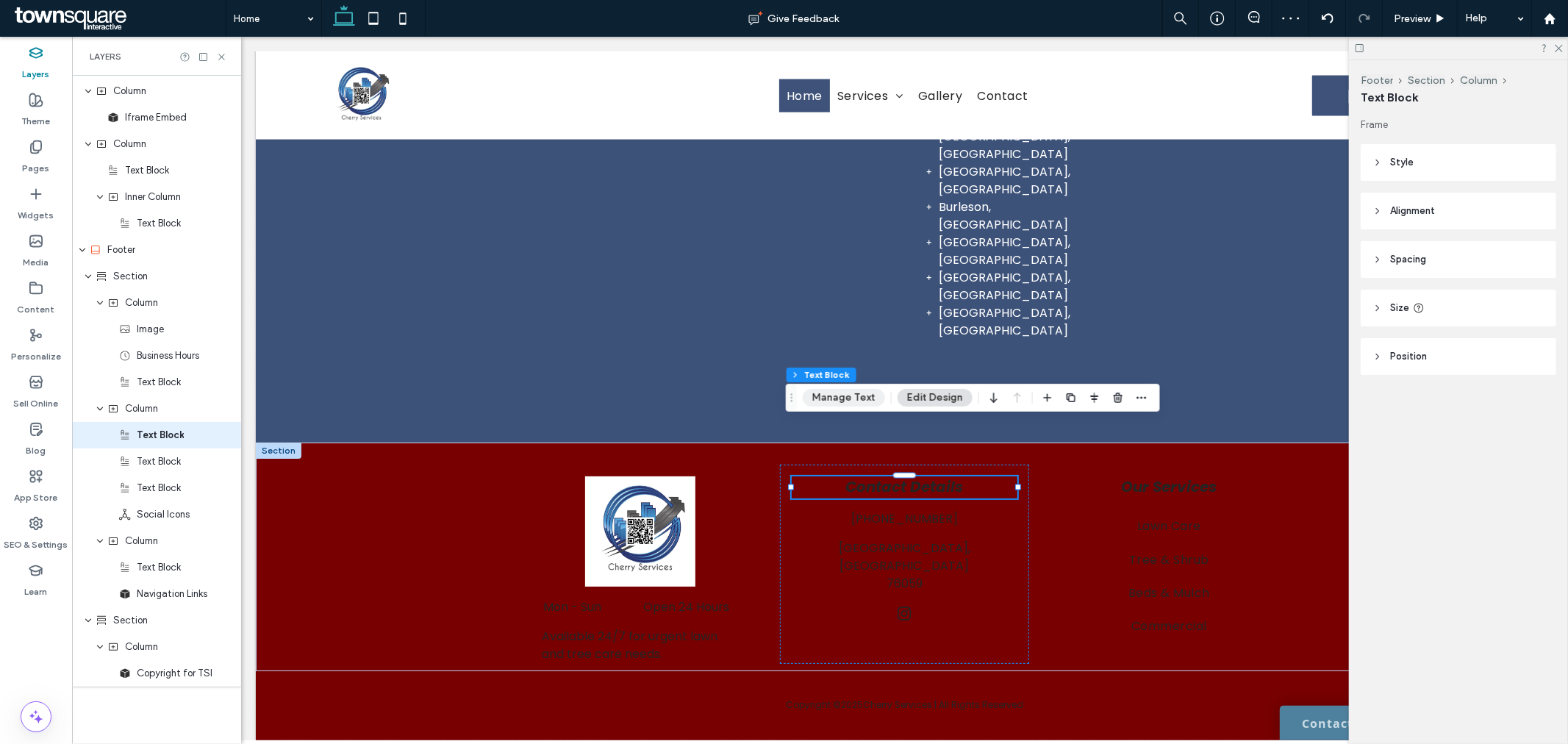
click at [849, 393] on button "Manage Text" at bounding box center [844, 397] width 82 height 18
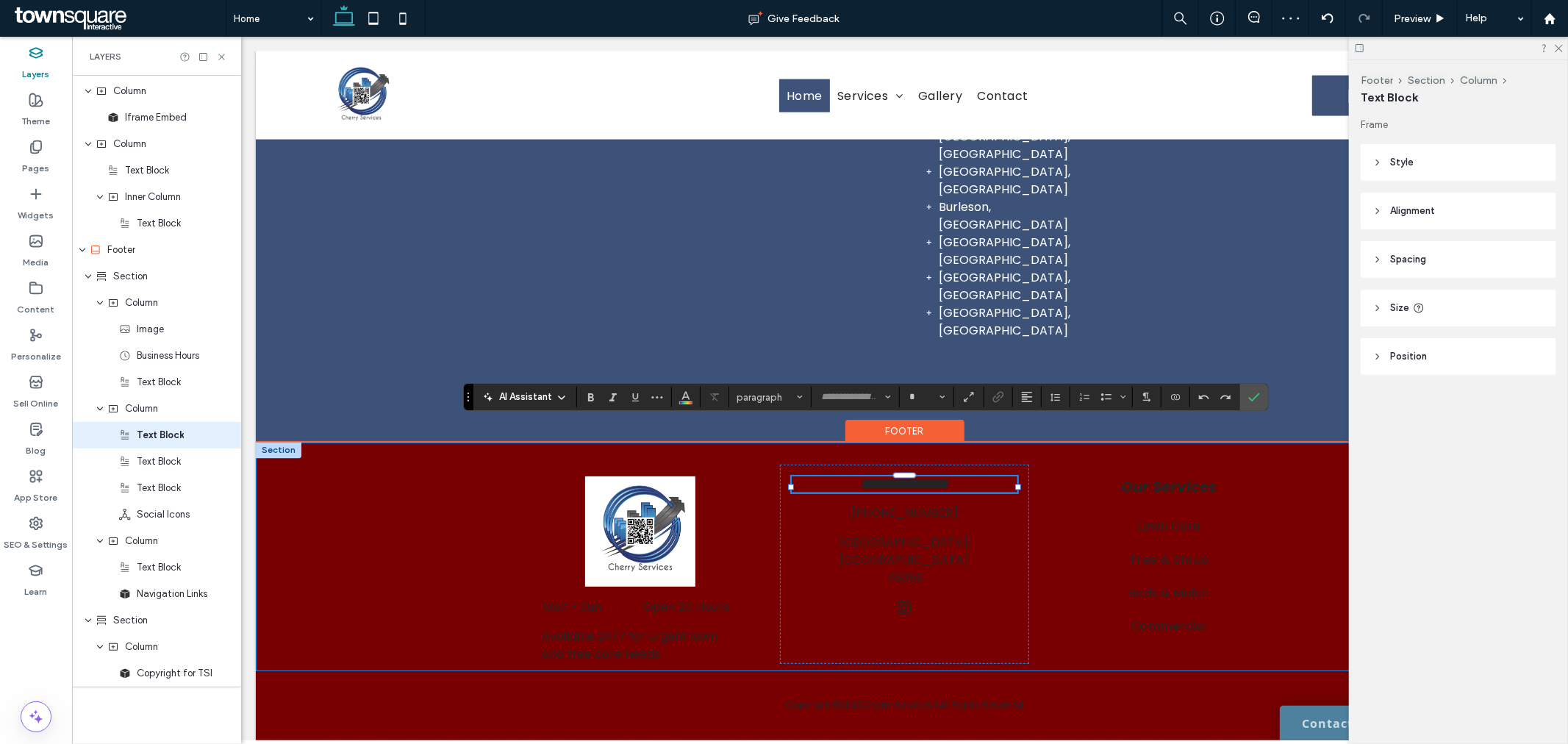
type input "*******"
type input "**"
click at [688, 403] on span "Color" at bounding box center [686, 395] width 11 height 19
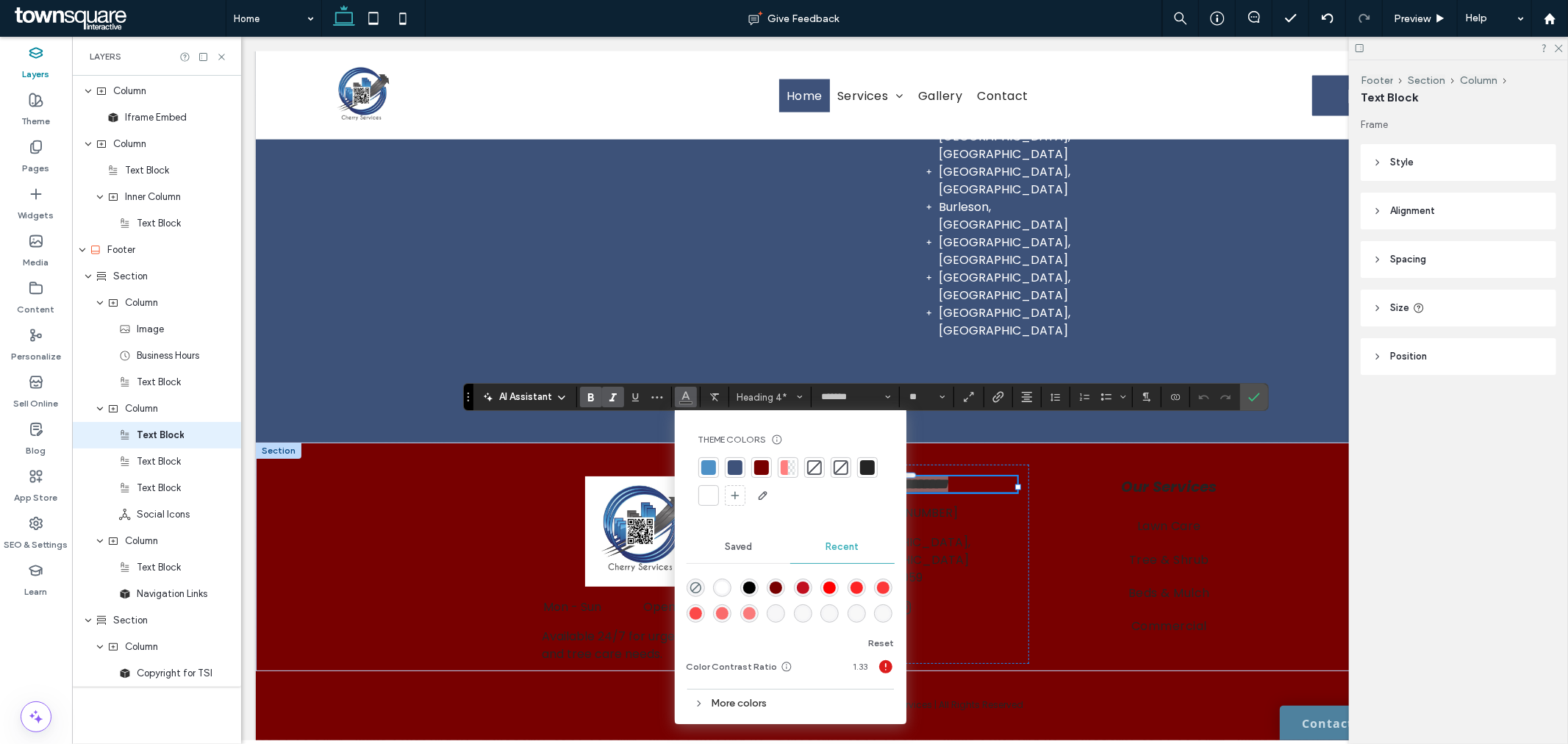
click at [702, 493] on div at bounding box center [709, 495] width 15 height 15
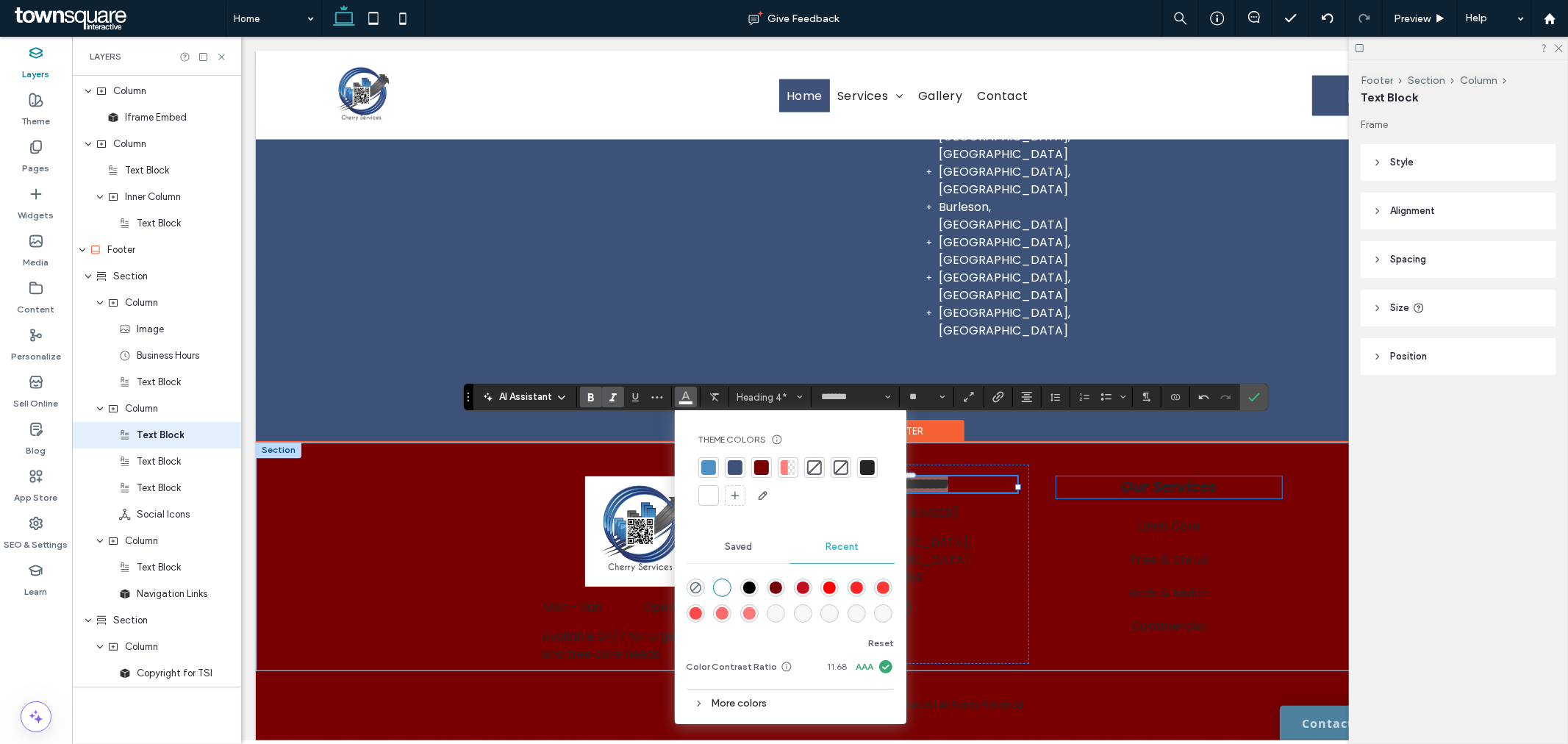
click at [1124, 476] on strong "Our Services" at bounding box center [1168, 487] width 96 height 21
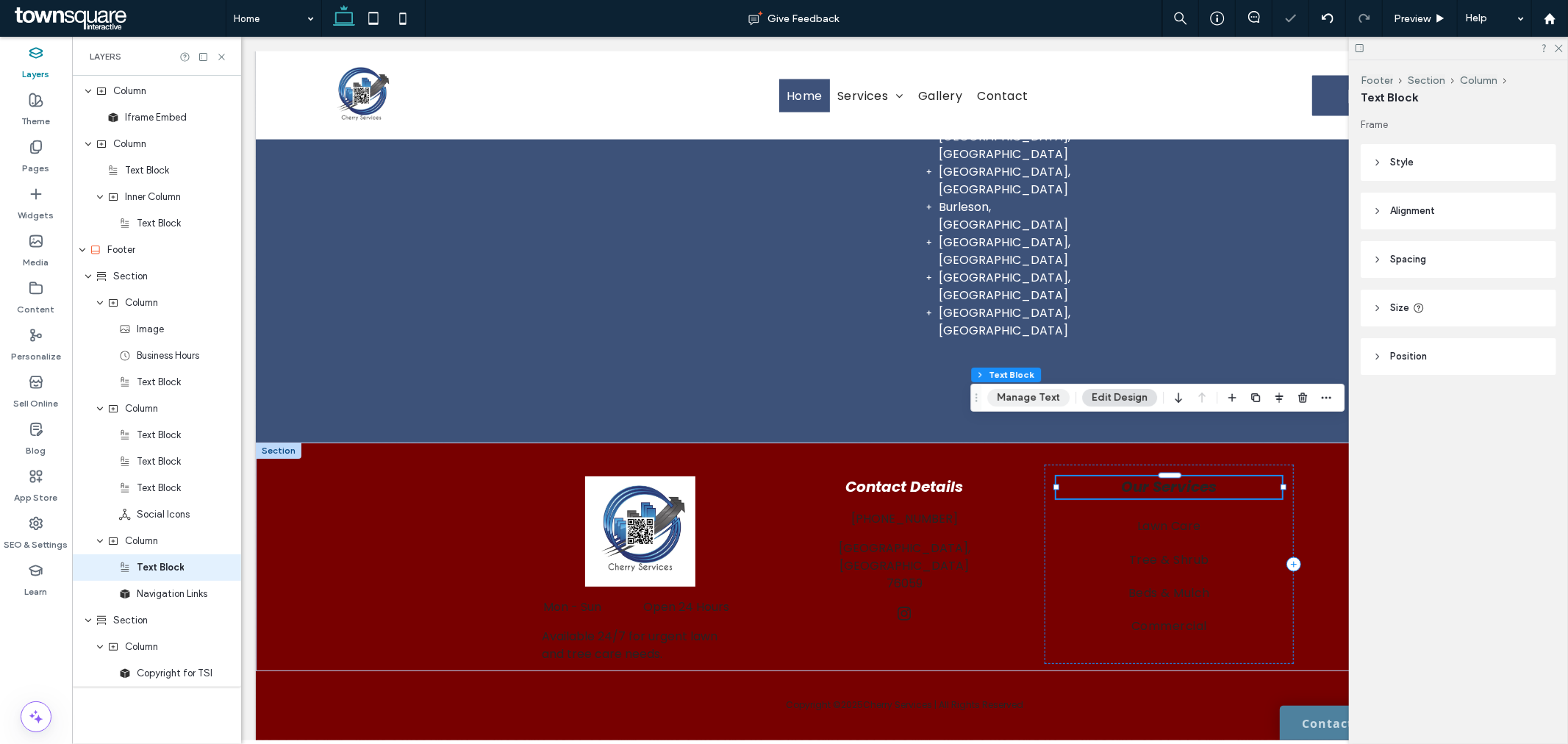
click at [1029, 398] on button "Manage Text" at bounding box center [1028, 397] width 82 height 18
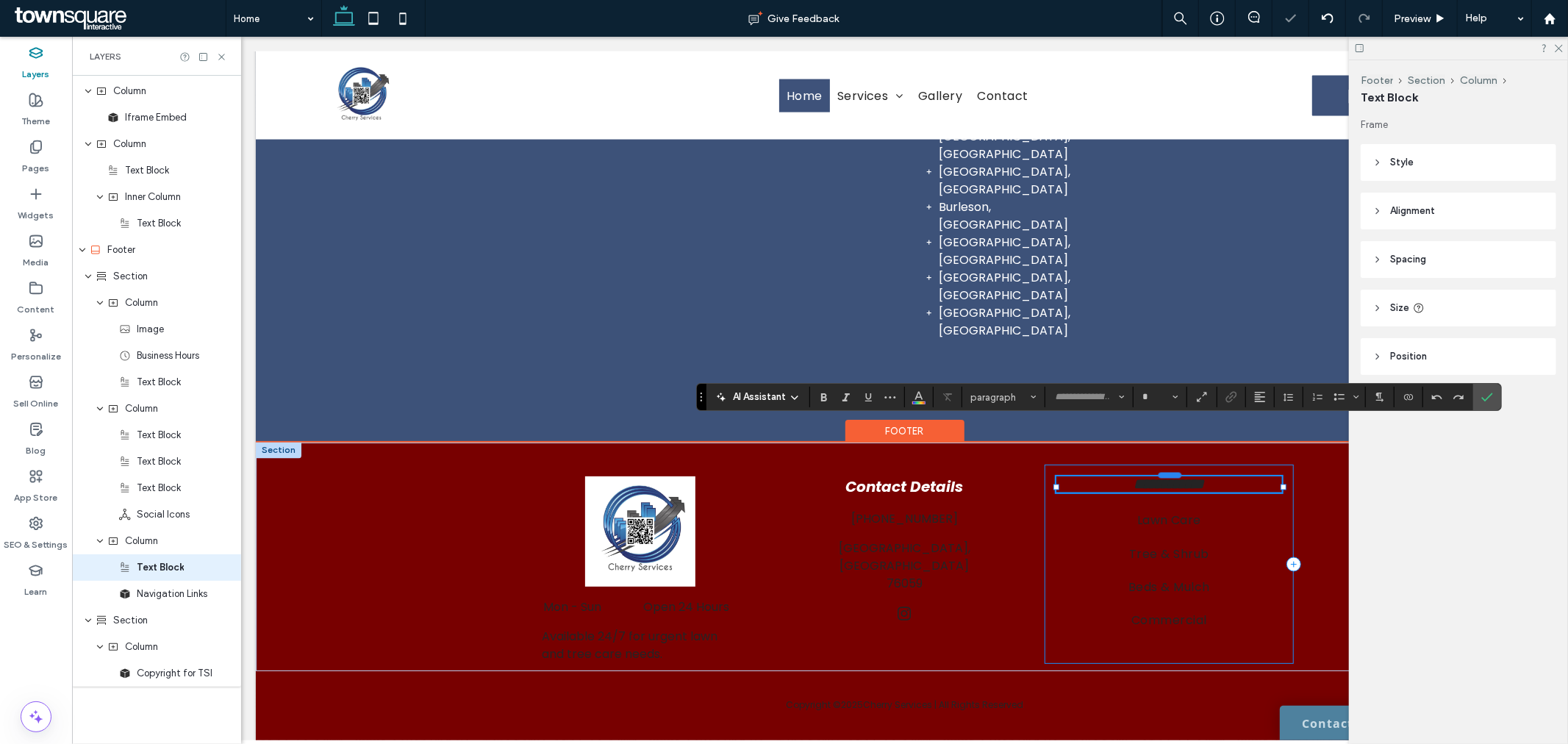
type input "*******"
type input "**"
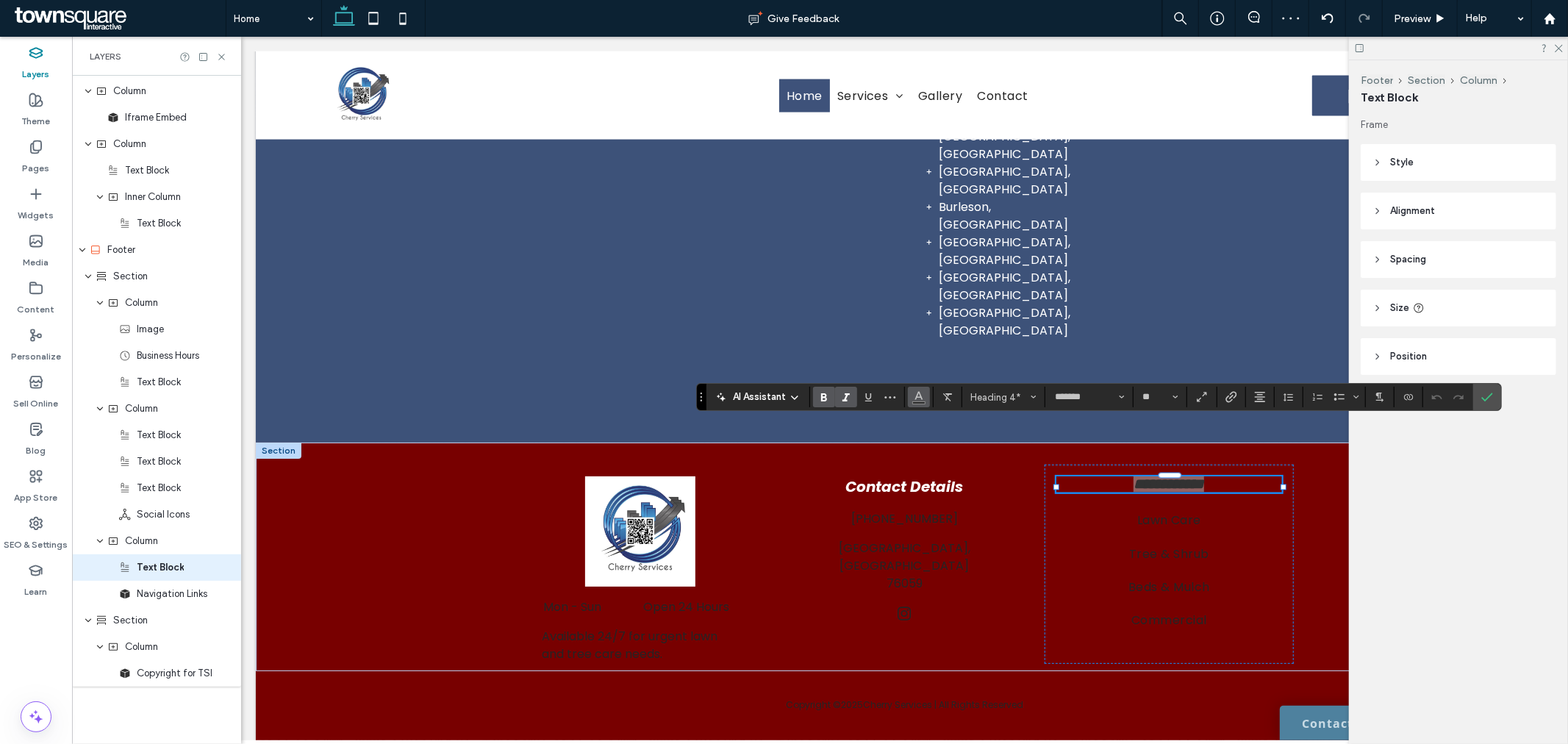
click at [925, 401] on button "Color" at bounding box center [918, 397] width 22 height 21
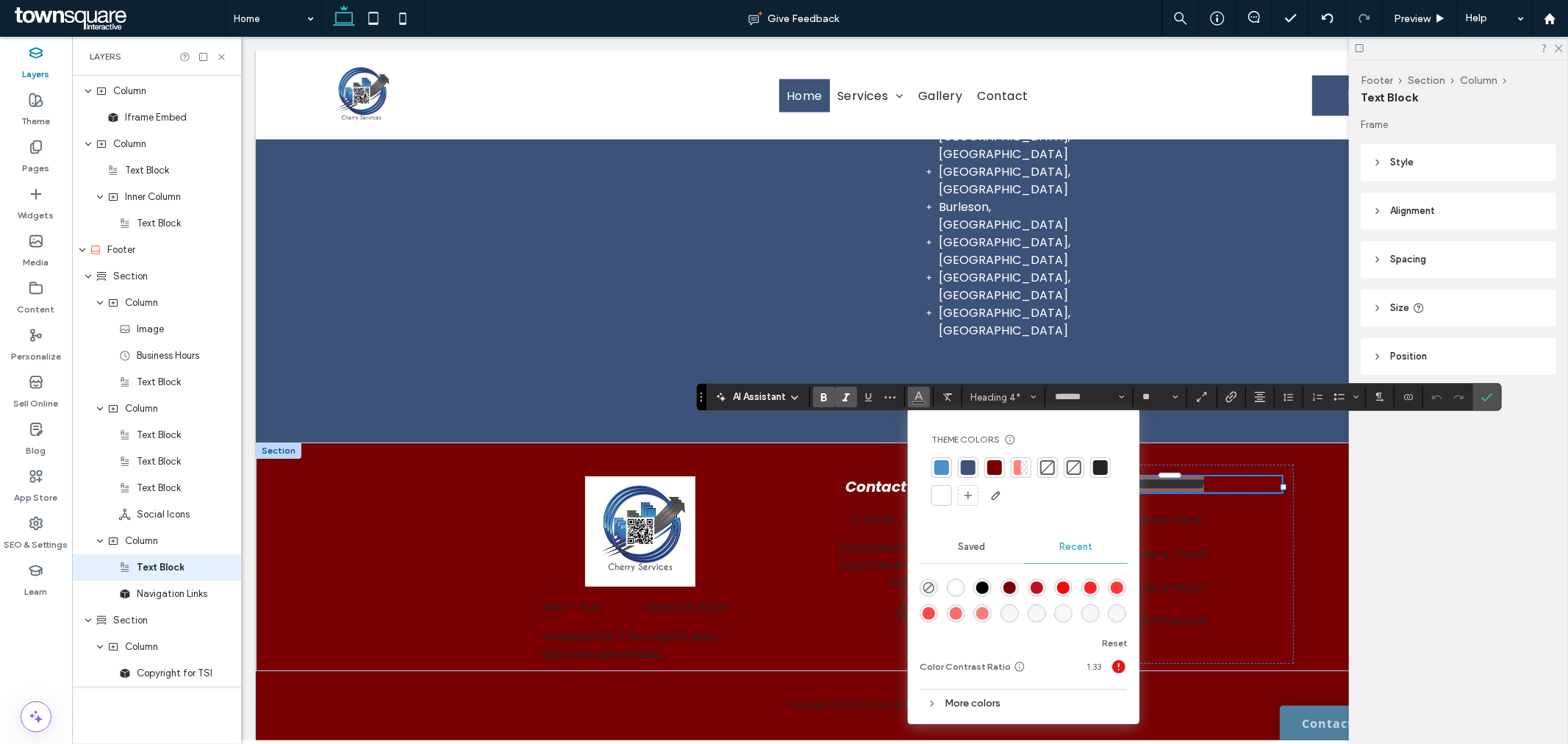
click at [945, 503] on div at bounding box center [942, 495] width 21 height 21
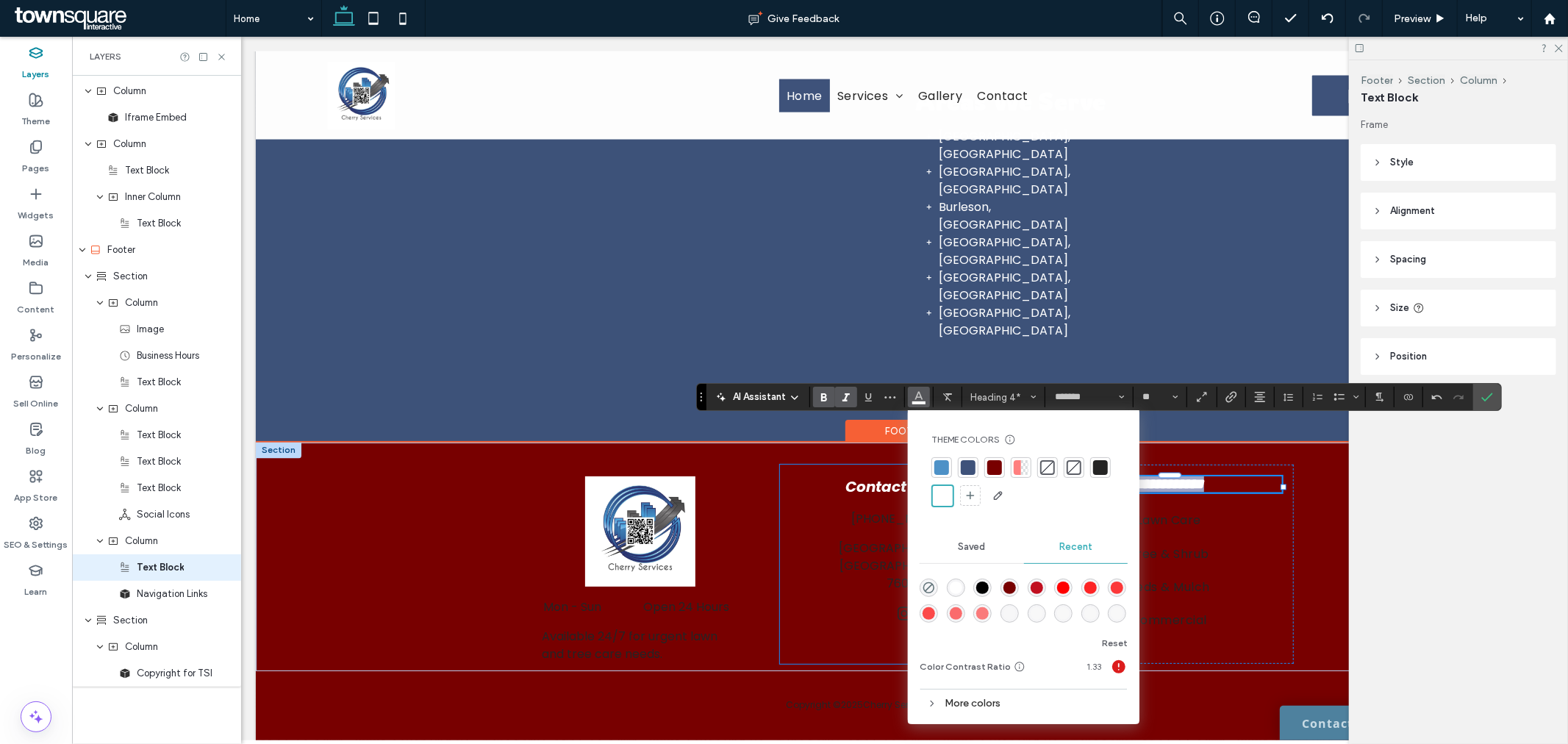
click at [824, 524] on div "Contact Details [PHONE_NUMBER] [GEOGRAPHIC_DATA], TX 76059" at bounding box center [904, 563] width 250 height 199
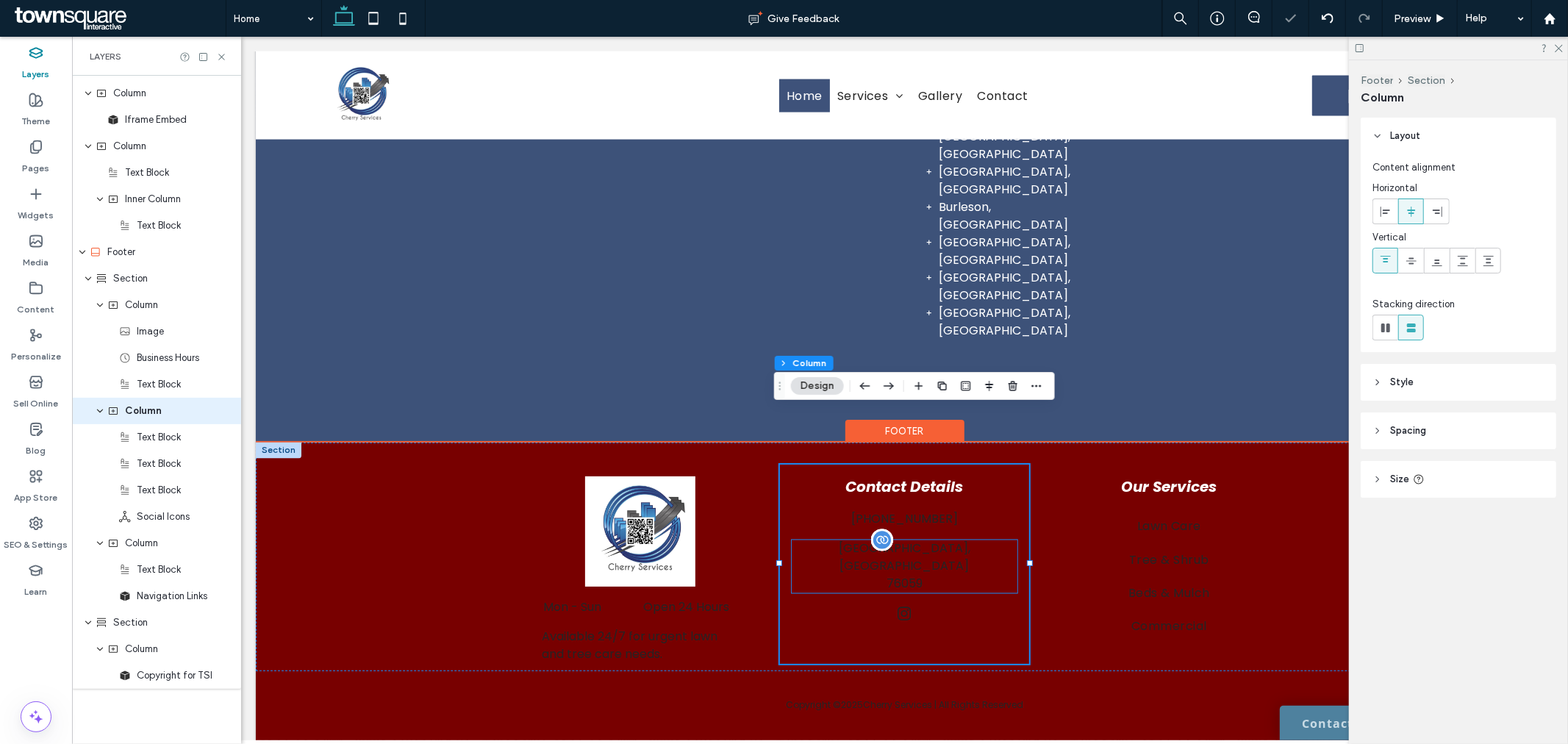
click at [881, 528] on div at bounding box center [880, 539] width 22 height 22
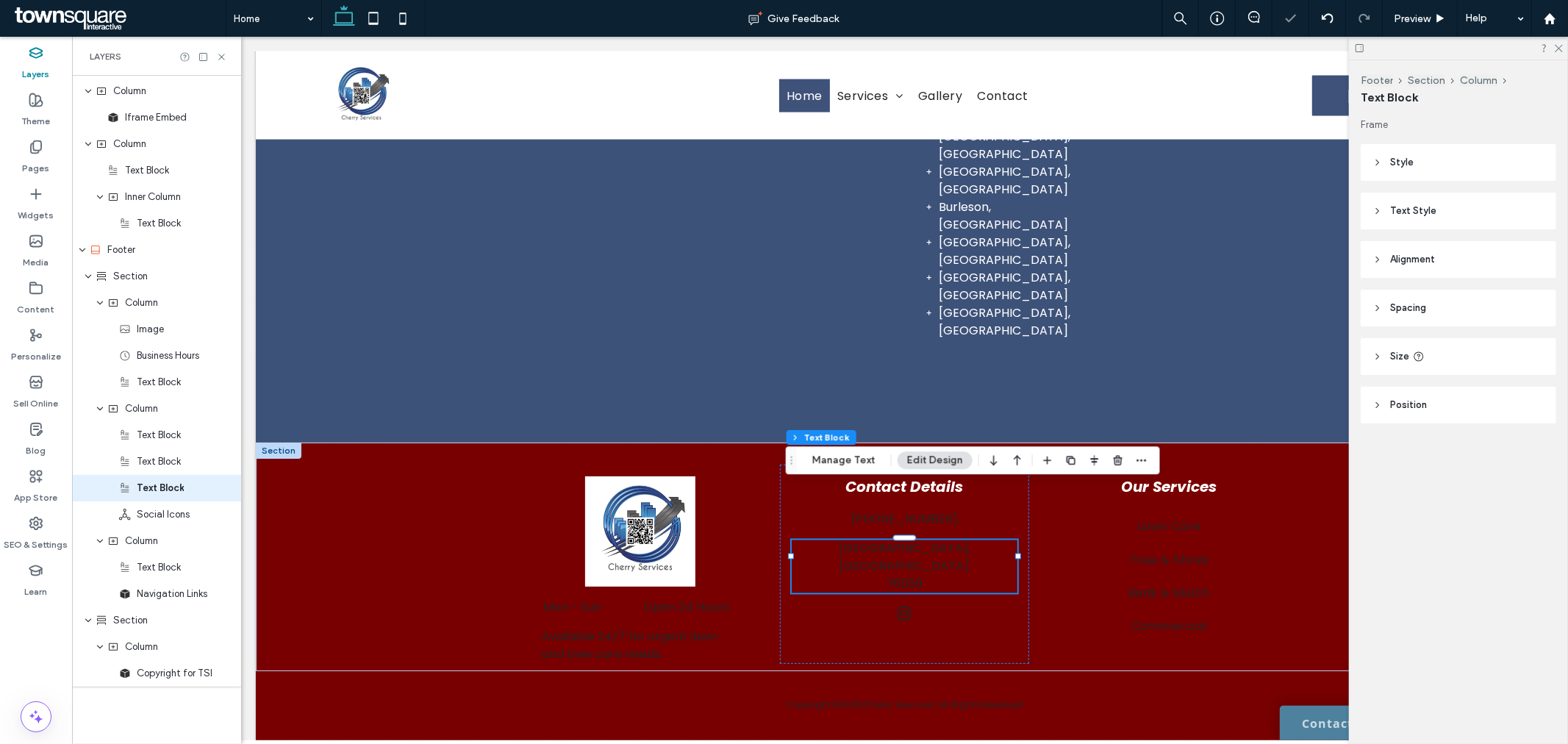
drag, startPoint x: 1447, startPoint y: 142, endPoint x: 1449, endPoint y: 151, distance: 9.2
click at [1447, 141] on div "Frame Style Color Image Background color Border *** Corner radius * px Text Sty…" at bounding box center [1463, 300] width 205 height 365
click at [1447, 164] on header "Style" at bounding box center [1458, 162] width 196 height 37
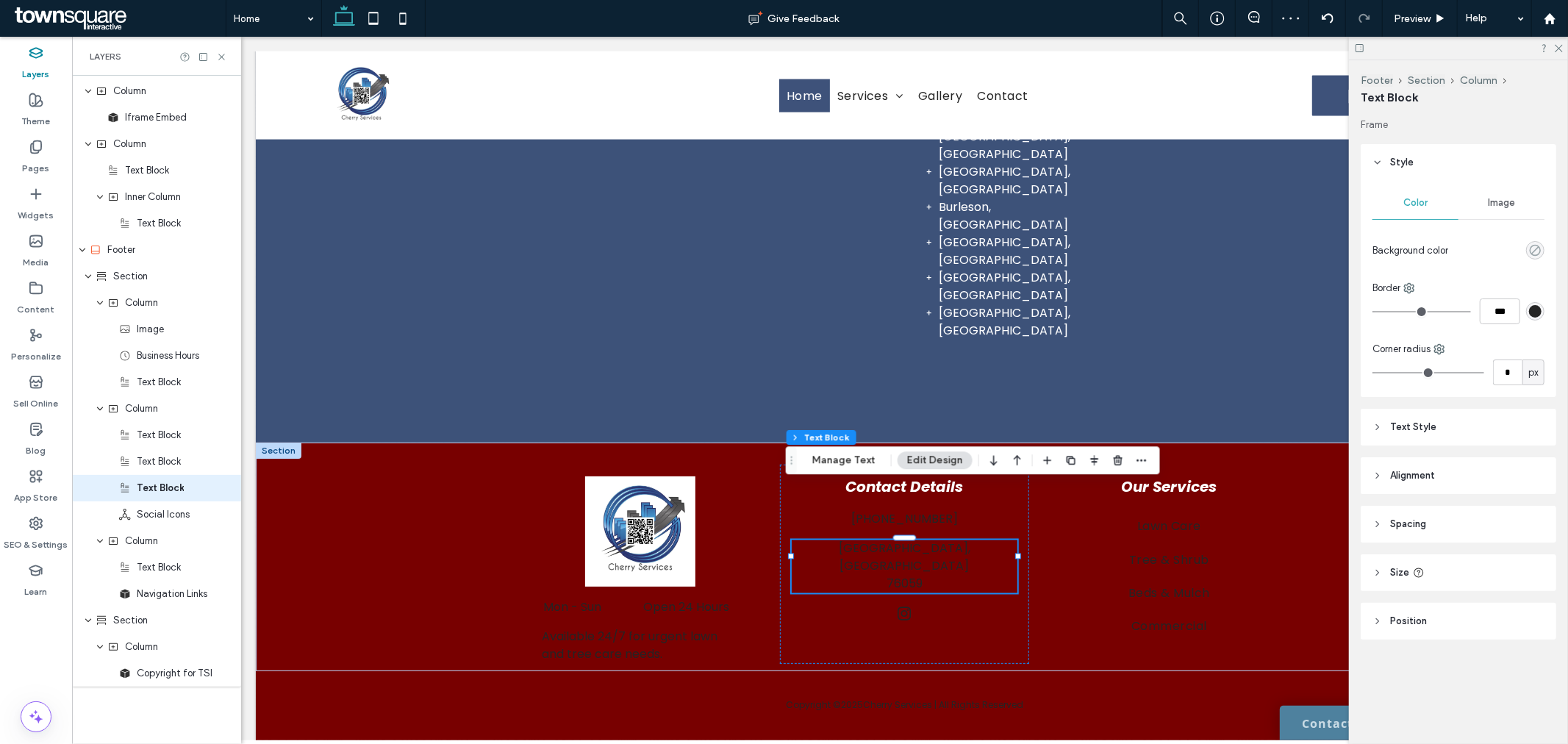
click at [1537, 250] on use "rgba(0, 0, 0, 0)" at bounding box center [1536, 251] width 11 height 11
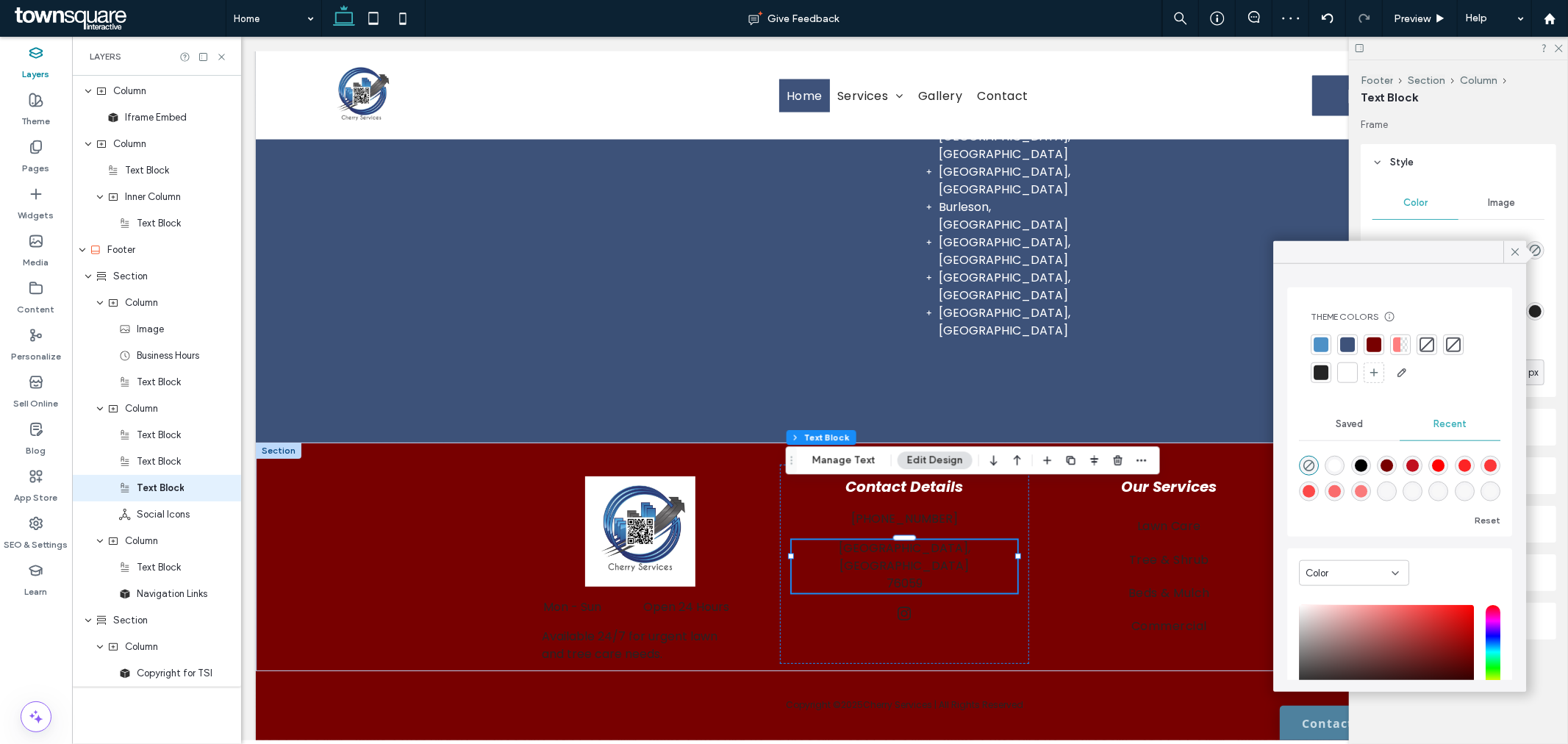
click at [1343, 372] on div at bounding box center [1348, 372] width 15 height 15
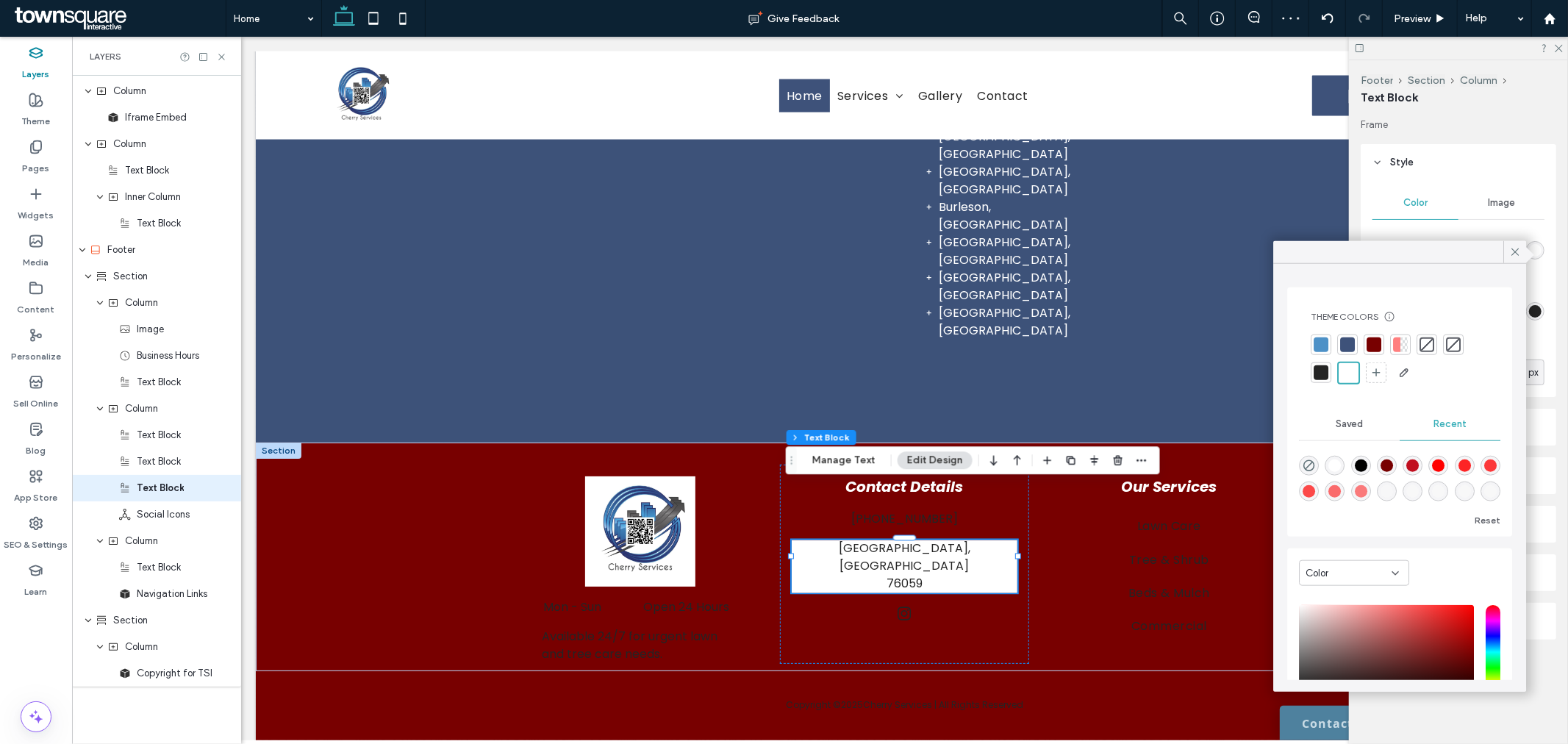
click at [1310, 459] on div "rgba(0, 0, 0, 0)" at bounding box center [1309, 465] width 20 height 20
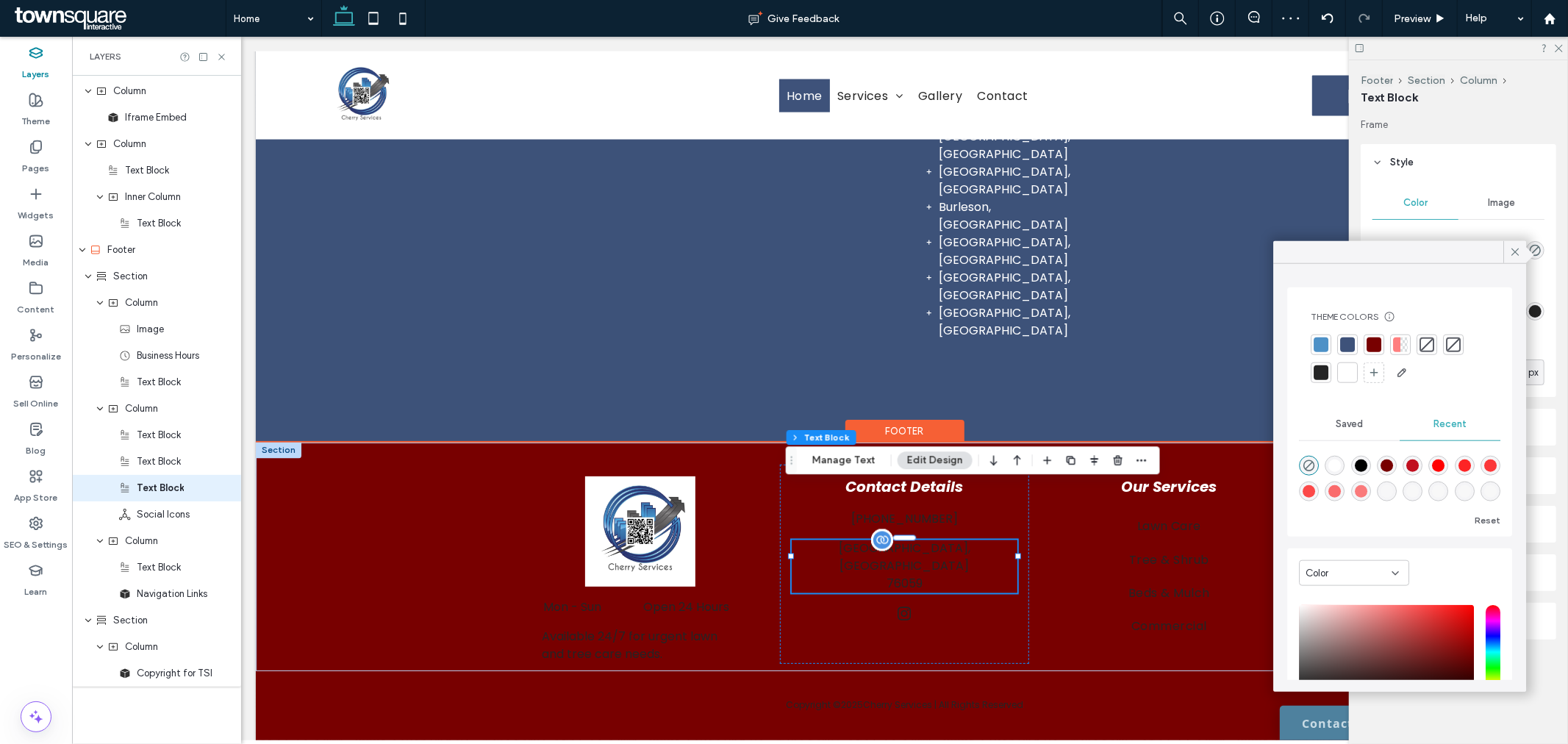
click at [907, 575] on p "76059" at bounding box center [904, 583] width 226 height 18
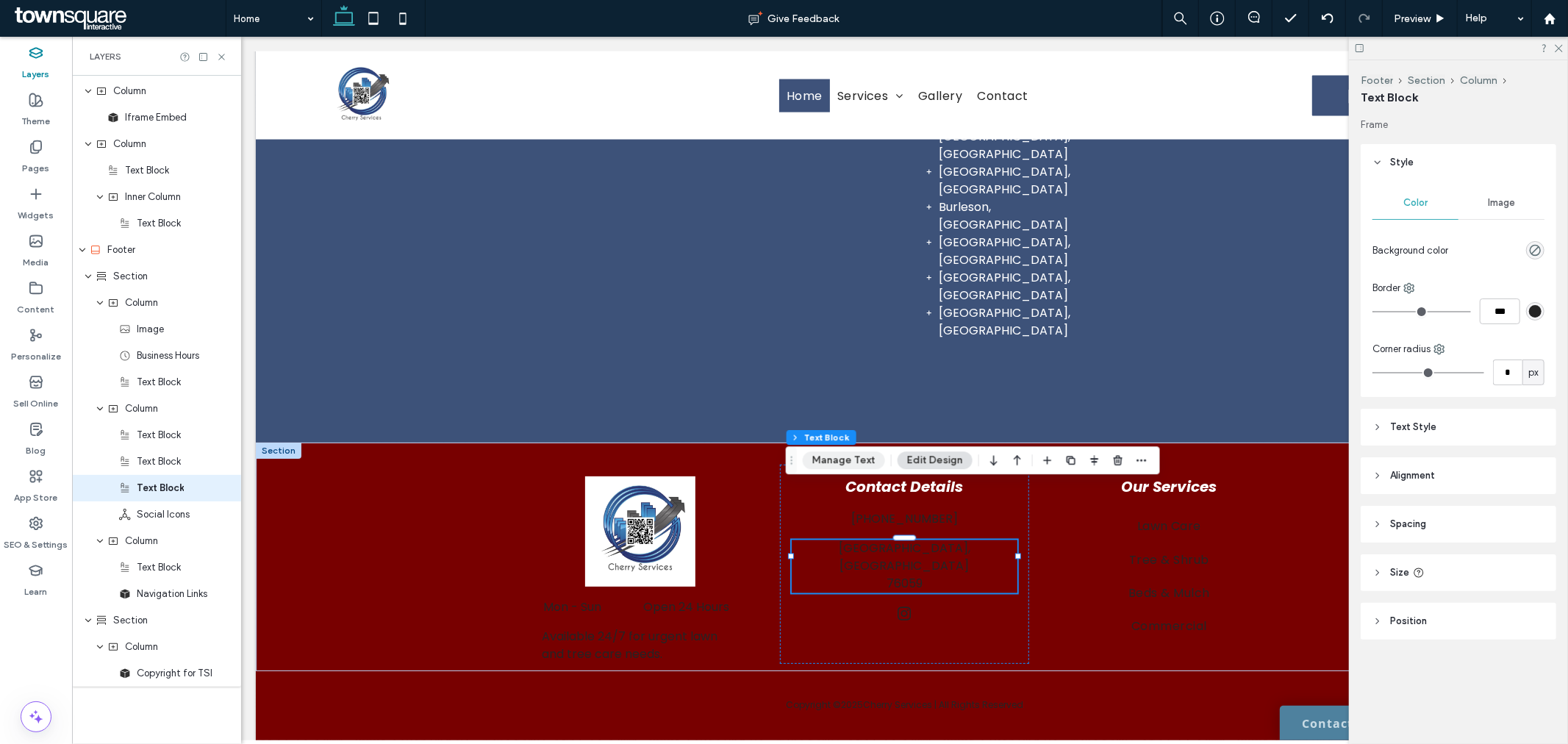
click at [853, 454] on button "Manage Text" at bounding box center [844, 459] width 82 height 18
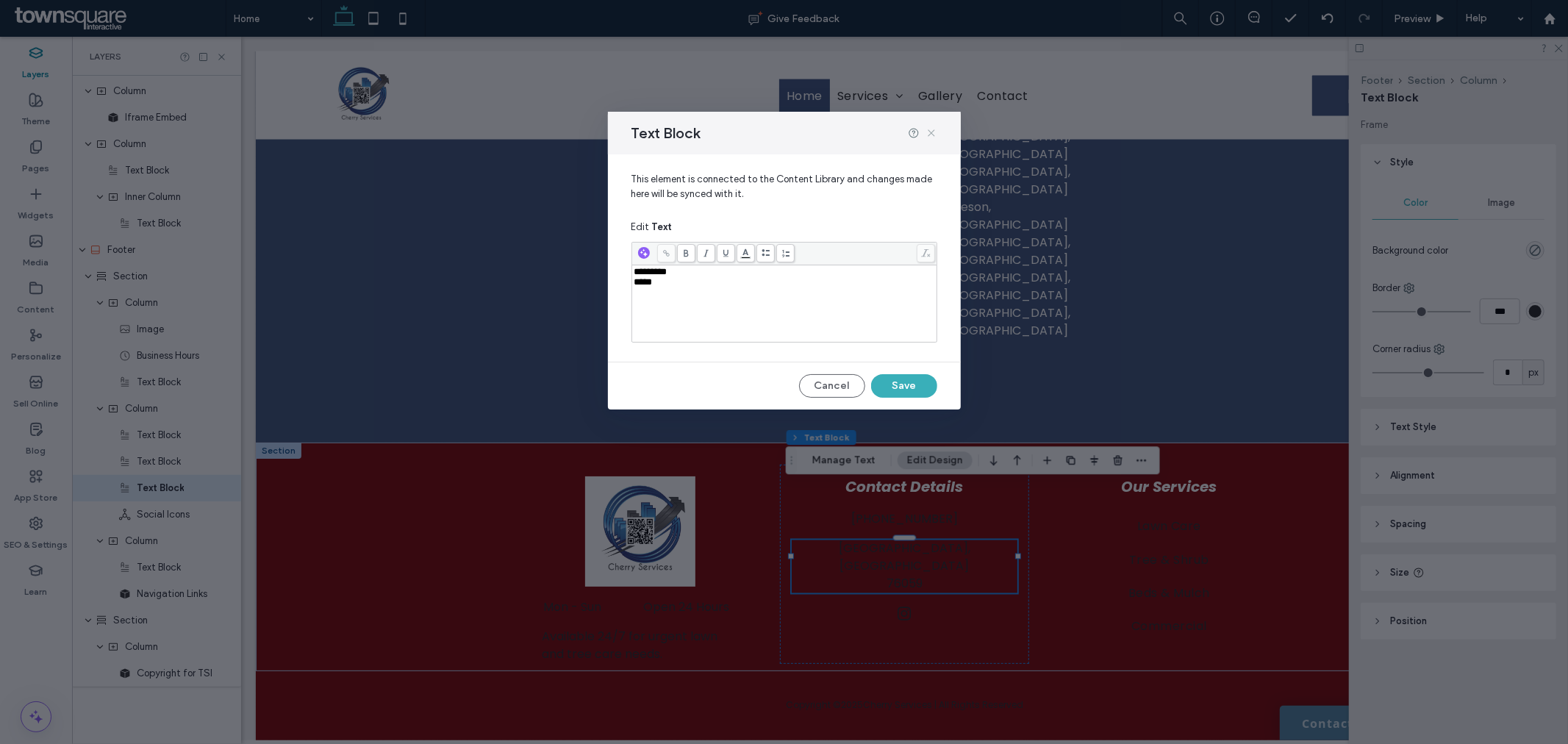
click at [930, 137] on icon at bounding box center [932, 132] width 11 height 11
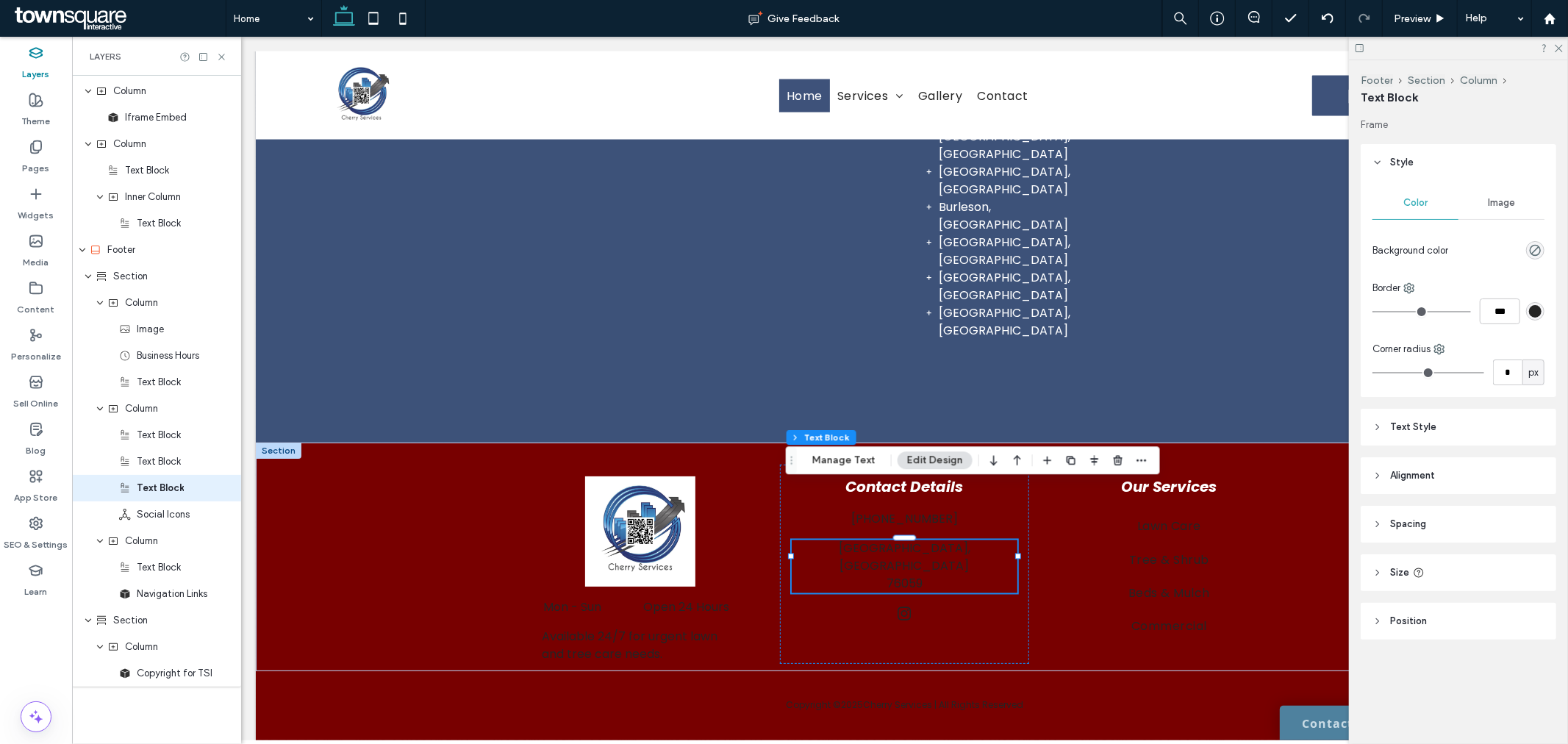
click at [1402, 160] on span "Style" at bounding box center [1402, 163] width 24 height 15
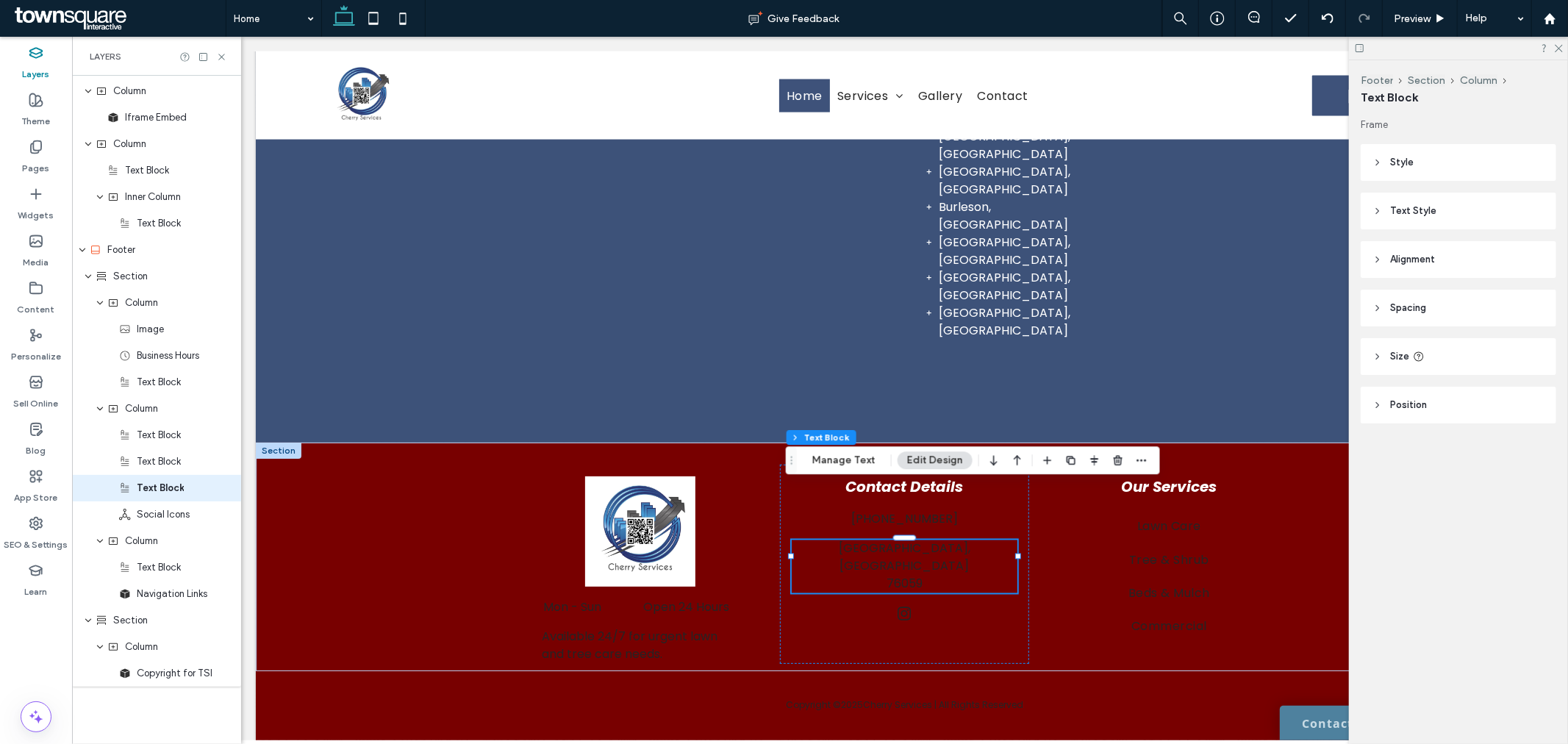
click at [1451, 203] on header "Text Style" at bounding box center [1458, 211] width 196 height 37
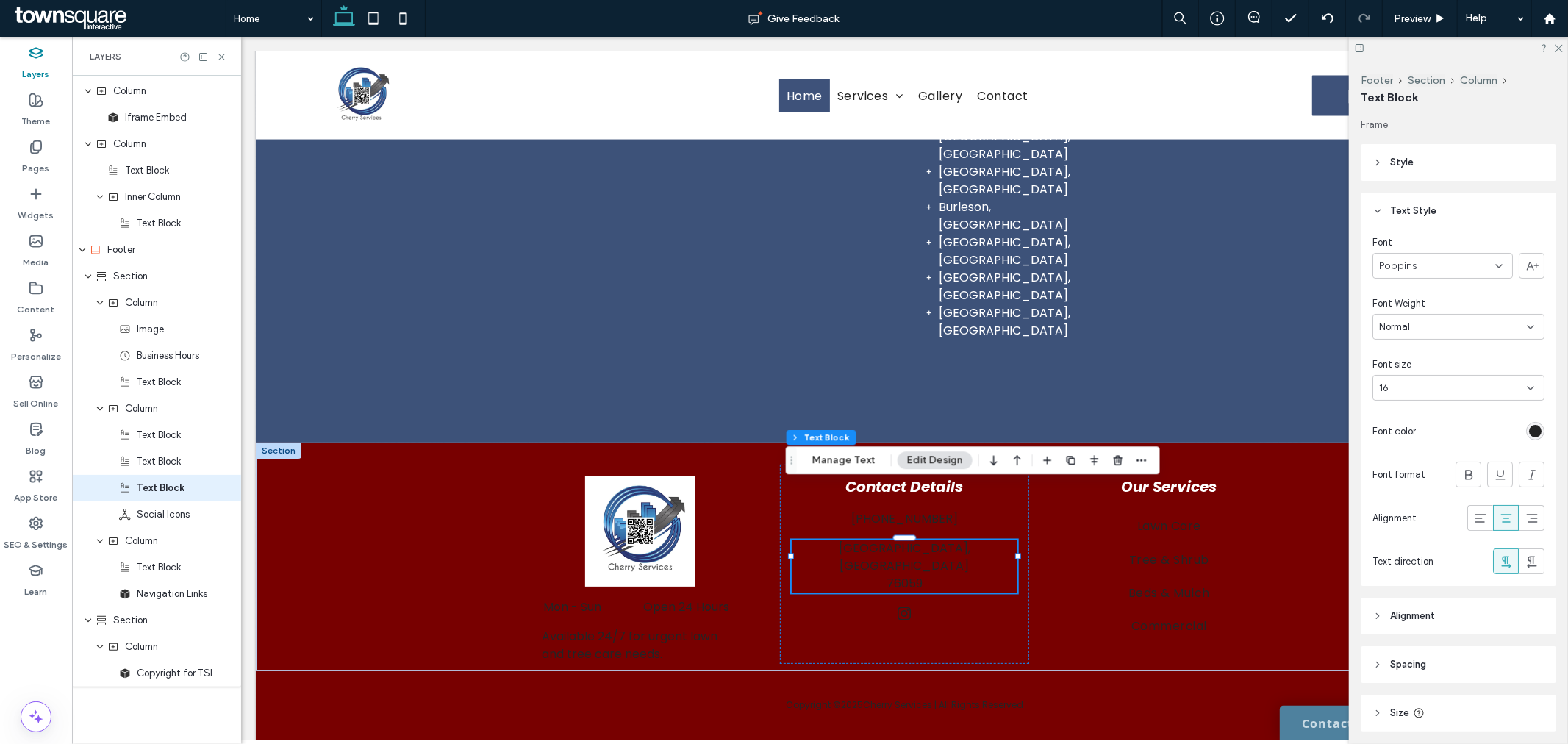
click at [1526, 431] on div "rgb(36, 36, 36)" at bounding box center [1535, 430] width 18 height 18
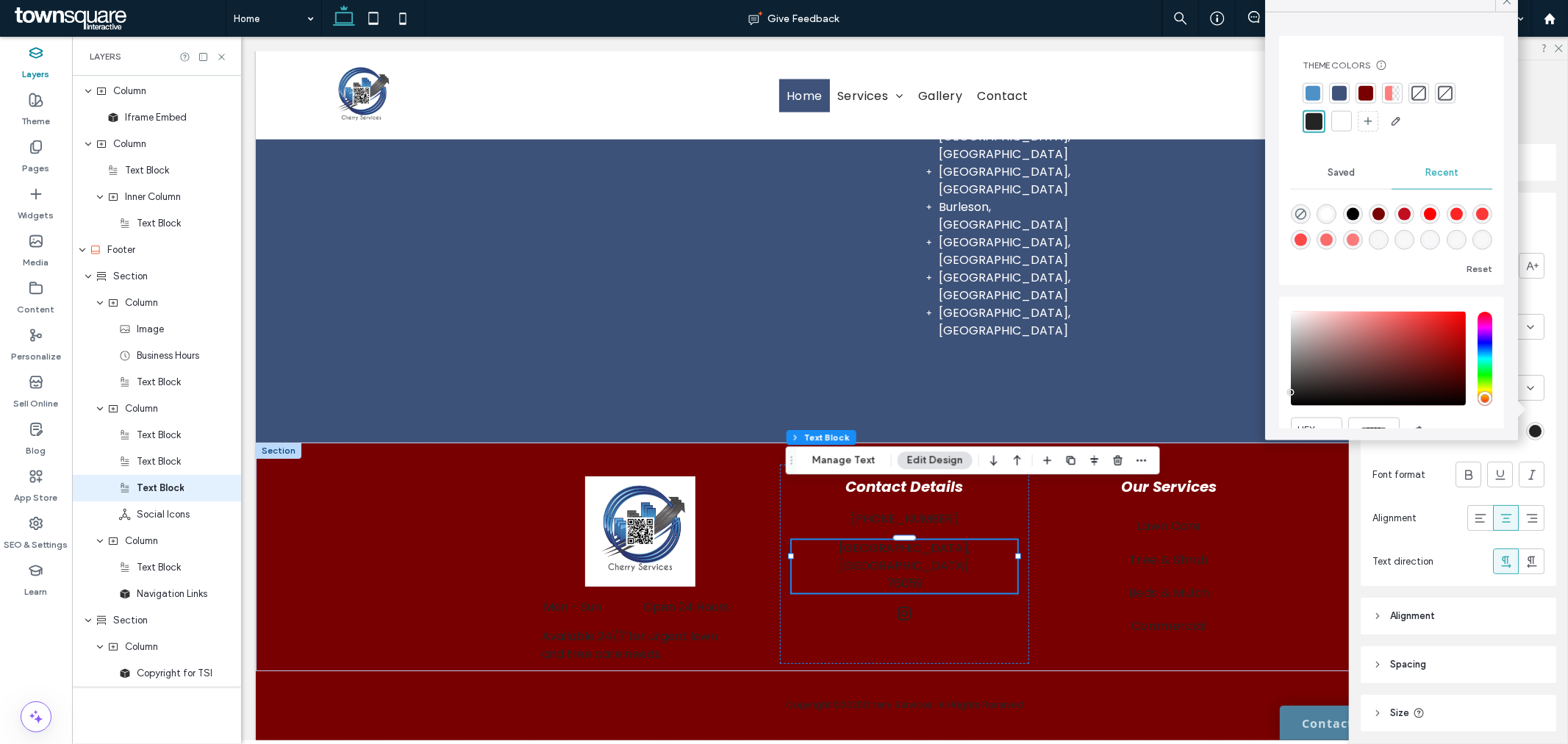
click at [1343, 115] on div at bounding box center [1342, 122] width 15 height 15
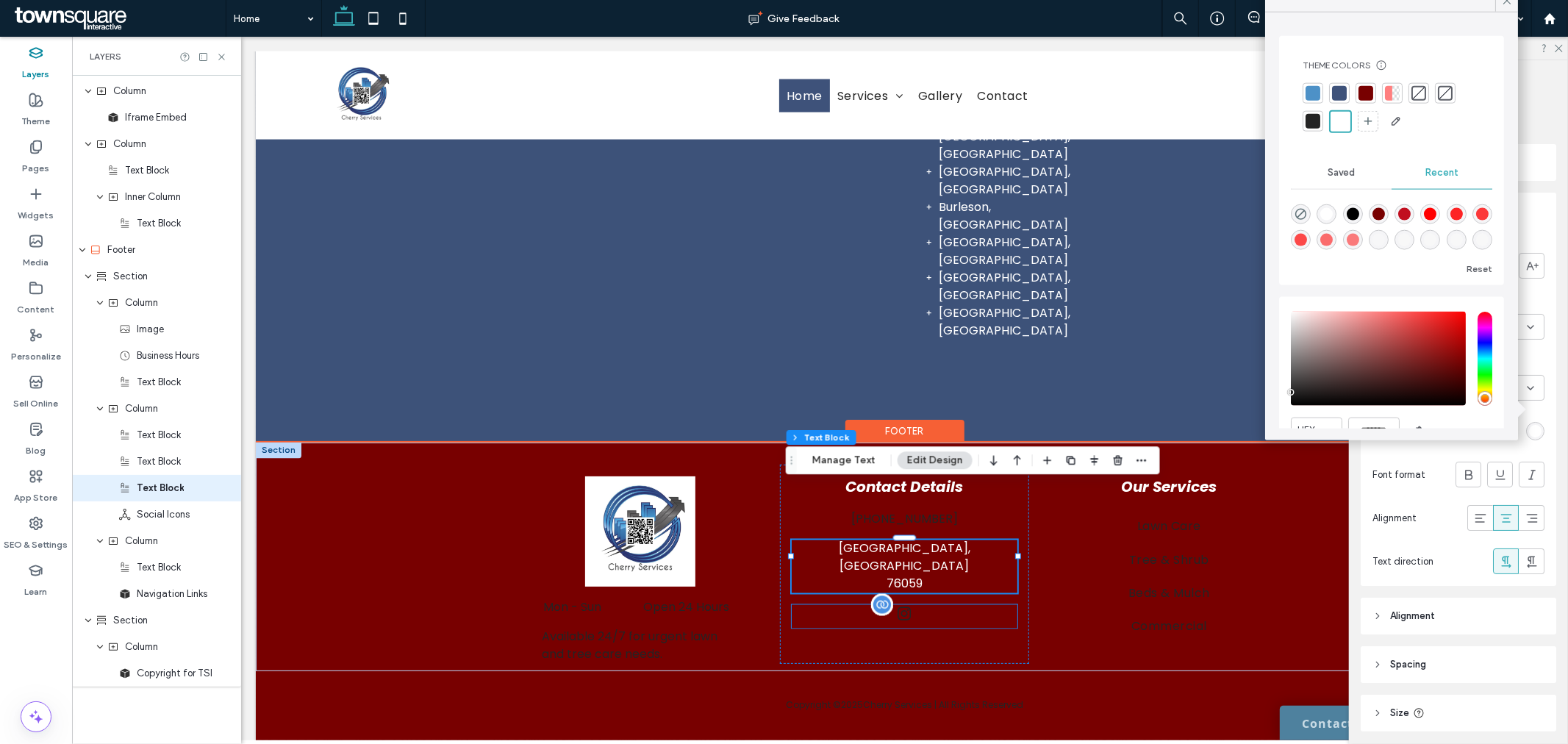
click at [893, 604] on div at bounding box center [904, 615] width 226 height 24
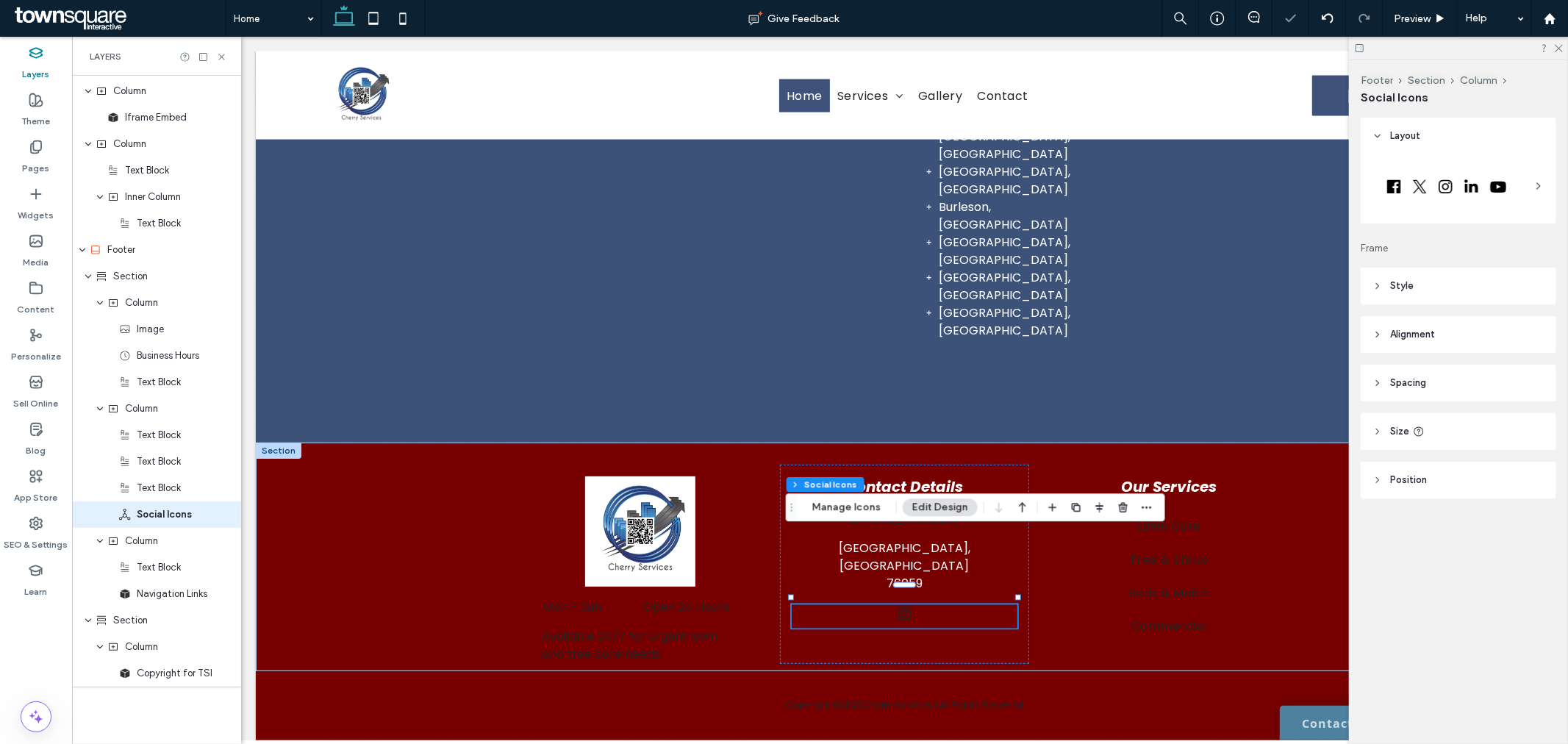
click at [1465, 263] on div "Layout Frame Style Icon color Alignment and distribution Icon size **** Space b…" at bounding box center [1463, 337] width 205 height 440
click at [1469, 285] on header "Style" at bounding box center [1458, 285] width 196 height 37
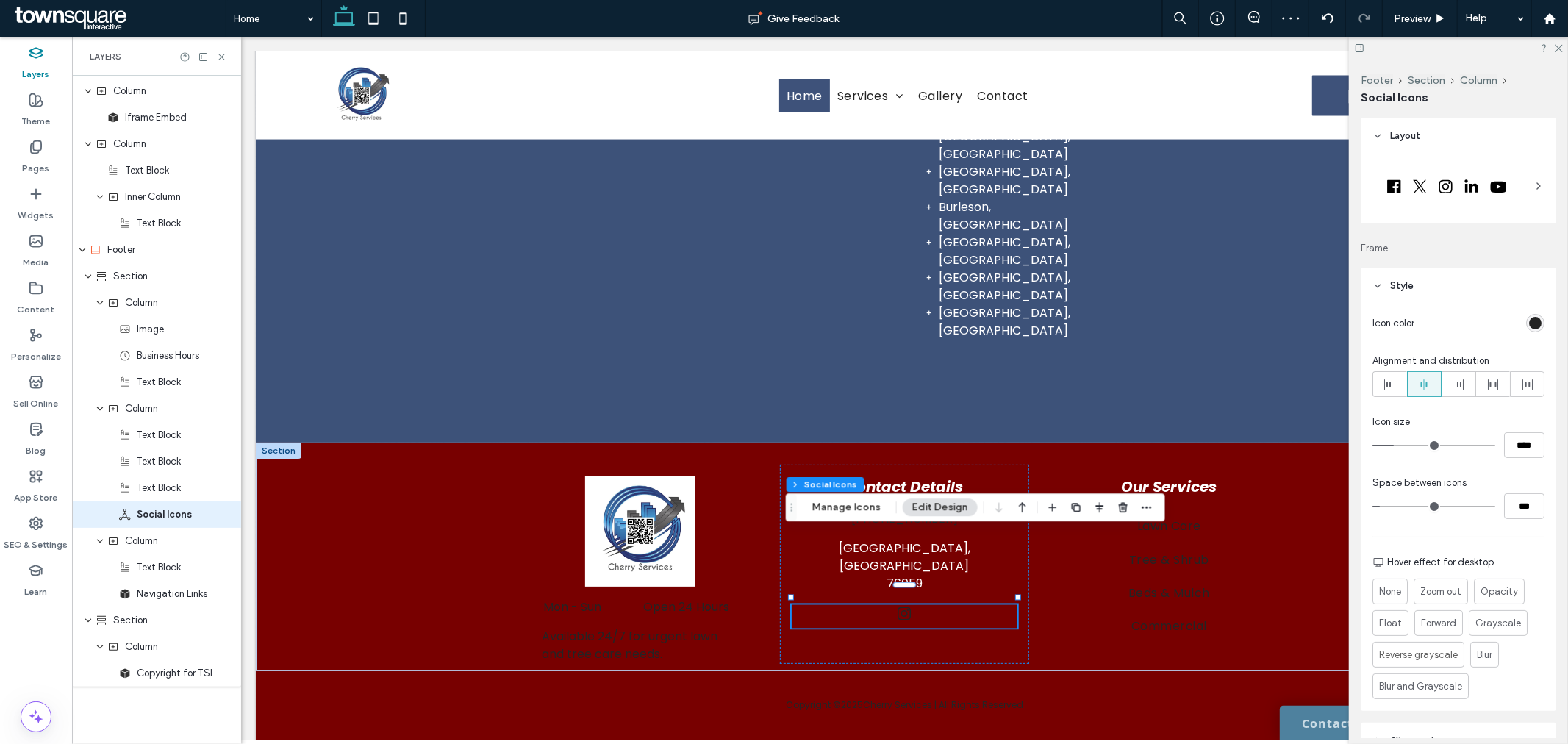
click at [1529, 323] on div "rgb(36, 36, 36)" at bounding box center [1535, 322] width 12 height 12
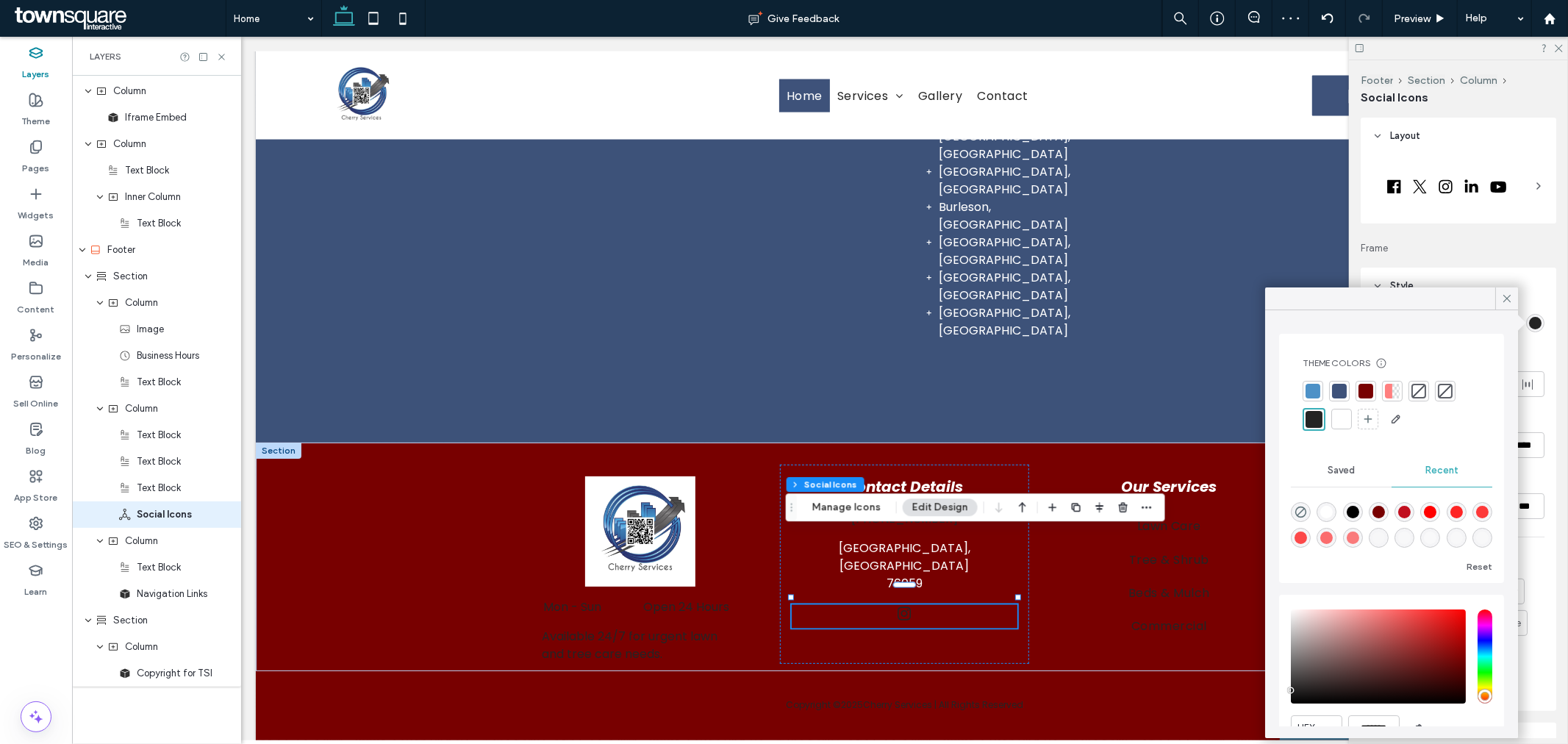
click at [1336, 417] on div at bounding box center [1342, 419] width 15 height 15
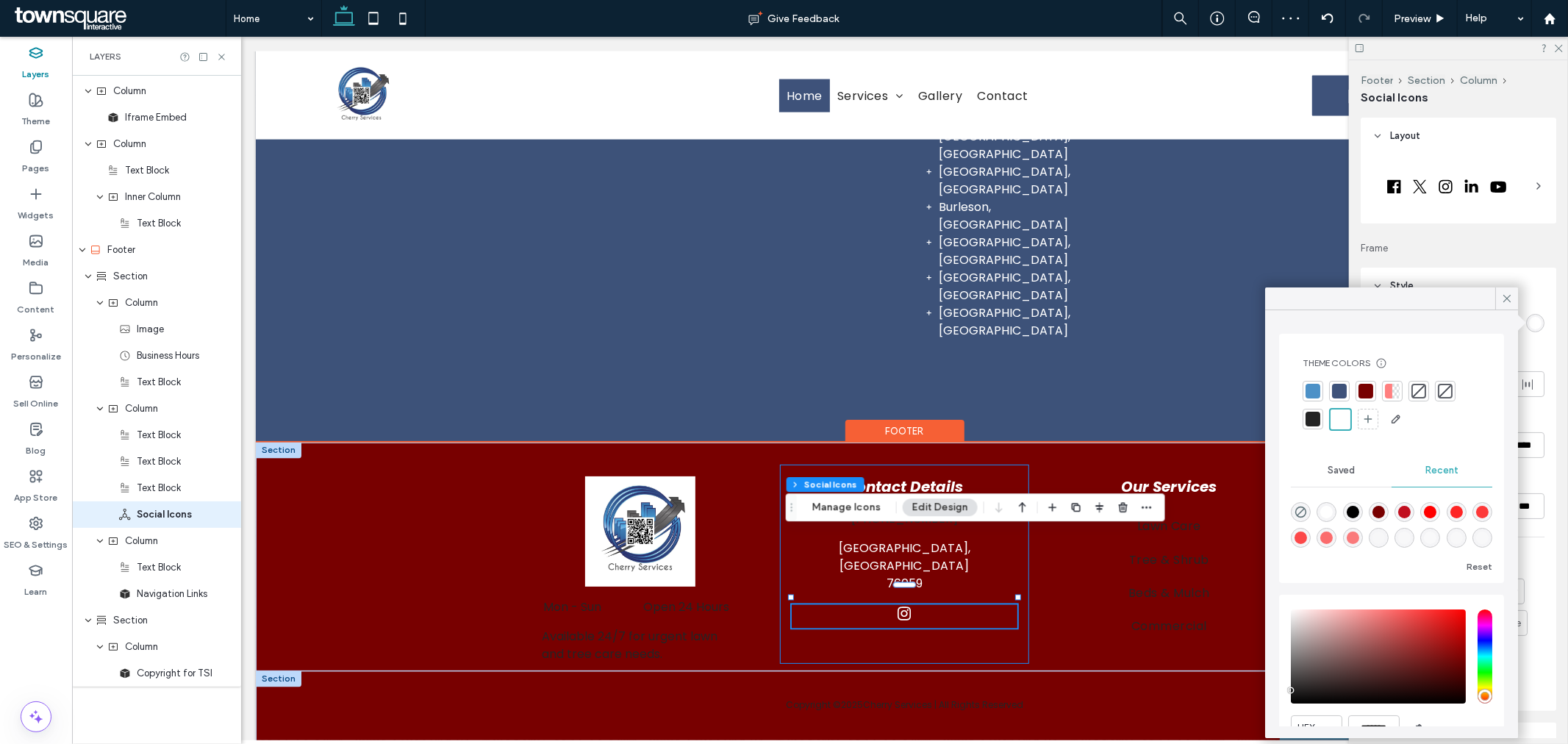
type input "**"
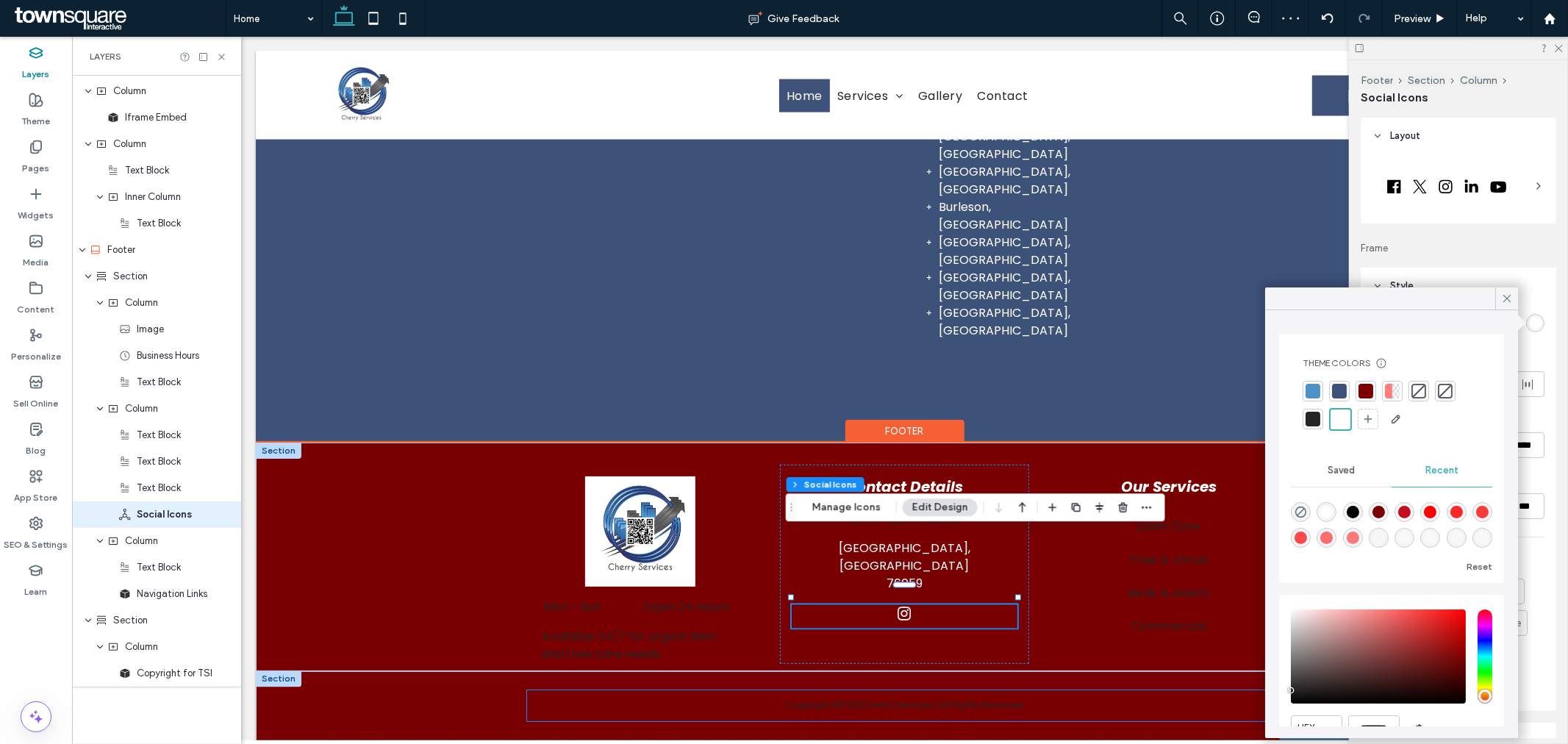
click at [956, 689] on div "Copyright © 2025 Cherry Services | All Rights Reserved" at bounding box center [904, 704] width 755 height 31
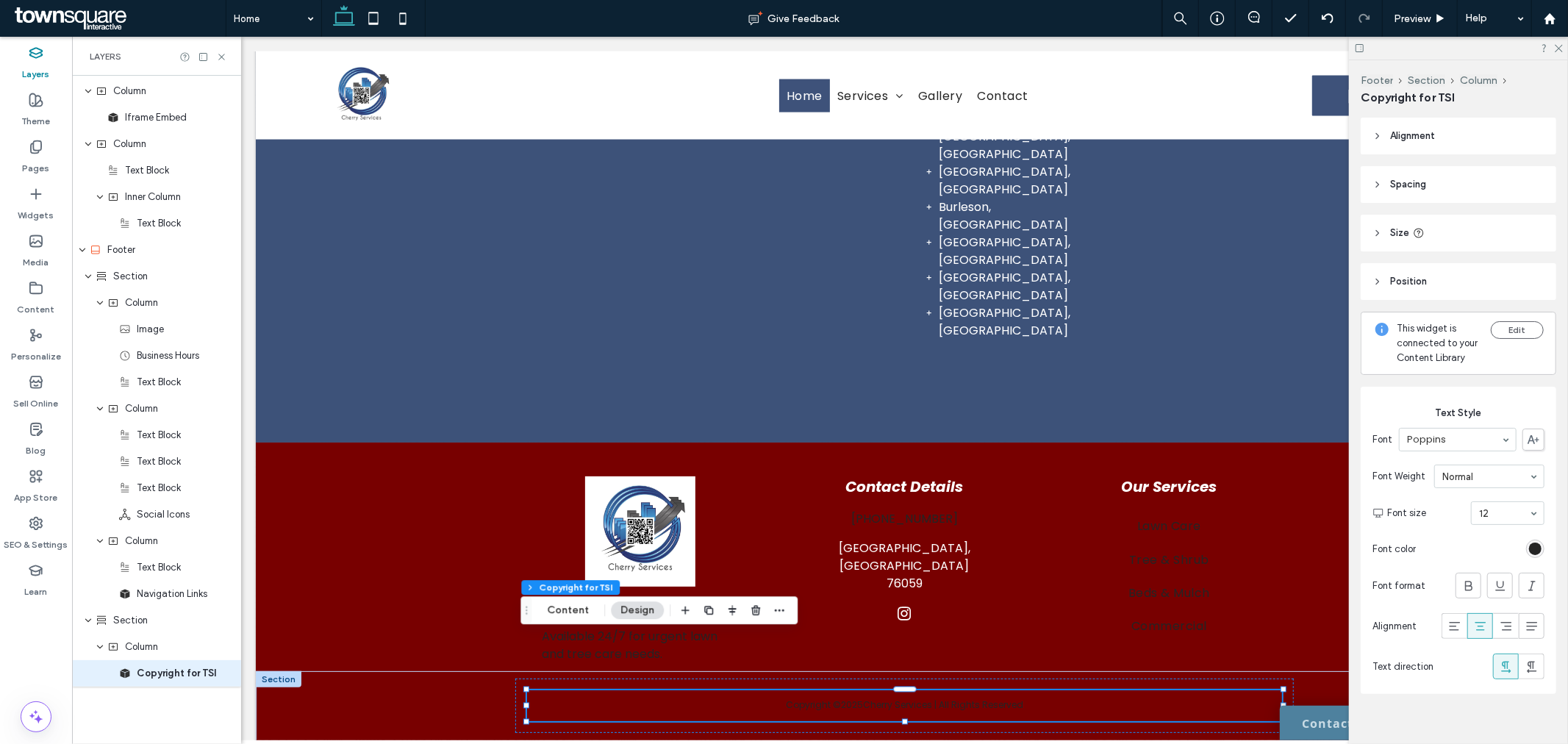
drag, startPoint x: 1523, startPoint y: 563, endPoint x: 1519, endPoint y: 548, distance: 15.5
click at [1529, 555] on div "rgb(36, 36, 36)" at bounding box center [1535, 548] width 12 height 12
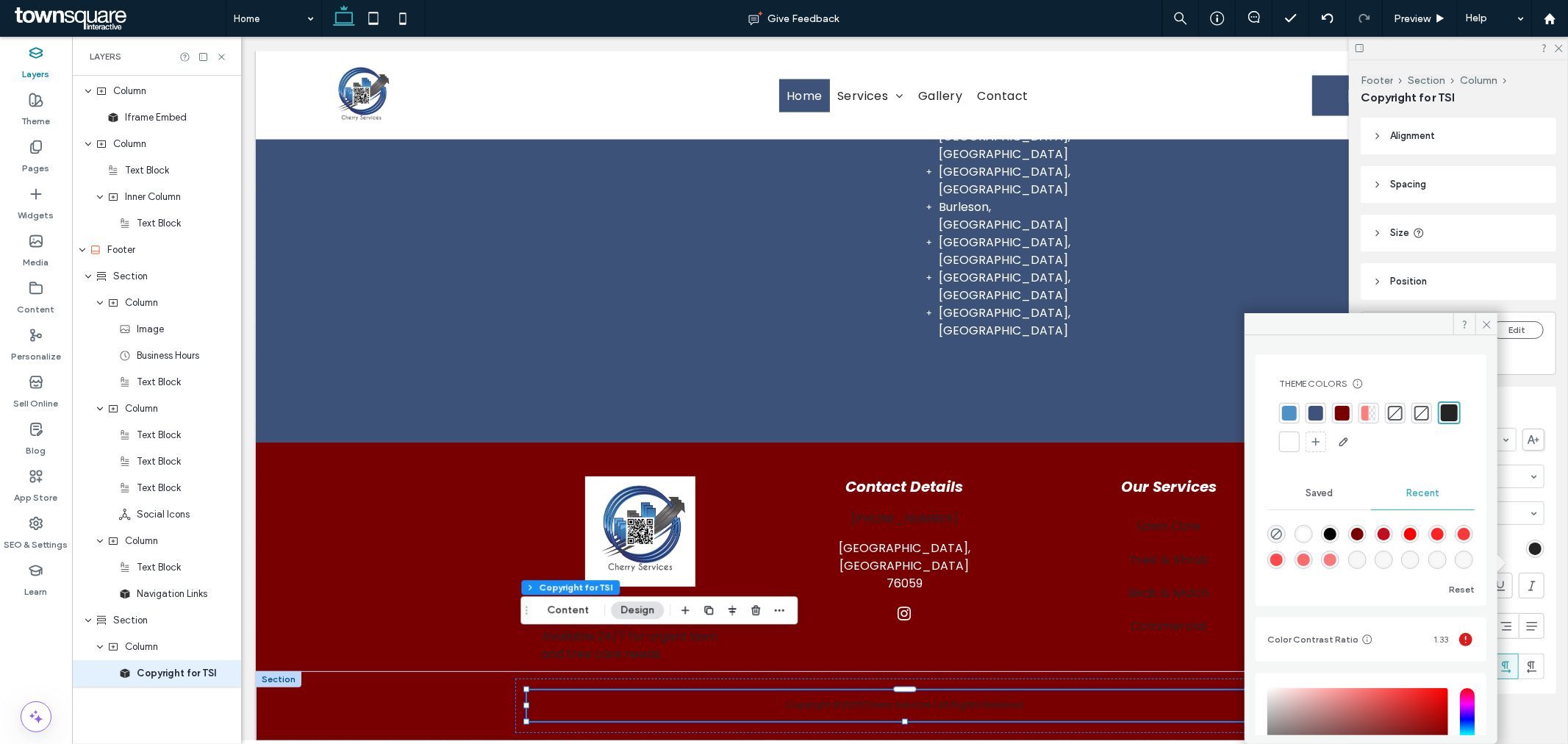
click at [1297, 443] on div at bounding box center [1290, 441] width 15 height 15
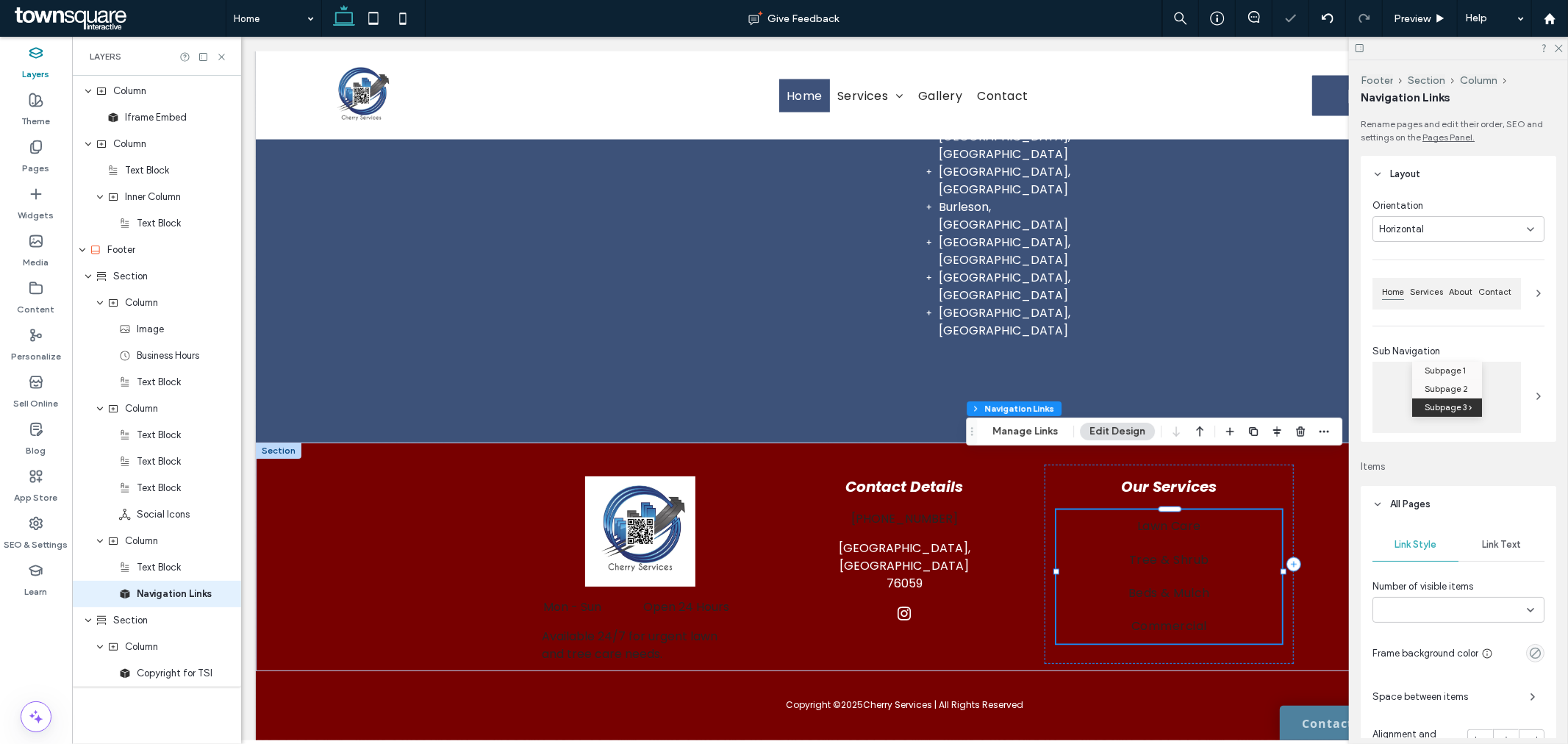
type input "***"
type input "****"
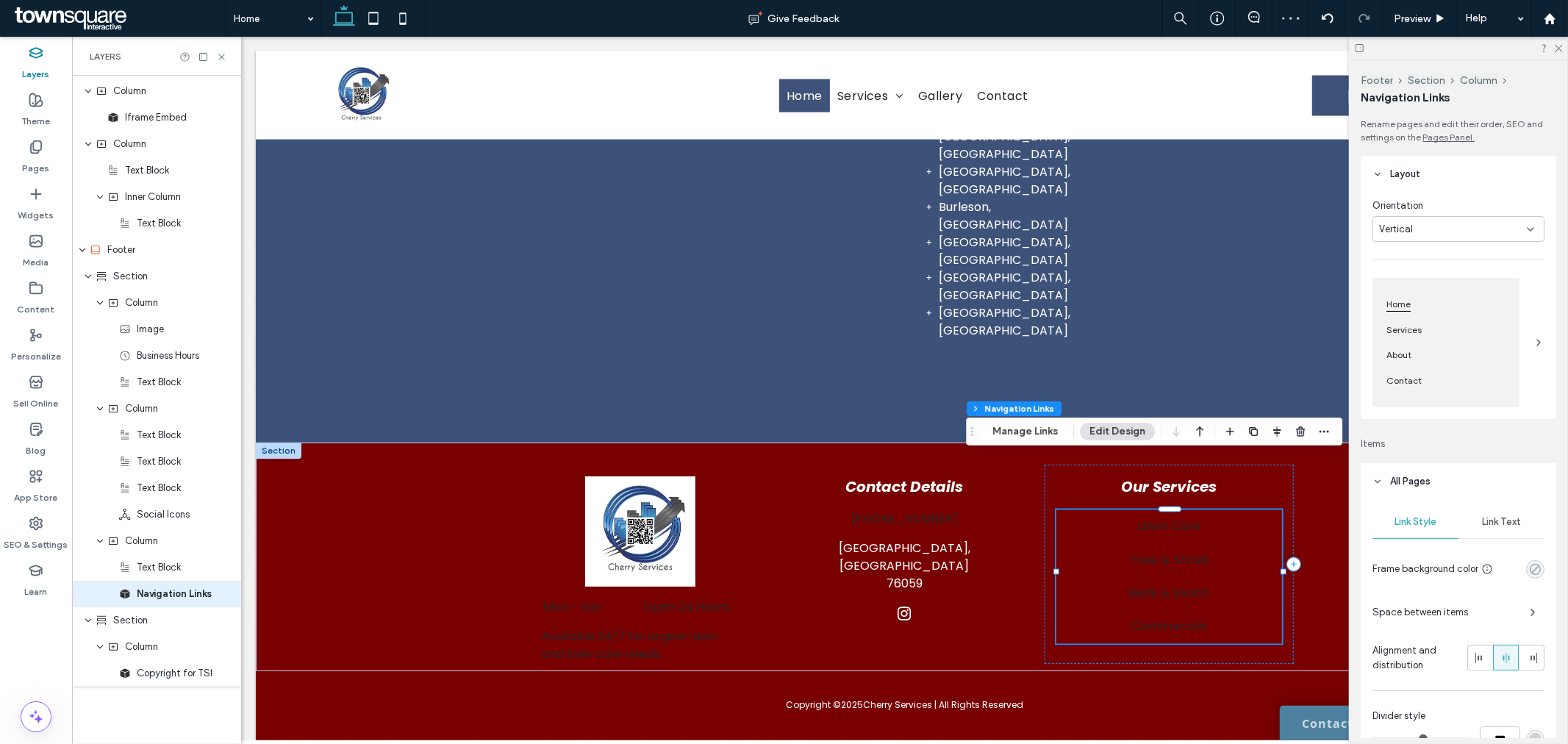
click at [1529, 575] on icon "rgba(0, 0, 0, 0)" at bounding box center [1535, 569] width 12 height 12
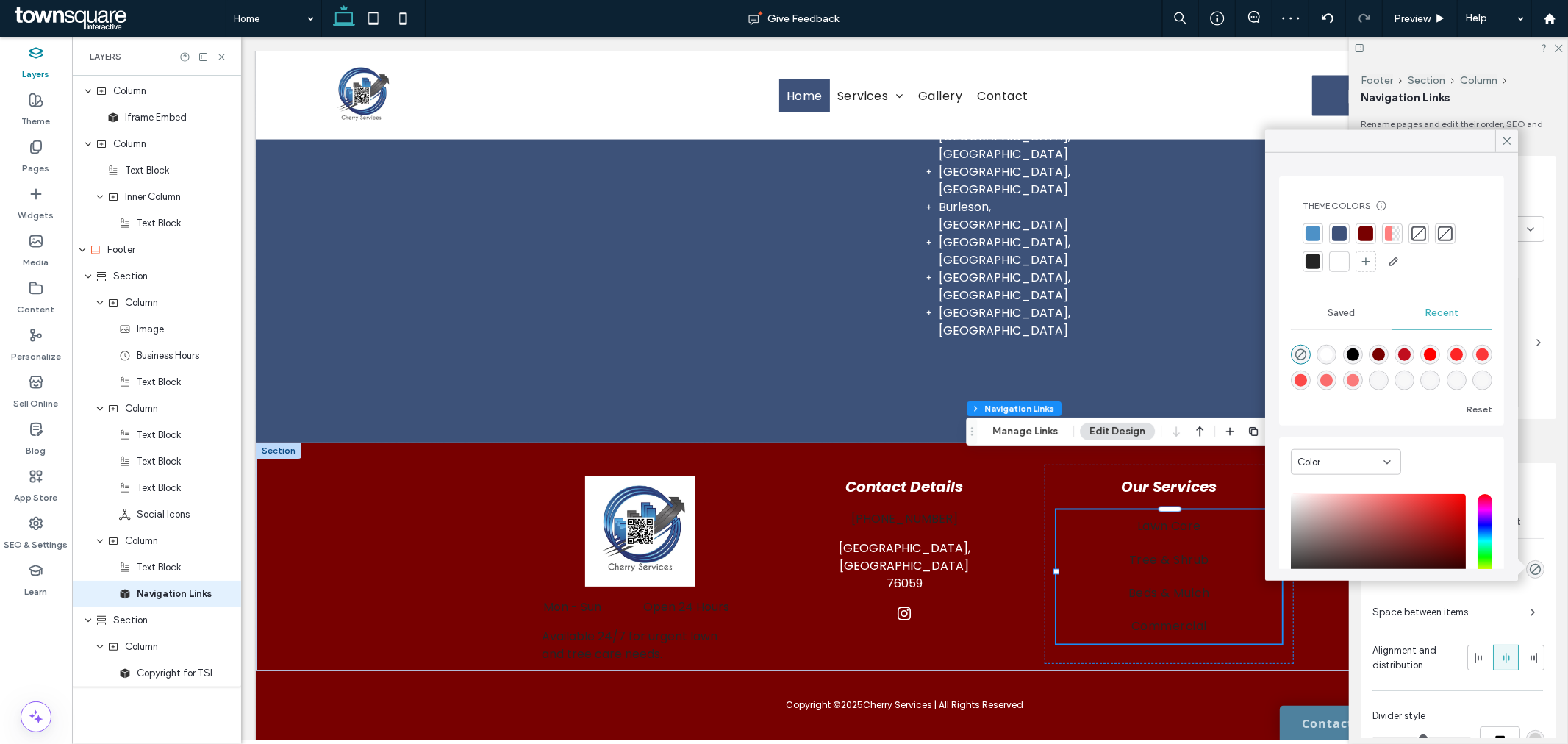
click at [1533, 436] on div "Rename pages and edit their order, SEO and settings on the Pages Panel. Layout …" at bounding box center [1463, 427] width 205 height 620
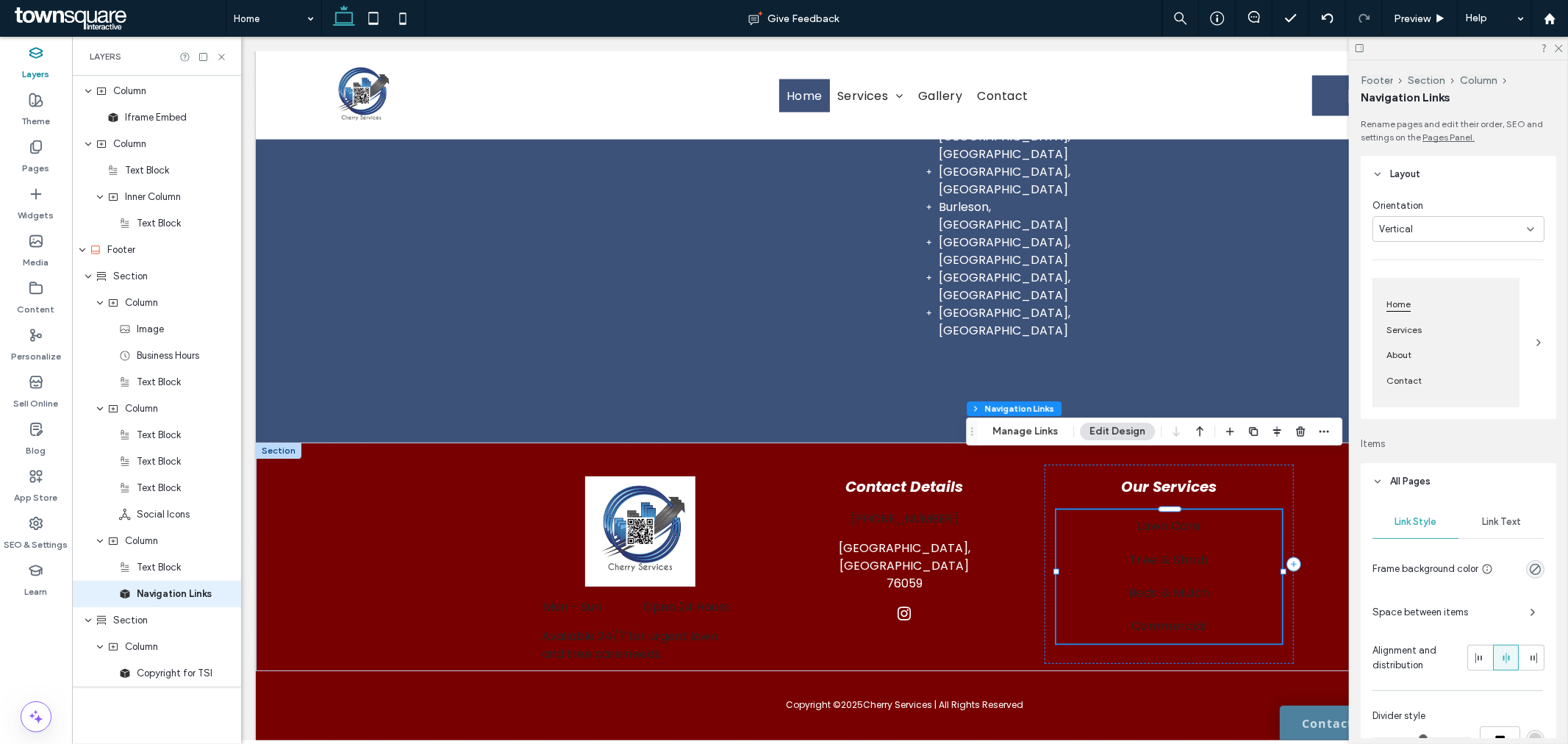
click at [1490, 525] on span "Link Text" at bounding box center [1501, 522] width 39 height 11
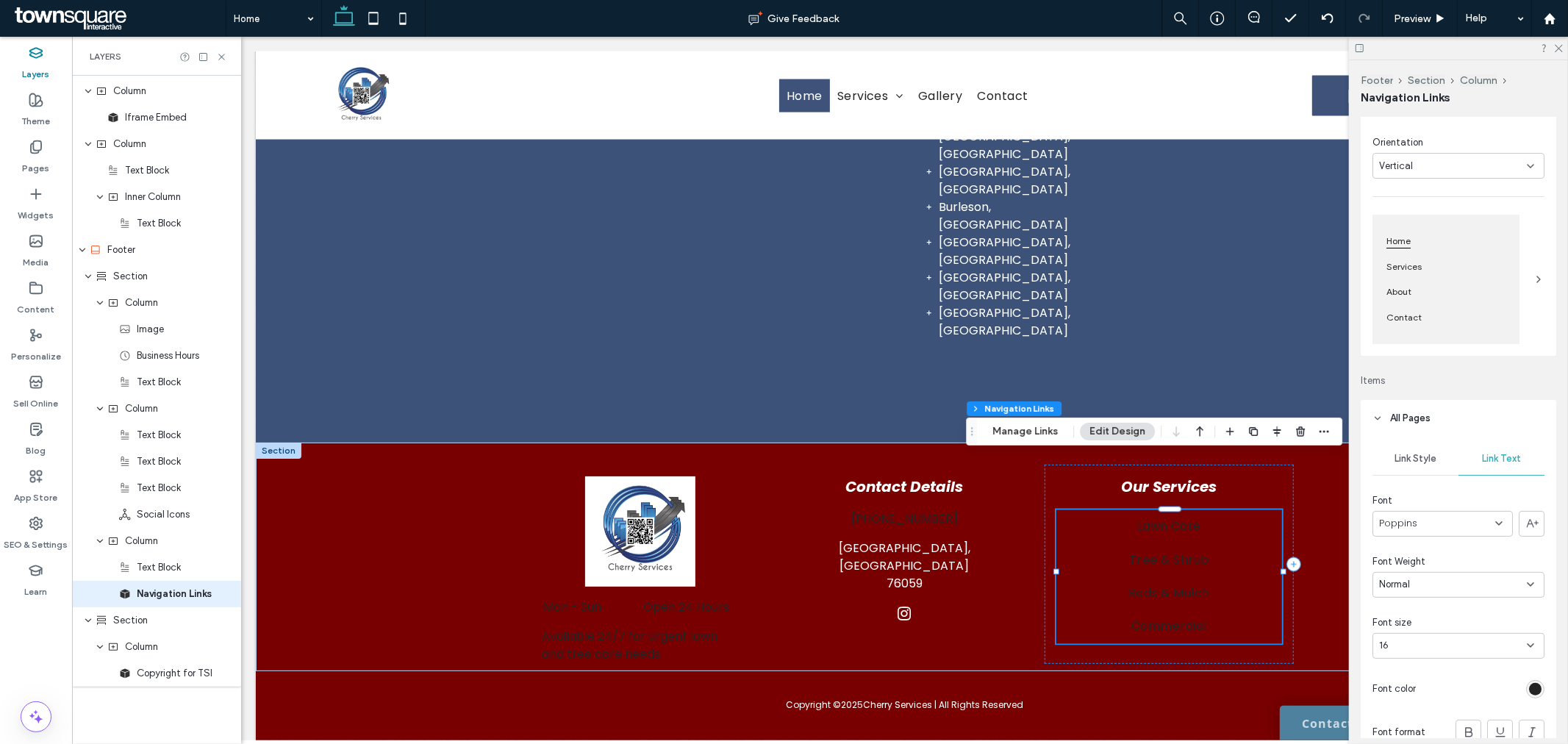
scroll to position [164, 0]
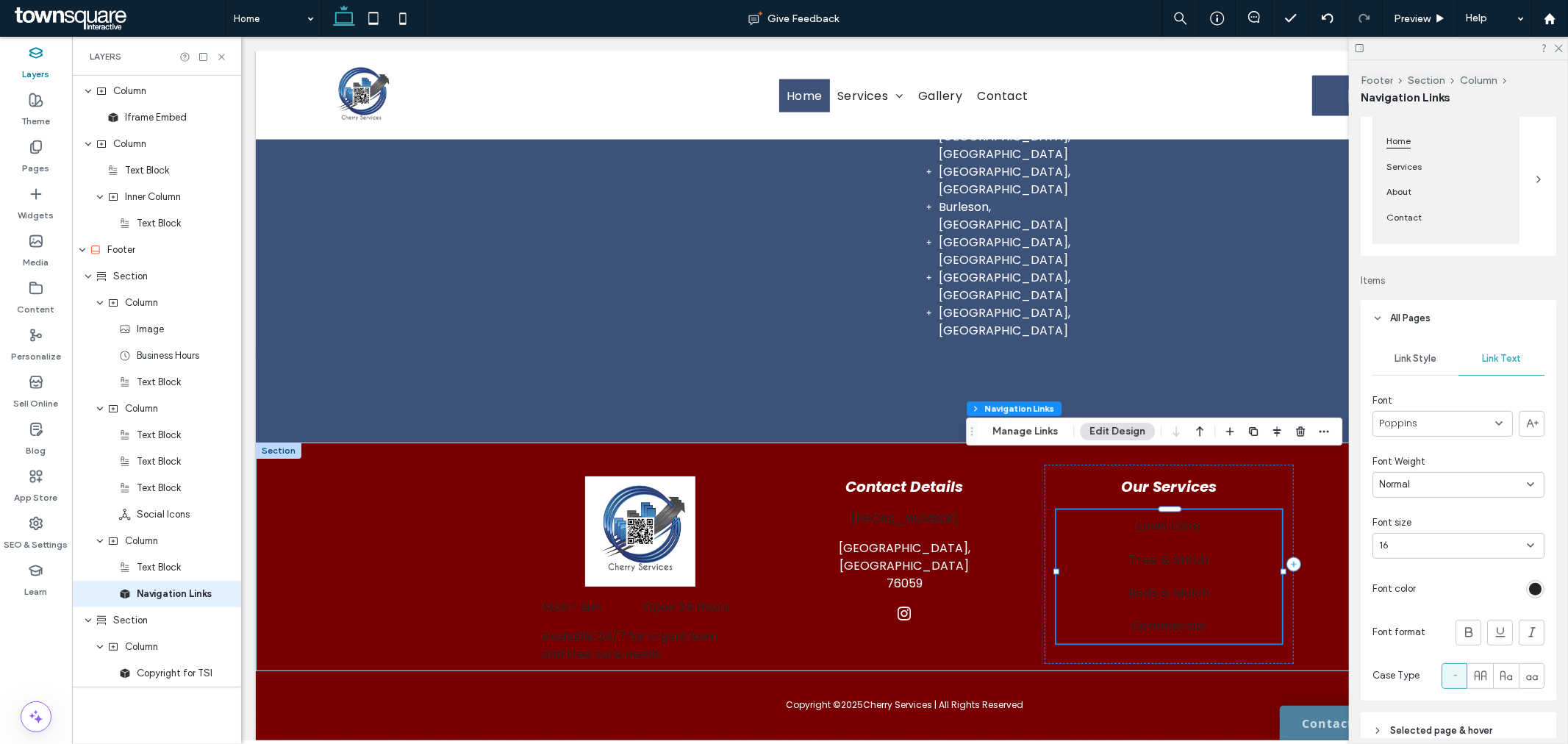
click at [1533, 583] on div "rgb(36, 36, 36)" at bounding box center [1535, 589] width 12 height 12
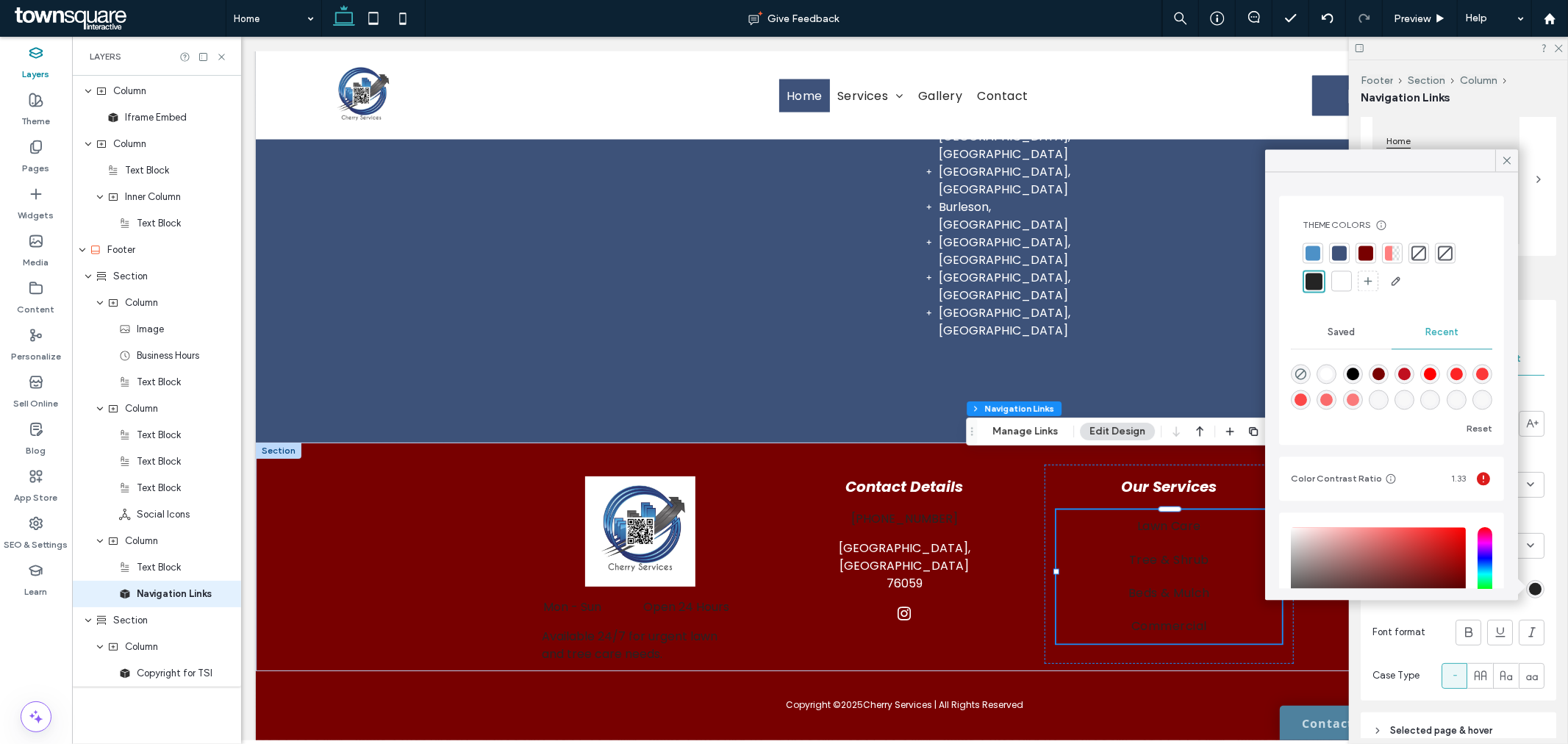
click at [1340, 278] on div at bounding box center [1342, 281] width 15 height 15
type input "*"
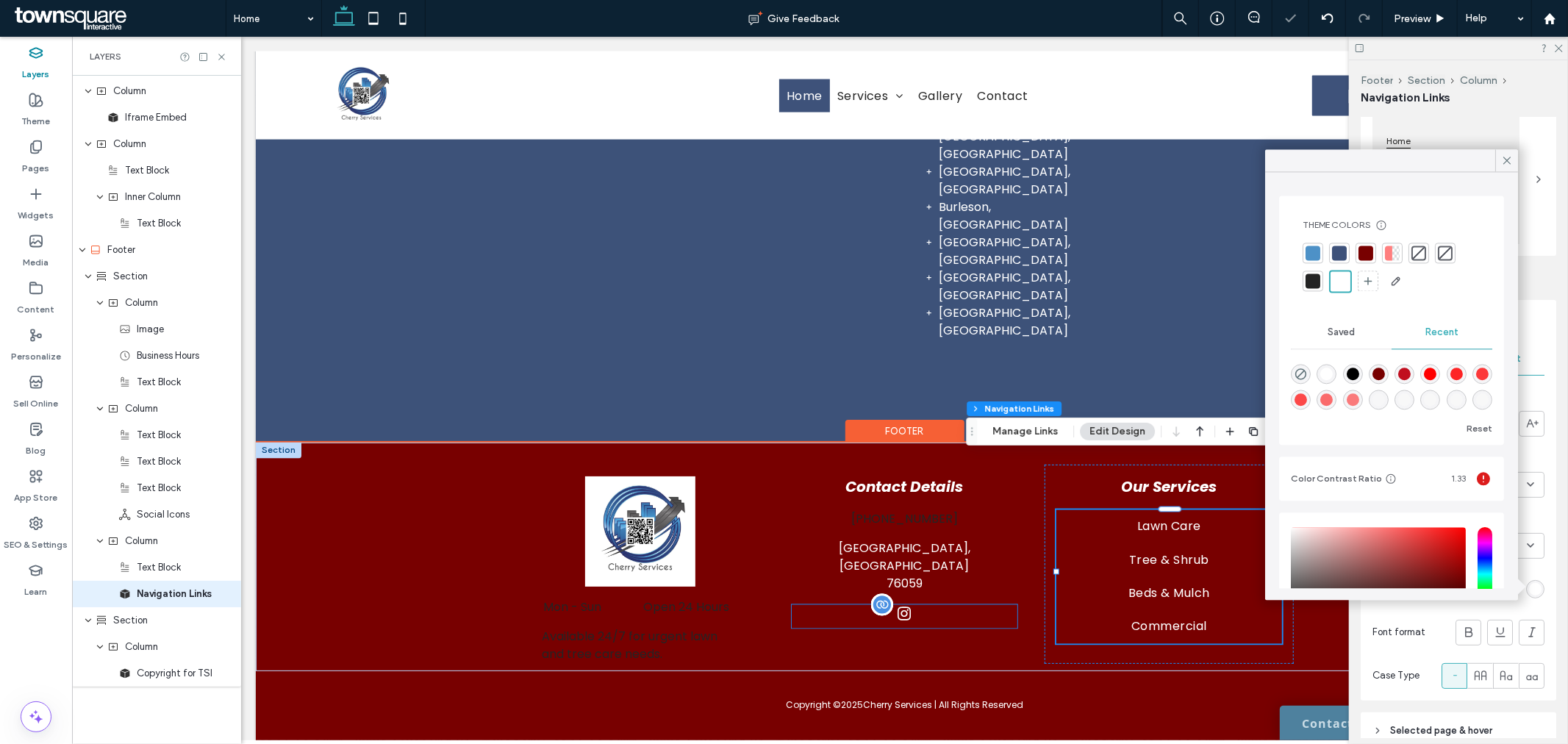
click at [1003, 604] on div at bounding box center [904, 615] width 226 height 24
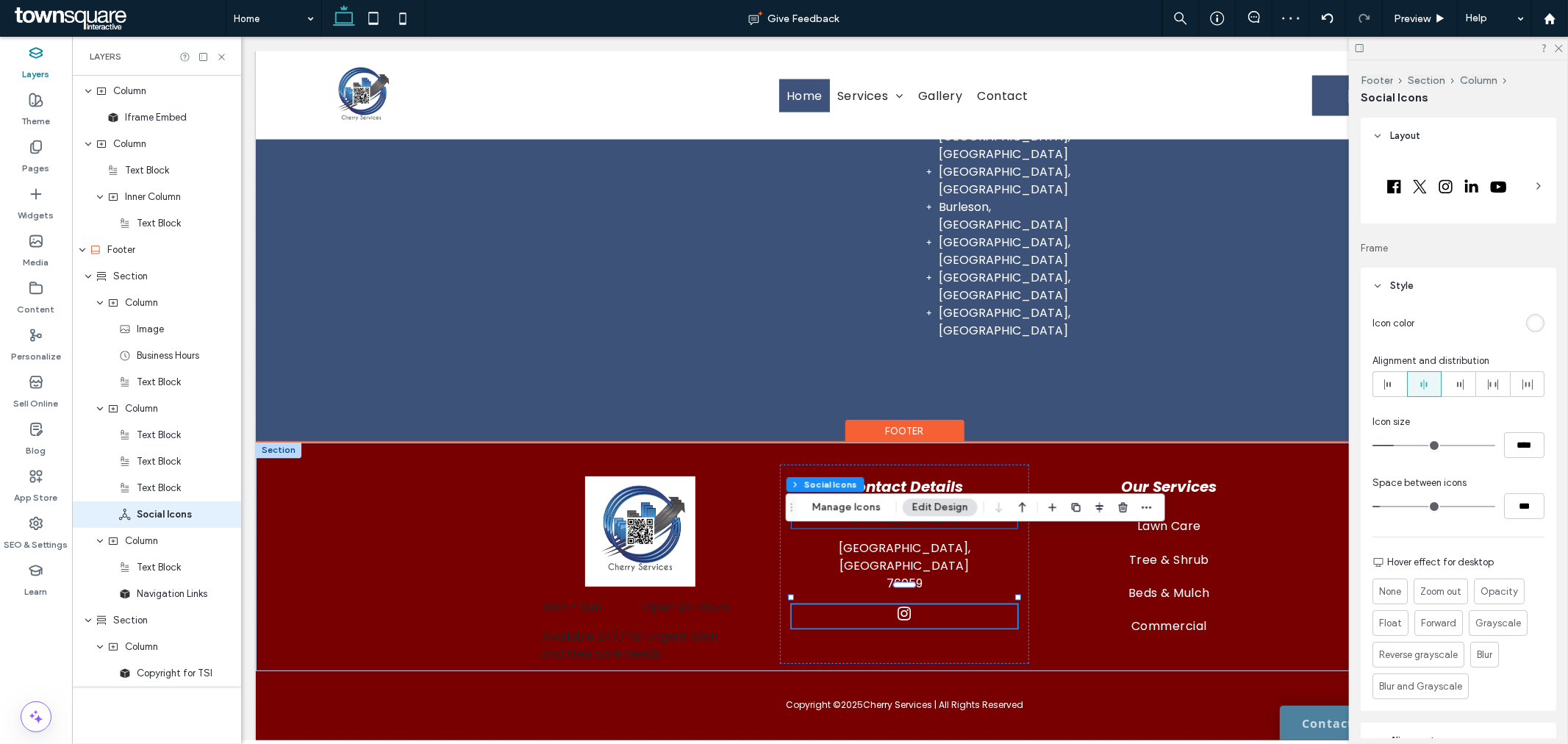
click at [922, 510] on div "[PHONE_NUMBER]" at bounding box center [904, 518] width 226 height 18
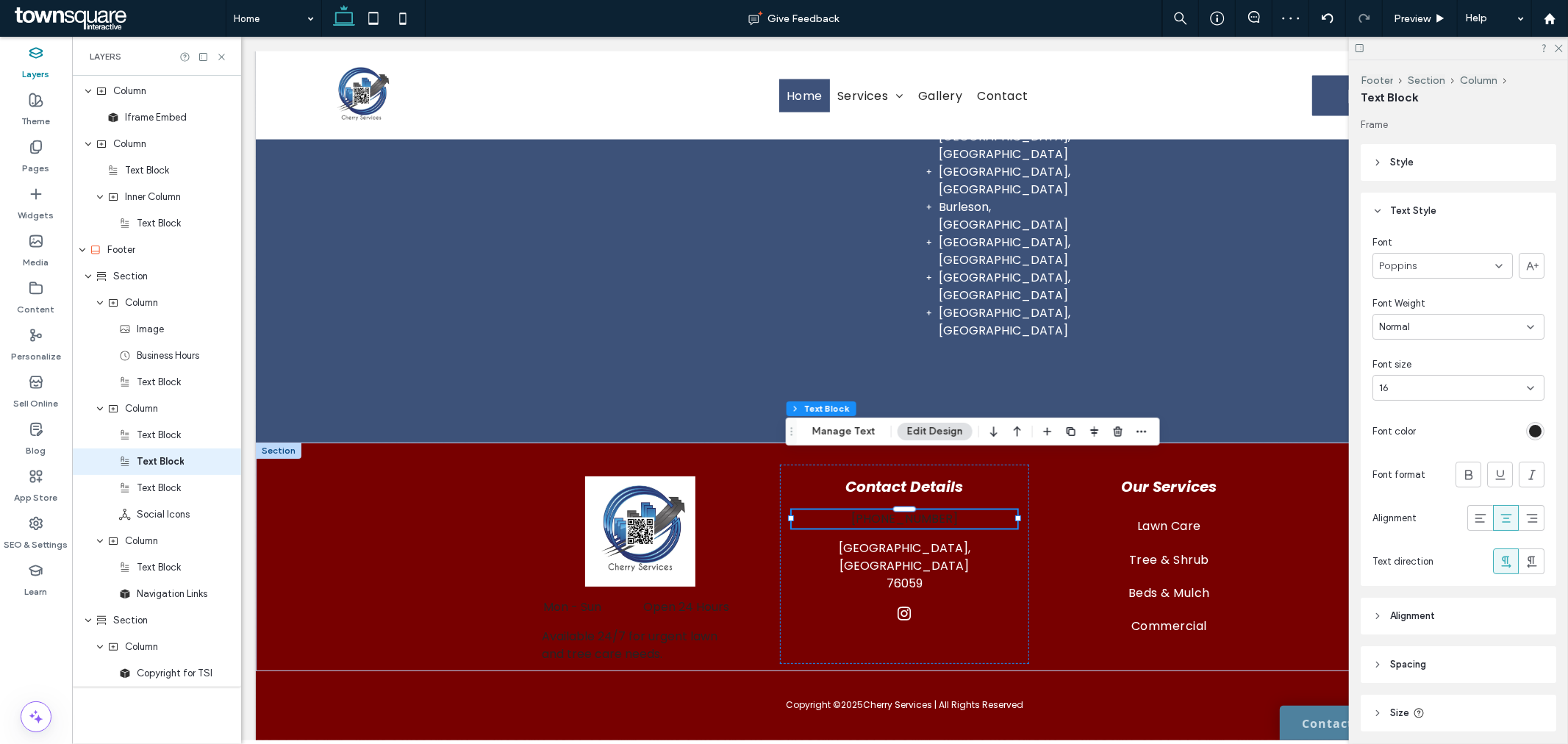
click at [1530, 427] on div "rgb(36, 36, 36)" at bounding box center [1535, 430] width 12 height 12
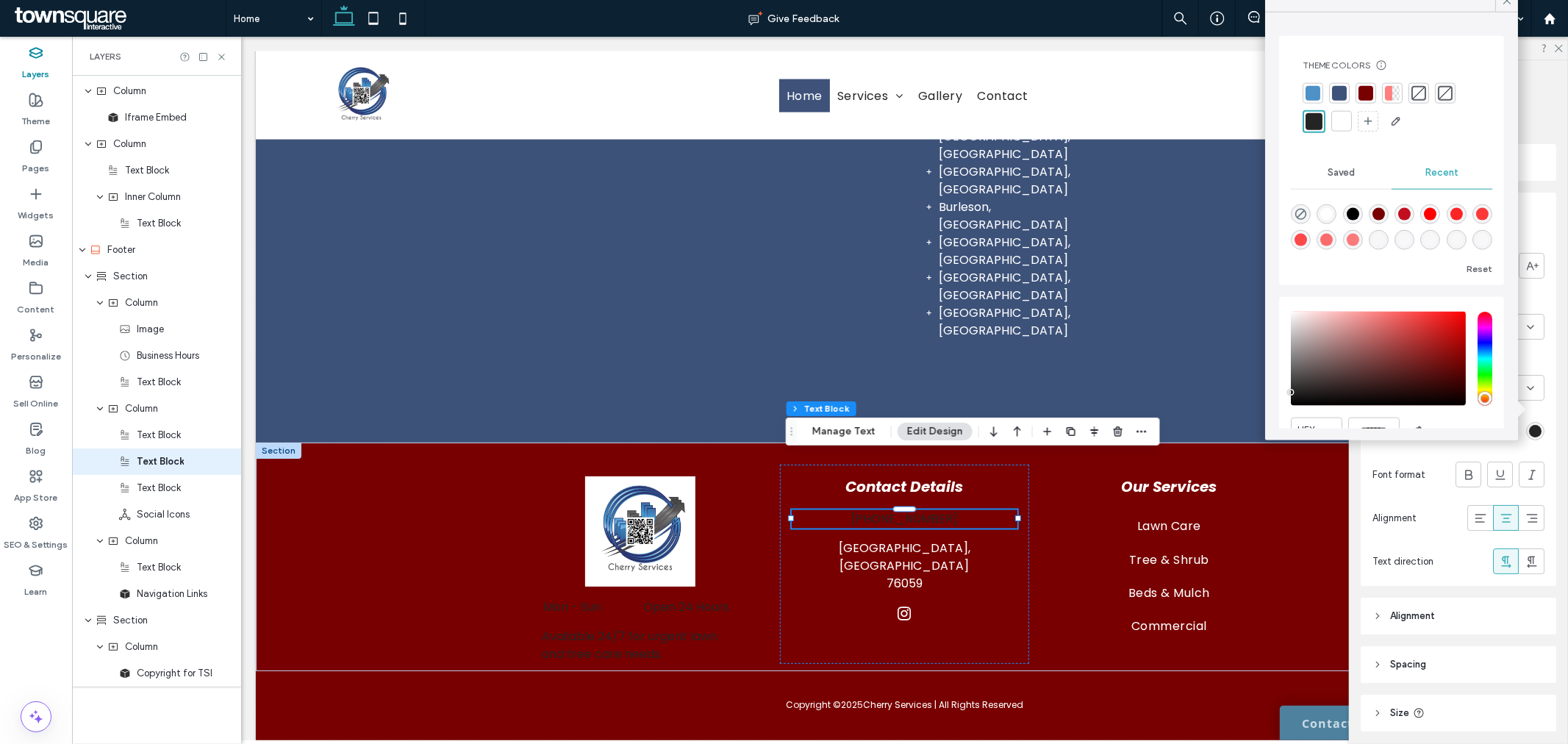
click at [1340, 114] on div at bounding box center [1342, 122] width 15 height 15
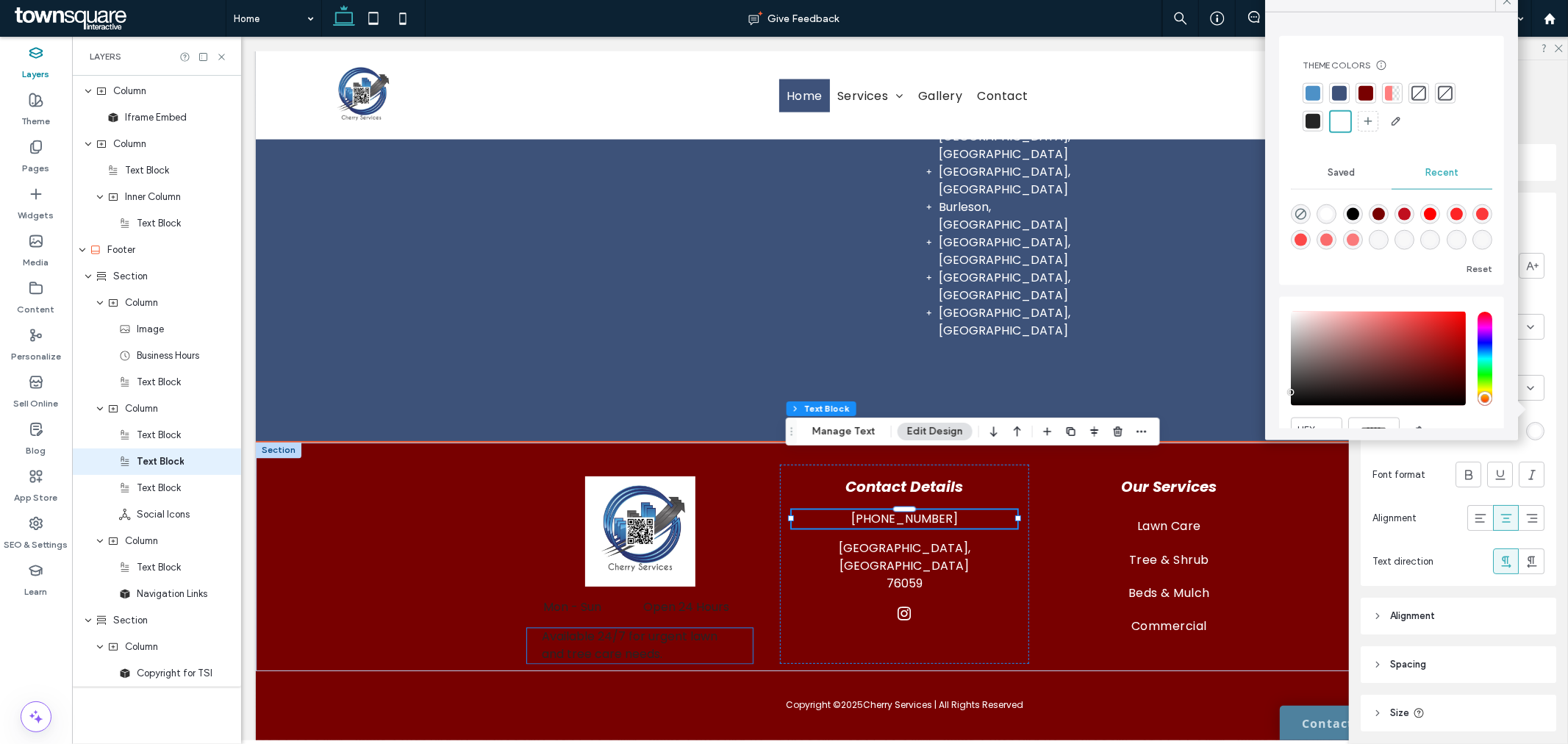
click at [636, 628] on span "Available 24/7 for urgent lawn and tree care needs." at bounding box center [629, 645] width 176 height 35
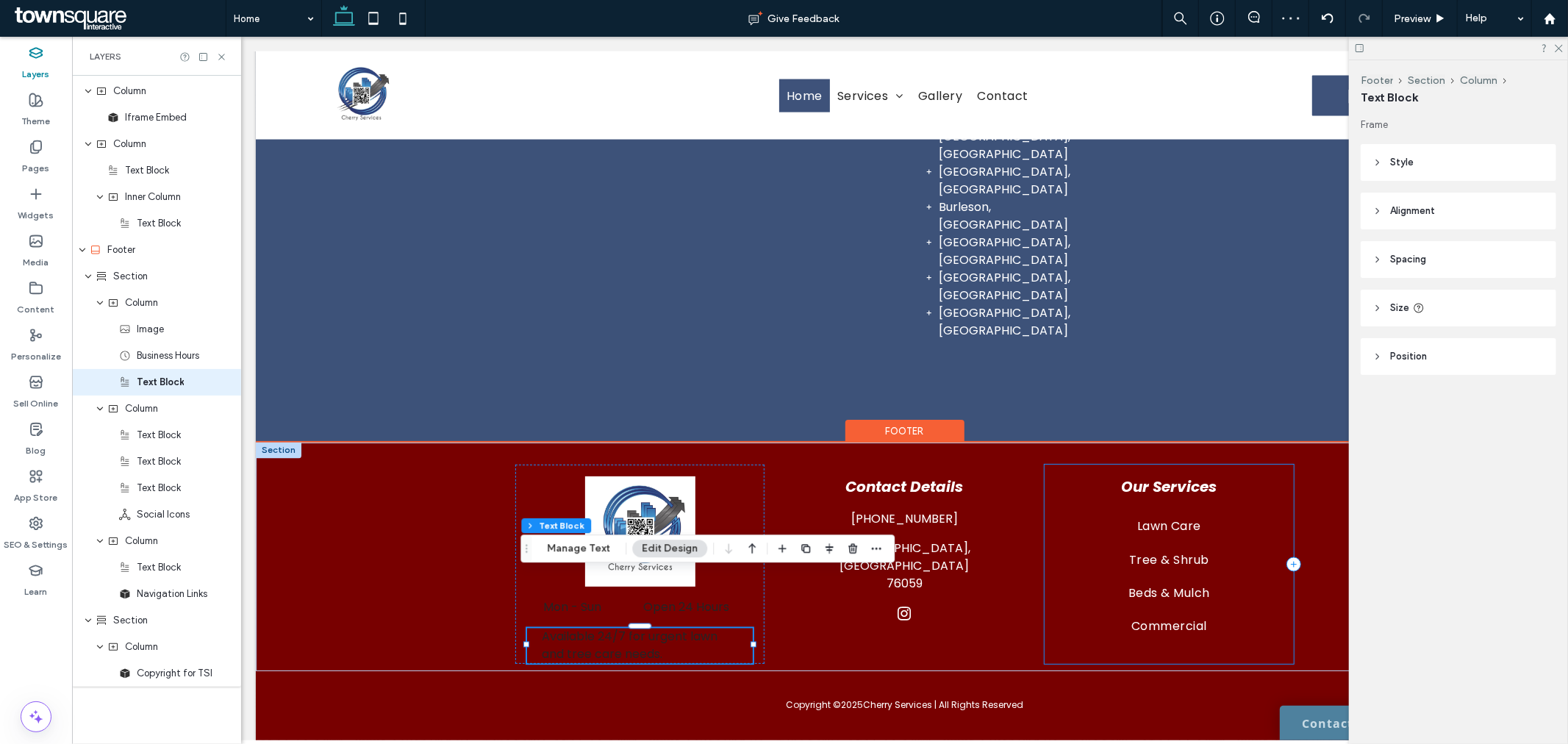
scroll to position [1425, 0]
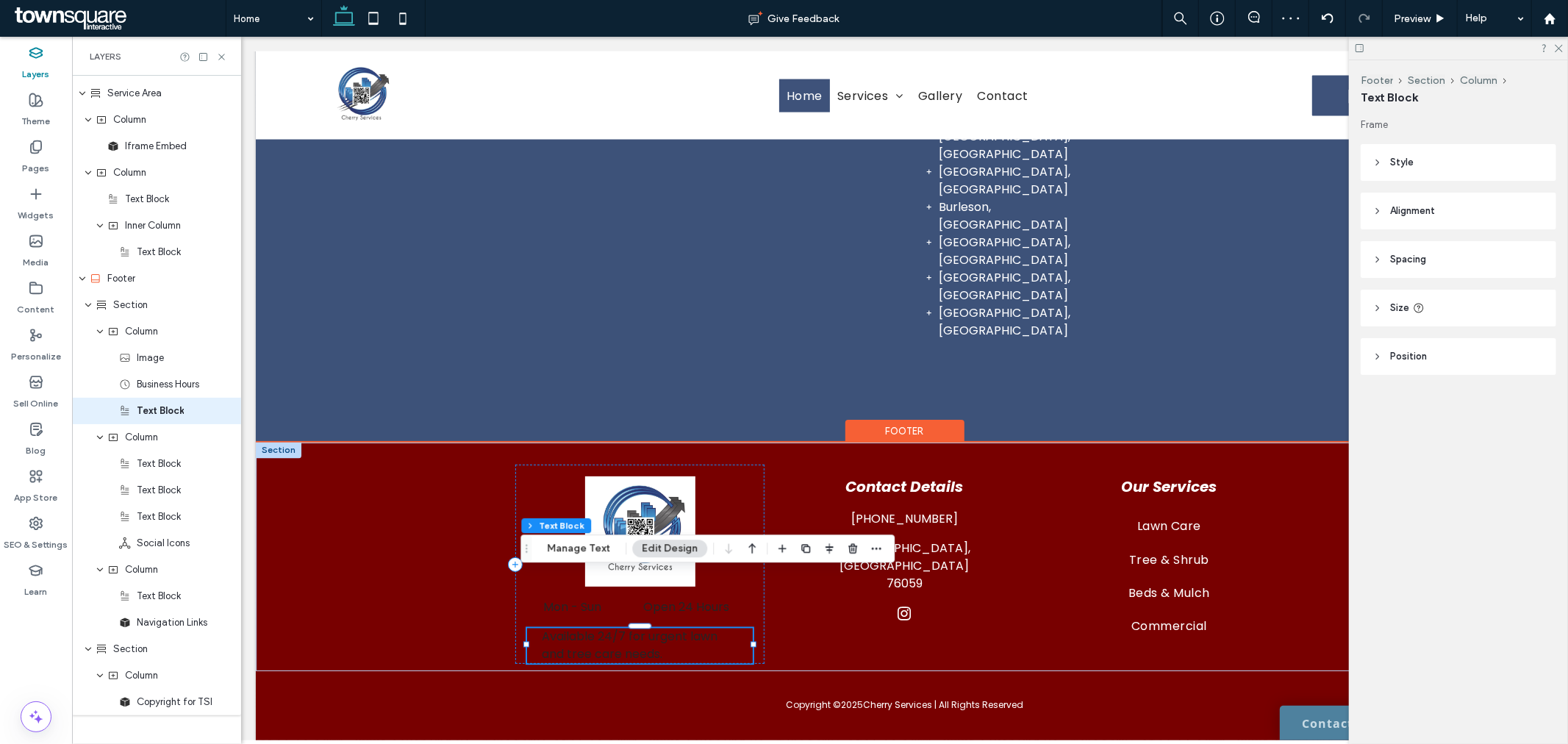
click at [601, 628] on p "Available 24/7 for urgent lawn and tree care needs." at bounding box center [639, 645] width 197 height 35
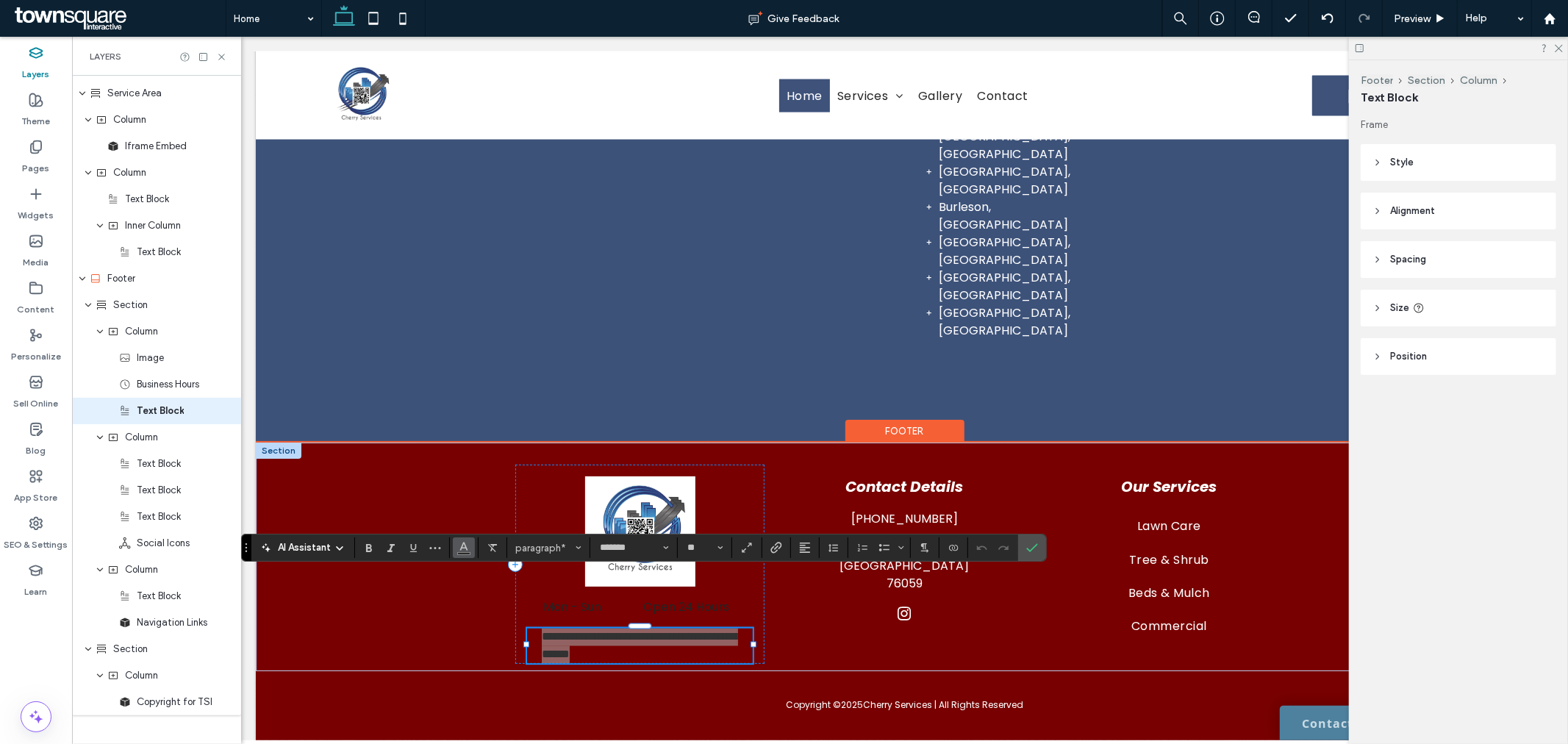
click at [461, 546] on icon "Color" at bounding box center [463, 545] width 11 height 11
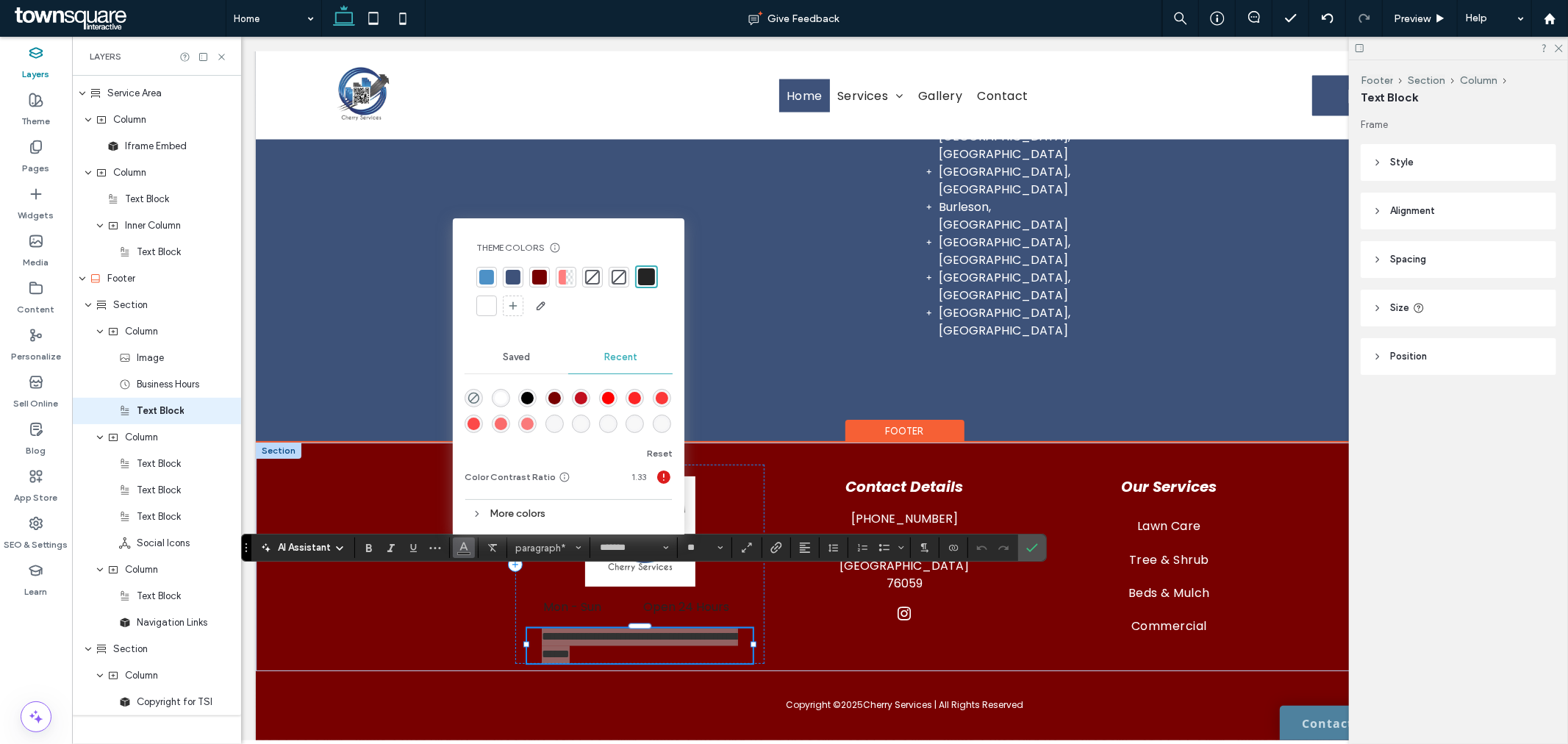
click at [491, 309] on div at bounding box center [487, 306] width 15 height 15
click at [404, 443] on div "**********" at bounding box center [904, 556] width 1298 height 229
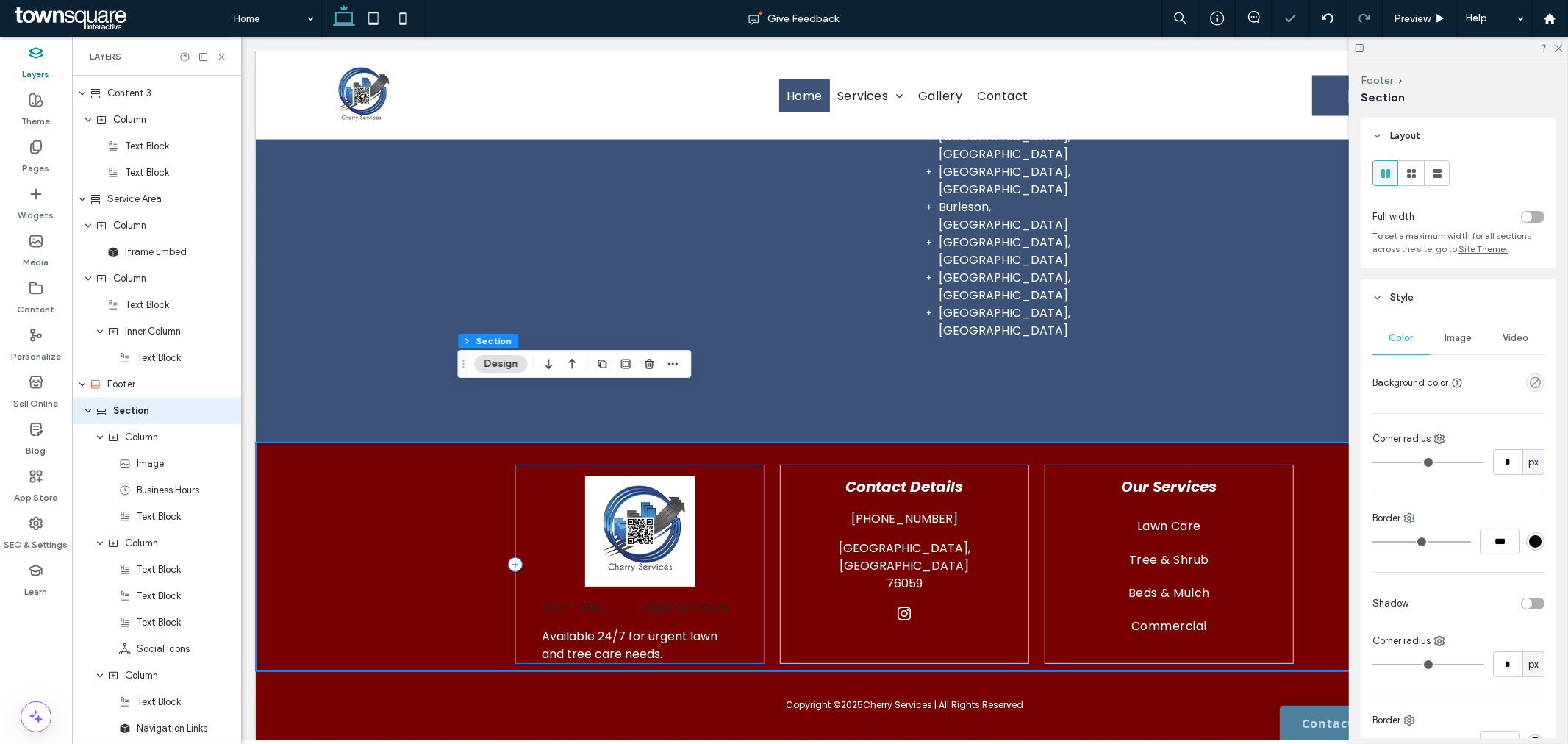
click at [633, 566] on div "Mon - Sun Open 24 Hours Available 24/7 for urgent lawn and tree care needs." at bounding box center [639, 563] width 250 height 199
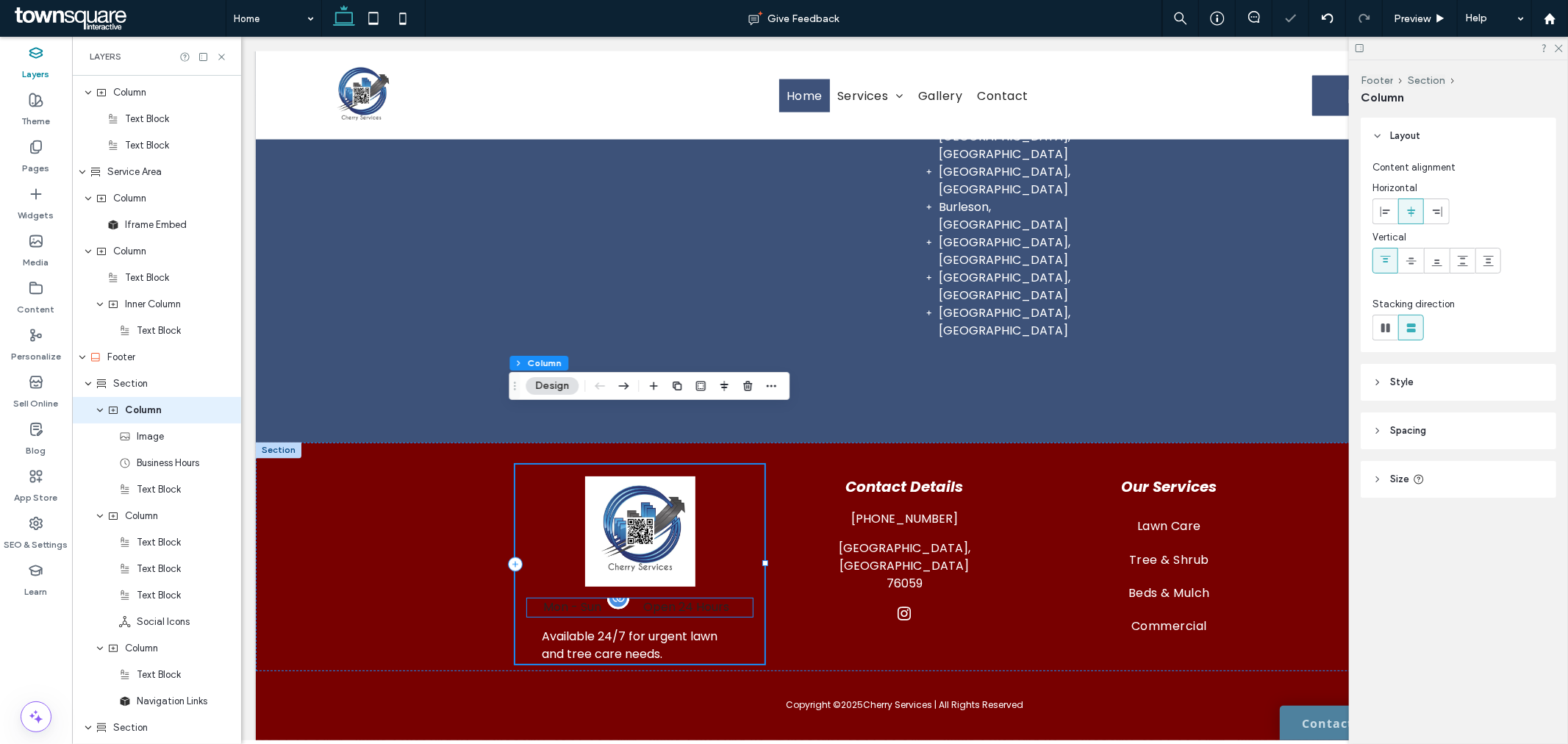
click at [659, 597] on dd "Open 24 Hours" at bounding box center [686, 606] width 133 height 18
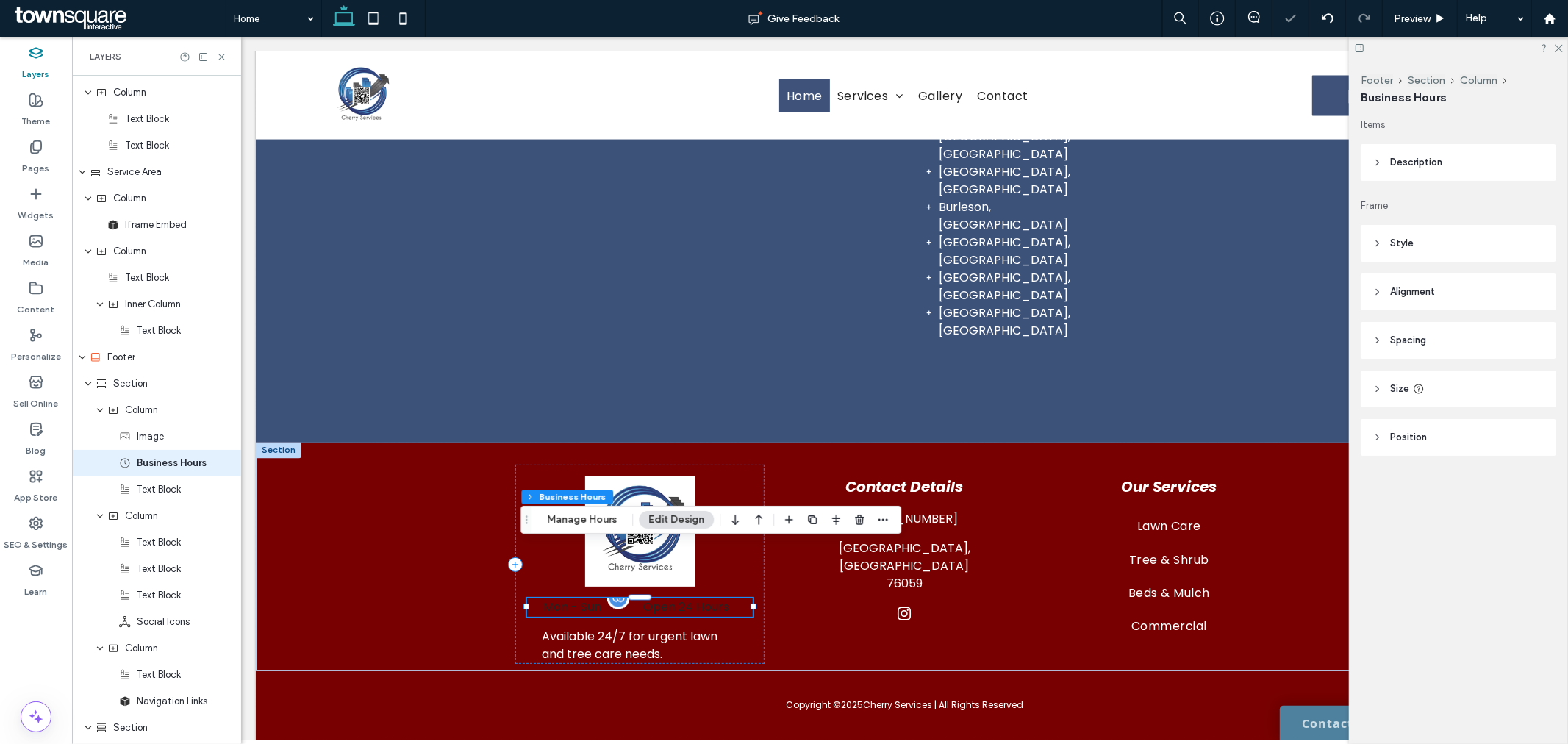
scroll to position [1398, 0]
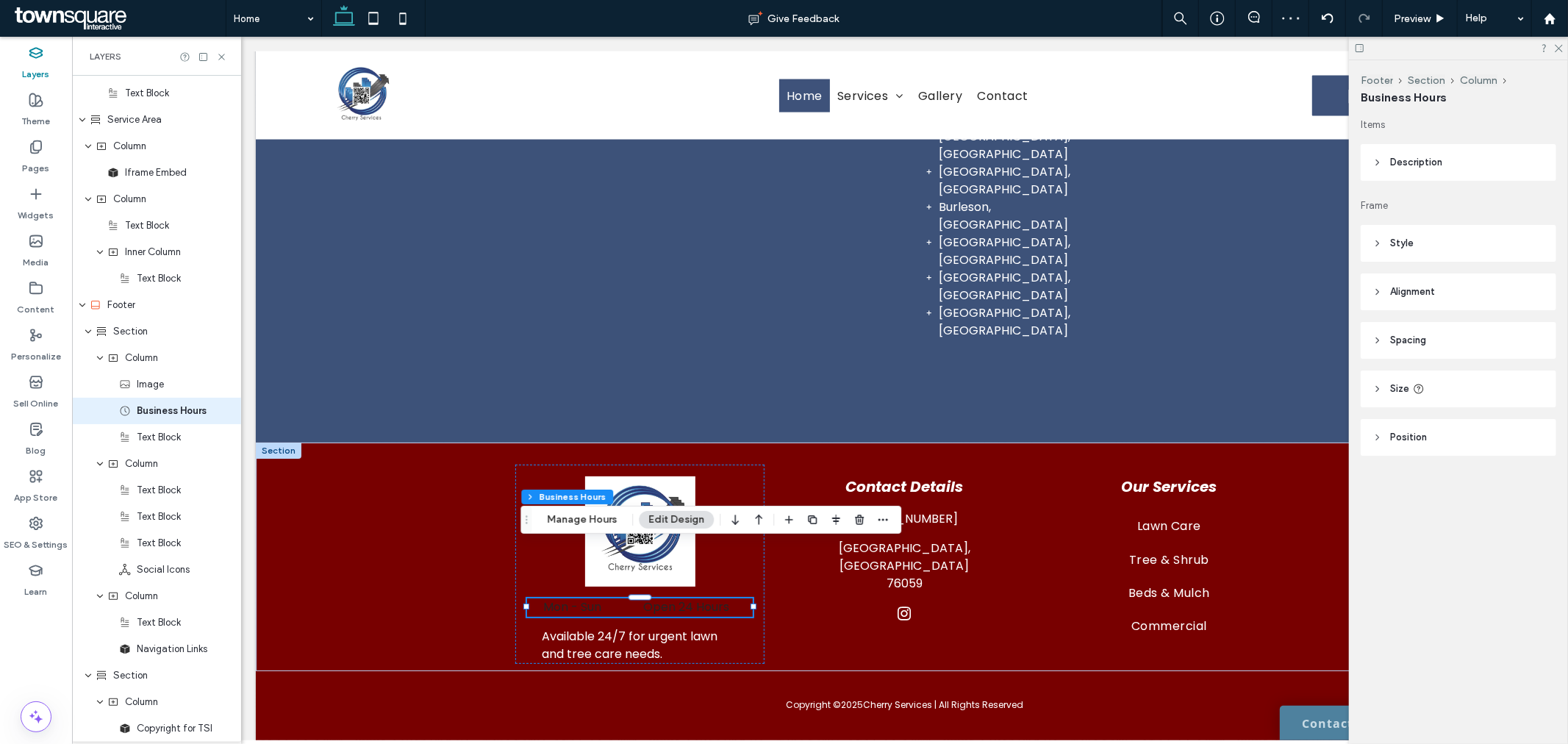
click at [1455, 244] on header "Style" at bounding box center [1458, 243] width 196 height 37
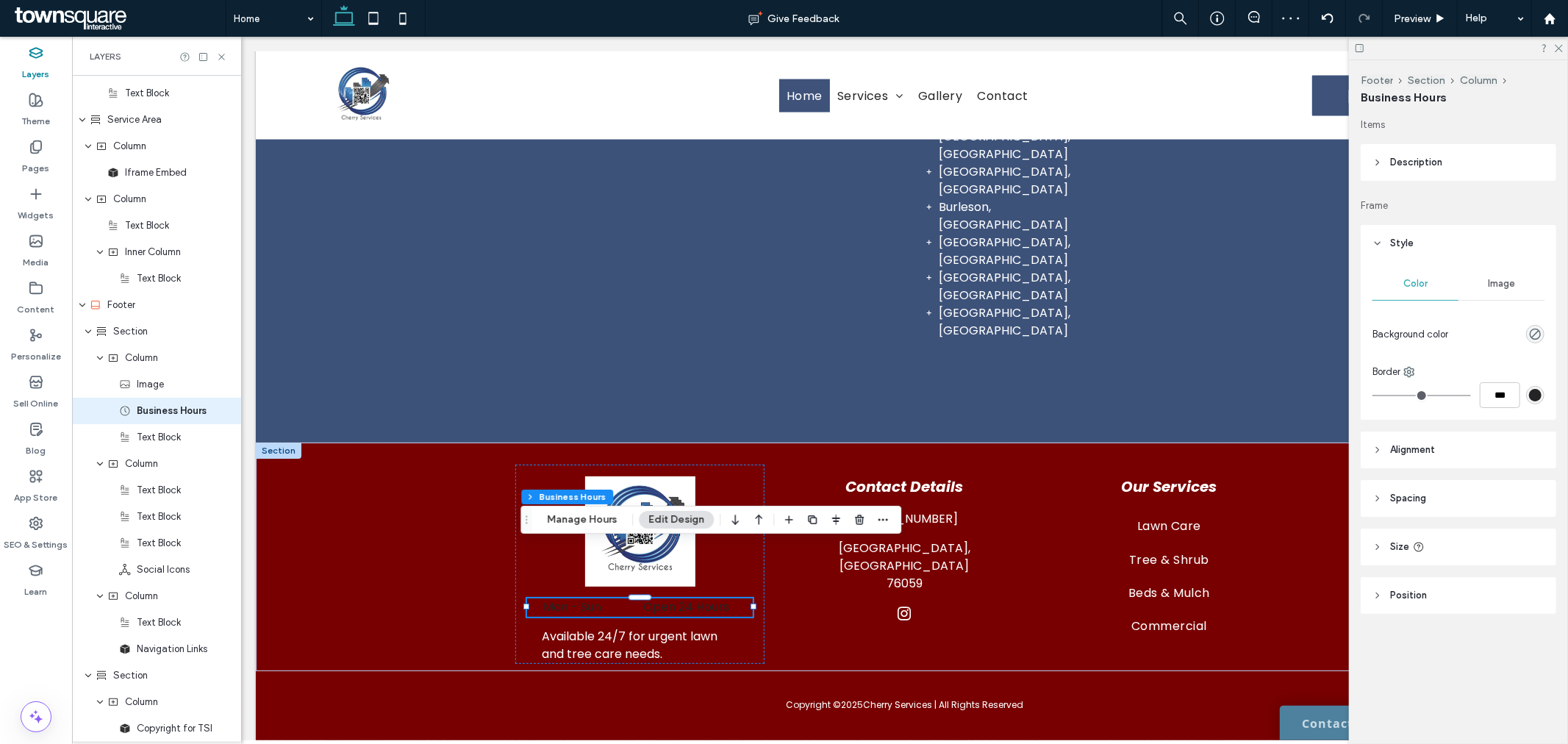
click at [1537, 323] on div at bounding box center [1500, 334] width 91 height 26
click at [1481, 245] on header "Style" at bounding box center [1458, 243] width 196 height 37
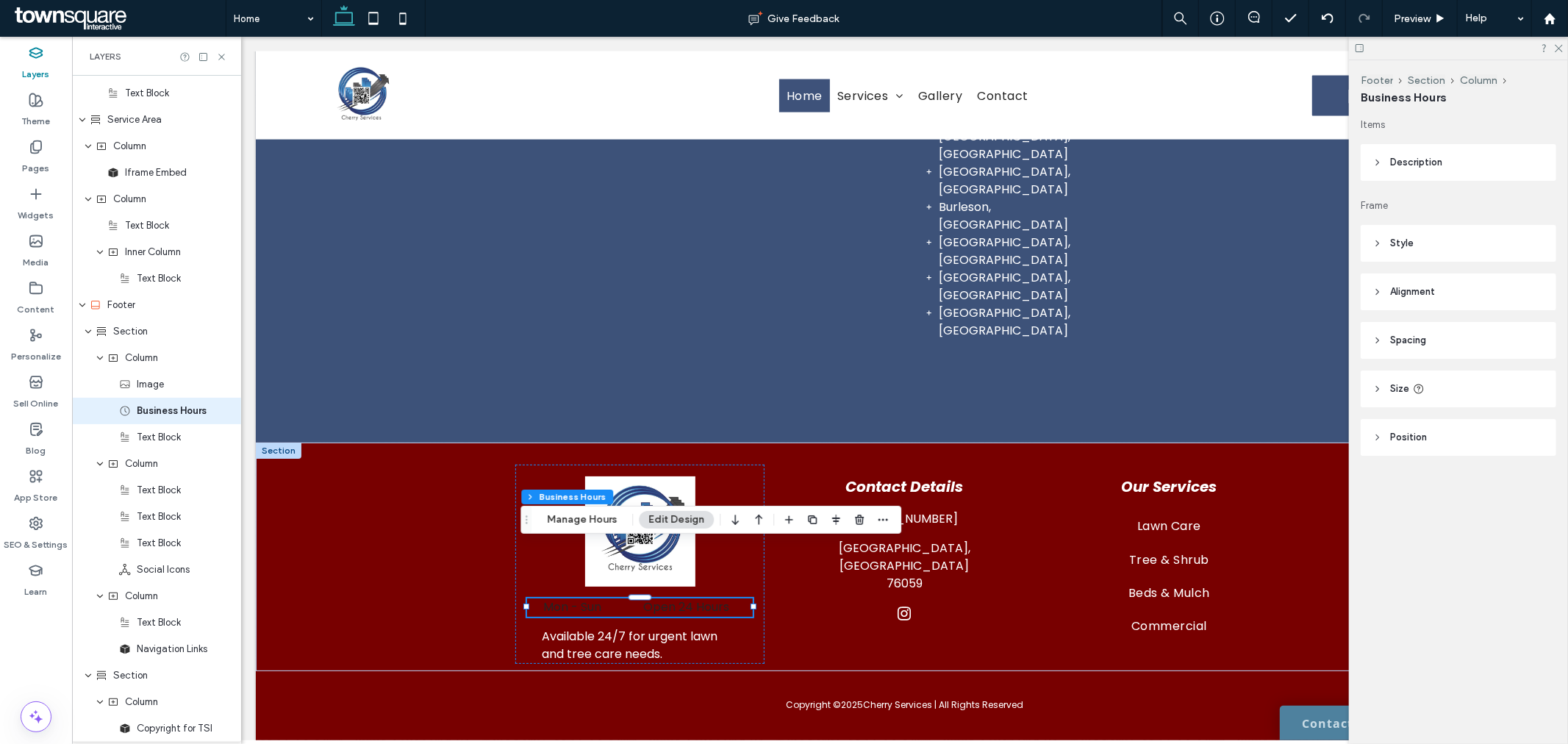
click at [1445, 156] on header "Description" at bounding box center [1458, 162] width 196 height 37
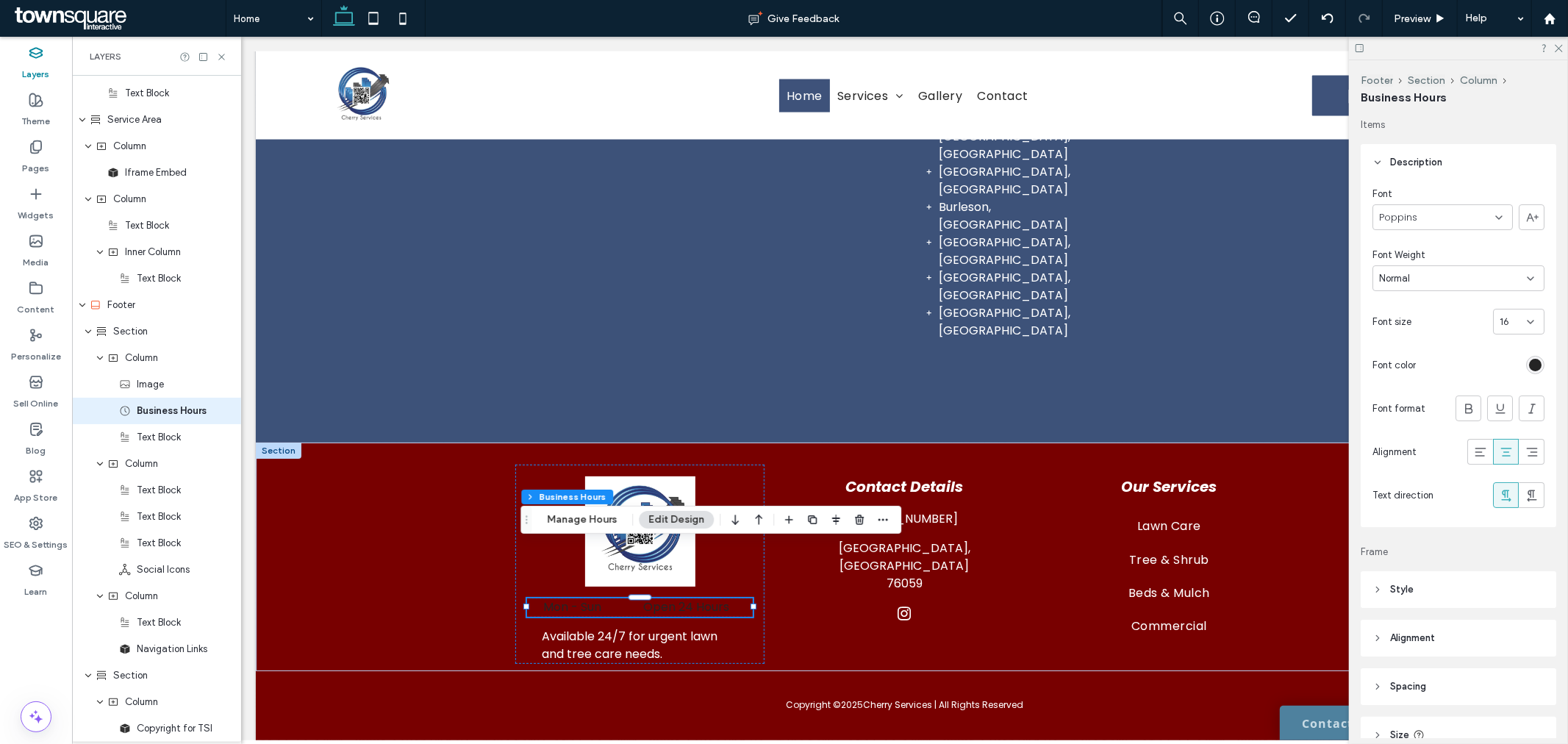
click at [1529, 364] on div "rgb(36, 36, 36)" at bounding box center [1535, 364] width 12 height 12
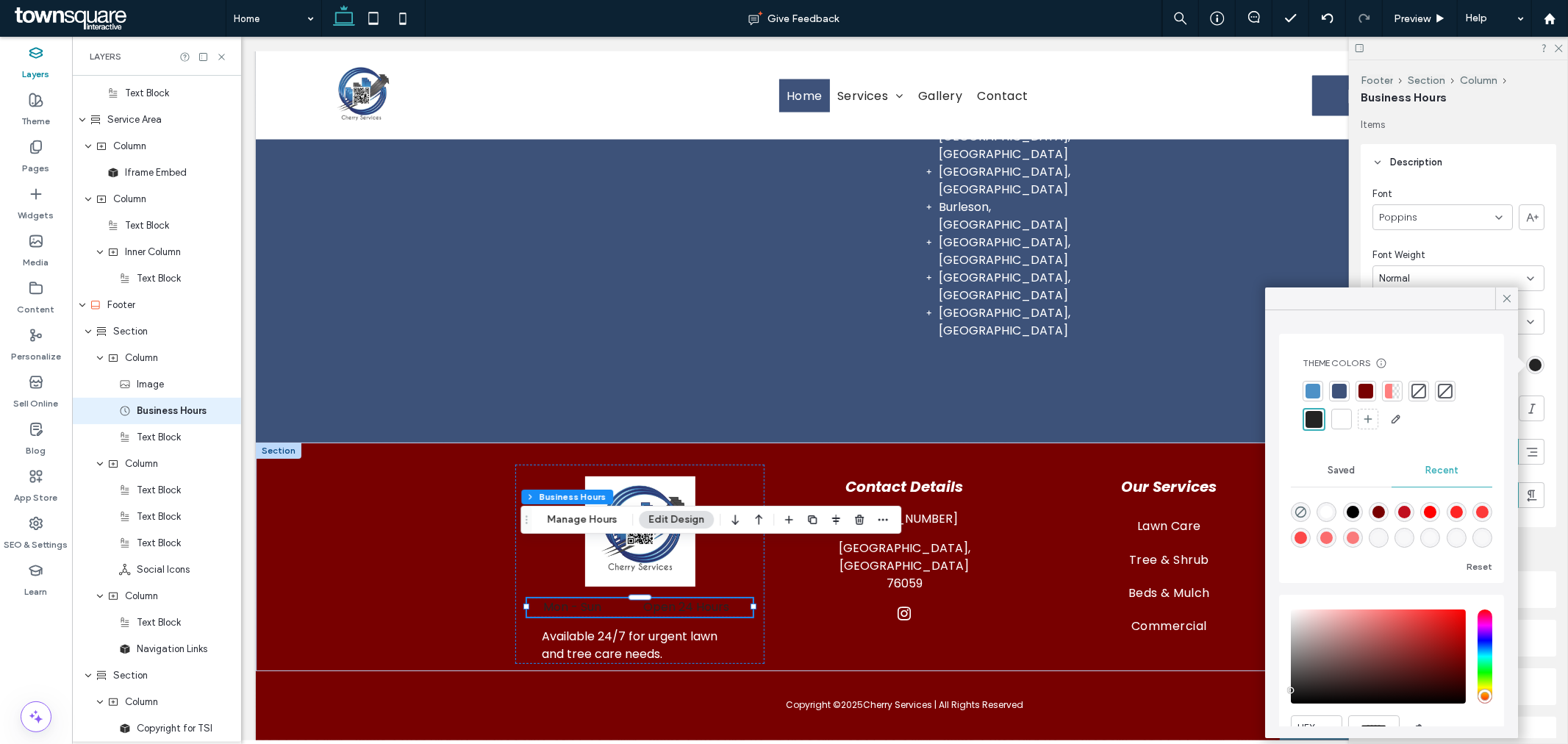
click at [1342, 418] on div at bounding box center [1342, 419] width 15 height 15
click at [429, 485] on div "Contact Details [PHONE_NUMBER] [GEOGRAPHIC_DATA], TX 76059 Mon - Sun Open 24 Ho…" at bounding box center [904, 556] width 1298 height 229
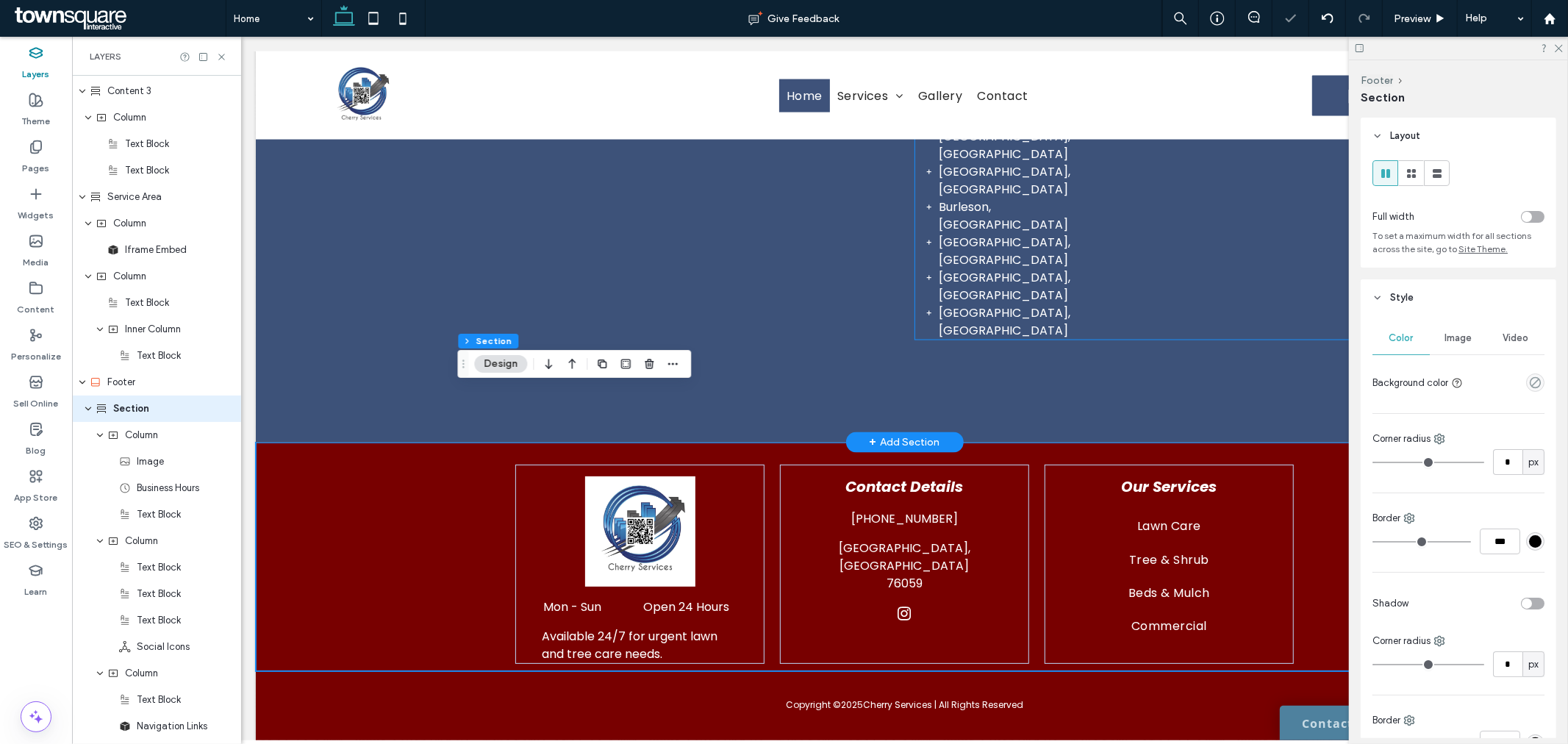
scroll to position [1319, 0]
click at [1356, 48] on use at bounding box center [1360, 48] width 9 height 9
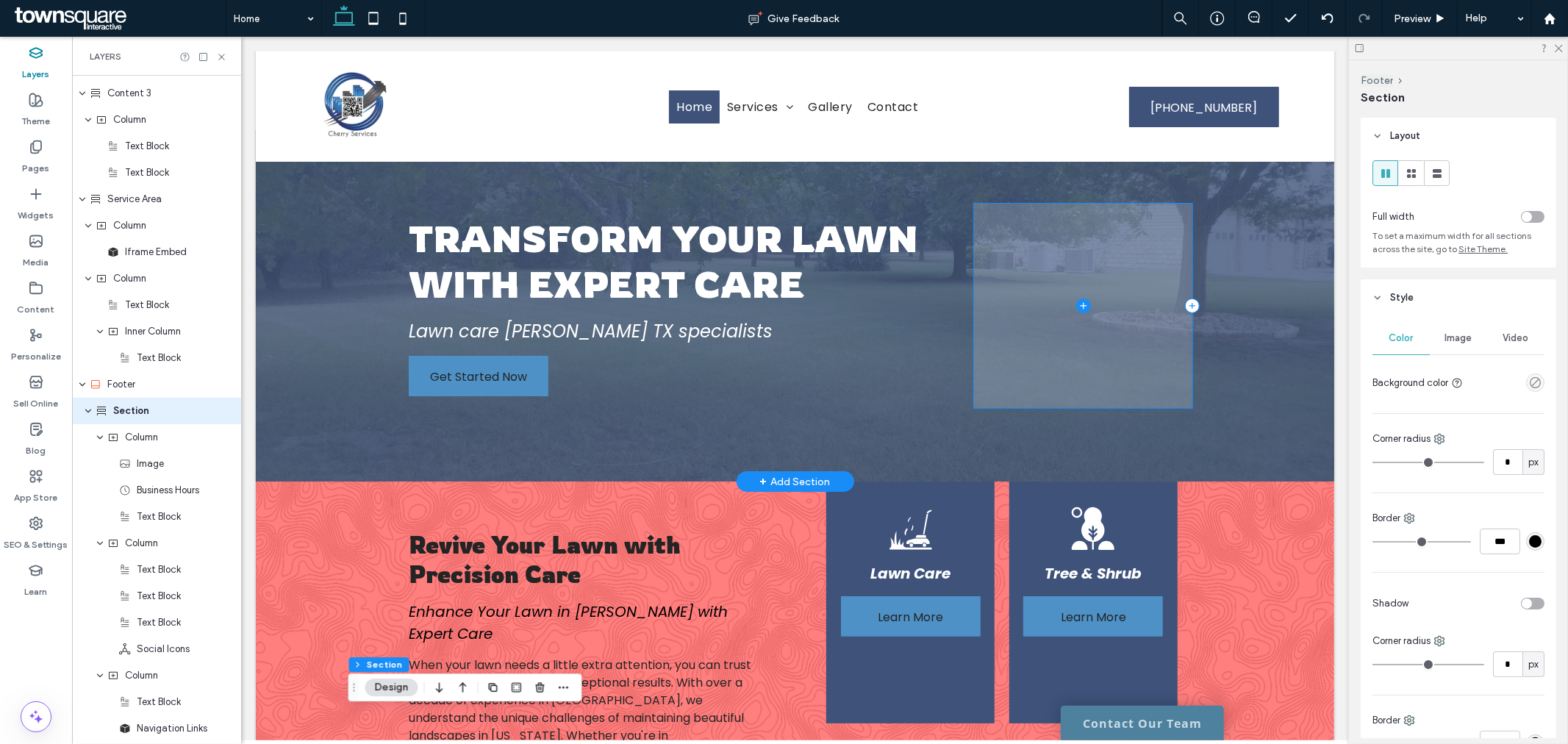
scroll to position [0, 0]
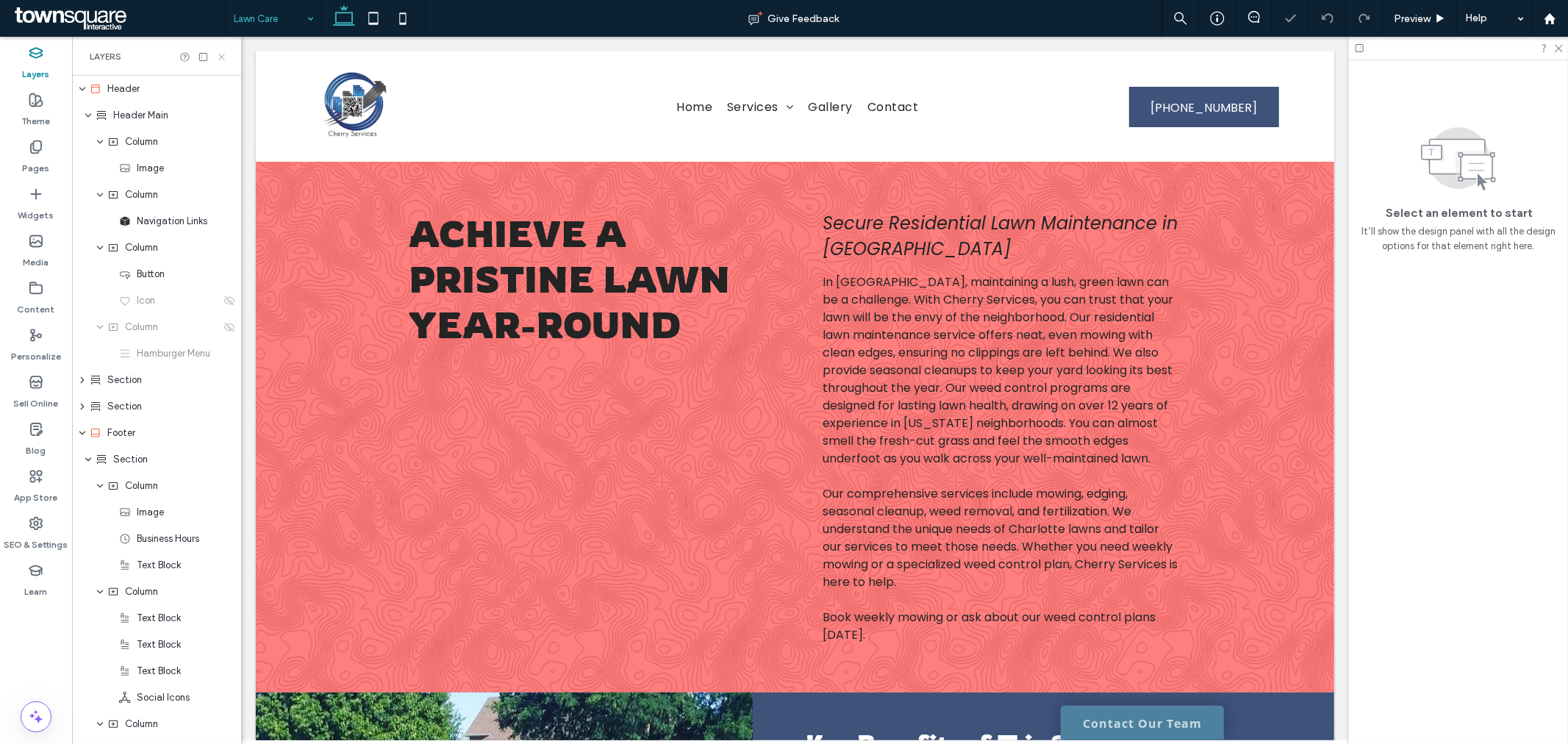
click at [218, 58] on icon at bounding box center [222, 57] width 11 height 11
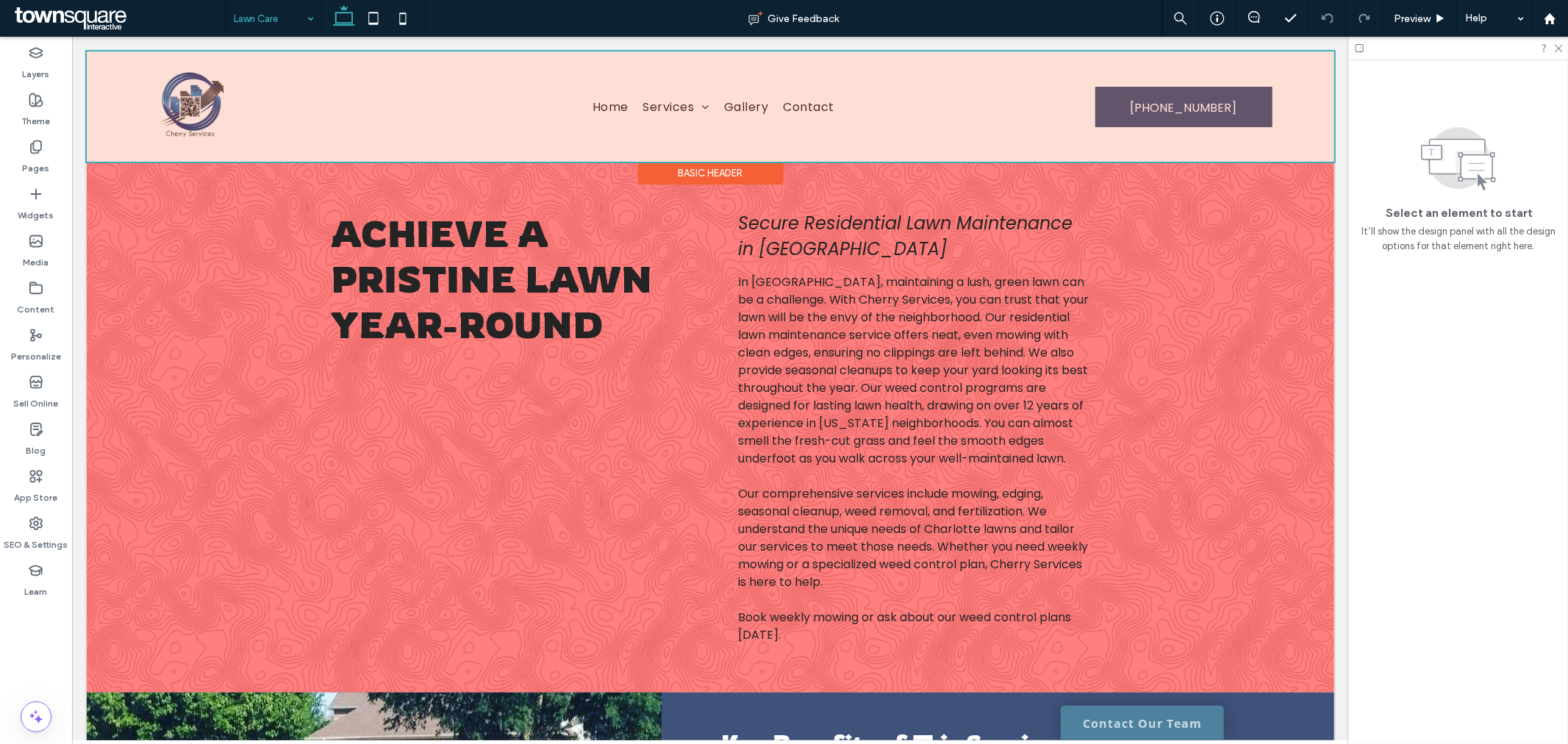
click at [736, 105] on div at bounding box center [709, 106] width 1247 height 111
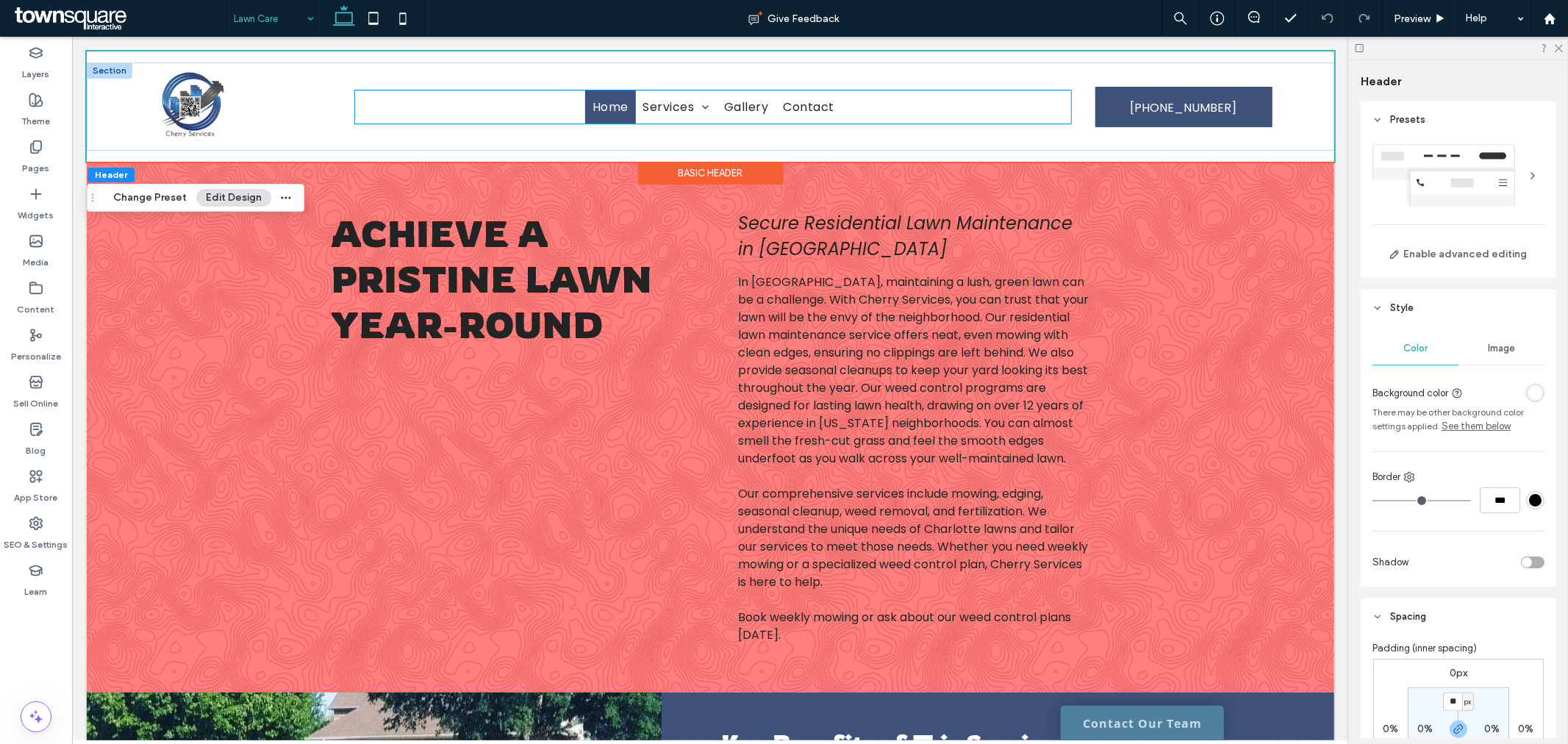
click at [618, 106] on span "Home" at bounding box center [610, 106] width 36 height 18
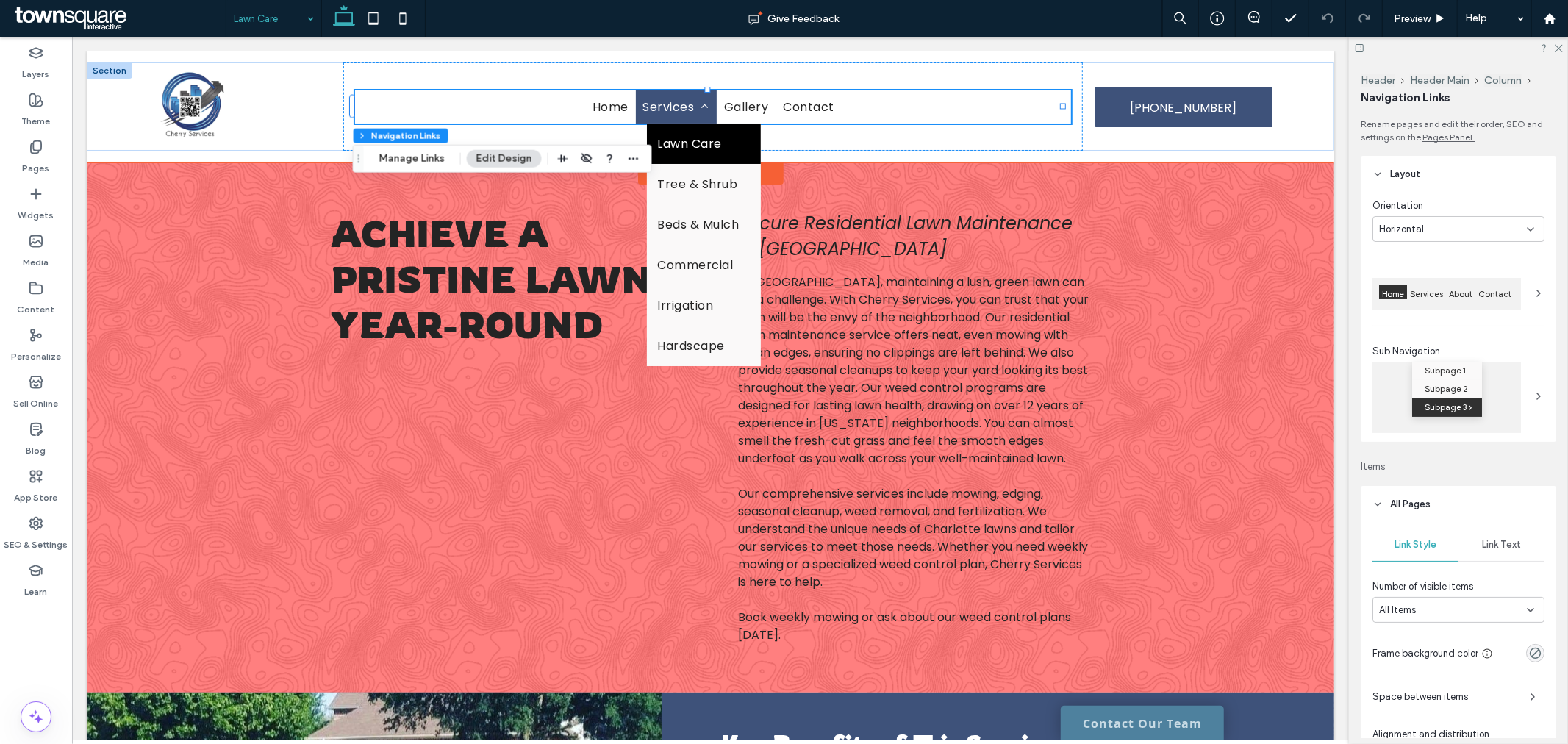
click at [693, 103] on span at bounding box center [701, 106] width 15 height 11
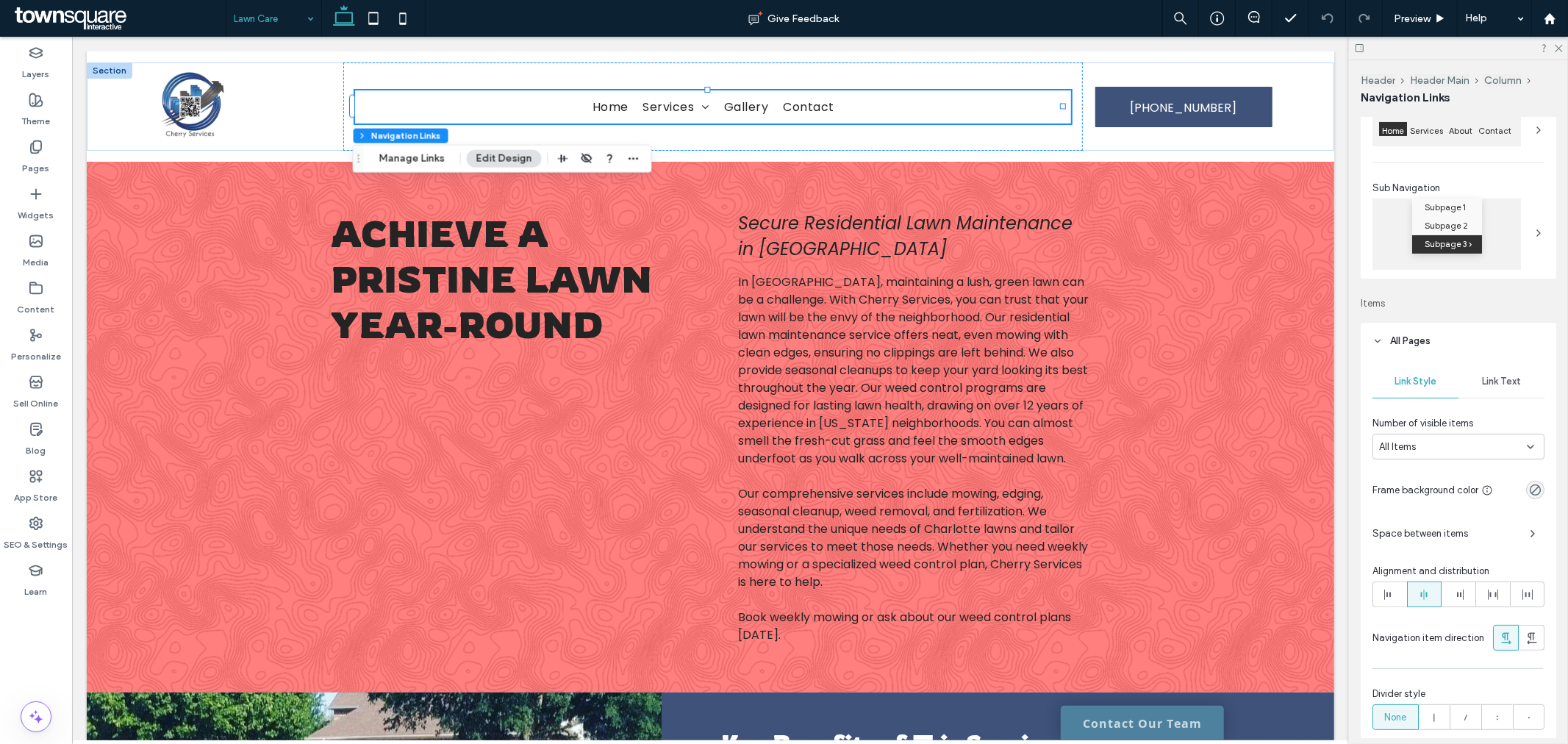
click at [1434, 329] on header "All Pages" at bounding box center [1458, 340] width 196 height 37
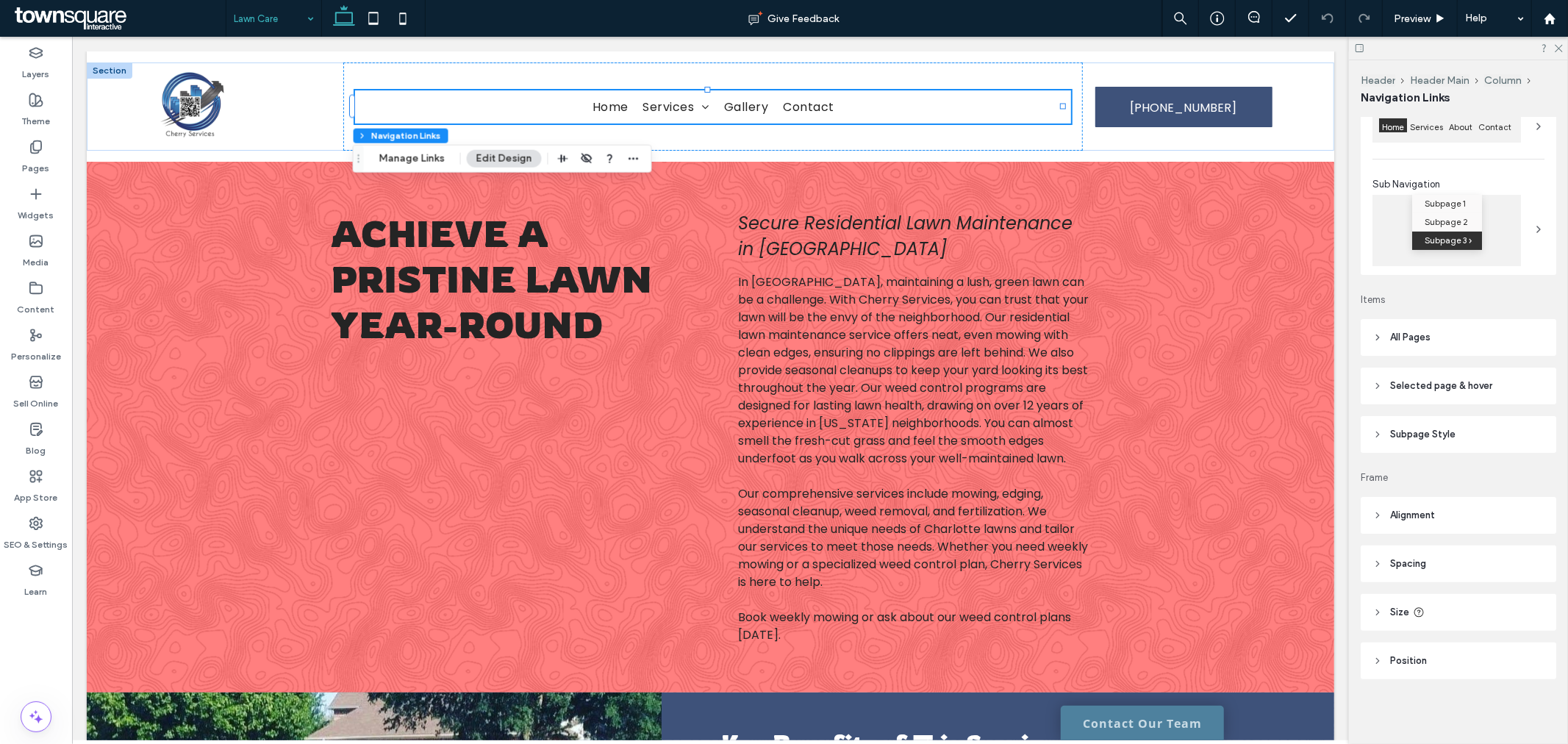
click at [1460, 426] on header "Subpage Style" at bounding box center [1458, 434] width 196 height 37
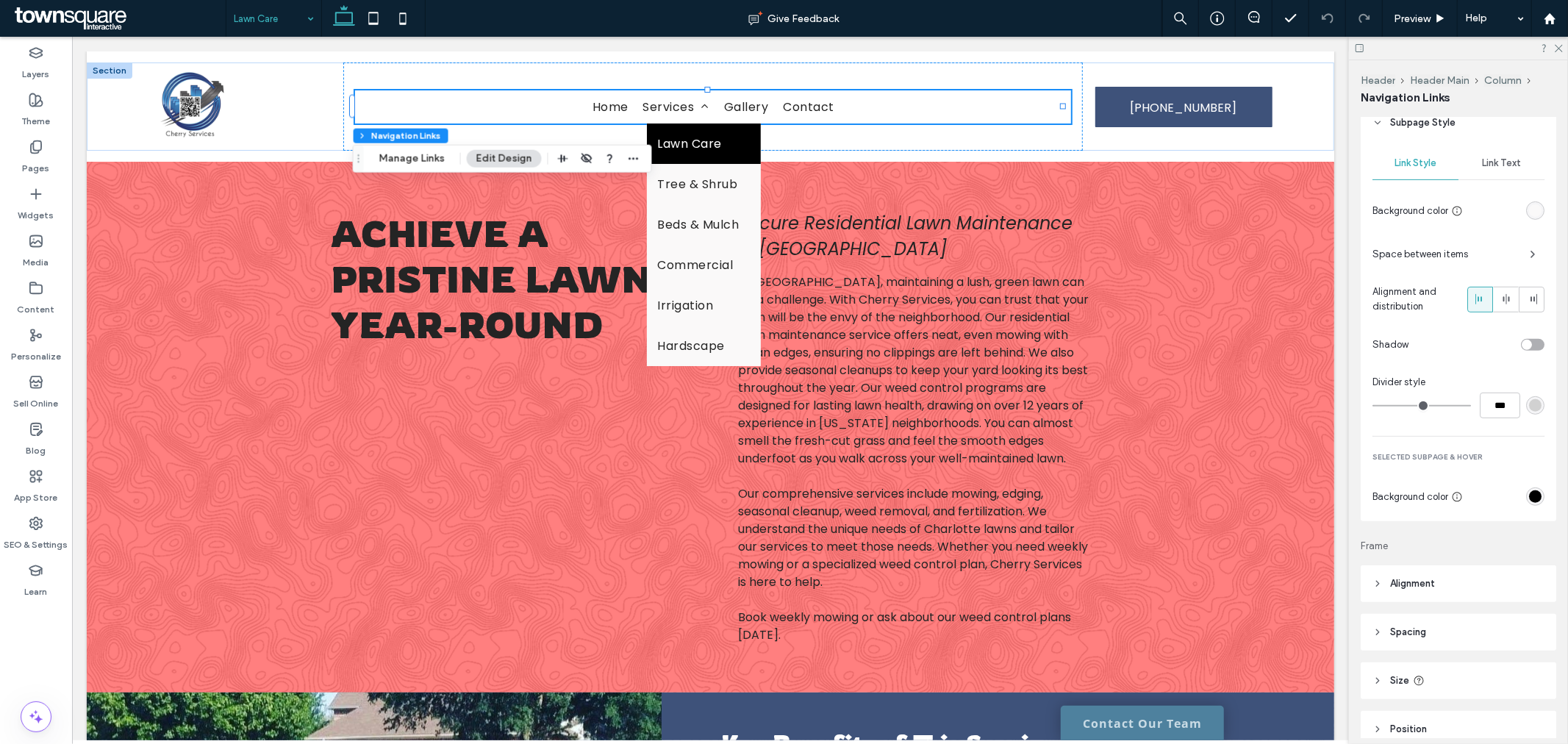
scroll to position [508, 0]
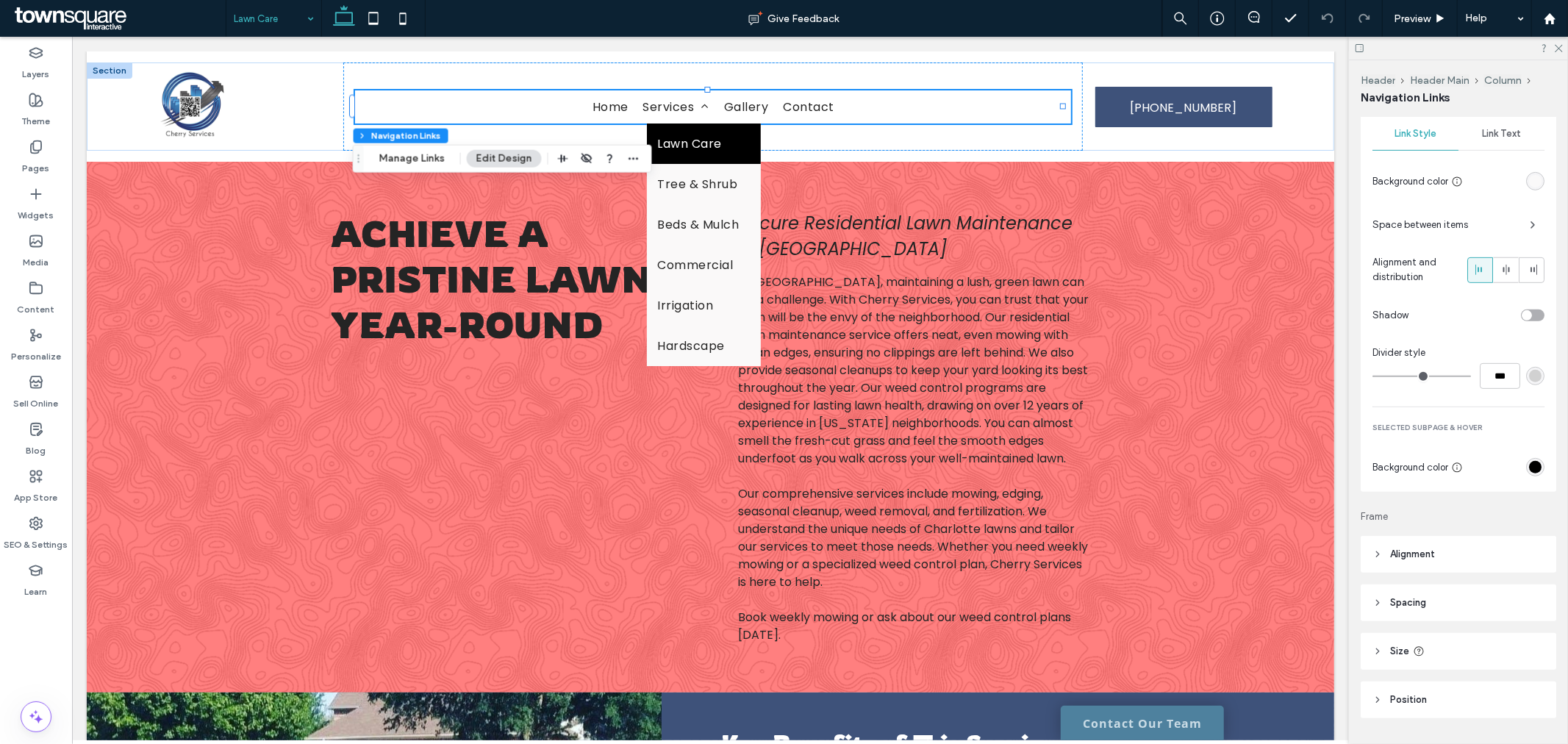
click at [1531, 472] on div "rgb(0, 0, 0)" at bounding box center [1535, 466] width 12 height 12
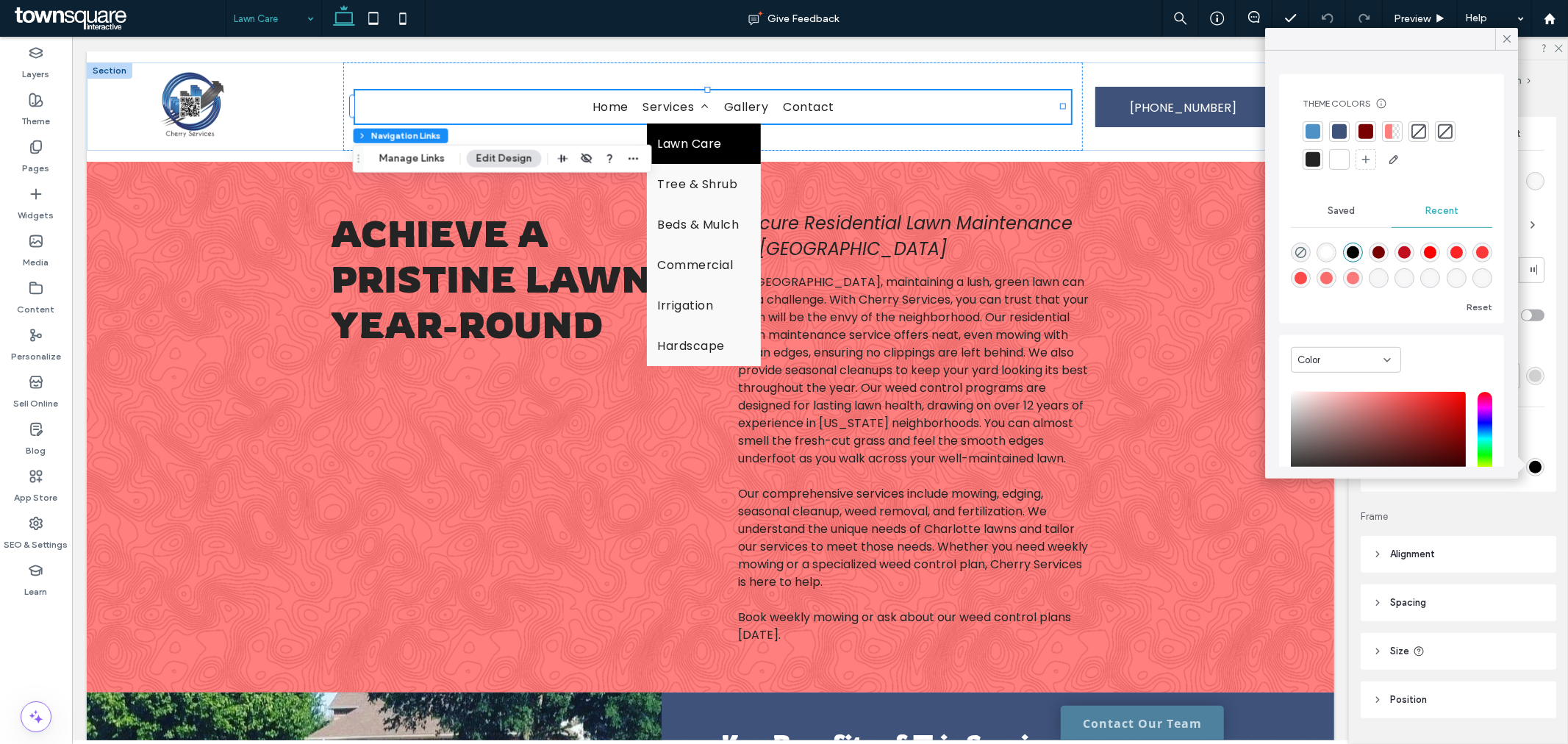
click at [1368, 133] on div at bounding box center [1367, 131] width 15 height 15
click at [1503, 40] on icon at bounding box center [1507, 39] width 13 height 13
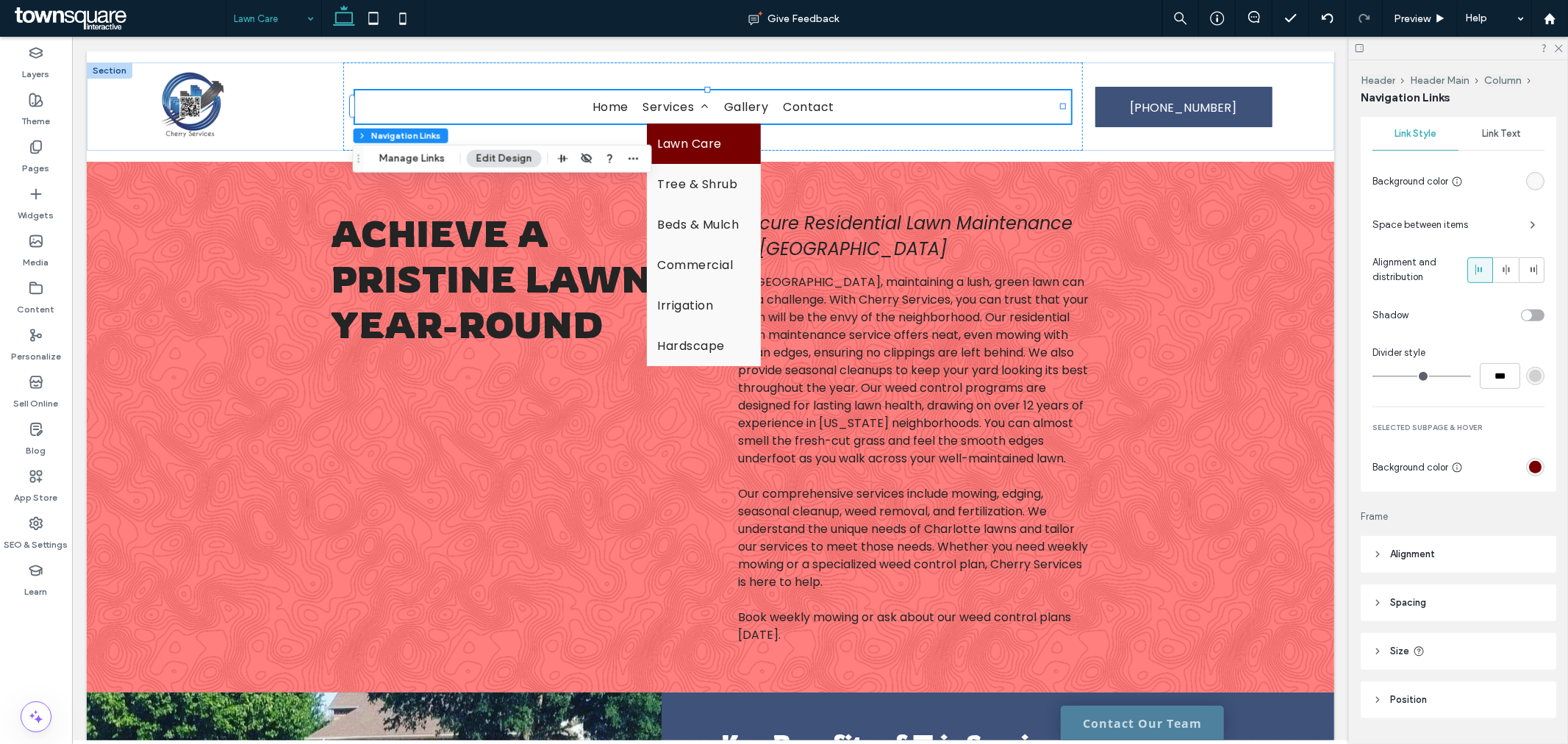
click at [1529, 461] on div "rgb(120, 0, 0)" at bounding box center [1535, 466] width 12 height 12
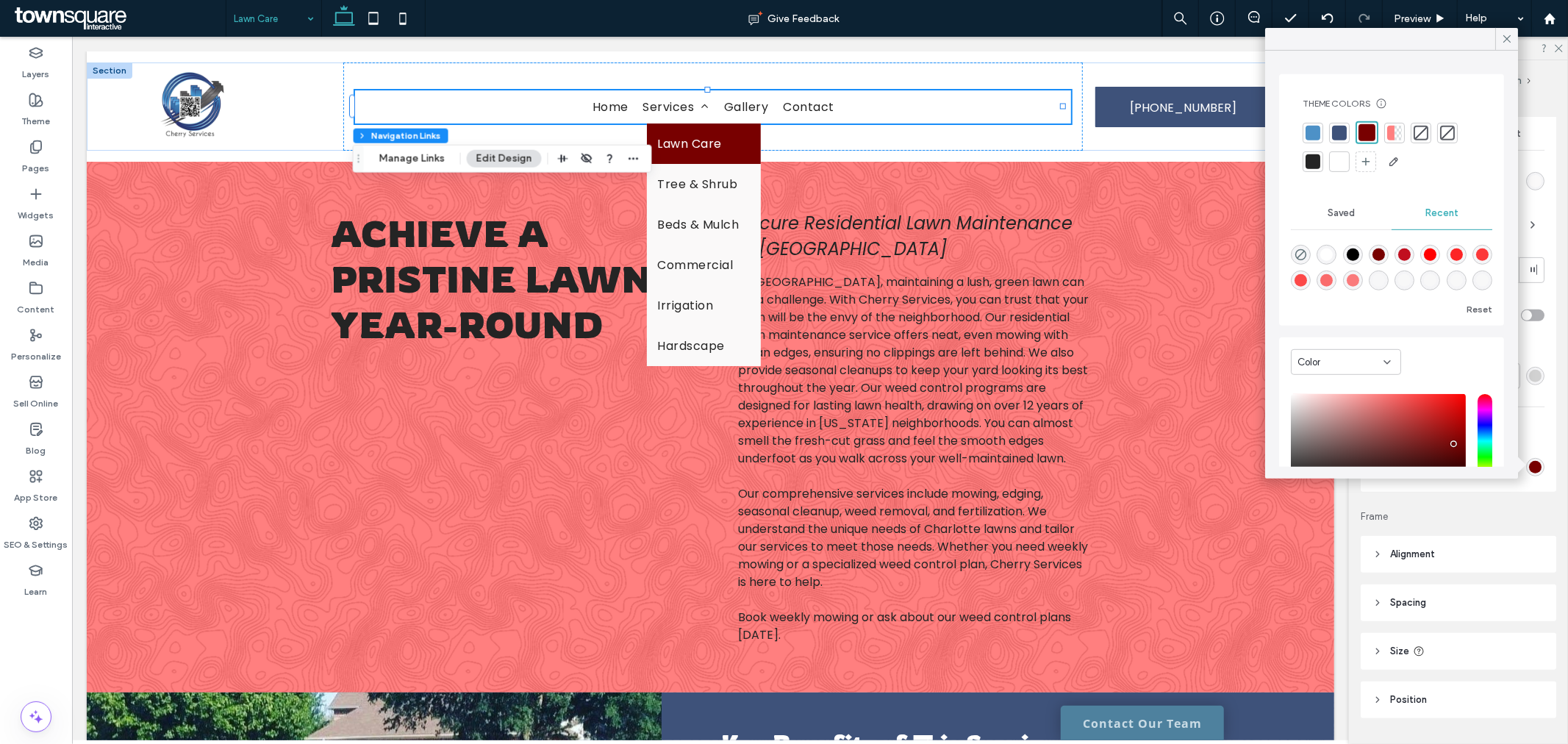
click at [1340, 136] on div at bounding box center [1340, 132] width 15 height 15
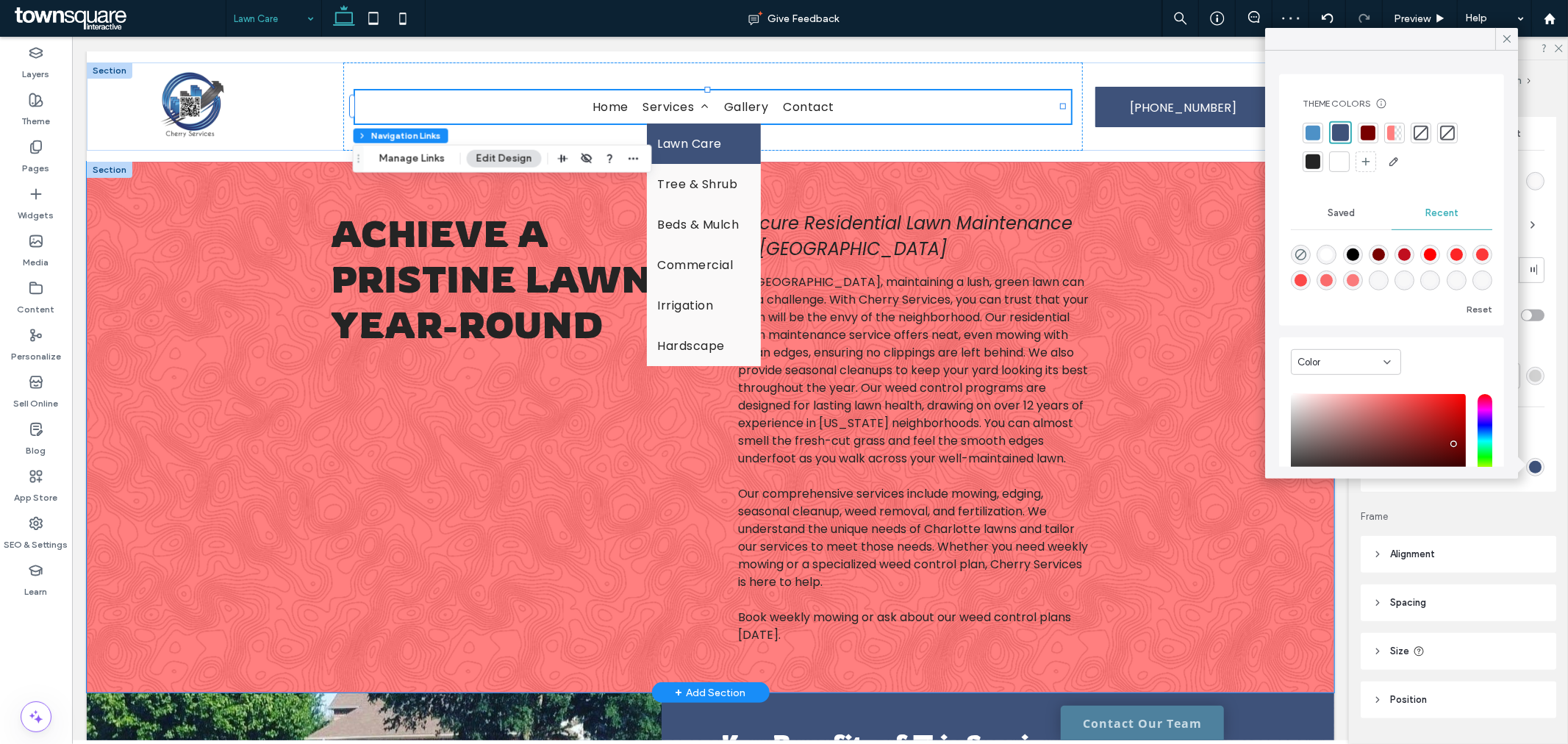
click at [1187, 290] on div "Achieve a Pristine Lawn Year-Round Secure Residential Lawn Maintenance in [GEOG…" at bounding box center [709, 425] width 1247 height 530
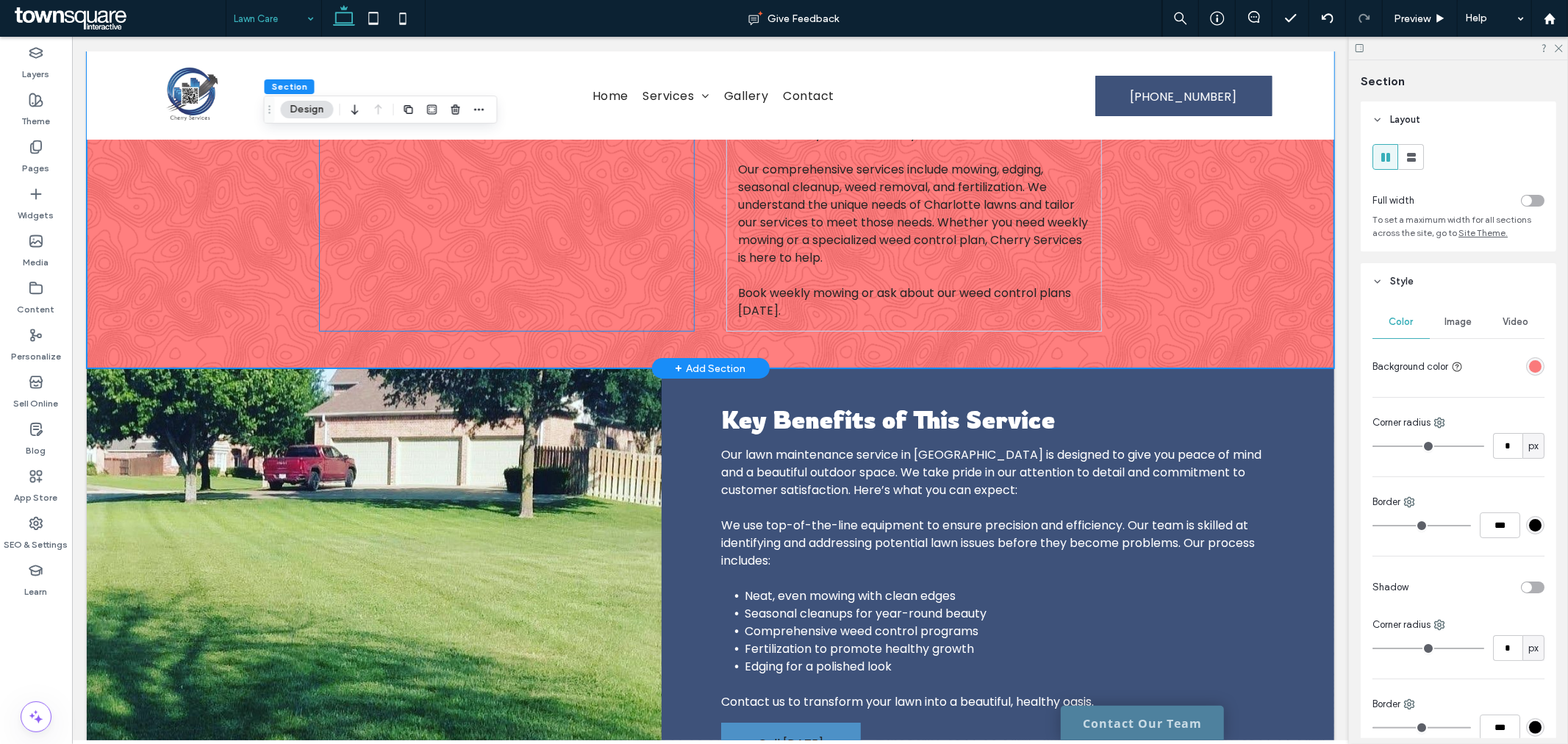
scroll to position [0, 0]
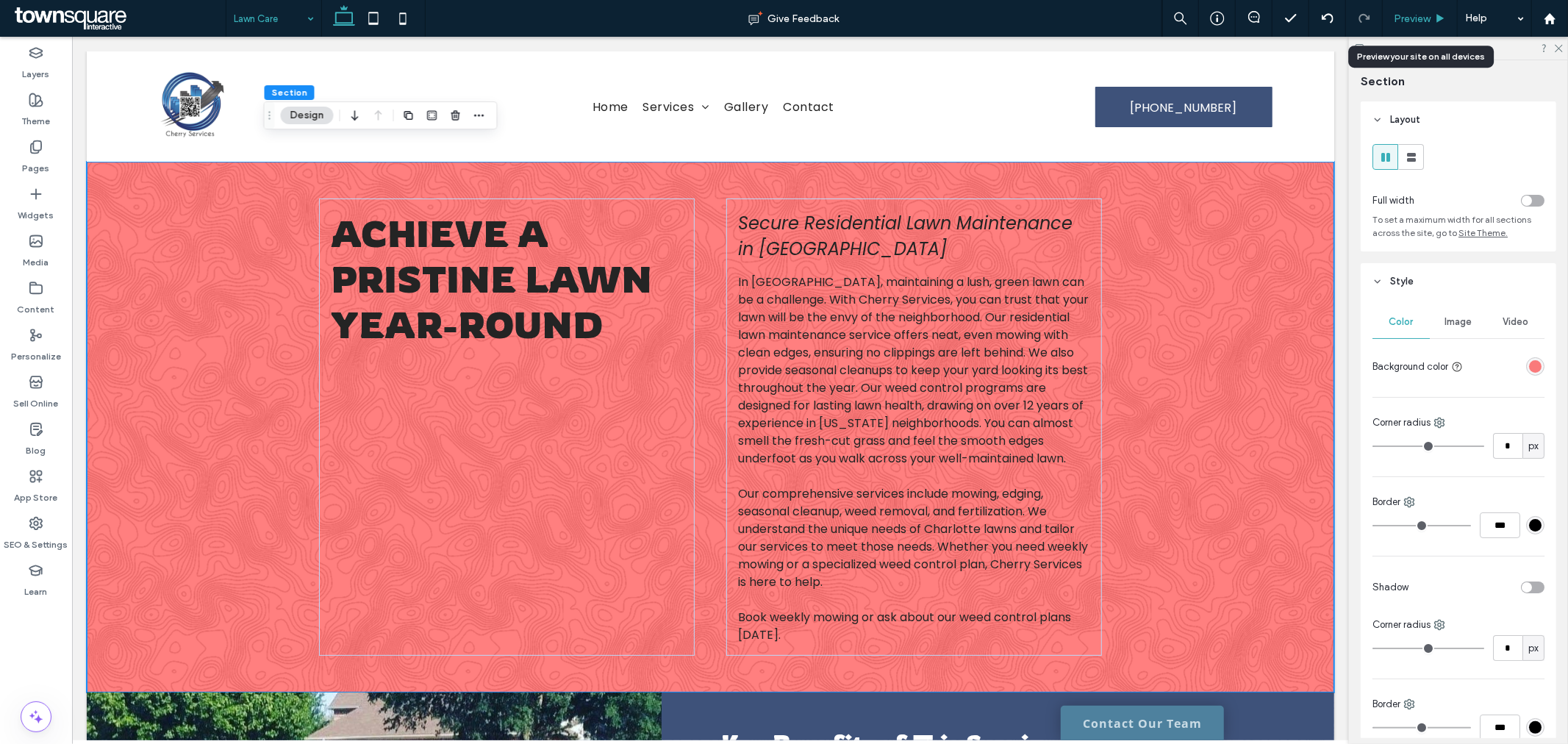
click at [1416, 18] on span "Preview" at bounding box center [1412, 18] width 37 height 12
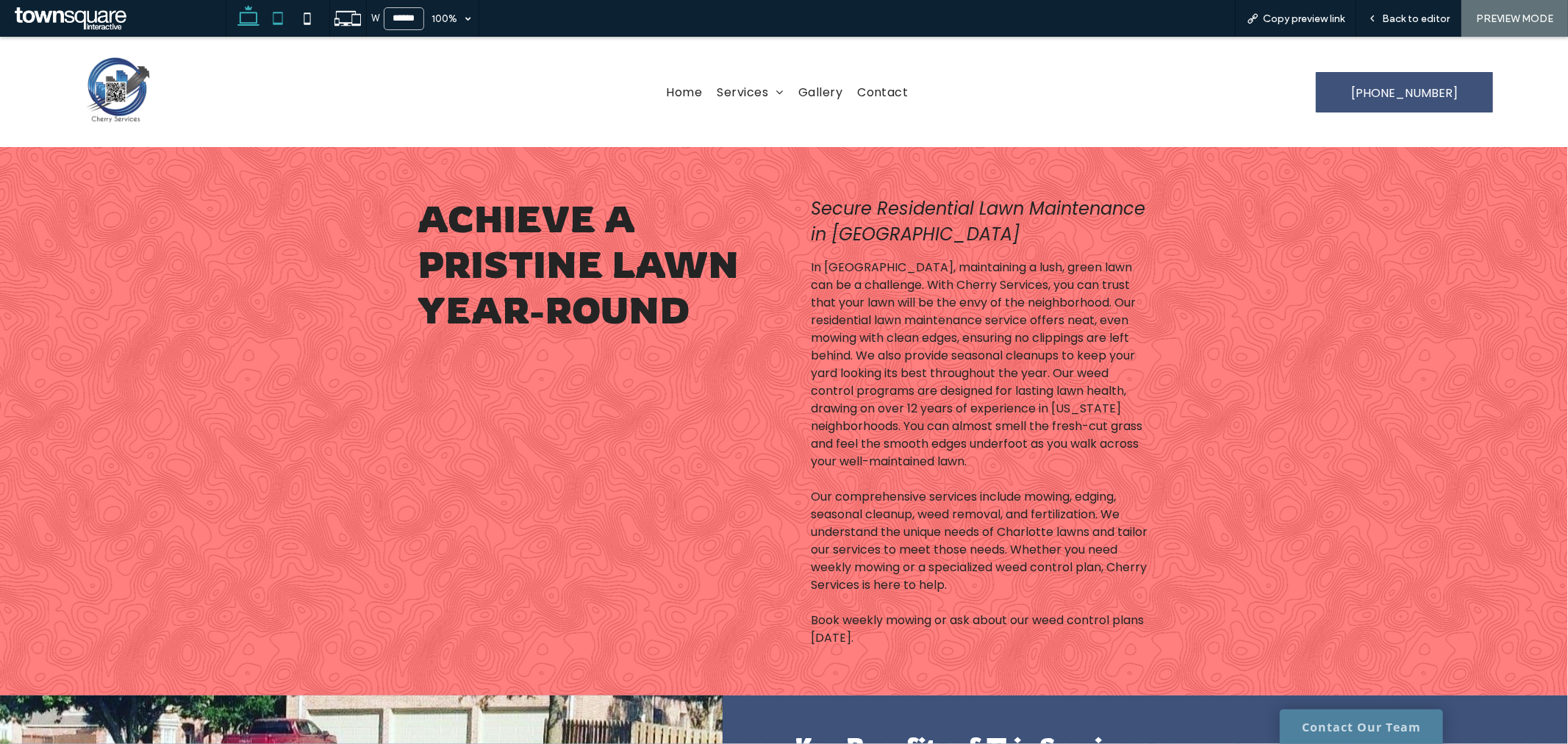
click at [268, 16] on icon at bounding box center [277, 18] width 29 height 29
type input "*****"
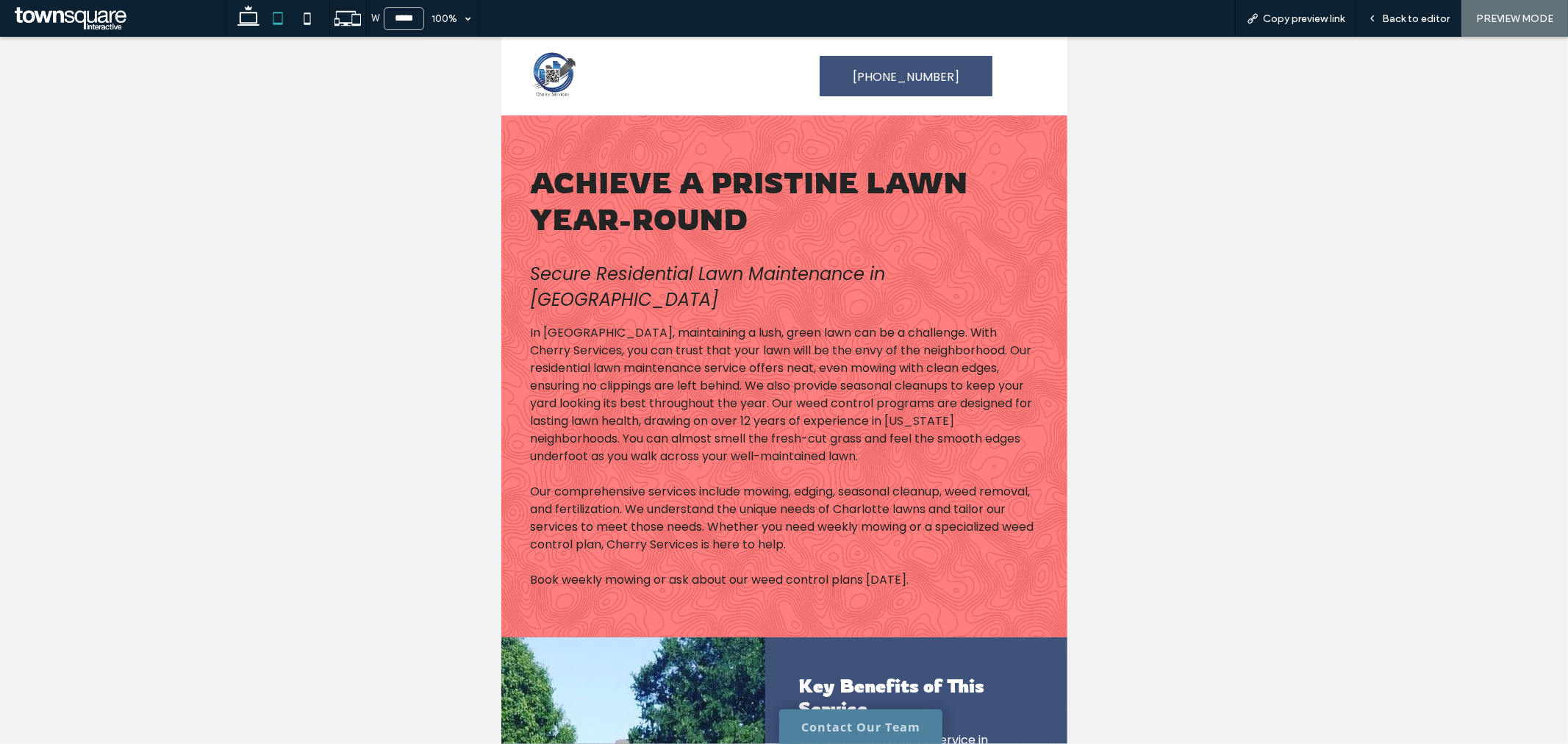
drag, startPoint x: 1425, startPoint y: 23, endPoint x: 1344, endPoint y: 37, distance: 82.2
click at [1425, 22] on span "Back to editor" at bounding box center [1417, 18] width 68 height 12
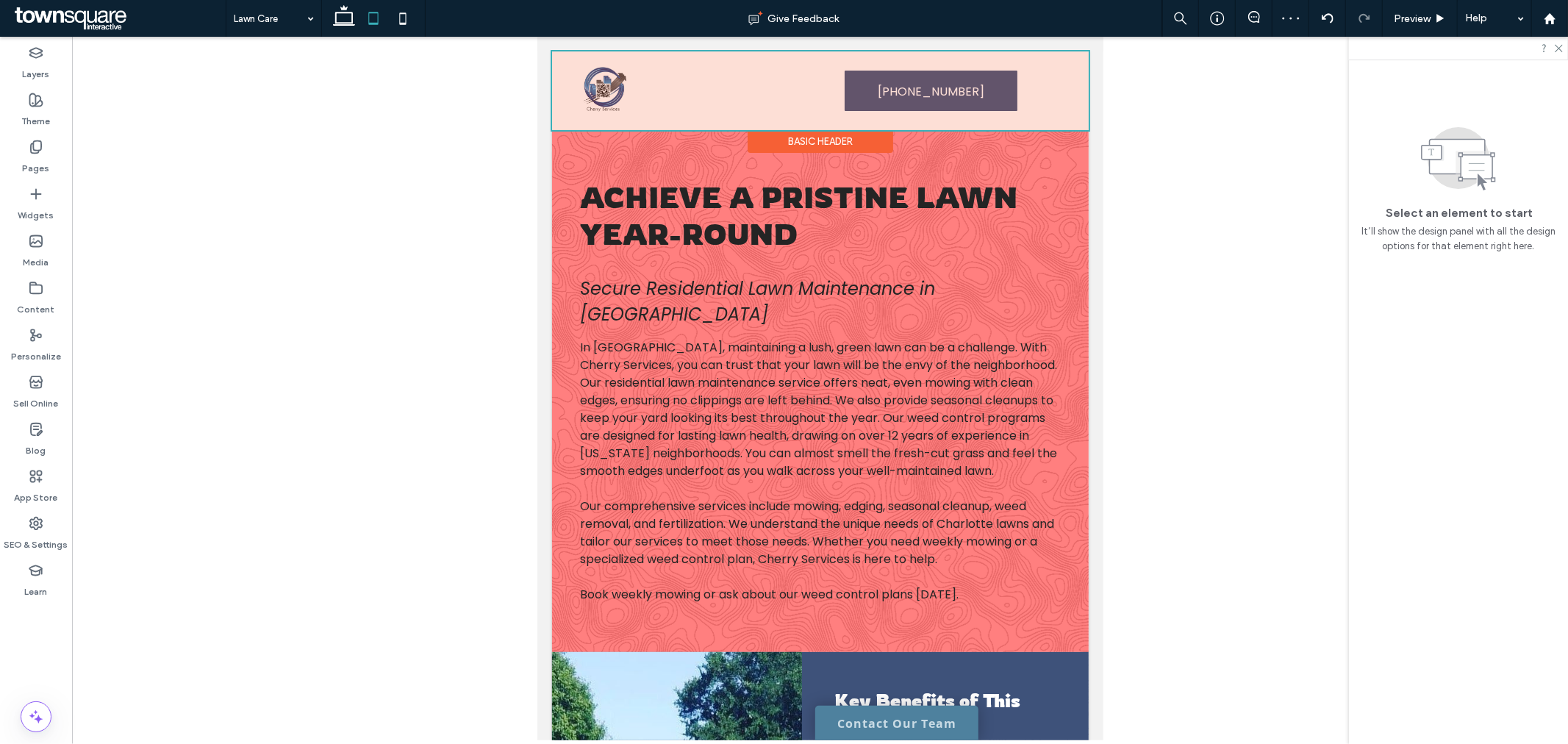
click at [1062, 78] on div at bounding box center [820, 90] width 537 height 78
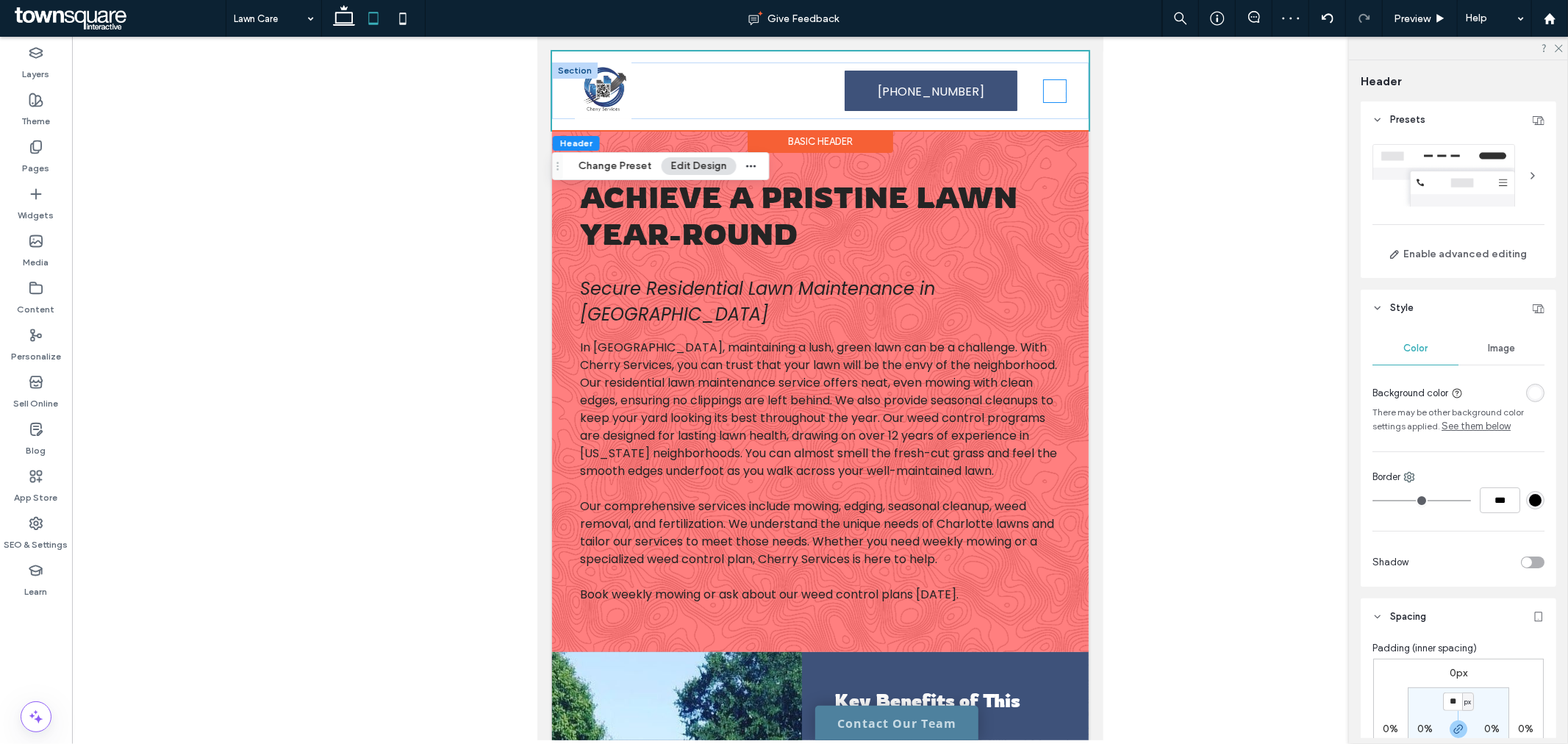
click at [1043, 93] on icon at bounding box center [1054, 90] width 22 height 22
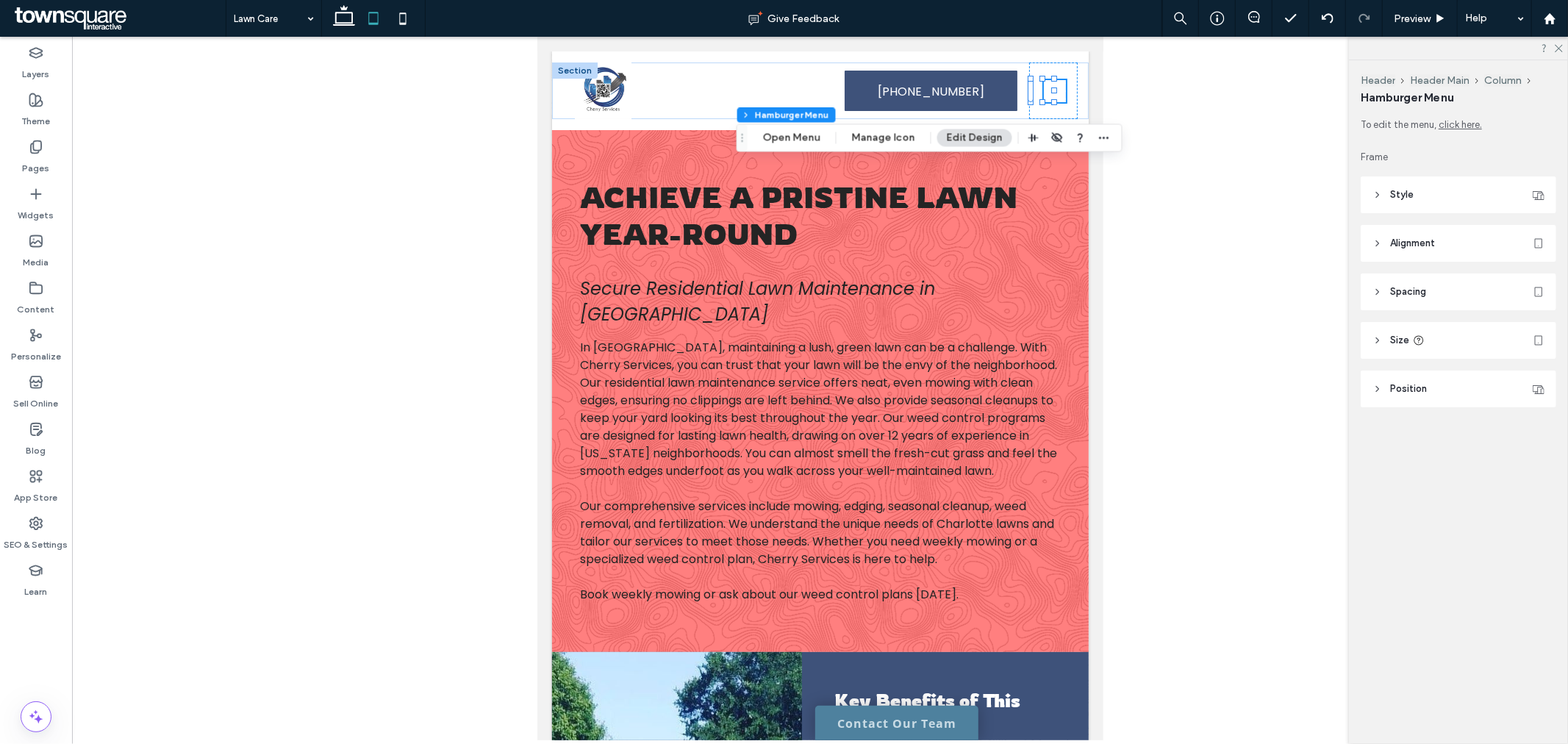
click at [1434, 199] on header "Style" at bounding box center [1458, 195] width 196 height 37
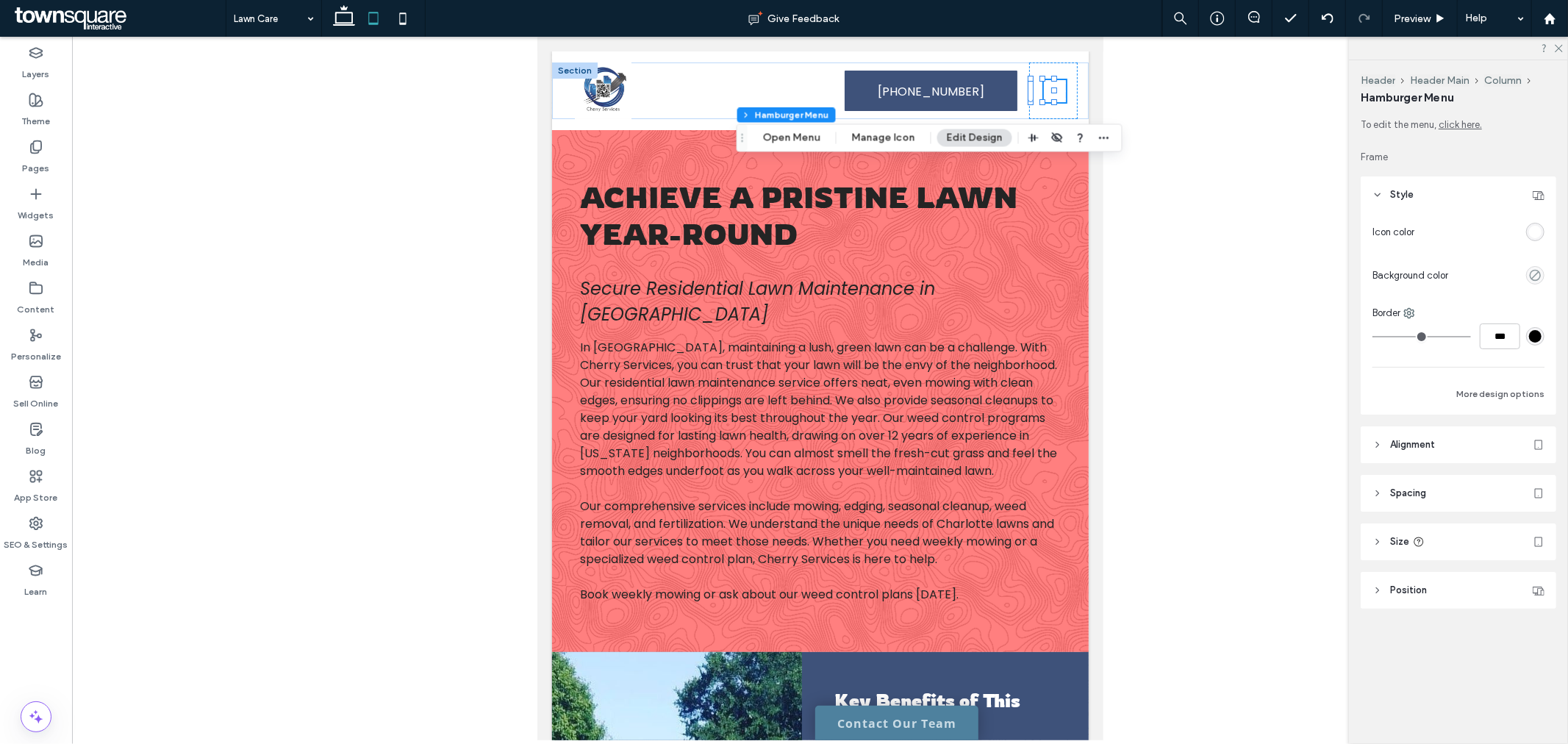
click at [1533, 234] on div "rgba(255, 255, 255, 1)" at bounding box center [1535, 232] width 12 height 12
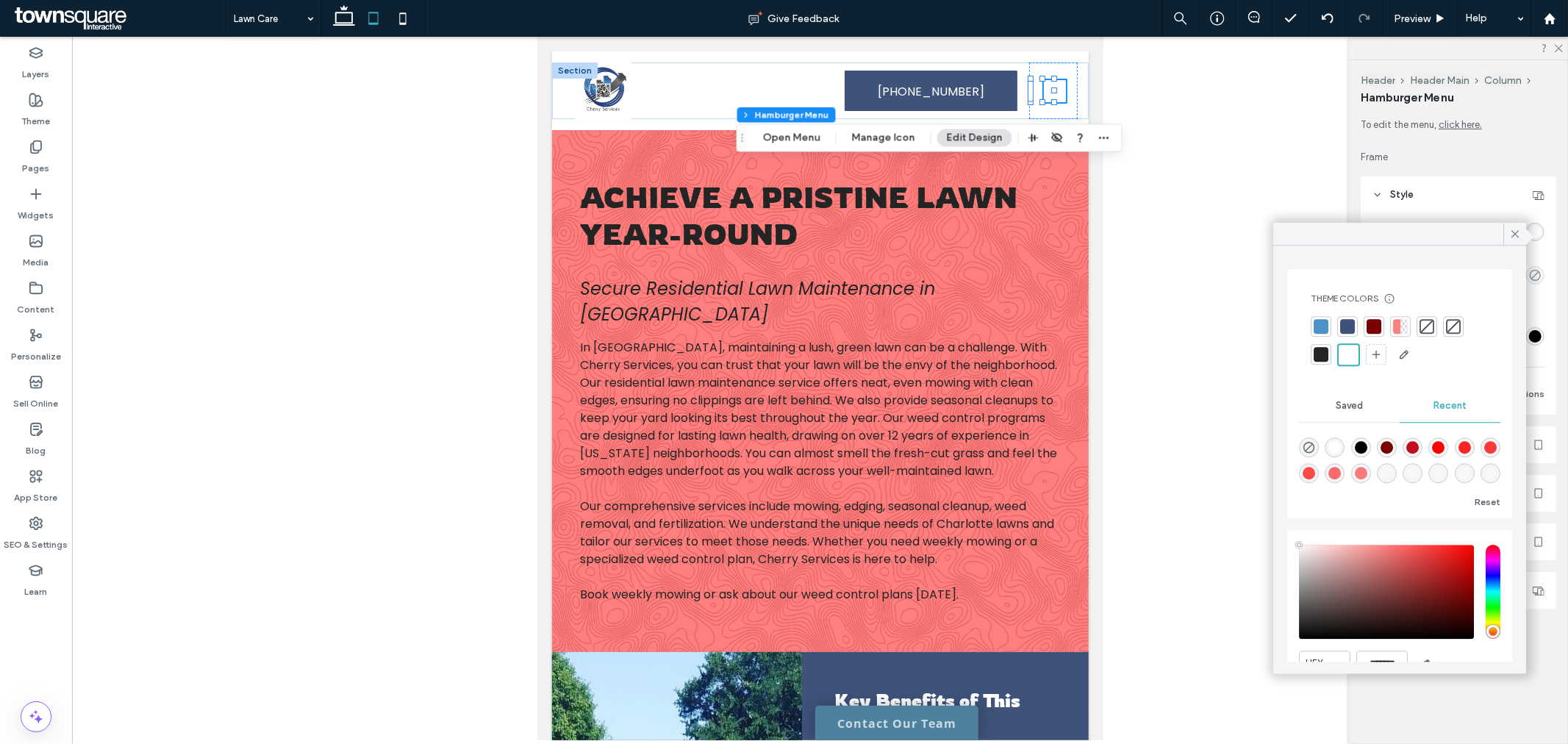
click at [1327, 353] on div at bounding box center [1321, 355] width 15 height 15
click at [1125, 250] on div at bounding box center [820, 389] width 1496 height 703
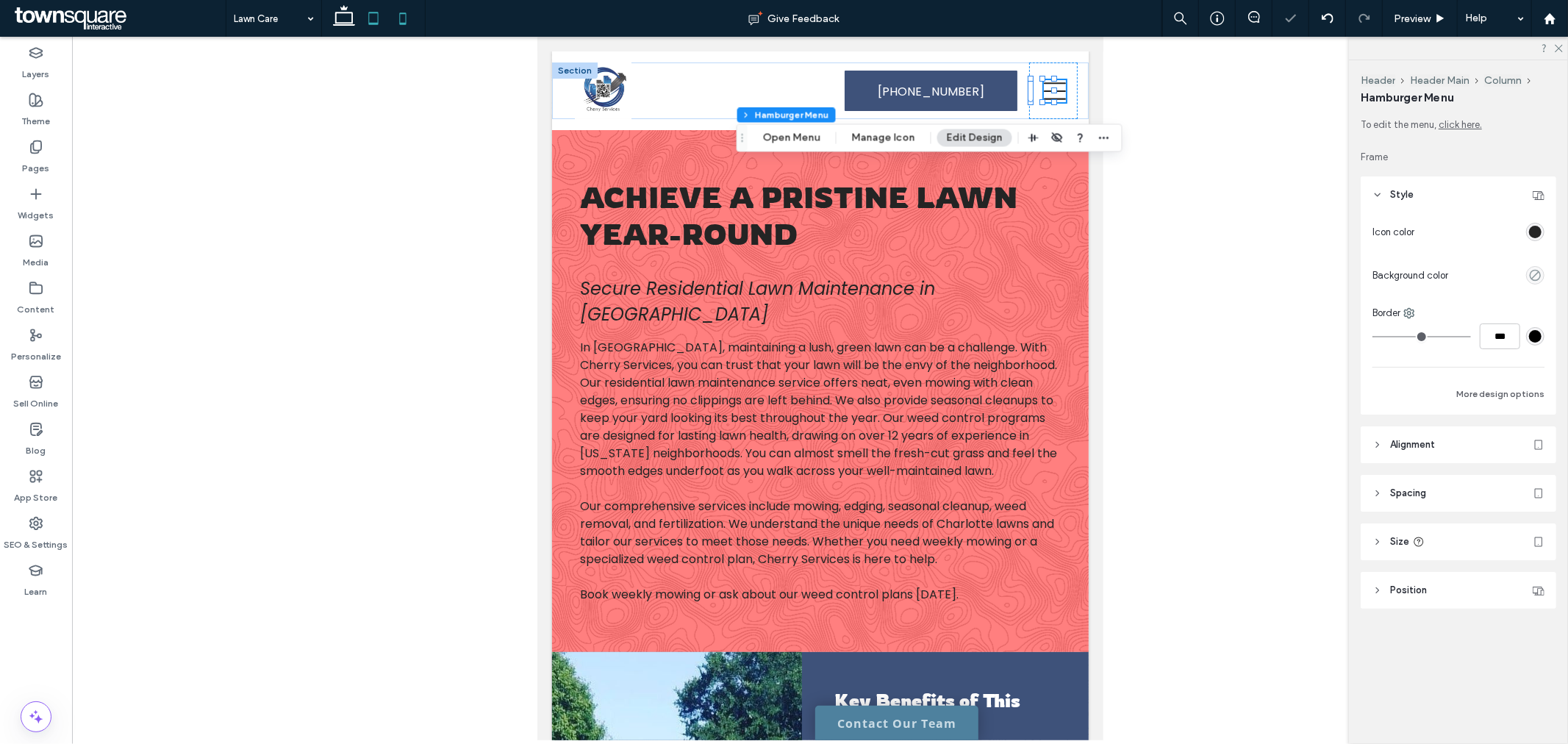
click at [401, 18] on icon at bounding box center [402, 18] width 29 height 29
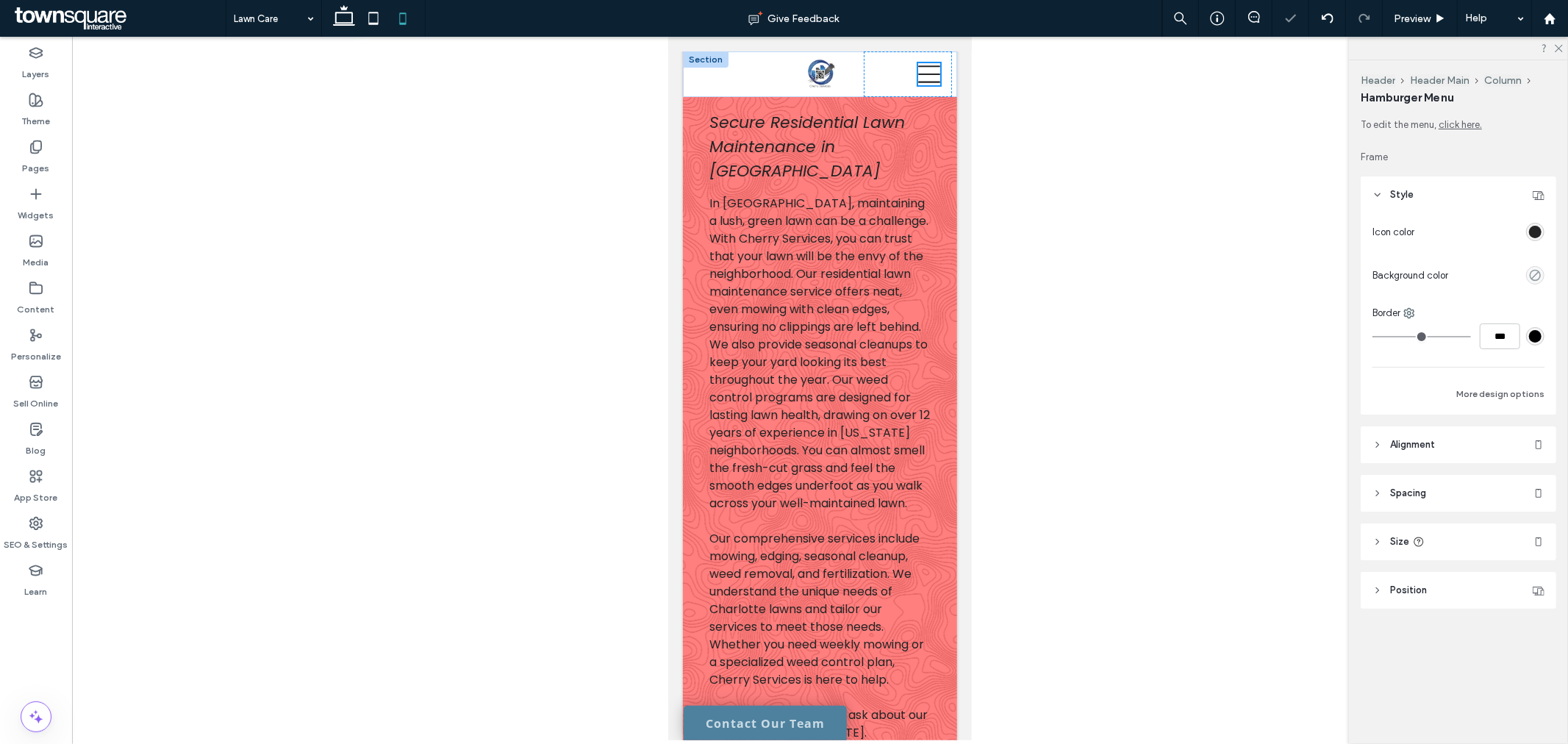
scroll to position [137, 0]
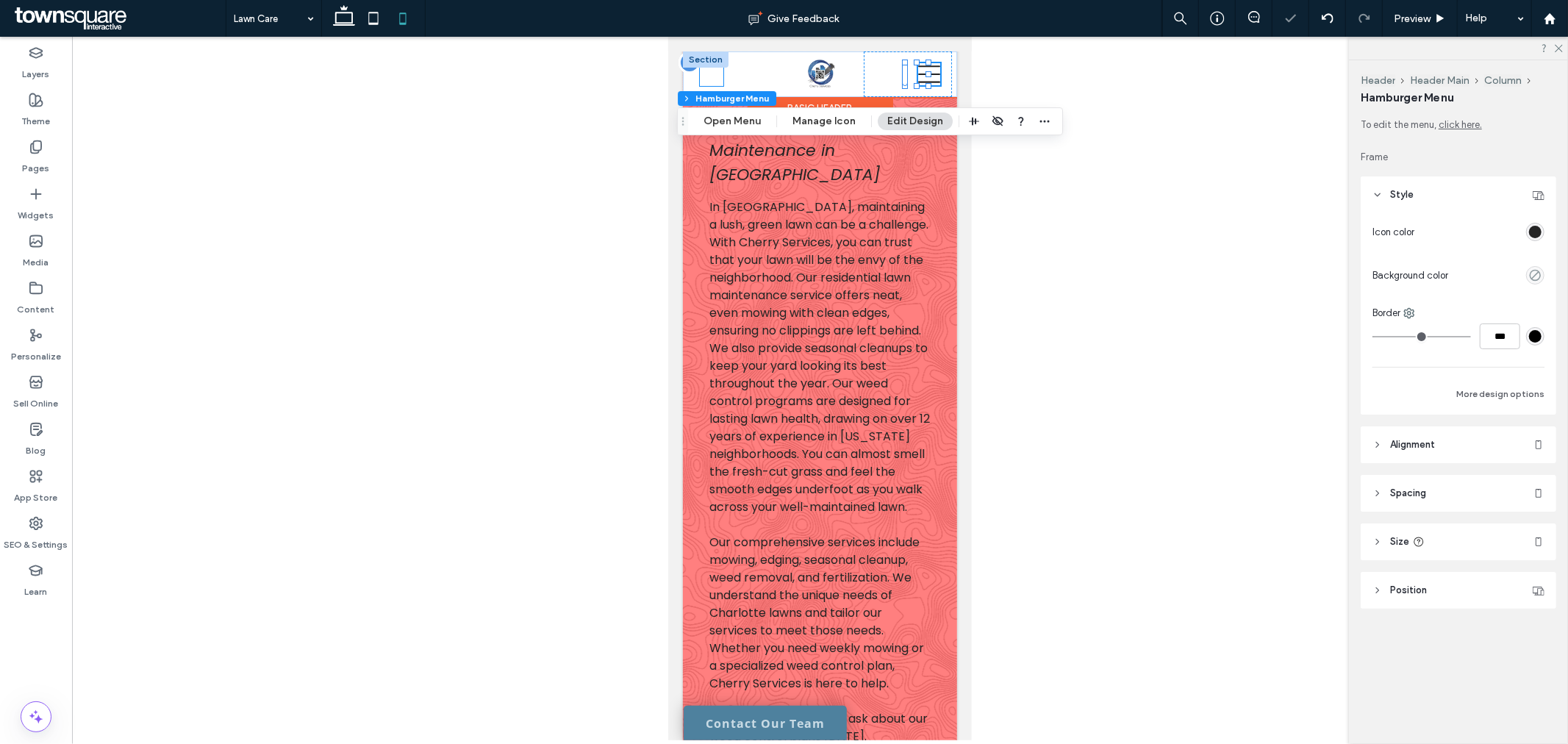
click at [707, 76] on div "[PHONE_NUMBER]" at bounding box center [710, 73] width 24 height 24
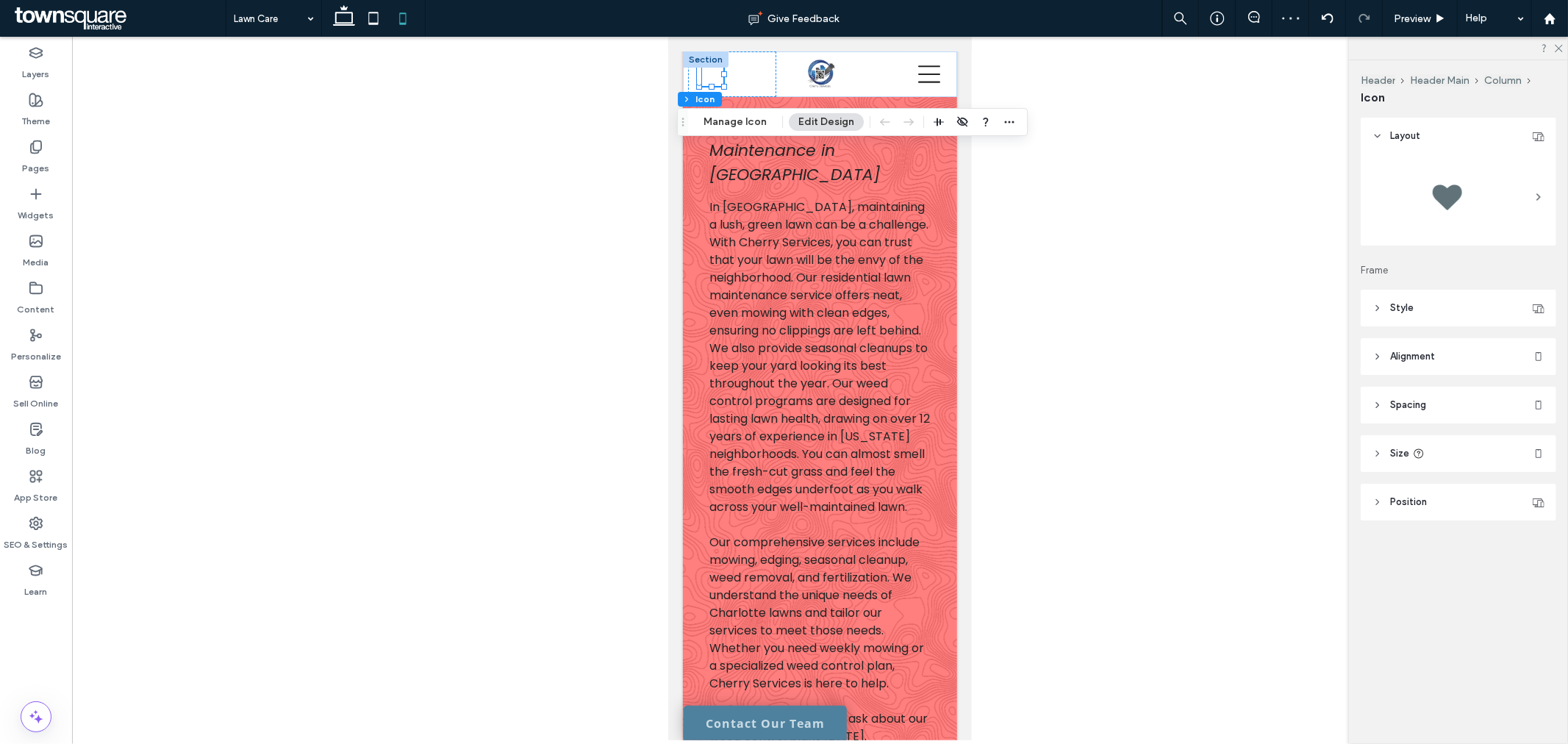
click at [1449, 303] on header "Style" at bounding box center [1458, 307] width 196 height 37
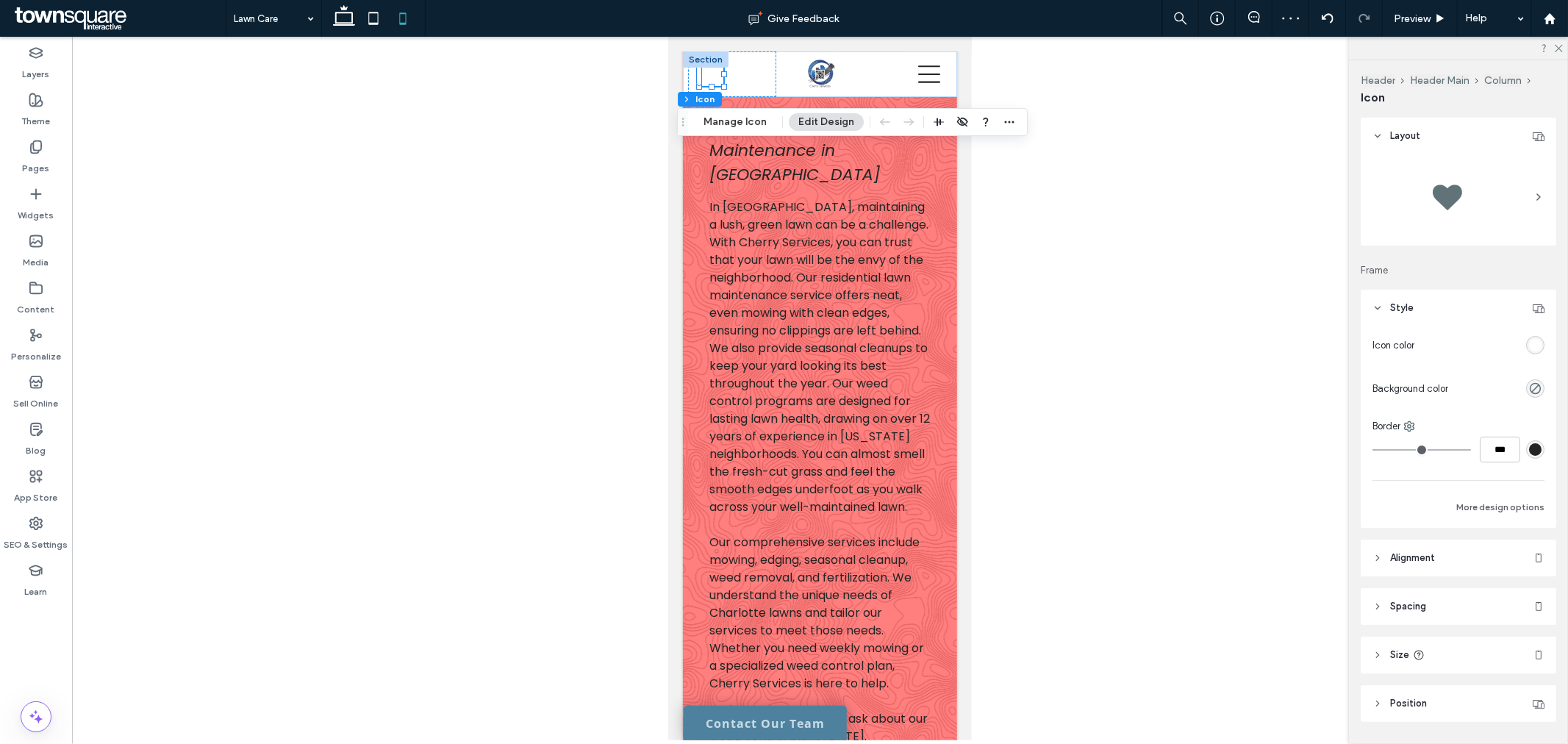
click at [1529, 349] on div "rgb(255, 255, 255)" at bounding box center [1535, 344] width 12 height 12
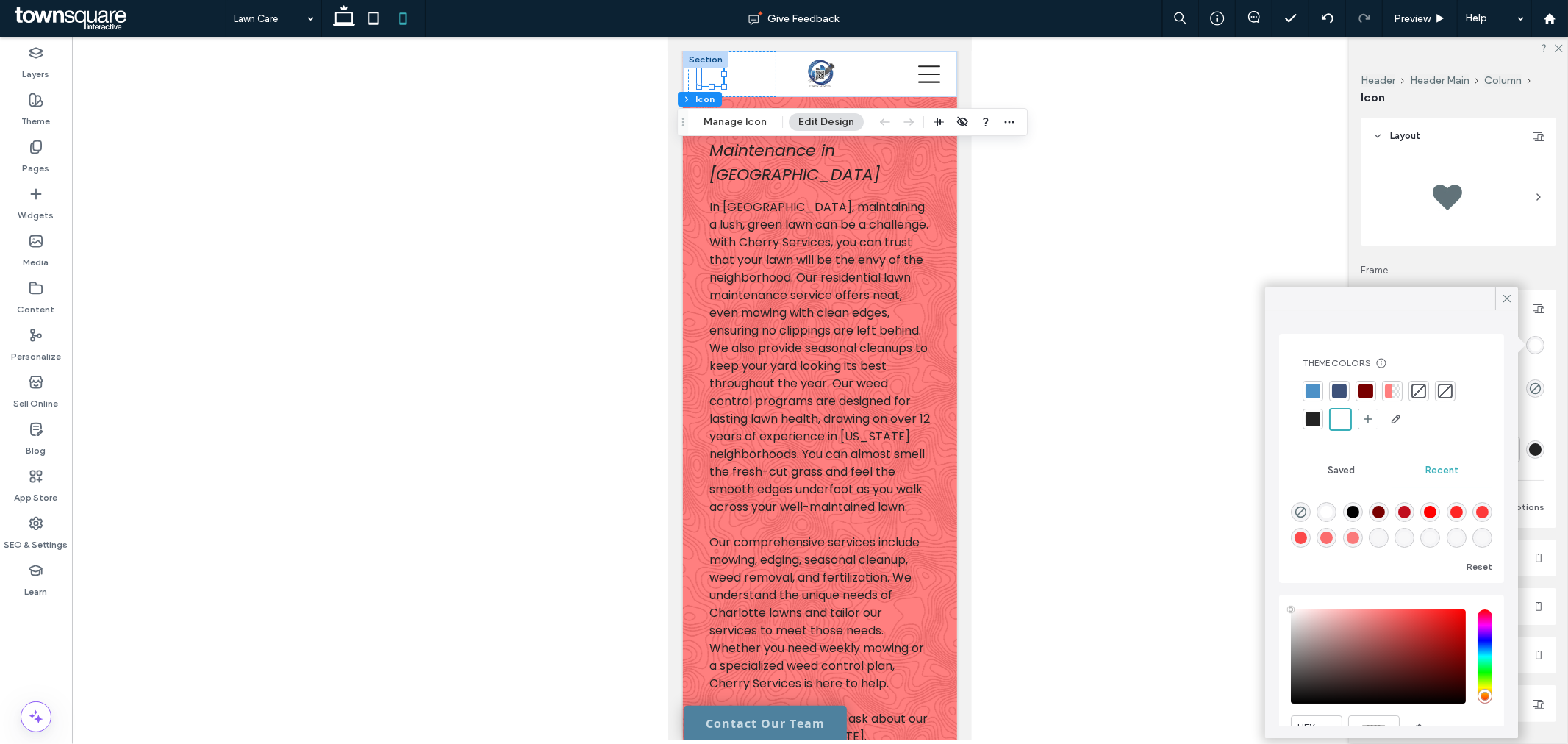
click at [1320, 421] on div at bounding box center [1314, 419] width 15 height 15
click at [1062, 332] on div at bounding box center [820, 389] width 1496 height 703
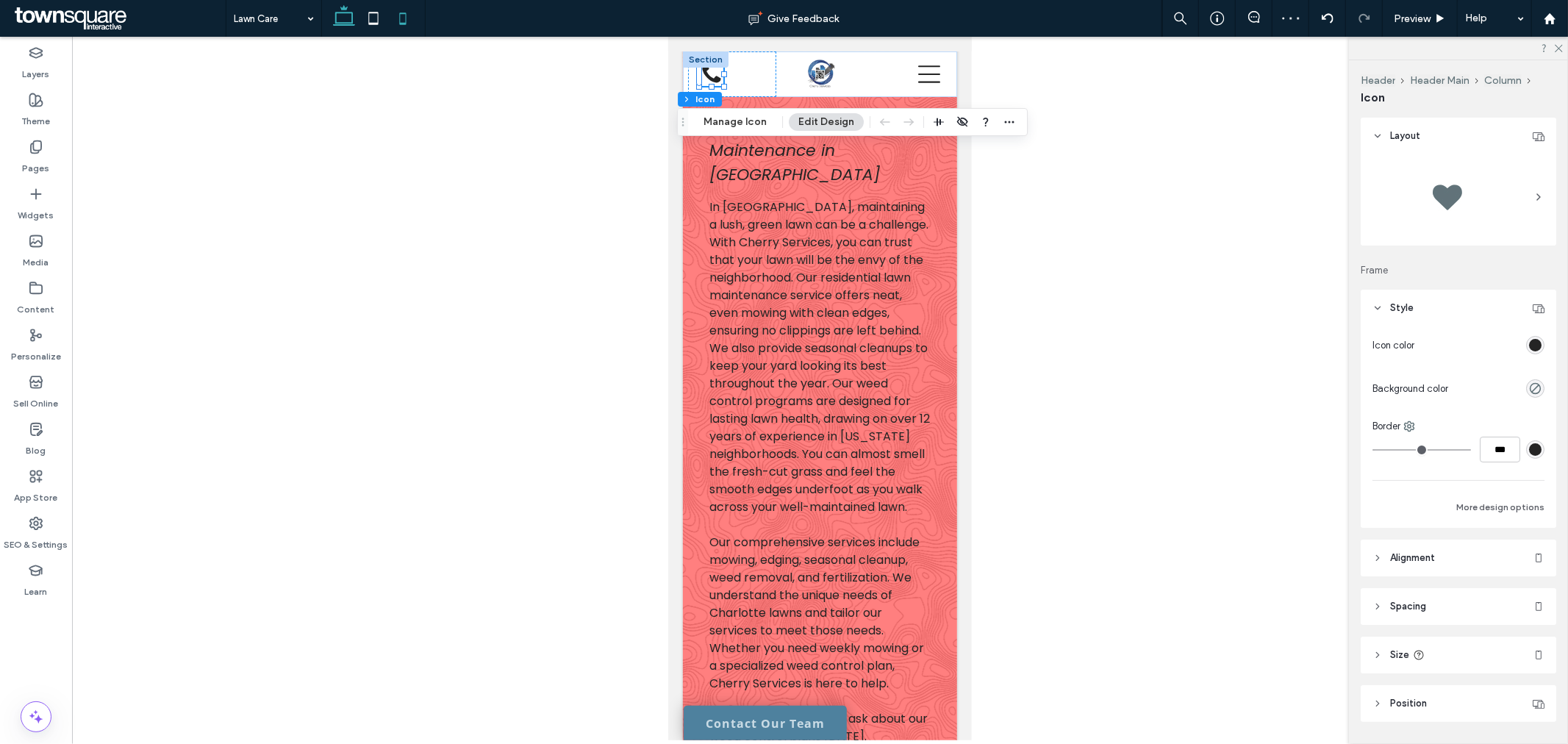
click at [347, 21] on icon at bounding box center [343, 18] width 29 height 29
type input "**"
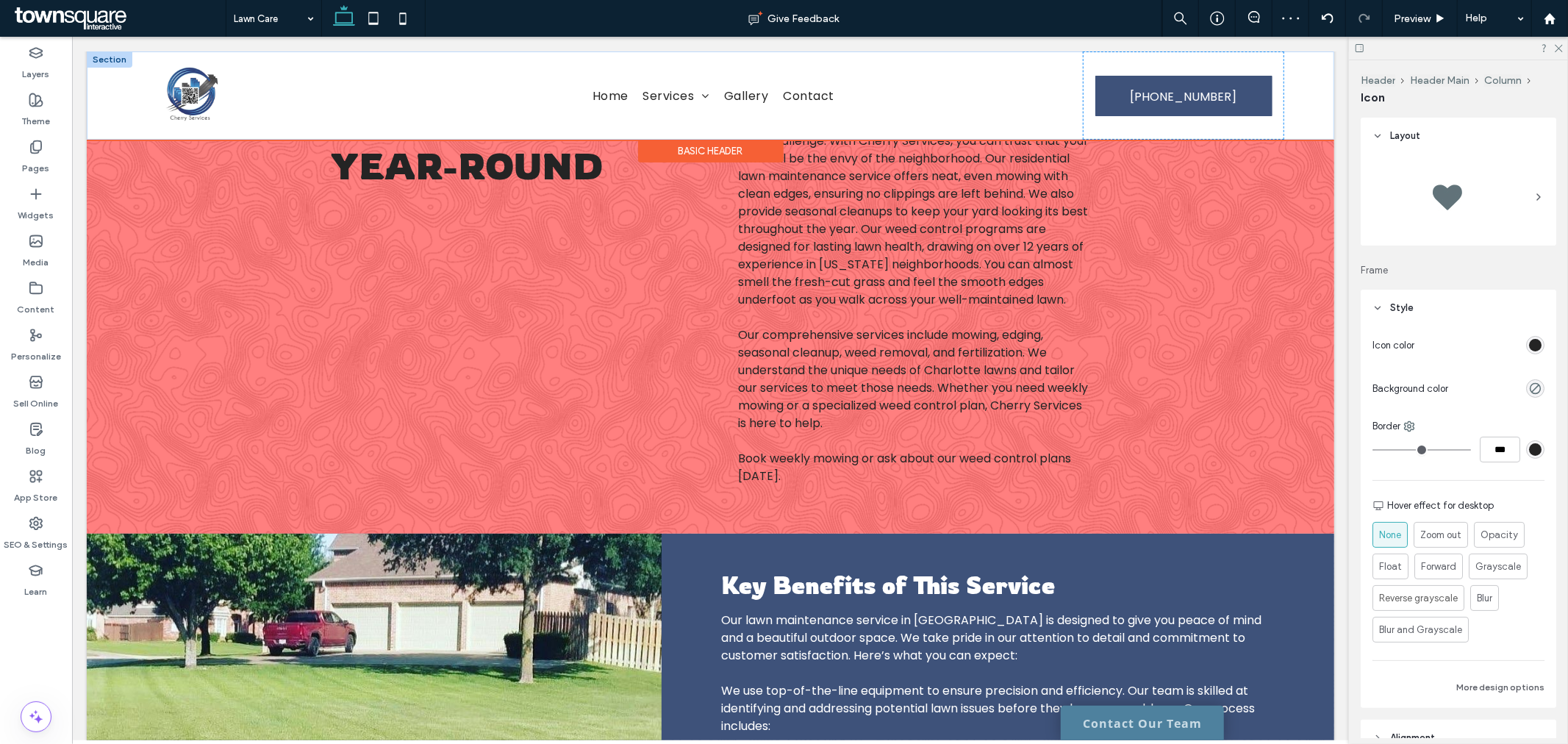
scroll to position [180, 0]
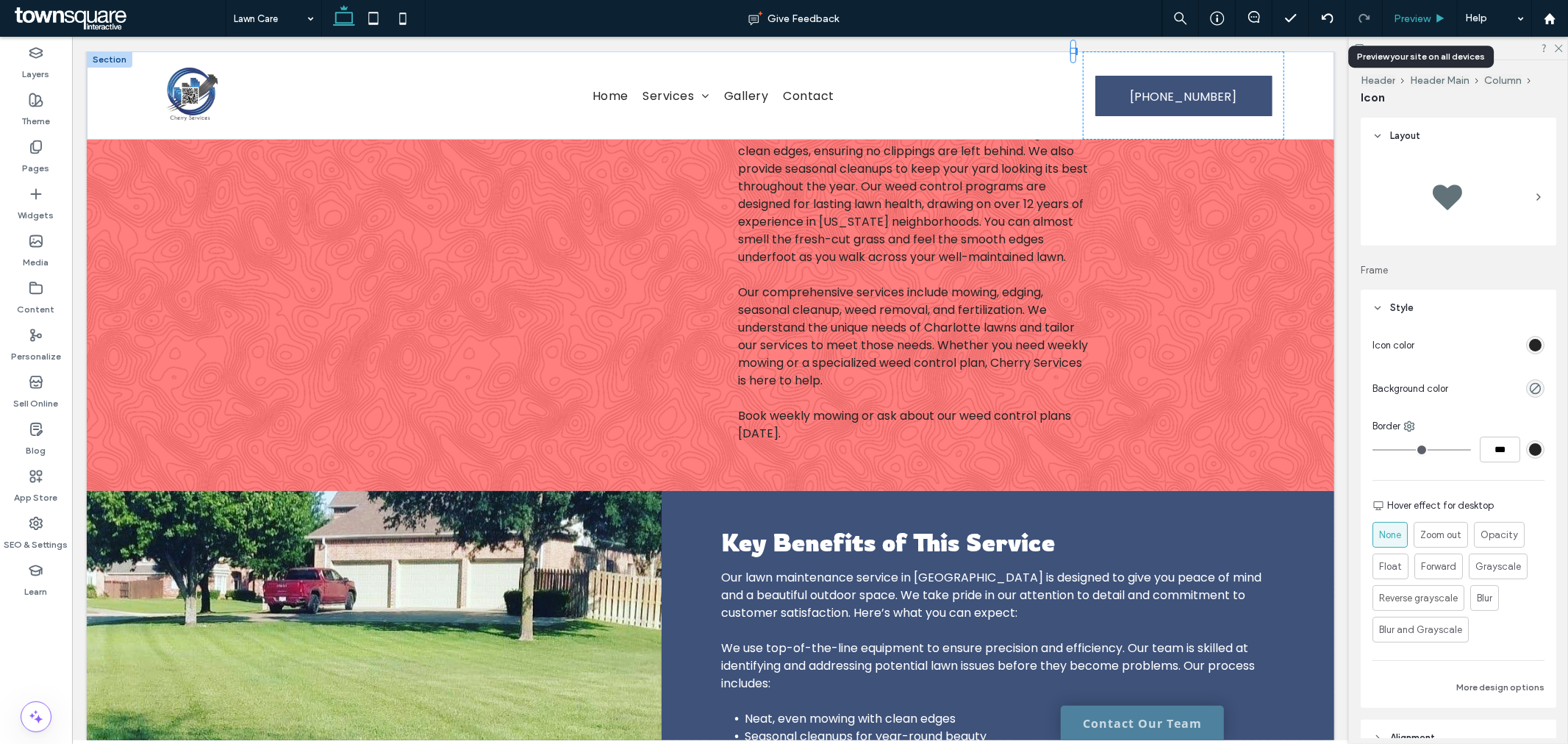
drag, startPoint x: 1415, startPoint y: 12, endPoint x: 1241, endPoint y: 8, distance: 174.0
click at [1415, 12] on span "Preview" at bounding box center [1412, 18] width 37 height 12
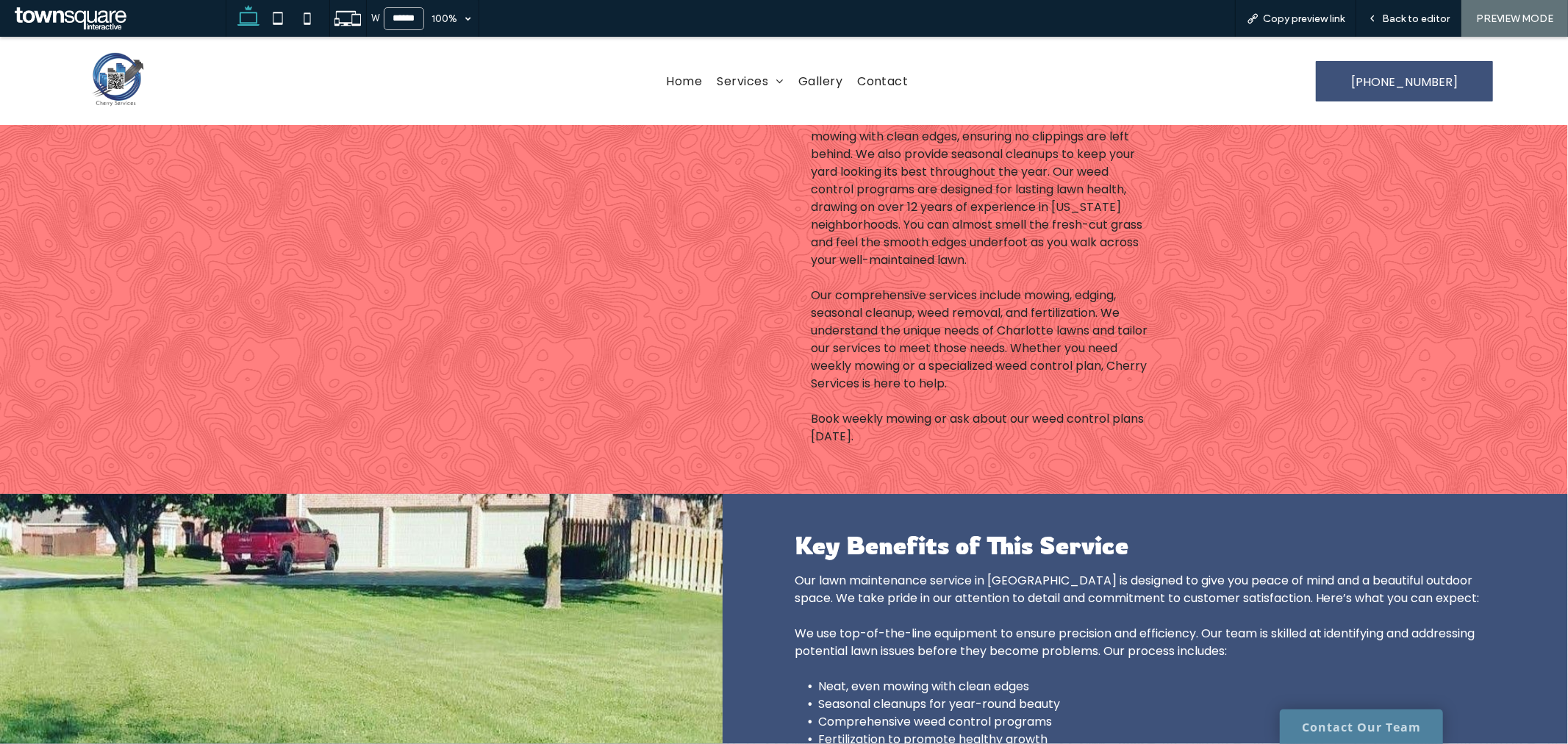
scroll to position [164, 0]
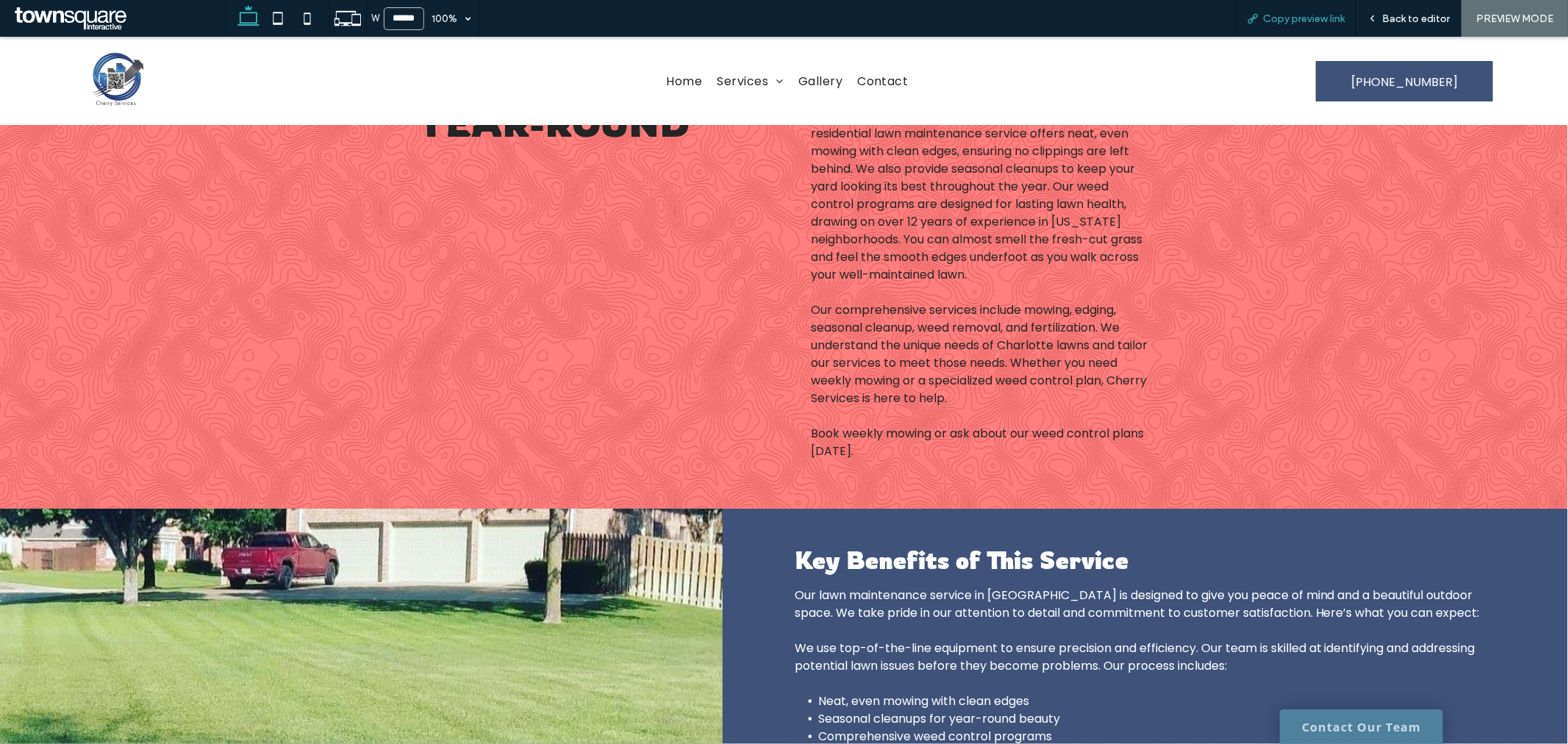
click at [1283, 29] on div "Copy preview link" at bounding box center [1296, 18] width 121 height 37
click at [1329, 25] on div "Copy preview link" at bounding box center [1296, 18] width 121 height 37
click at [1313, 24] on div "Copy preview link" at bounding box center [1296, 18] width 121 height 37
click at [1304, 22] on span "Copy preview link" at bounding box center [1304, 18] width 81 height 12
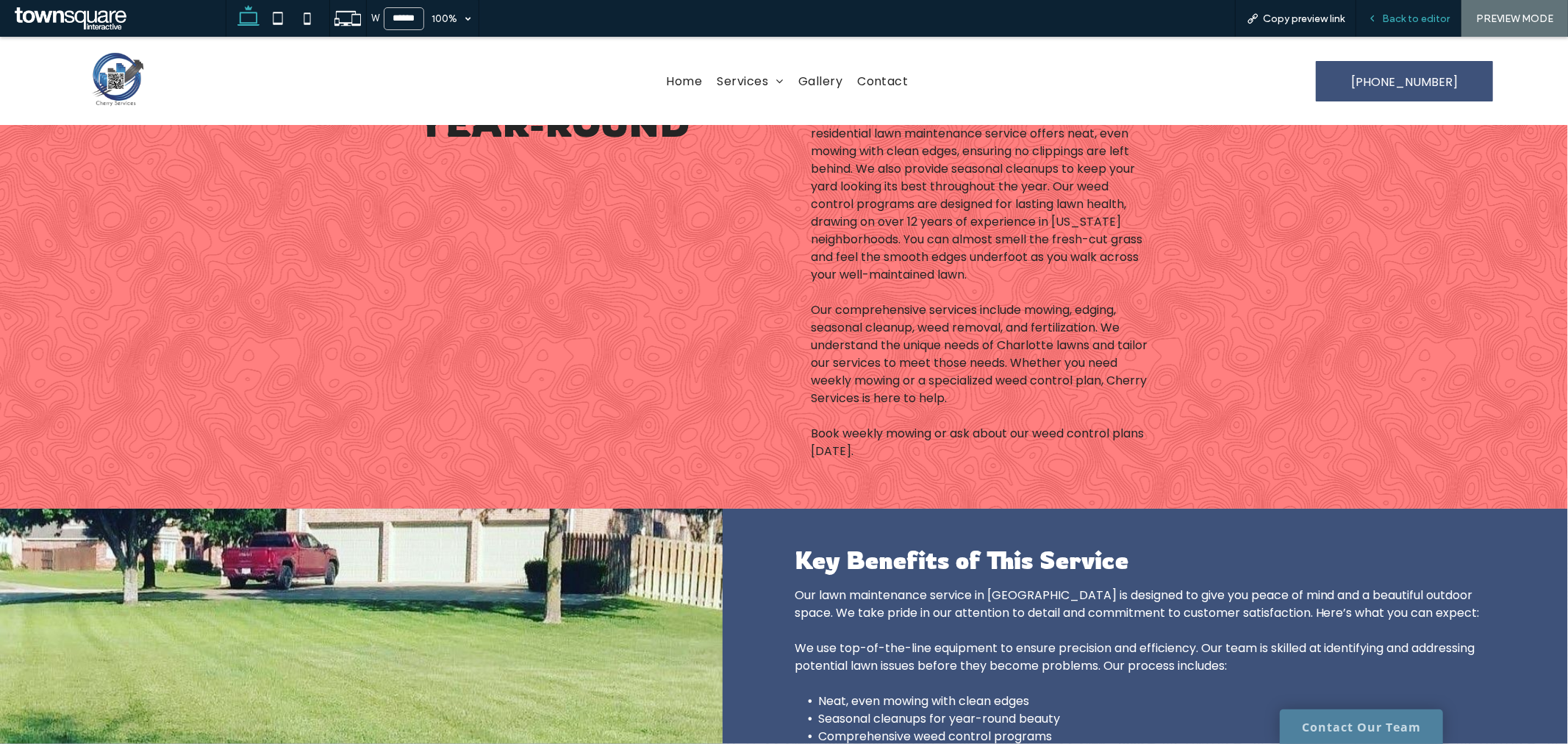
click at [1391, 18] on span "Back to editor" at bounding box center [1417, 18] width 68 height 12
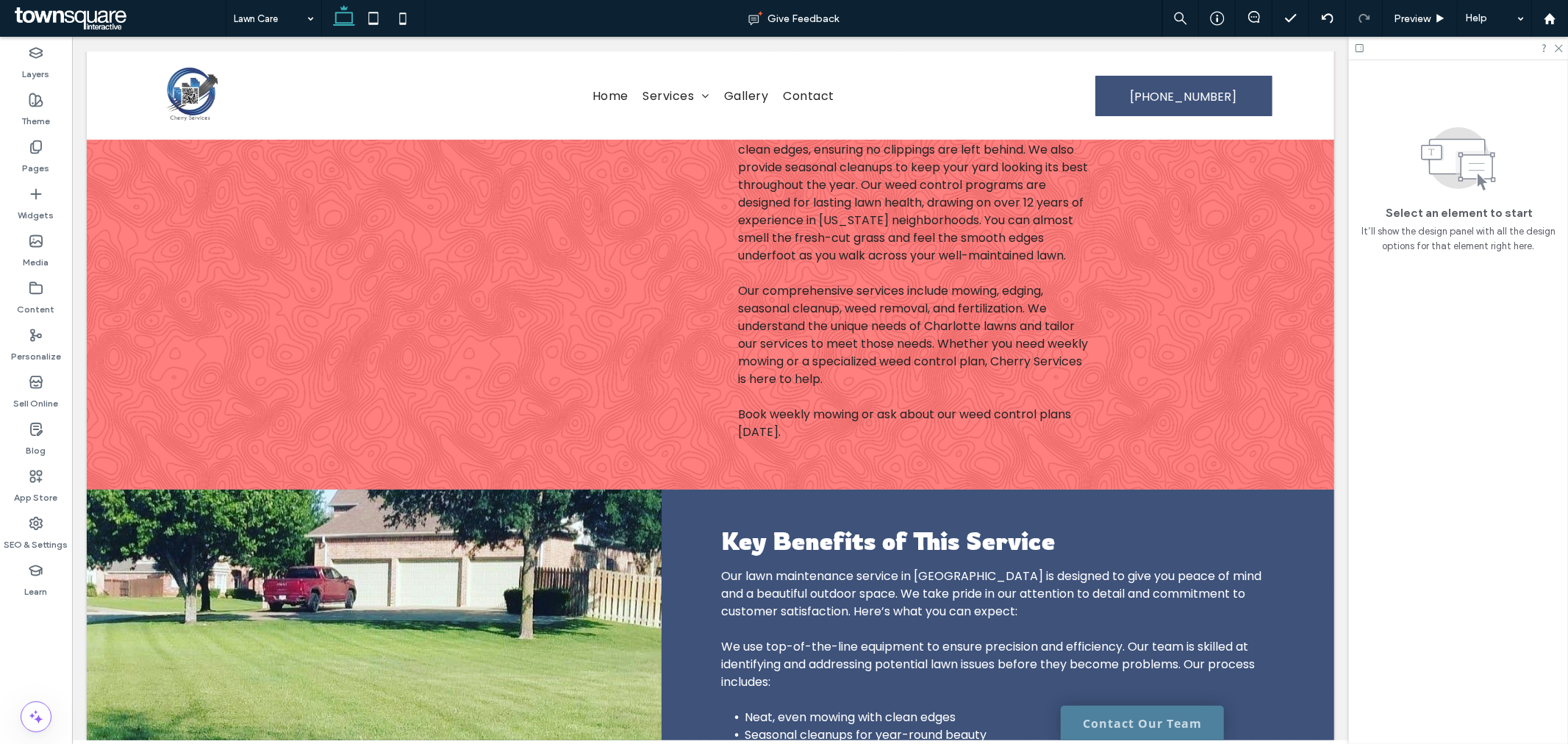
scroll to position [180, 0]
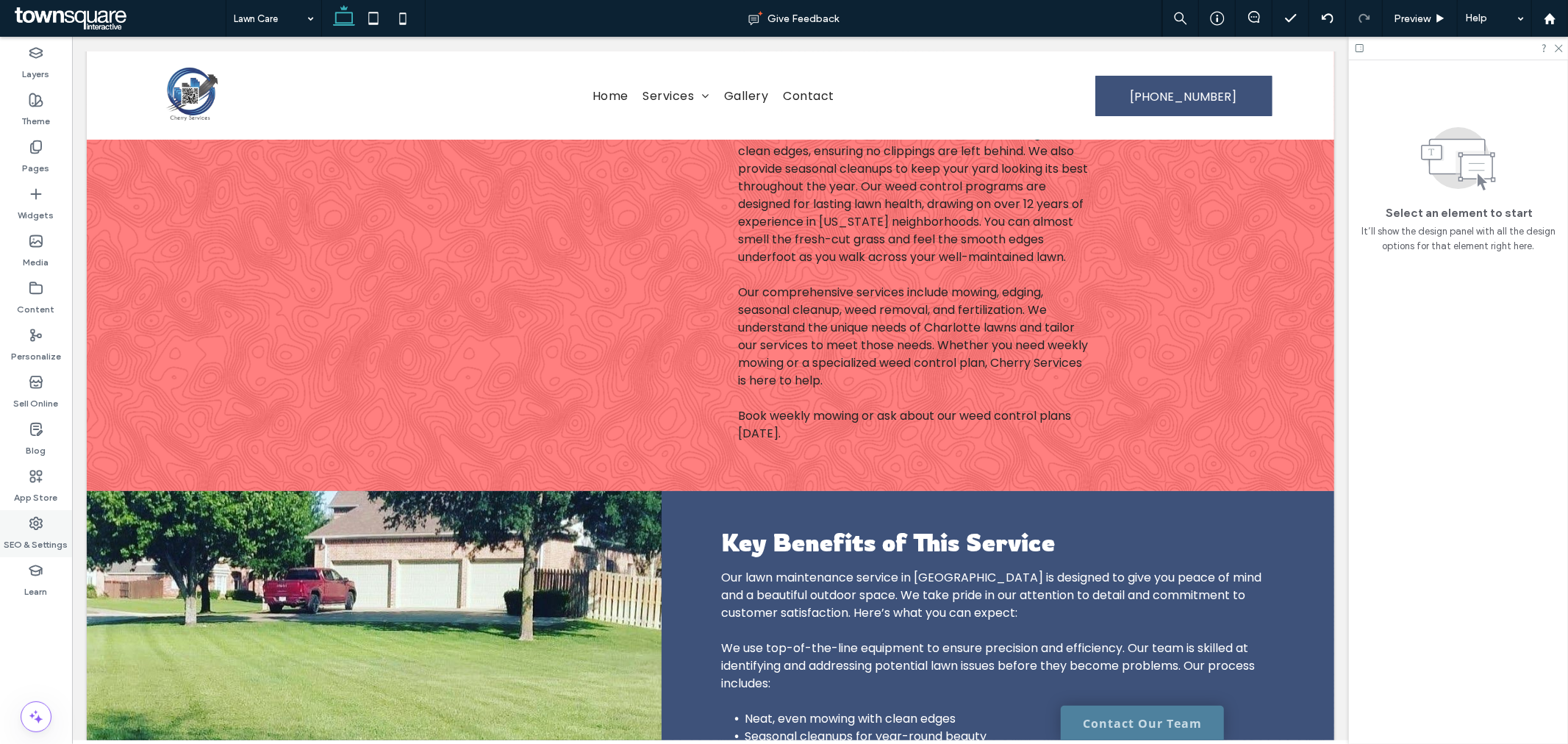
click at [30, 534] on label "SEO & Settings" at bounding box center [37, 541] width 64 height 21
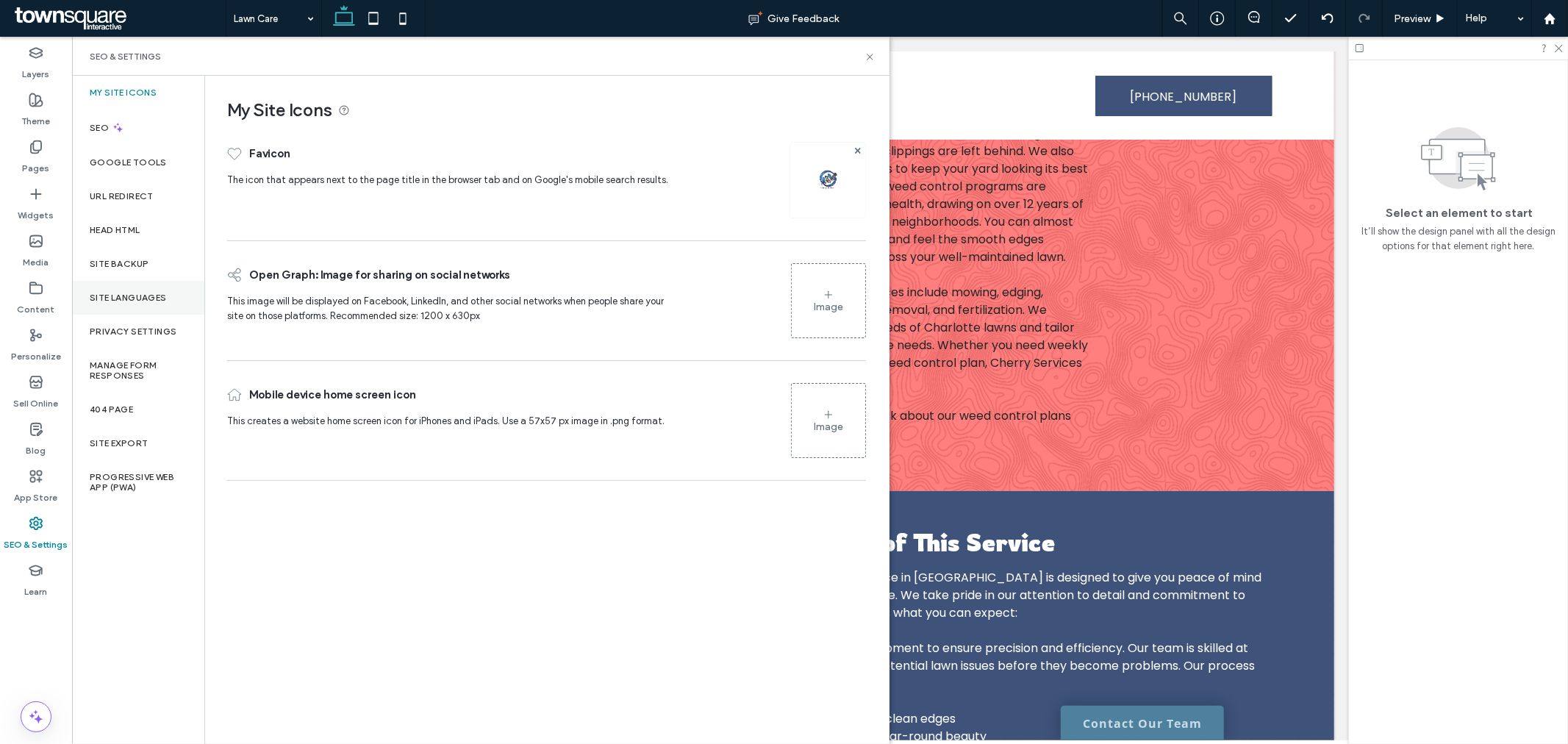
click at [122, 288] on div "Site Languages" at bounding box center [138, 298] width 132 height 34
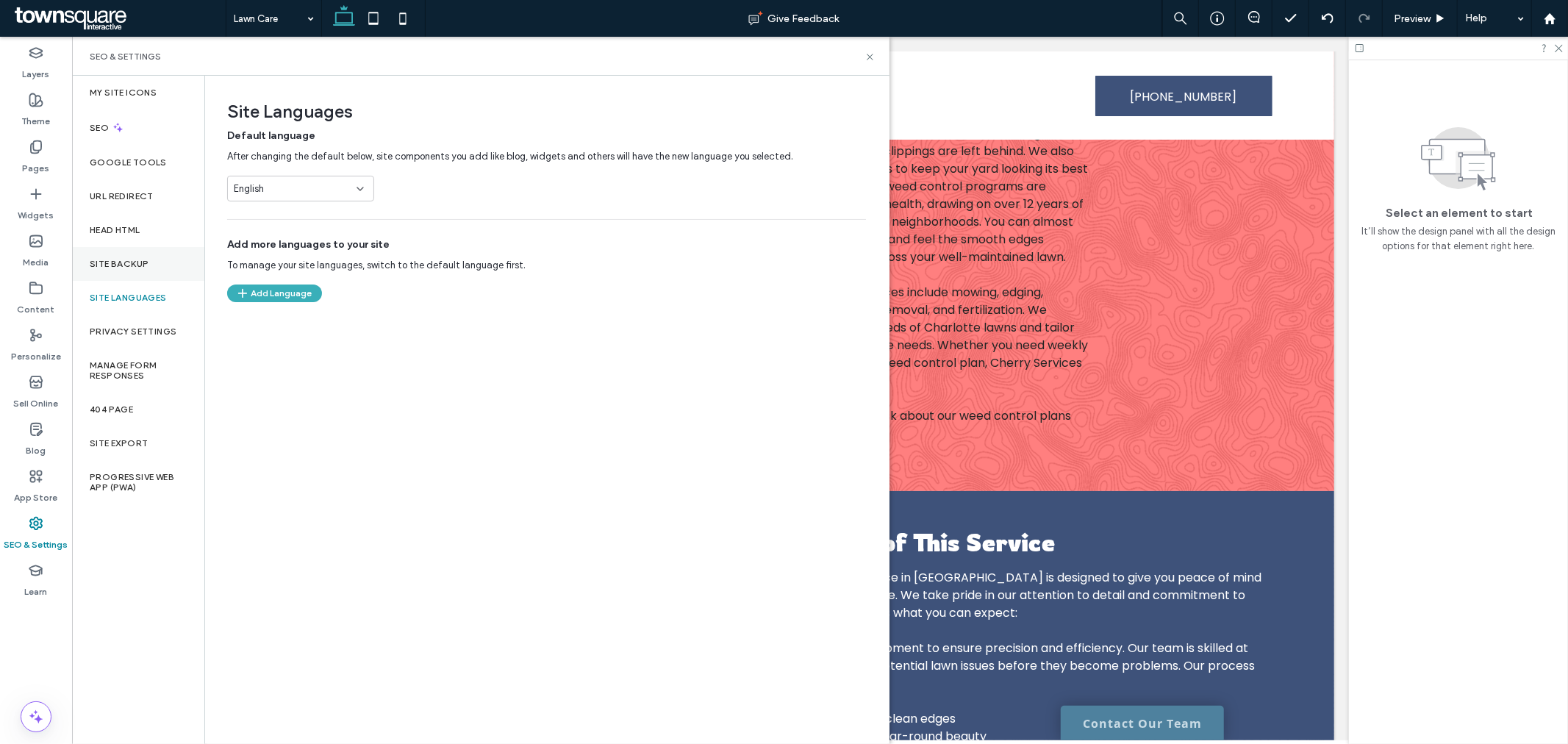
click at [137, 259] on label "Site Backup" at bounding box center [119, 264] width 59 height 10
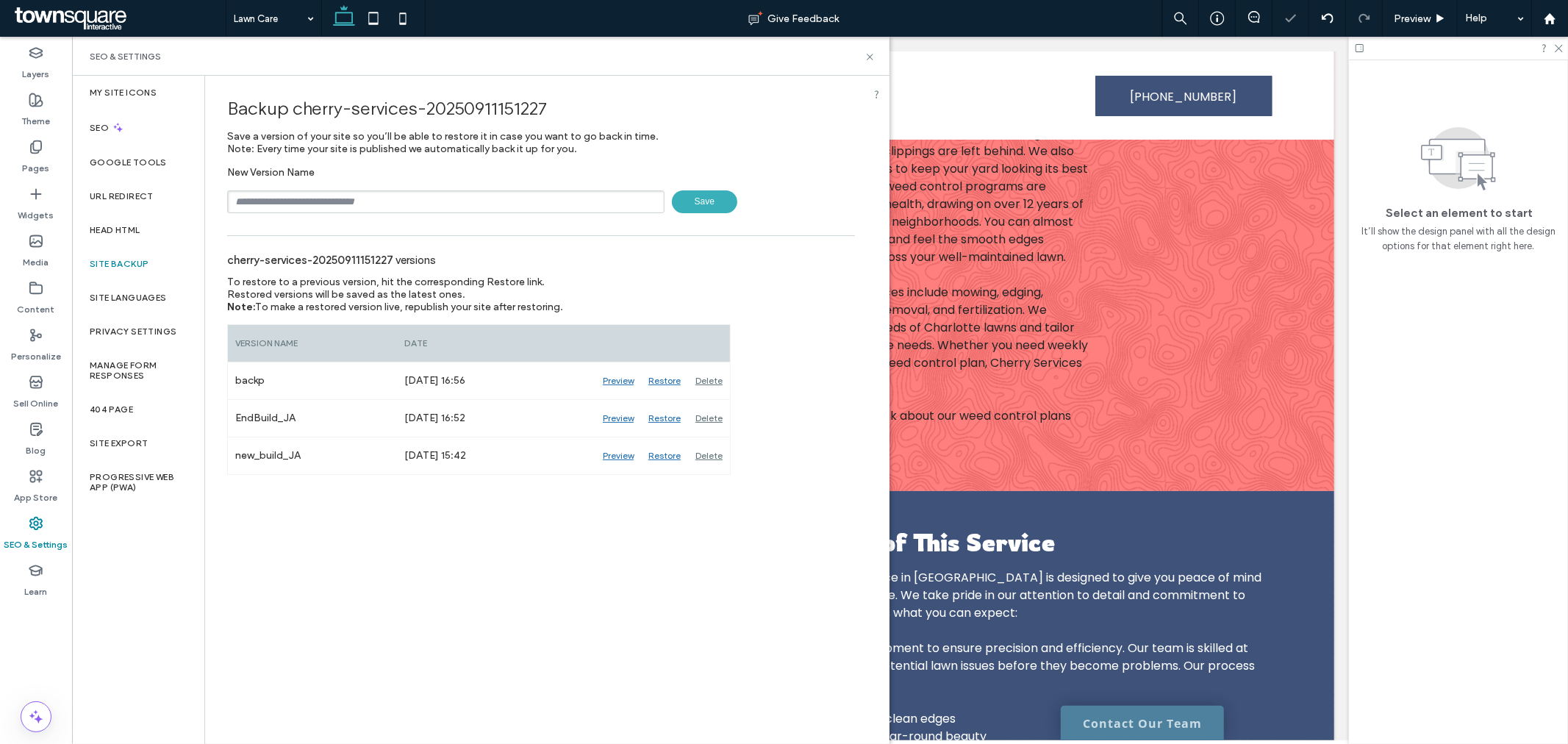
click at [386, 190] on input "text" at bounding box center [445, 201] width 438 height 23
type input "**********"
